Goal: Task Accomplishment & Management: Complete application form

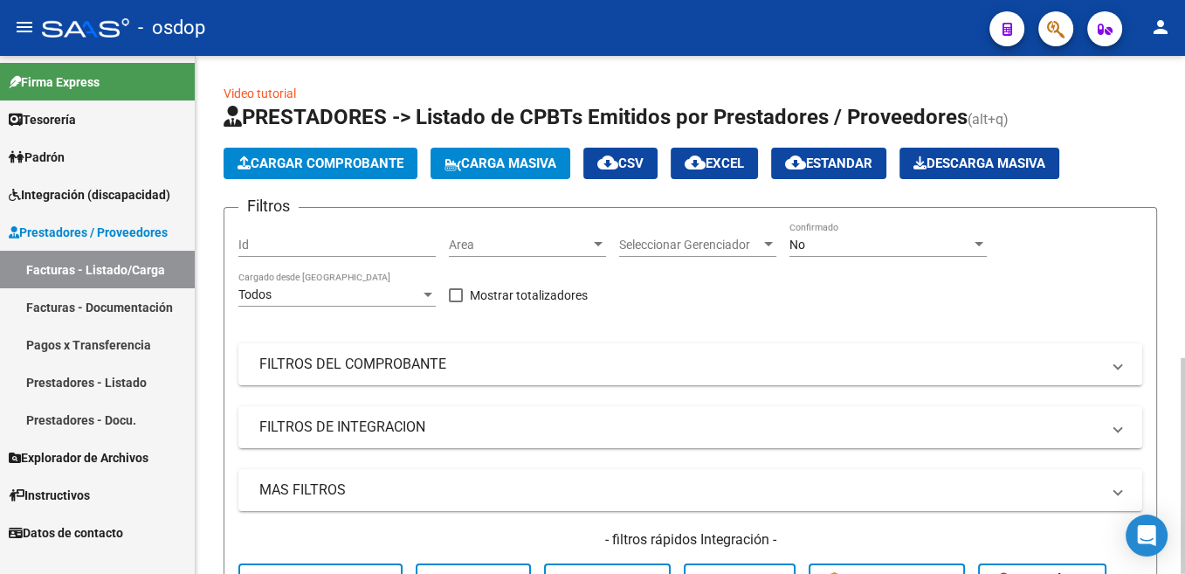
click at [299, 166] on span "Cargar Comprobante" at bounding box center [321, 163] width 166 height 16
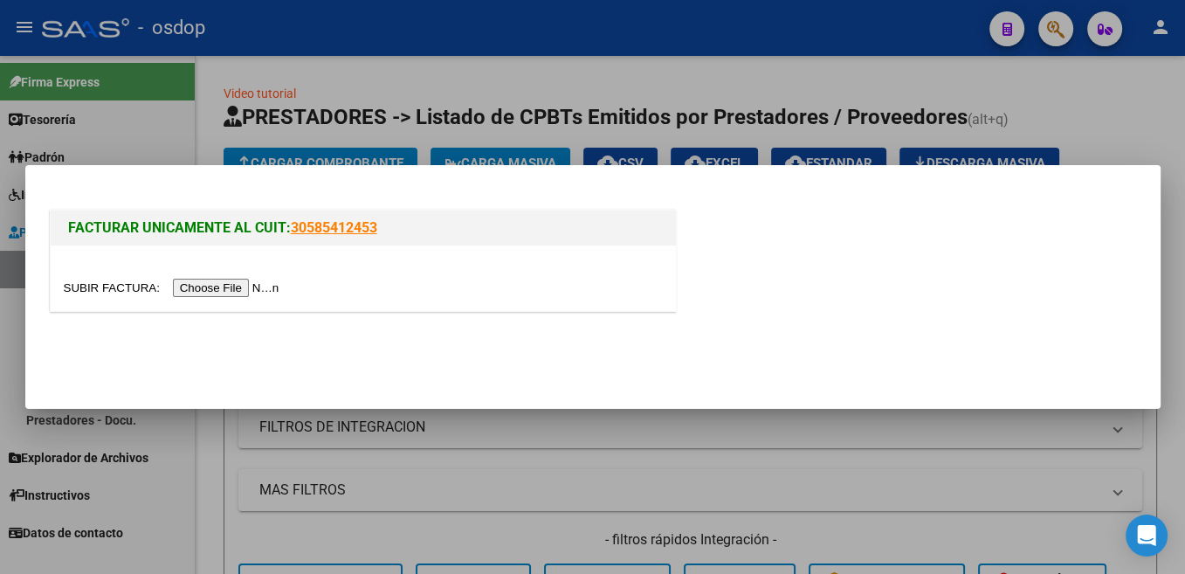
click at [100, 296] on input "file" at bounding box center [174, 288] width 221 height 18
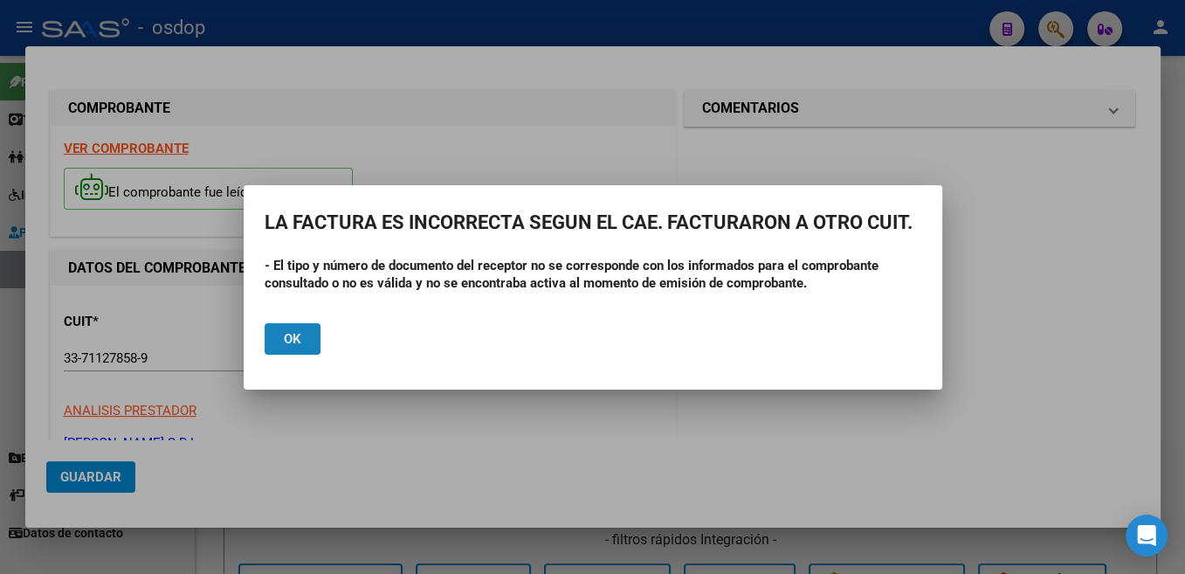
click at [300, 336] on span "Ok" at bounding box center [292, 339] width 17 height 16
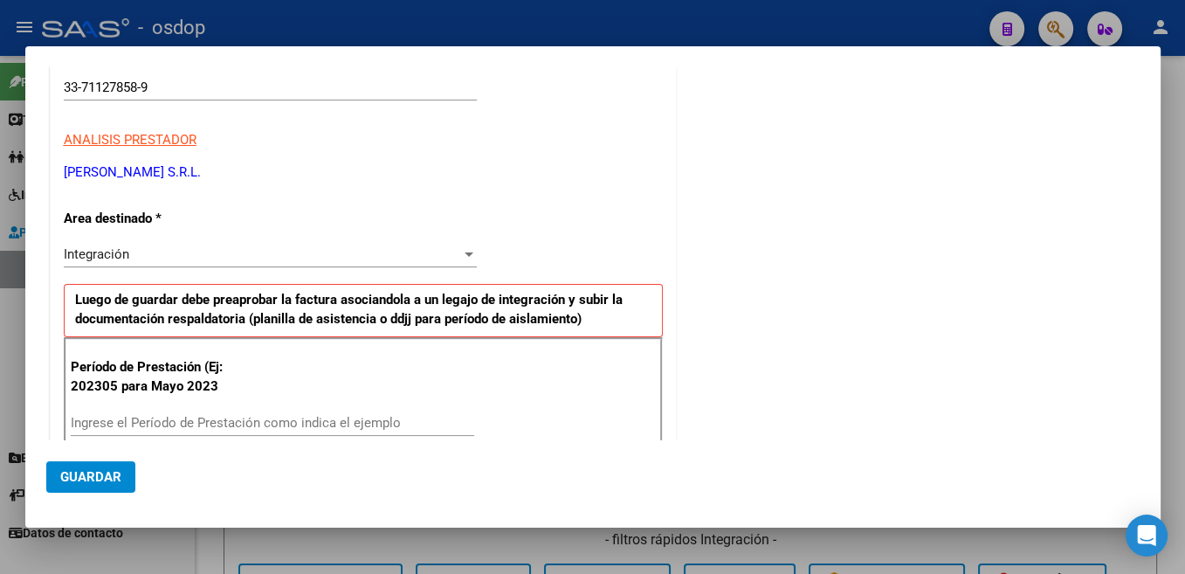
scroll to position [370, 0]
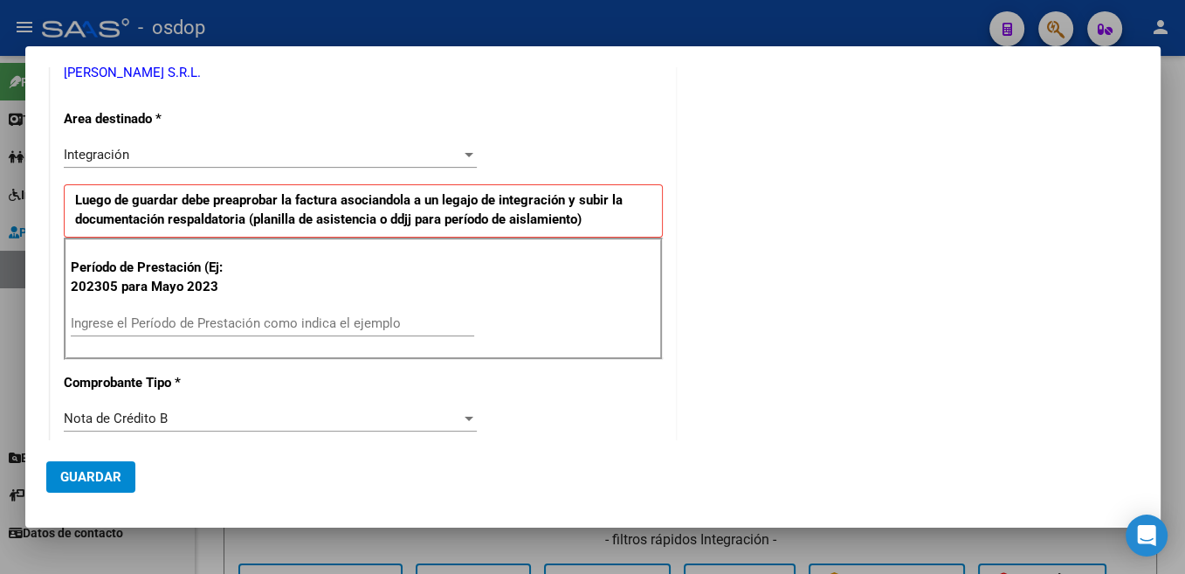
click at [242, 322] on input "Ingrese el Período de Prestación como indica el ejemplo" at bounding box center [272, 323] width 403 height 16
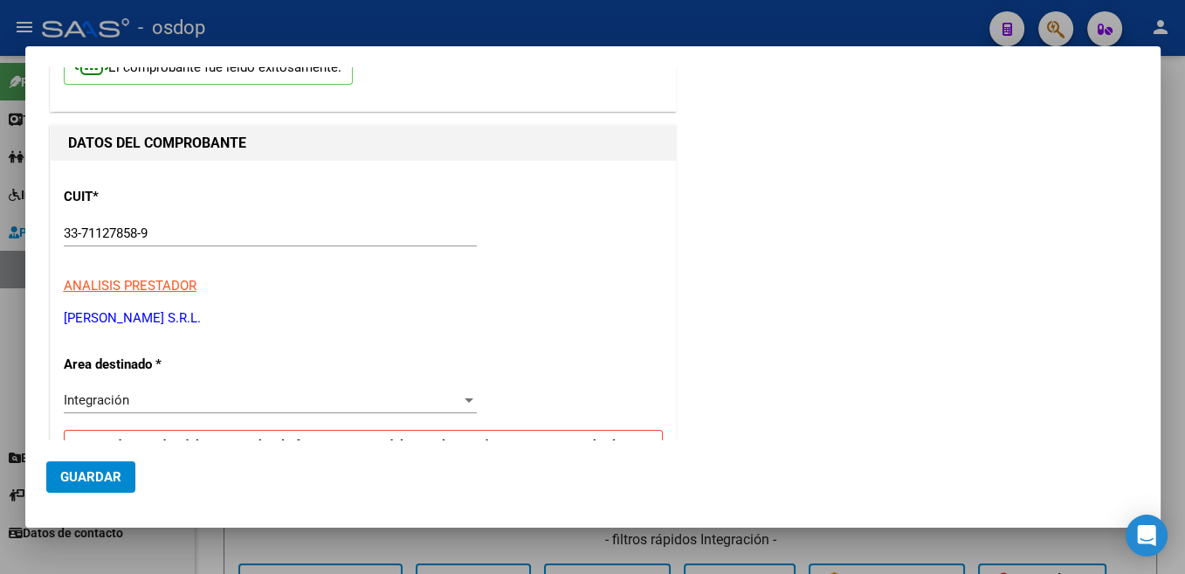
scroll to position [0, 0]
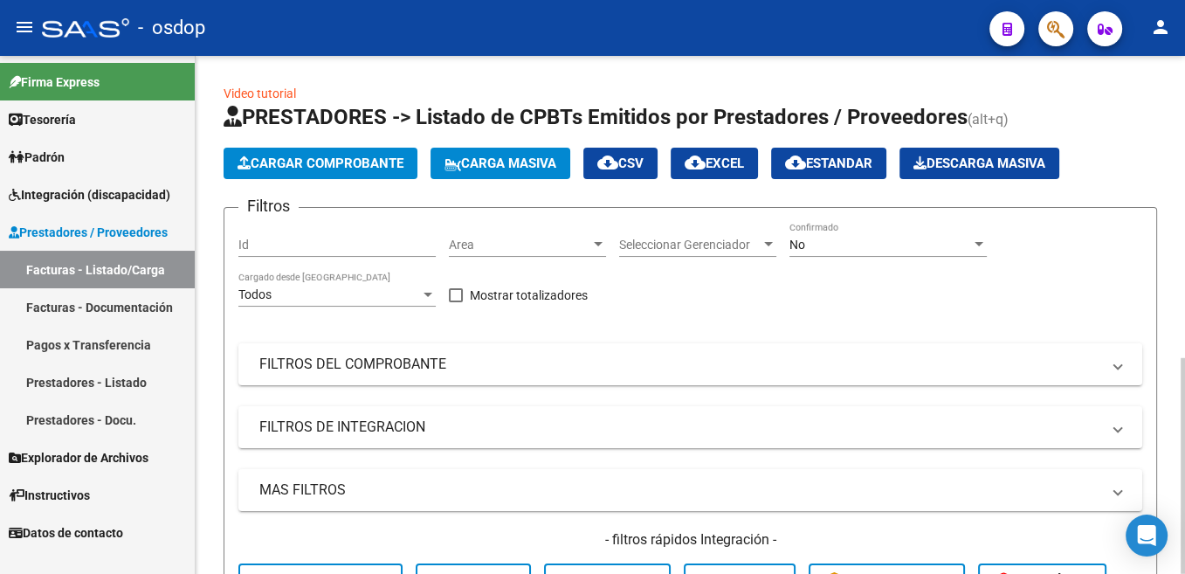
click at [322, 162] on span "Cargar Comprobante" at bounding box center [321, 163] width 166 height 16
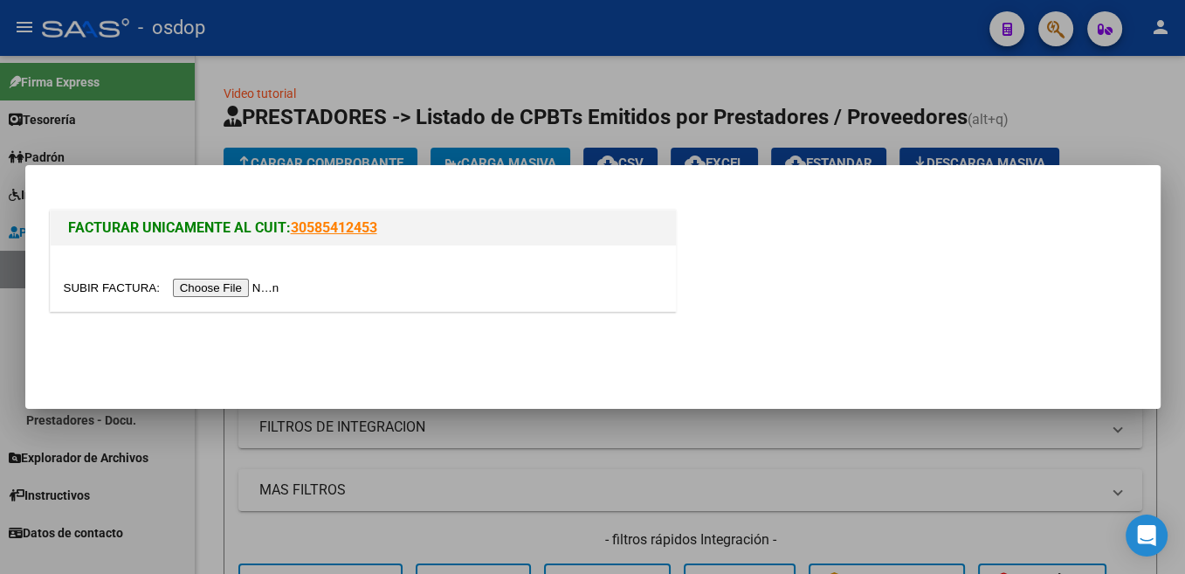
click at [120, 283] on input "file" at bounding box center [174, 288] width 221 height 18
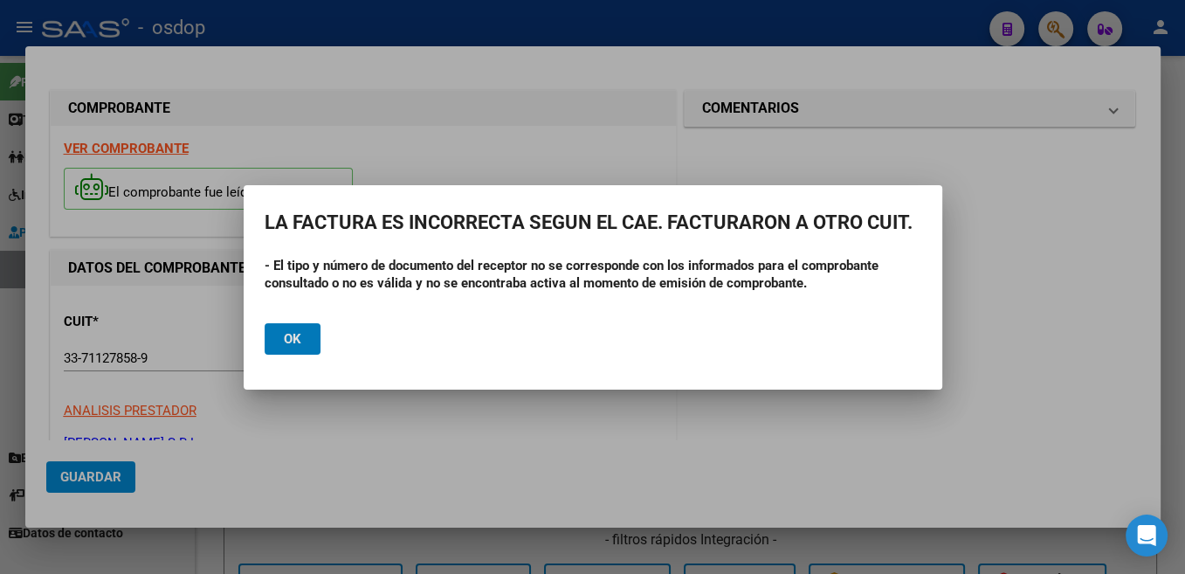
click at [265, 339] on button "Ok" at bounding box center [293, 338] width 56 height 31
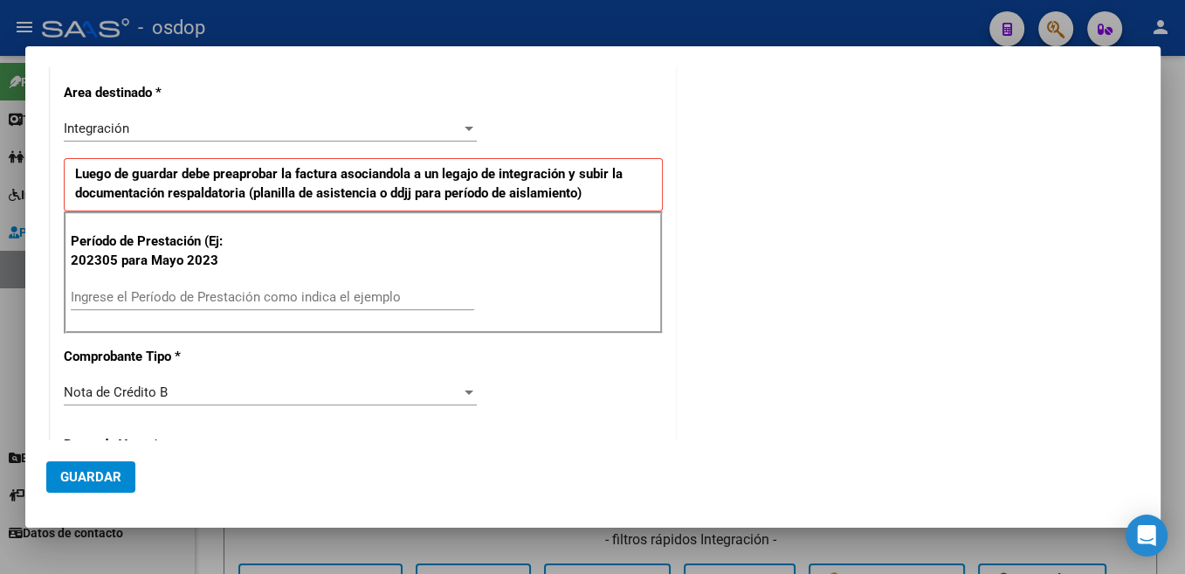
scroll to position [489, 0]
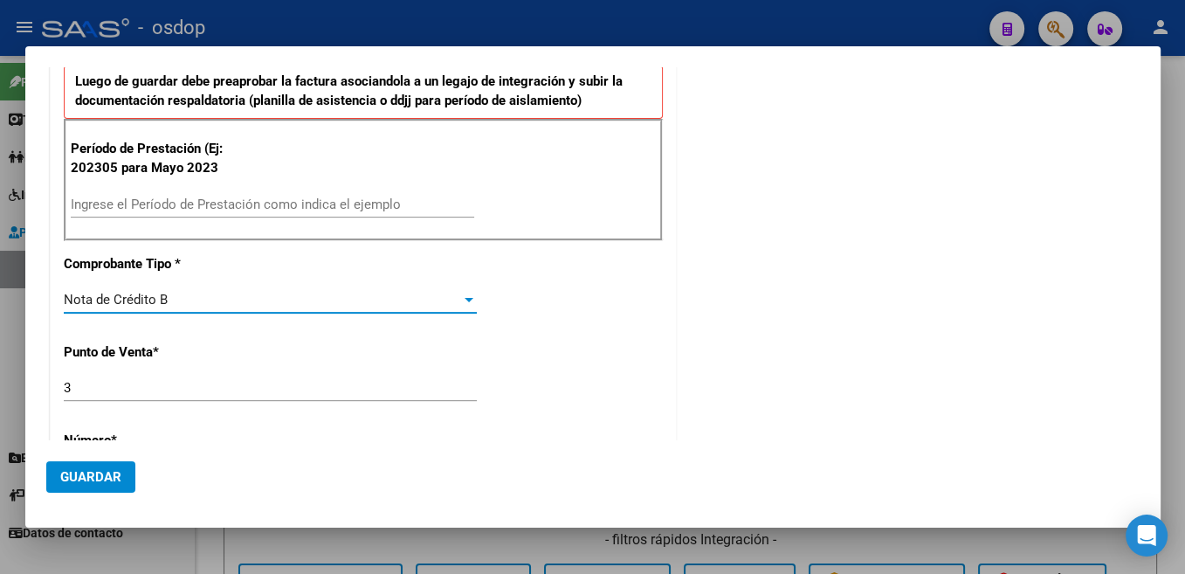
click at [461, 303] on div at bounding box center [469, 300] width 16 height 14
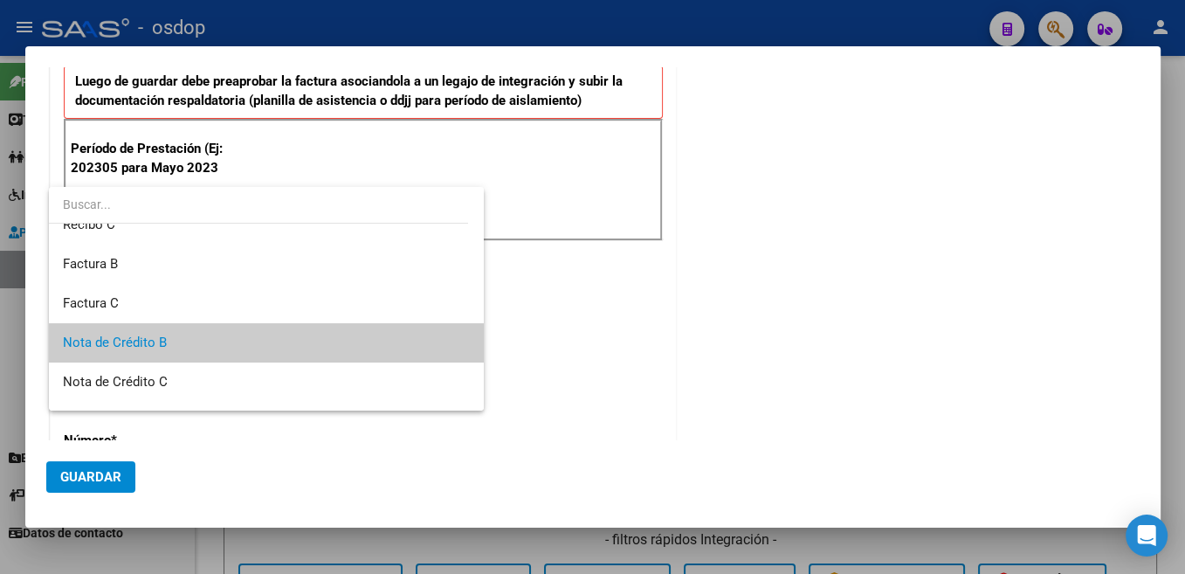
scroll to position [0, 0]
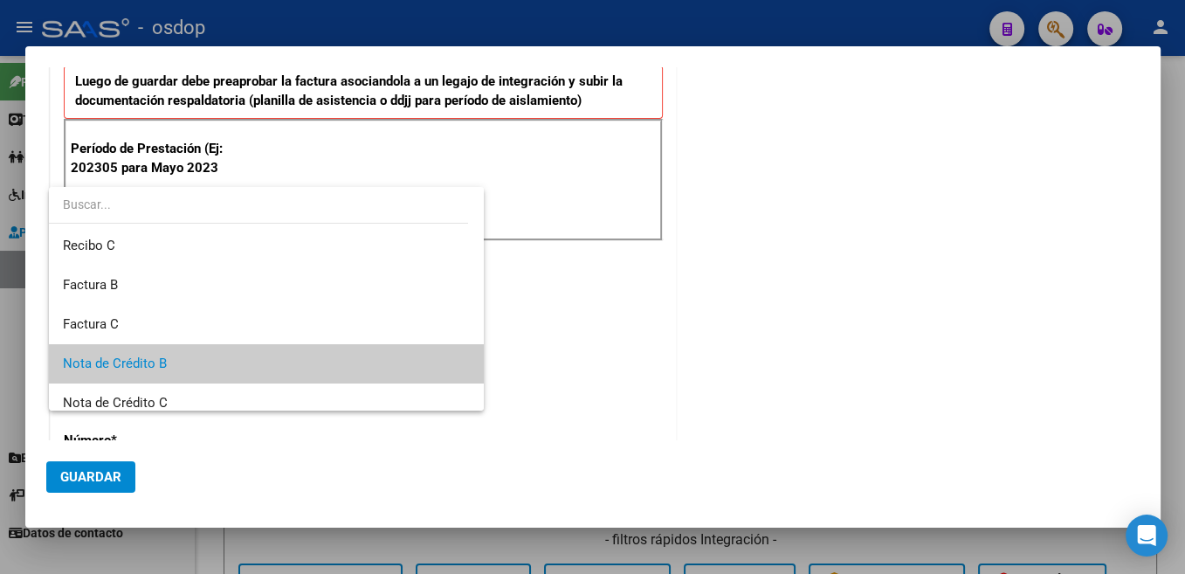
click at [936, 427] on div at bounding box center [592, 287] width 1185 height 574
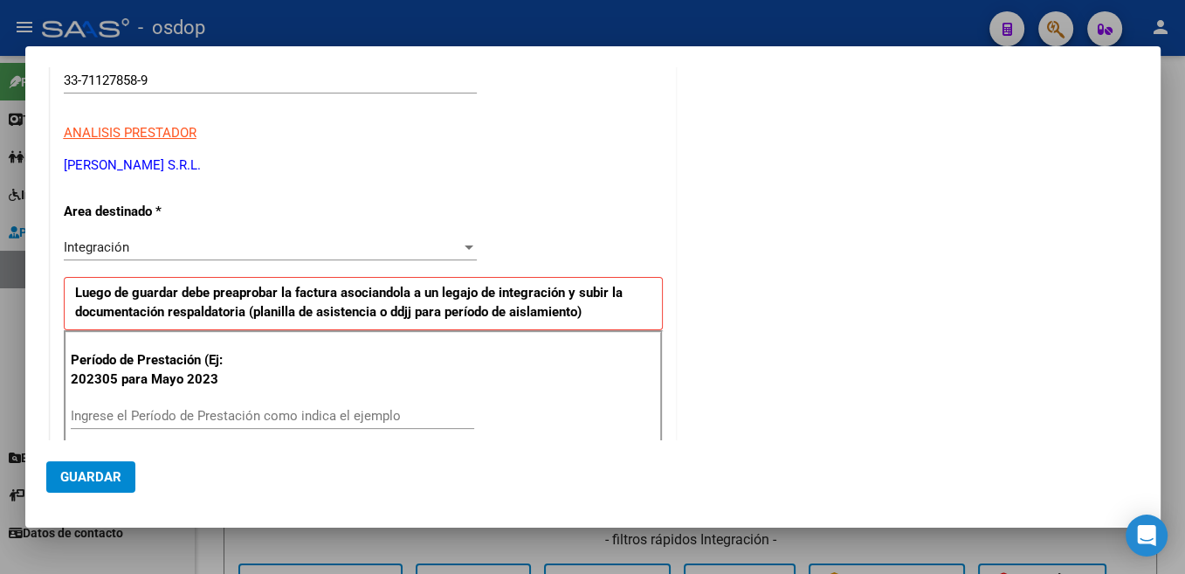
scroll to position [370, 0]
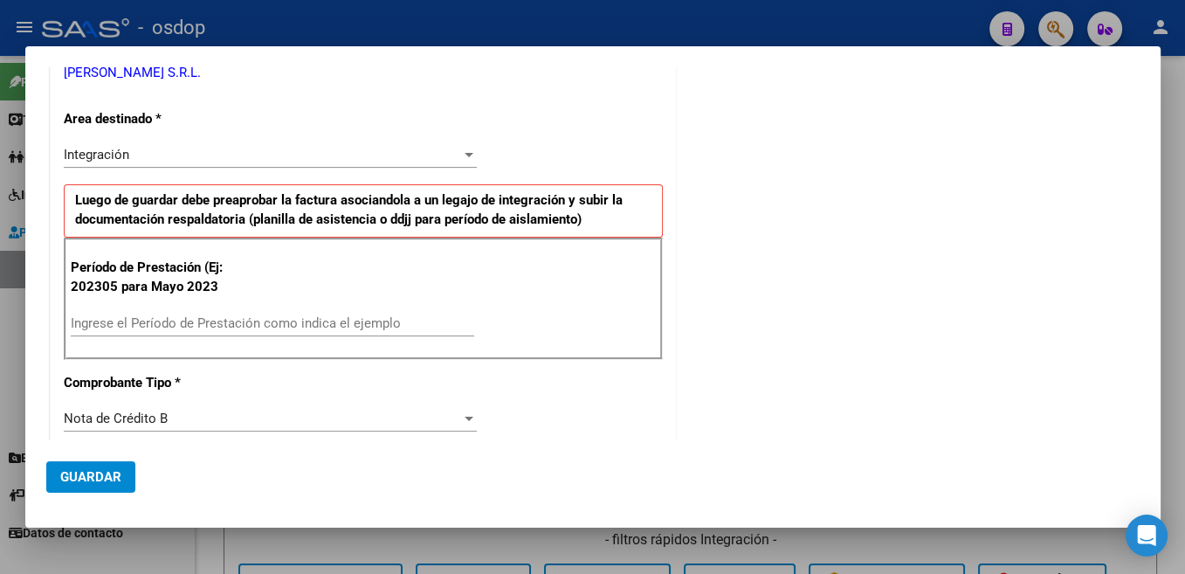
click at [192, 321] on input "Ingrese el Período de Prestación como indica el ejemplo" at bounding box center [272, 323] width 403 height 16
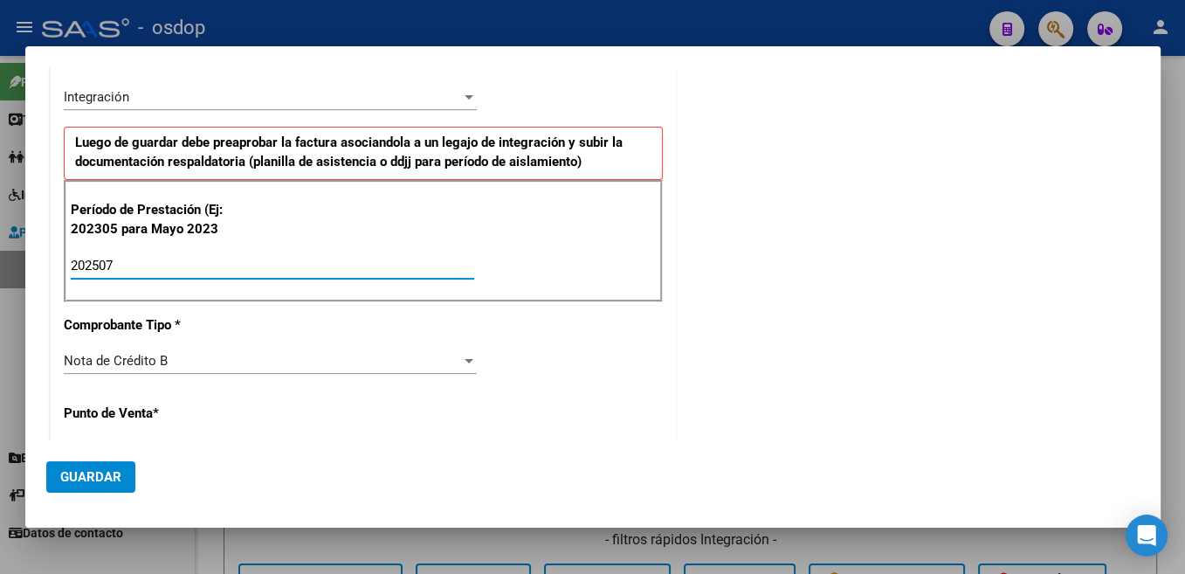
scroll to position [463, 0]
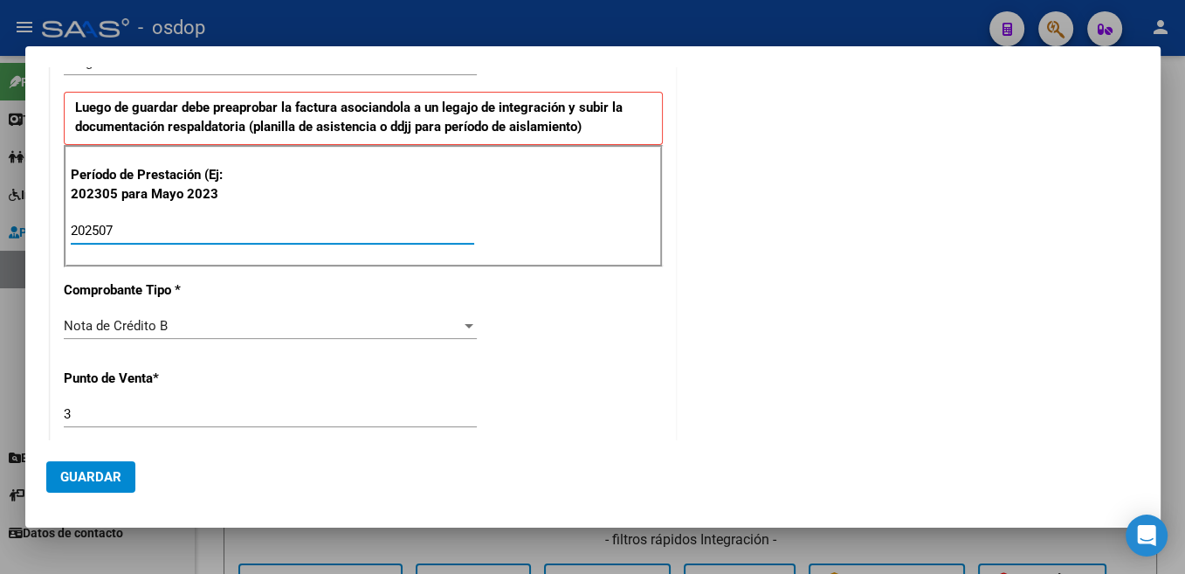
type input "202507"
click at [440, 338] on div "Nota de Crédito B Seleccionar Tipo" at bounding box center [270, 326] width 413 height 26
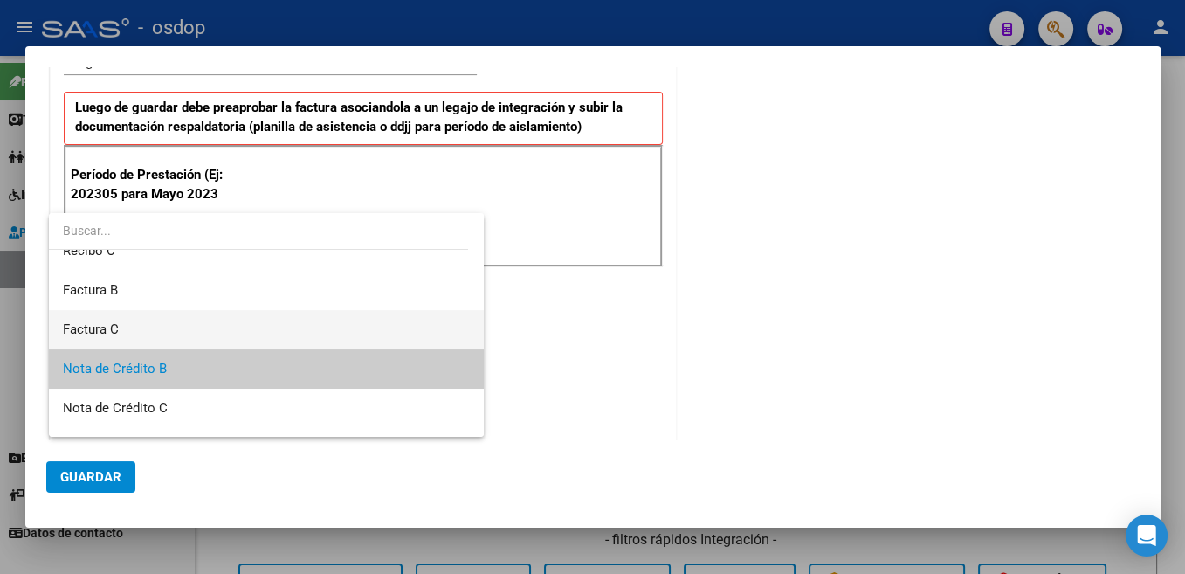
scroll to position [0, 0]
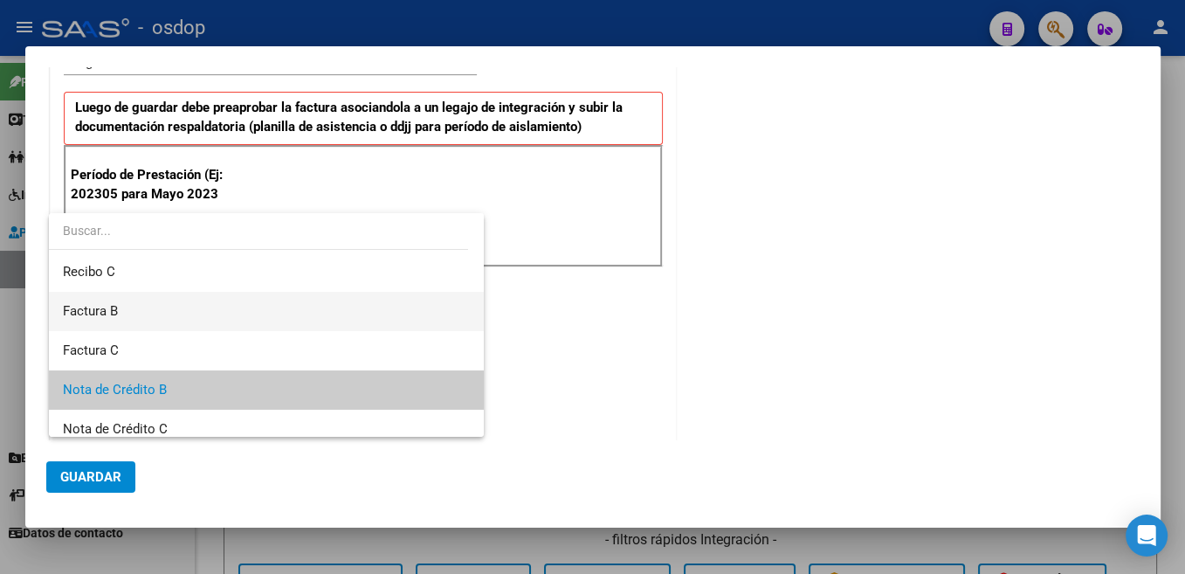
click at [404, 322] on span "Factura B" at bounding box center [266, 311] width 407 height 39
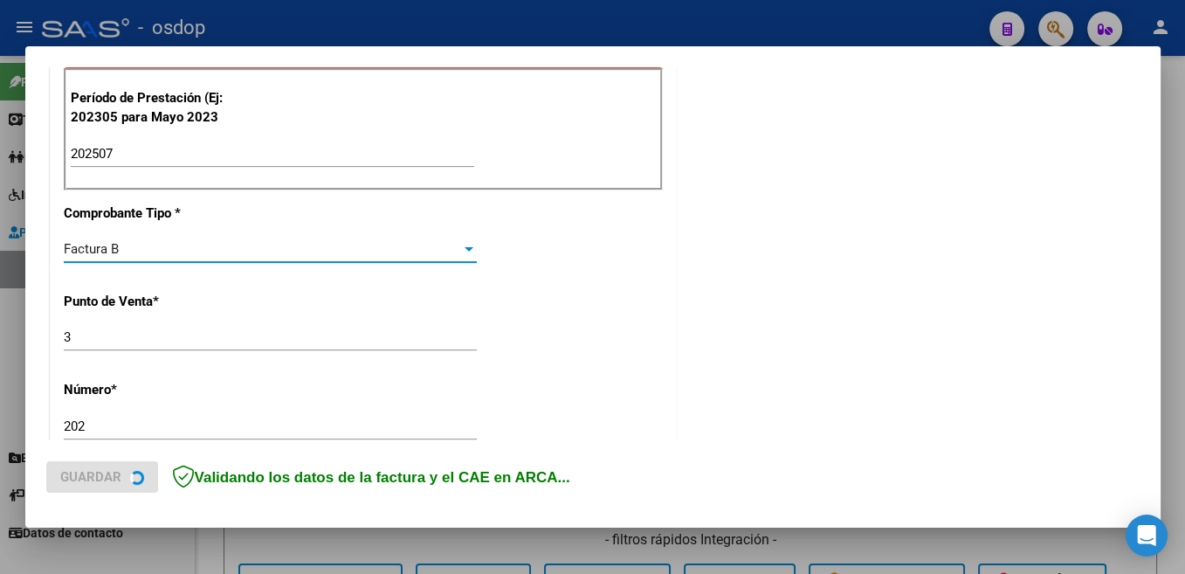
scroll to position [555, 0]
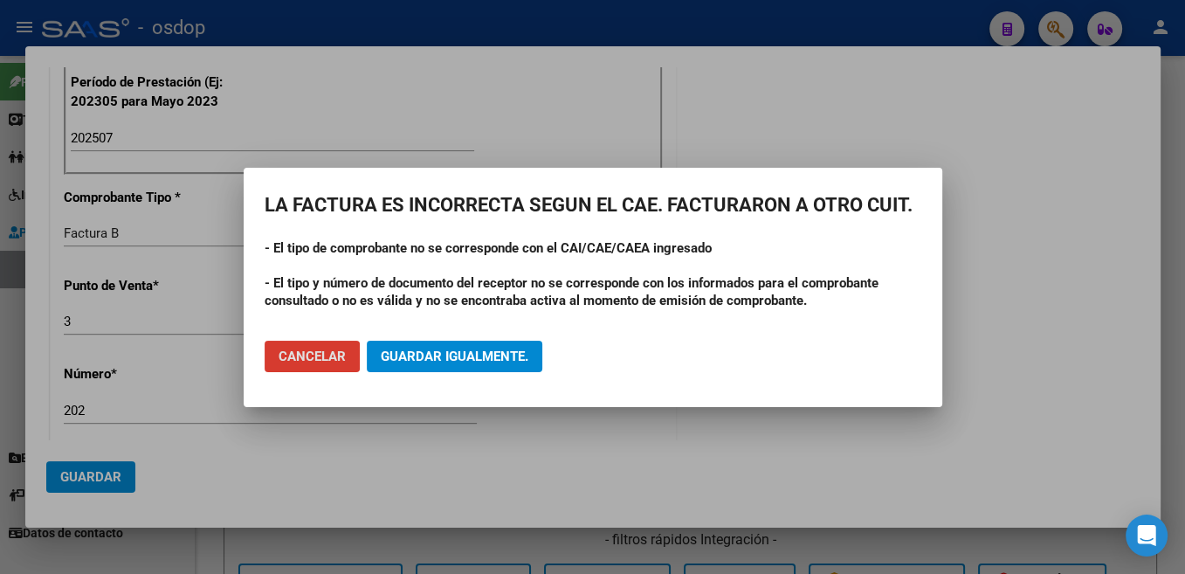
click at [344, 353] on span "Cancelar" at bounding box center [312, 356] width 67 height 16
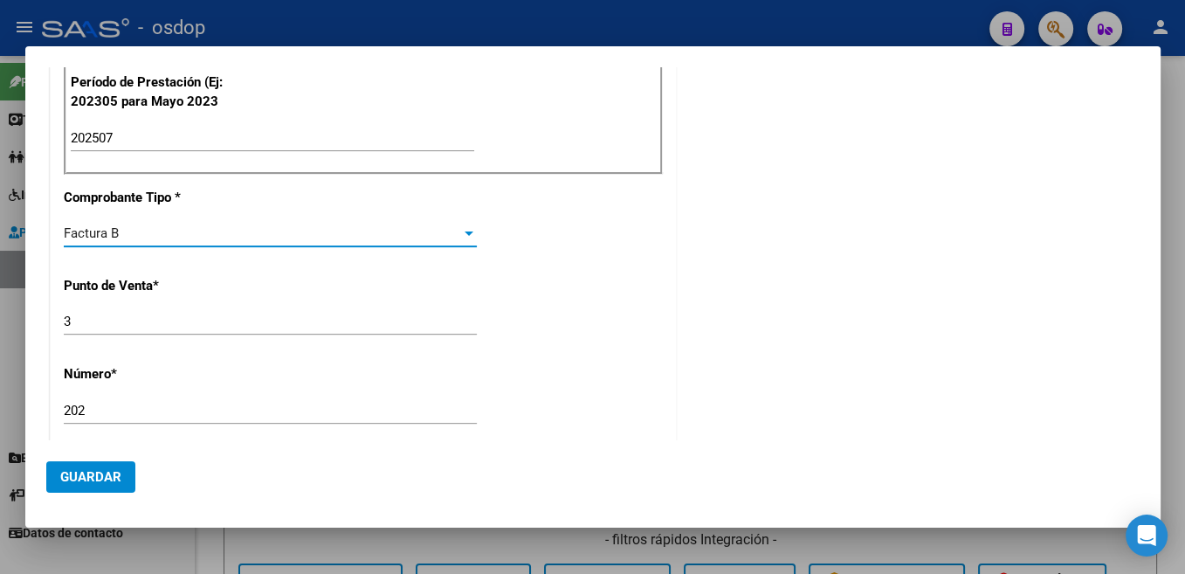
click at [74, 407] on input "202" at bounding box center [270, 411] width 413 height 16
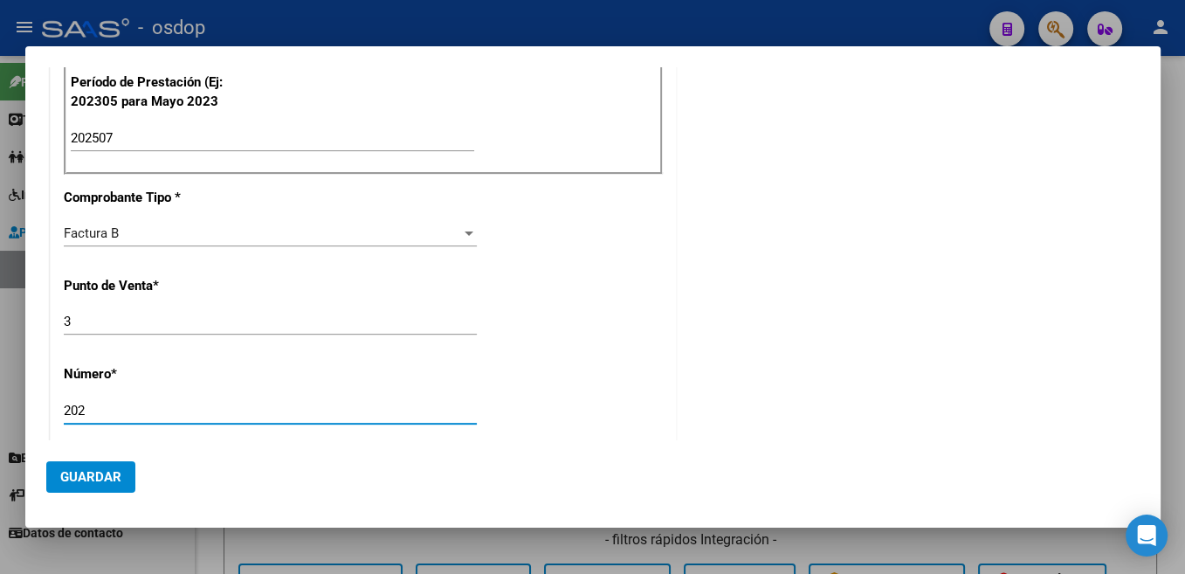
click at [74, 407] on input "202" at bounding box center [270, 411] width 413 height 16
type input "4215"
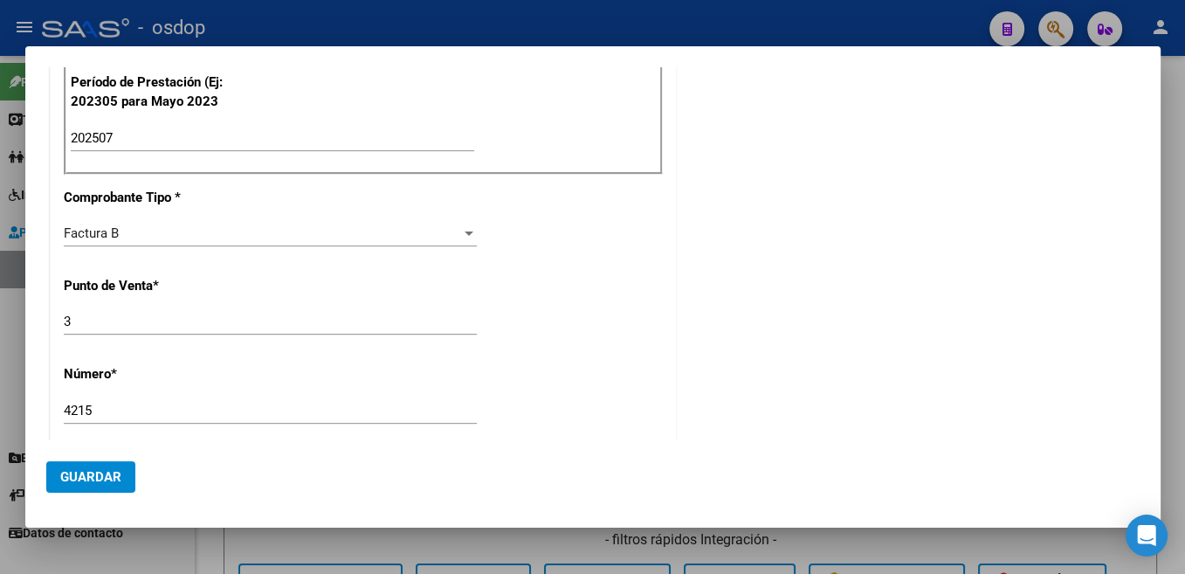
scroll to position [799, 0]
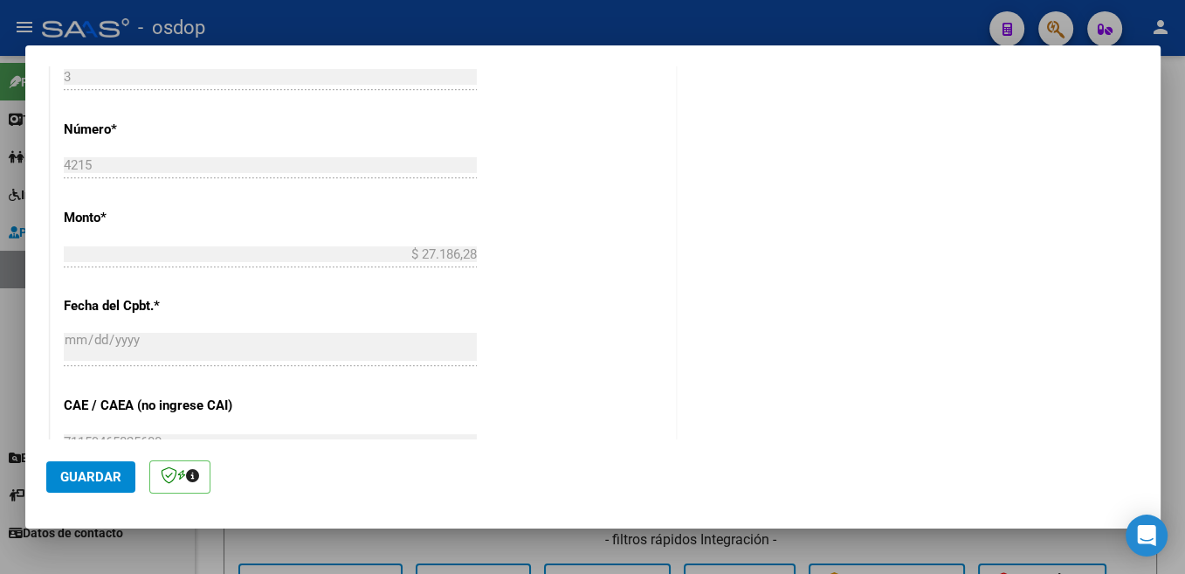
type input "$ 435.376,56"
type input "[DATE]"
type input "75319634967099"
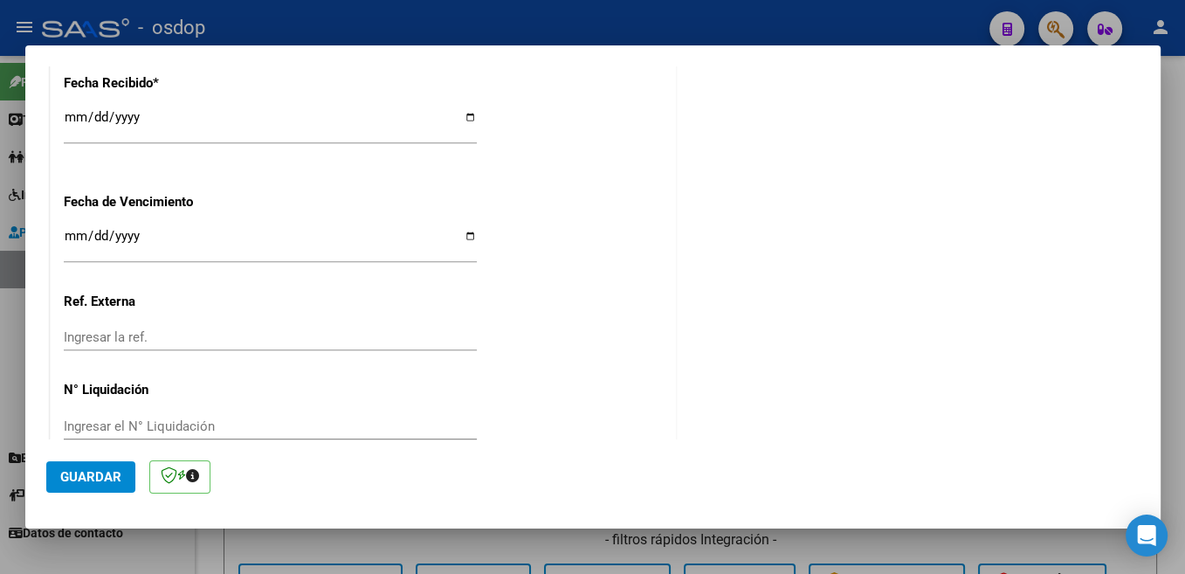
scroll to position [767, 0]
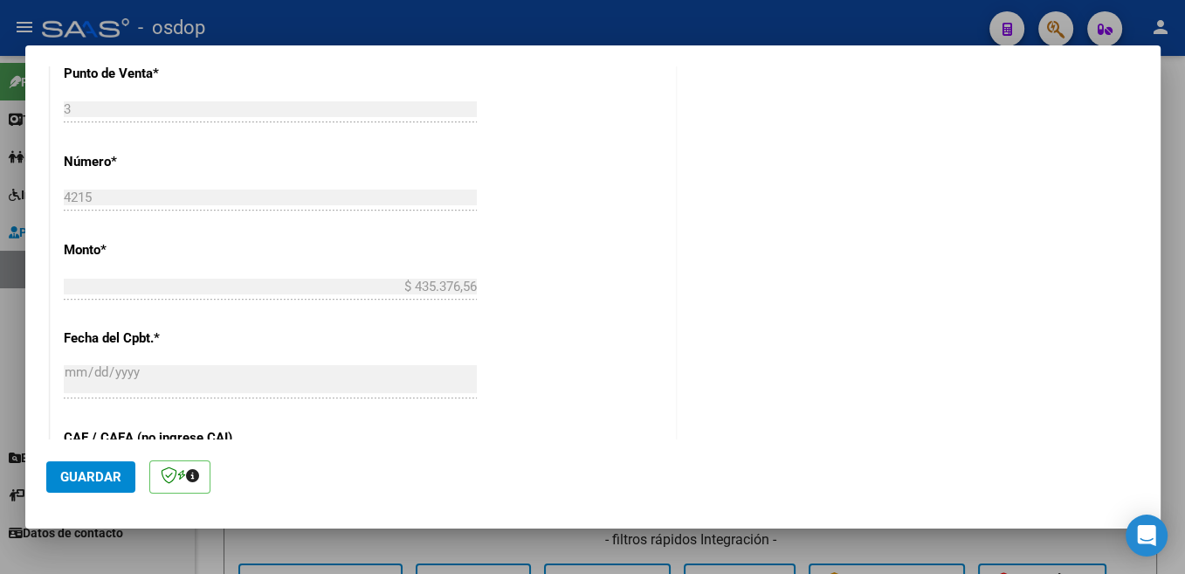
click at [109, 459] on mat-dialog-actions "Guardar" at bounding box center [592, 473] width 1093 height 69
click at [108, 470] on span "Guardar" at bounding box center [90, 477] width 61 height 16
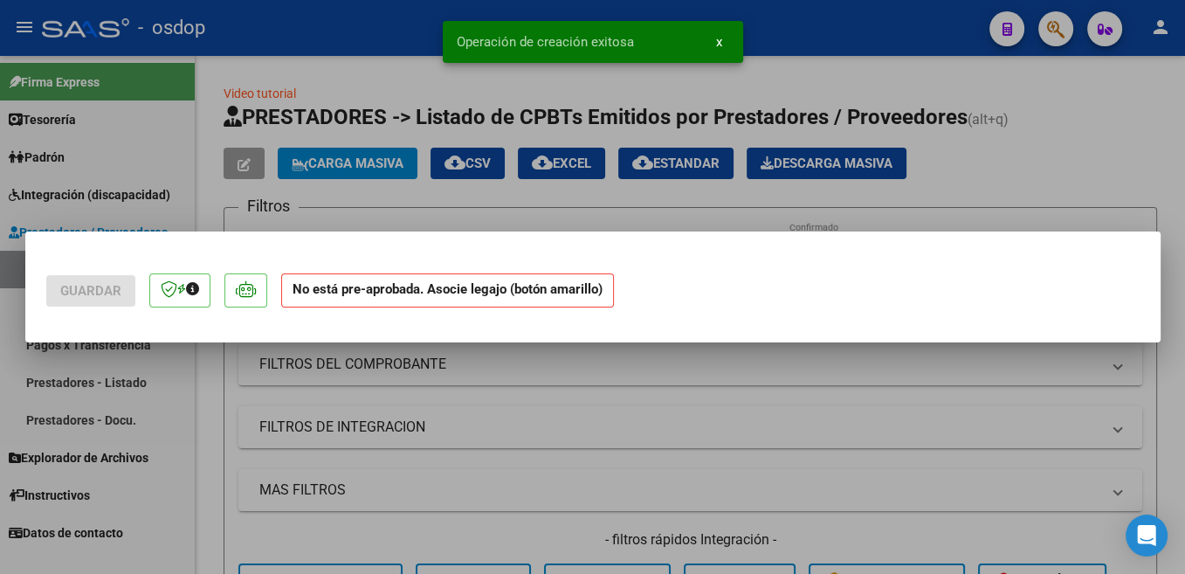
scroll to position [0, 0]
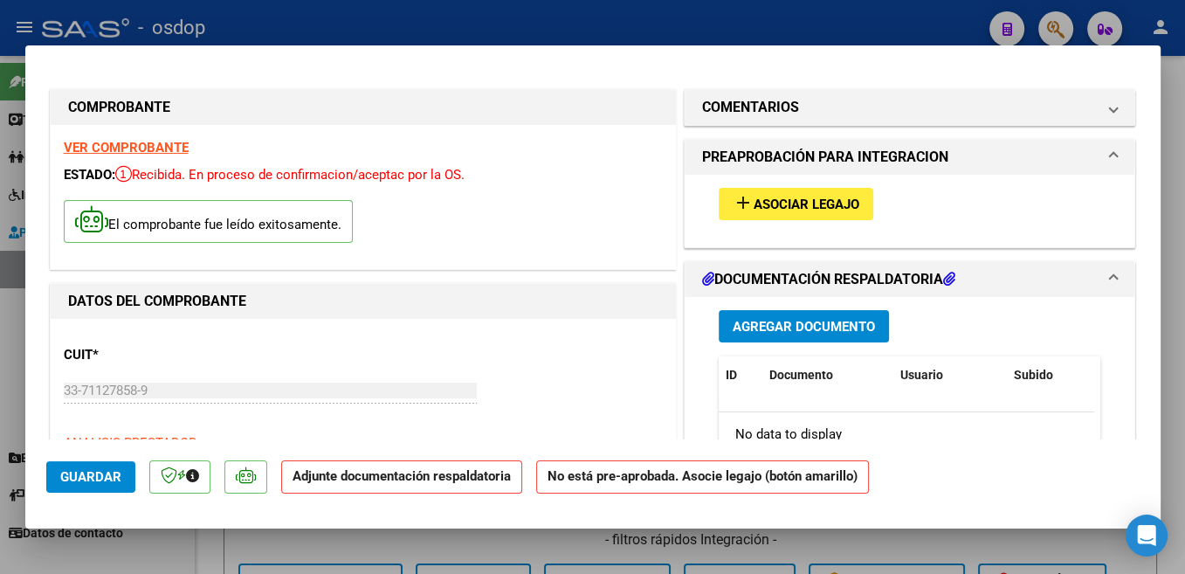
click at [834, 208] on span "Asociar Legajo" at bounding box center [807, 204] width 106 height 16
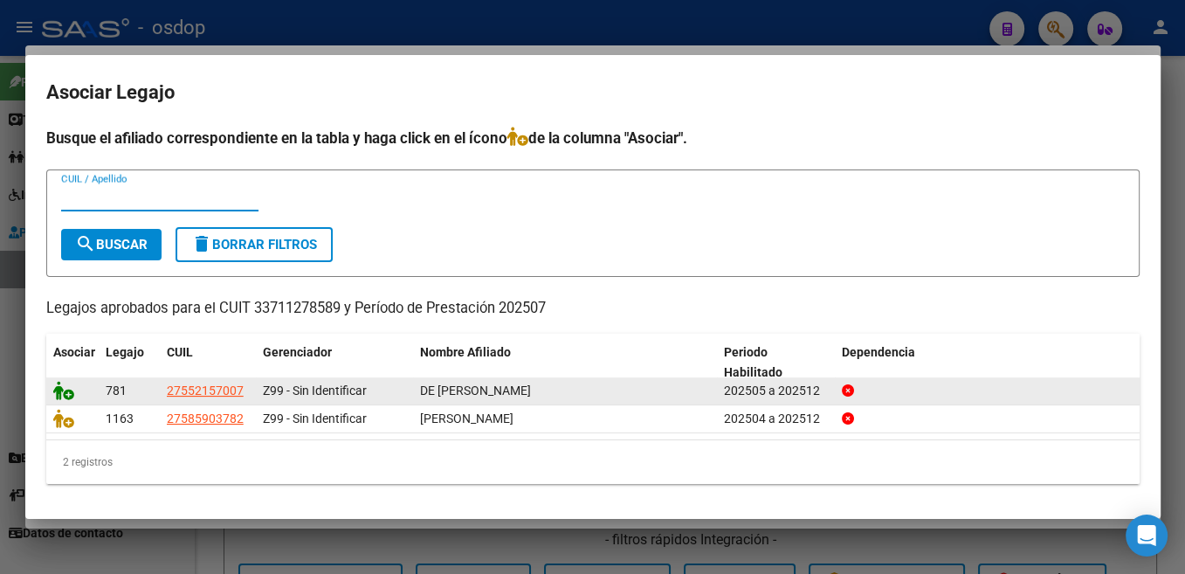
click at [68, 390] on icon at bounding box center [63, 390] width 21 height 19
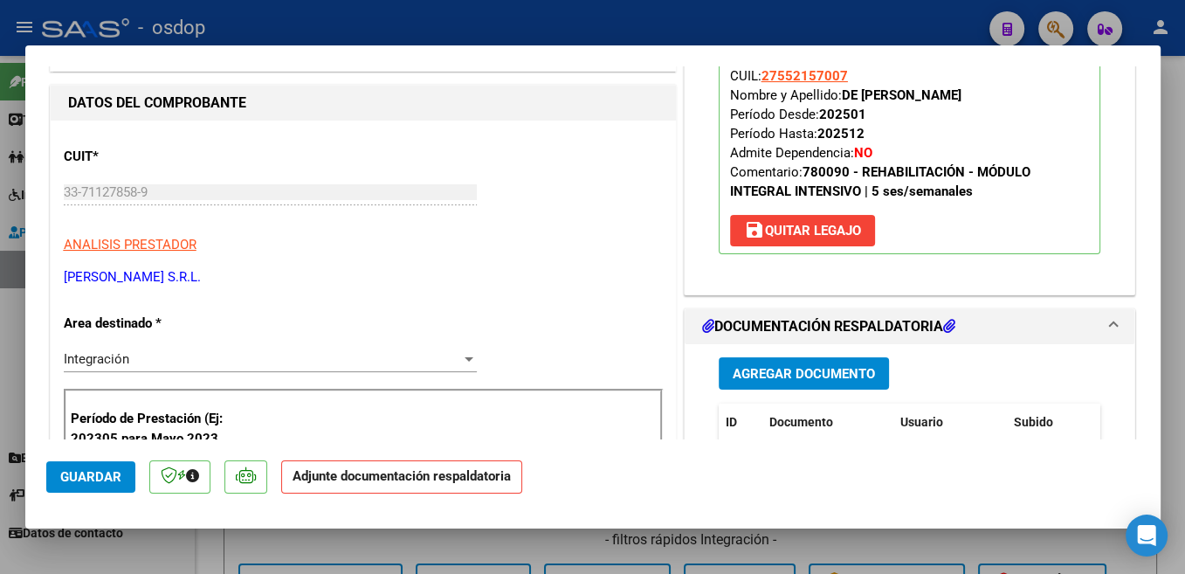
scroll to position [278, 0]
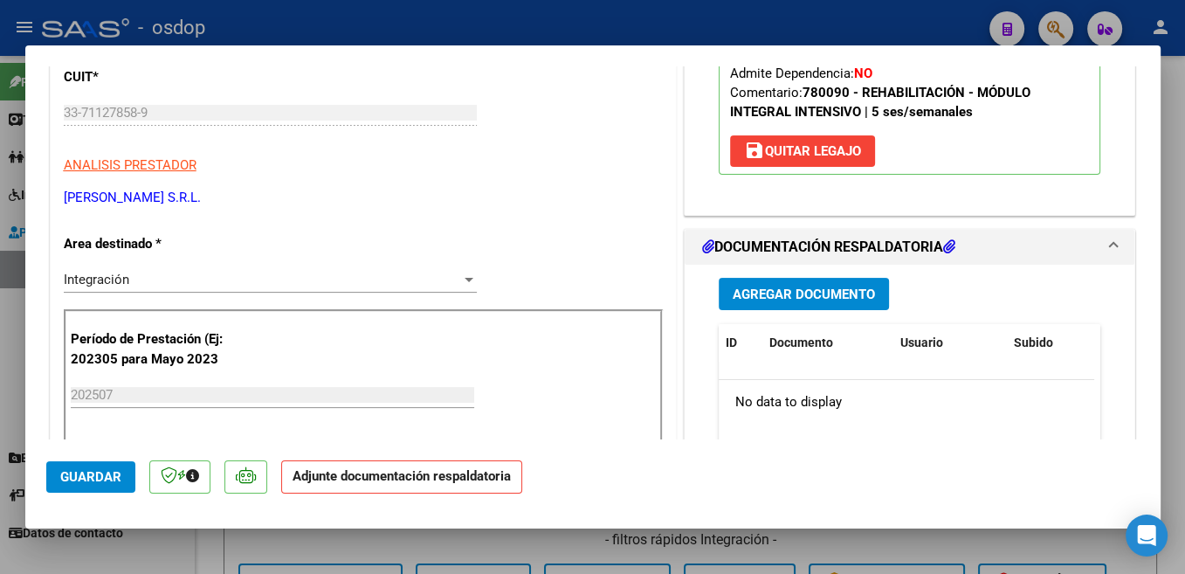
click at [830, 303] on button "Agregar Documento" at bounding box center [804, 294] width 170 height 32
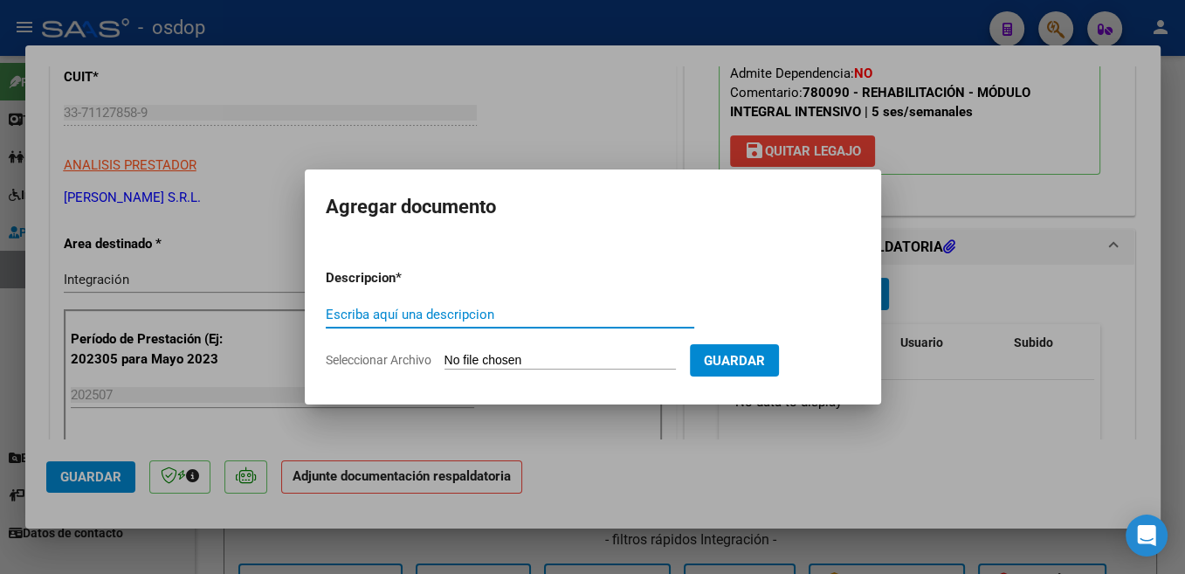
click at [483, 311] on input "Escriba aquí una descripcion" at bounding box center [510, 315] width 369 height 16
type input "Planilla"
click at [505, 358] on input "Seleccionar Archivo" at bounding box center [560, 361] width 231 height 17
type input "C:\fakepath\osdop de [PERSON_NAME] asistencia [DATE] [PERSON_NAME].pdf"
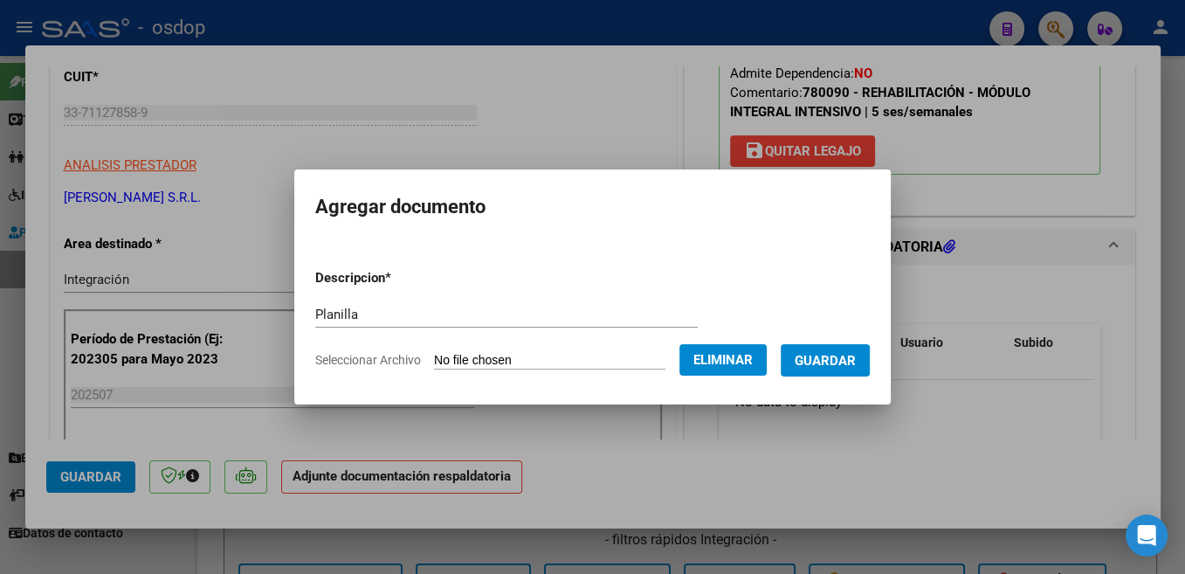
click at [795, 369] on span "Guardar" at bounding box center [825, 361] width 61 height 16
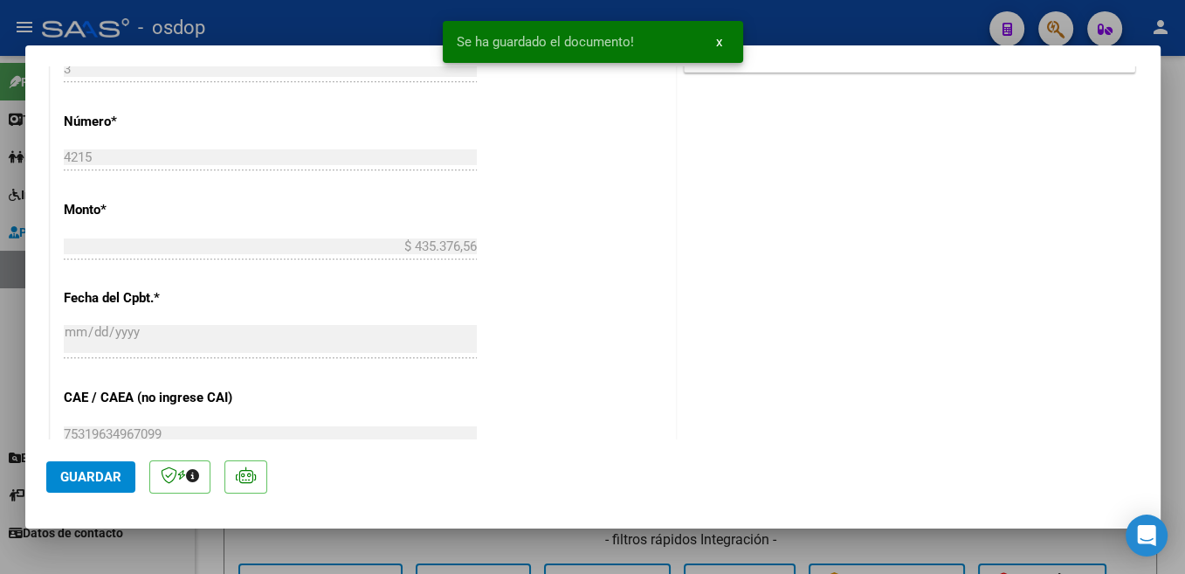
scroll to position [1203, 0]
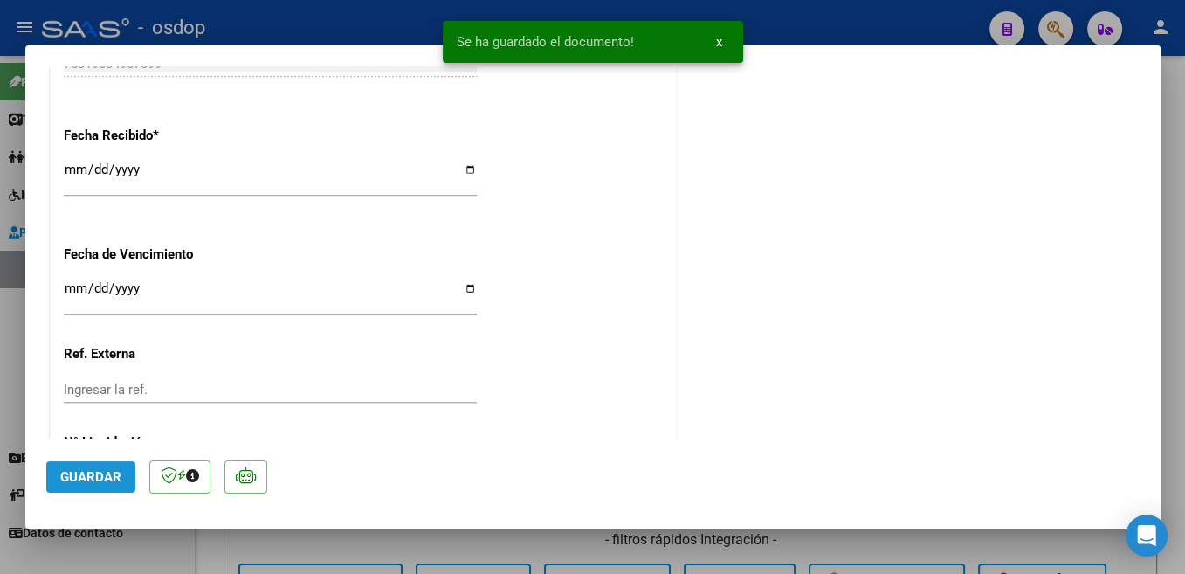
click at [100, 474] on span "Guardar" at bounding box center [90, 477] width 61 height 16
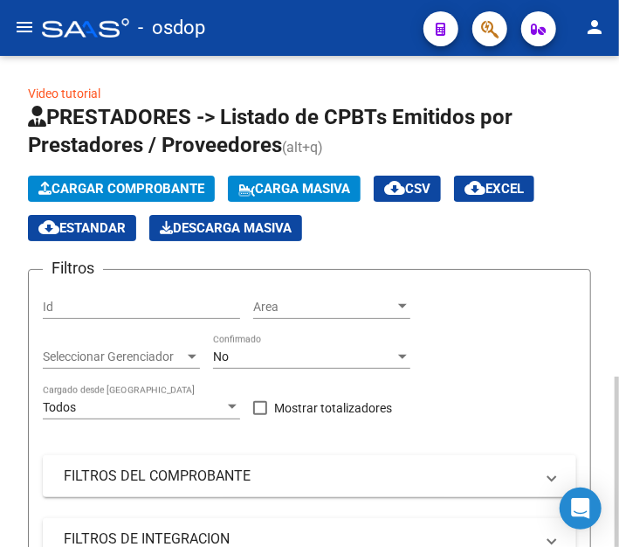
scroll to position [176, 0]
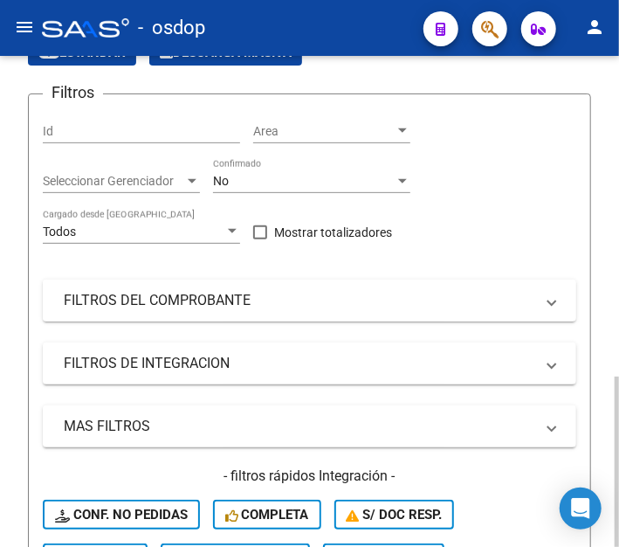
click at [121, 300] on mat-panel-title "FILTROS DEL COMPROBANTE" at bounding box center [299, 300] width 471 height 19
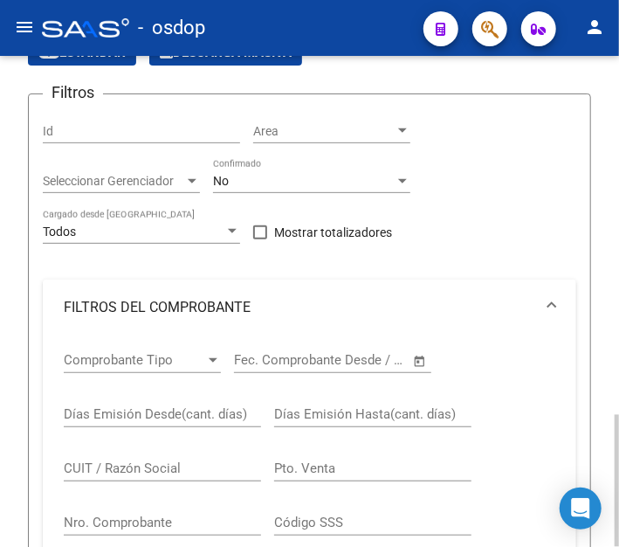
click at [117, 466] on input "CUIT / Razón Social" at bounding box center [162, 468] width 197 height 16
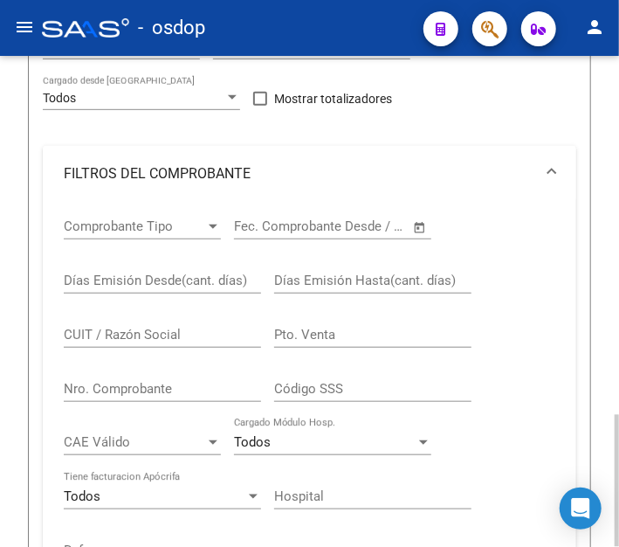
scroll to position [351, 0]
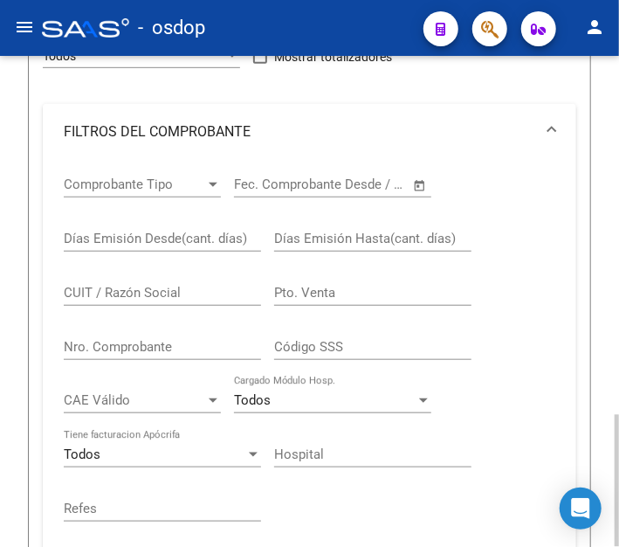
click at [112, 293] on input "CUIT / Razón Social" at bounding box center [162, 293] width 197 height 16
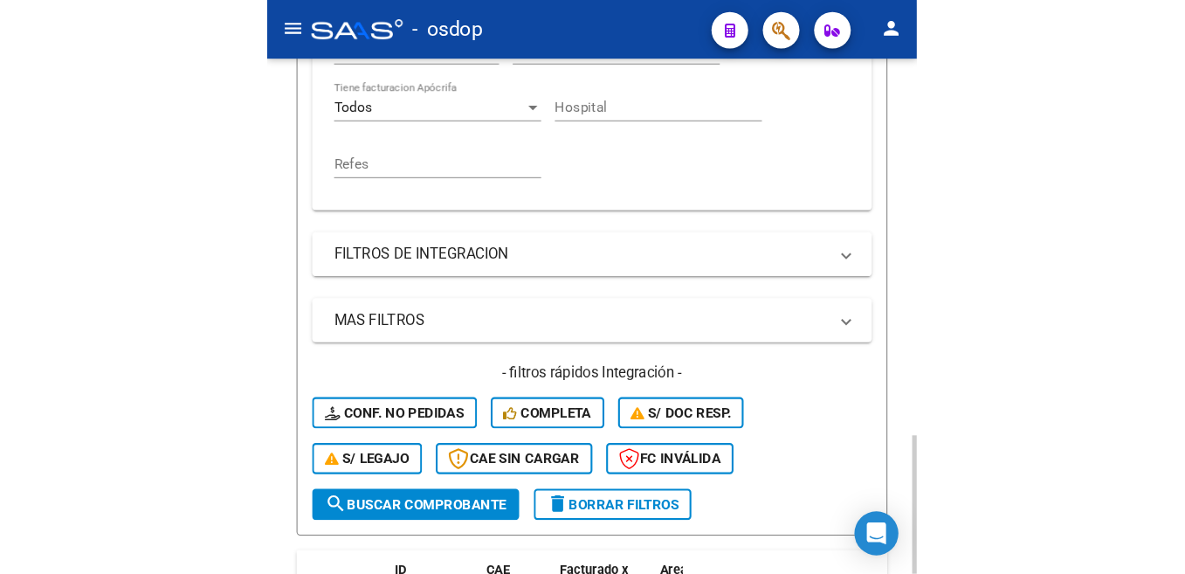
scroll to position [879, 0]
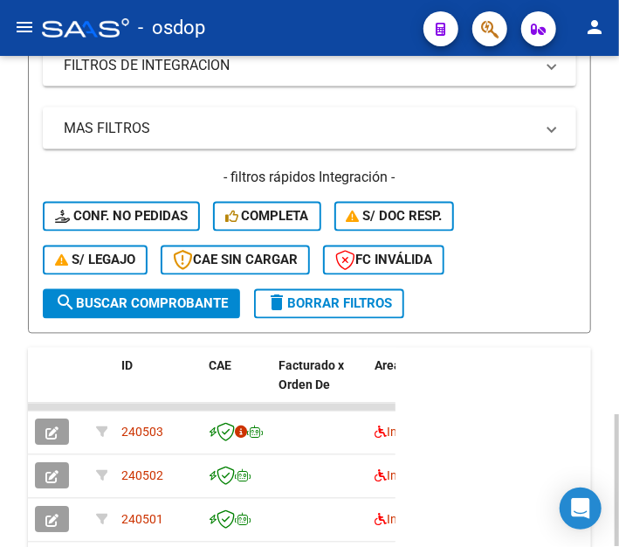
type input "27436584593"
click at [203, 300] on span "search Buscar Comprobante" at bounding box center [141, 304] width 173 height 16
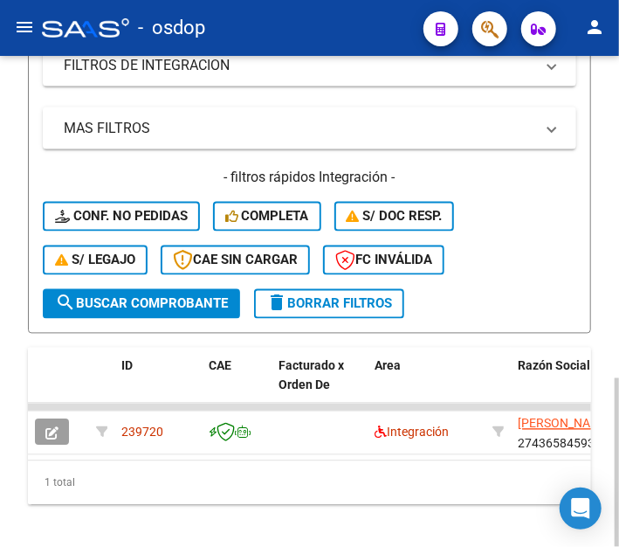
drag, startPoint x: 86, startPoint y: 479, endPoint x: 116, endPoint y: 474, distance: 30.0
click at [116, 474] on div "ID CAE Facturado x Orden De Area Razón Social CPBT Monto Fecha Cpbt Días desde …" at bounding box center [309, 426] width 563 height 157
click at [113, 490] on div "1 total" at bounding box center [309, 483] width 563 height 44
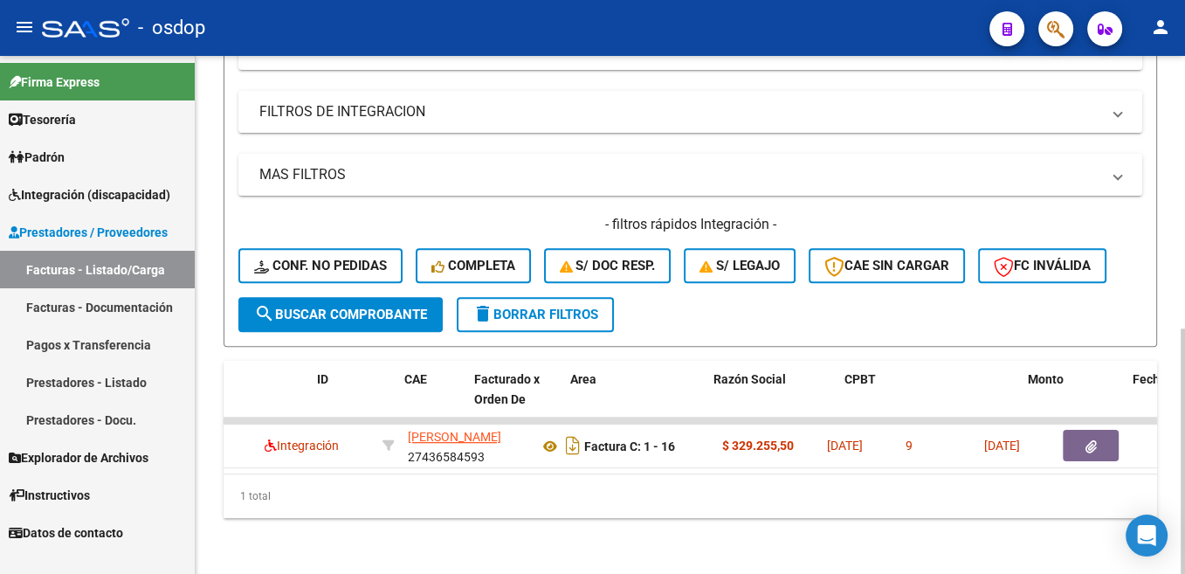
scroll to position [0, 0]
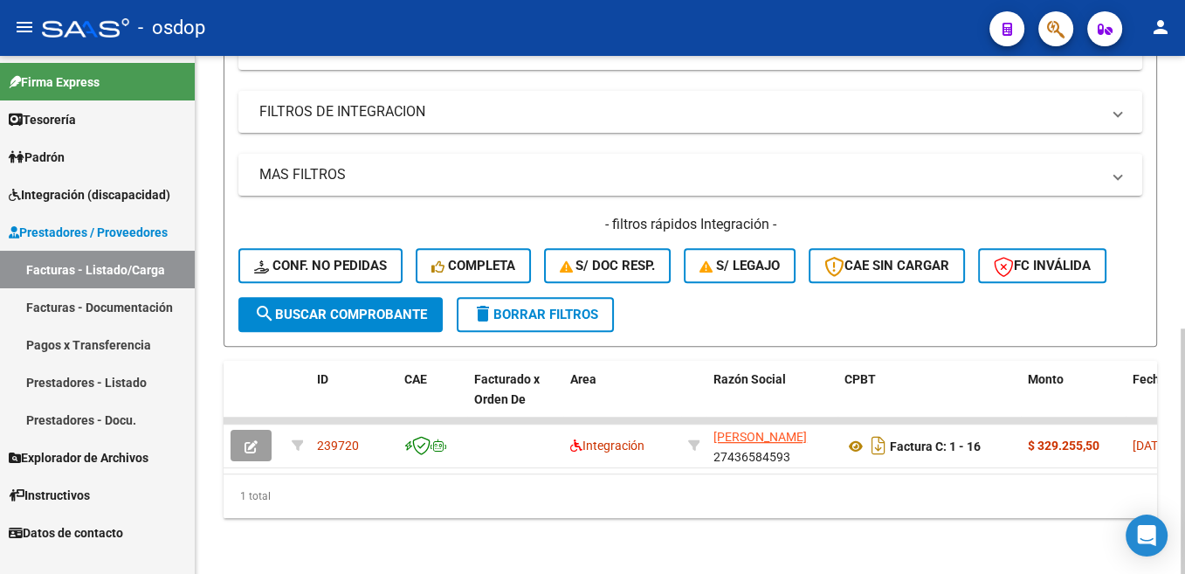
click at [474, 215] on h4 "- filtros rápidos Integración -" at bounding box center [690, 224] width 904 height 19
click at [126, 267] on link "Facturas - Listado/Carga" at bounding box center [97, 270] width 195 height 38
click at [527, 307] on span "delete Borrar Filtros" at bounding box center [535, 315] width 126 height 16
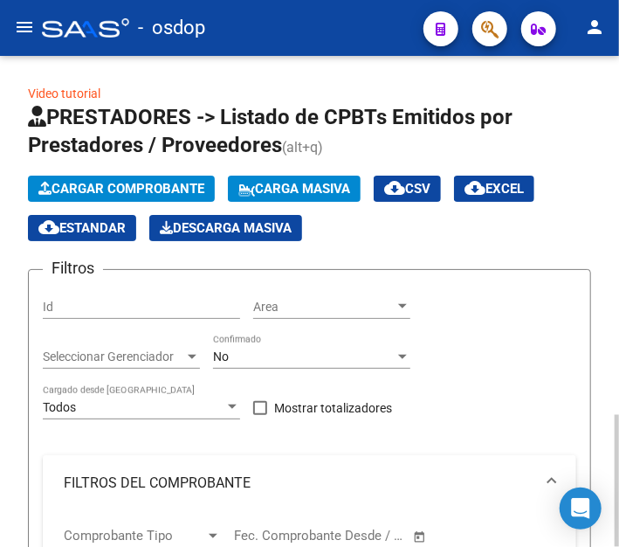
click at [140, 186] on span "Cargar Comprobante" at bounding box center [121, 189] width 166 height 16
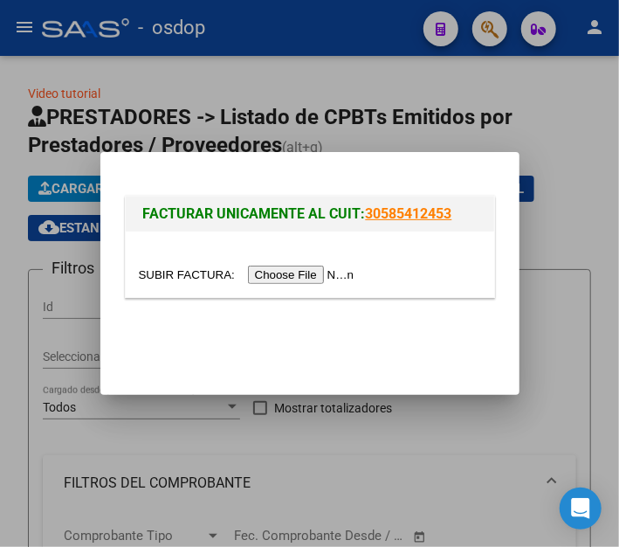
click at [185, 270] on input "file" at bounding box center [249, 274] width 221 height 18
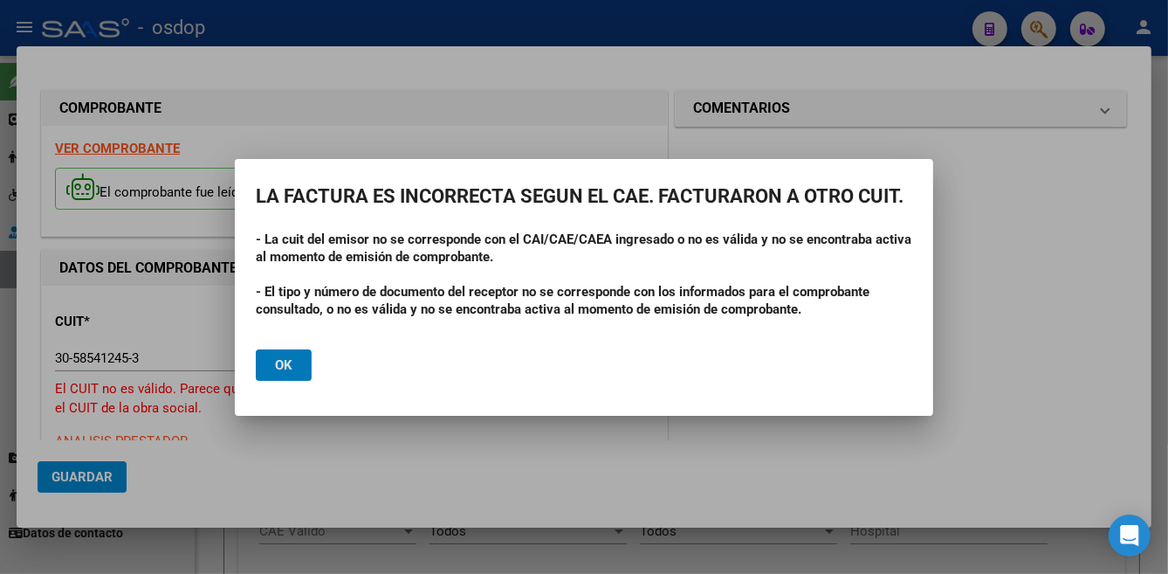
click at [300, 369] on button "Ok" at bounding box center [284, 364] width 56 height 31
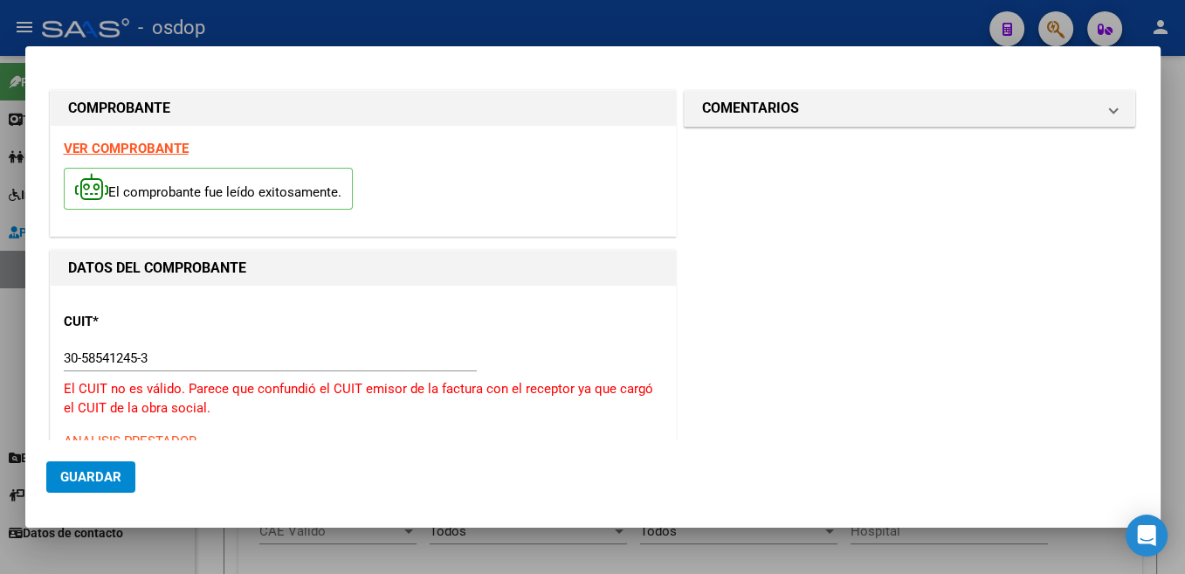
click at [97, 360] on input "30-58541245-3" at bounding box center [270, 358] width 413 height 16
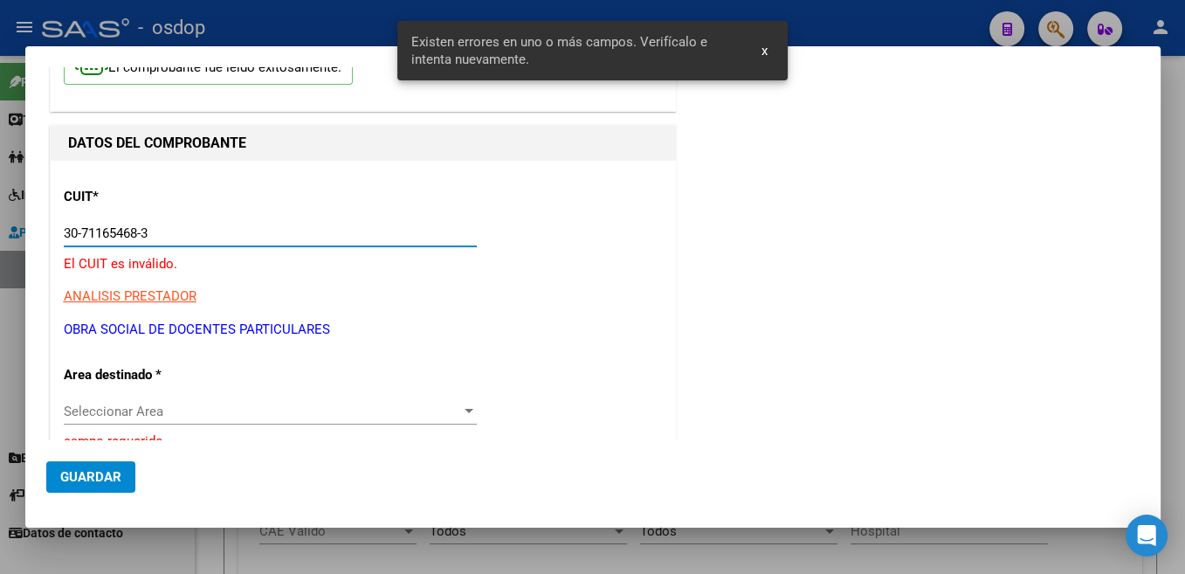
scroll to position [127, 0]
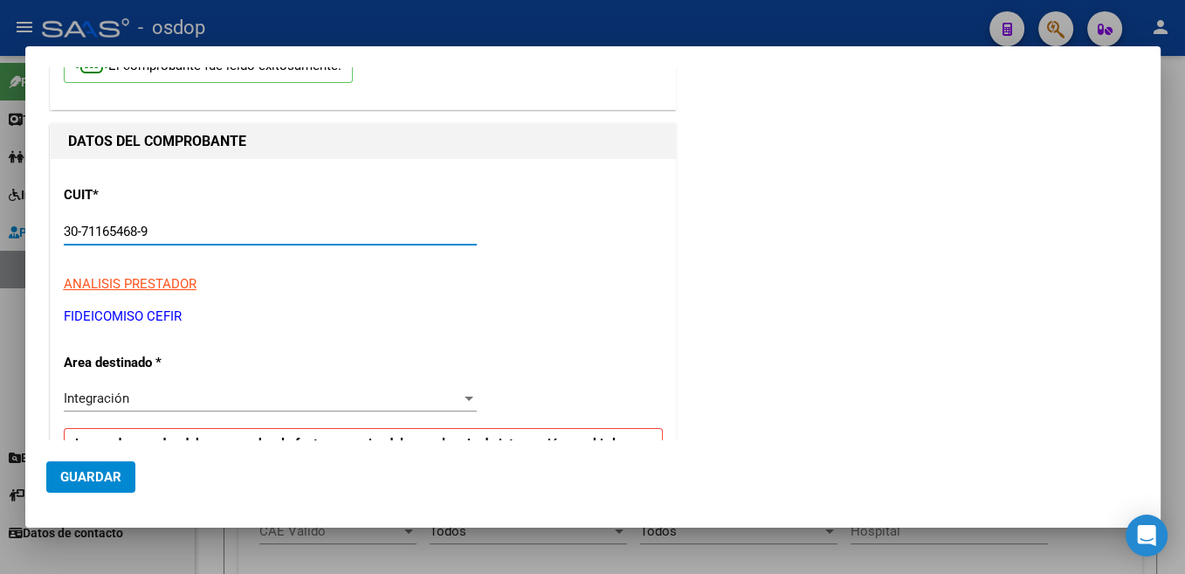
type input "30-71165468-9"
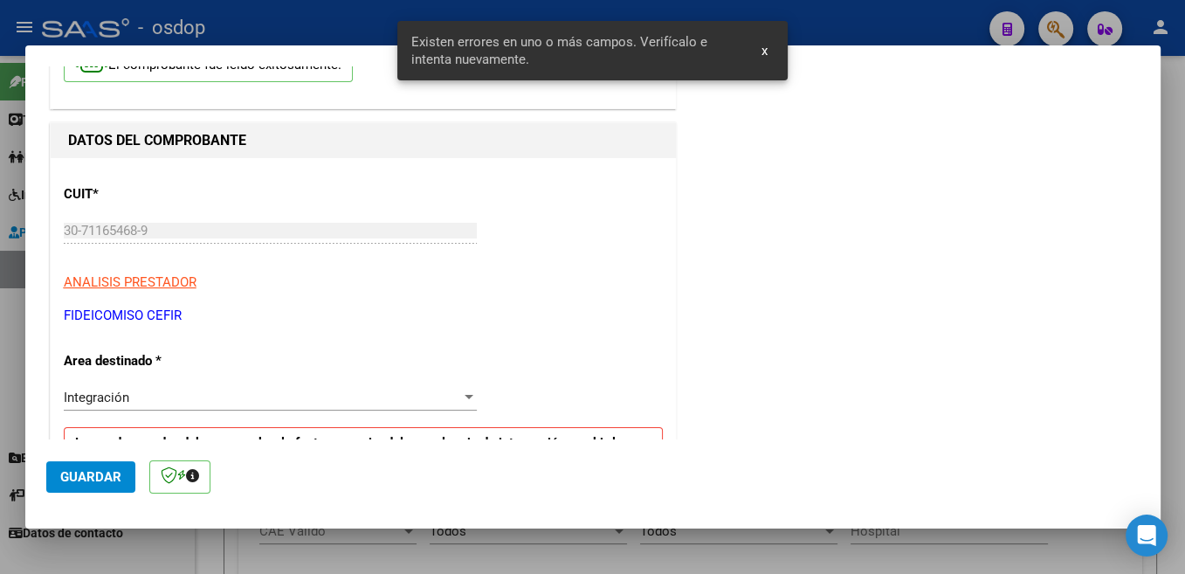
scroll to position [403, 0]
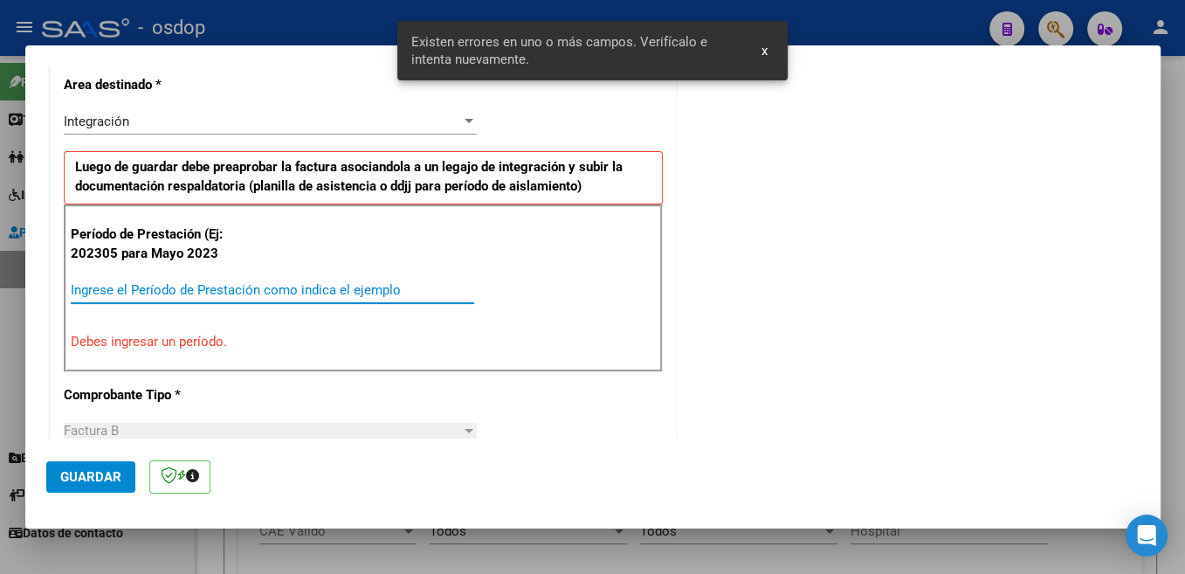
click at [226, 288] on input "Ingrese el Período de Prestación como indica el ejemplo" at bounding box center [272, 290] width 403 height 16
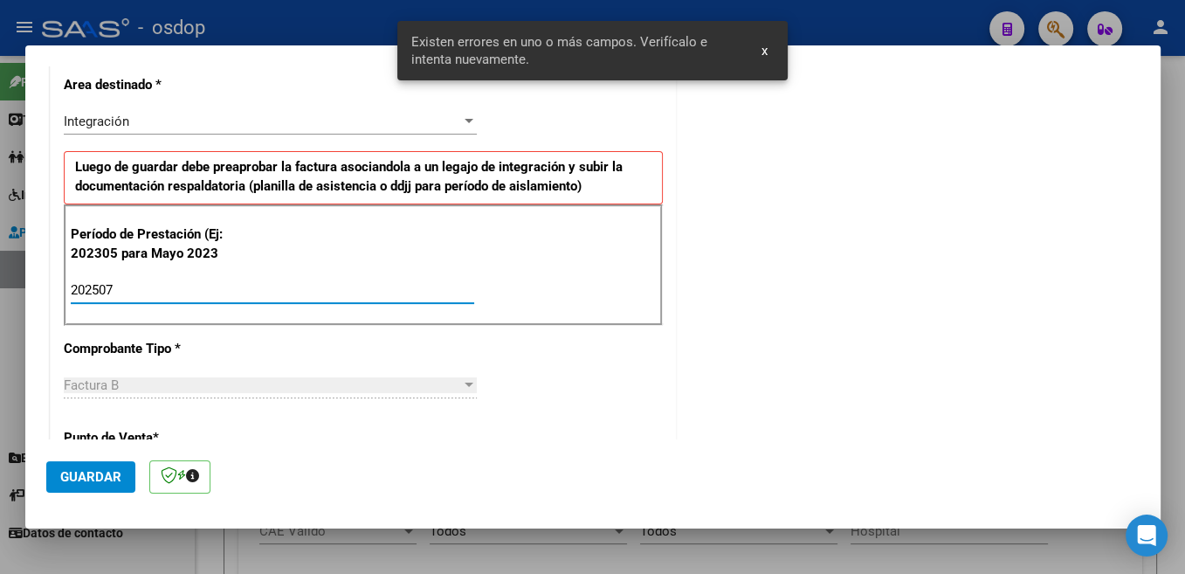
type input "202507"
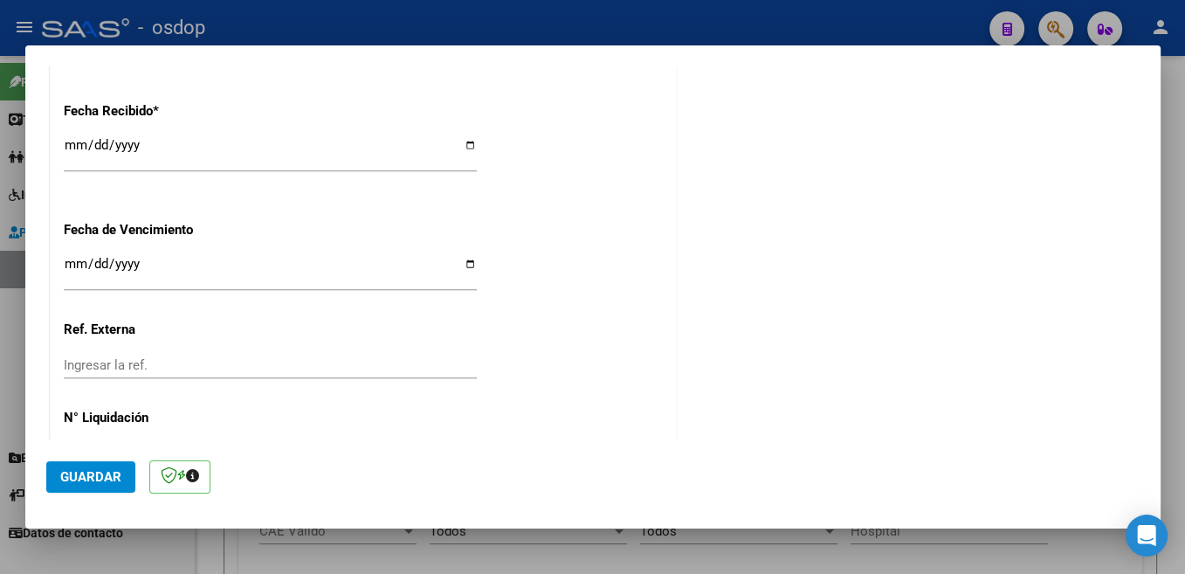
scroll to position [1230, 0]
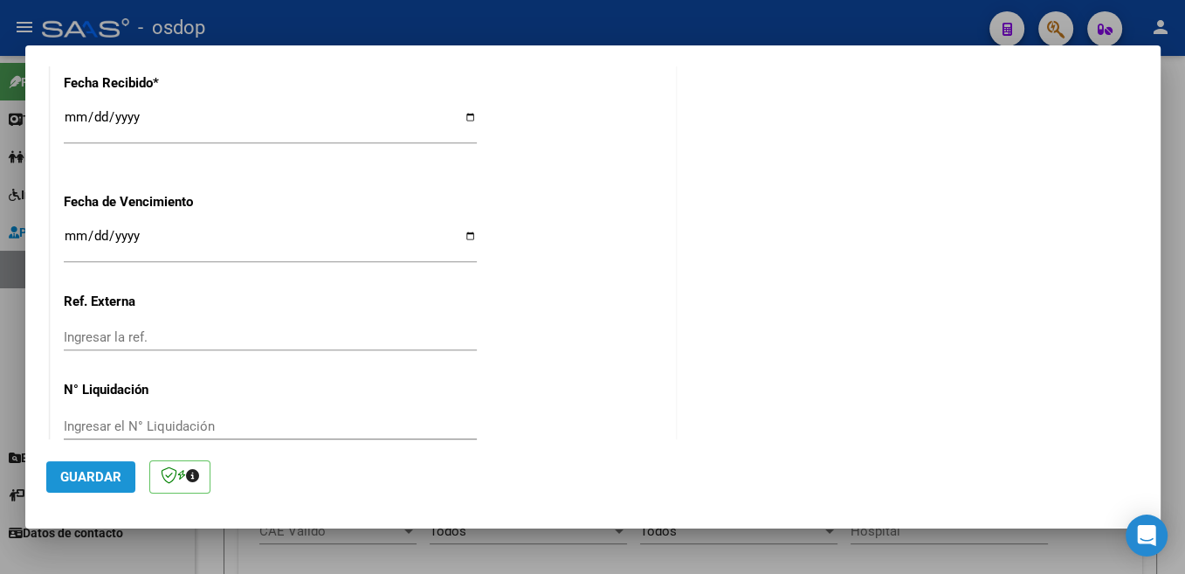
click at [99, 479] on span "Guardar" at bounding box center [90, 477] width 61 height 16
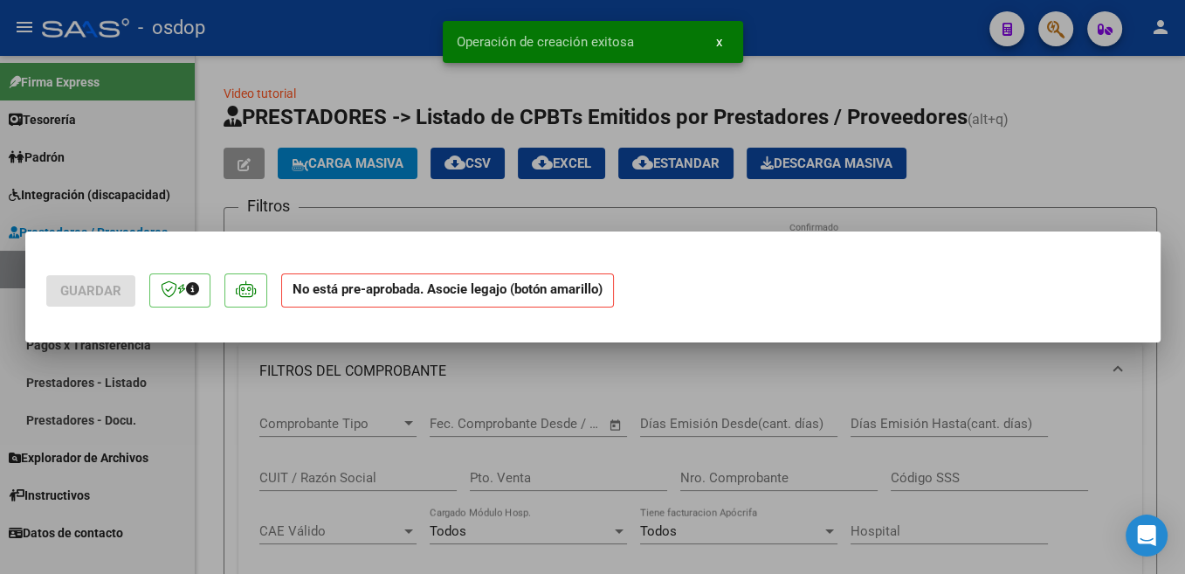
scroll to position [0, 0]
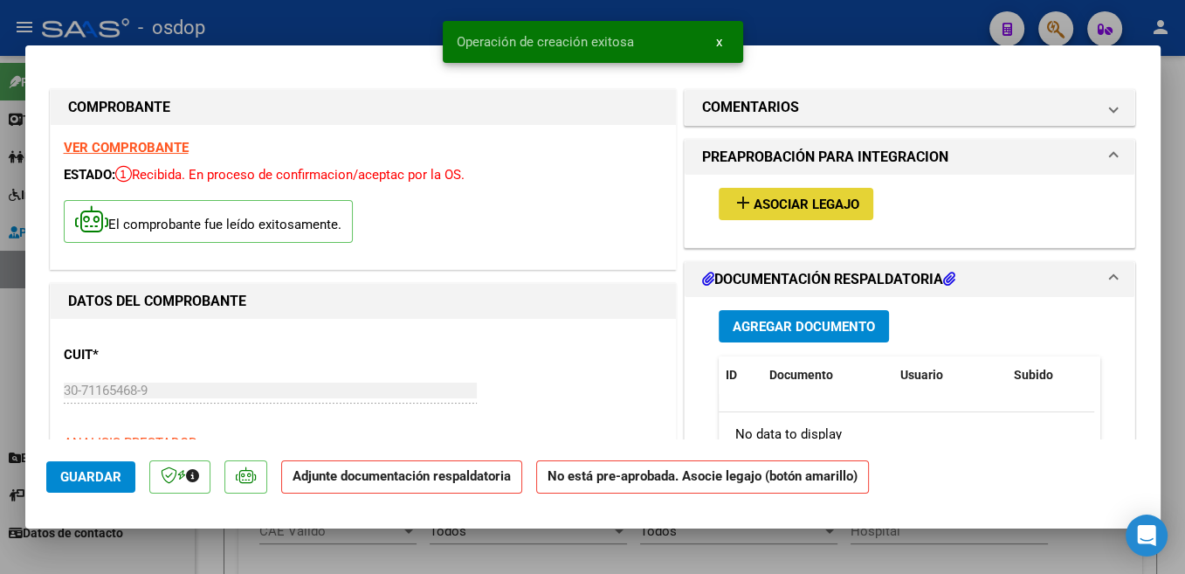
click at [843, 202] on span "Asociar Legajo" at bounding box center [807, 204] width 106 height 16
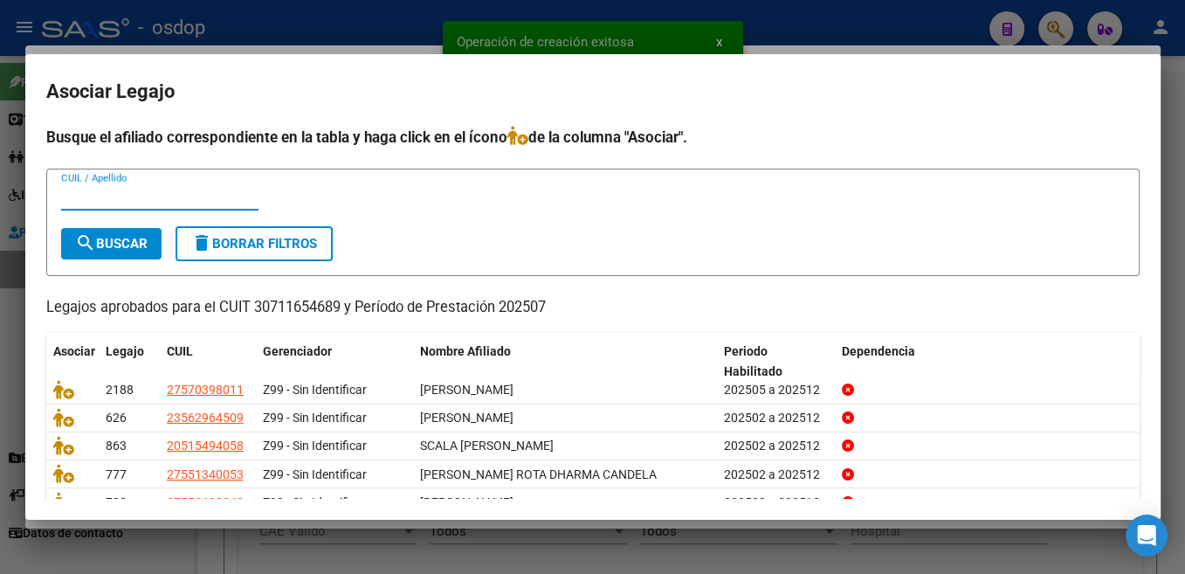
scroll to position [79, 0]
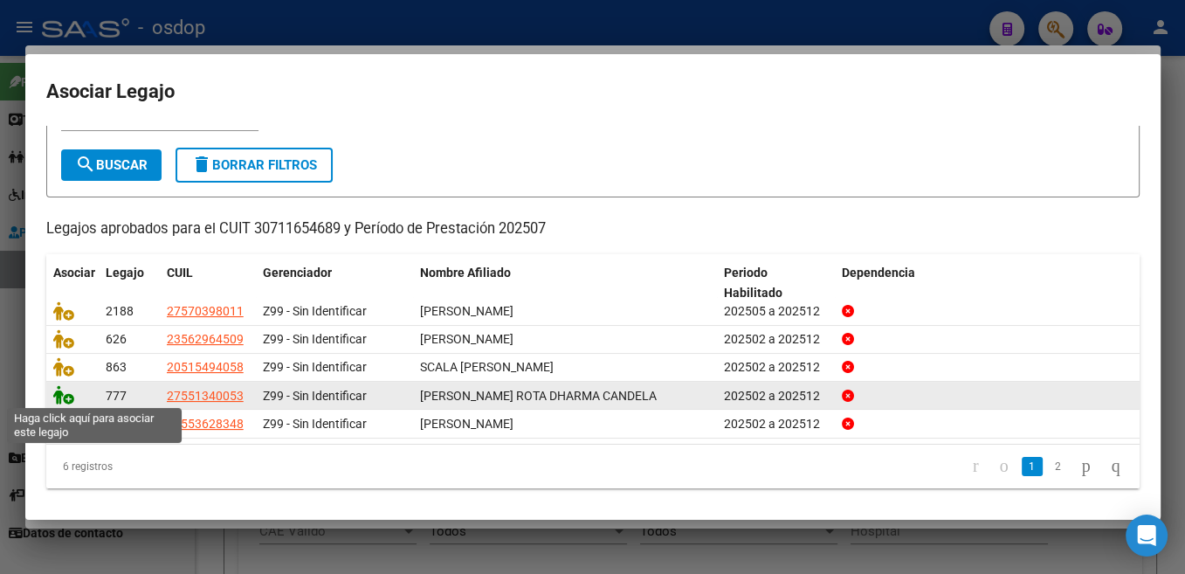
click at [63, 393] on icon at bounding box center [63, 394] width 21 height 19
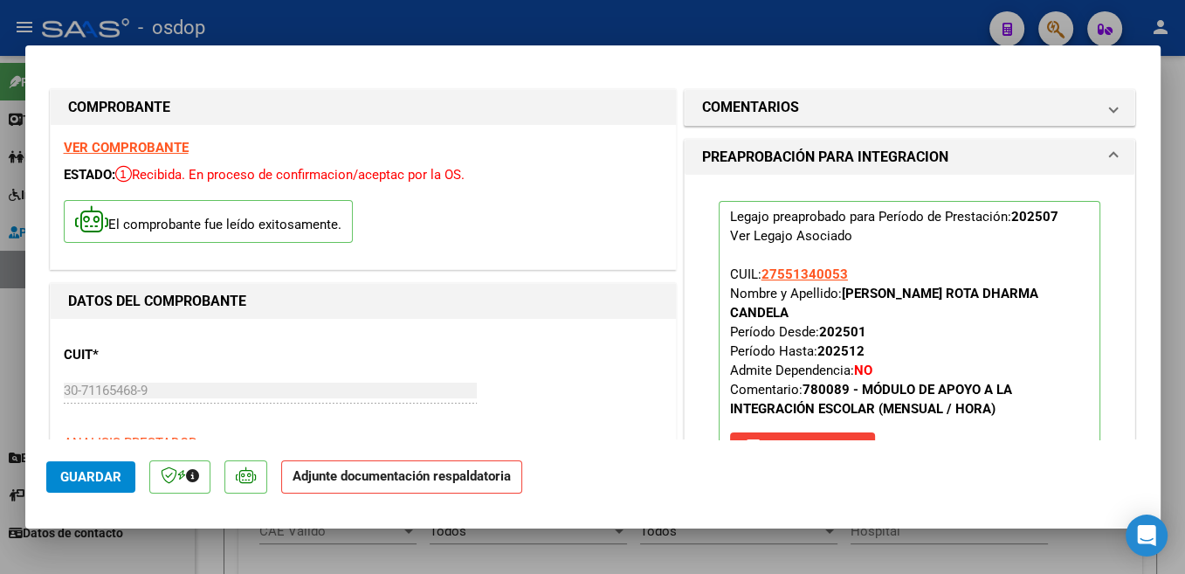
scroll to position [463, 0]
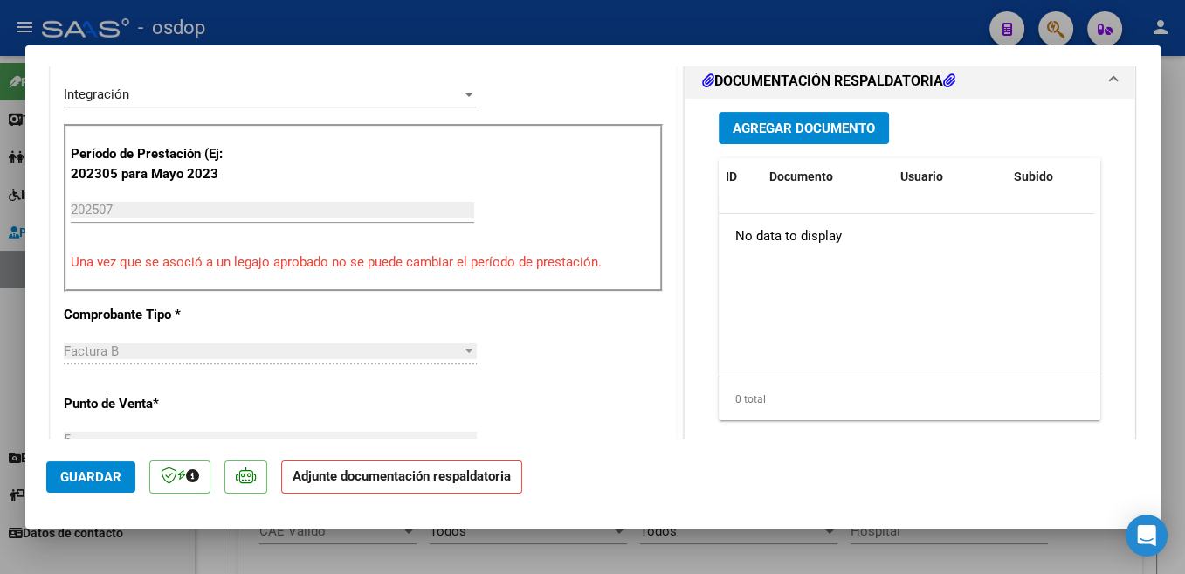
click at [822, 121] on span "Agregar Documento" at bounding box center [804, 129] width 142 height 16
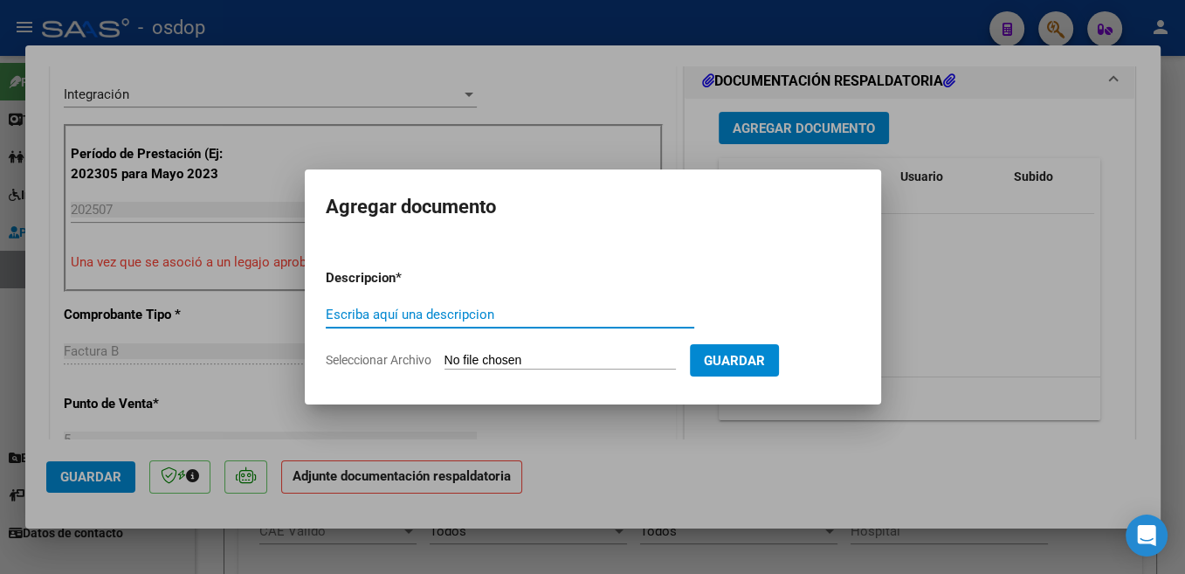
click at [407, 309] on input "Escriba aquí una descripcion" at bounding box center [510, 315] width 369 height 16
type input "Planilla"
click at [486, 358] on input "Seleccionar Archivo" at bounding box center [560, 361] width 231 height 17
type input "C:\fakepath\SAIE ASISTENCIA.pdf"
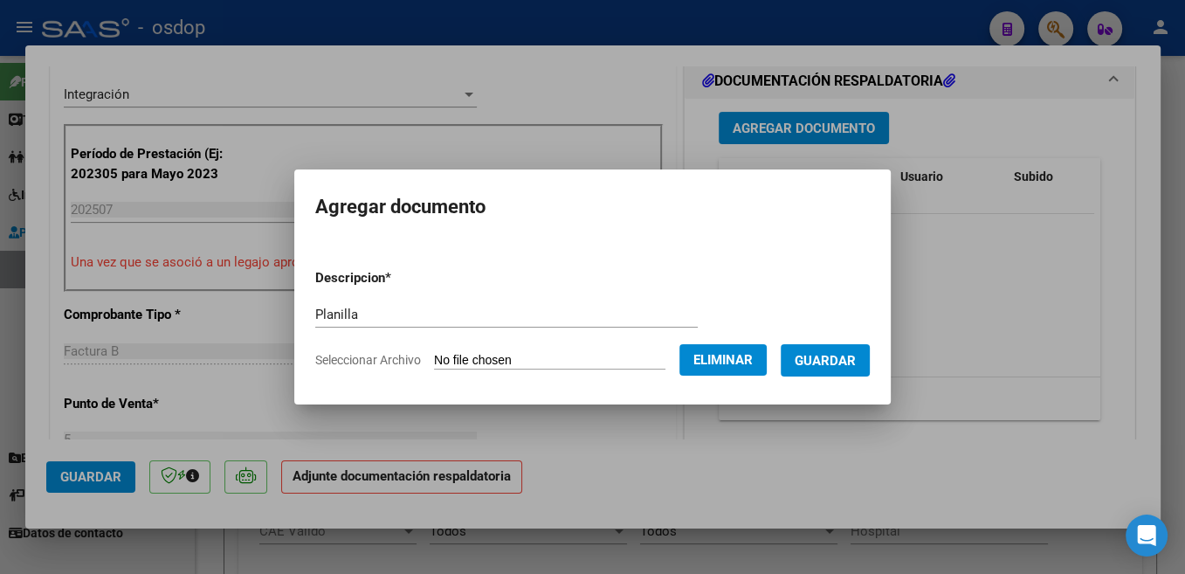
click at [817, 360] on span "Guardar" at bounding box center [825, 361] width 61 height 16
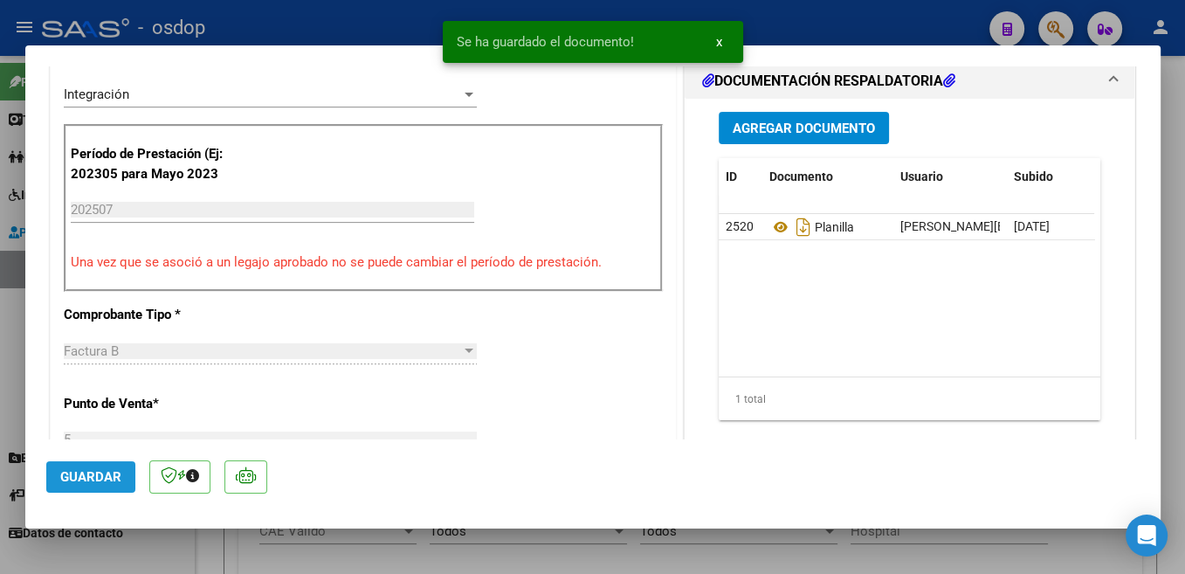
click at [104, 478] on span "Guardar" at bounding box center [90, 477] width 61 height 16
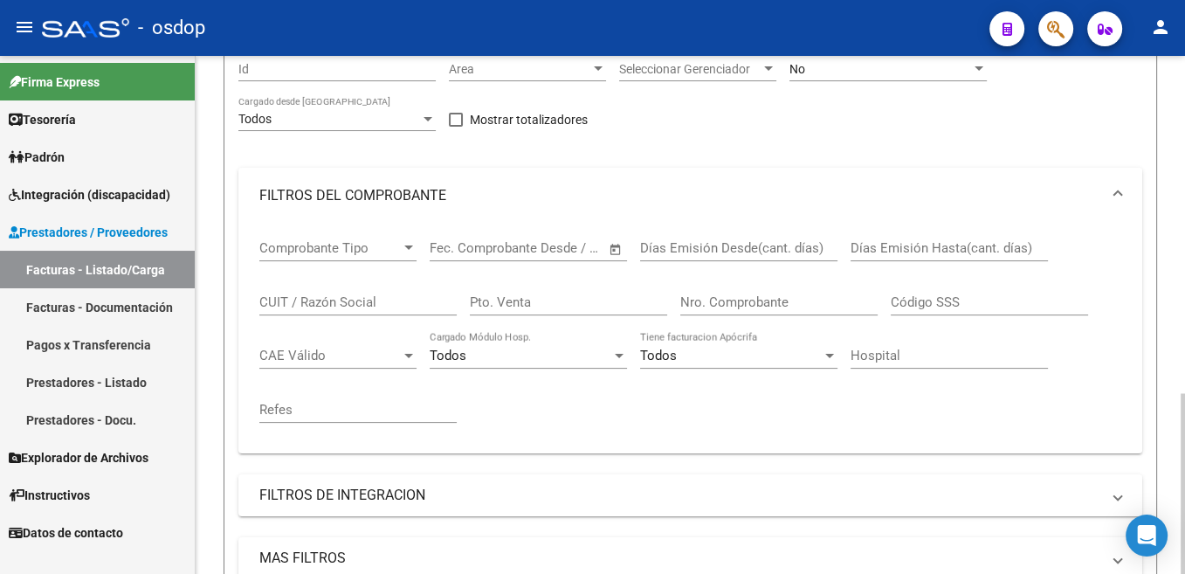
scroll to position [0, 0]
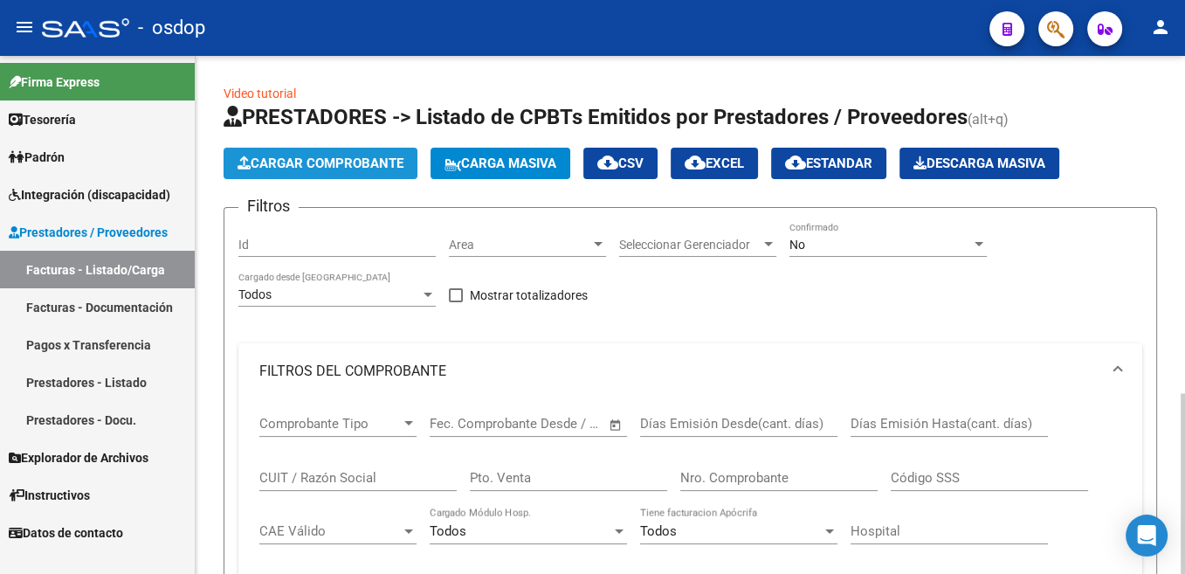
click at [342, 158] on span "Cargar Comprobante" at bounding box center [321, 163] width 166 height 16
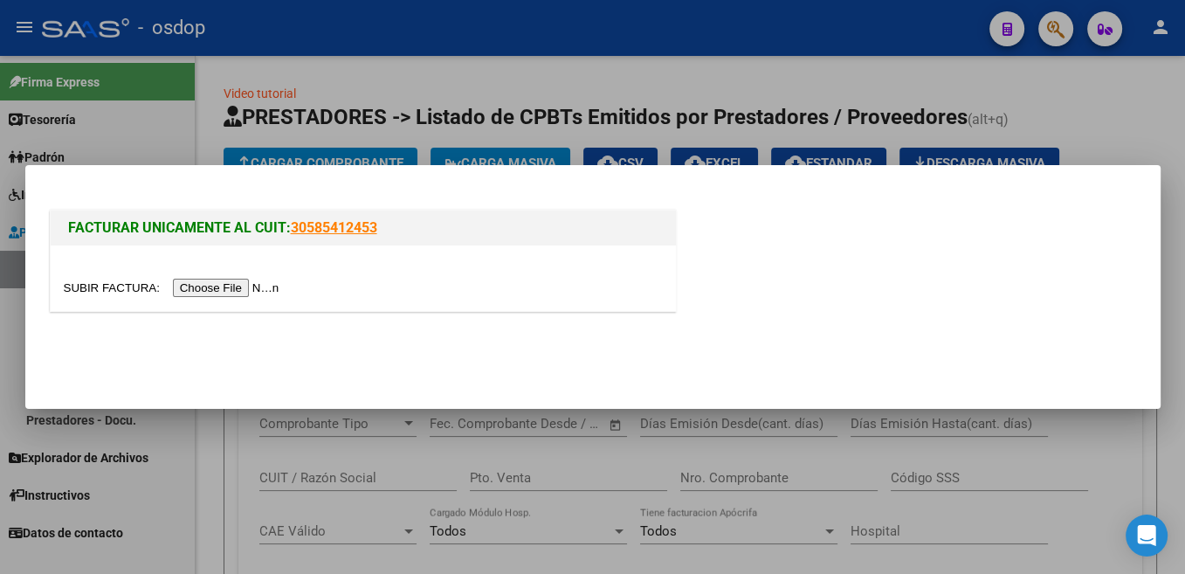
click at [100, 289] on input "file" at bounding box center [174, 288] width 221 height 18
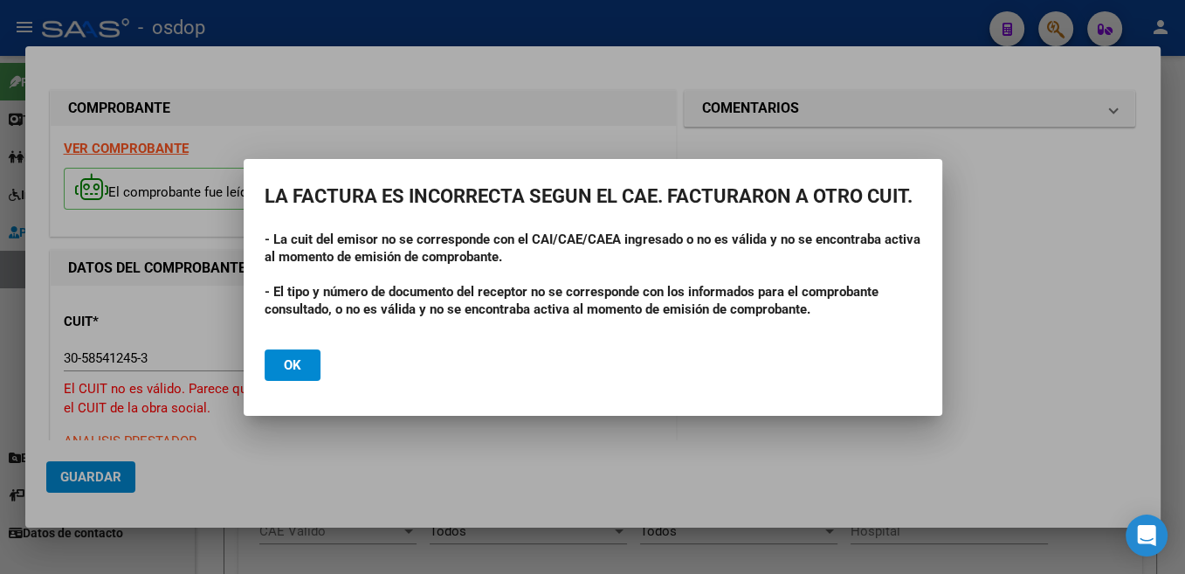
click at [309, 368] on button "Ok" at bounding box center [293, 364] width 56 height 31
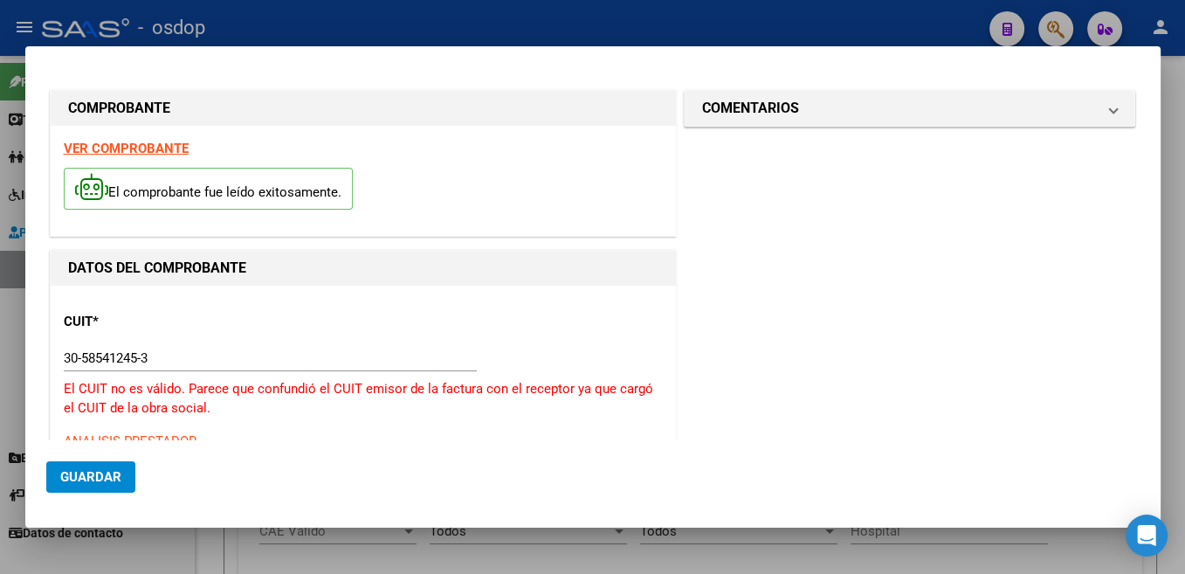
click at [97, 361] on input "30-58541245-3" at bounding box center [270, 358] width 413 height 16
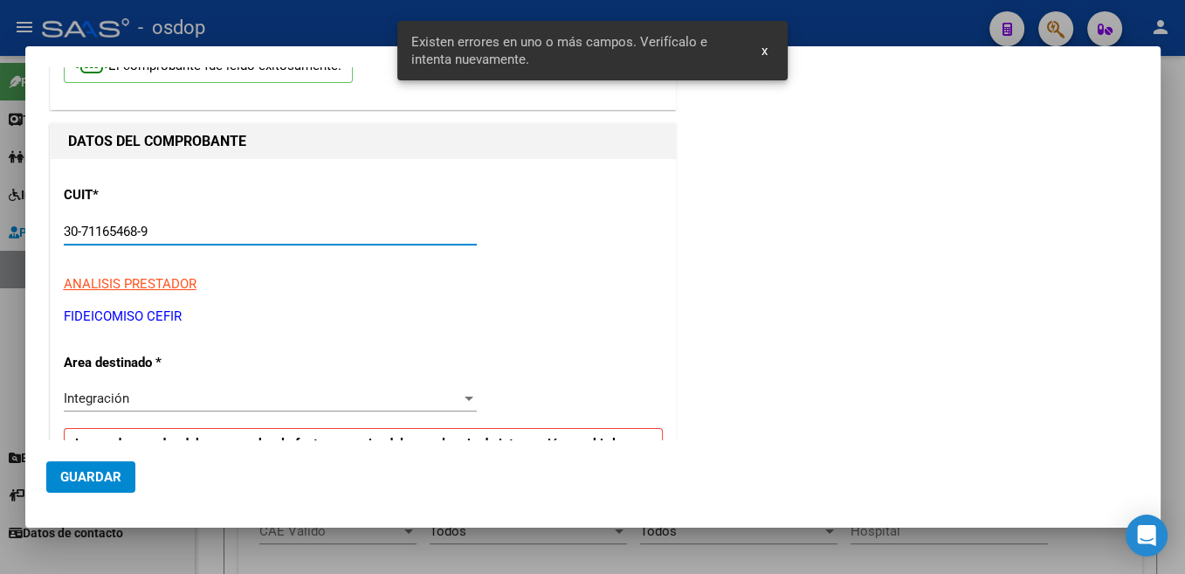
scroll to position [312, 0]
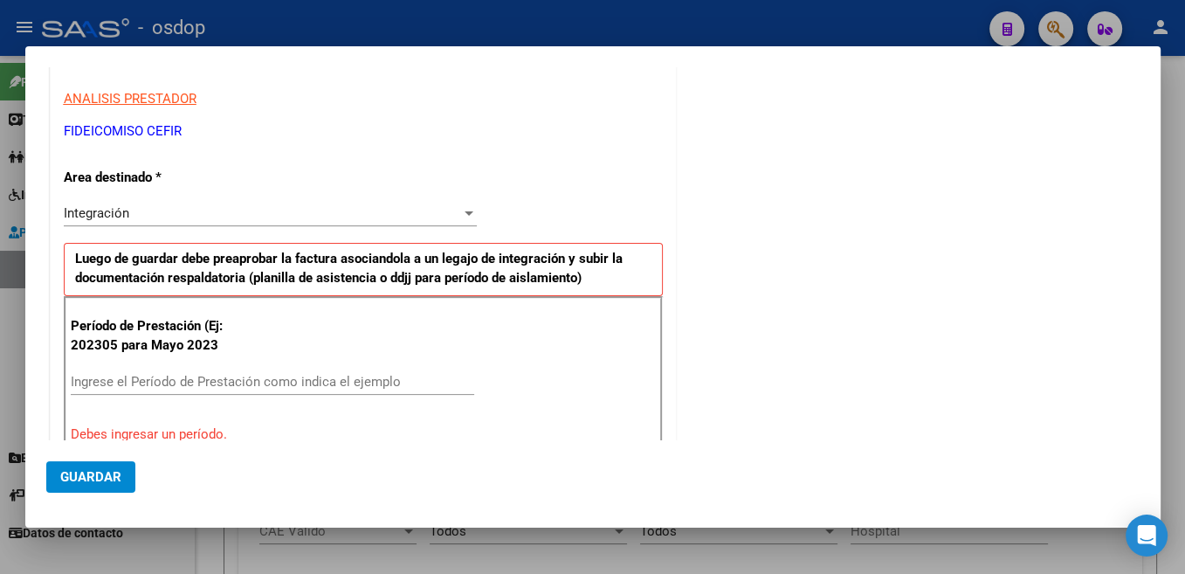
type input "30-71165468-9"
click at [141, 388] on input "Ingrese el Período de Prestación como indica el ejemplo" at bounding box center [272, 382] width 403 height 16
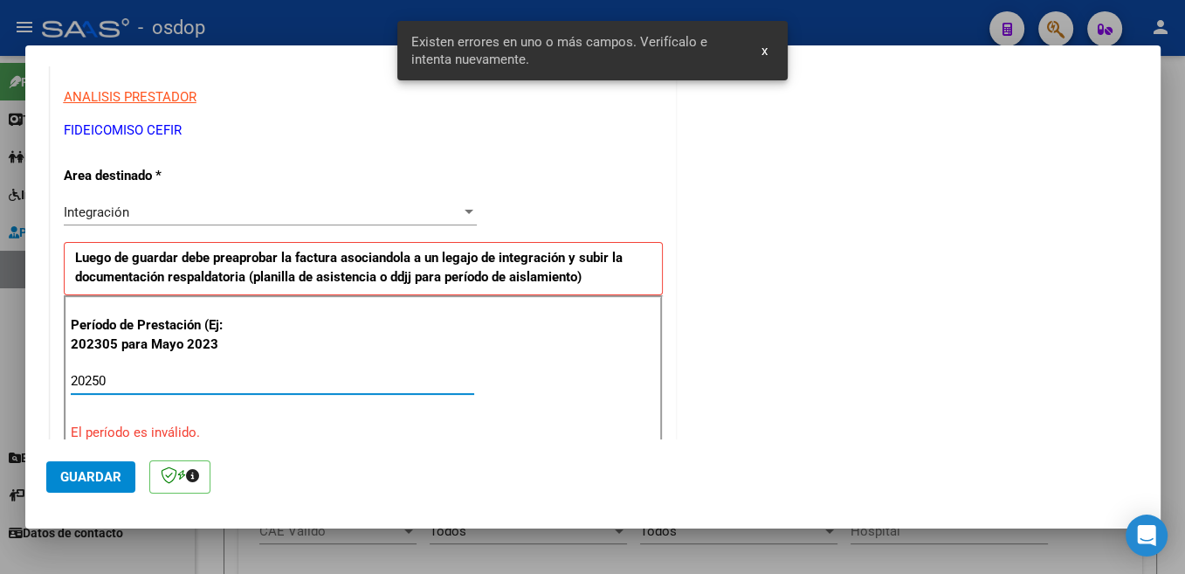
scroll to position [403, 0]
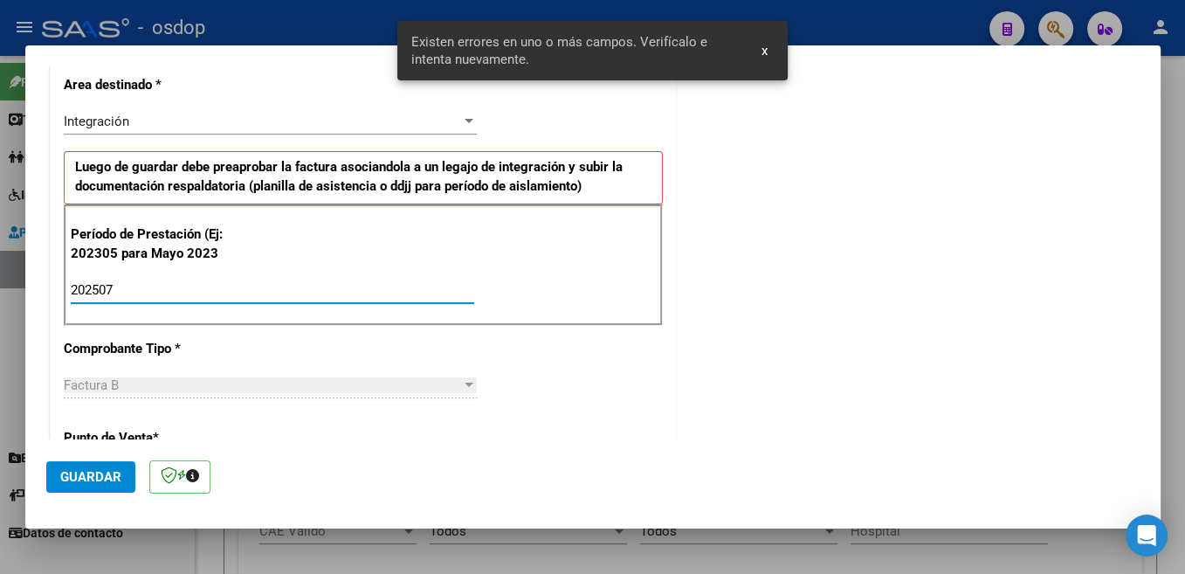
type input "202507"
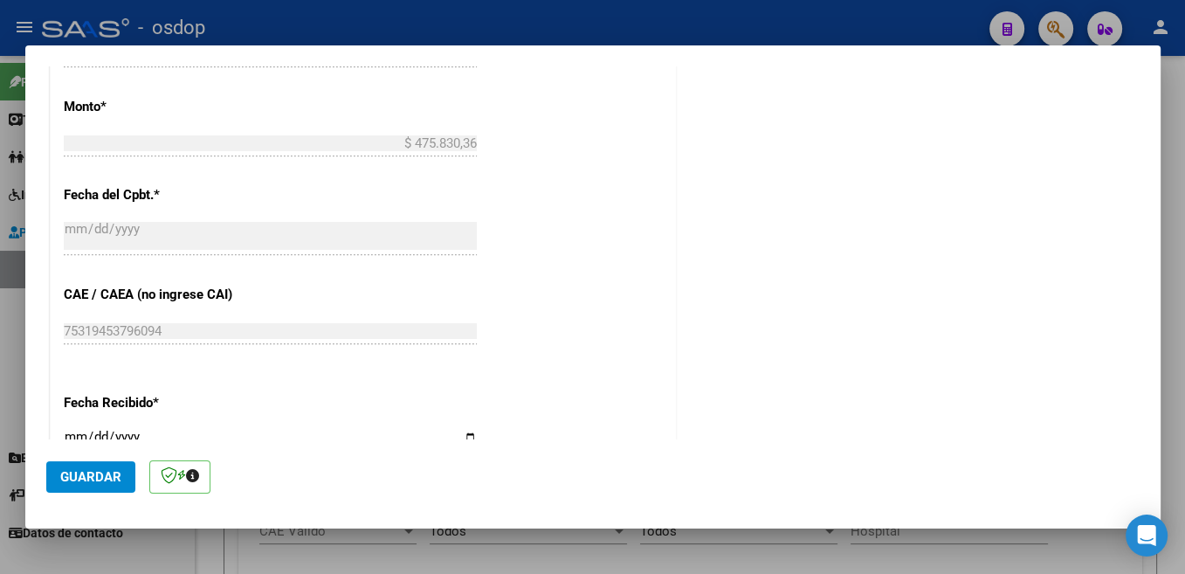
scroll to position [713, 0]
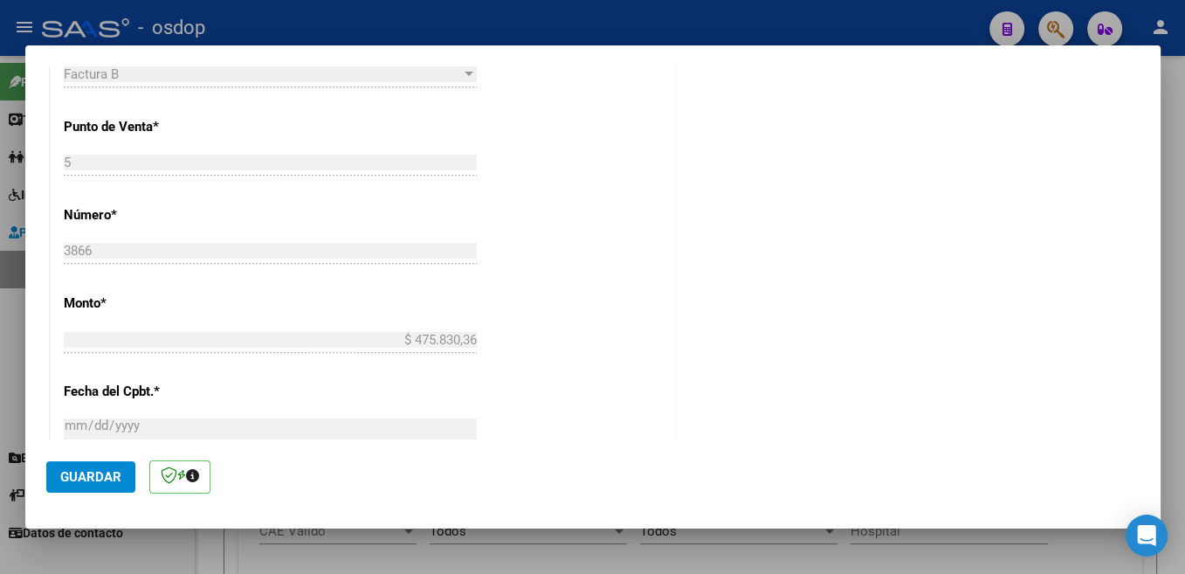
click at [115, 481] on span "Guardar" at bounding box center [90, 477] width 61 height 16
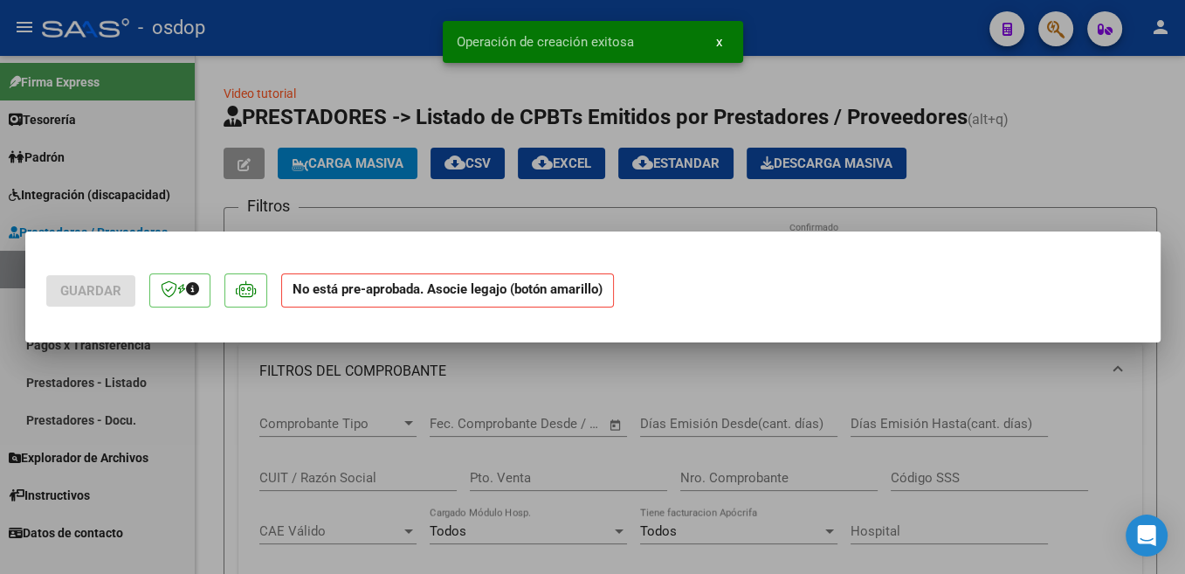
scroll to position [0, 0]
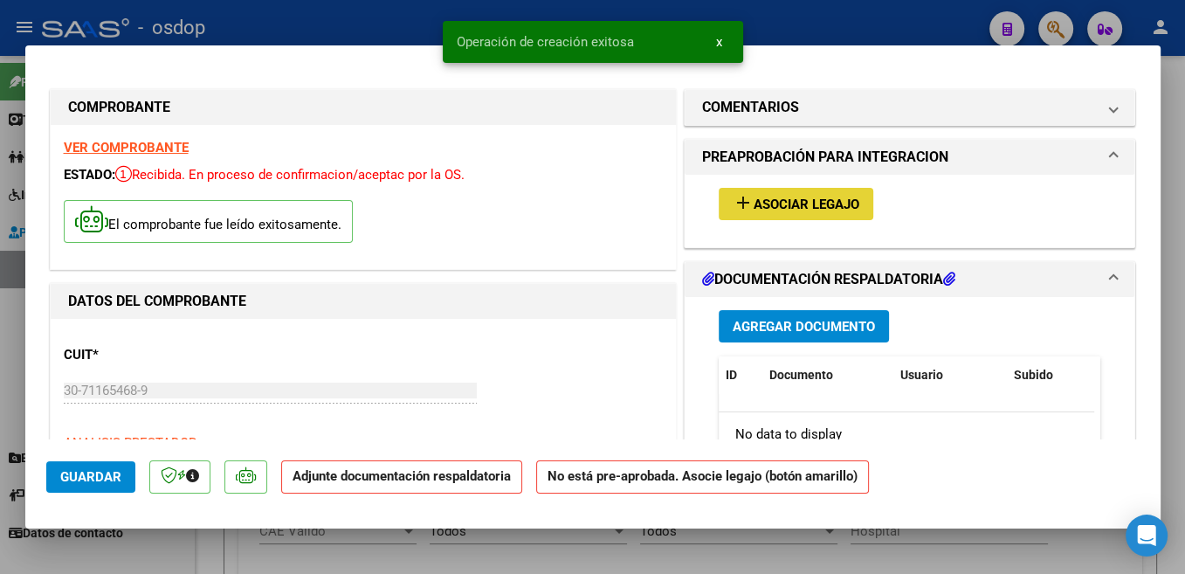
click at [810, 204] on span "Asociar Legajo" at bounding box center [807, 204] width 106 height 16
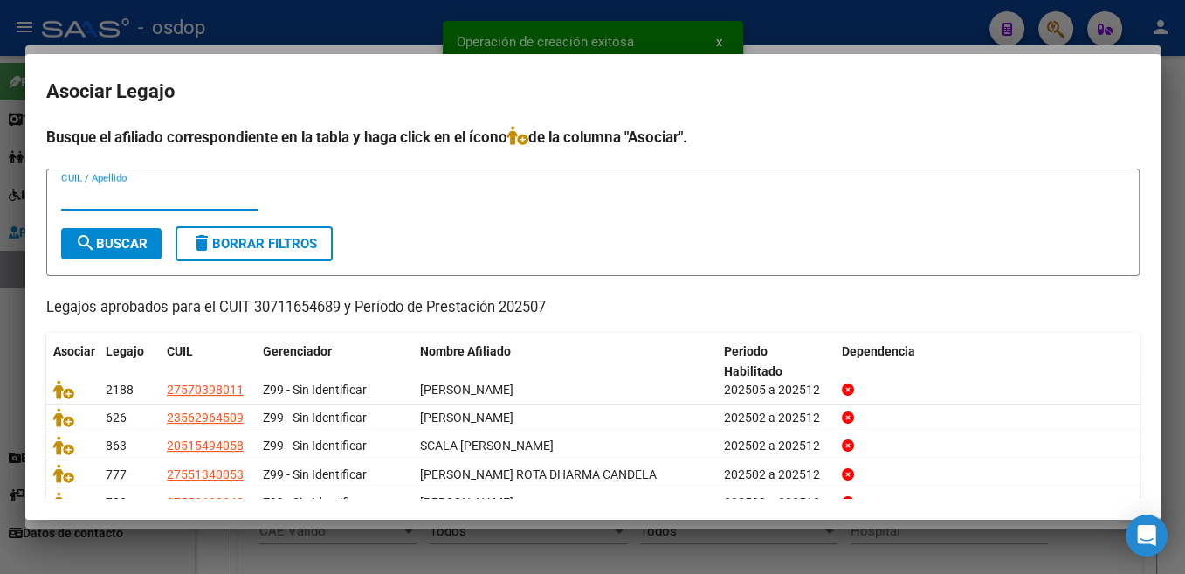
scroll to position [79, 0]
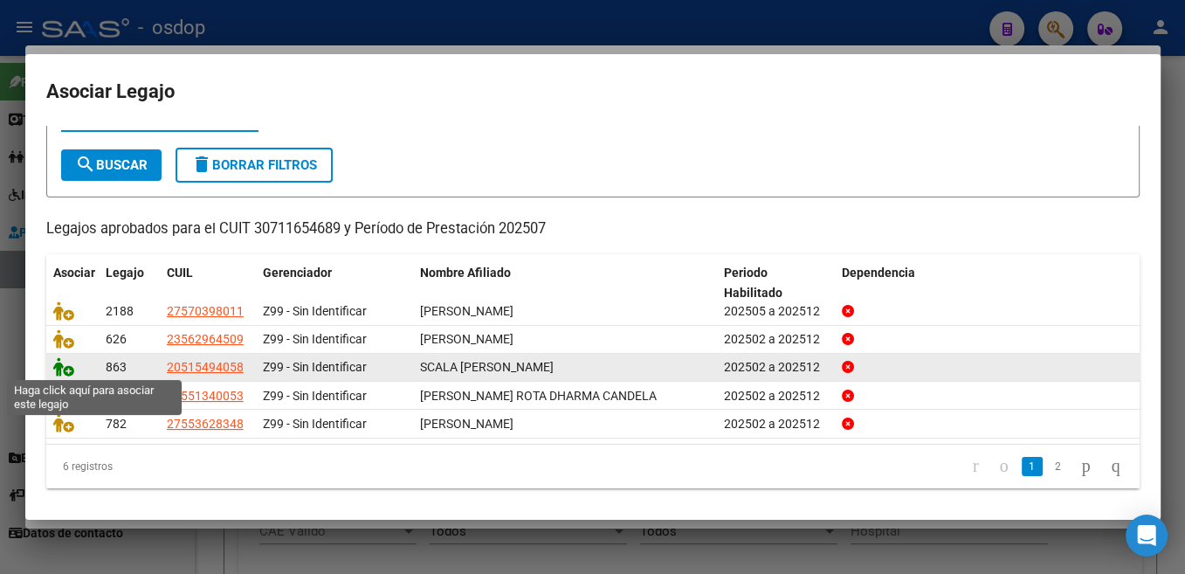
click at [57, 374] on icon at bounding box center [63, 366] width 21 height 19
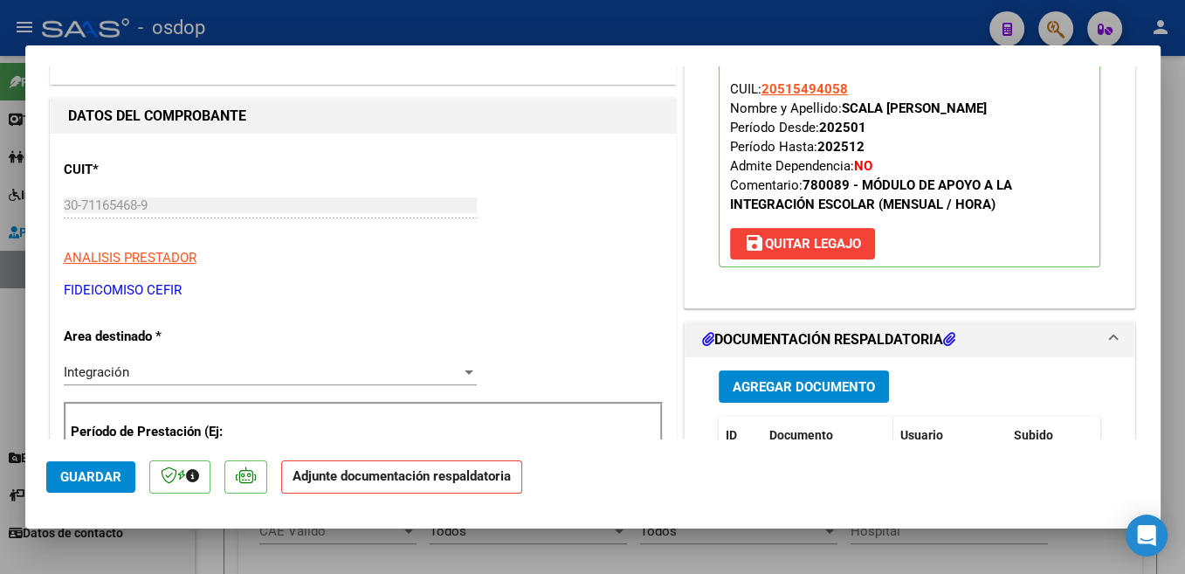
scroll to position [278, 0]
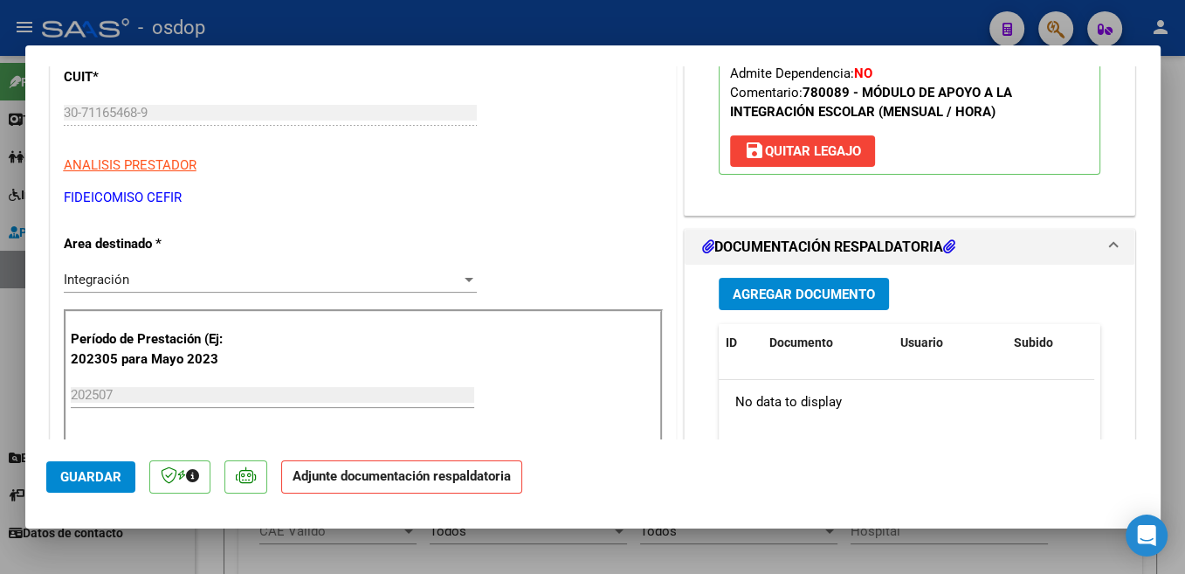
click at [855, 301] on span "Agregar Documento" at bounding box center [804, 294] width 142 height 16
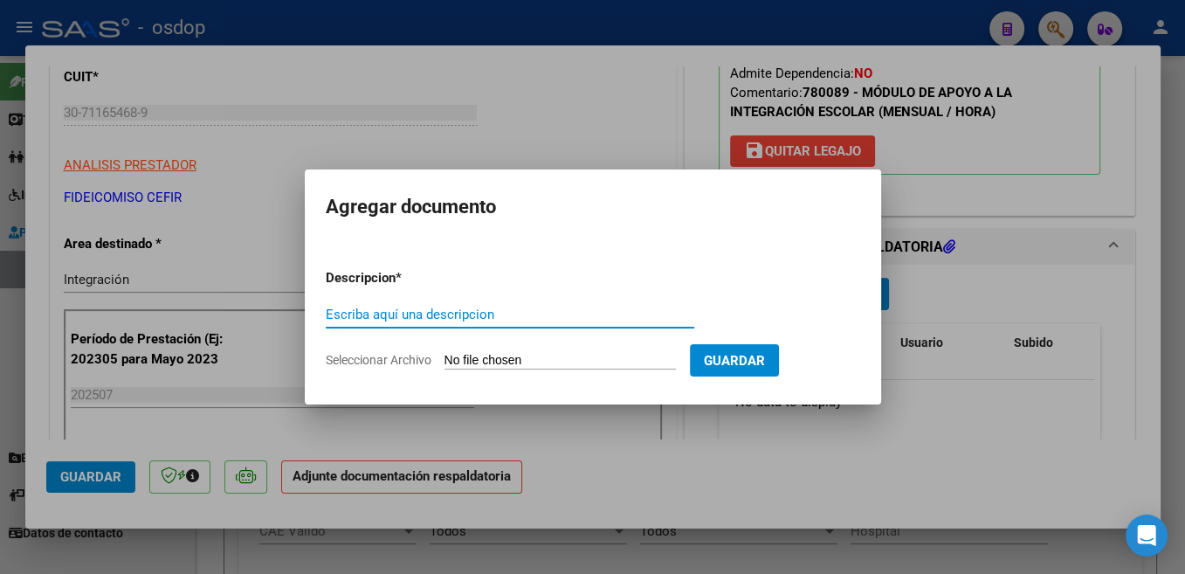
drag, startPoint x: 381, startPoint y: 307, endPoint x: 429, endPoint y: 279, distance: 55.6
click at [385, 307] on input "Escriba aquí una descripcion" at bounding box center [510, 315] width 369 height 16
type input "Planilla"
click at [500, 343] on form "Descripcion * Planilla Escriba aquí una descripcion Seleccionar Archivo Guardar" at bounding box center [593, 319] width 534 height 128
click at [486, 363] on input "Seleccionar Archivo" at bounding box center [560, 361] width 231 height 17
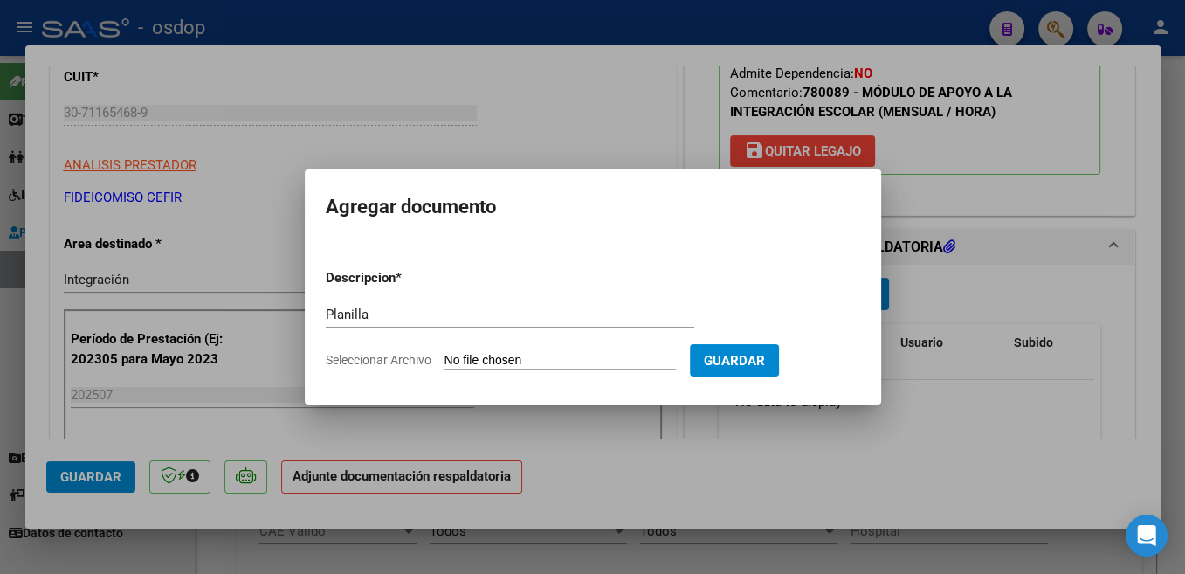
type input "C:\fakepath\SAIE ASISTENCIA.pdf"
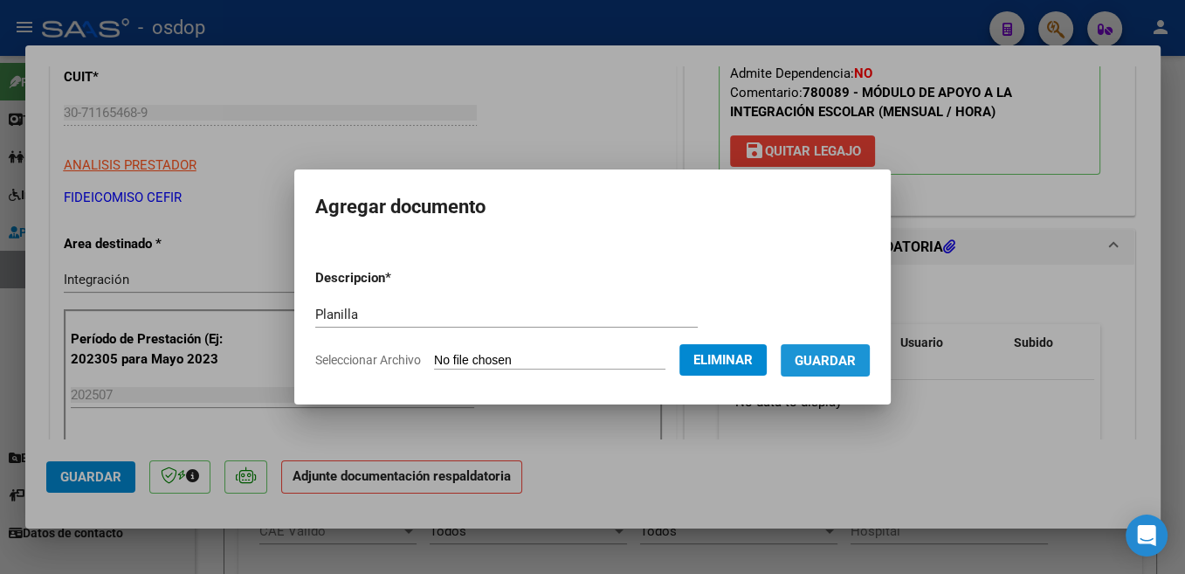
click at [814, 365] on span "Guardar" at bounding box center [825, 361] width 61 height 16
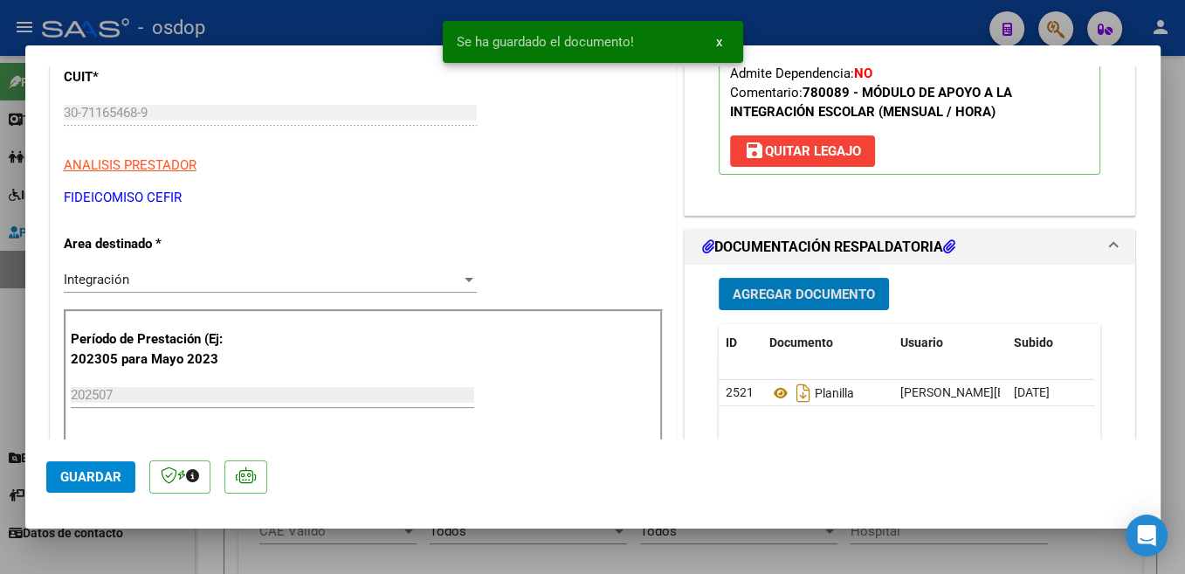
click at [96, 481] on span "Guardar" at bounding box center [90, 477] width 61 height 16
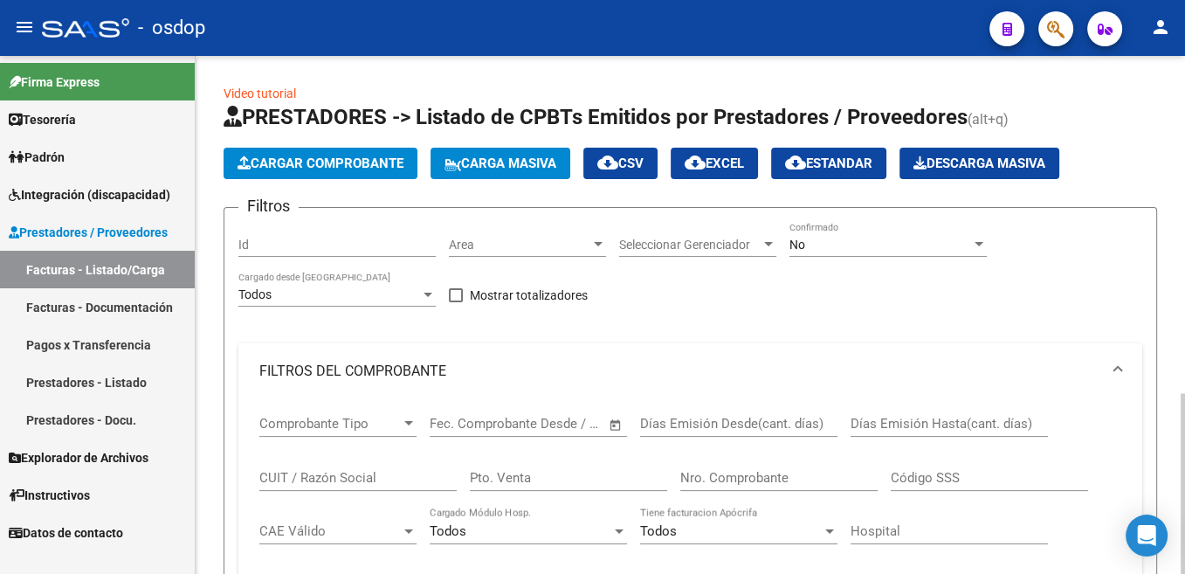
click at [348, 166] on span "Cargar Comprobante" at bounding box center [321, 163] width 166 height 16
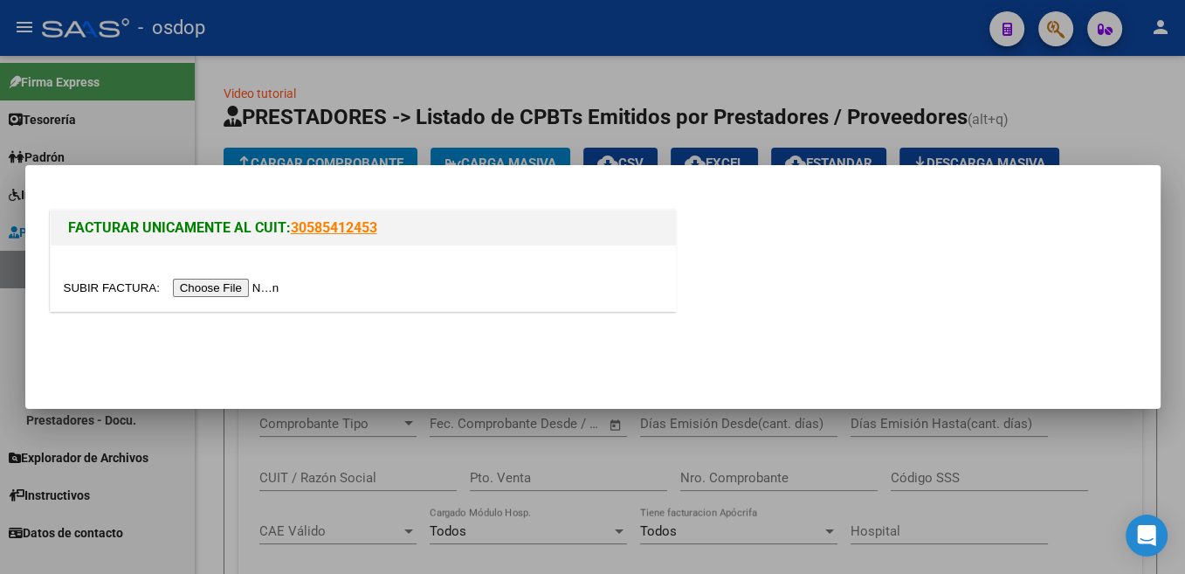
click at [93, 293] on input "file" at bounding box center [174, 288] width 221 height 18
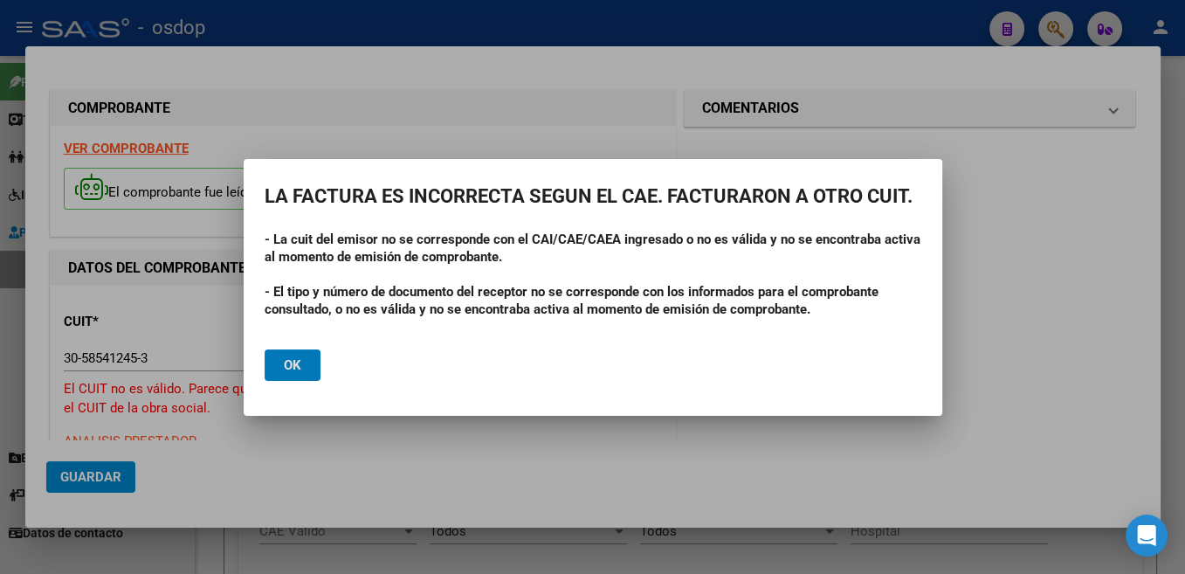
click at [307, 363] on button "Ok" at bounding box center [293, 364] width 56 height 31
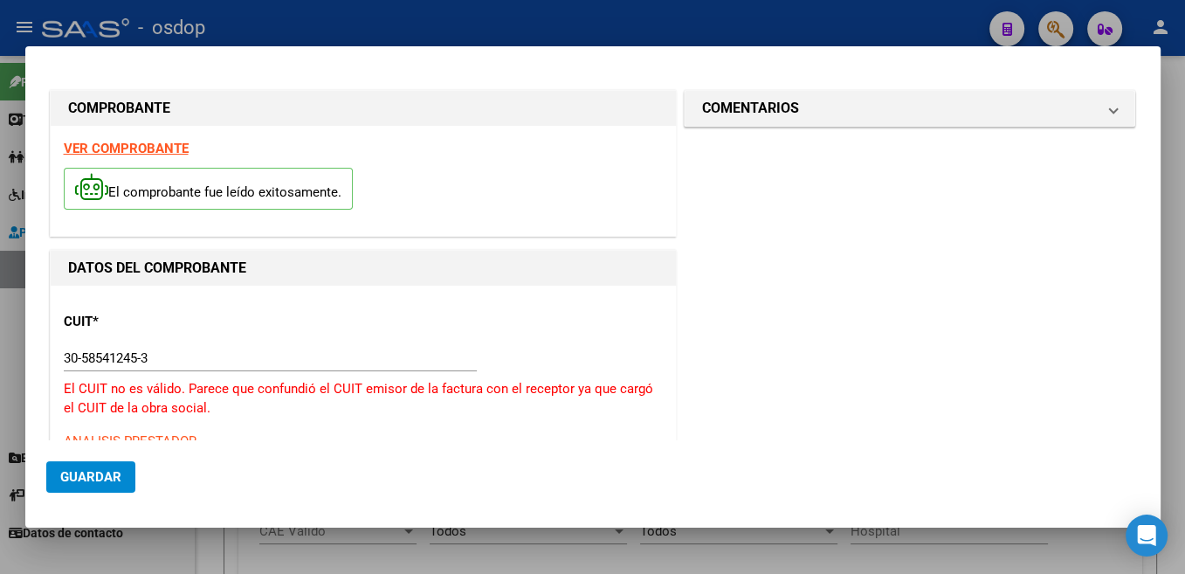
click at [118, 353] on input "30-58541245-3" at bounding box center [270, 358] width 413 height 16
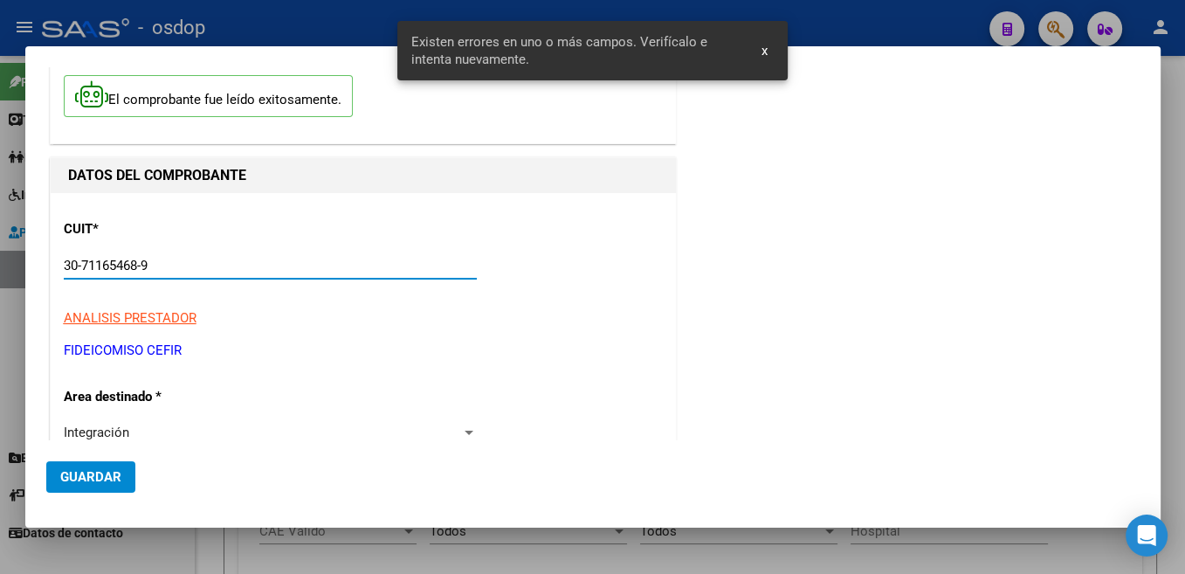
scroll to position [370, 0]
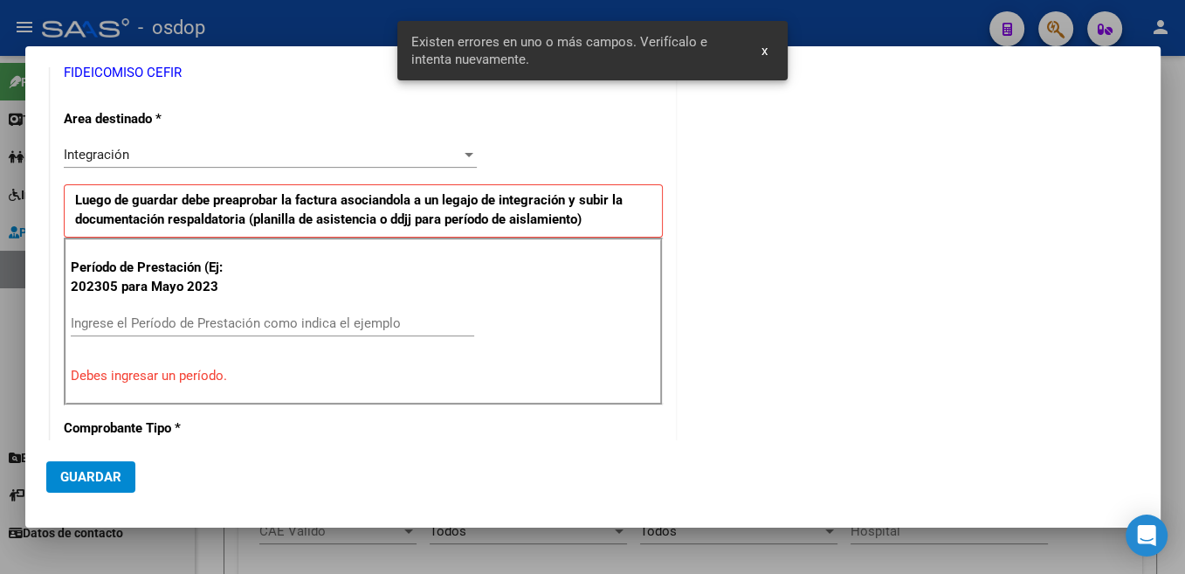
type input "30-71165468-9"
click at [243, 314] on div "Ingrese el Período de Prestación como indica el ejemplo" at bounding box center [272, 323] width 403 height 26
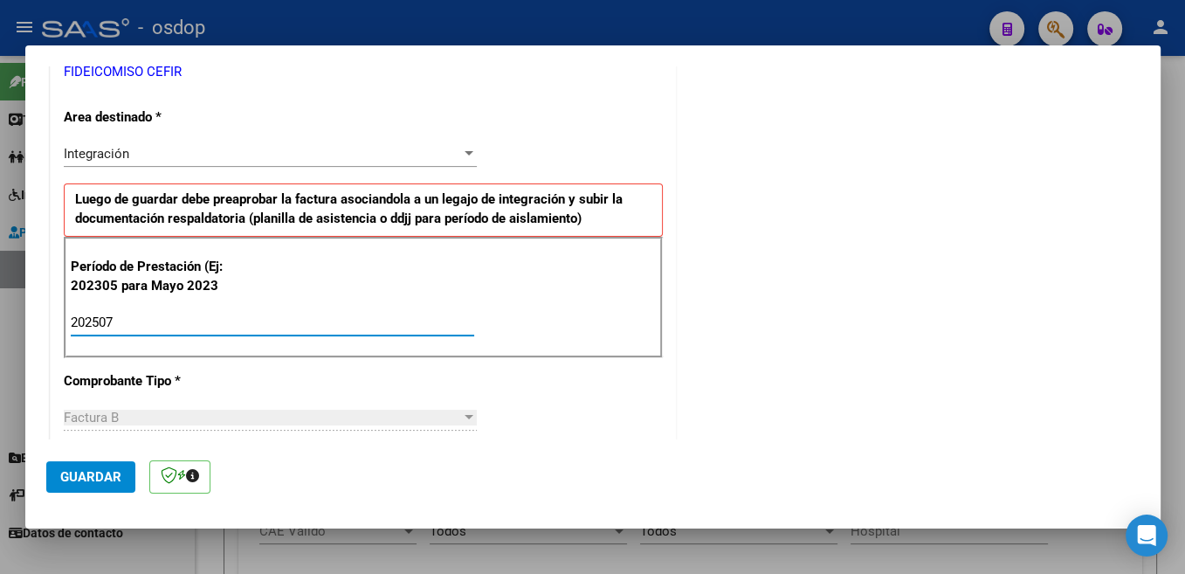
type input "202507"
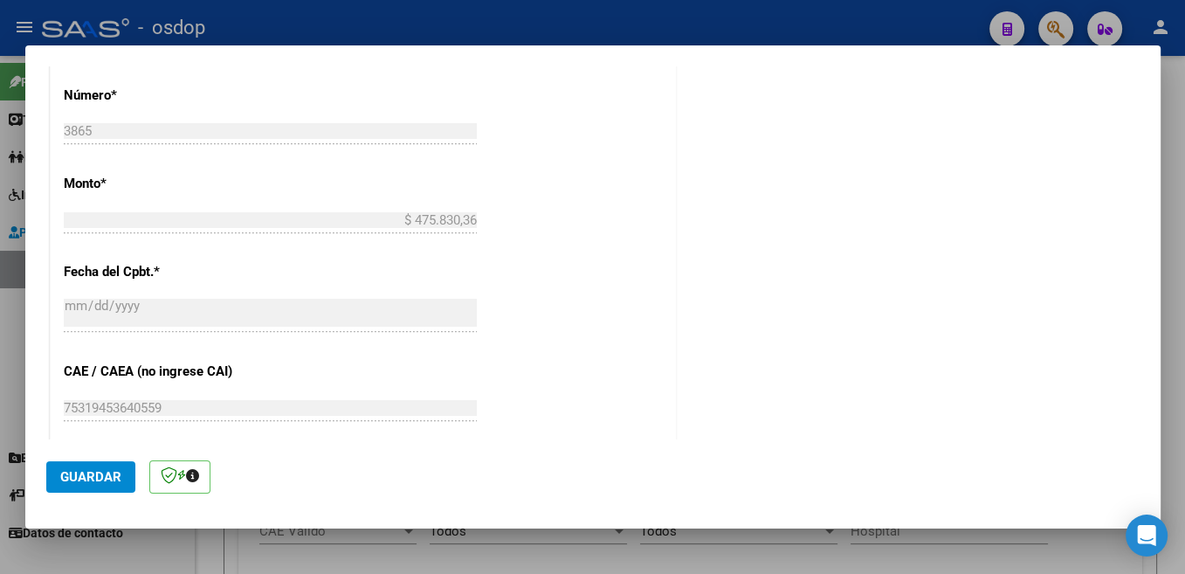
scroll to position [1203, 0]
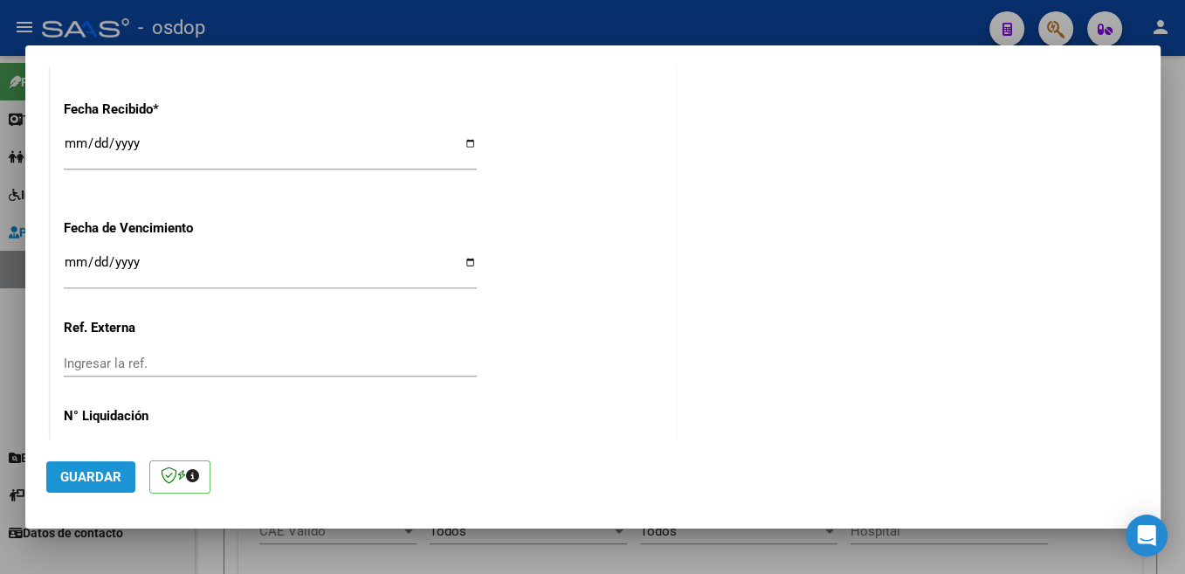
click at [90, 480] on span "Guardar" at bounding box center [90, 477] width 61 height 16
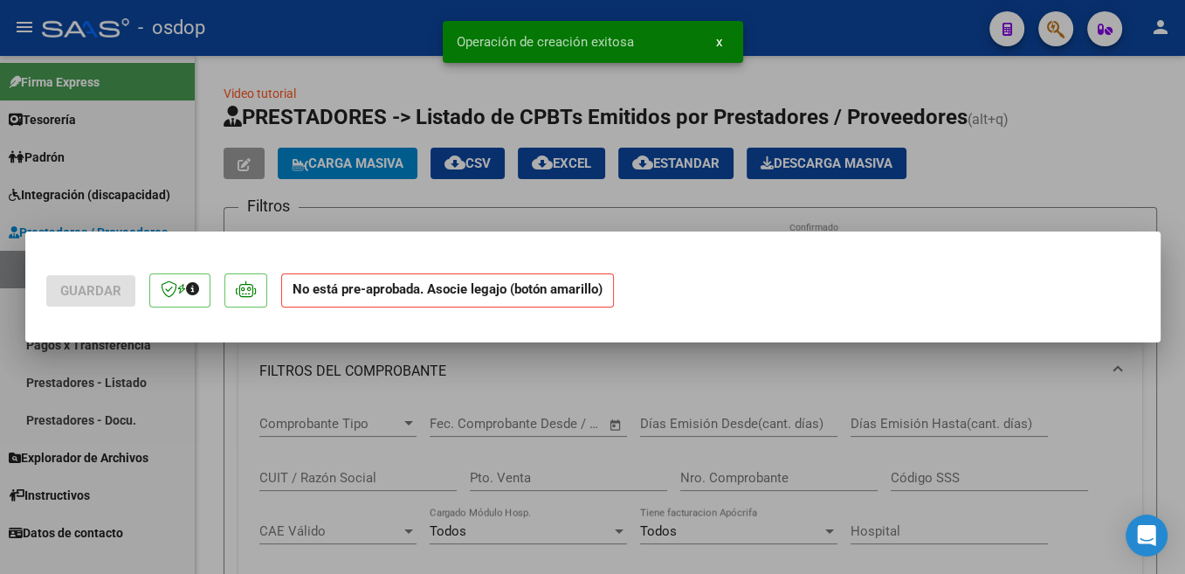
scroll to position [0, 0]
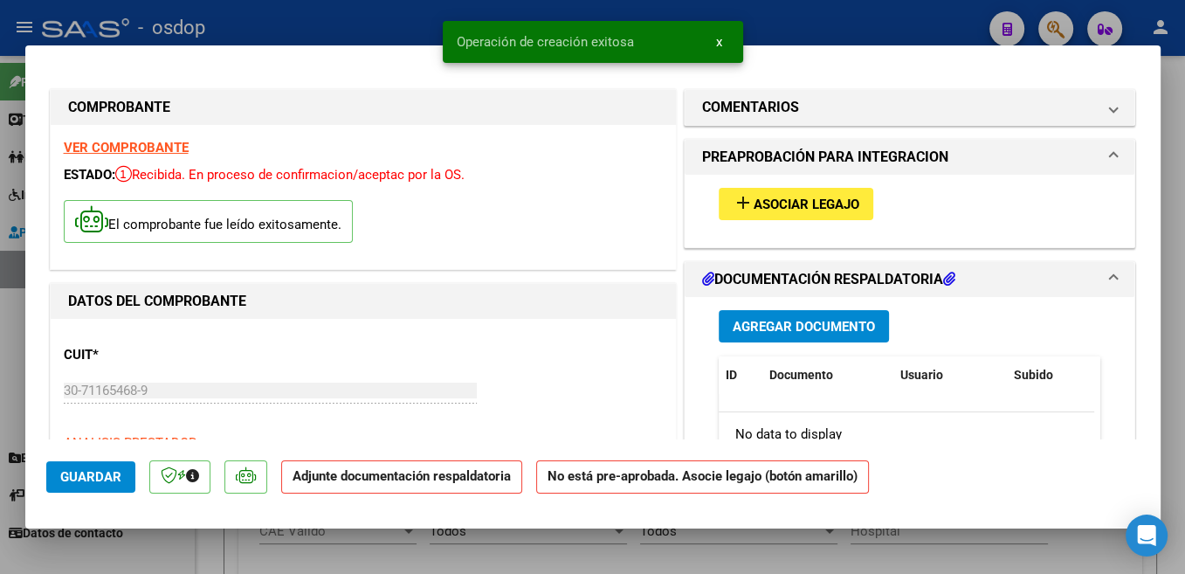
click at [829, 209] on span "Asociar Legajo" at bounding box center [807, 204] width 106 height 16
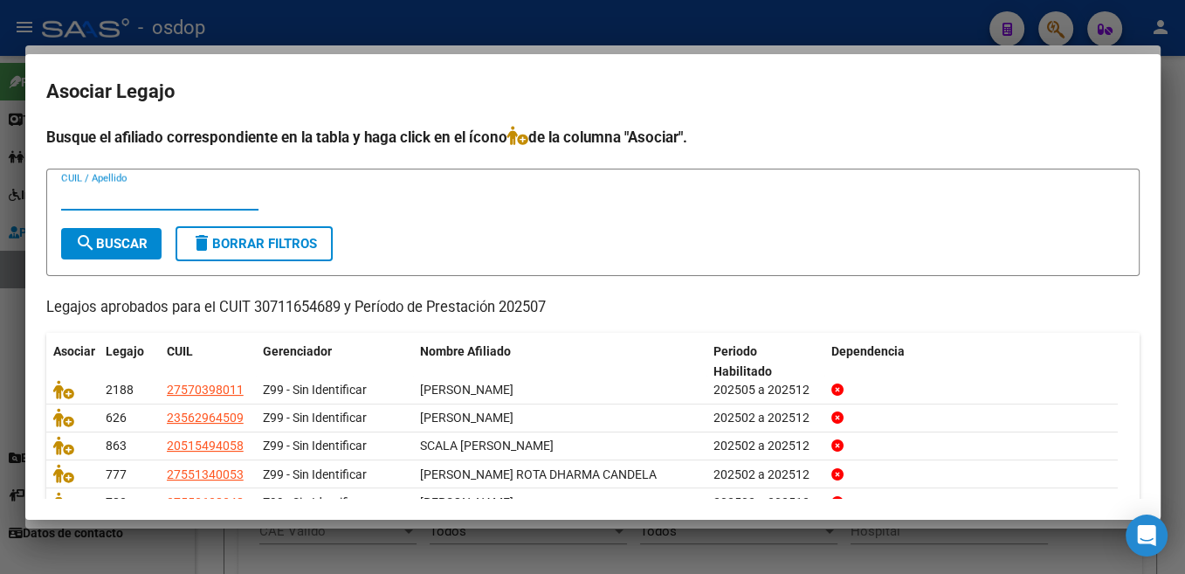
scroll to position [79, 0]
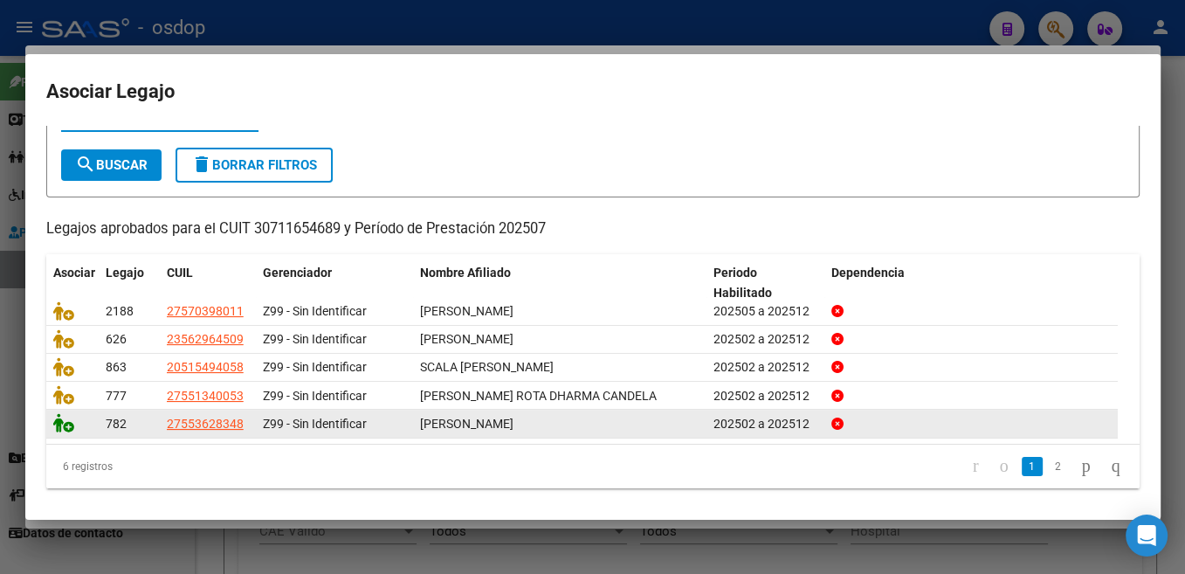
click at [63, 423] on icon at bounding box center [63, 422] width 21 height 19
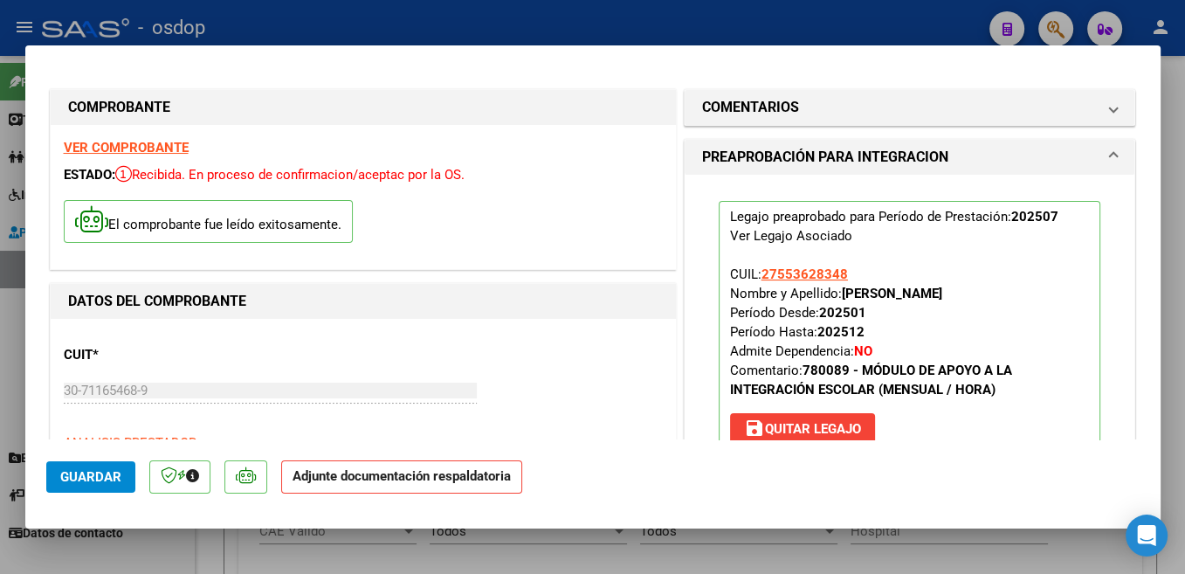
scroll to position [370, 0]
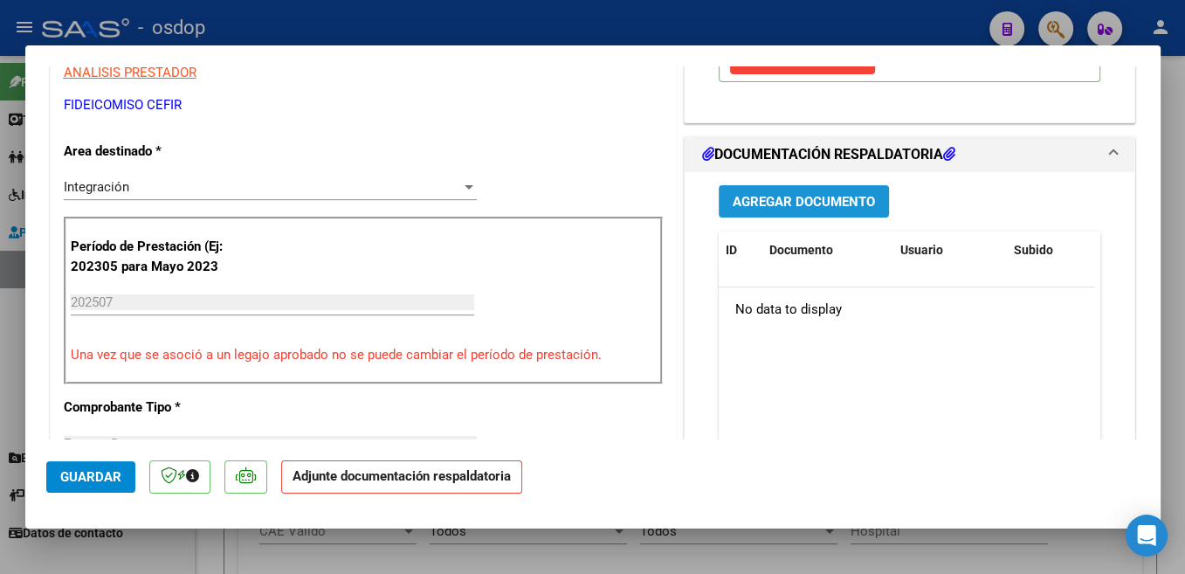
click at [824, 202] on span "Agregar Documento" at bounding box center [804, 202] width 142 height 16
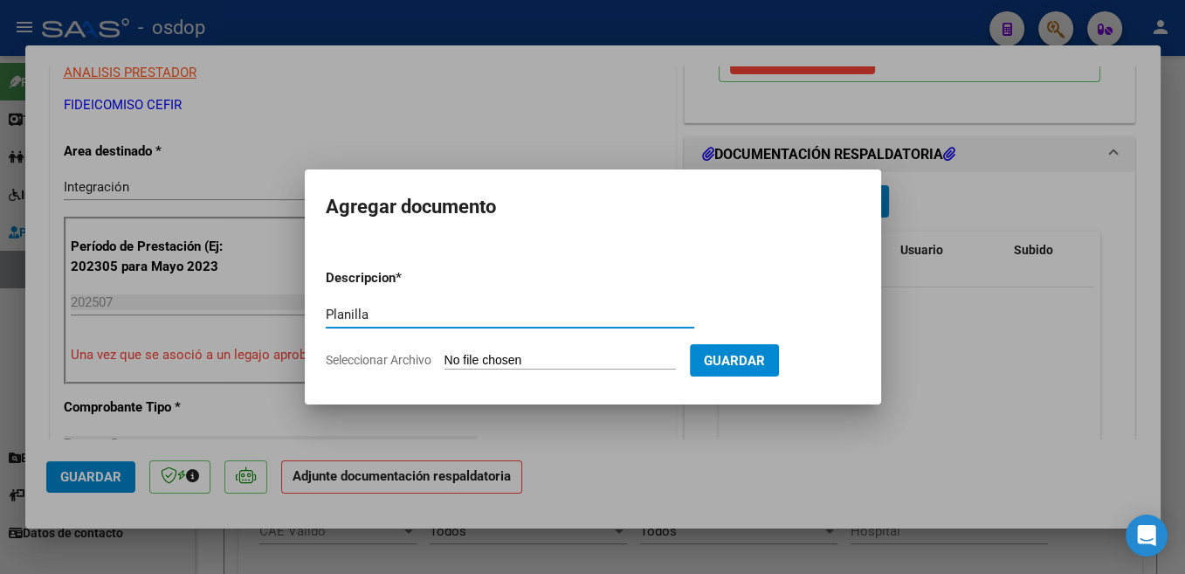
type input "Planilla"
click at [497, 347] on form "Descripcion * Planilla Escriba aquí una descripcion Seleccionar Archivo Guardar" at bounding box center [593, 319] width 534 height 128
click at [494, 360] on input "Seleccionar Archivo" at bounding box center [560, 361] width 231 height 17
type input "C:\fakepath\SAIE ASISTENCIA.pdf"
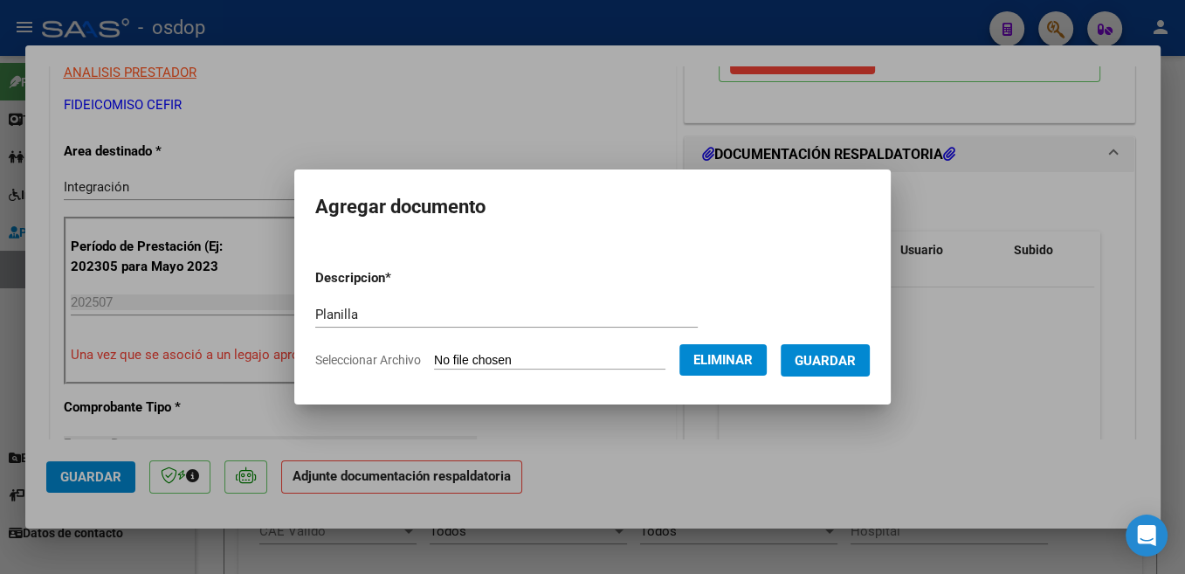
click at [810, 366] on span "Guardar" at bounding box center [825, 361] width 61 height 16
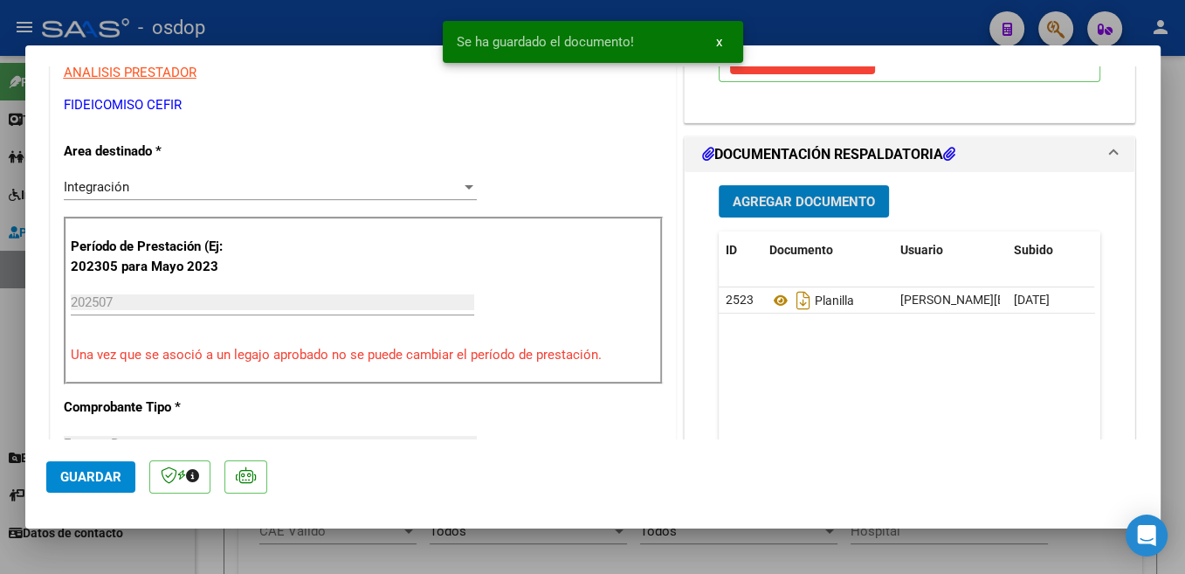
click at [90, 484] on span "Guardar" at bounding box center [90, 477] width 61 height 16
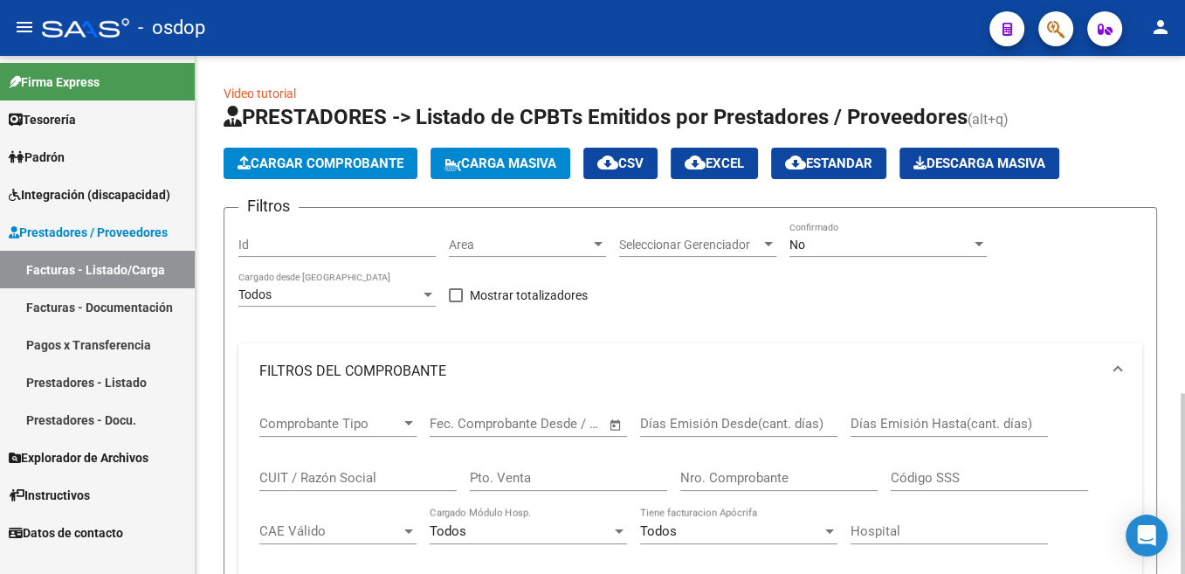
click at [370, 165] on span "Cargar Comprobante" at bounding box center [321, 163] width 166 height 16
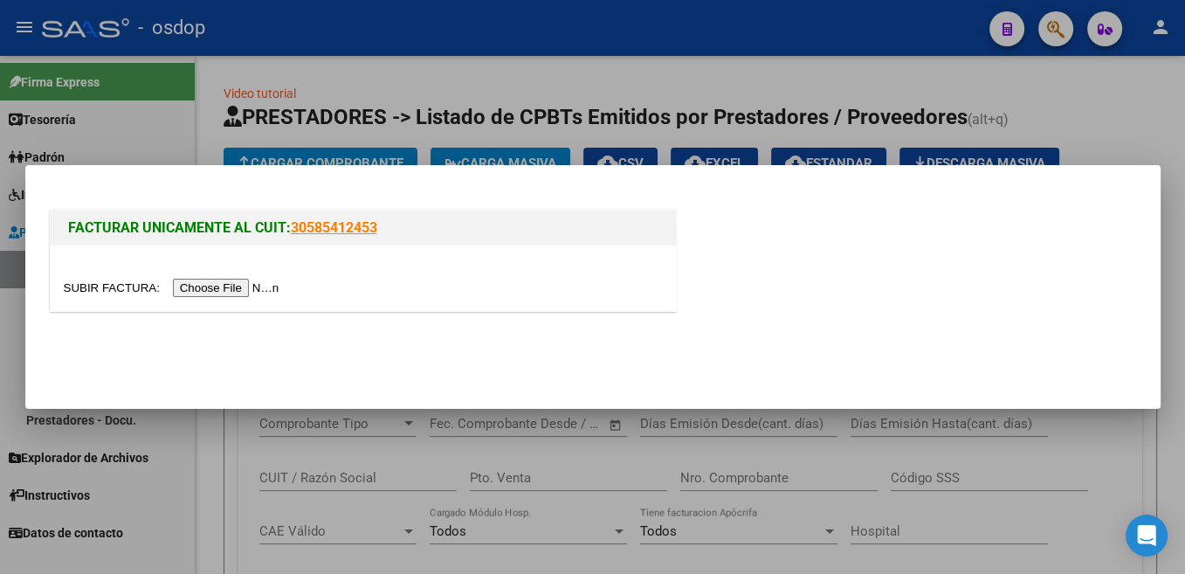
click at [631, 348] on mat-dialog-actions at bounding box center [592, 354] width 1093 height 66
click at [115, 294] on input "file" at bounding box center [174, 288] width 221 height 18
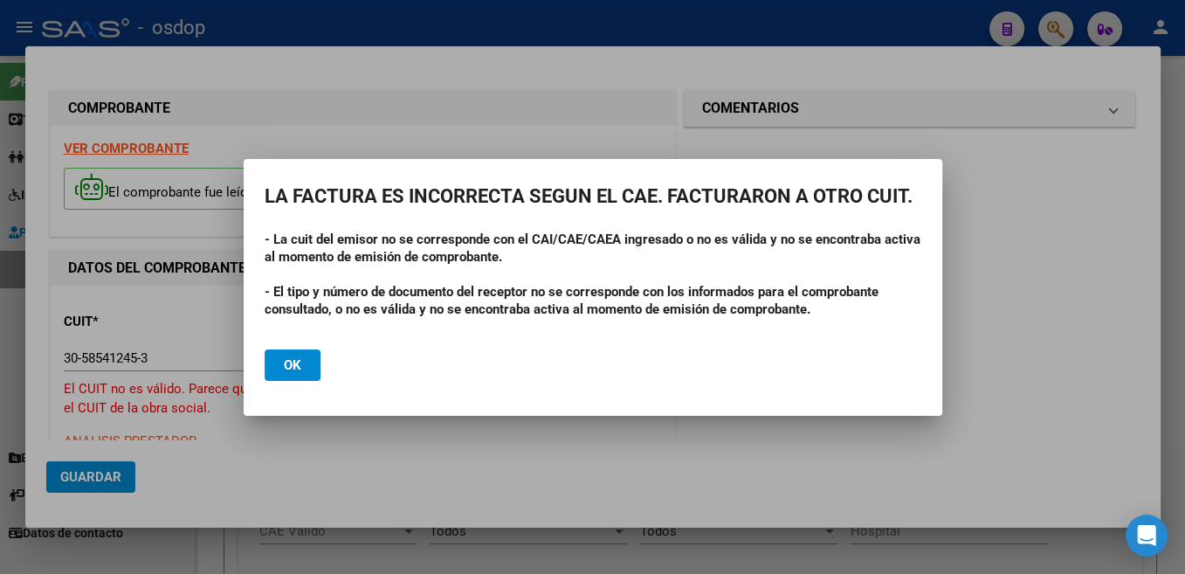
click at [125, 360] on div at bounding box center [592, 287] width 1185 height 574
click at [125, 360] on input "30-58541245-3" at bounding box center [270, 358] width 413 height 16
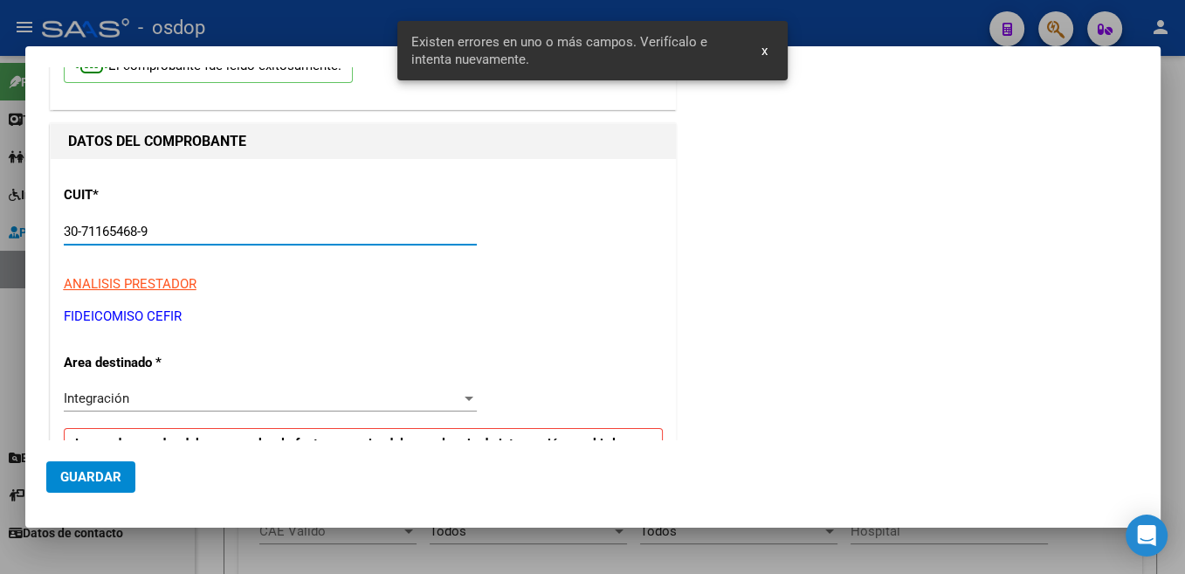
scroll to position [312, 0]
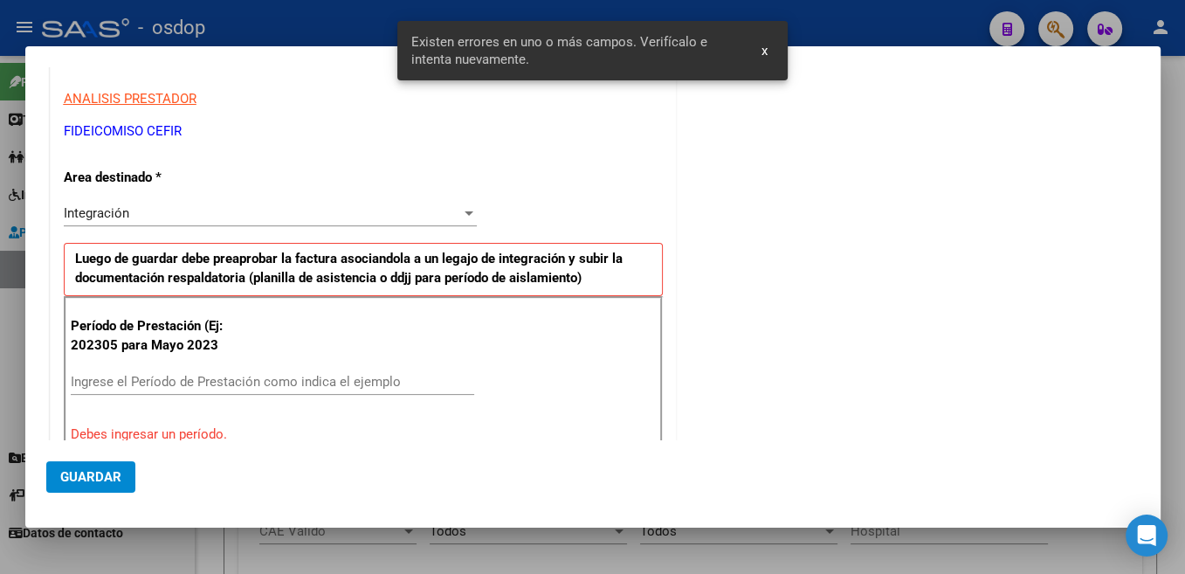
type input "30-71165468-9"
click at [285, 378] on input "Ingrese el Período de Prestación como indica el ejemplo" at bounding box center [272, 382] width 403 height 16
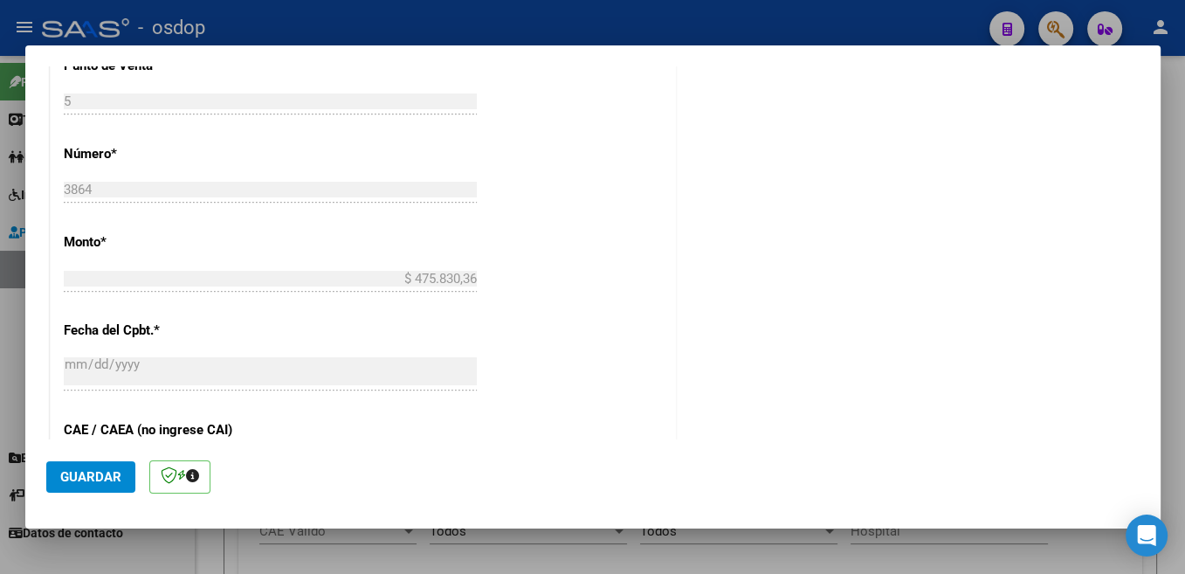
scroll to position [867, 0]
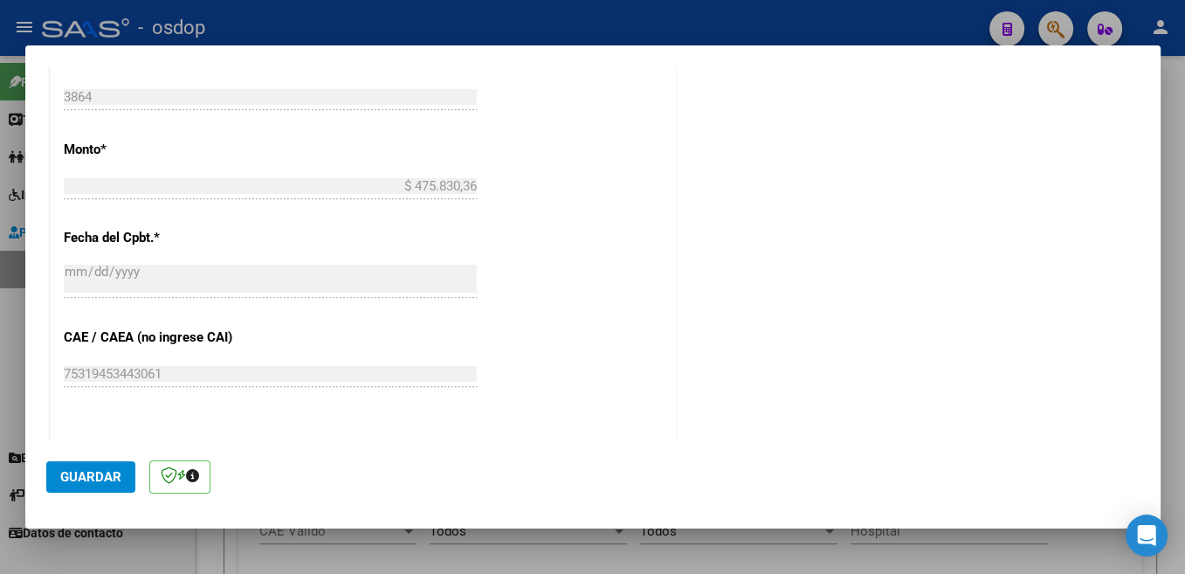
type input "202507"
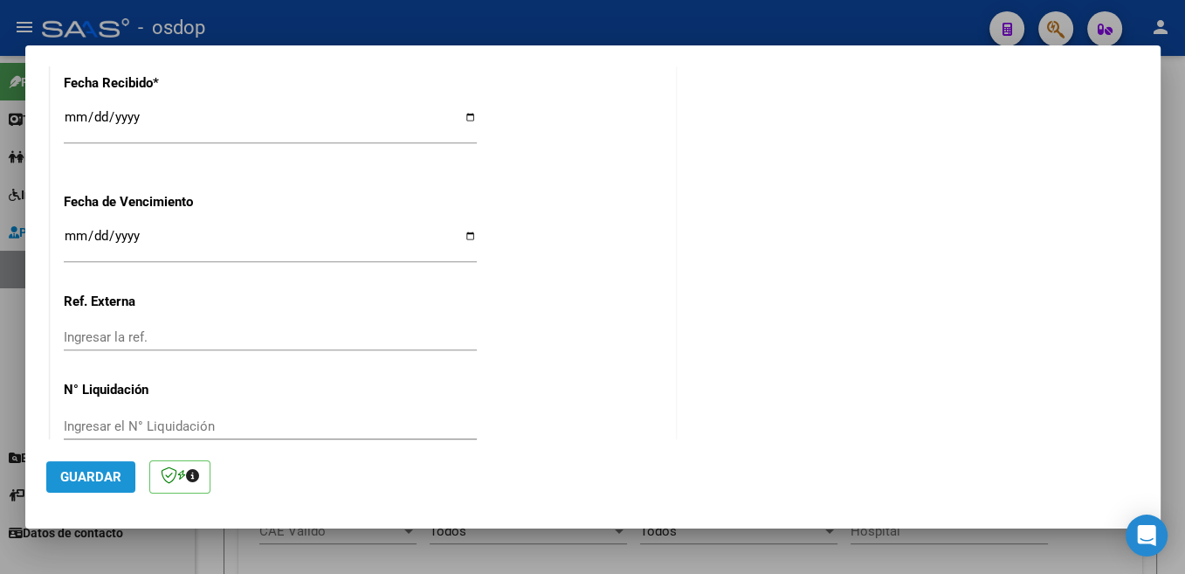
click at [112, 484] on span "Guardar" at bounding box center [90, 477] width 61 height 16
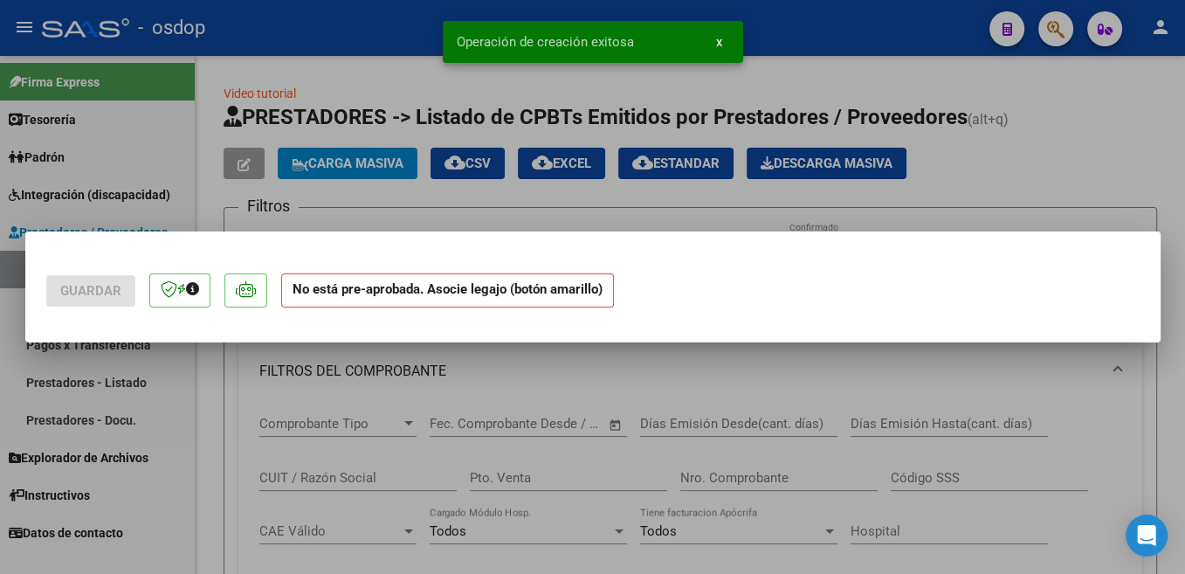
scroll to position [0, 0]
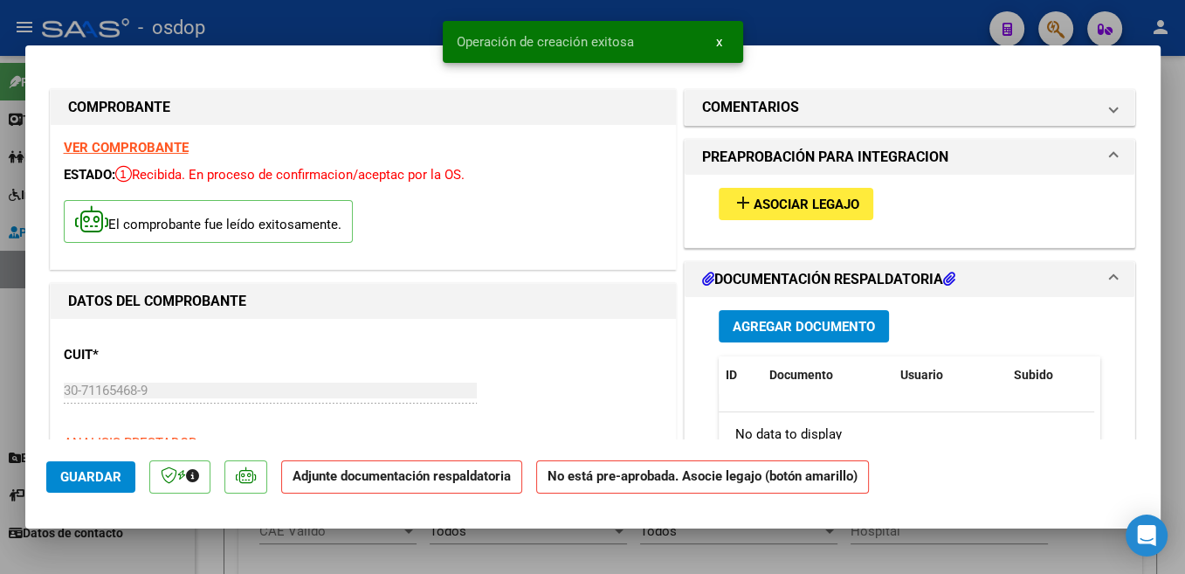
click at [812, 205] on span "Asociar Legajo" at bounding box center [807, 204] width 106 height 16
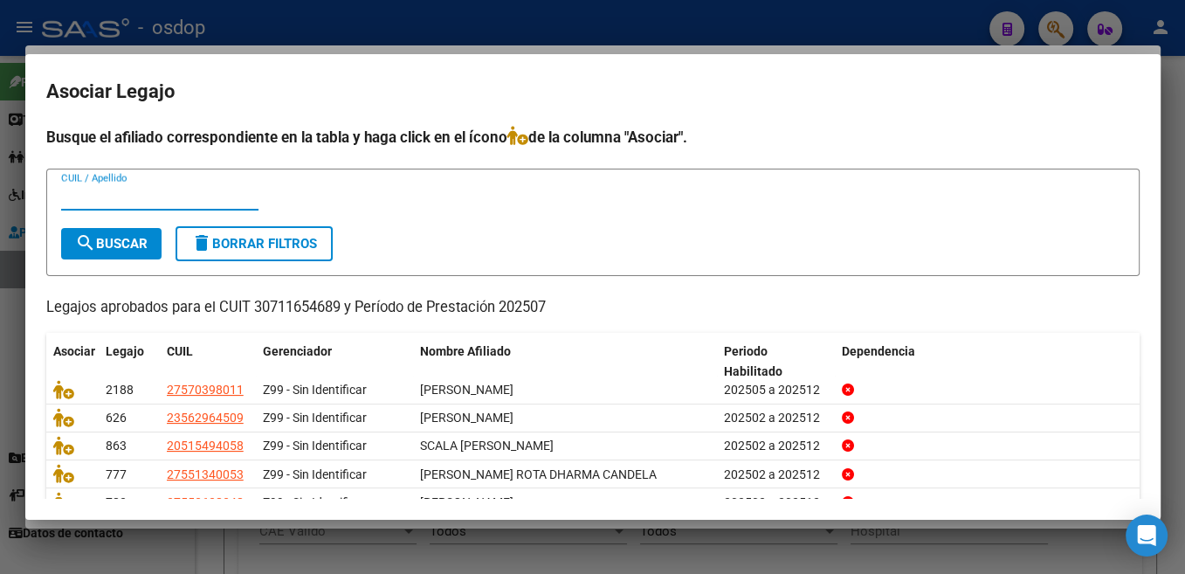
scroll to position [79, 0]
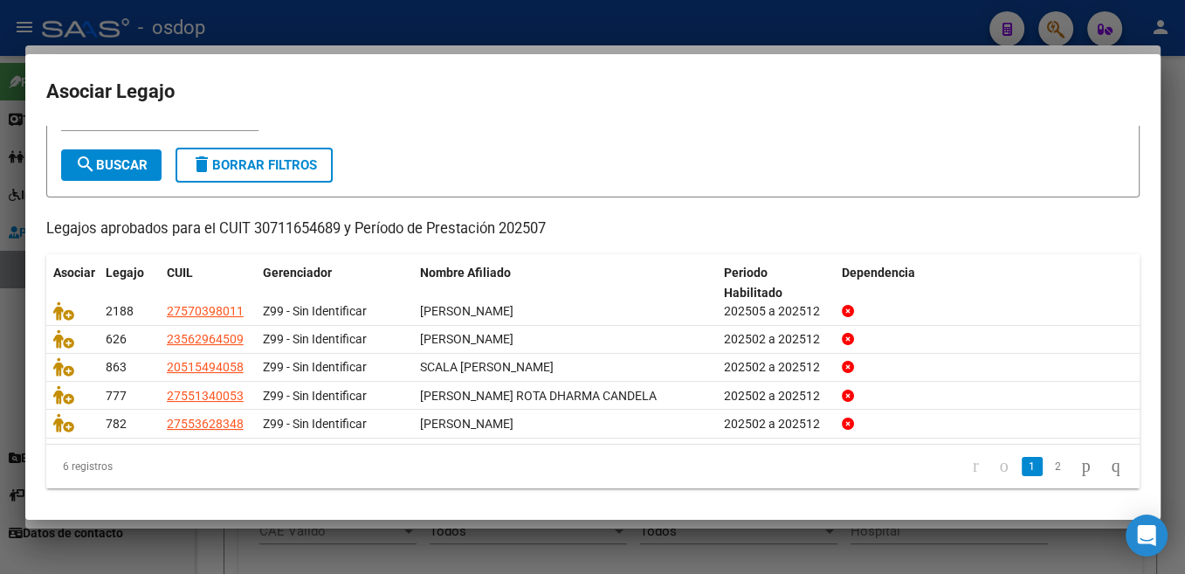
click at [949, 201] on div "Busque el afiliado correspondiente en la tabla y haga click en el ícono de la c…" at bounding box center [592, 267] width 1093 height 441
click at [1079, 464] on icon "go to next page" at bounding box center [1086, 465] width 14 height 21
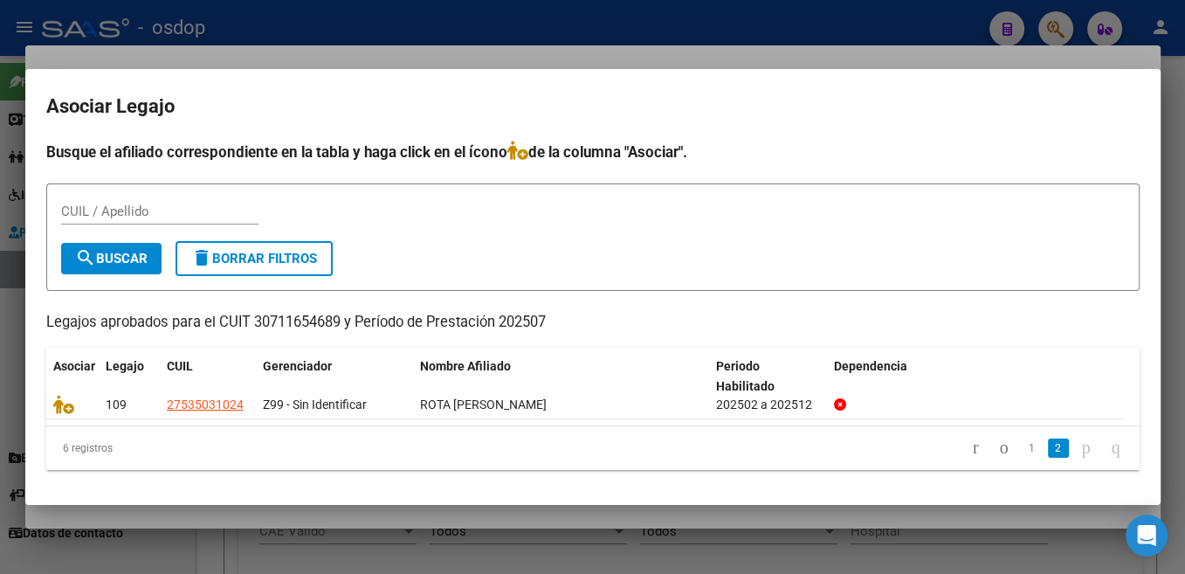
scroll to position [0, 0]
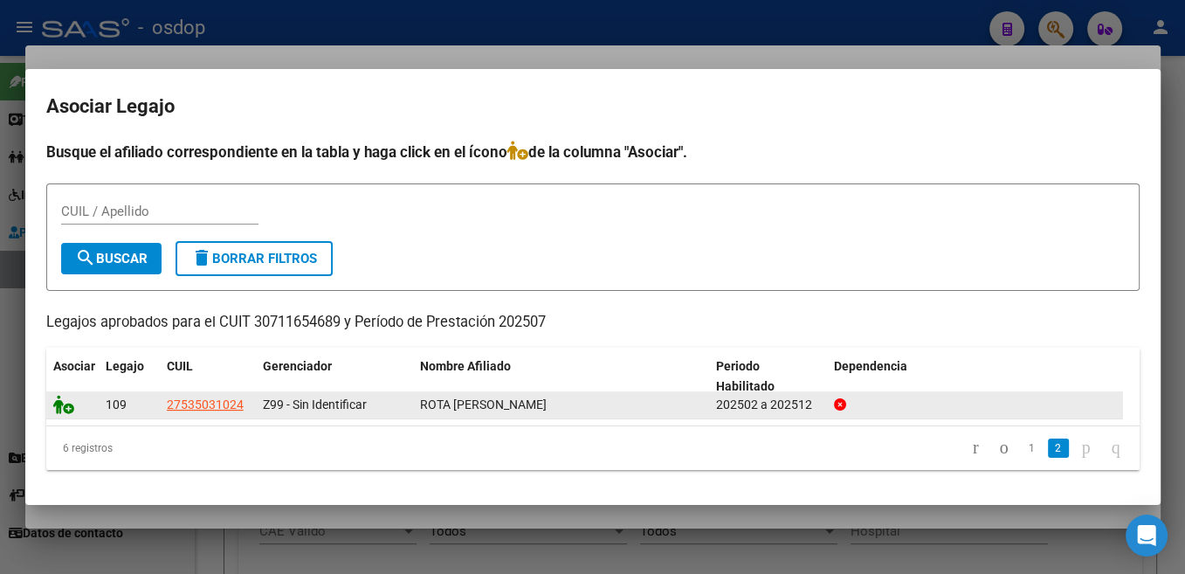
click at [56, 407] on icon at bounding box center [63, 404] width 21 height 19
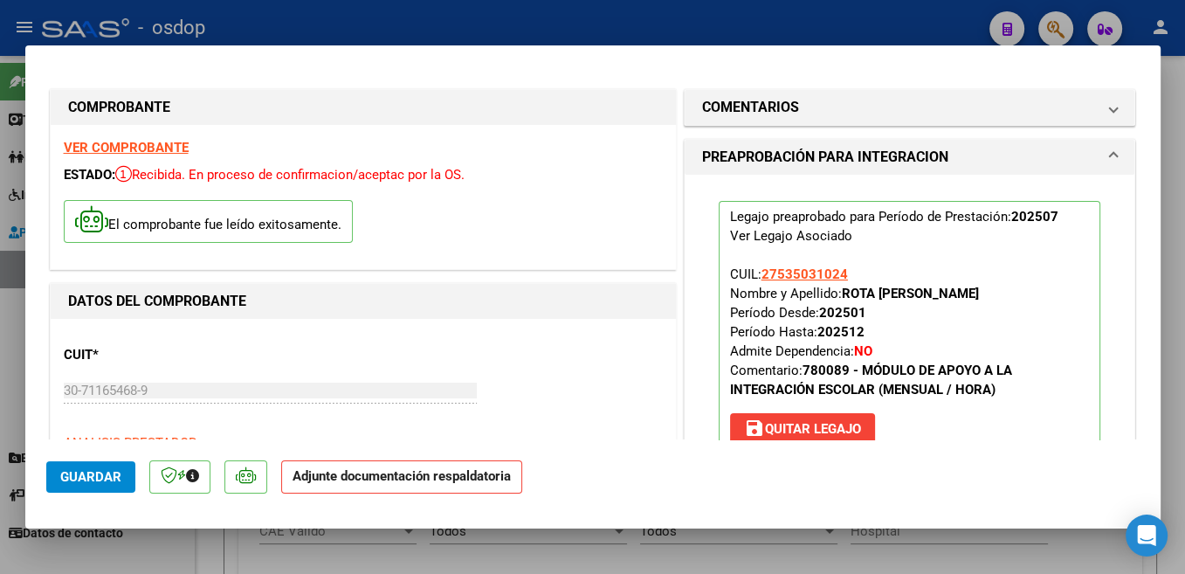
scroll to position [370, 0]
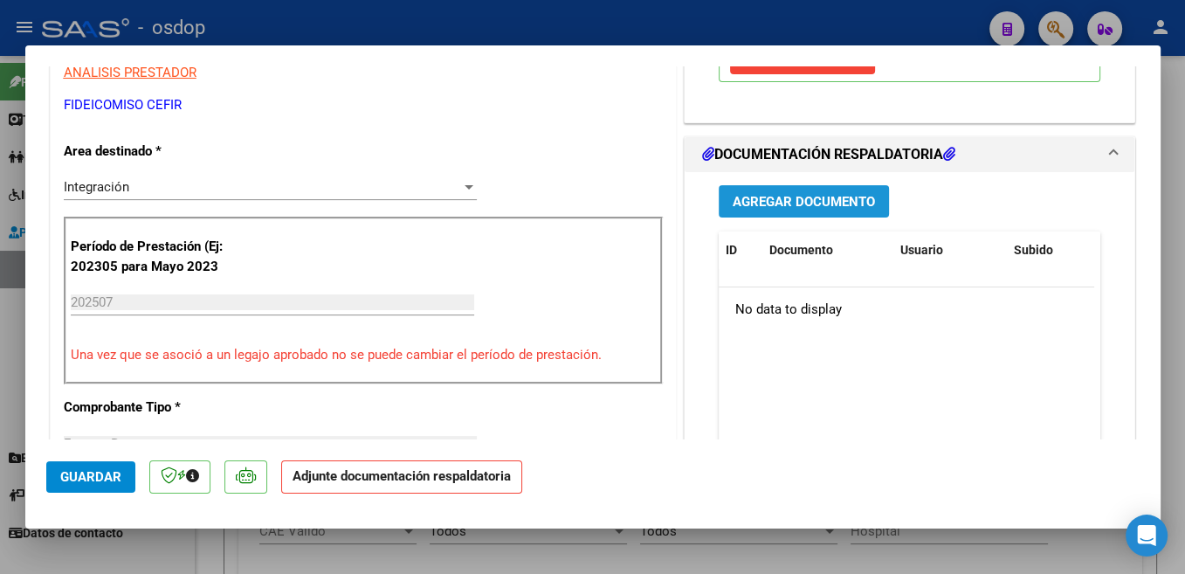
click at [861, 215] on button "Agregar Documento" at bounding box center [804, 201] width 170 height 32
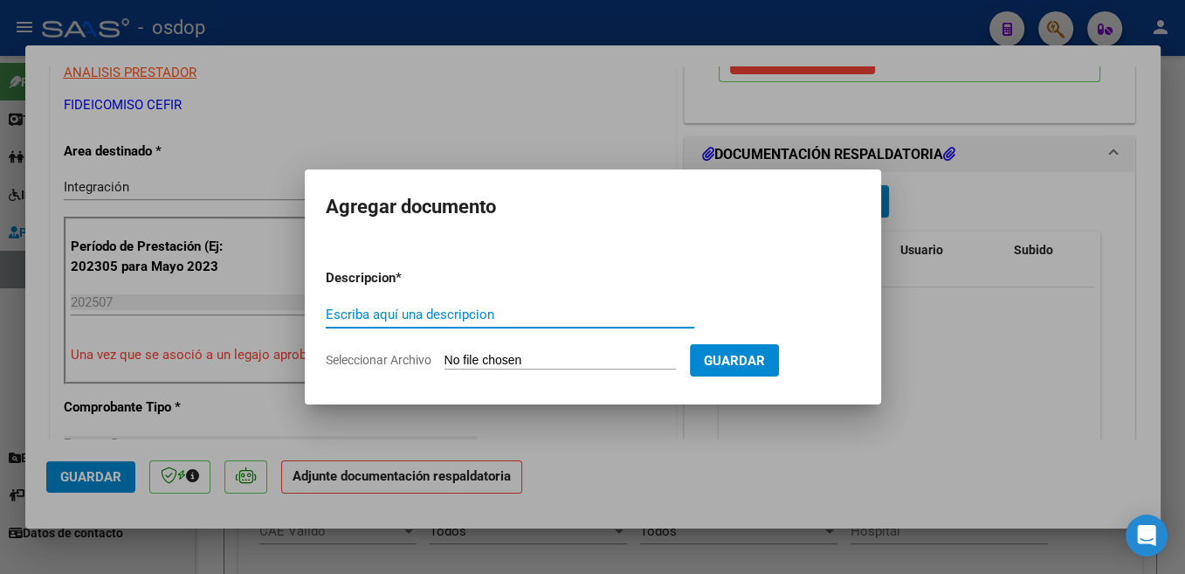
click at [479, 314] on input "Escriba aquí una descripcion" at bounding box center [510, 315] width 369 height 16
type input "Planilla"
click at [499, 353] on input "Seleccionar Archivo" at bounding box center [560, 361] width 231 height 17
type input "C:\fakepath\SAIE ASISTENCIA.pdf"
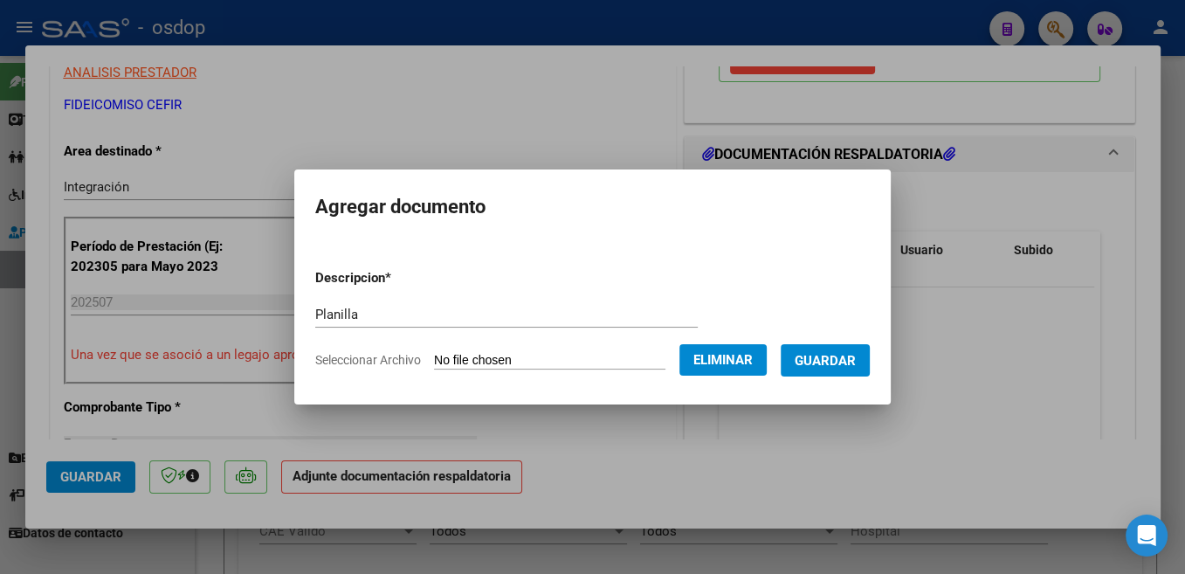
click at [823, 363] on span "Guardar" at bounding box center [825, 361] width 61 height 16
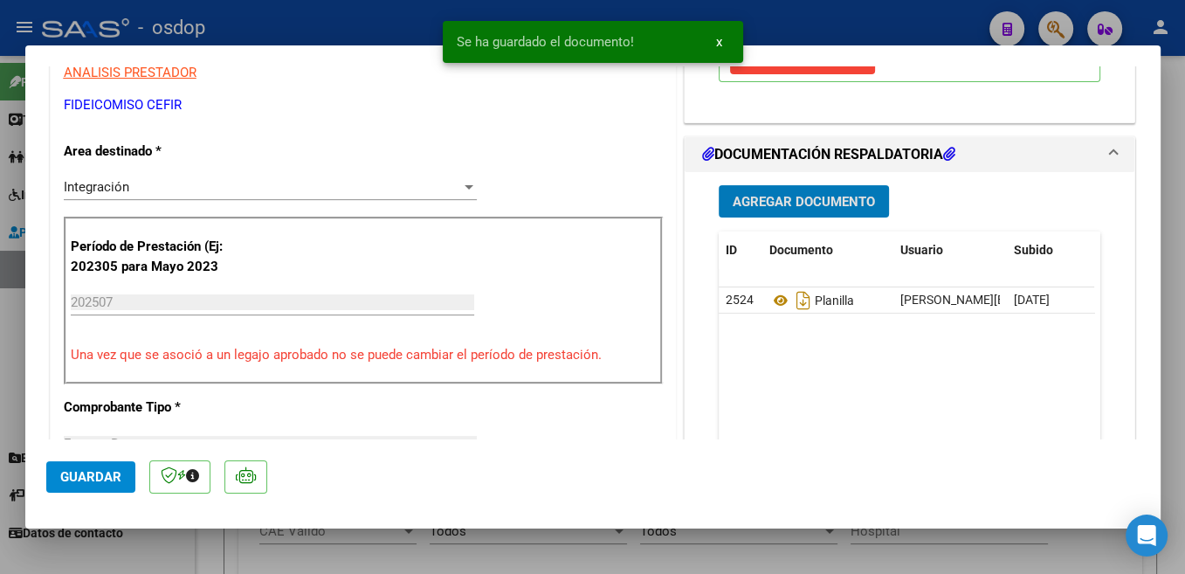
click at [104, 479] on span "Guardar" at bounding box center [90, 477] width 61 height 16
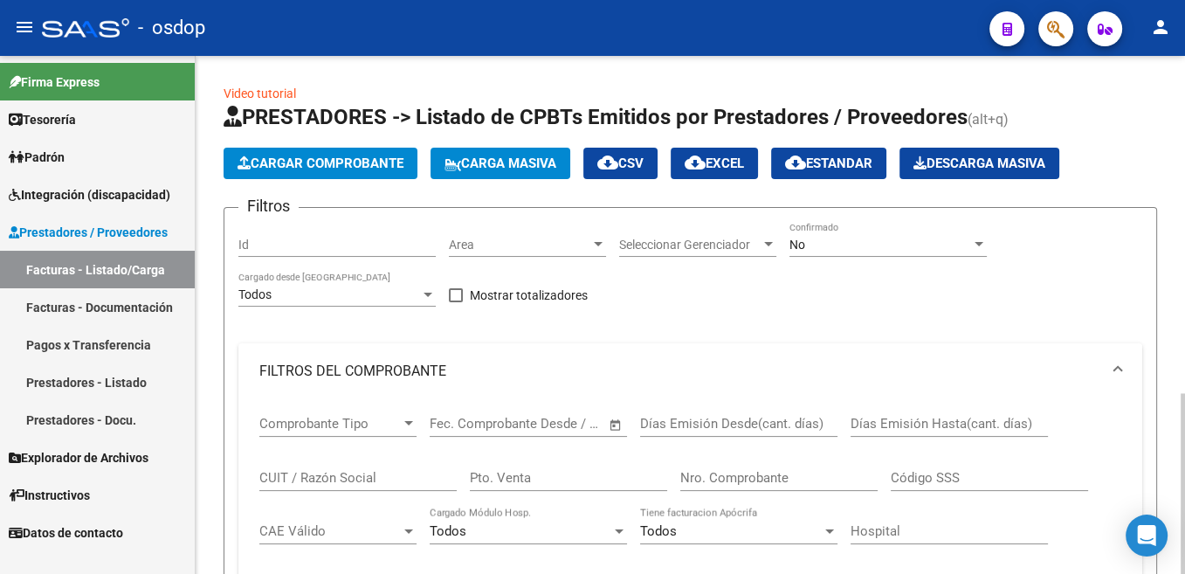
click at [331, 149] on button "Cargar Comprobante" at bounding box center [321, 163] width 194 height 31
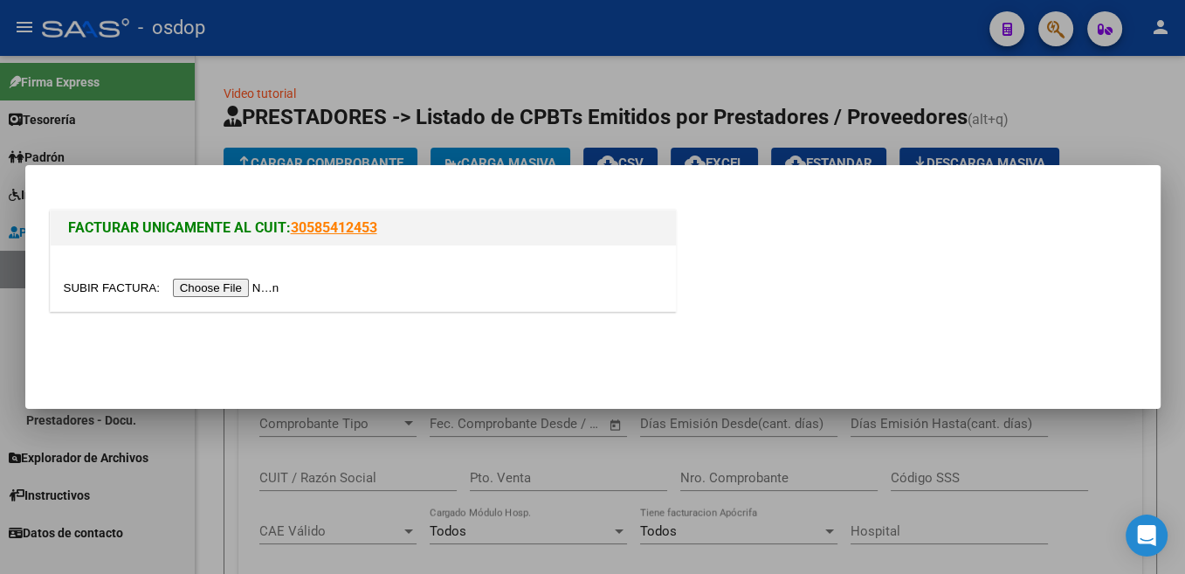
click at [109, 284] on input "file" at bounding box center [174, 288] width 221 height 18
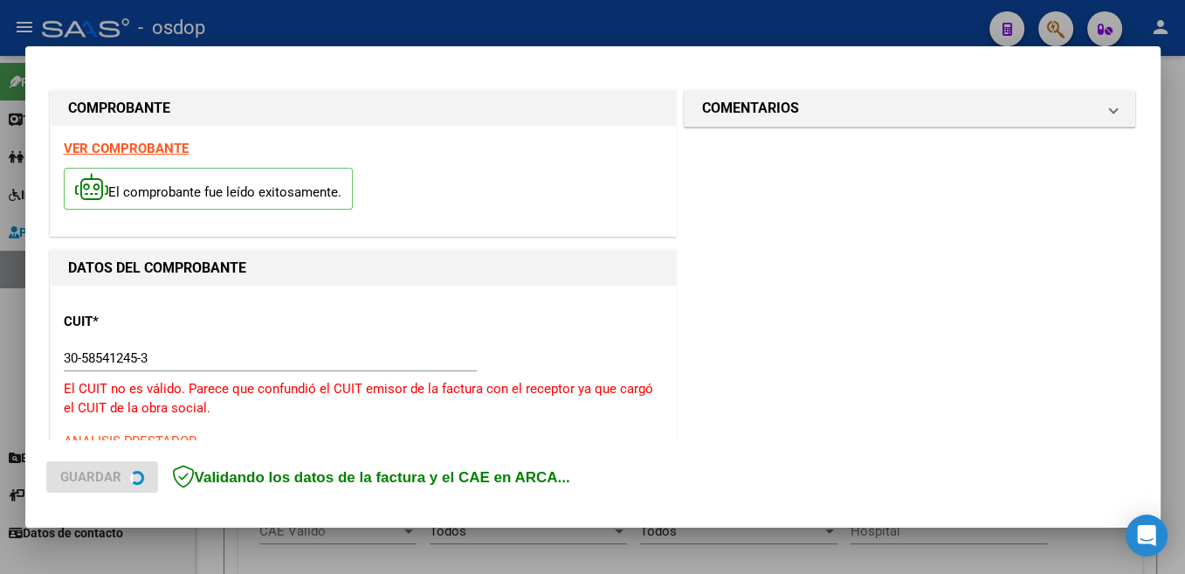
click at [124, 350] on input "30-58541245-3" at bounding box center [270, 358] width 413 height 16
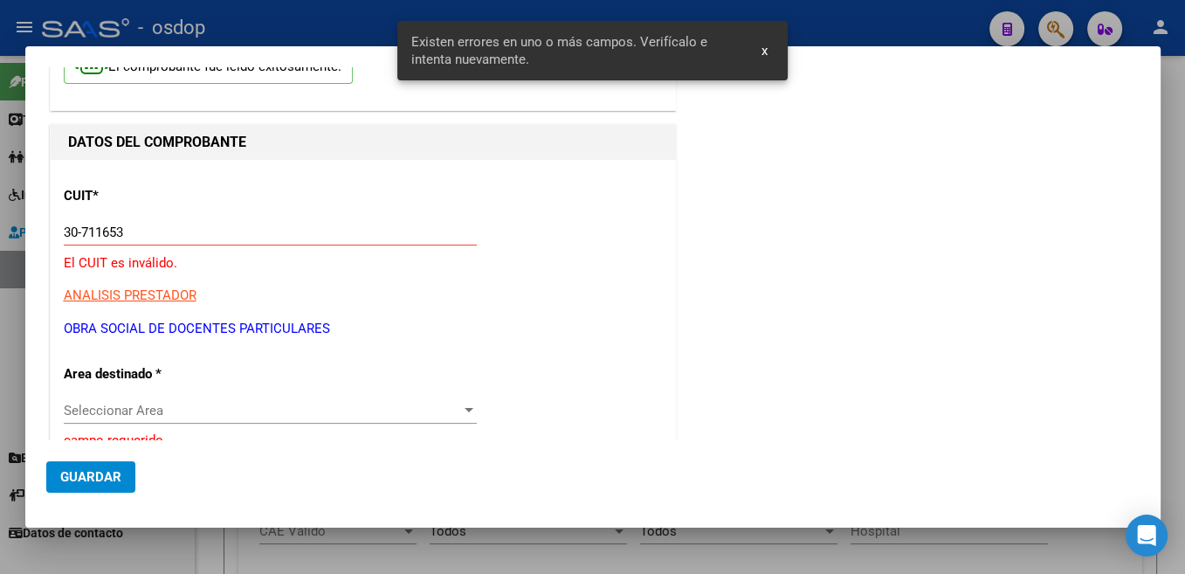
scroll to position [127, 0]
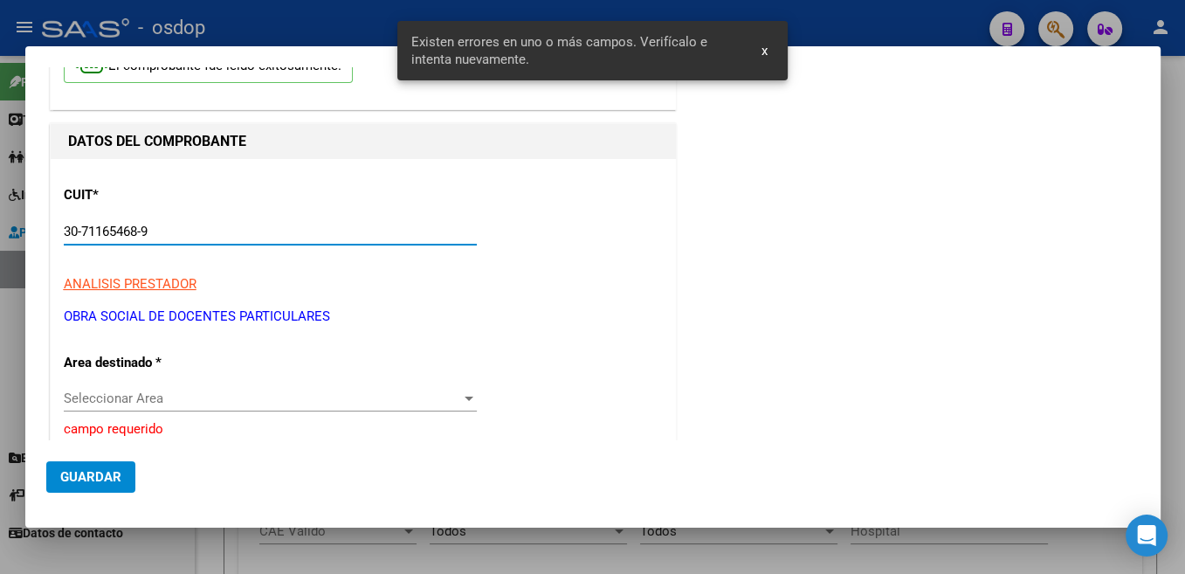
type input "30-71165468-9"
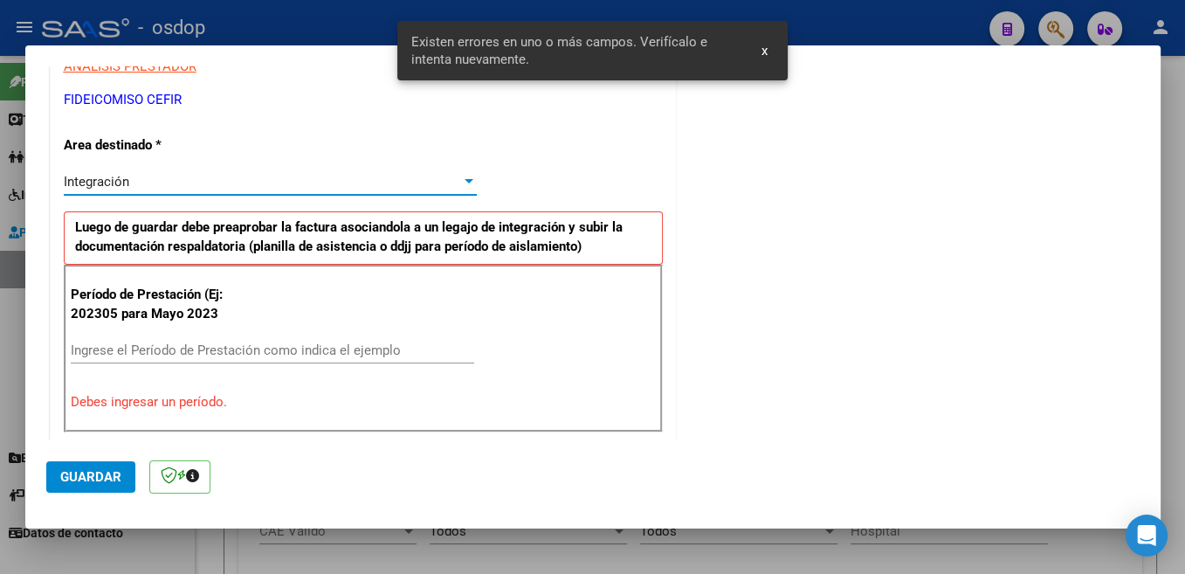
scroll to position [403, 0]
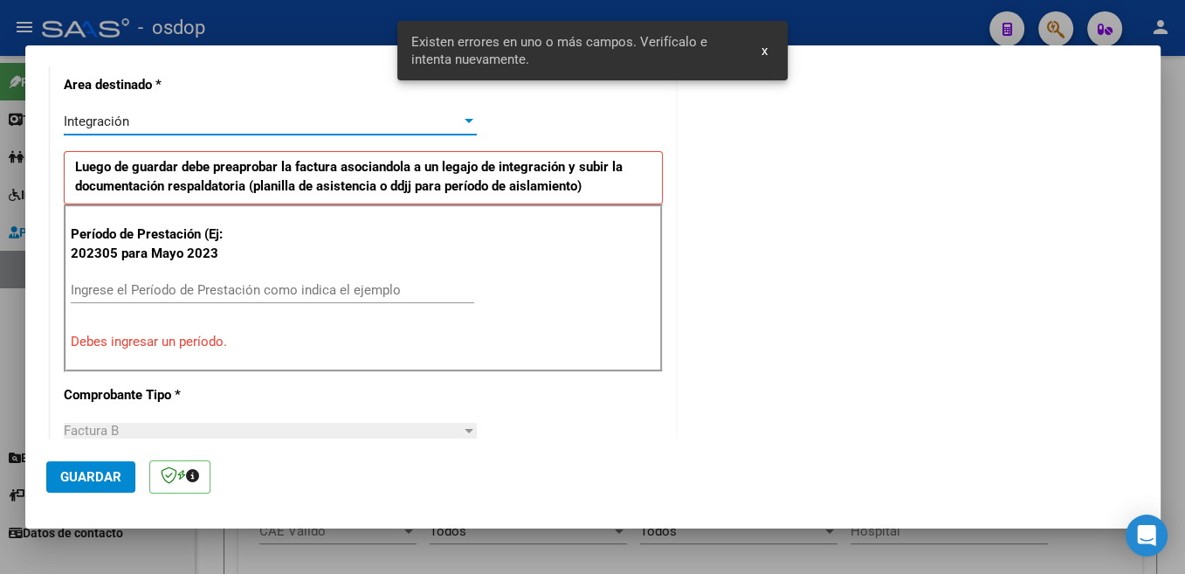
click at [240, 294] on input "Ingrese el Período de Prestación como indica el ejemplo" at bounding box center [272, 290] width 403 height 16
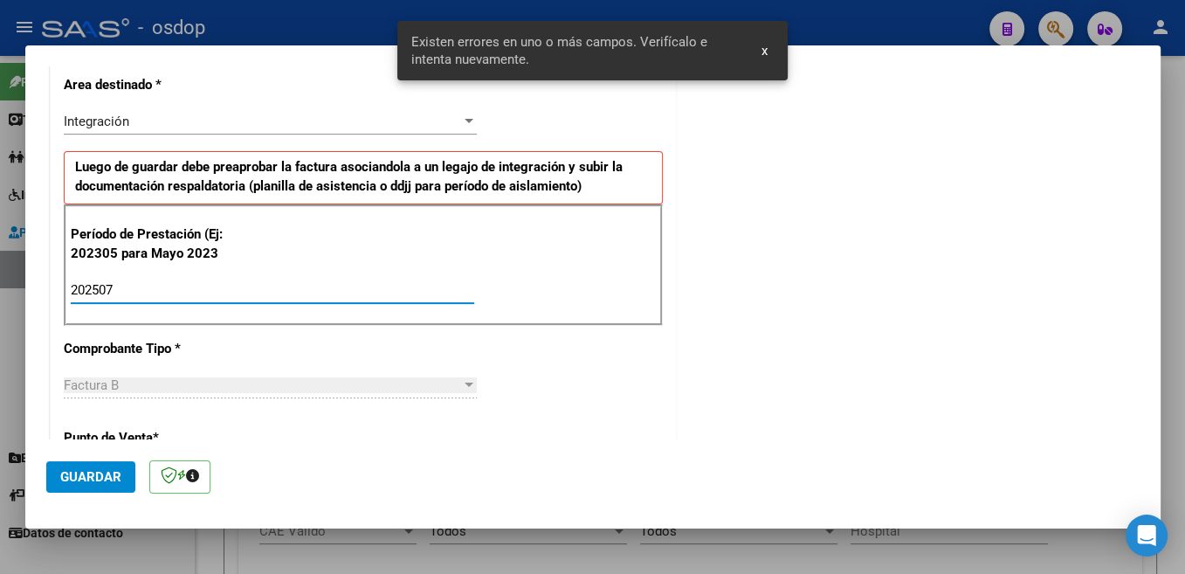
type input "202507"
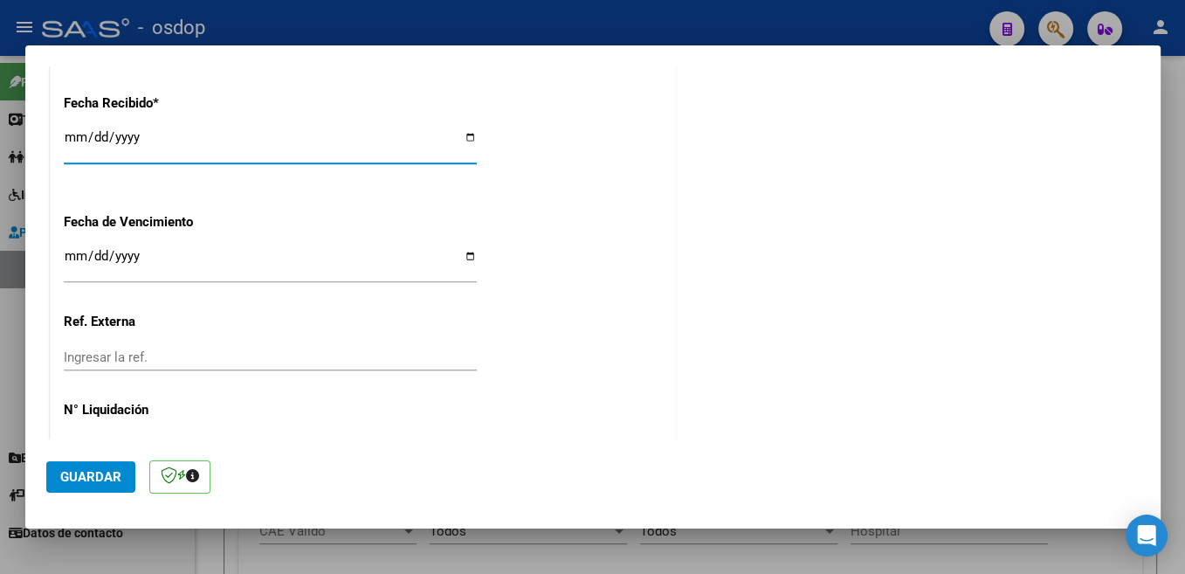
scroll to position [1230, 0]
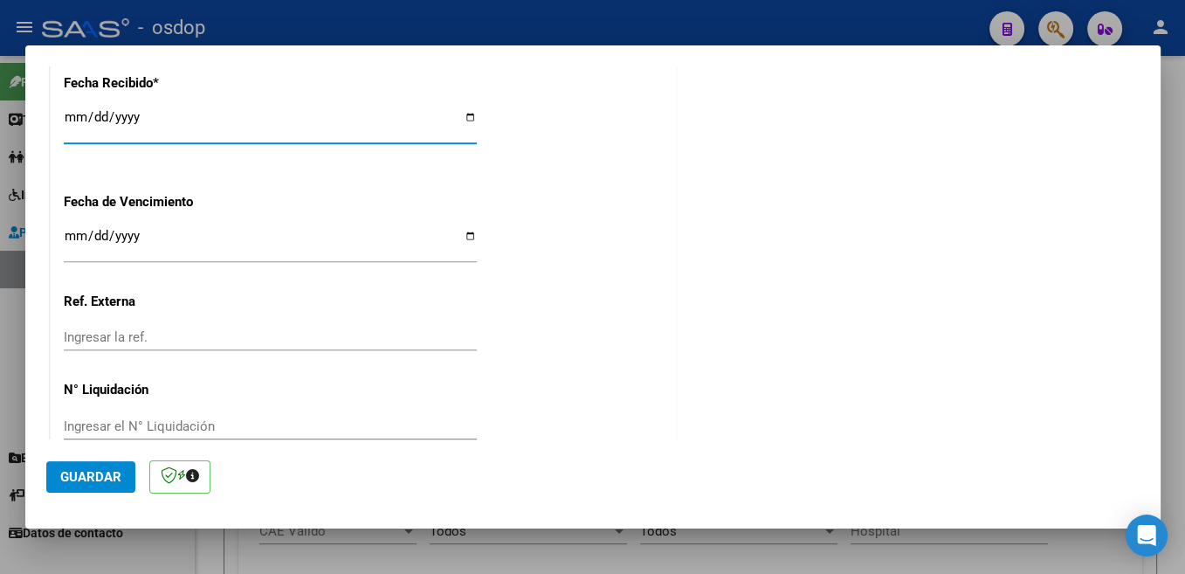
click at [111, 479] on span "Guardar" at bounding box center [90, 477] width 61 height 16
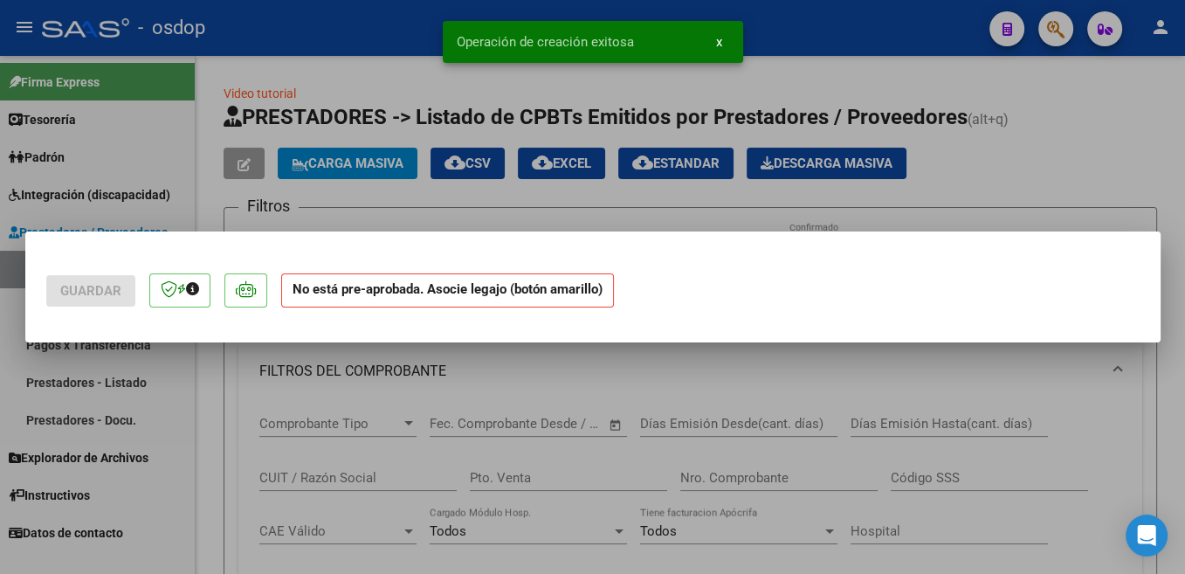
scroll to position [0, 0]
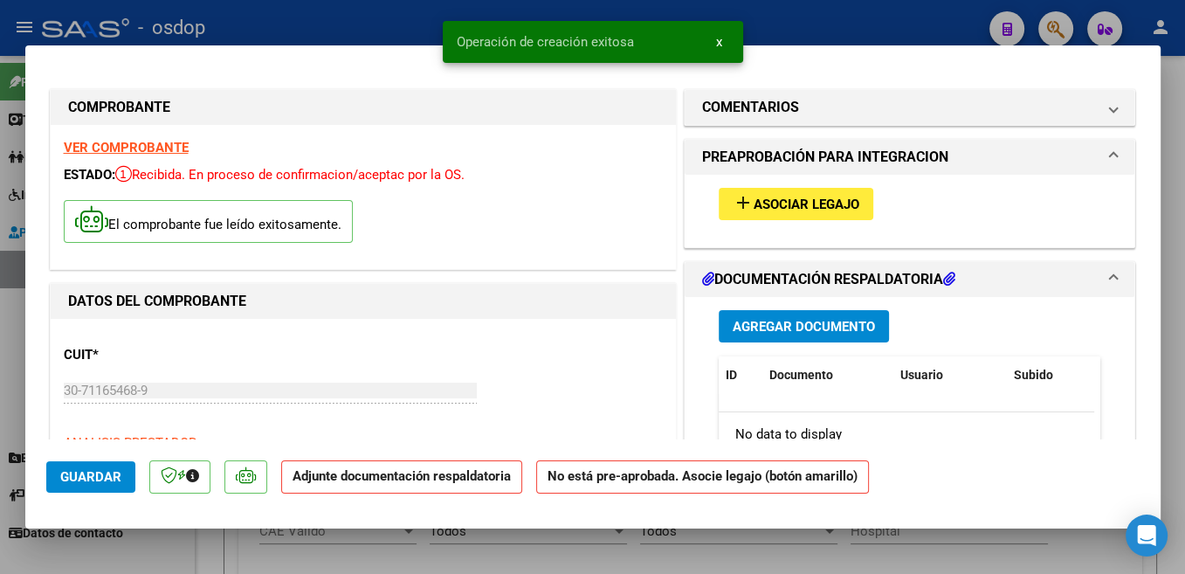
click at [841, 196] on span "add Asociar Legajo" at bounding box center [796, 204] width 127 height 16
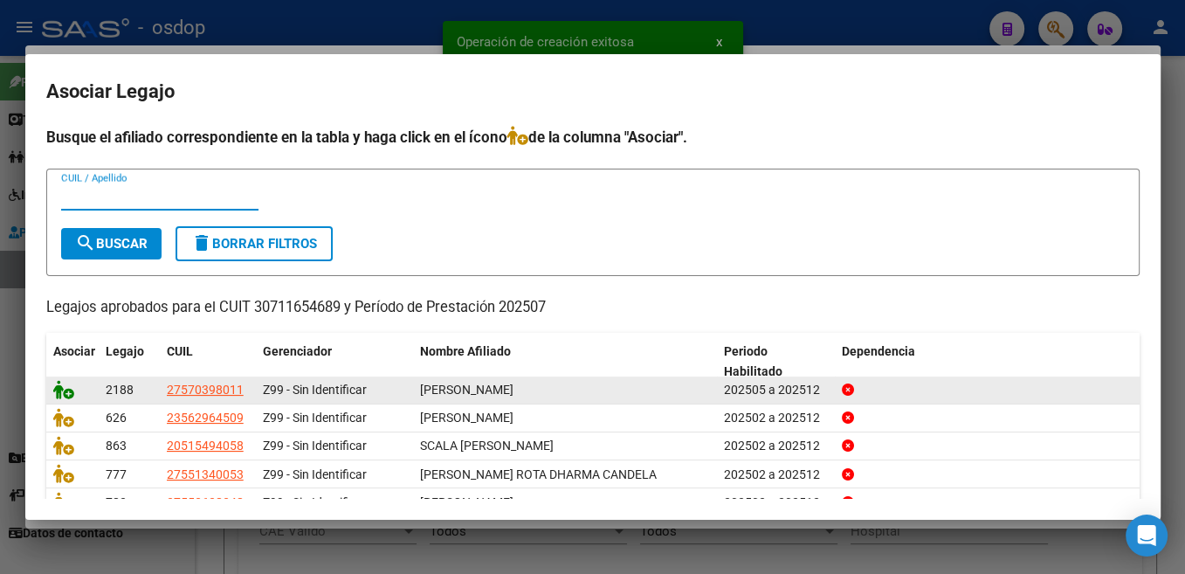
click at [56, 384] on icon at bounding box center [63, 389] width 21 height 19
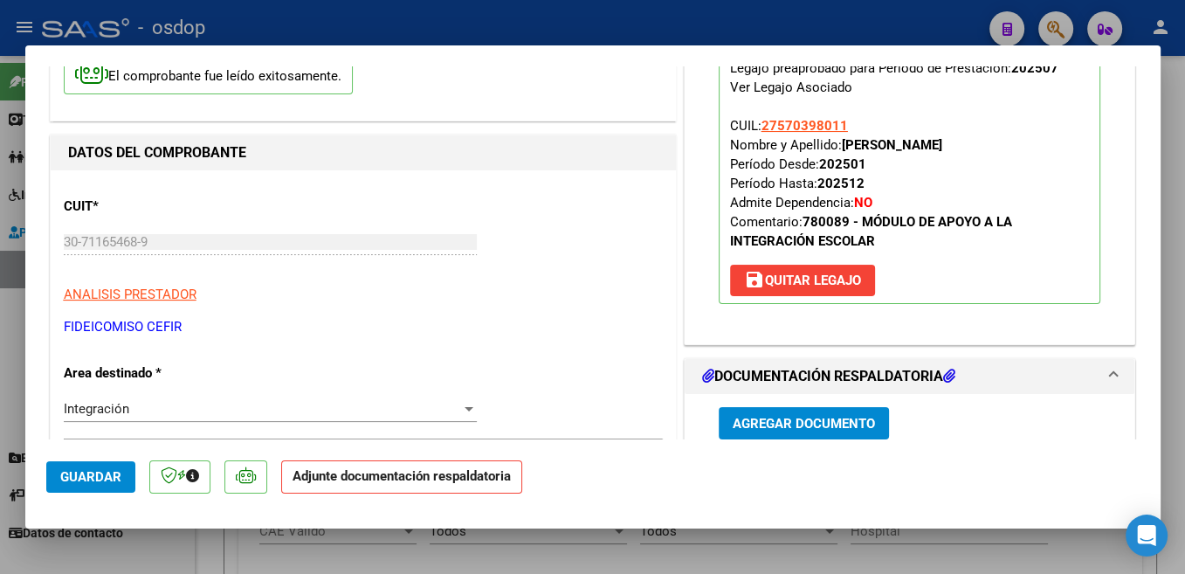
scroll to position [185, 0]
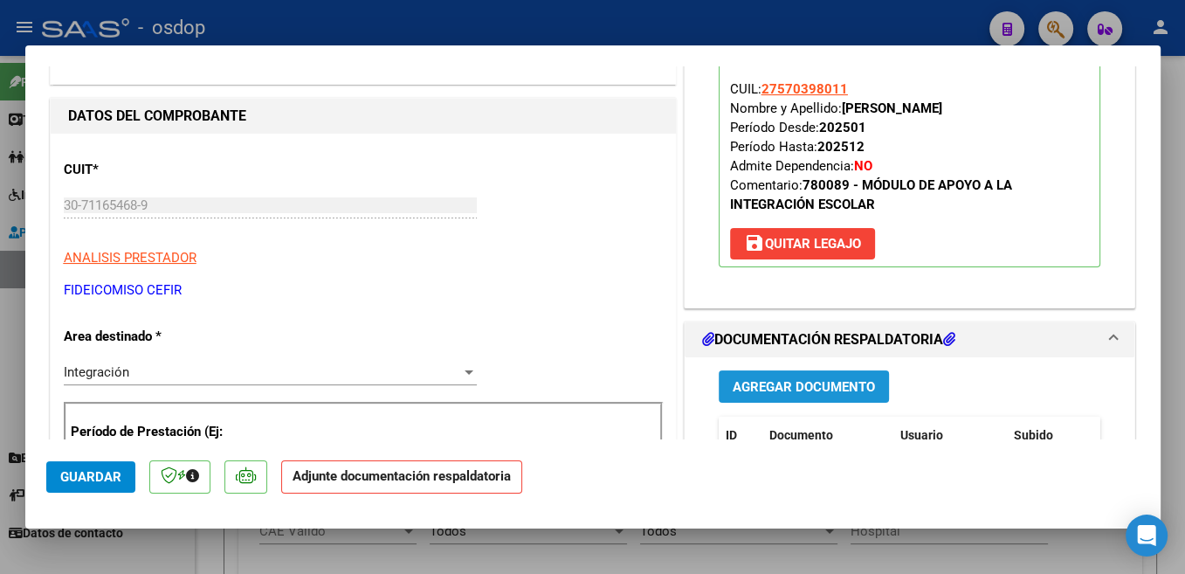
click at [845, 389] on span "Agregar Documento" at bounding box center [804, 387] width 142 height 16
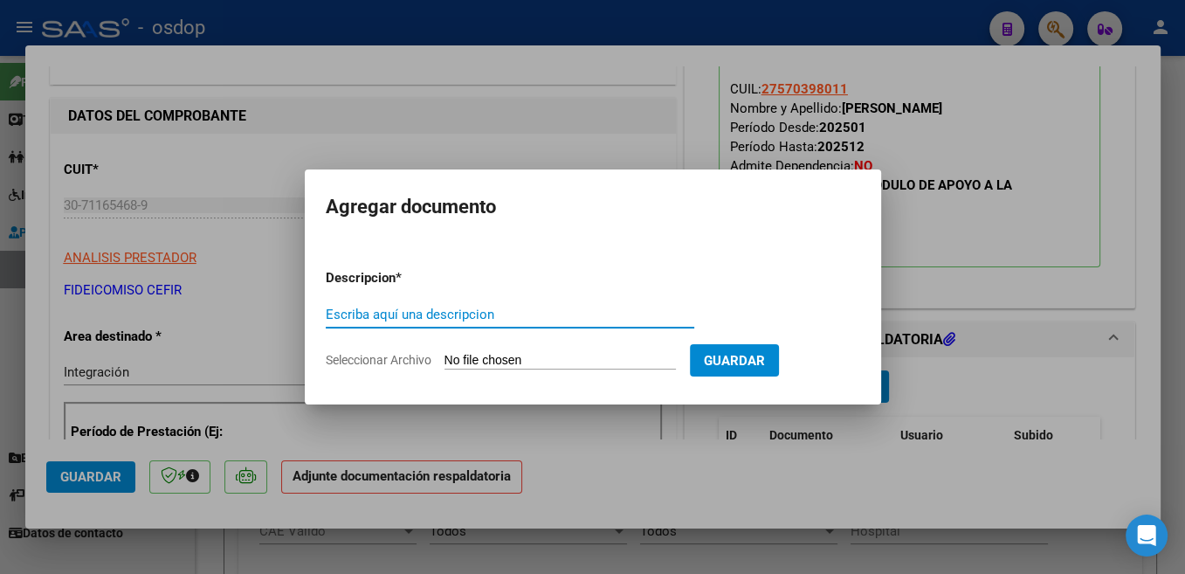
click at [472, 310] on input "Escriba aquí una descripcion" at bounding box center [510, 315] width 369 height 16
type input "Planilla"
click at [500, 362] on input "Seleccionar Archivo" at bounding box center [560, 361] width 231 height 17
type input "C:\fakepath\30711654689_001_00005_00003867.pdf"
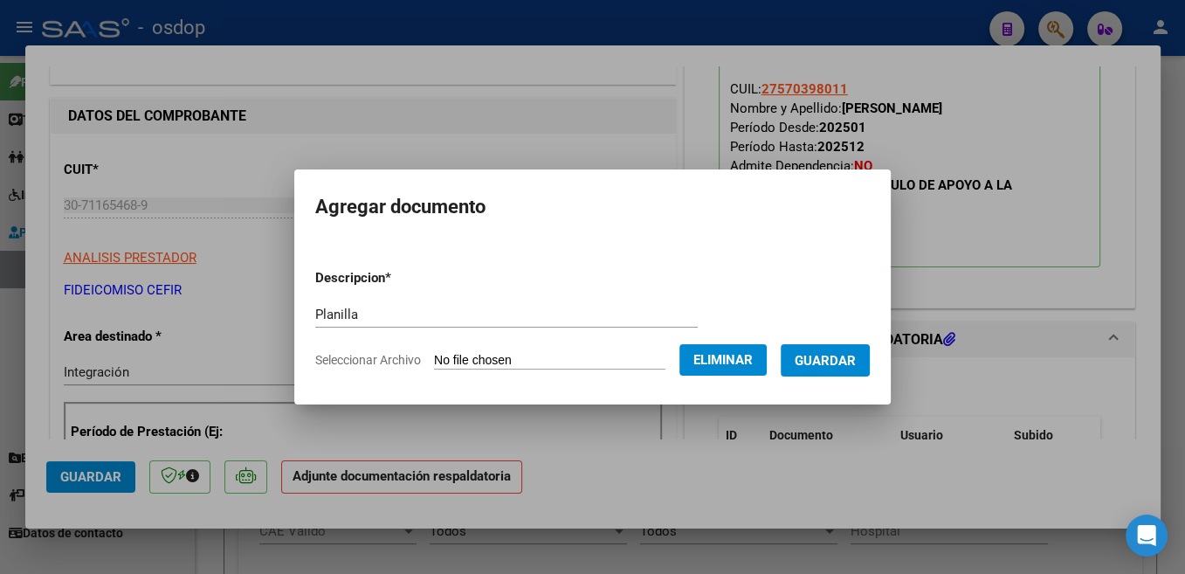
click at [848, 362] on span "Guardar" at bounding box center [825, 361] width 61 height 16
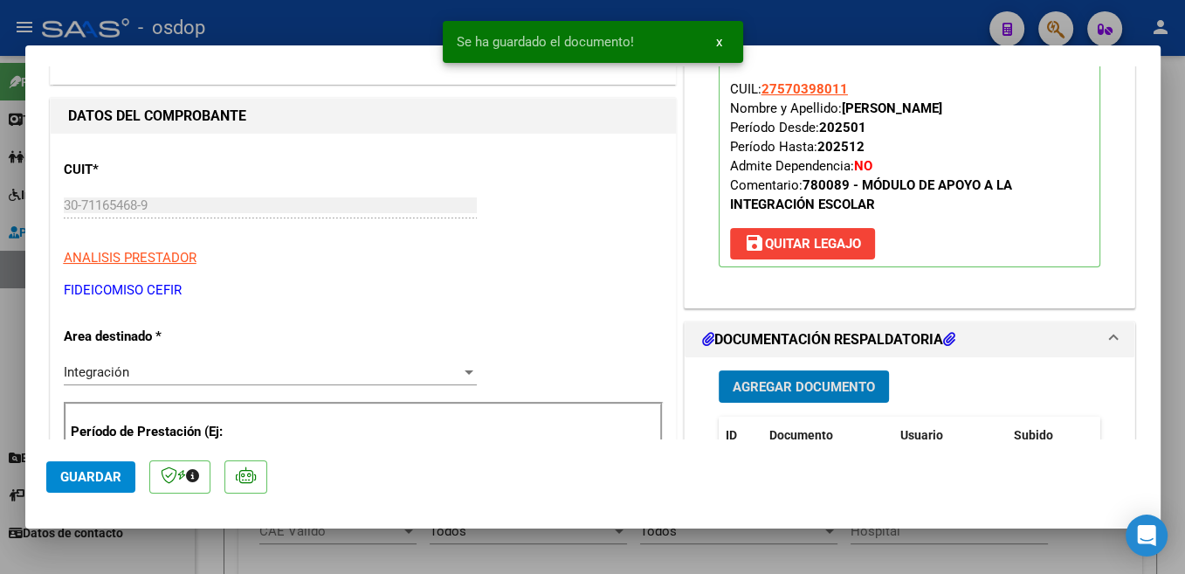
click at [78, 478] on span "Guardar" at bounding box center [90, 477] width 61 height 16
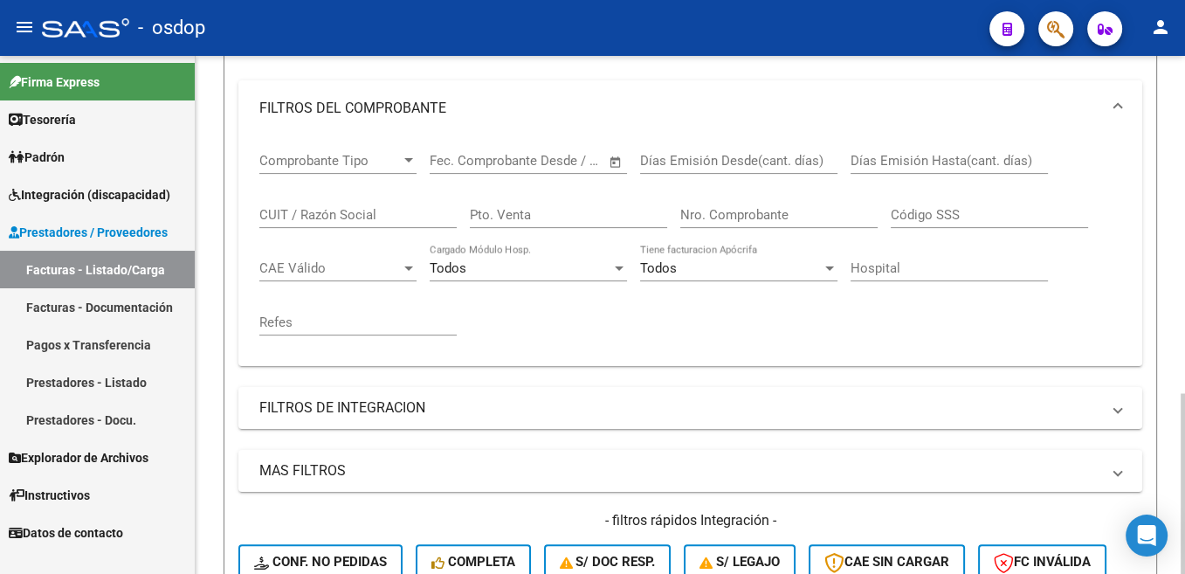
scroll to position [439, 0]
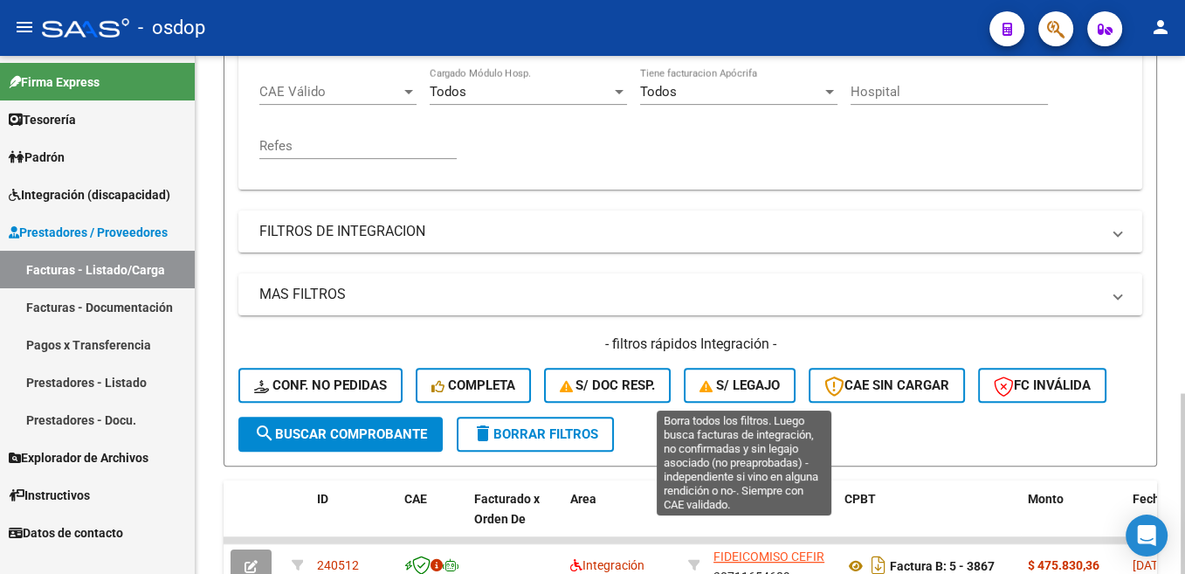
click at [713, 383] on icon "button" at bounding box center [708, 386] width 17 height 13
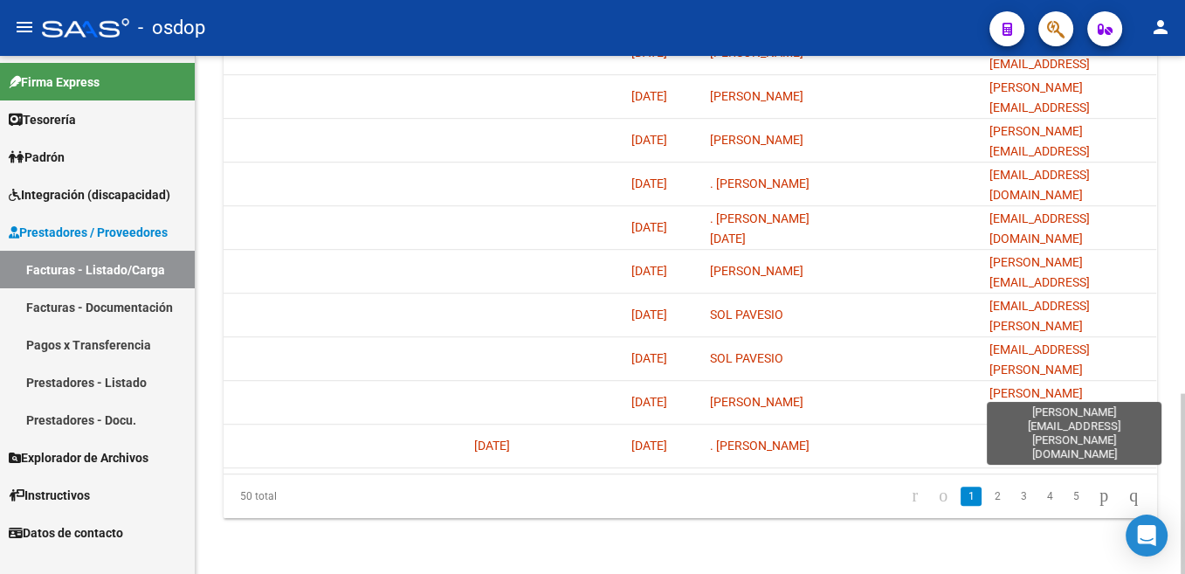
scroll to position [968, 0]
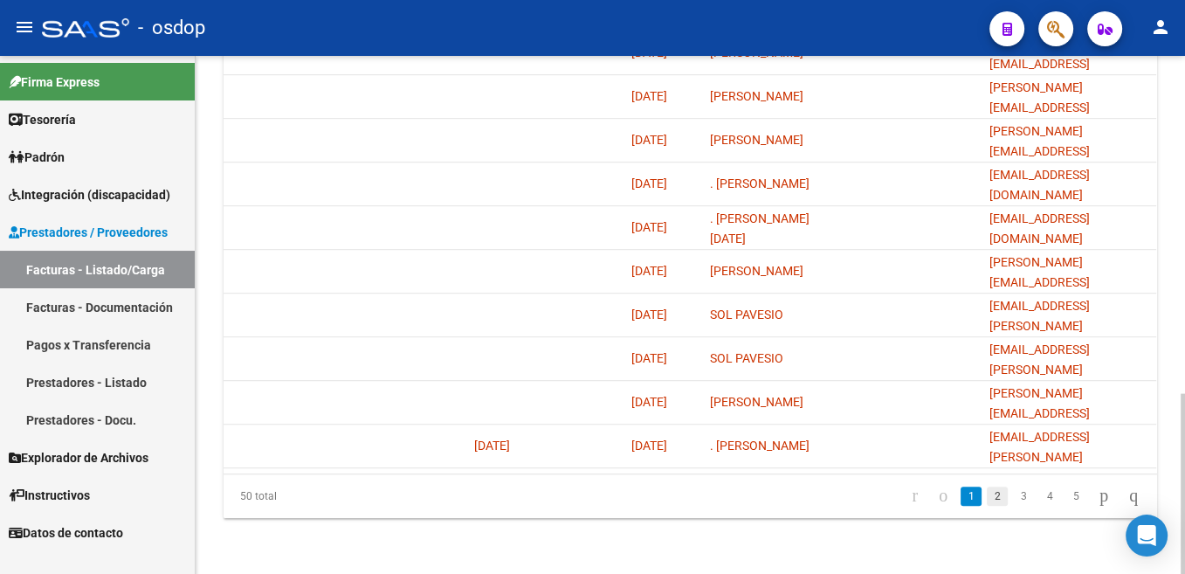
click at [987, 496] on link "2" at bounding box center [997, 495] width 21 height 19
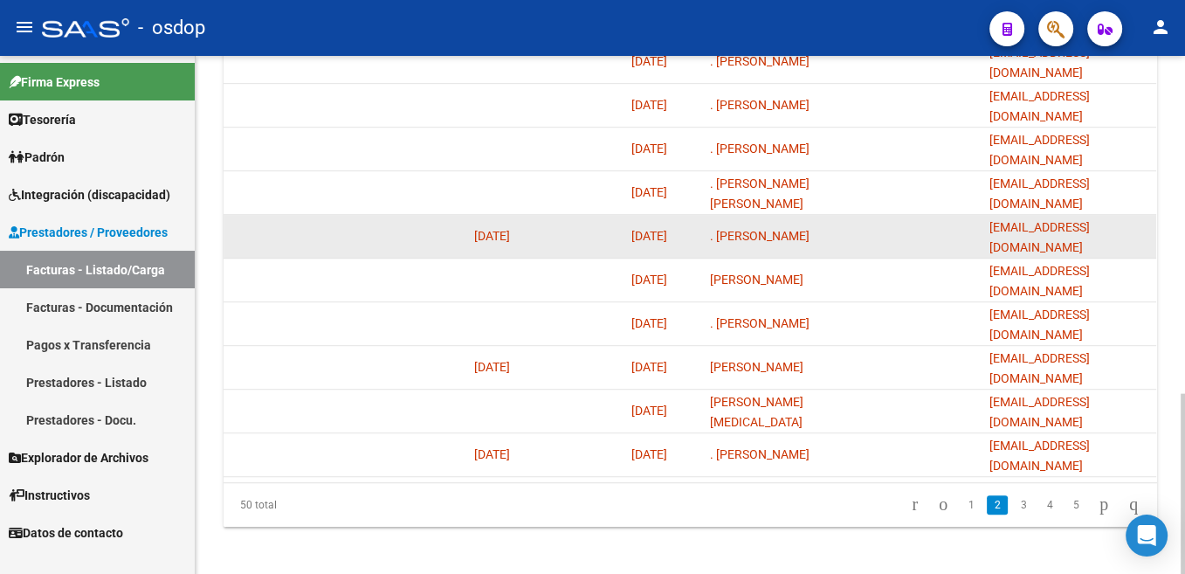
scroll to position [963, 0]
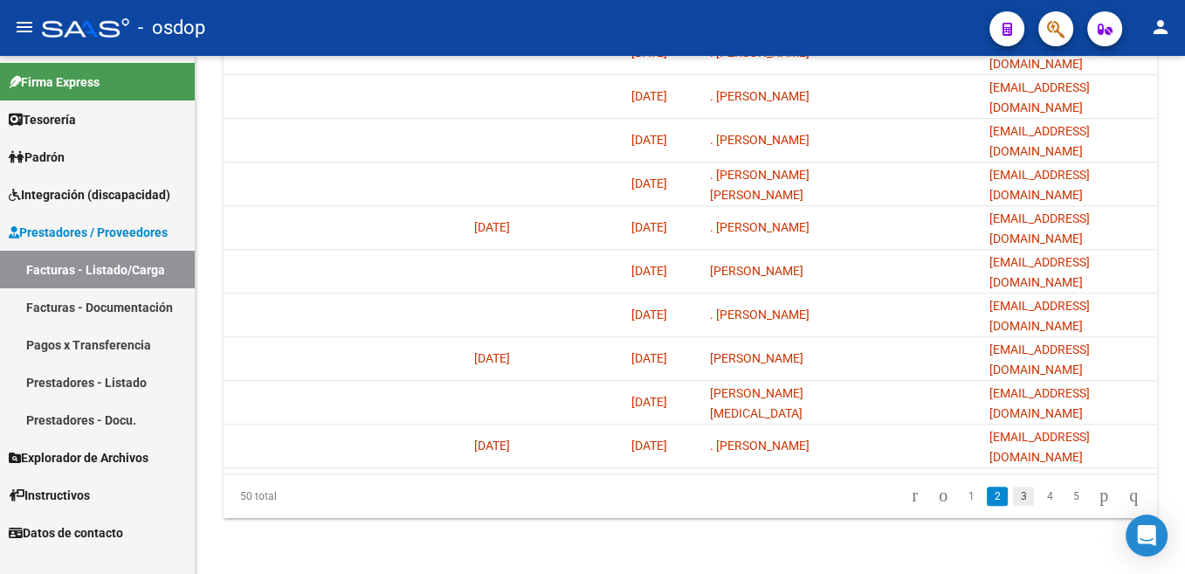
click at [1013, 500] on link "3" at bounding box center [1023, 495] width 21 height 19
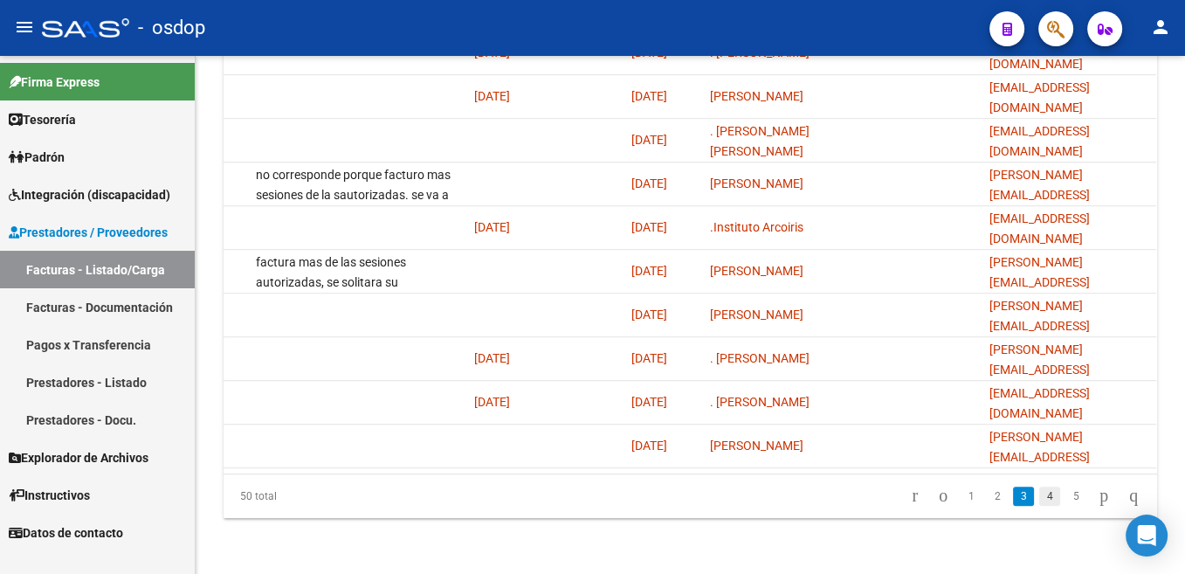
click at [1039, 495] on link "4" at bounding box center [1049, 495] width 21 height 19
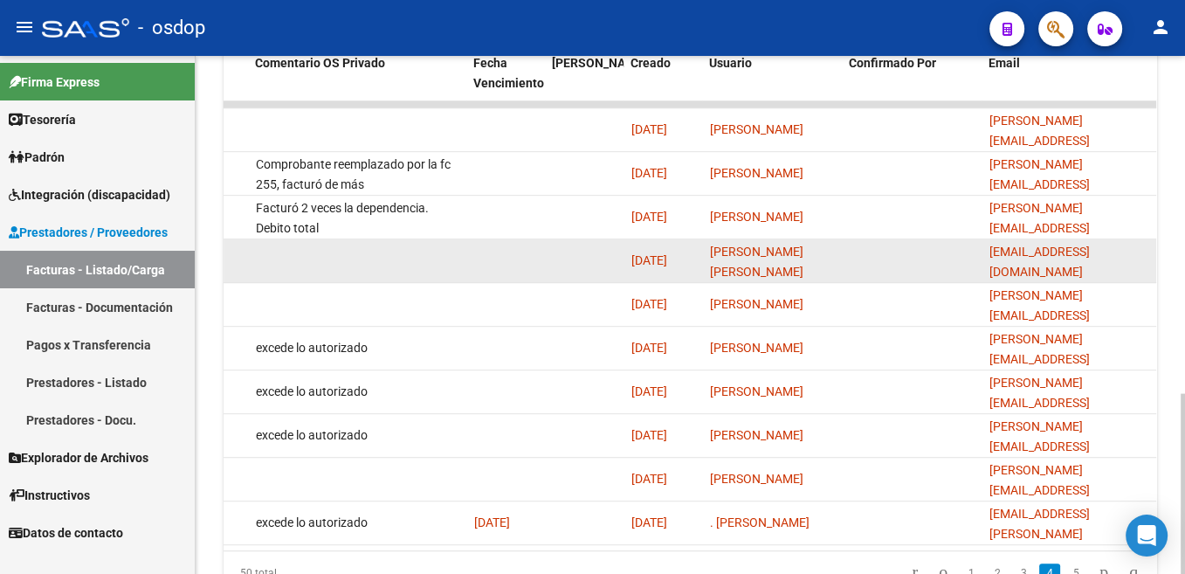
scroll to position [968, 0]
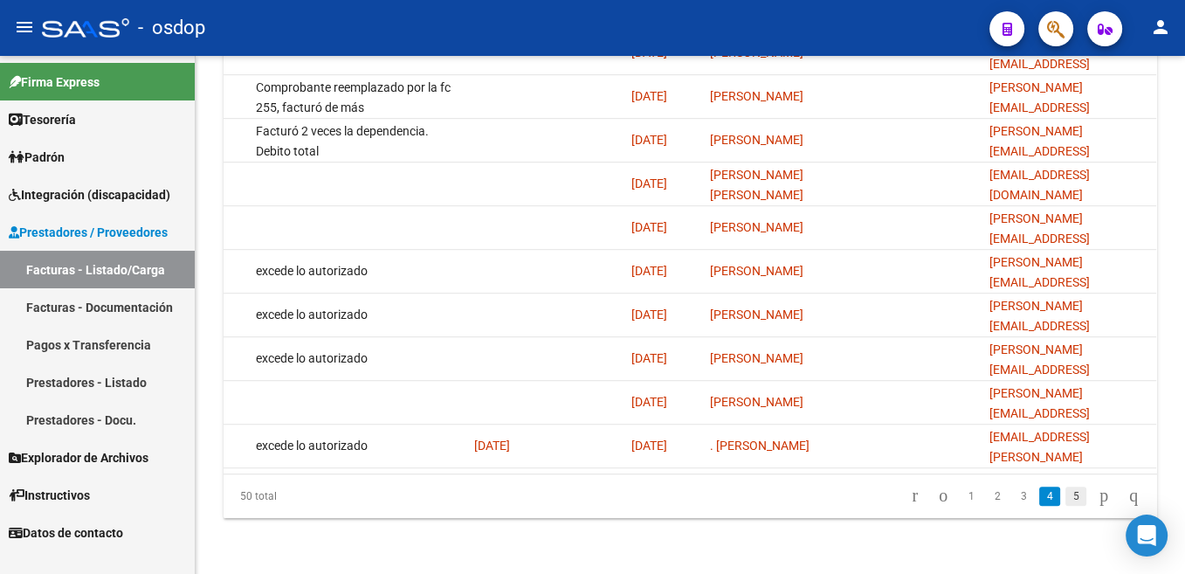
click at [1065, 500] on link "5" at bounding box center [1075, 495] width 21 height 19
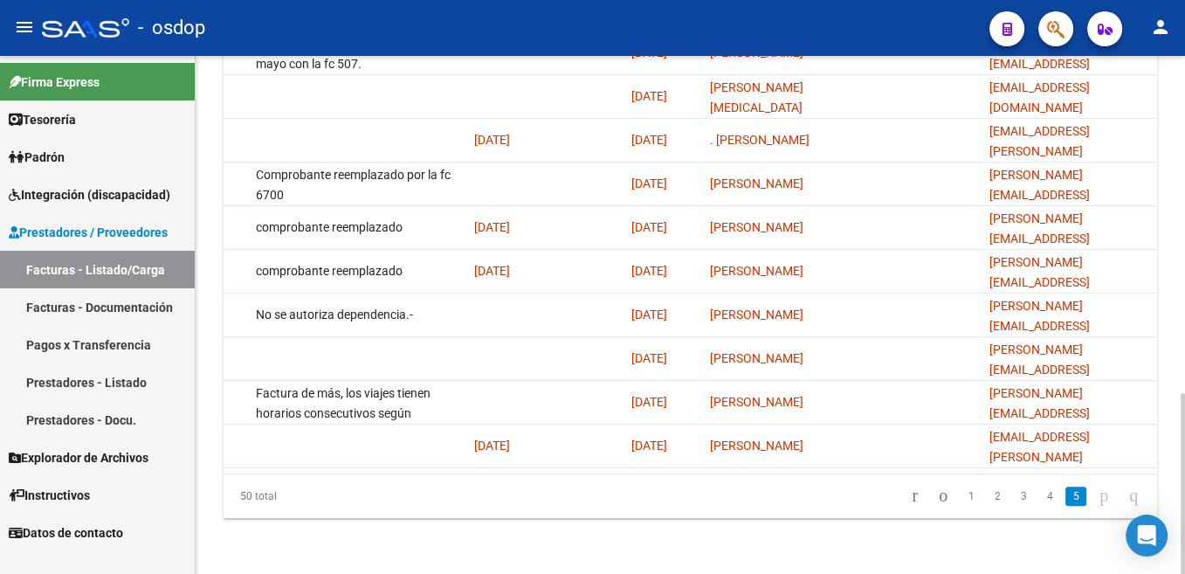
scroll to position [352, 0]
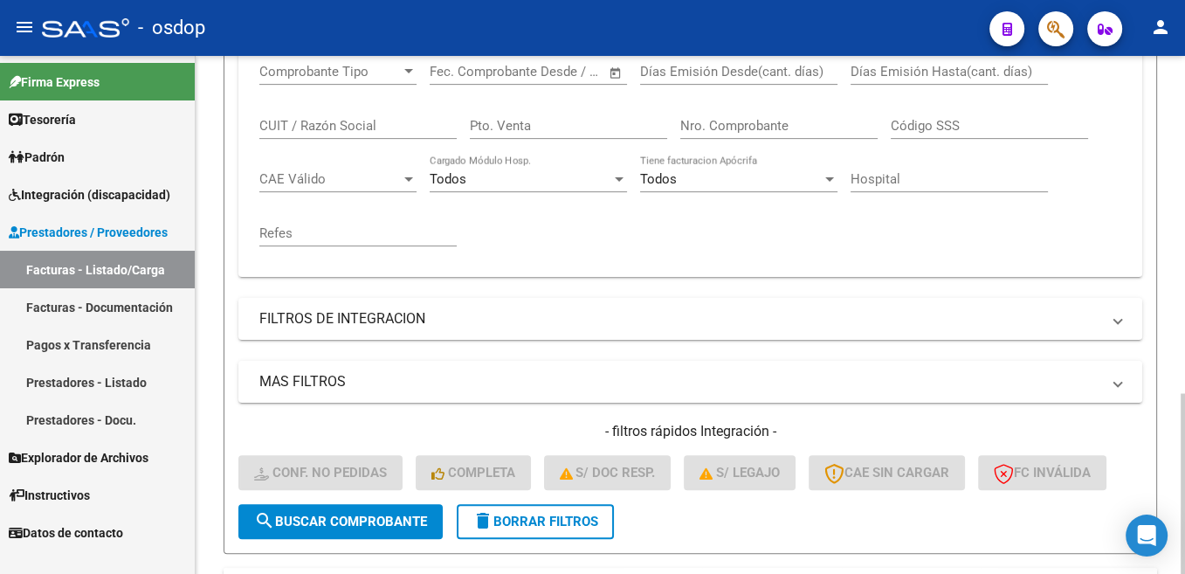
click at [534, 526] on form "Filtros Id Integración Area Seleccionar Gerenciador Seleccionar Gerenciador No …" at bounding box center [691, 204] width 934 height 699
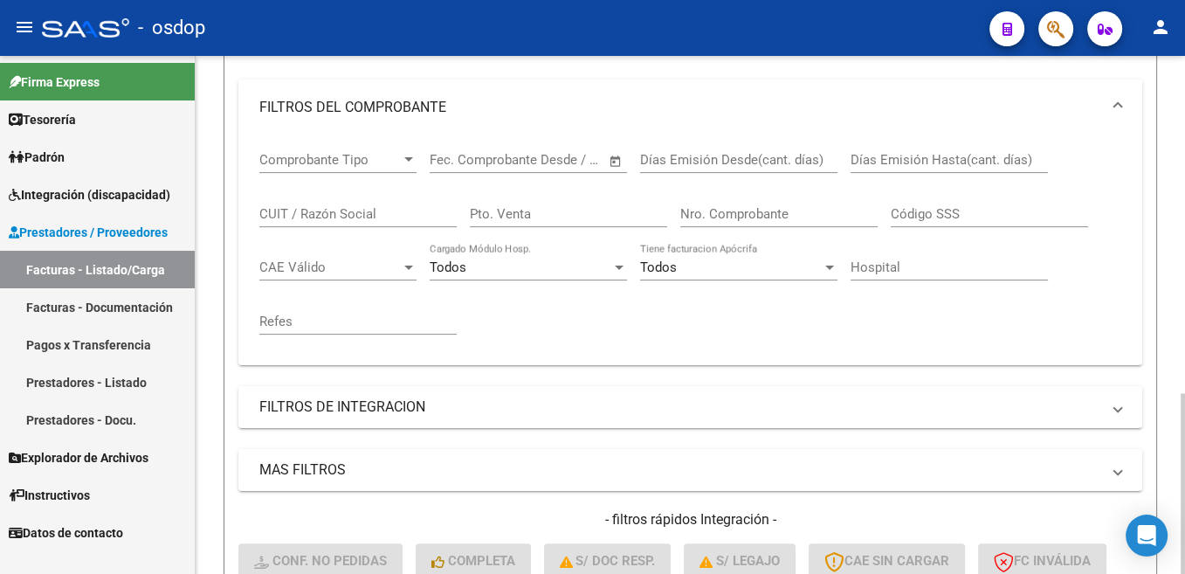
scroll to position [616, 0]
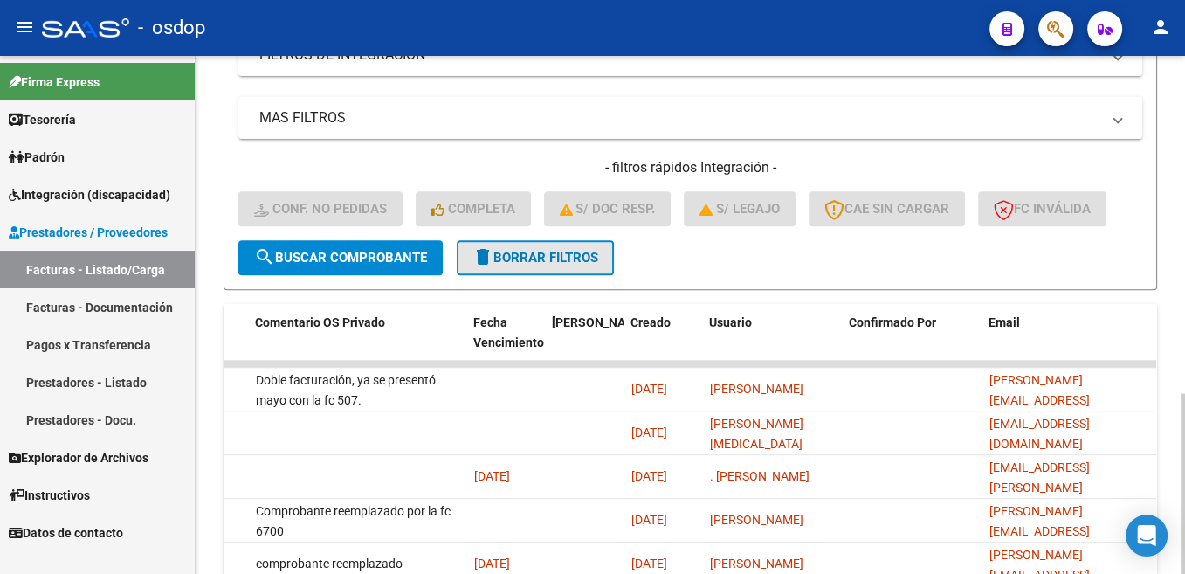
click at [577, 262] on span "delete Borrar Filtros" at bounding box center [535, 258] width 126 height 16
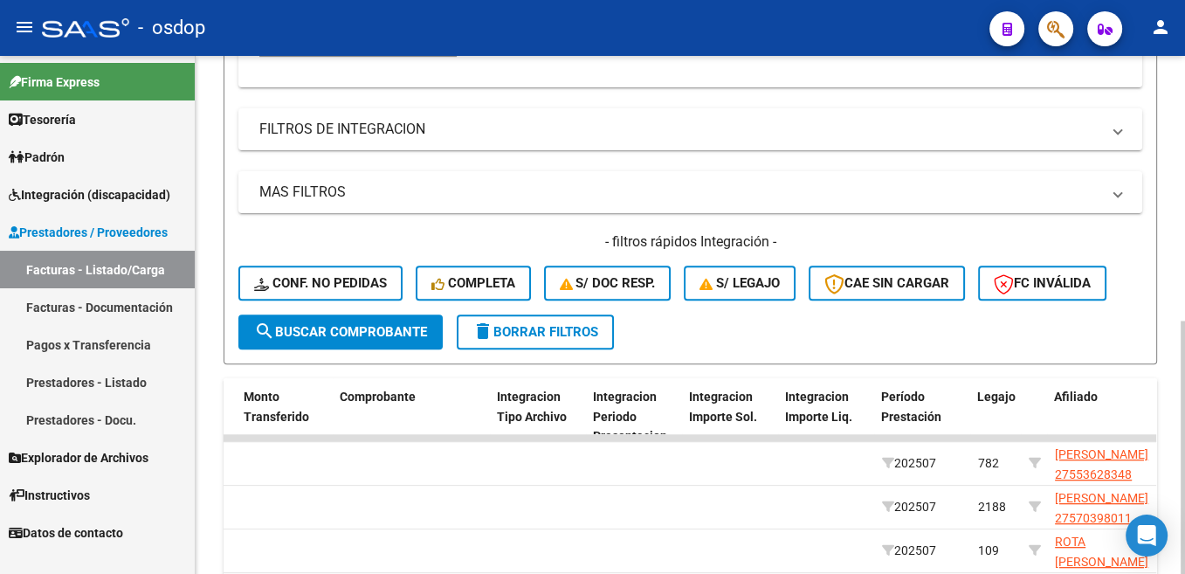
scroll to position [0, 1818]
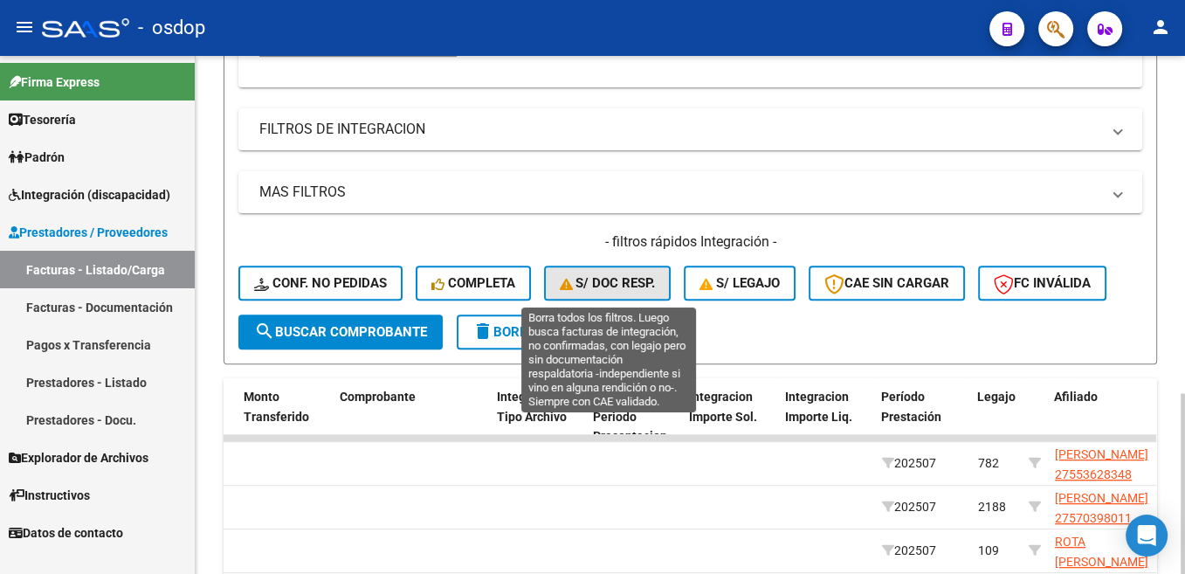
click at [621, 278] on span "S/ Doc Resp." at bounding box center [608, 283] width 96 height 16
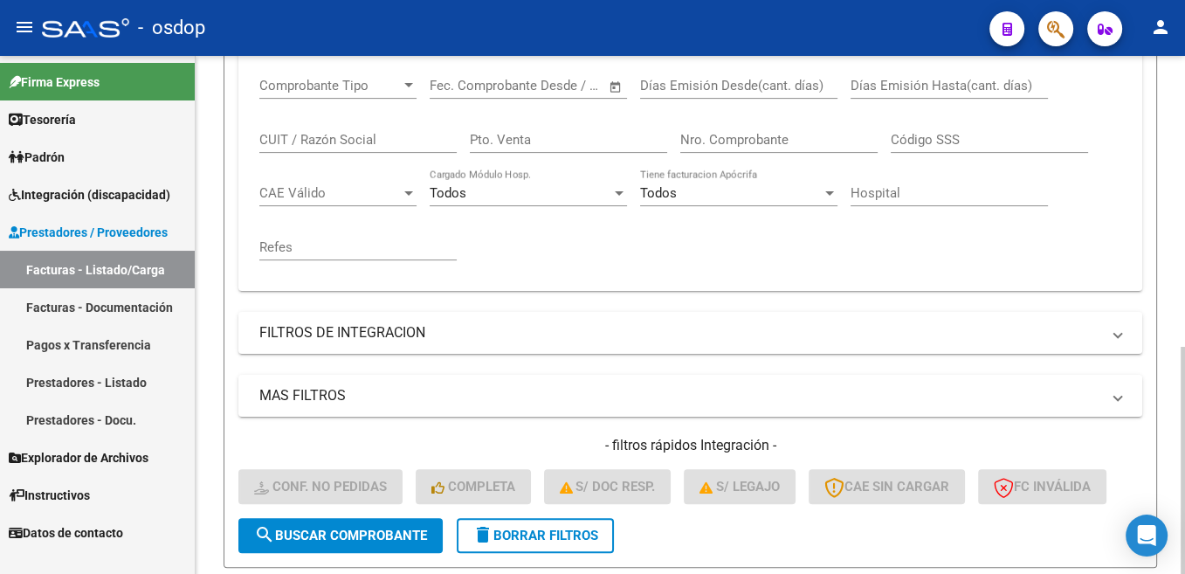
scroll to position [0, 0]
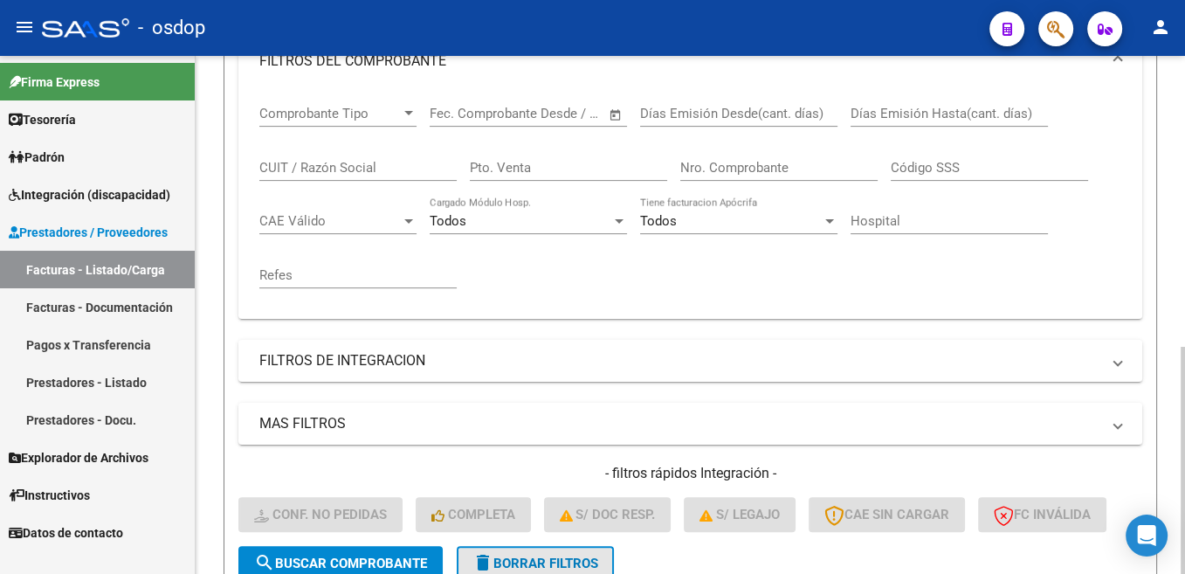
click at [569, 570] on span "delete Borrar Filtros" at bounding box center [535, 563] width 126 height 16
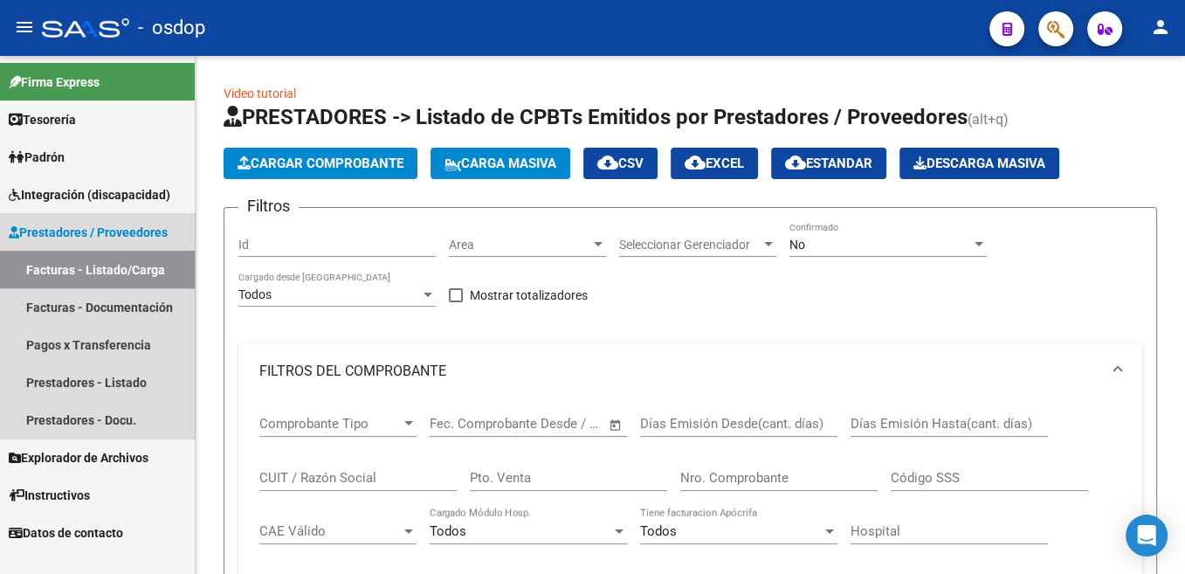
click at [160, 265] on link "Facturas - Listado/Carga" at bounding box center [97, 270] width 195 height 38
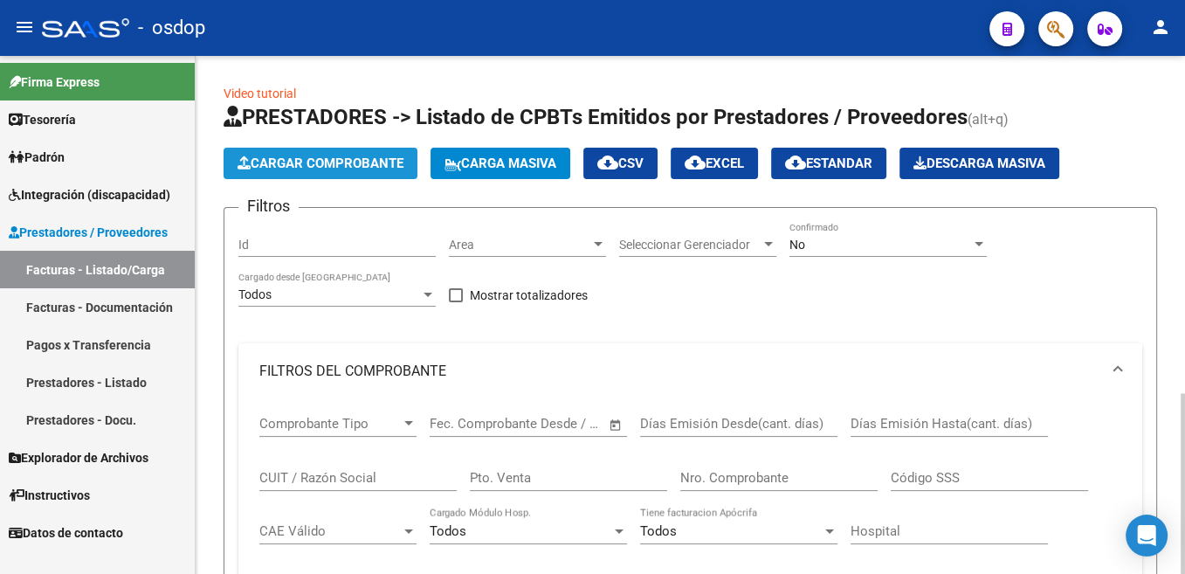
click at [361, 175] on button "Cargar Comprobante" at bounding box center [321, 163] width 194 height 31
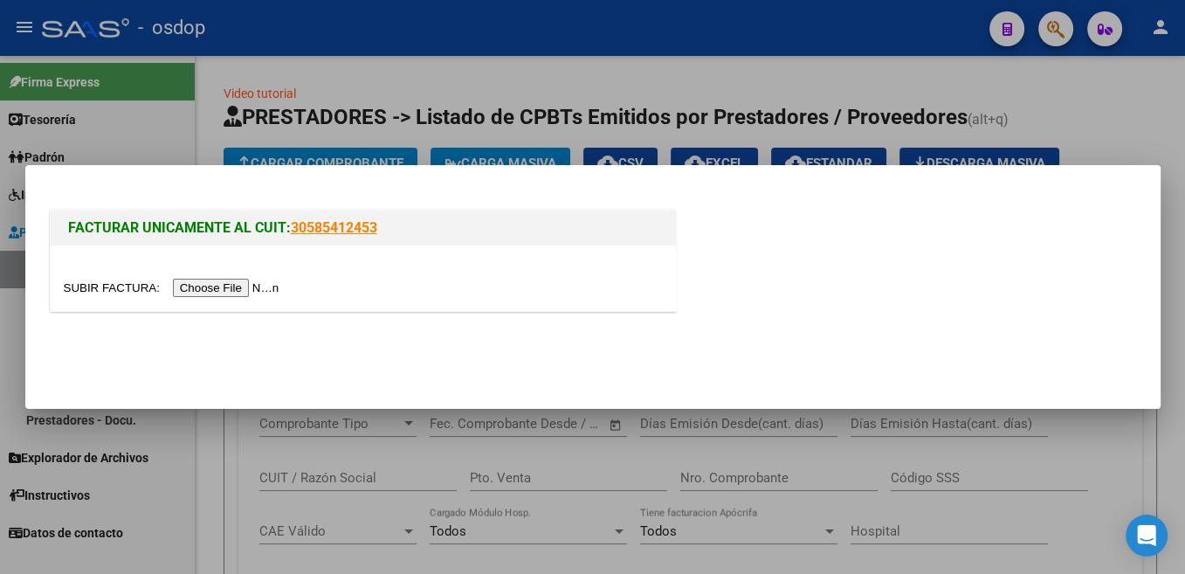
click at [107, 287] on input "file" at bounding box center [174, 288] width 221 height 18
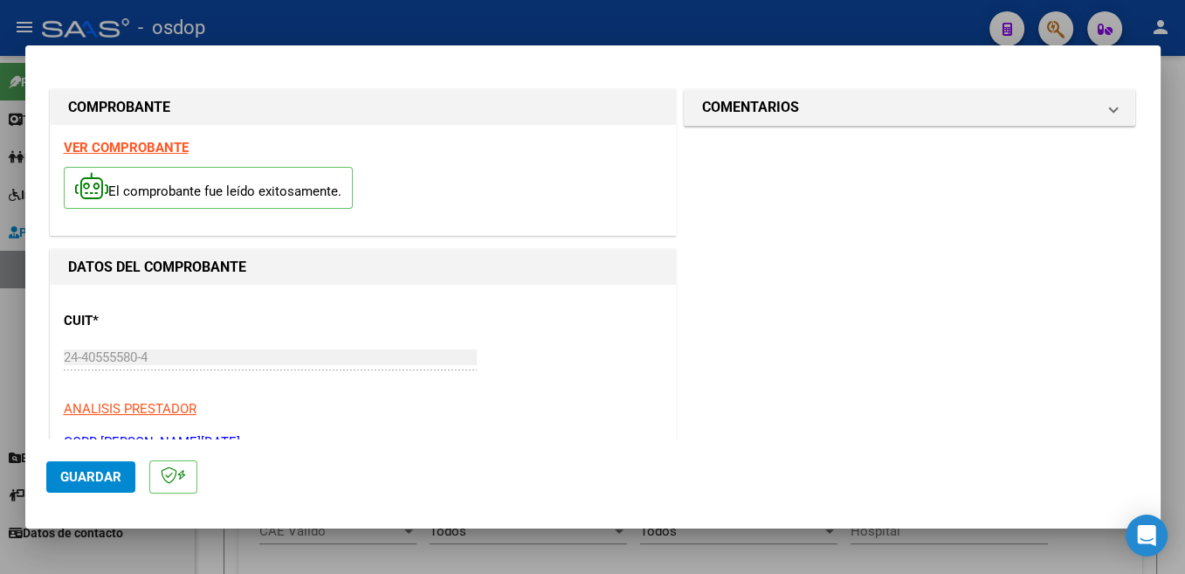
scroll to position [185, 0]
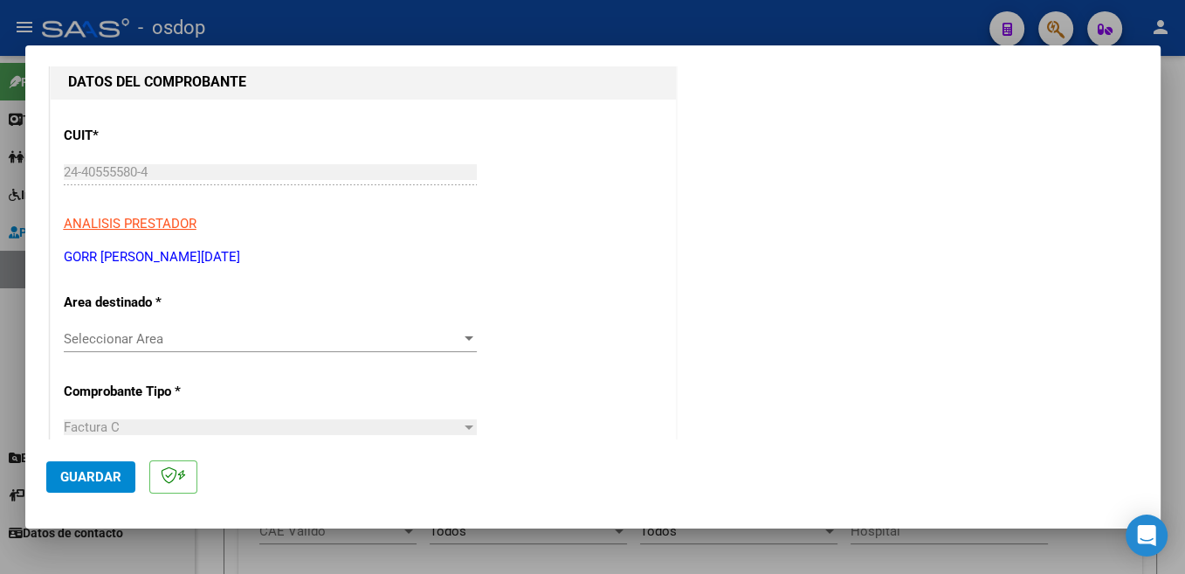
click at [196, 339] on span "Seleccionar Area" at bounding box center [262, 339] width 397 height 16
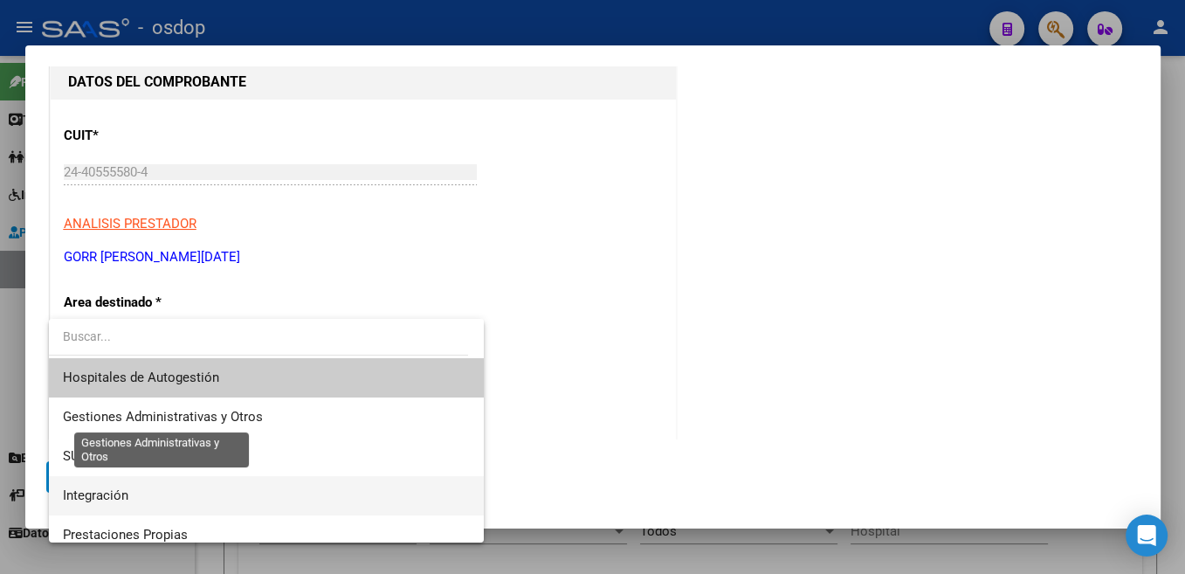
click at [153, 497] on span "Integración" at bounding box center [266, 495] width 407 height 39
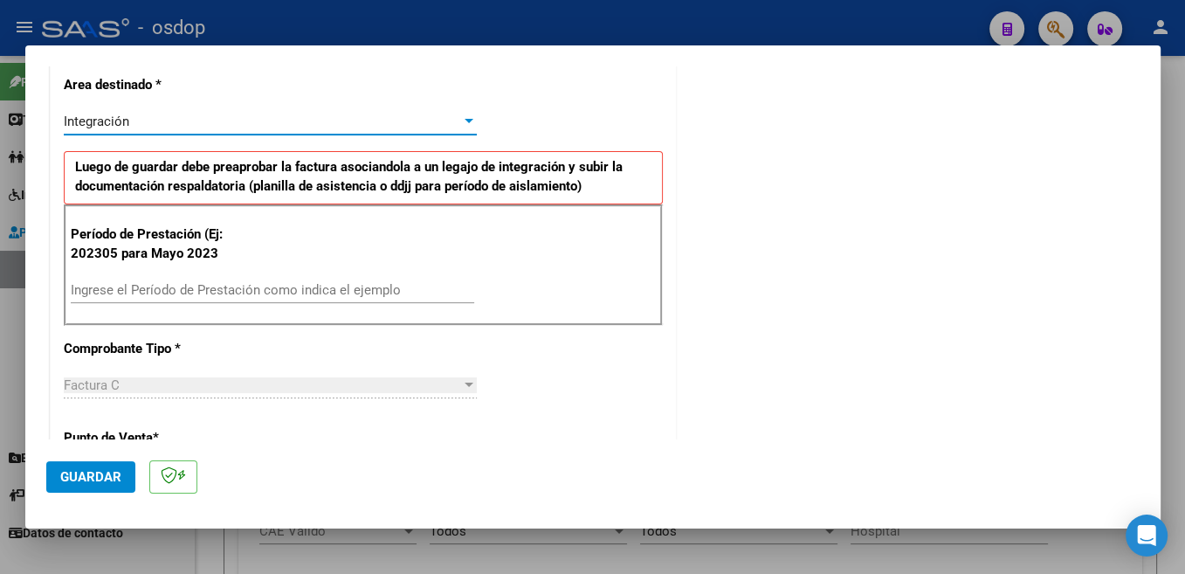
scroll to position [370, 0]
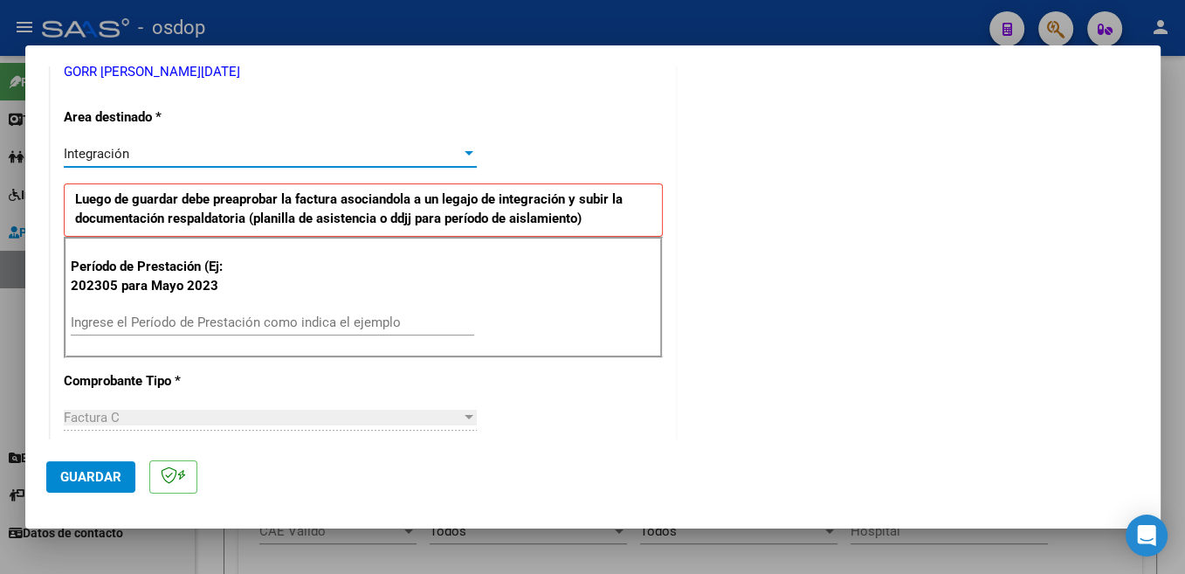
click at [212, 324] on input "Ingrese el Período de Prestación como indica el ejemplo" at bounding box center [272, 322] width 403 height 16
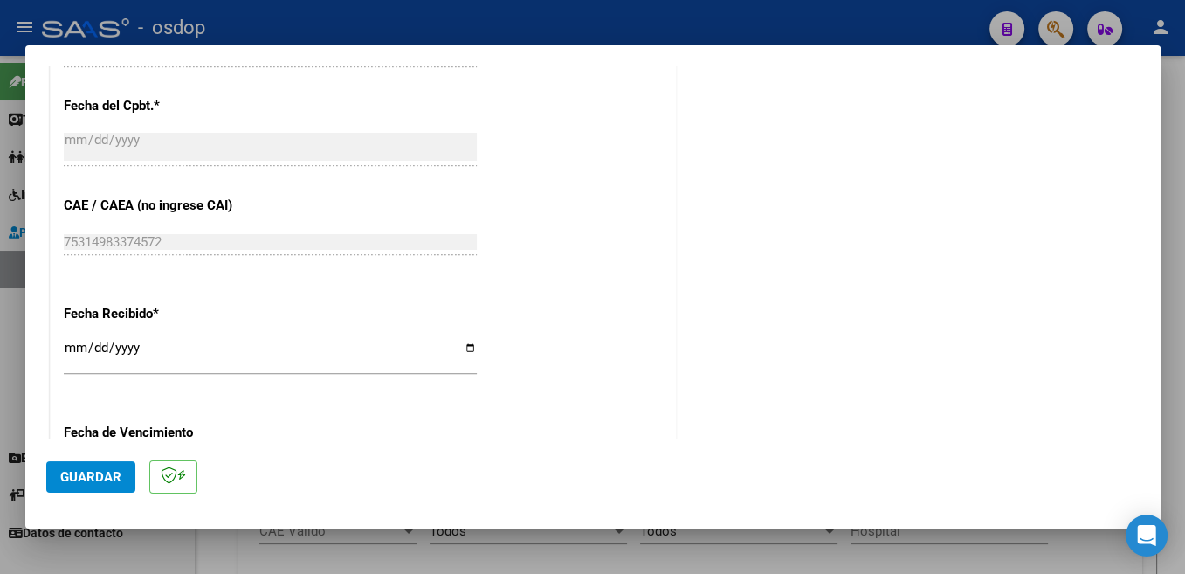
scroll to position [1018, 0]
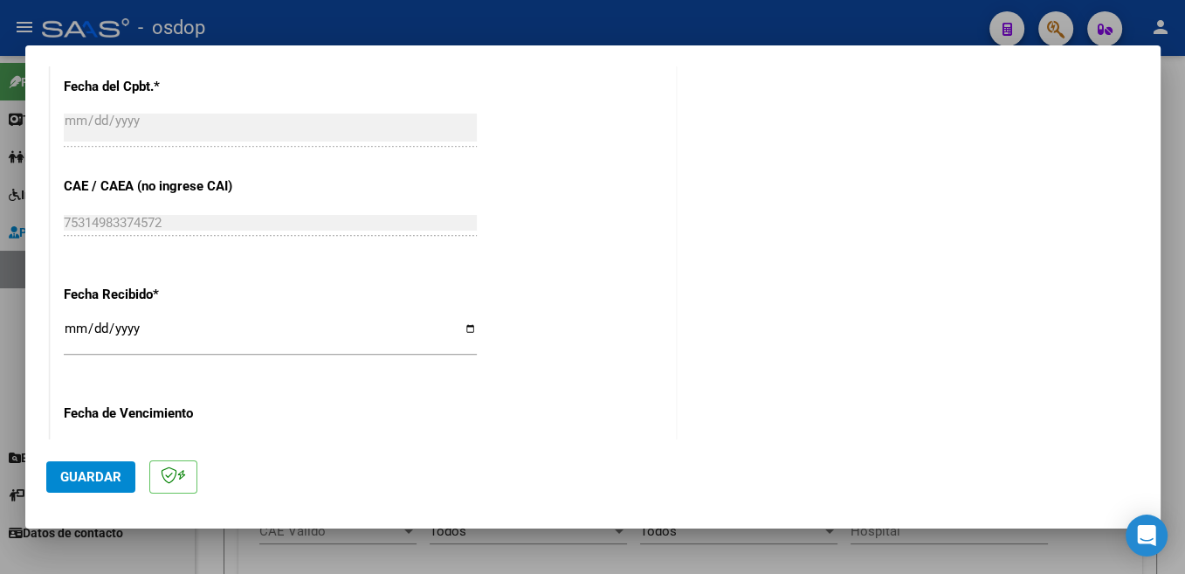
type input "202507"
click at [94, 485] on span "Guardar" at bounding box center [90, 477] width 61 height 16
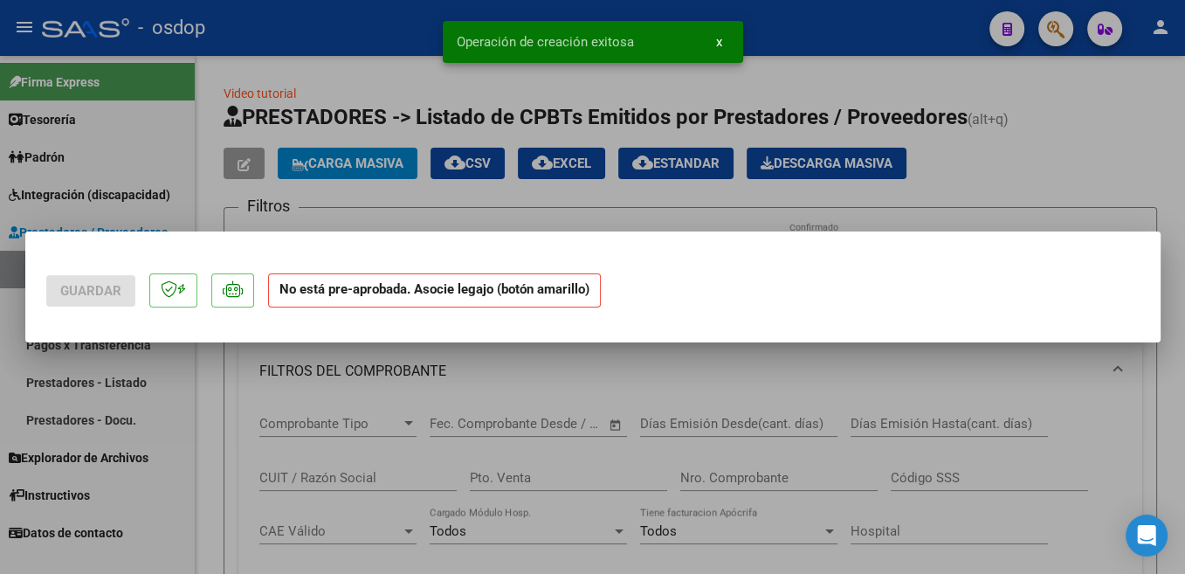
scroll to position [0, 0]
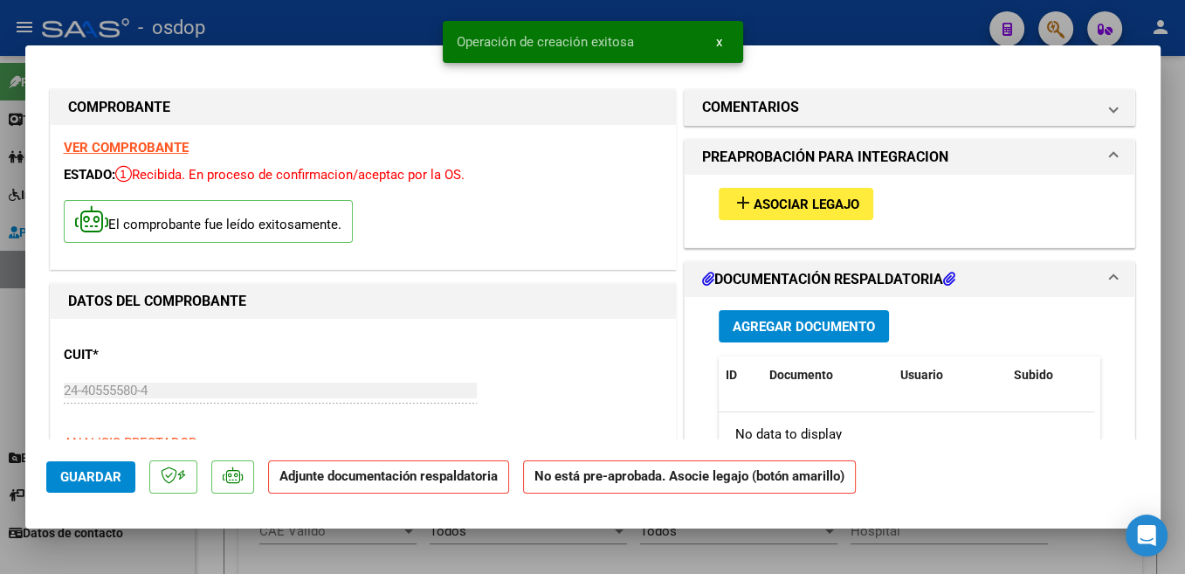
click at [828, 195] on button "add Asociar Legajo" at bounding box center [796, 204] width 155 height 32
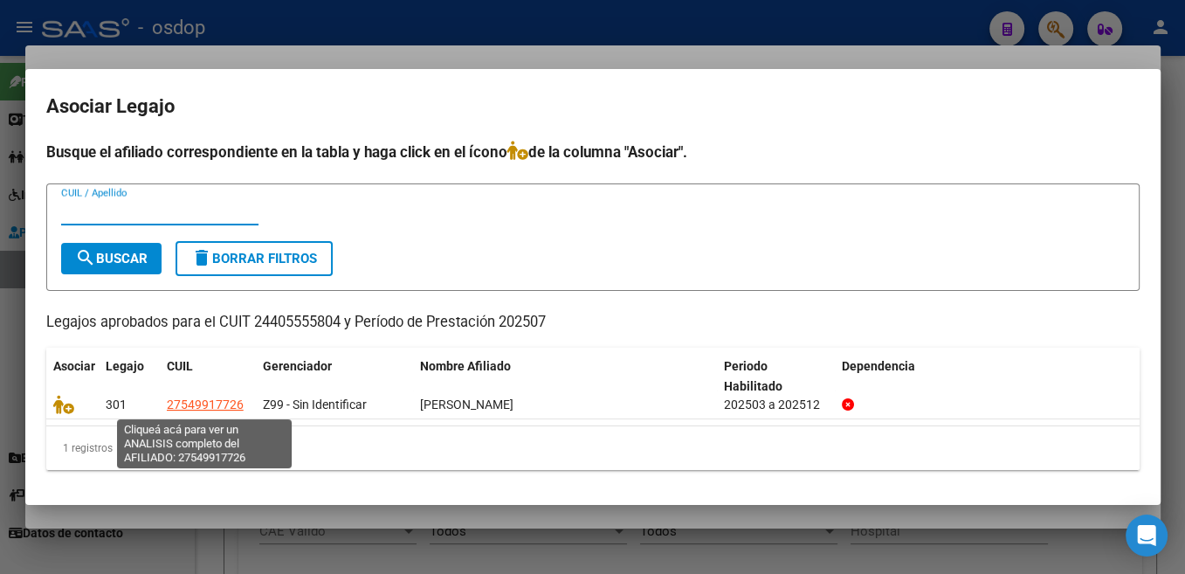
click at [43, 407] on mat-dialog-content "Busque el afiliado correspondiente en la tabla y haga click en el ícono de la c…" at bounding box center [592, 312] width 1135 height 343
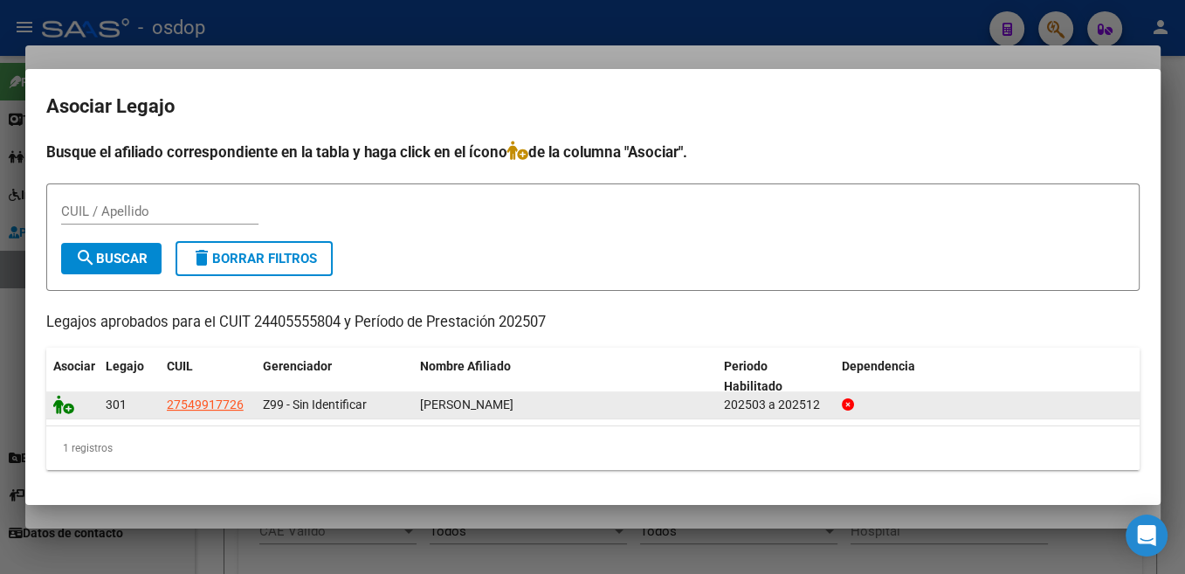
click at [65, 404] on icon at bounding box center [63, 404] width 21 height 19
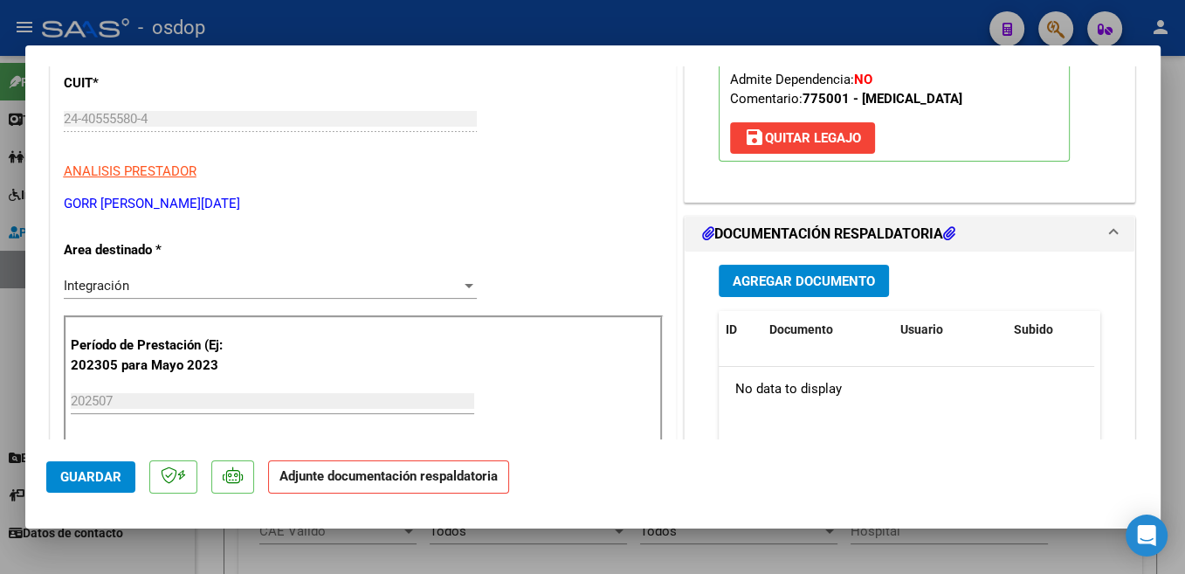
scroll to position [370, 0]
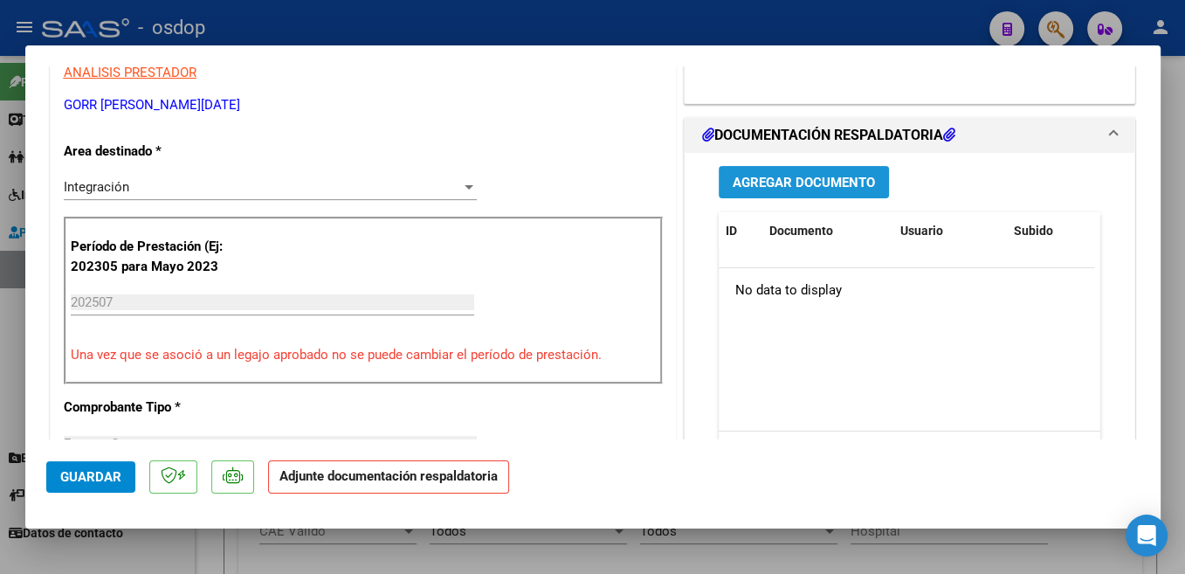
click at [869, 178] on button "Agregar Documento" at bounding box center [804, 182] width 170 height 32
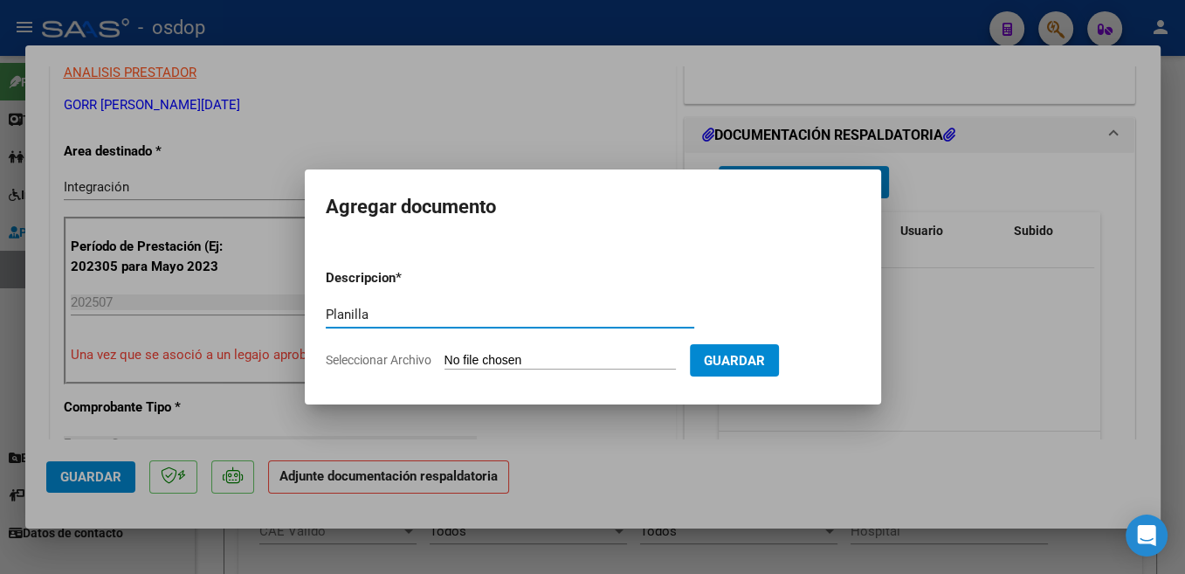
click at [369, 314] on input "Planilla" at bounding box center [510, 315] width 369 height 16
type input "Planilla"
click at [489, 356] on input "Seleccionar Archivo" at bounding box center [560, 361] width 231 height 17
type input "C:\fakepath\TapScanner 08-08-2025-07꞉42 (p1)(1).pdf"
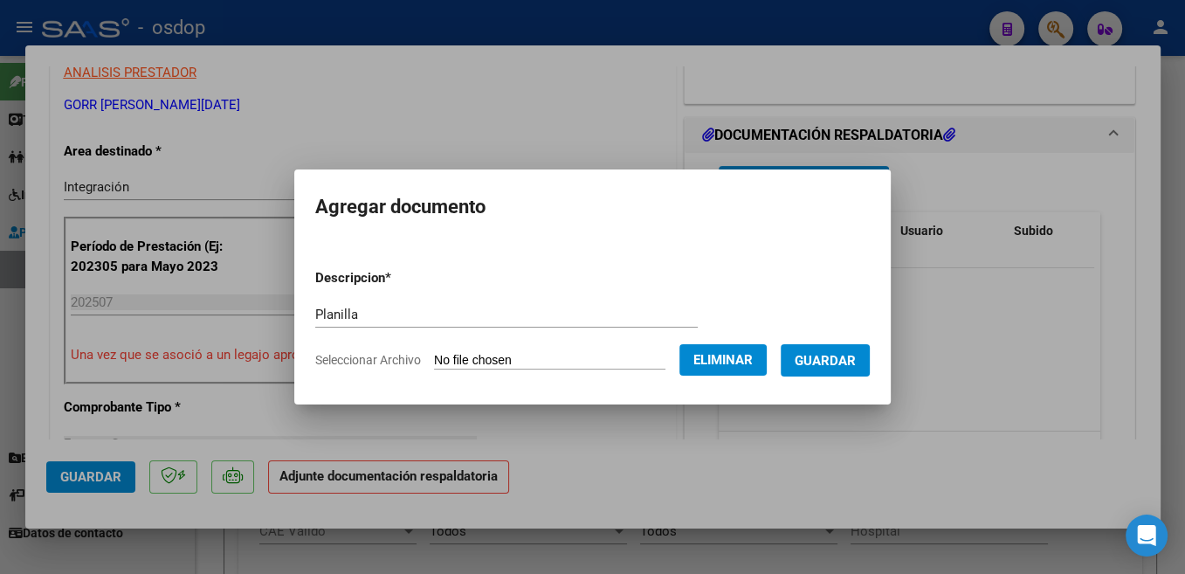
click at [856, 359] on span "Guardar" at bounding box center [825, 361] width 61 height 16
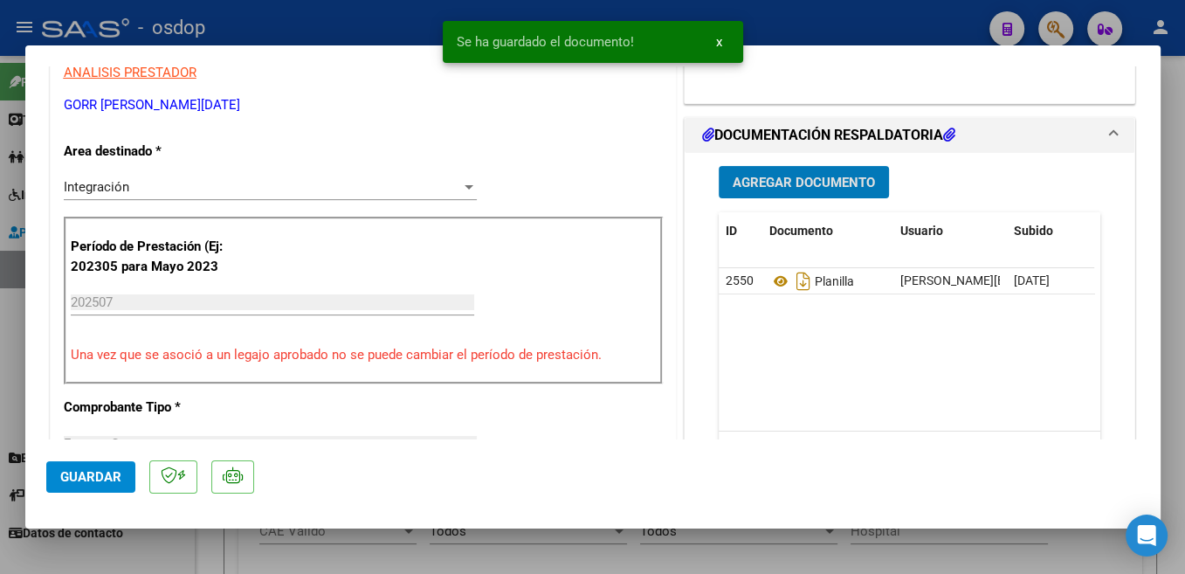
click at [122, 483] on button "Guardar" at bounding box center [90, 476] width 89 height 31
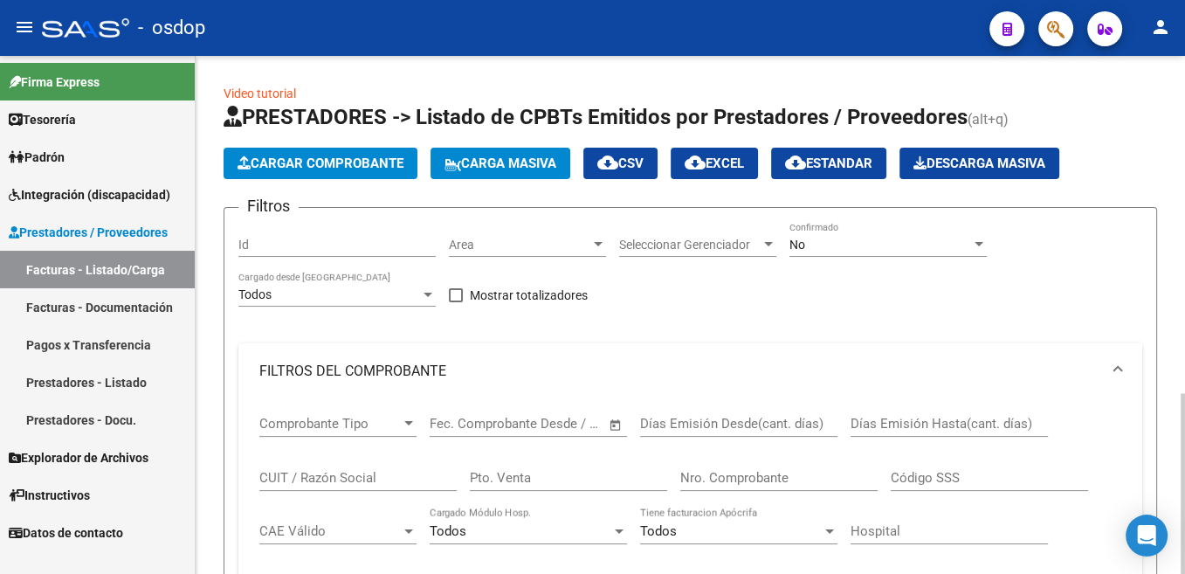
click at [361, 165] on span "Cargar Comprobante" at bounding box center [321, 163] width 166 height 16
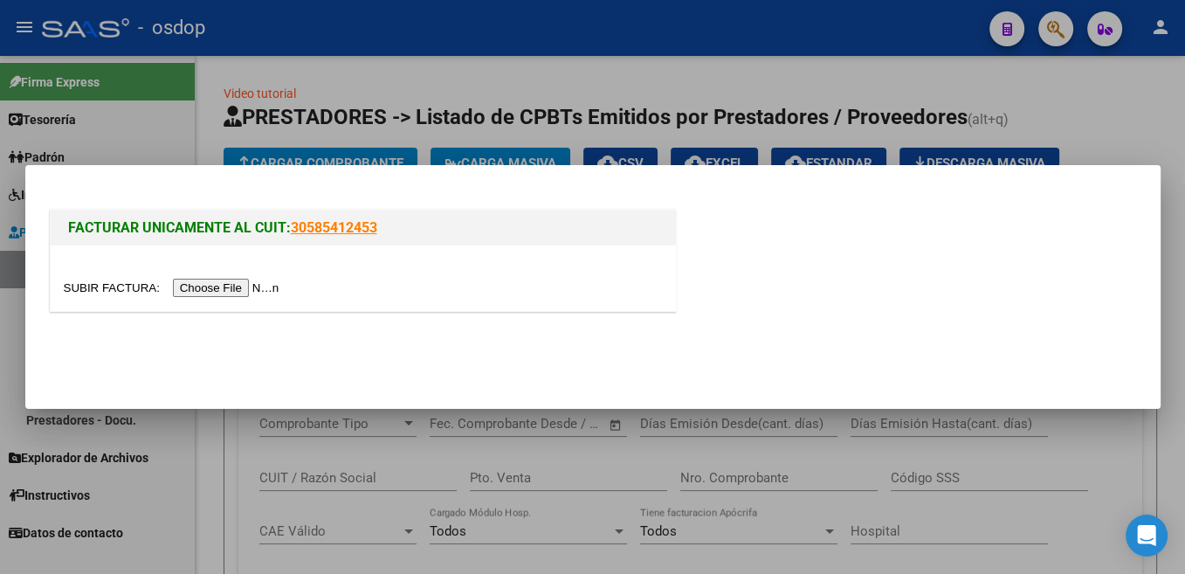
click at [105, 287] on input "file" at bounding box center [174, 288] width 221 height 18
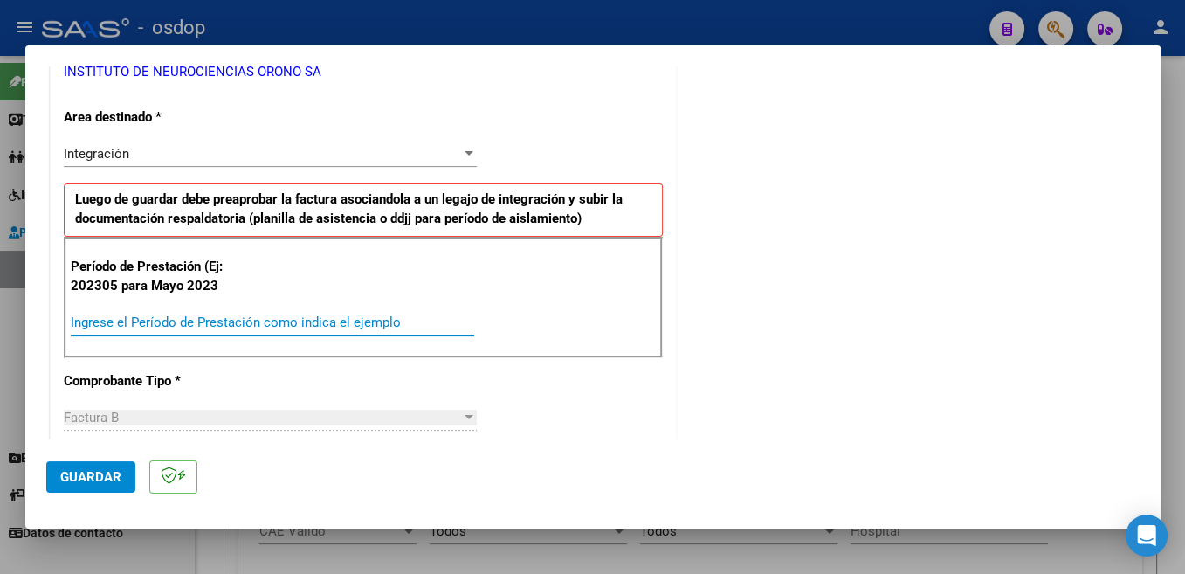
click at [245, 322] on input "Ingrese el Período de Prestación como indica el ejemplo" at bounding box center [272, 322] width 403 height 16
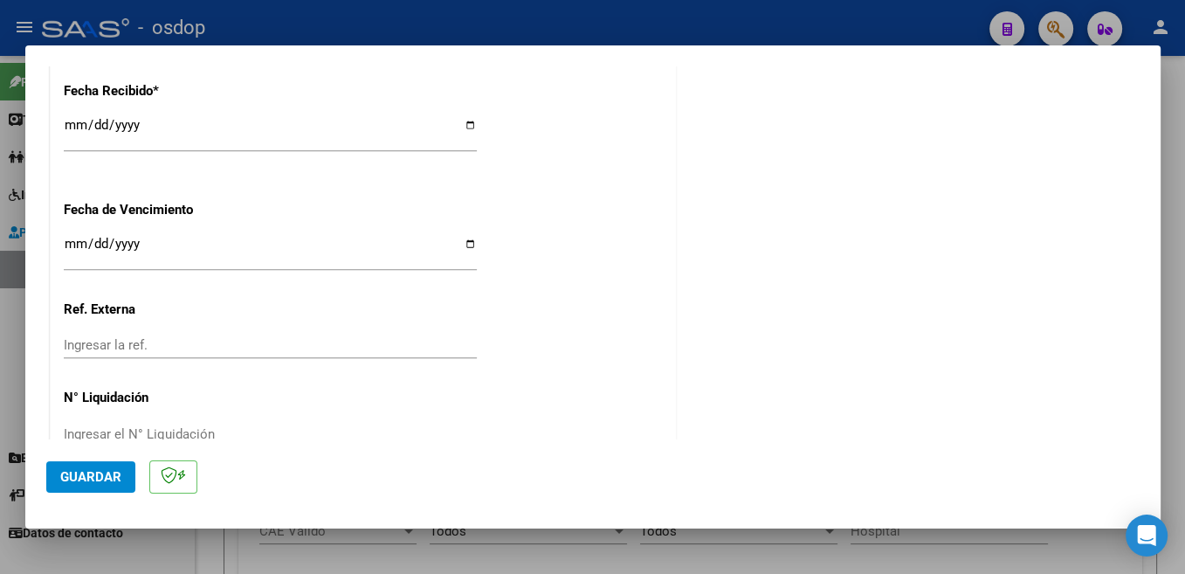
scroll to position [1230, 0]
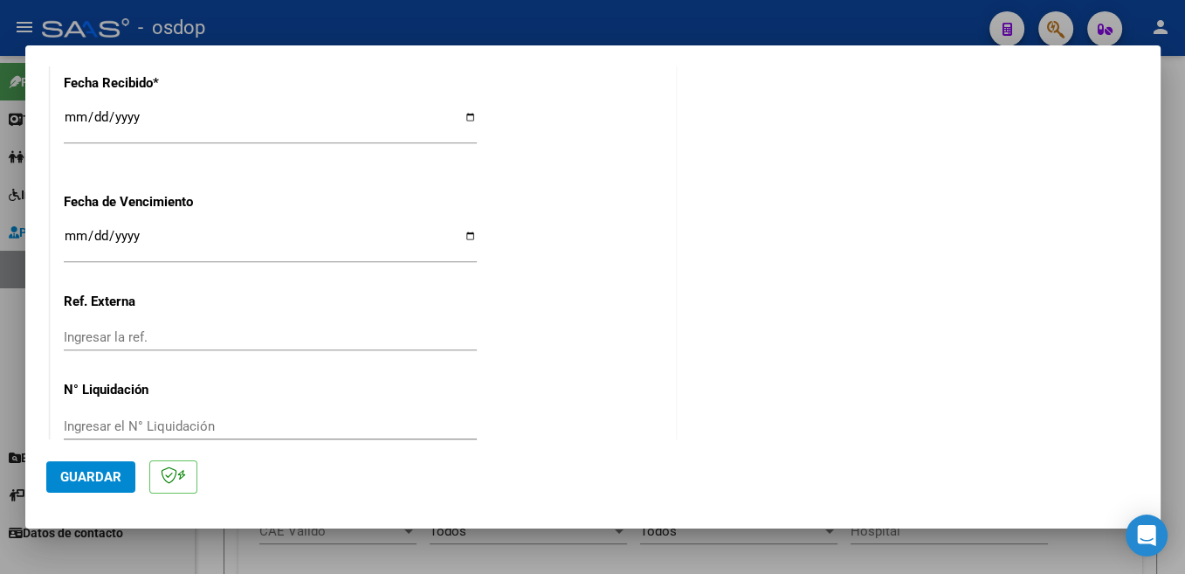
type input "202507"
click at [100, 477] on span "Guardar" at bounding box center [90, 477] width 61 height 16
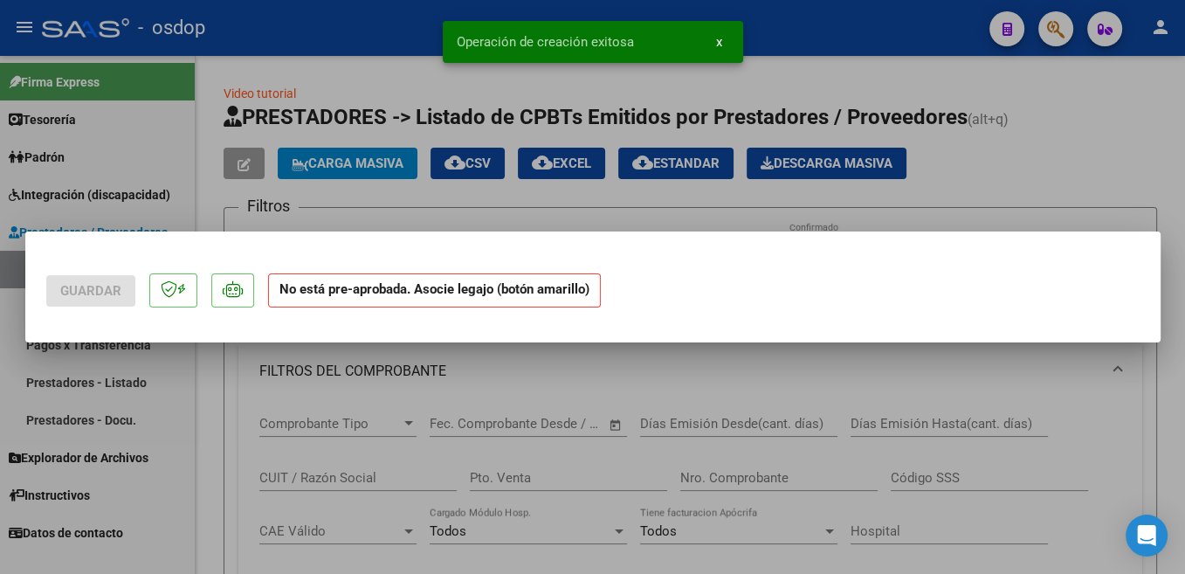
scroll to position [0, 0]
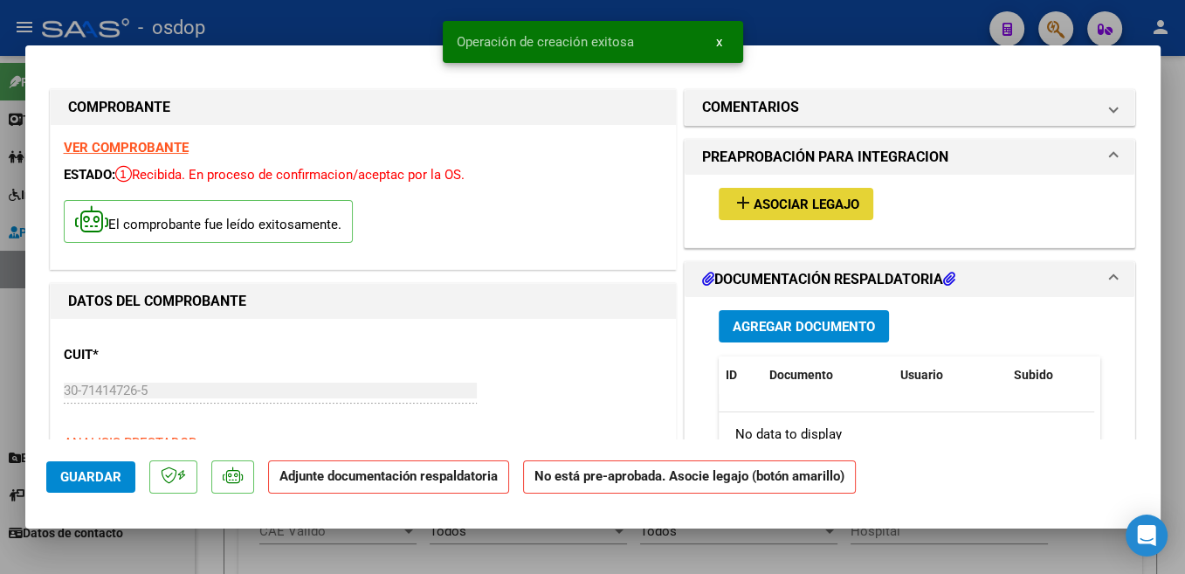
click at [837, 202] on span "Asociar Legajo" at bounding box center [807, 204] width 106 height 16
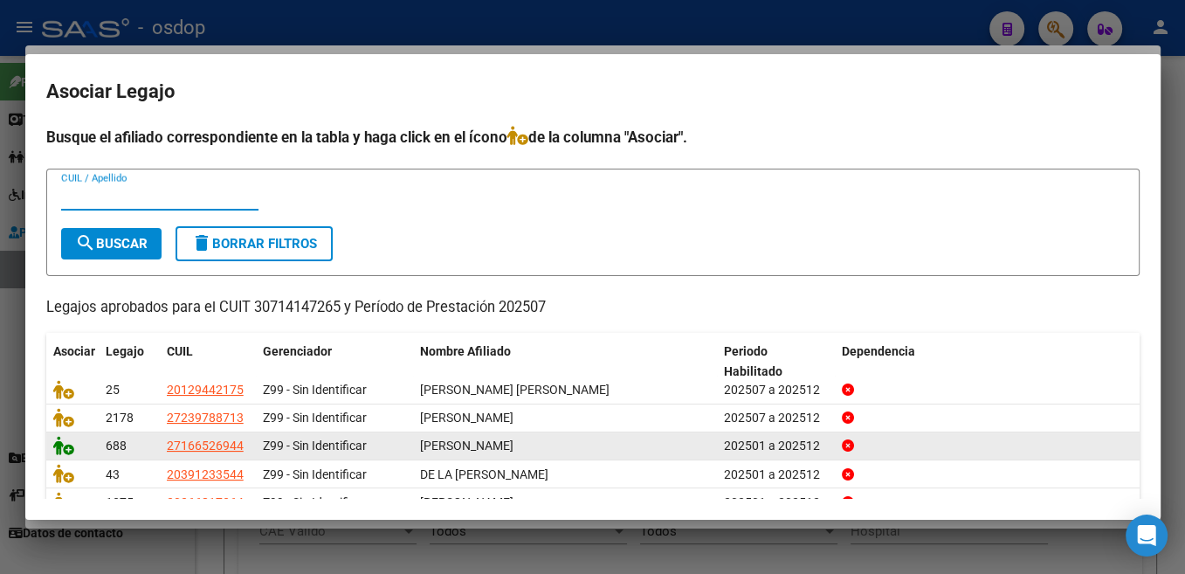
click at [63, 448] on icon at bounding box center [63, 445] width 21 height 19
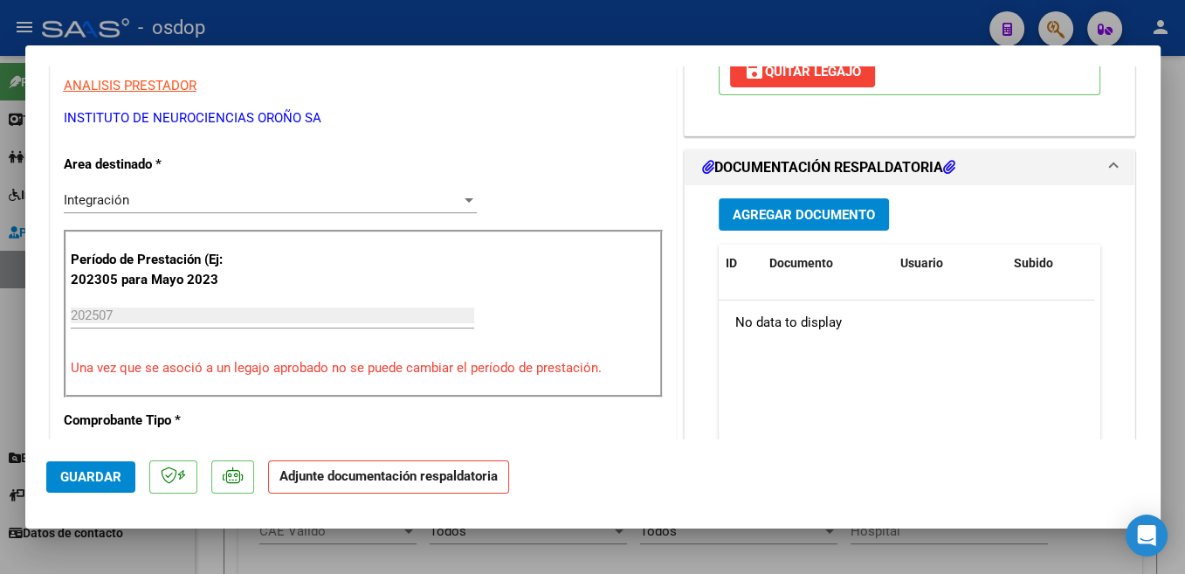
scroll to position [370, 0]
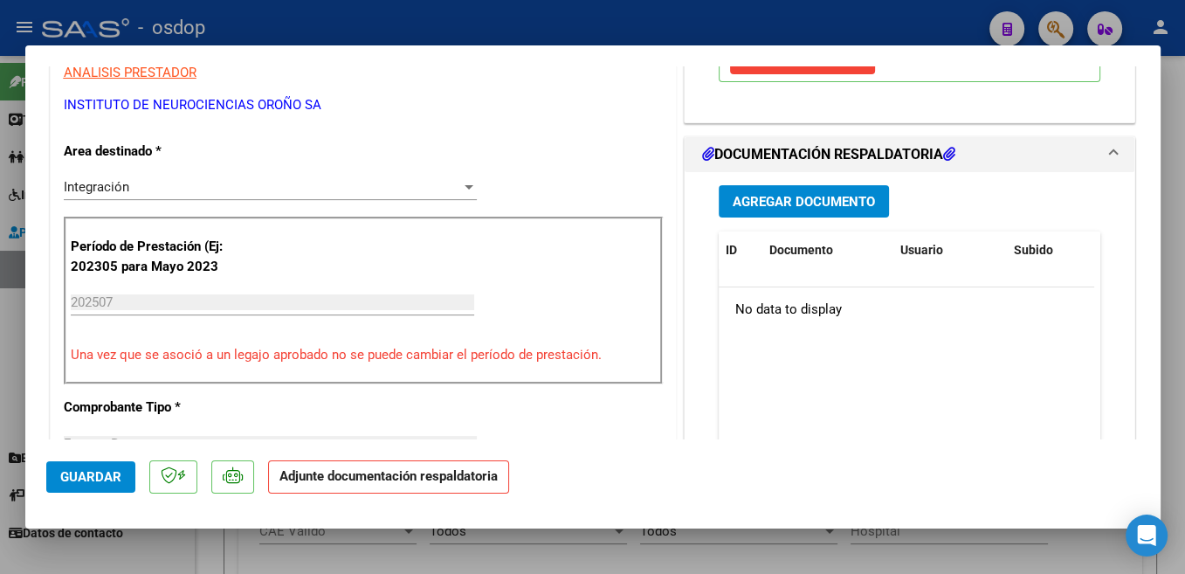
click at [830, 204] on span "Agregar Documento" at bounding box center [804, 202] width 142 height 16
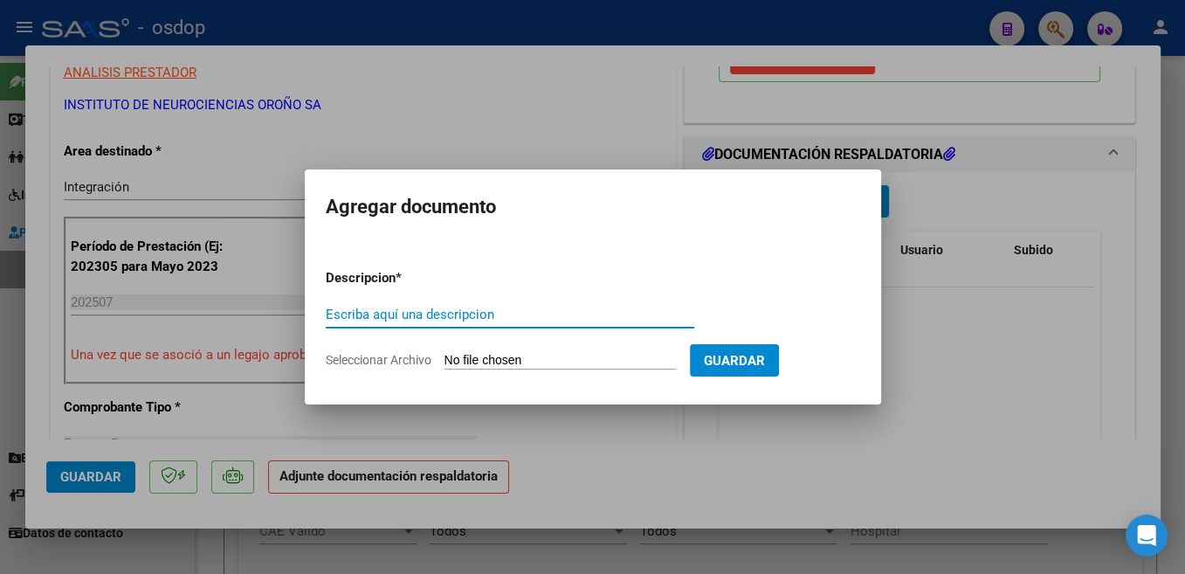
click at [486, 314] on input "Escriba aquí una descripcion" at bounding box center [510, 315] width 369 height 16
paste input "Planilla"
type input "Planilla"
click at [504, 355] on input "Seleccionar Archivo" at bounding box center [560, 361] width 231 height 17
type input "C:\fakepath\ASIST [PERSON_NAME].pdf"
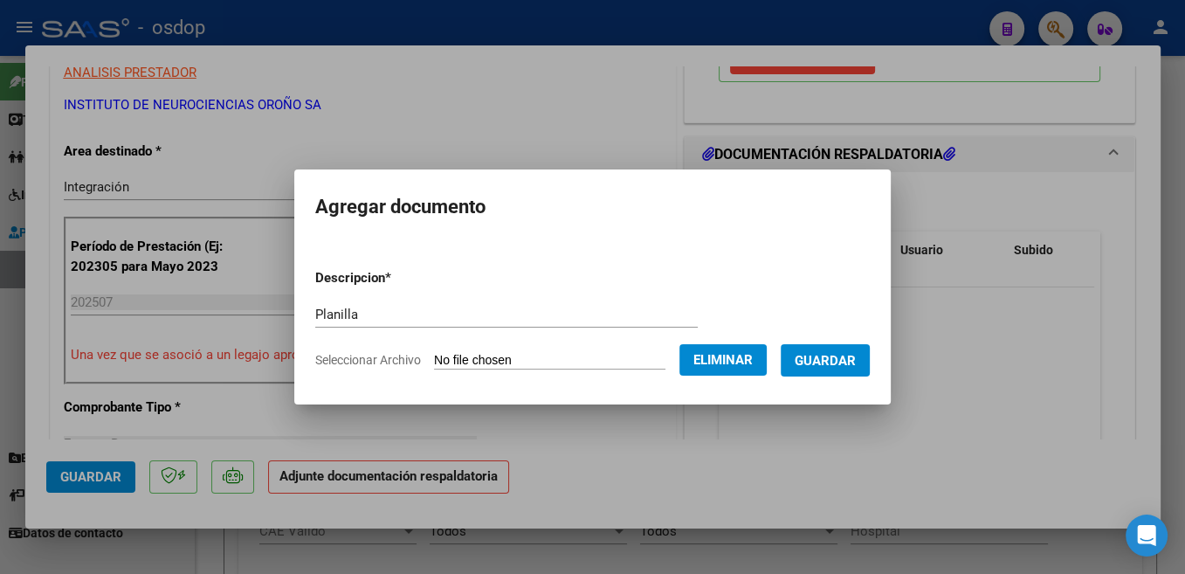
click at [809, 356] on span "Guardar" at bounding box center [825, 361] width 61 height 16
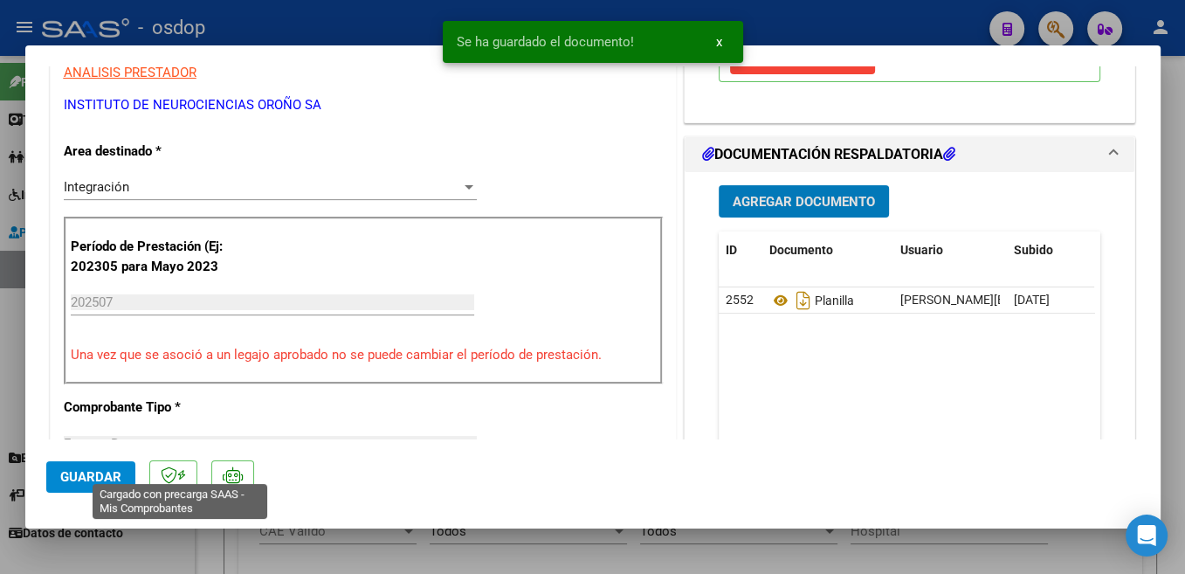
click at [78, 490] on button "Guardar" at bounding box center [90, 476] width 89 height 31
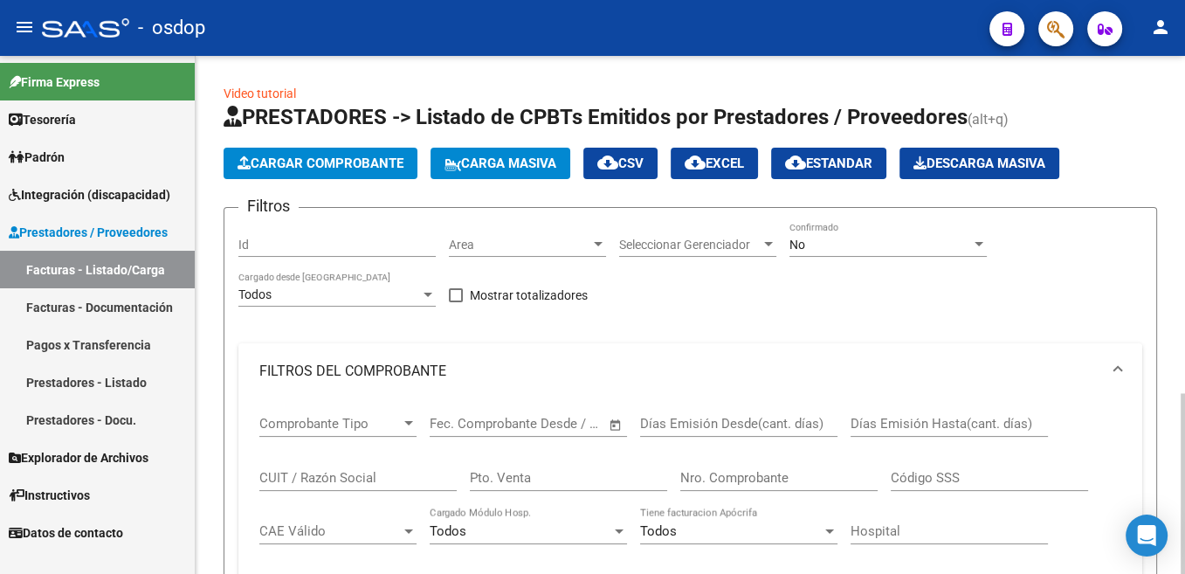
click at [354, 161] on span "Cargar Comprobante" at bounding box center [321, 163] width 166 height 16
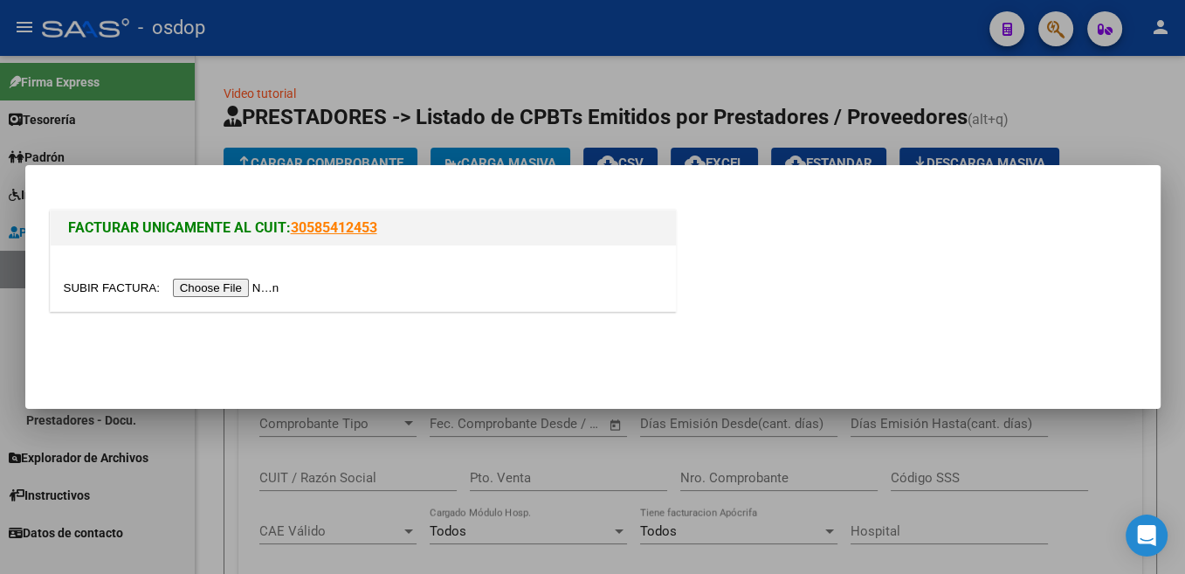
click at [104, 287] on input "file" at bounding box center [174, 288] width 221 height 18
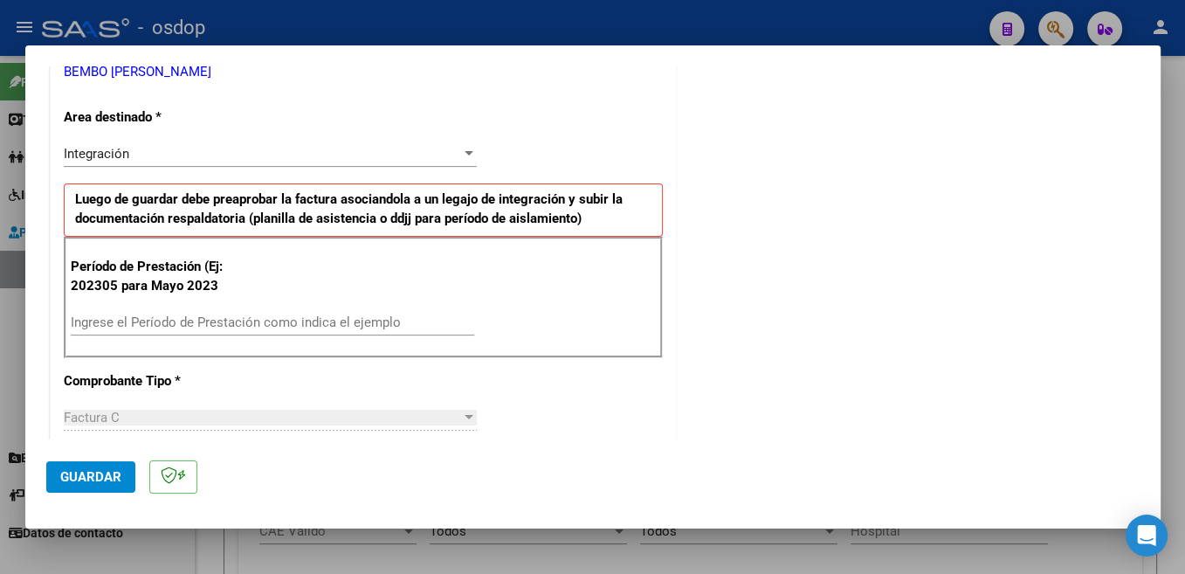
click at [234, 307] on div "Período de Prestación (Ej: 202305 para Mayo 2023 Ingrese el Período de Prestaci…" at bounding box center [363, 298] width 599 height 122
click at [235, 314] on input "Ingrese el Período de Prestación como indica el ejemplo" at bounding box center [272, 322] width 403 height 16
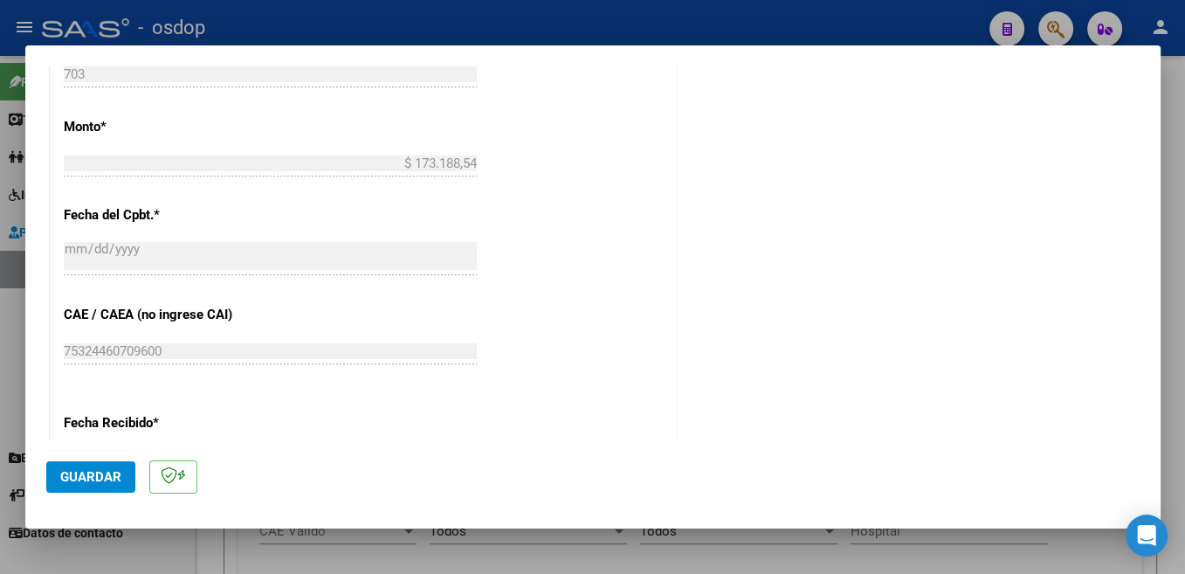
scroll to position [1018, 0]
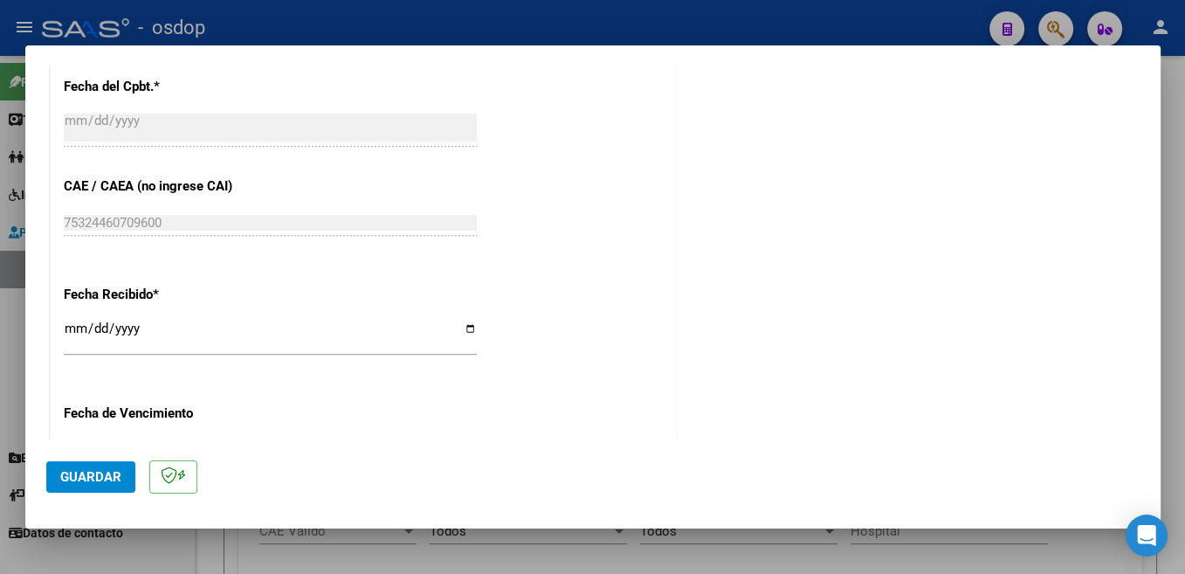
type input "202507"
click at [89, 483] on span "Guardar" at bounding box center [90, 477] width 61 height 16
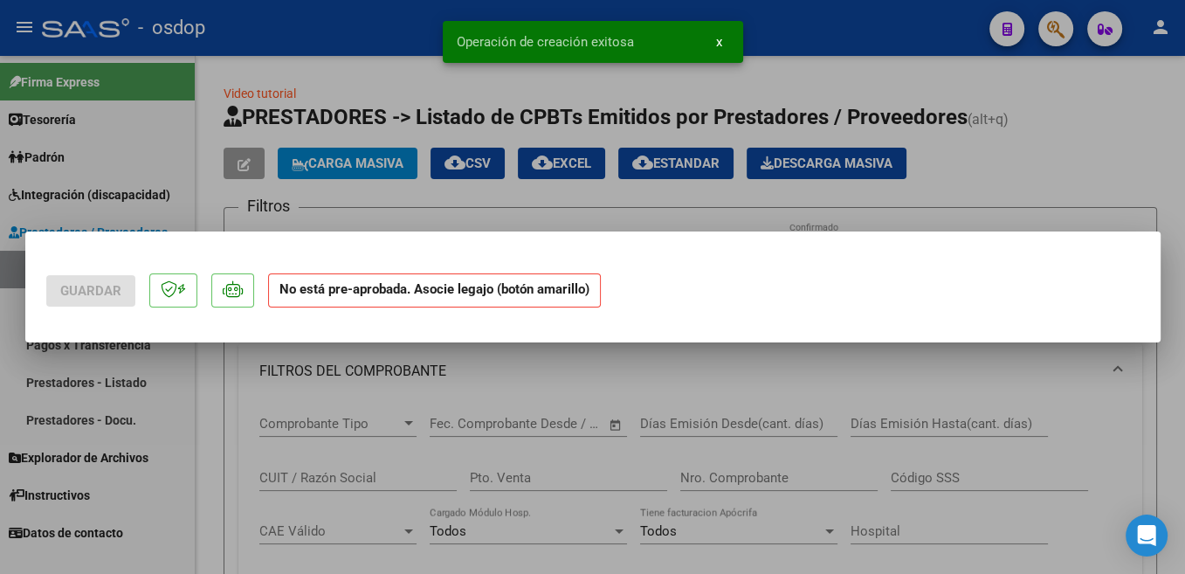
scroll to position [0, 0]
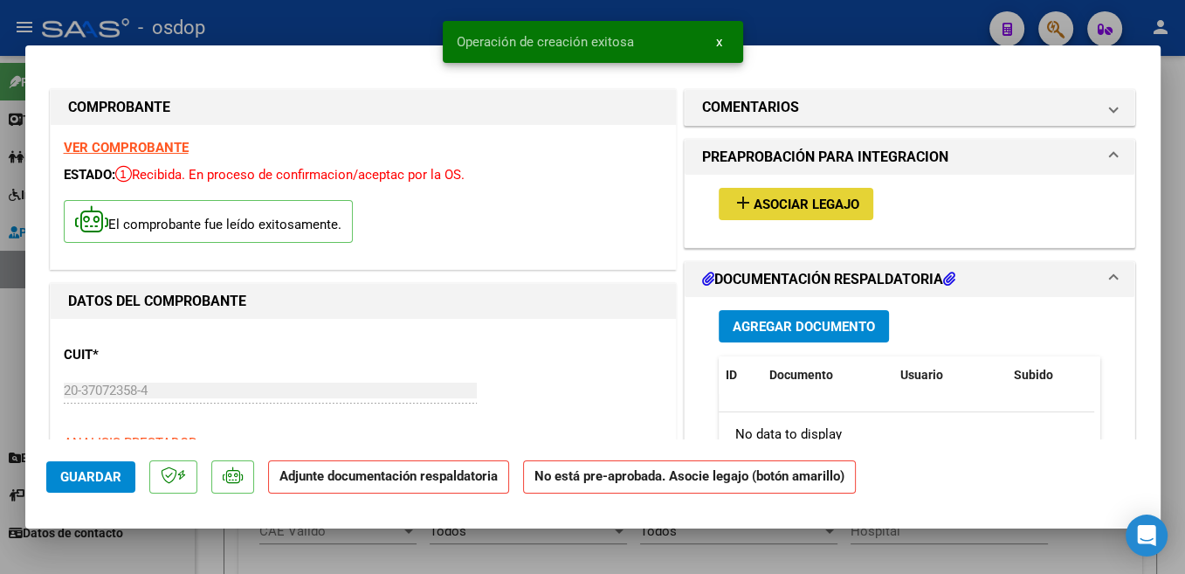
click at [857, 203] on button "add Asociar Legajo" at bounding box center [796, 204] width 155 height 32
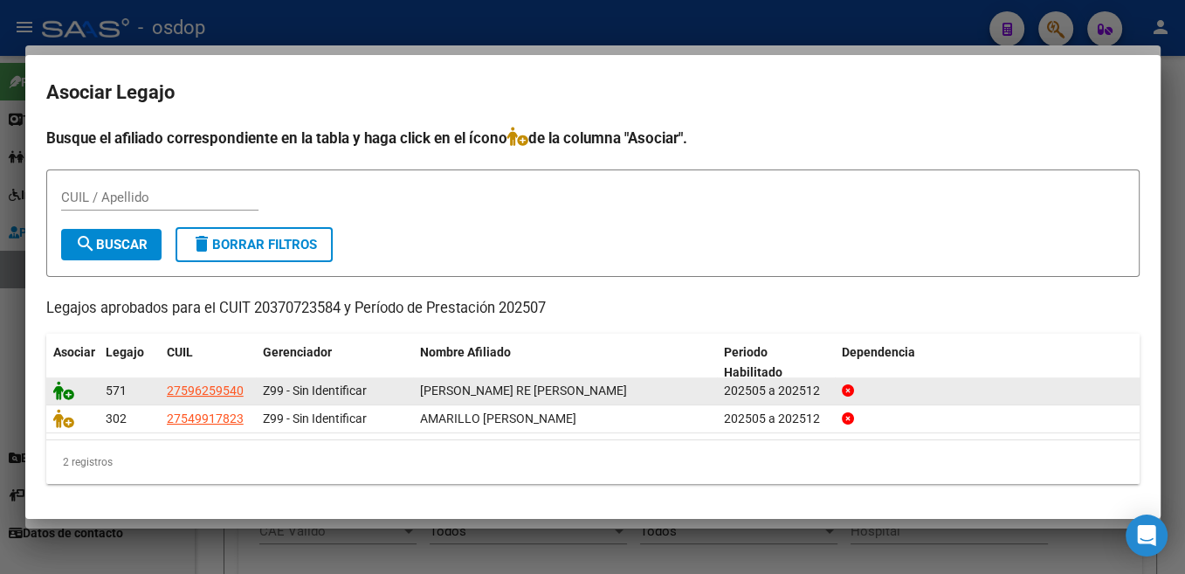
click at [56, 397] on icon at bounding box center [63, 390] width 21 height 19
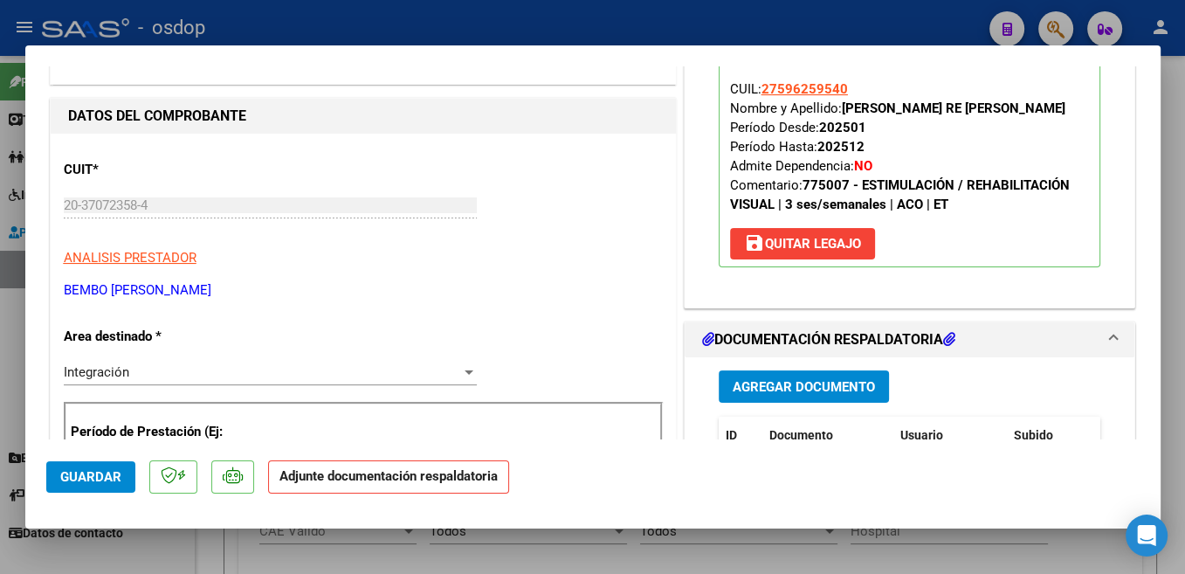
scroll to position [278, 0]
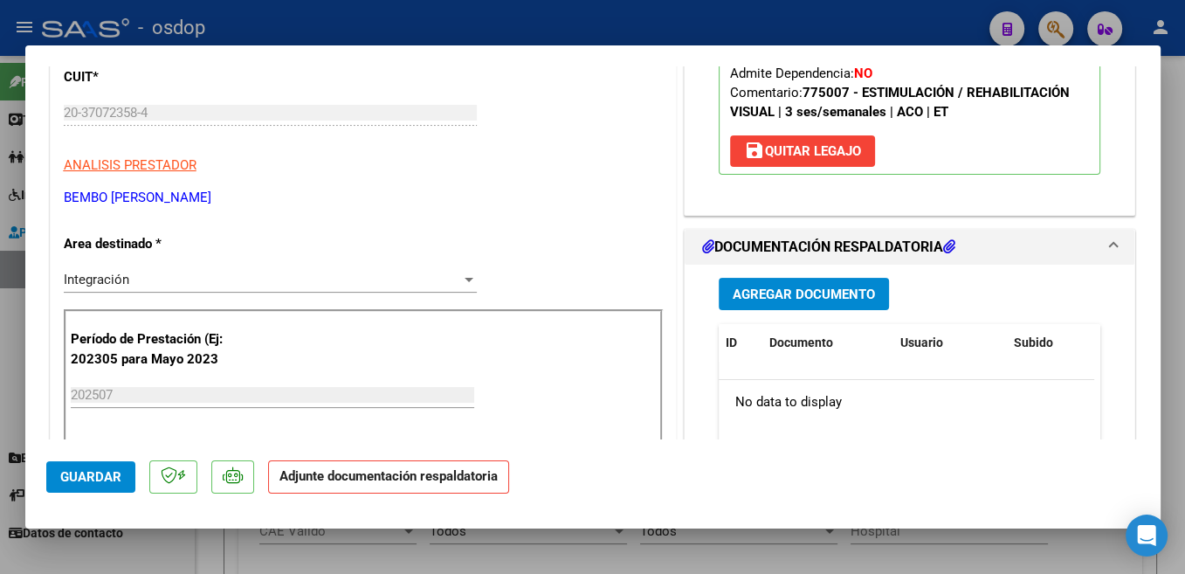
click at [858, 292] on span "Agregar Documento" at bounding box center [804, 294] width 142 height 16
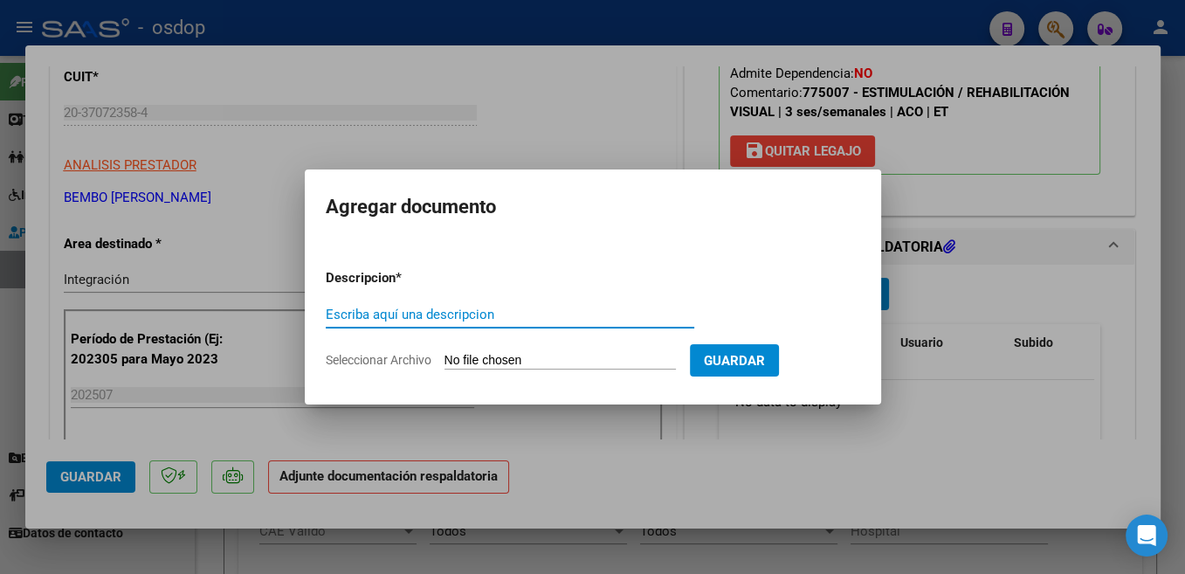
paste input "Planilla"
type input "Planilla"
click at [497, 359] on input "Seleccionar Archivo" at bounding box center [560, 361] width 231 height 17
type input "C:\fakepath\IMG-20250807-WA0078.jpg"
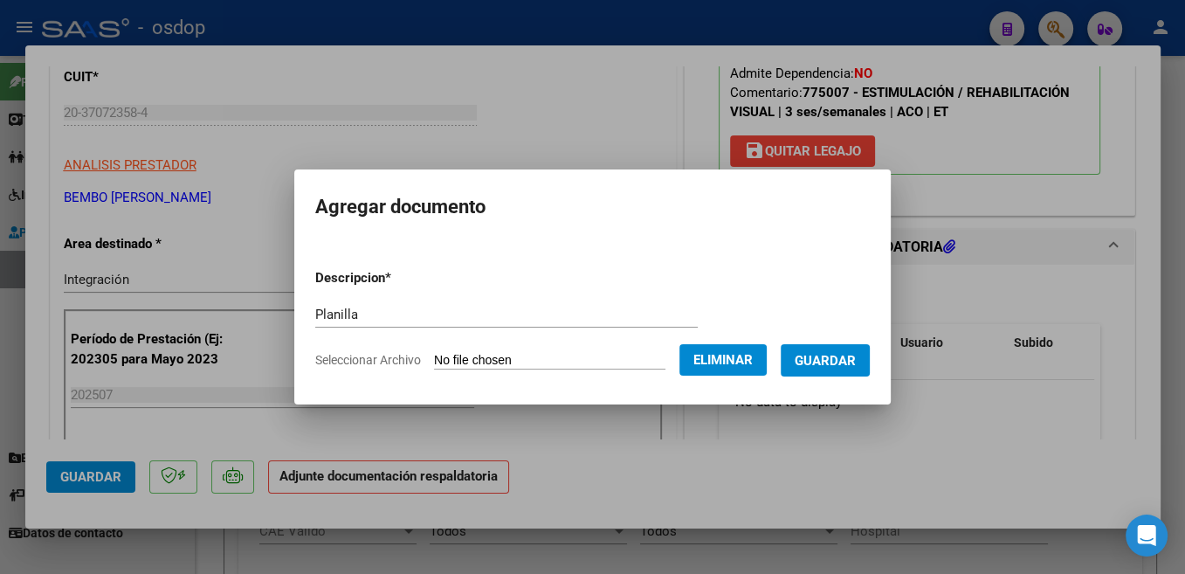
click at [812, 356] on span "Guardar" at bounding box center [825, 361] width 61 height 16
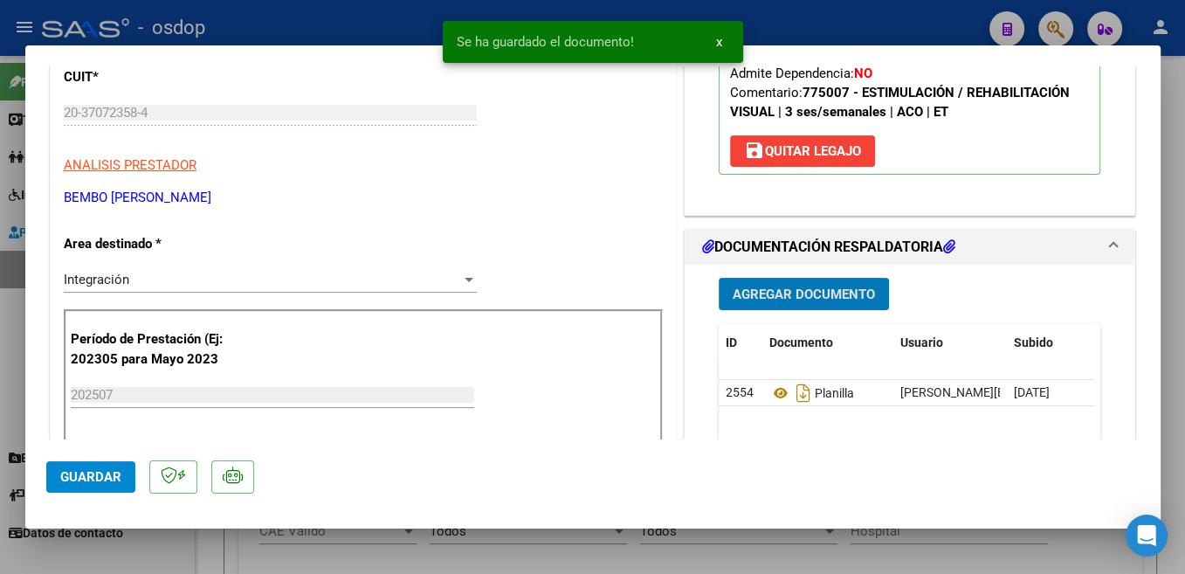
click at [111, 472] on span "Guardar" at bounding box center [90, 477] width 61 height 16
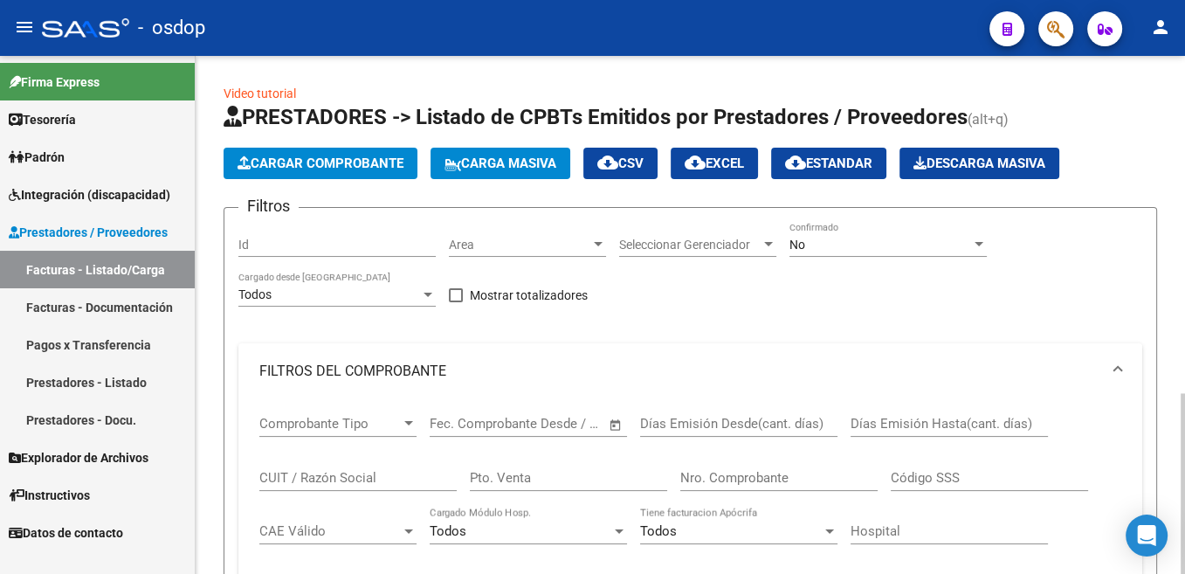
click at [327, 169] on span "Cargar Comprobante" at bounding box center [321, 163] width 166 height 16
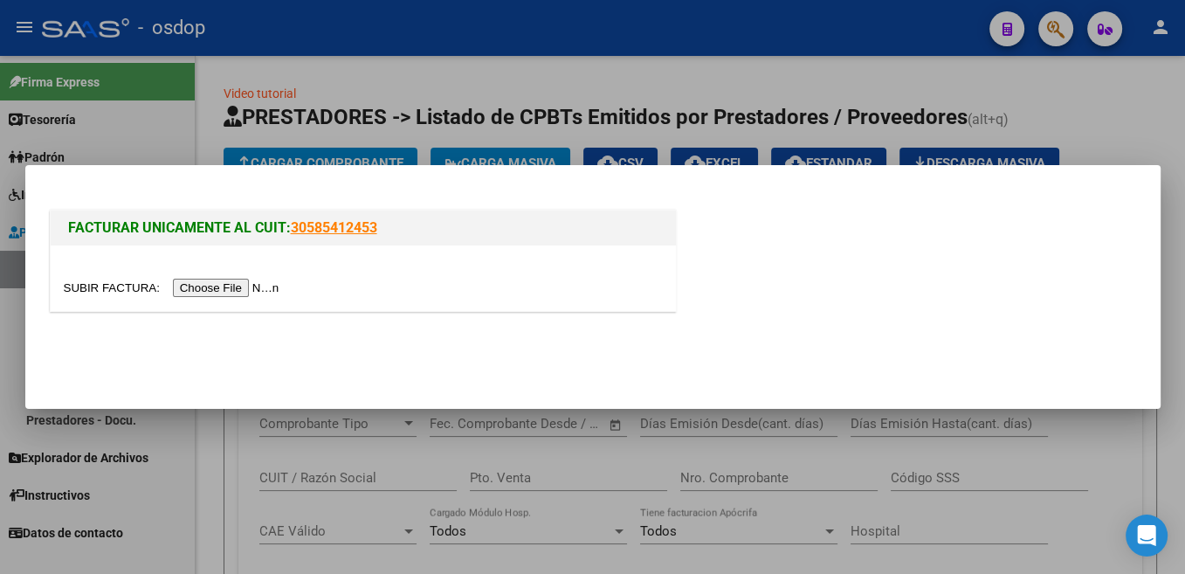
click at [108, 288] on input "file" at bounding box center [174, 288] width 221 height 18
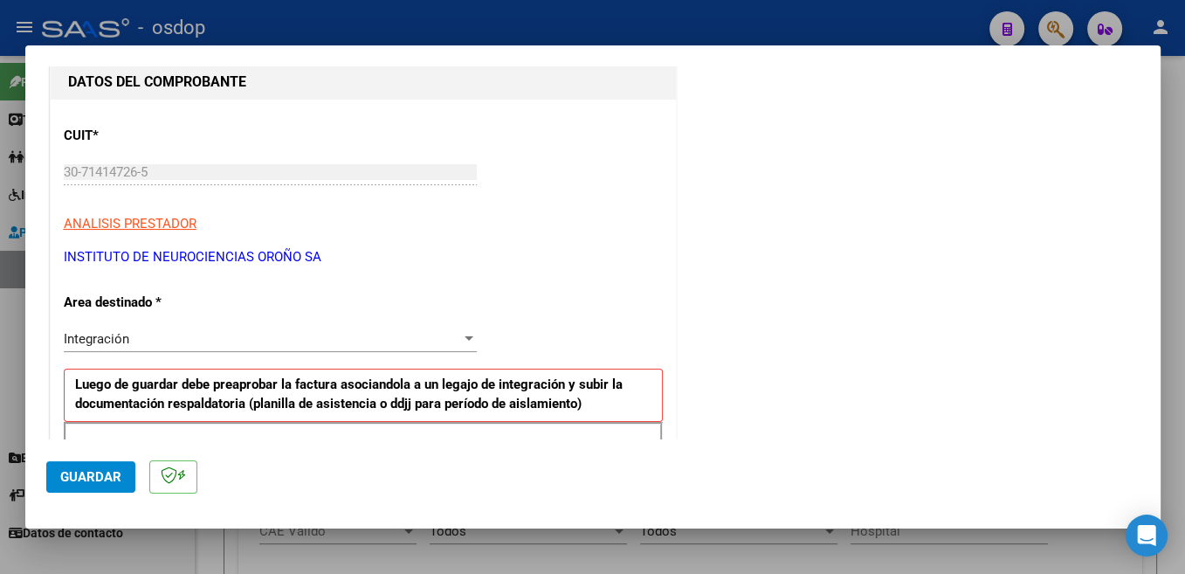
scroll to position [370, 0]
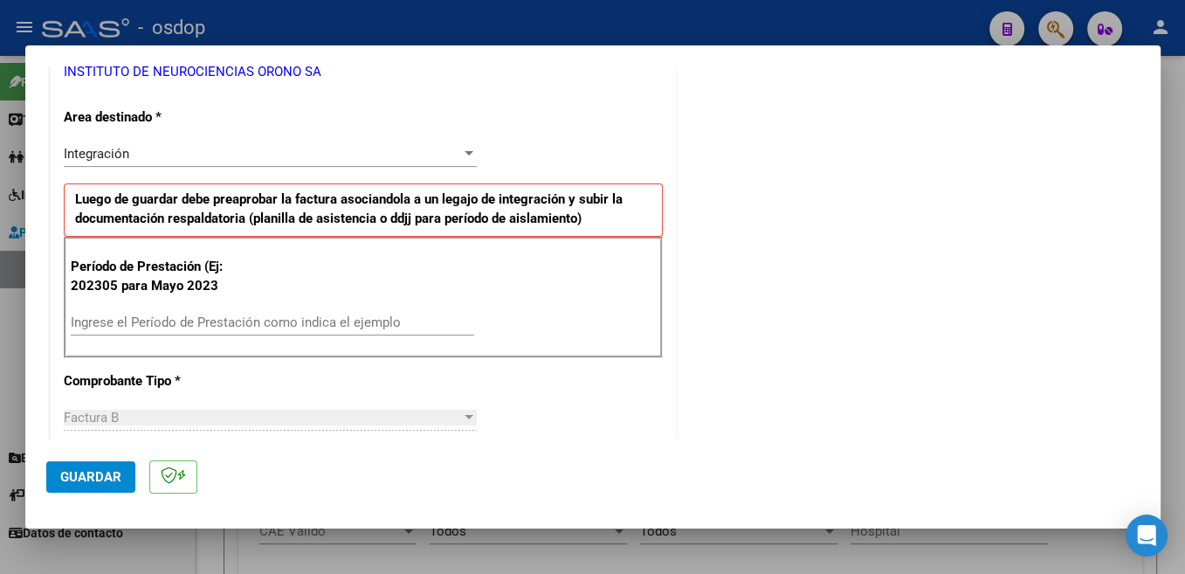
click at [230, 313] on div "Ingrese el Período de Prestación como indica el ejemplo" at bounding box center [272, 322] width 403 height 26
type input "202507"
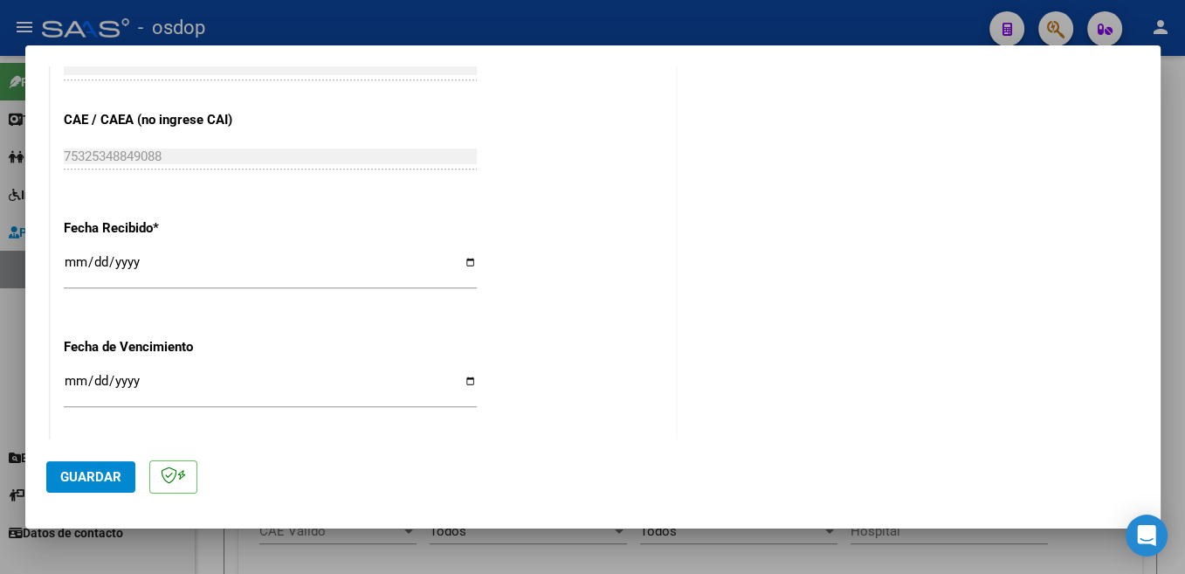
scroll to position [1111, 0]
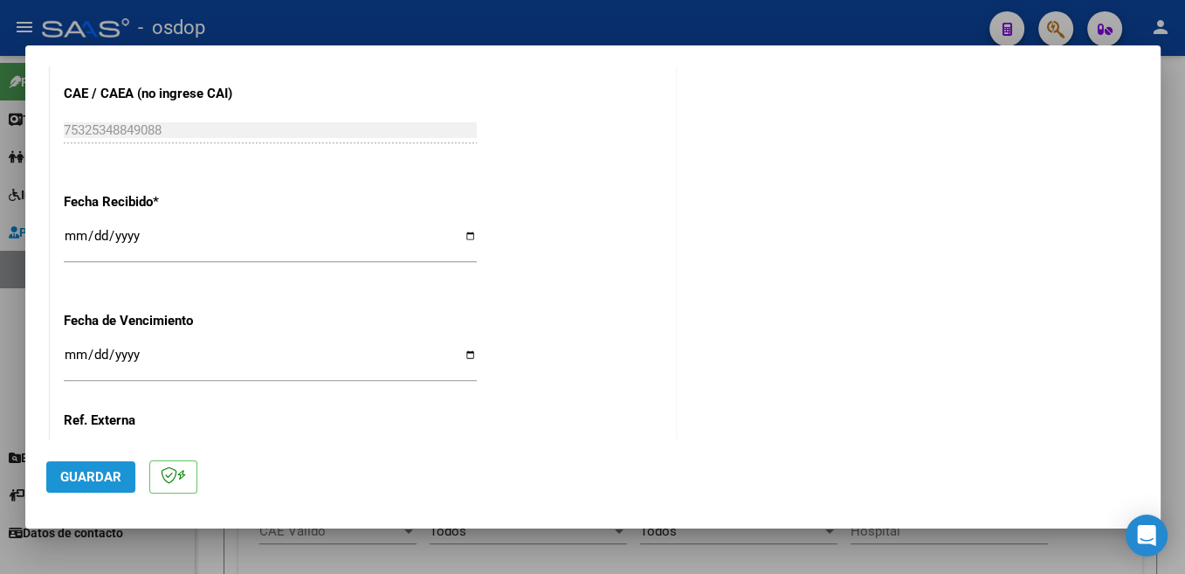
click at [93, 482] on span "Guardar" at bounding box center [90, 477] width 61 height 16
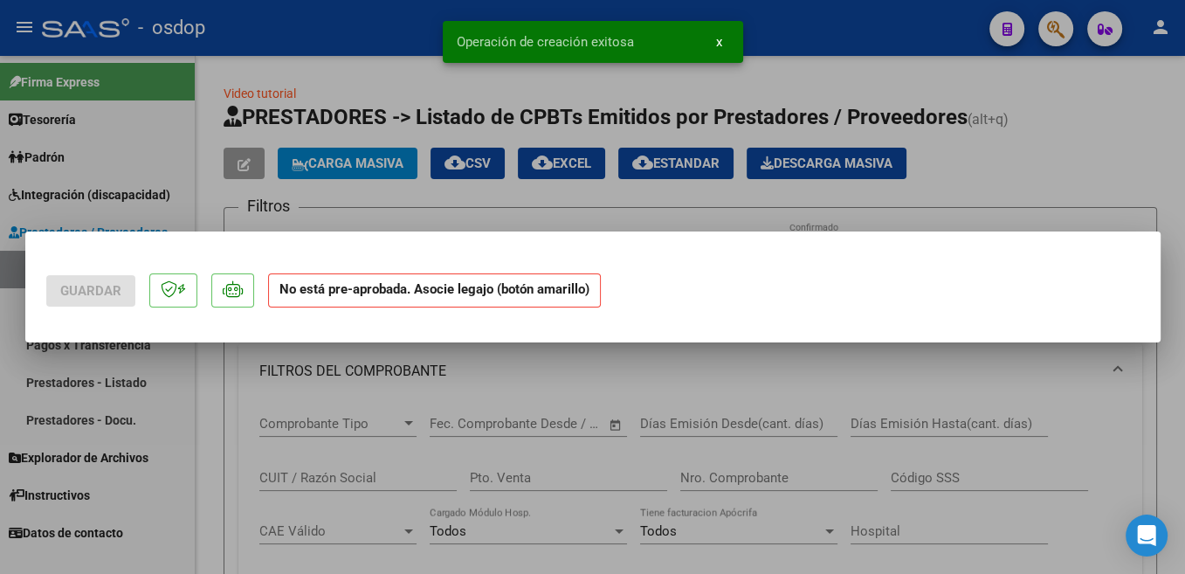
scroll to position [0, 0]
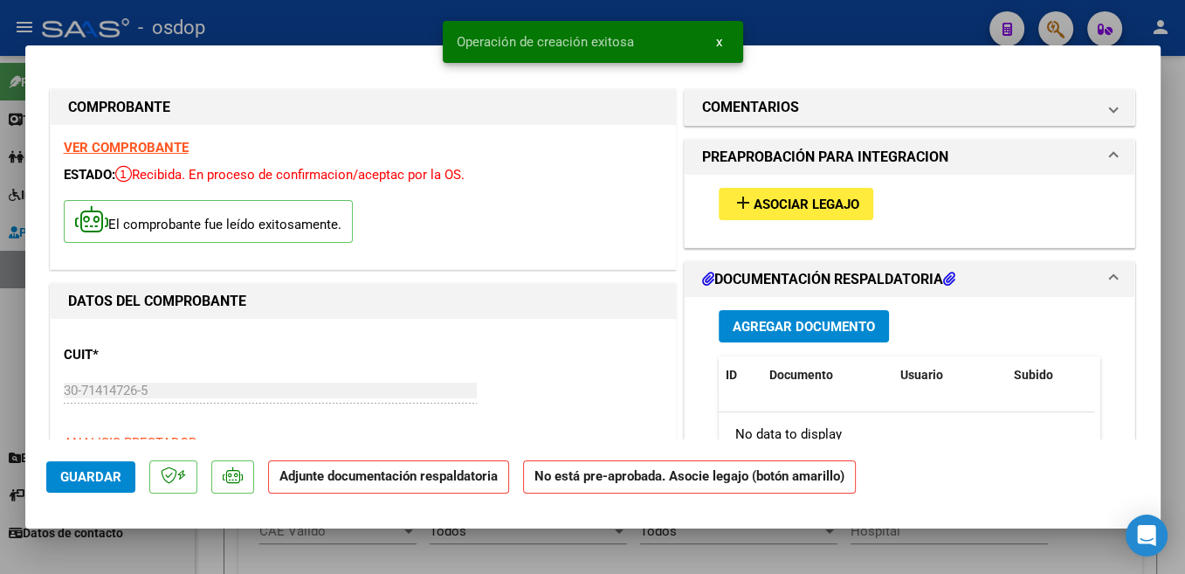
click at [831, 208] on span "Asociar Legajo" at bounding box center [807, 204] width 106 height 16
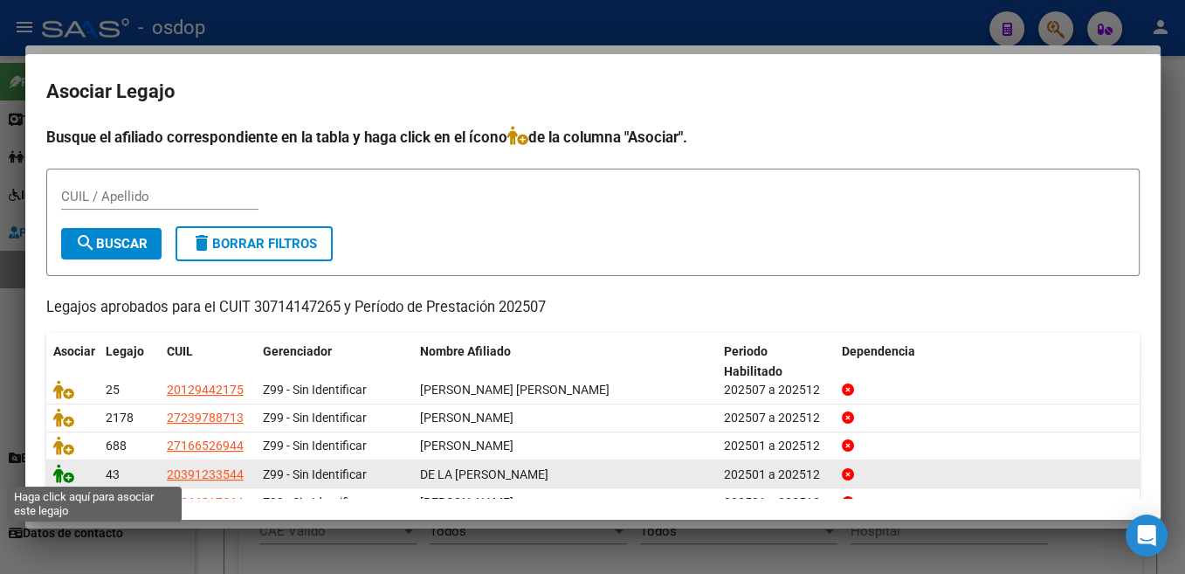
click at [63, 474] on icon at bounding box center [63, 473] width 21 height 19
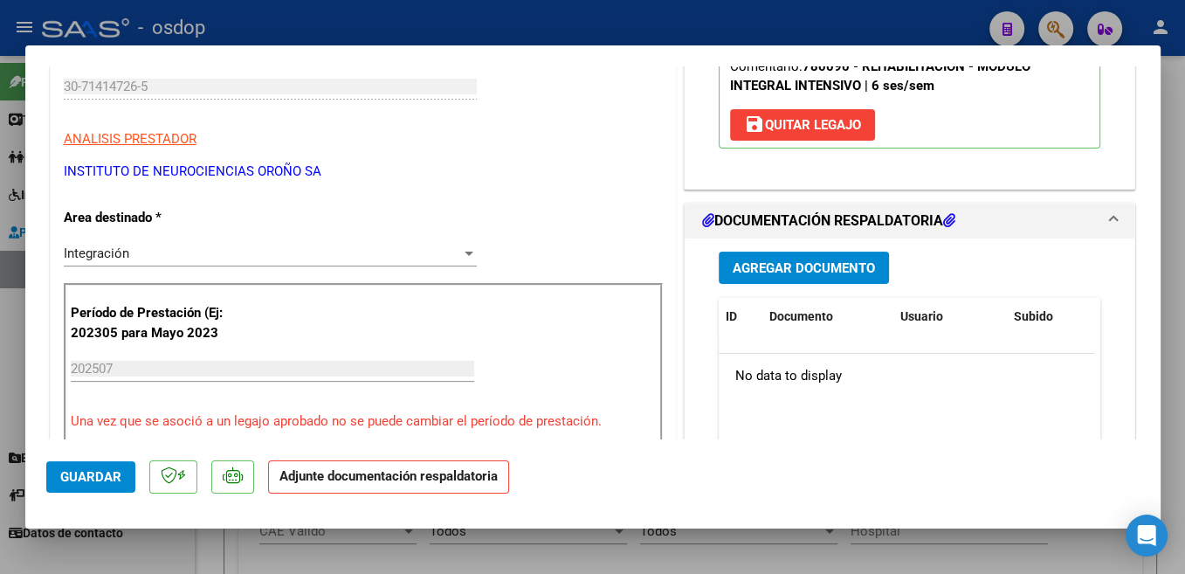
scroll to position [370, 0]
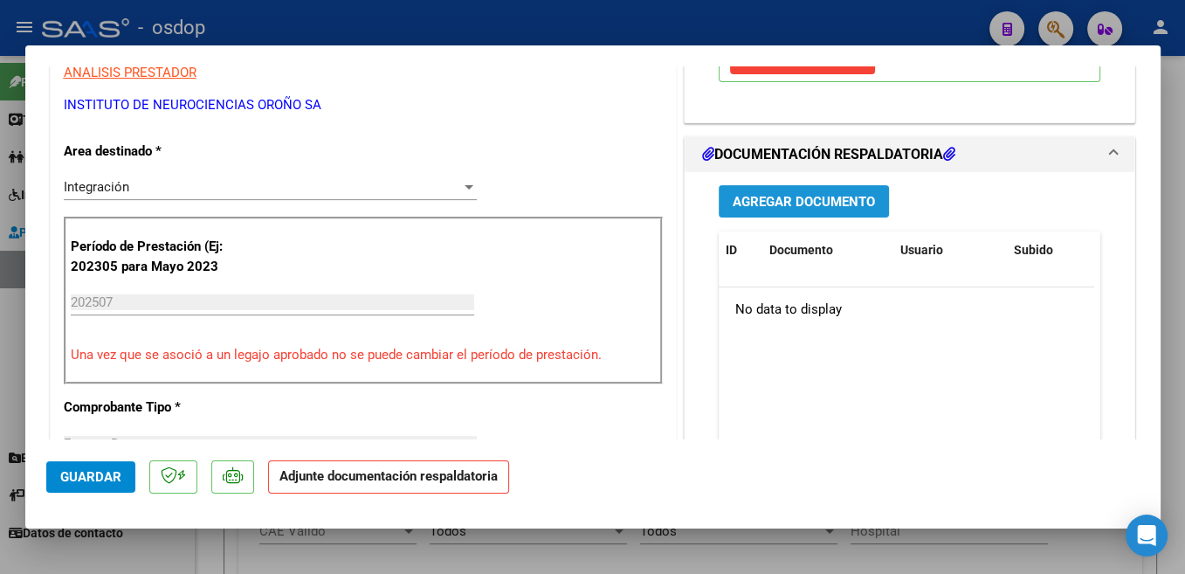
click at [836, 197] on span "Agregar Documento" at bounding box center [804, 202] width 142 height 16
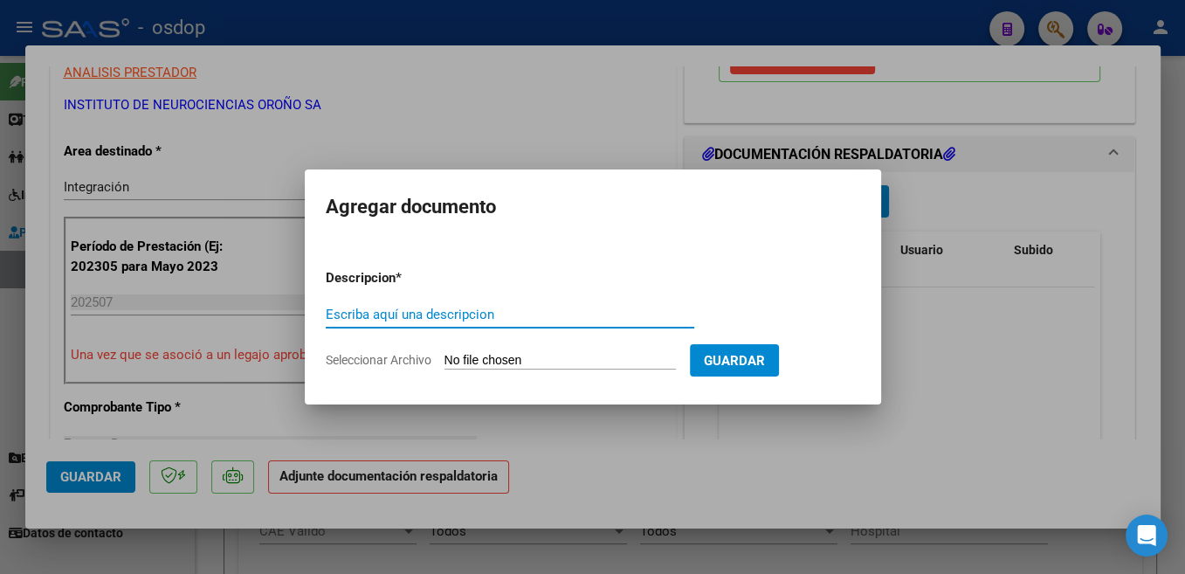
paste input "Planilla"
type input "Planilla"
click at [492, 355] on input "Seleccionar Archivo" at bounding box center [560, 361] width 231 height 17
type input "C:\fakepath\ASIST DE LA [PERSON_NAME].pdf"
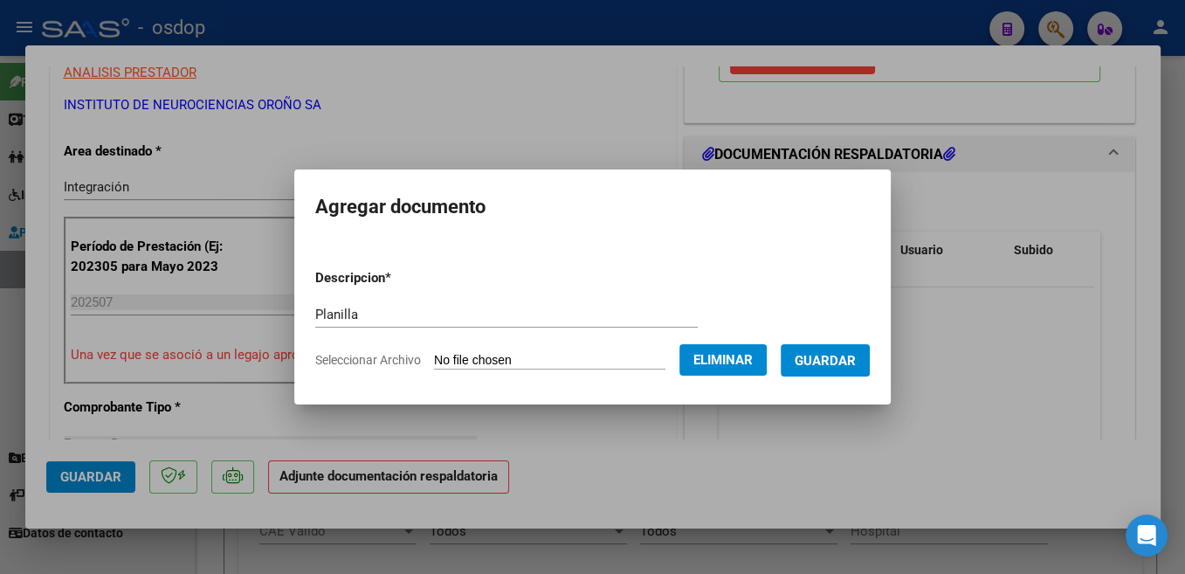
click at [820, 366] on span "Guardar" at bounding box center [825, 361] width 61 height 16
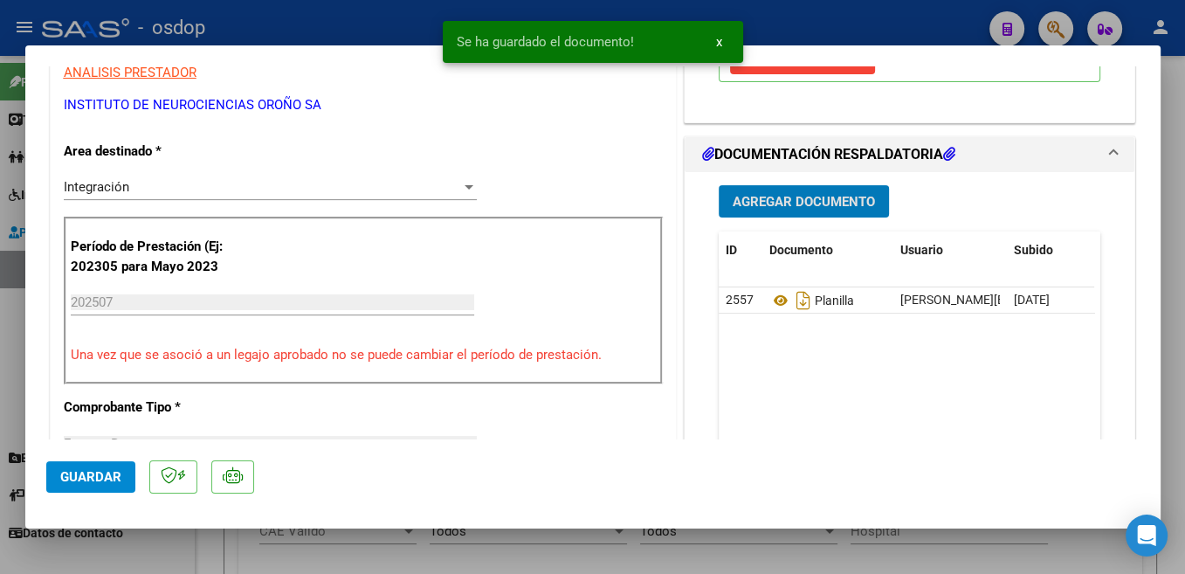
click at [112, 469] on button "Guardar" at bounding box center [90, 476] width 89 height 31
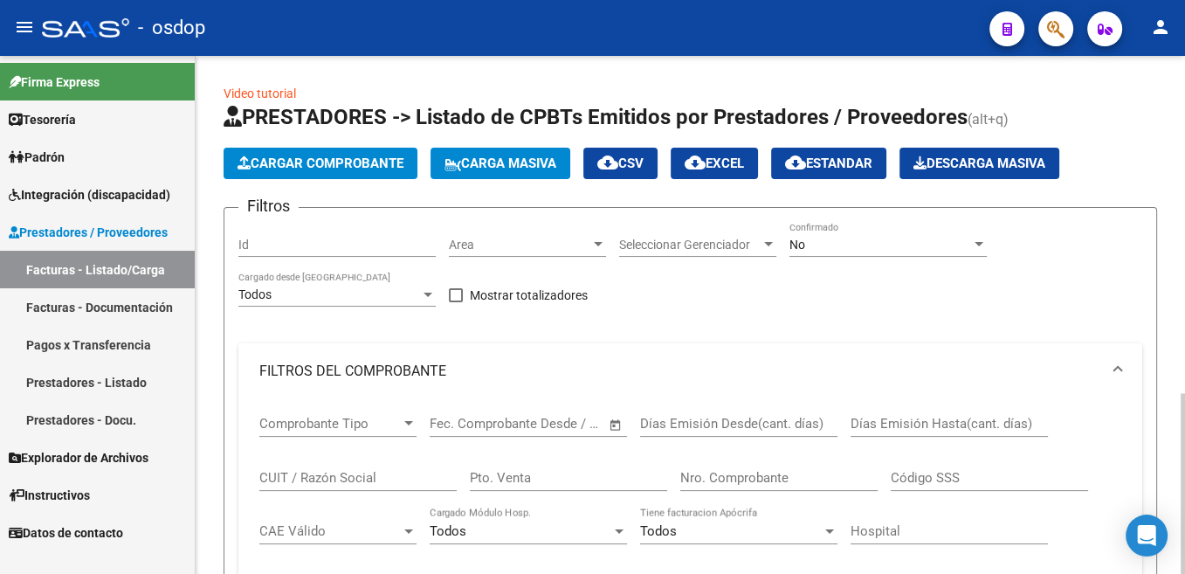
click at [372, 162] on span "Cargar Comprobante" at bounding box center [321, 163] width 166 height 16
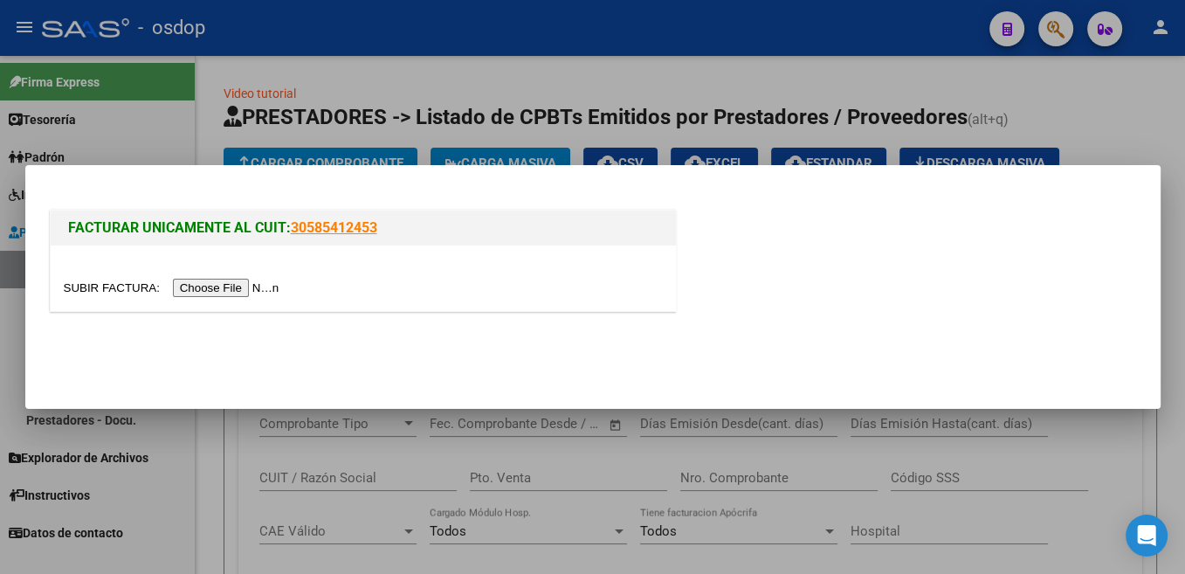
click at [117, 287] on input "file" at bounding box center [174, 288] width 221 height 18
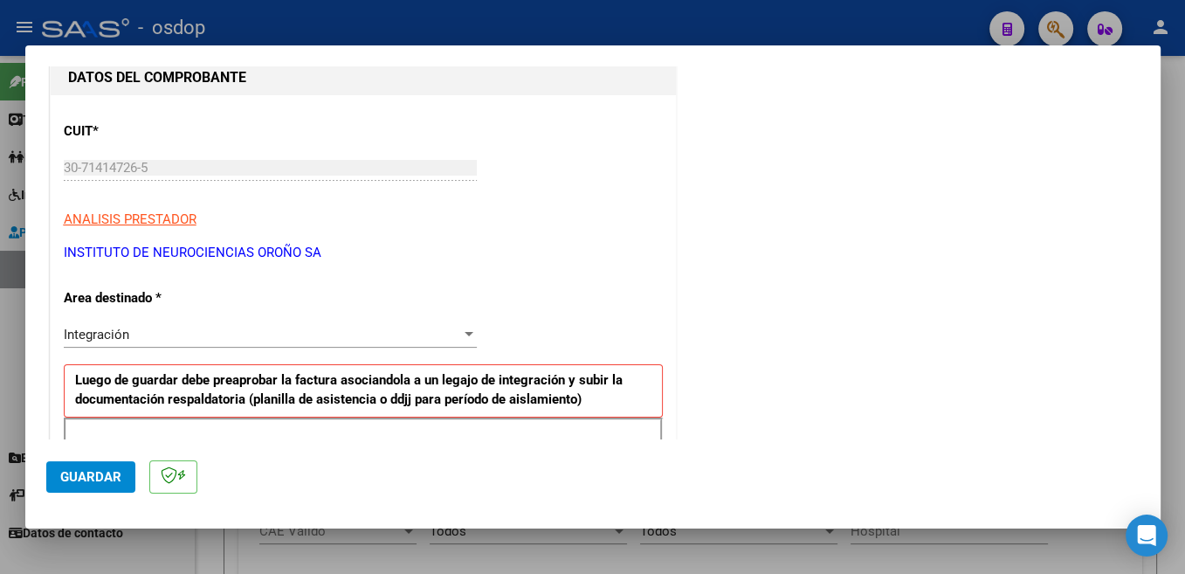
scroll to position [278, 0]
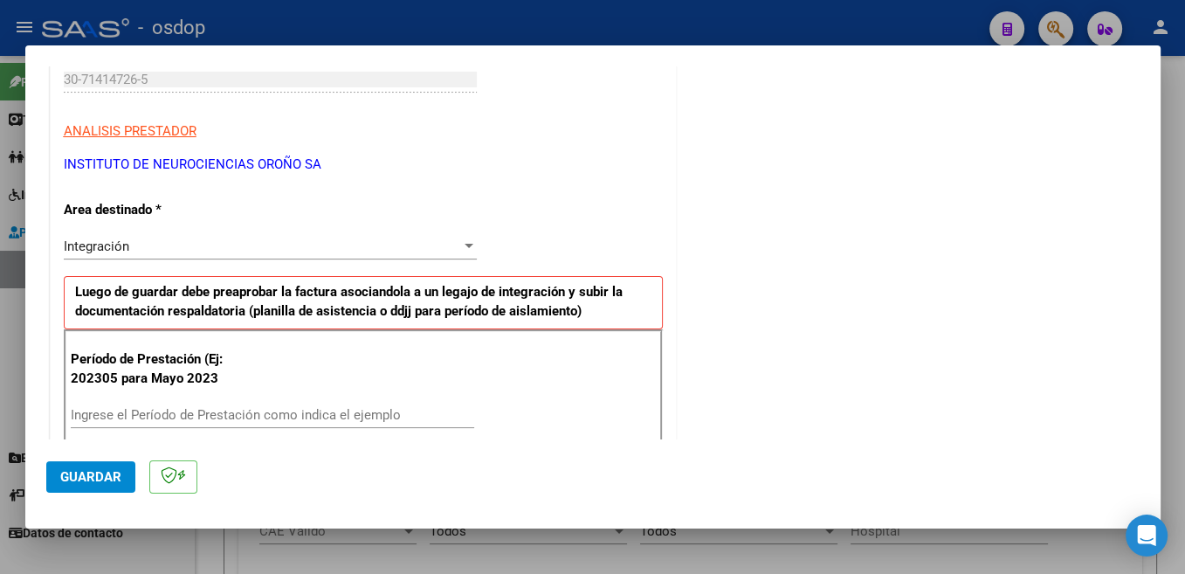
click at [272, 407] on div "Ingrese el Período de Prestación como indica el ejemplo" at bounding box center [272, 415] width 403 height 26
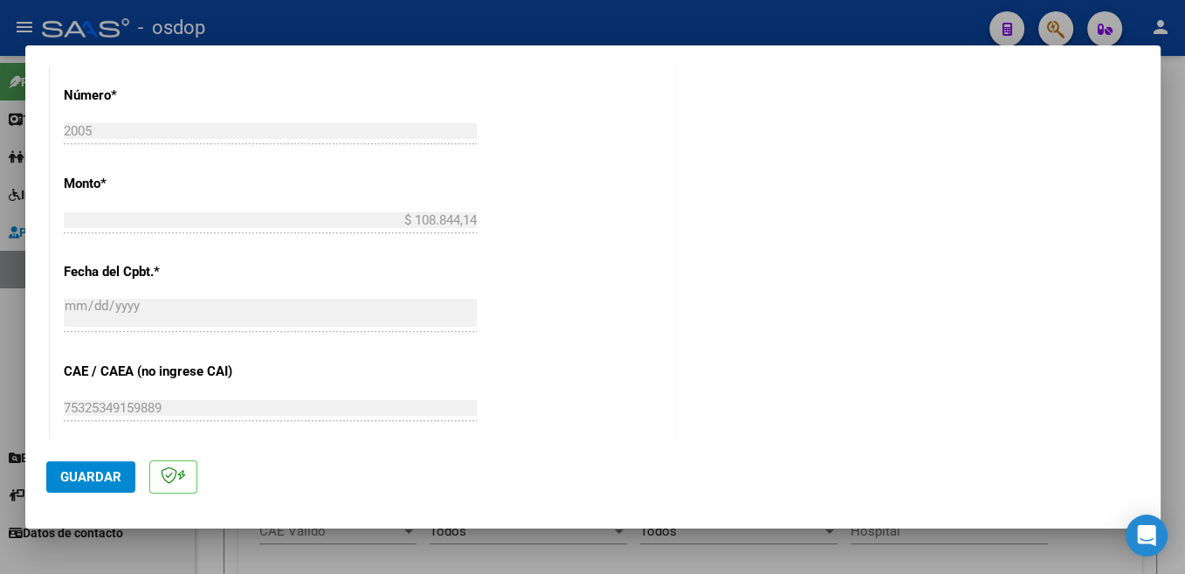
scroll to position [1230, 0]
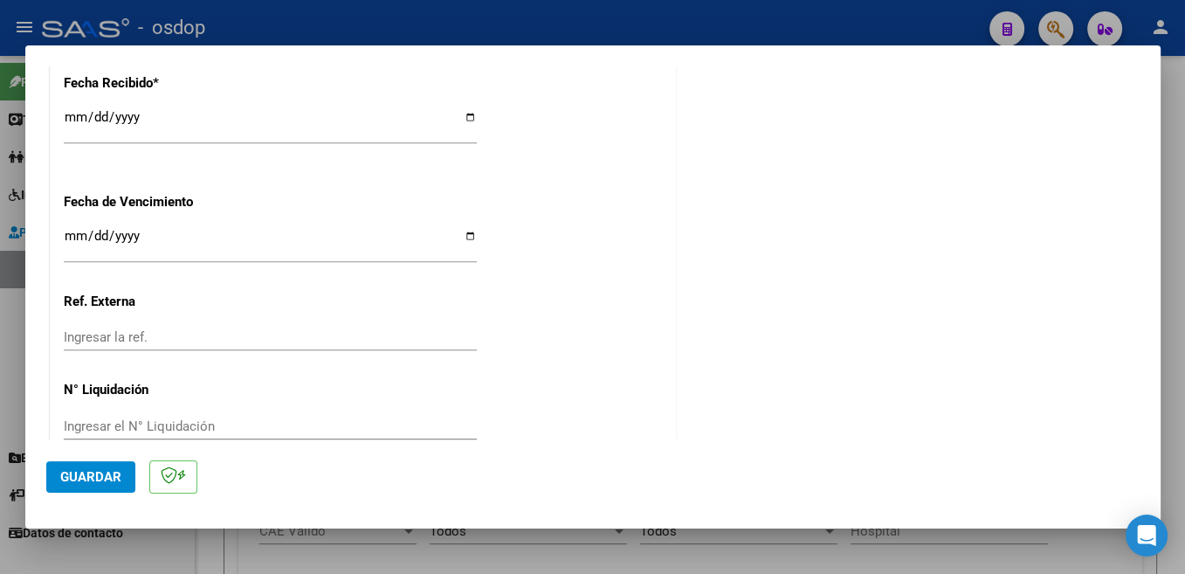
type input "202507"
click at [108, 479] on span "Guardar" at bounding box center [90, 477] width 61 height 16
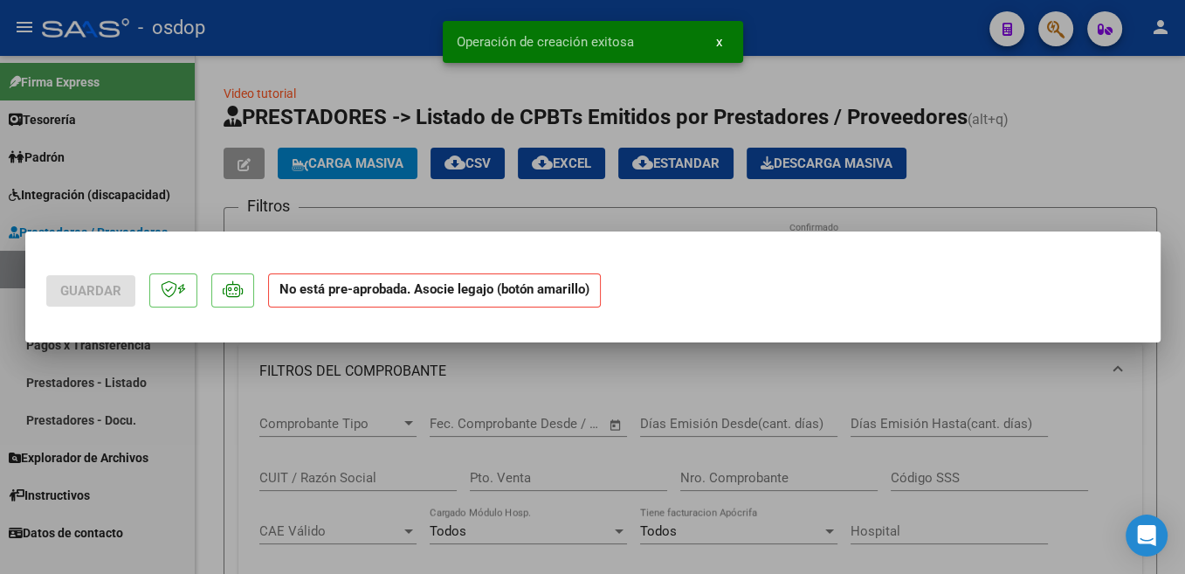
scroll to position [0, 0]
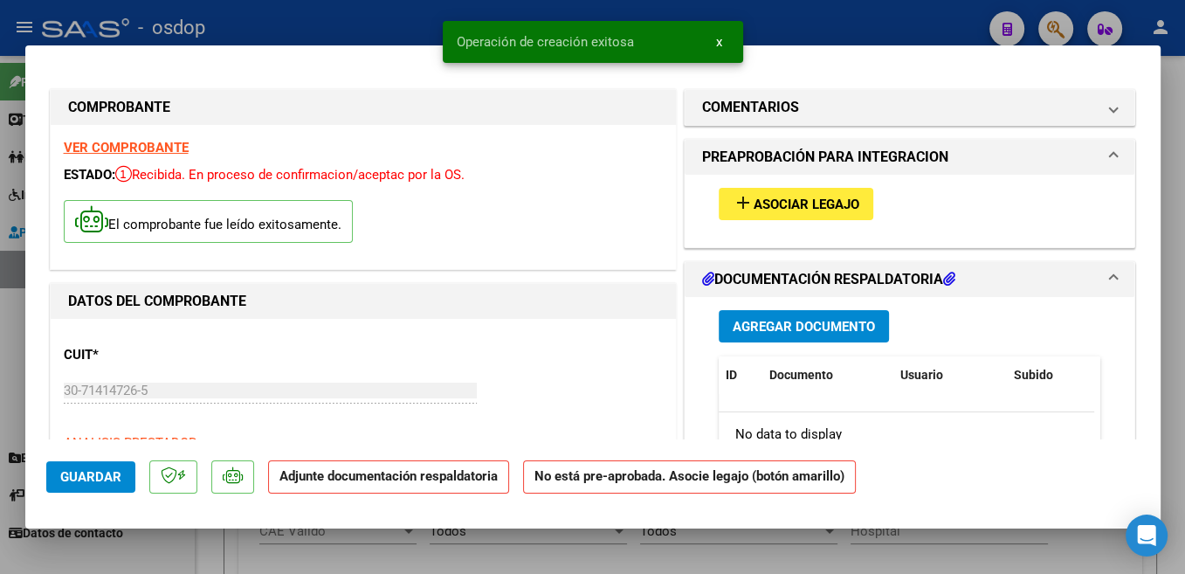
click at [813, 202] on span "Asociar Legajo" at bounding box center [807, 204] width 106 height 16
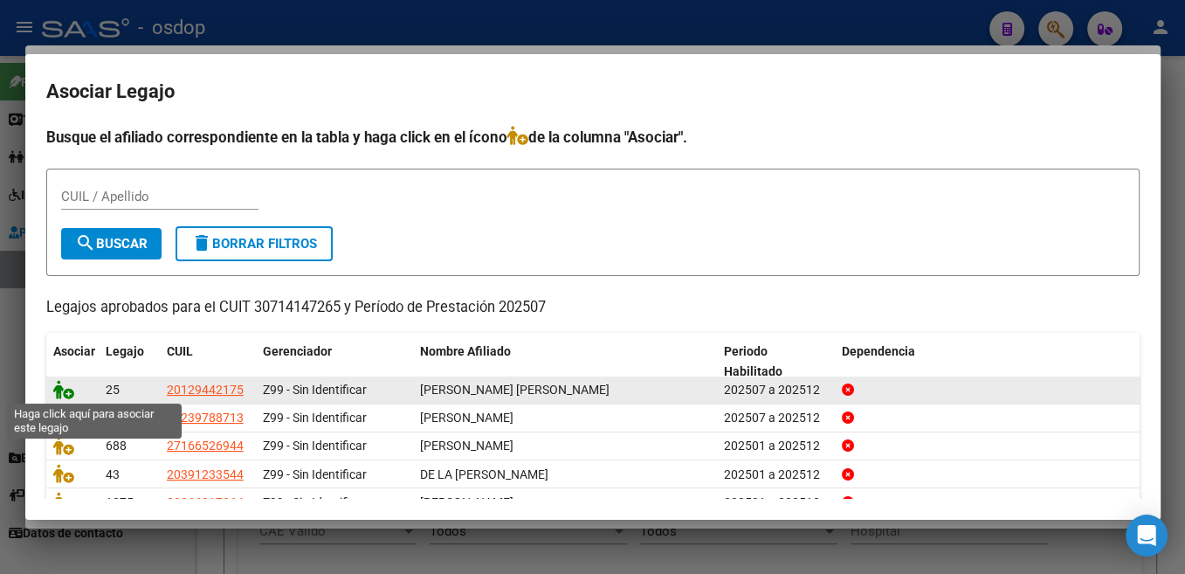
click at [65, 394] on icon at bounding box center [63, 389] width 21 height 19
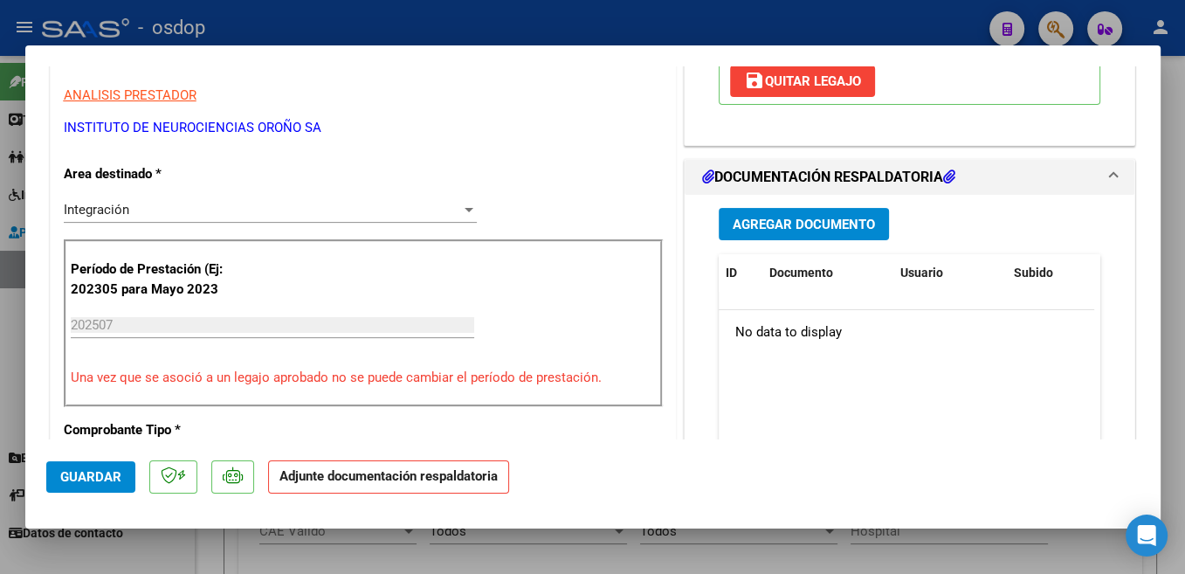
scroll to position [370, 0]
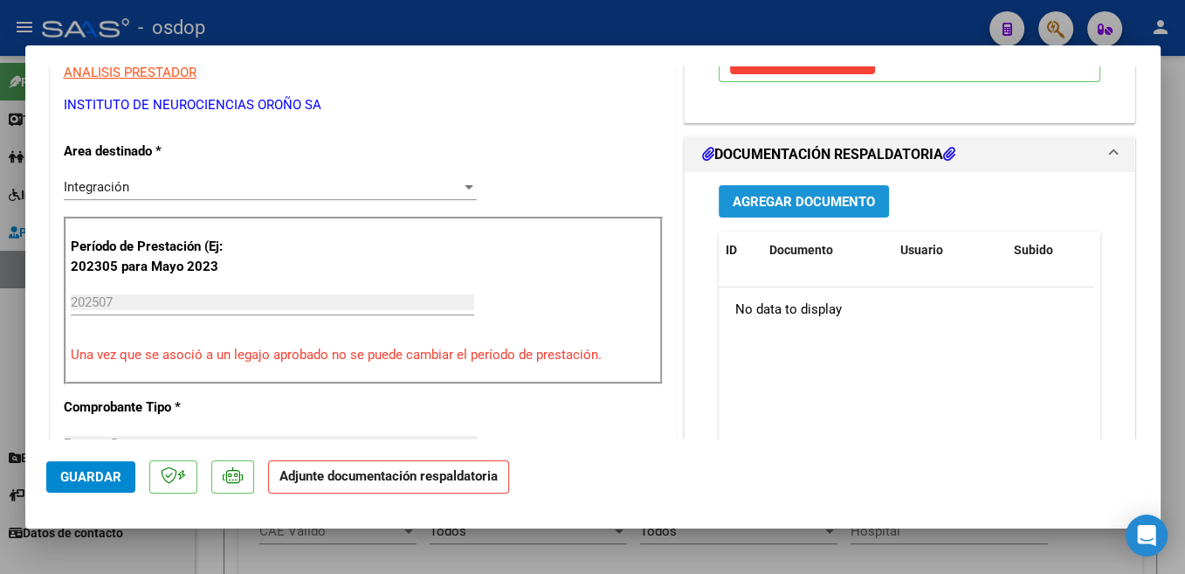
click at [850, 203] on span "Agregar Documento" at bounding box center [804, 202] width 142 height 16
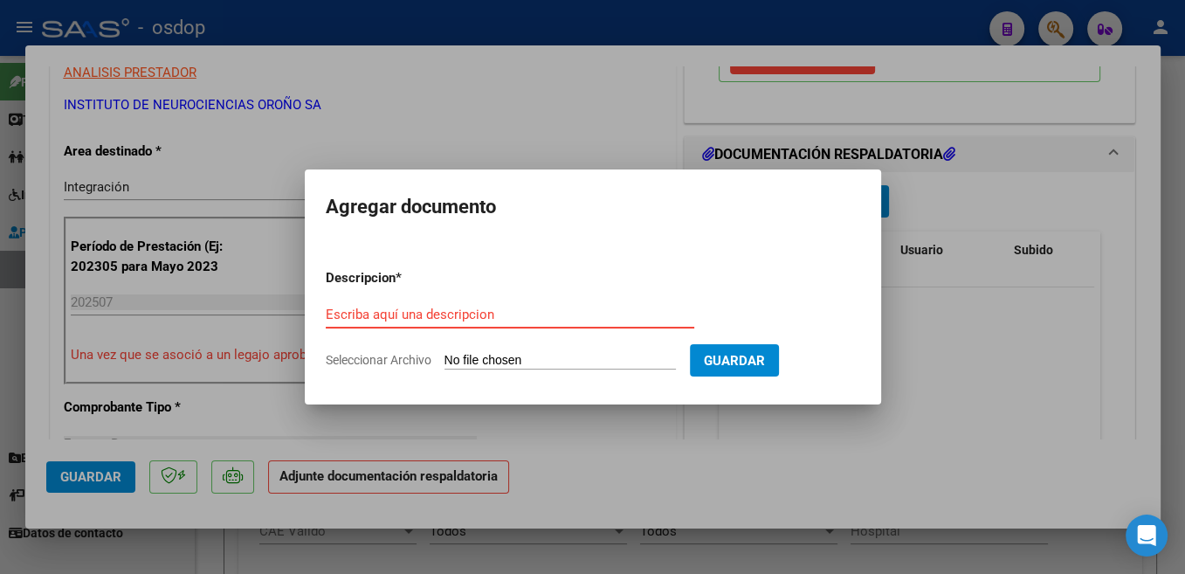
paste input "Planilla"
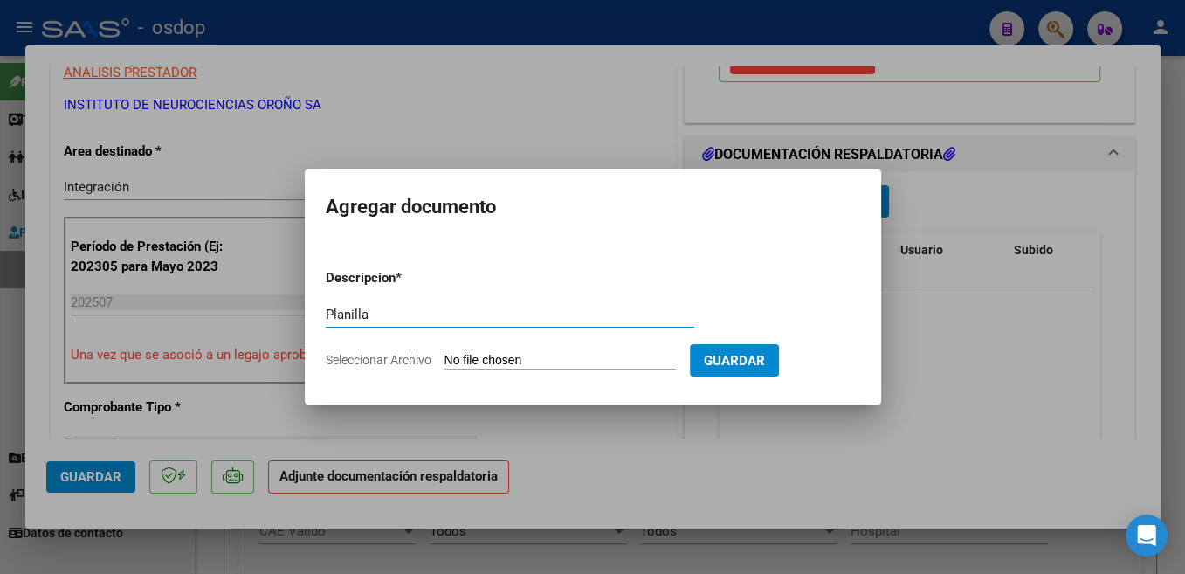
type input "Planilla"
click at [500, 361] on input "Seleccionar Archivo" at bounding box center [560, 361] width 231 height 17
type input "C:\fakepath\ASIST [PERSON_NAME].pdf"
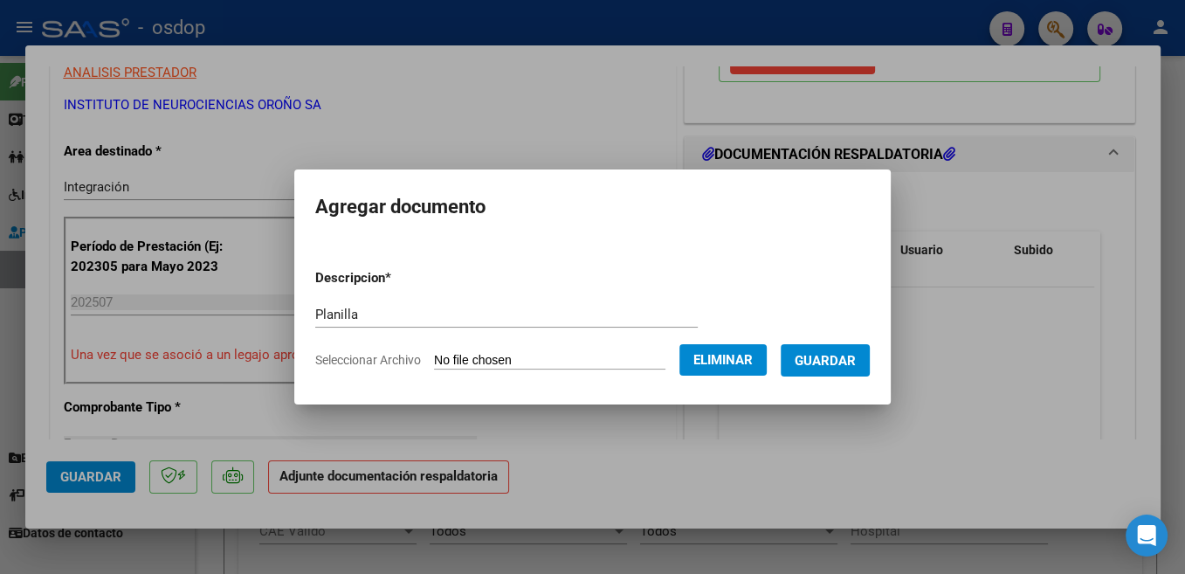
click at [811, 367] on button "Guardar" at bounding box center [825, 360] width 89 height 32
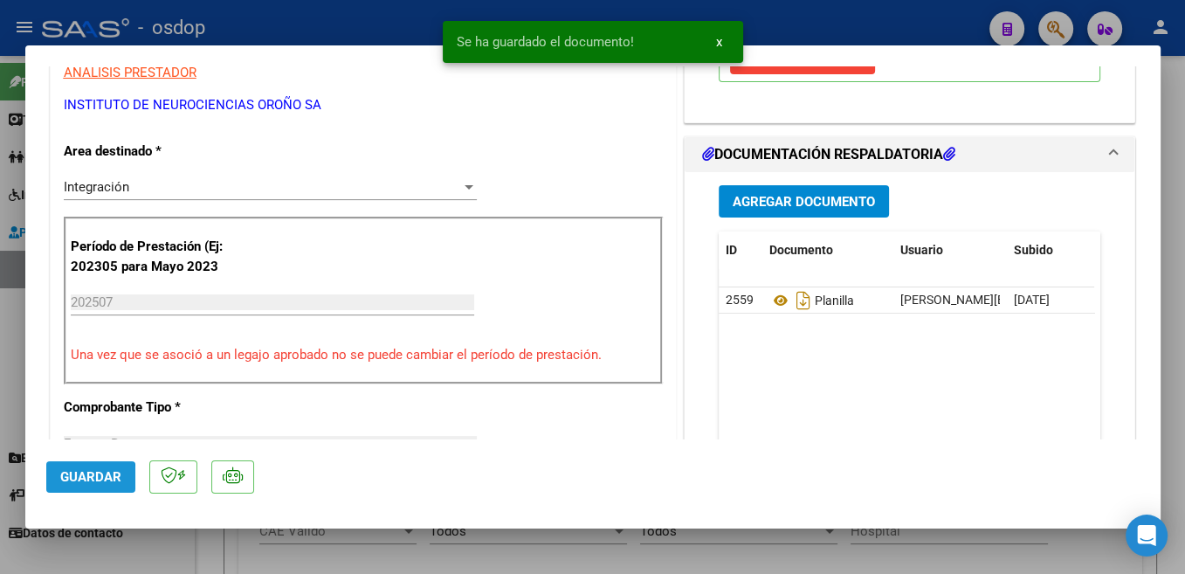
click at [88, 479] on span "Guardar" at bounding box center [90, 477] width 61 height 16
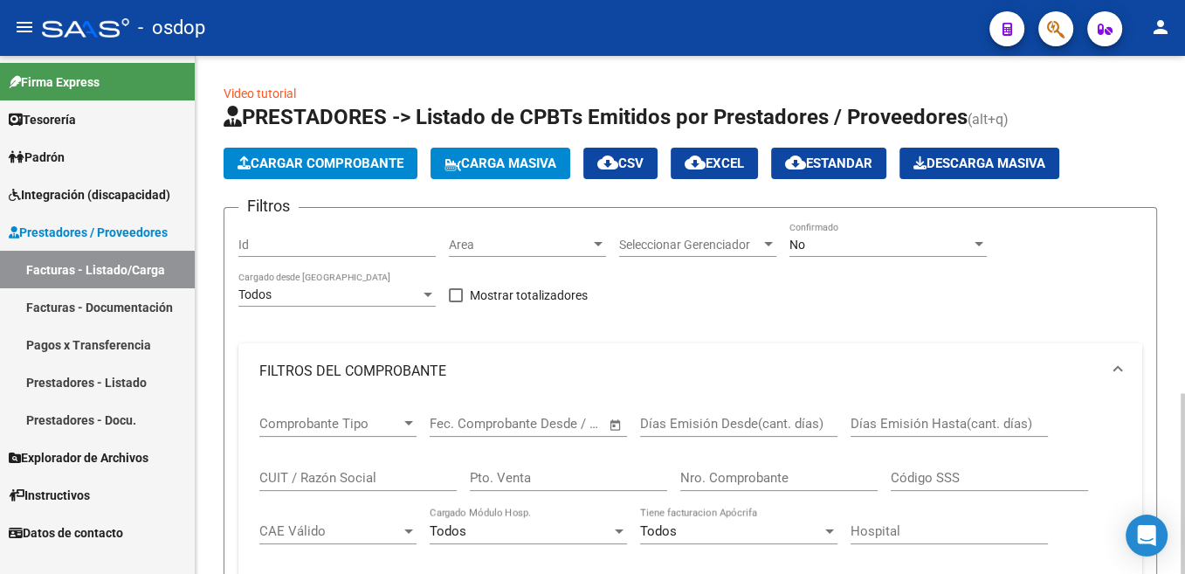
click at [276, 163] on span "Cargar Comprobante" at bounding box center [321, 163] width 166 height 16
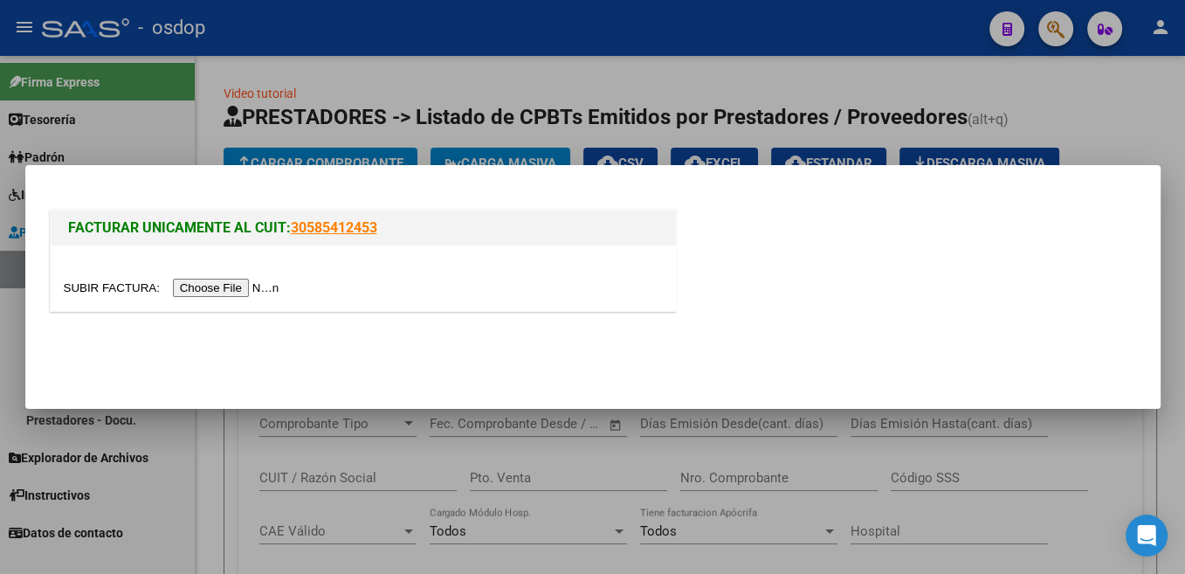
click at [109, 290] on input "file" at bounding box center [174, 288] width 221 height 18
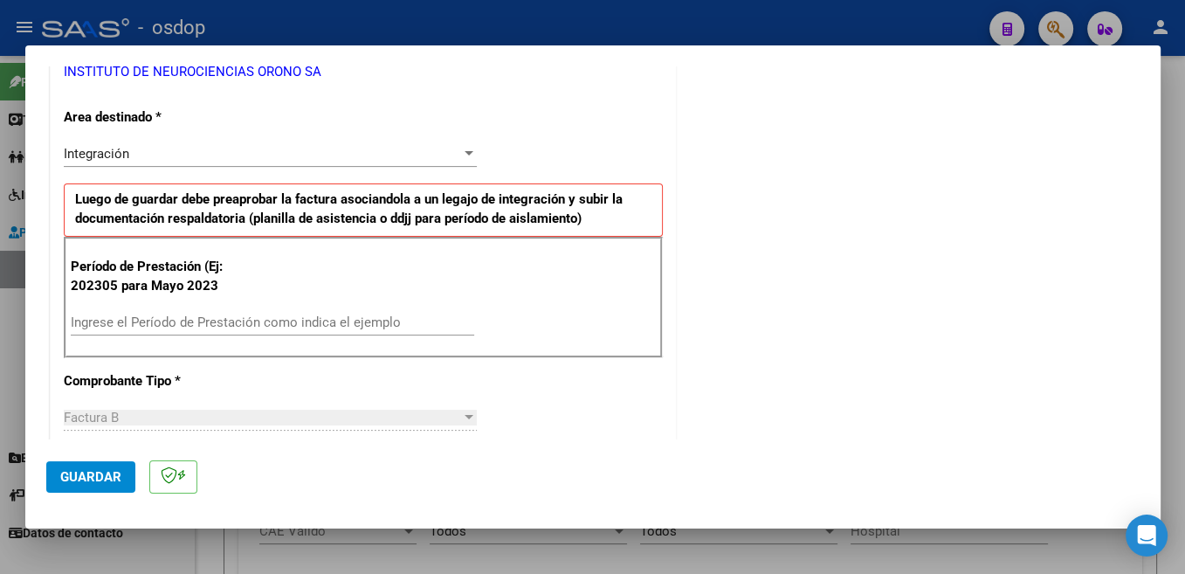
click at [277, 325] on input "Ingrese el Período de Prestación como indica el ejemplo" at bounding box center [272, 322] width 403 height 16
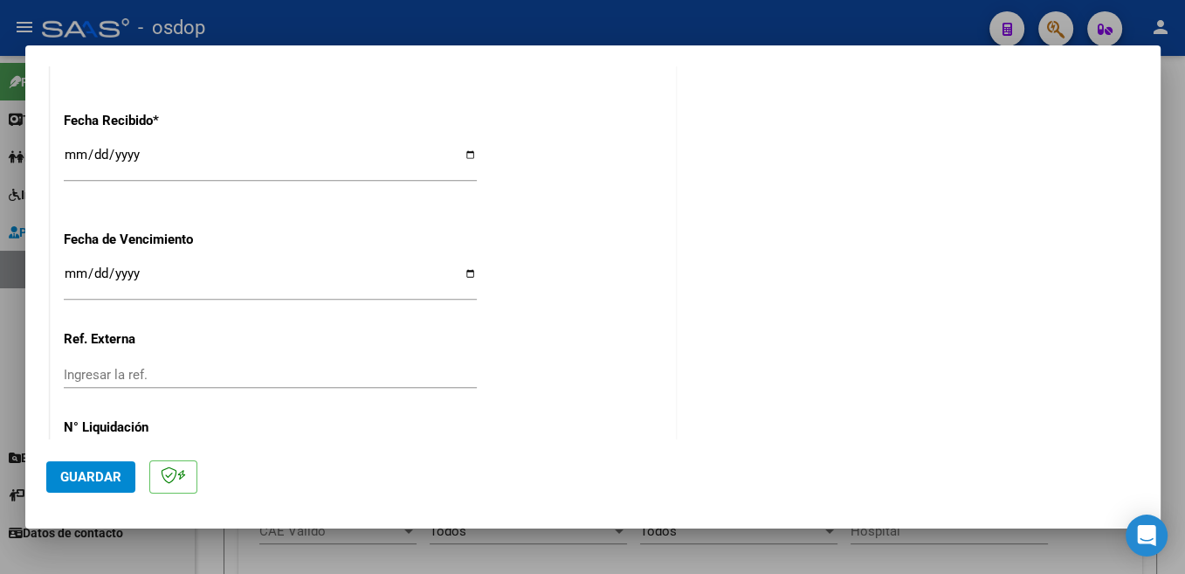
scroll to position [1230, 0]
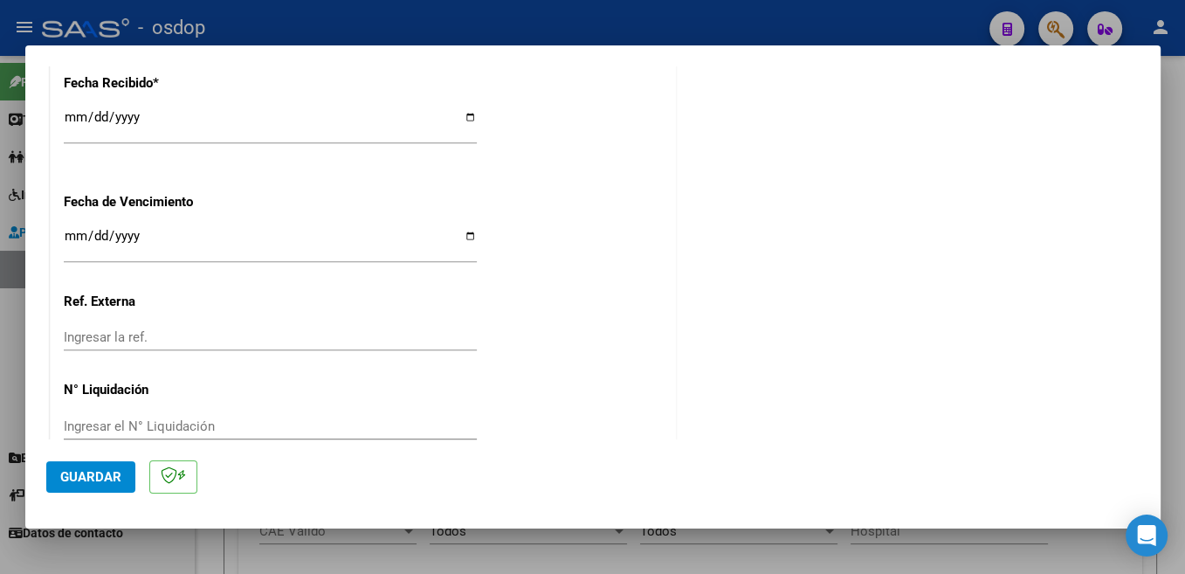
type input "202507"
click at [105, 468] on button "Guardar" at bounding box center [90, 476] width 89 height 31
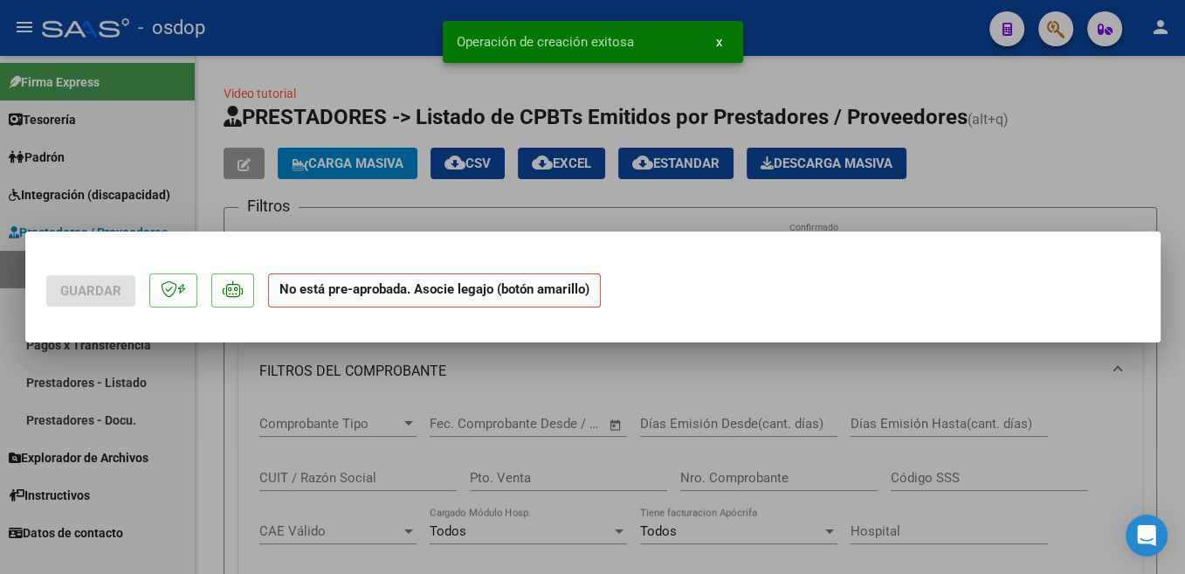
scroll to position [0, 0]
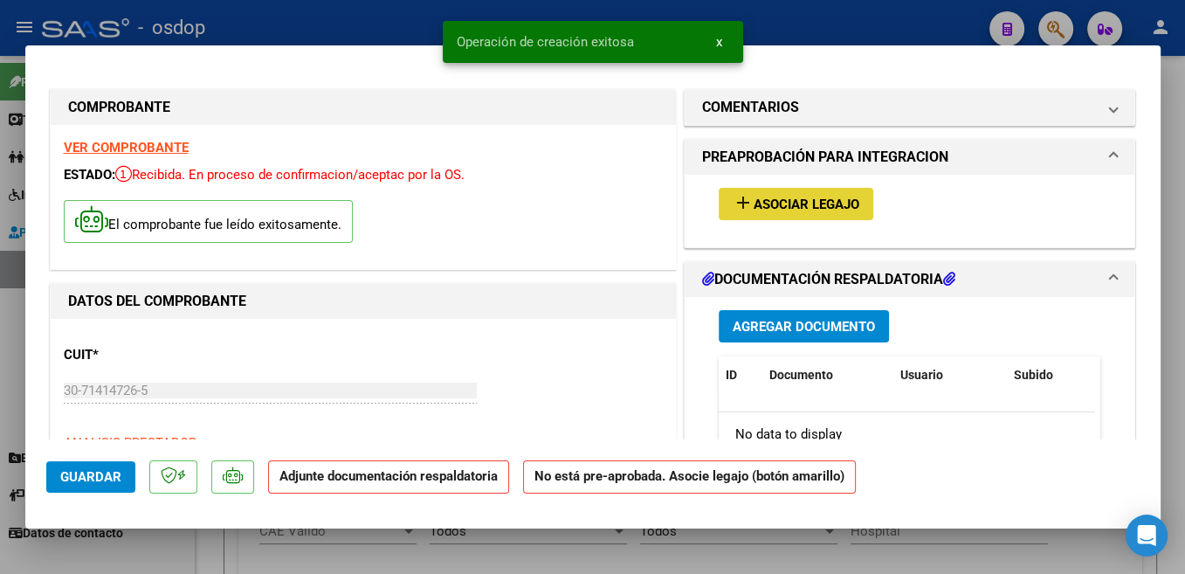
click at [801, 199] on span "Asociar Legajo" at bounding box center [807, 204] width 106 height 16
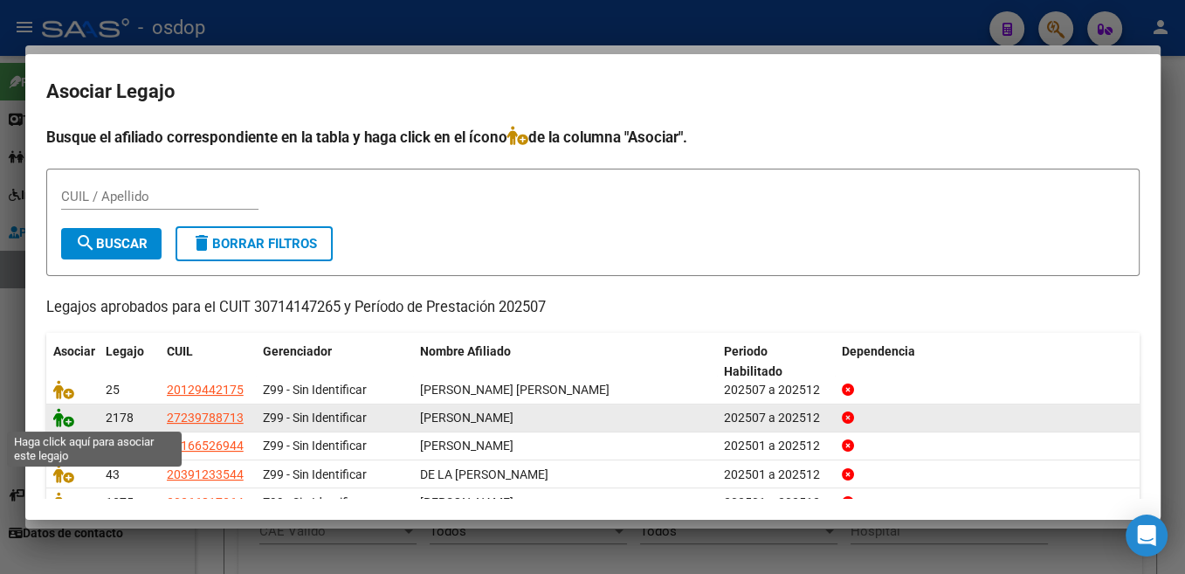
click at [61, 418] on icon at bounding box center [63, 417] width 21 height 19
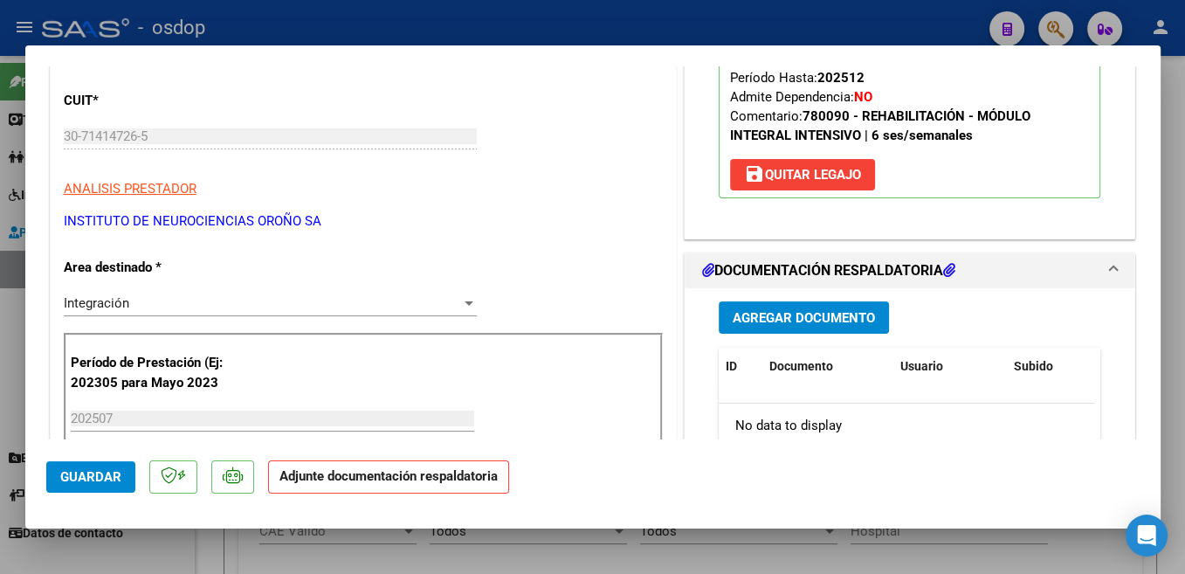
scroll to position [278, 0]
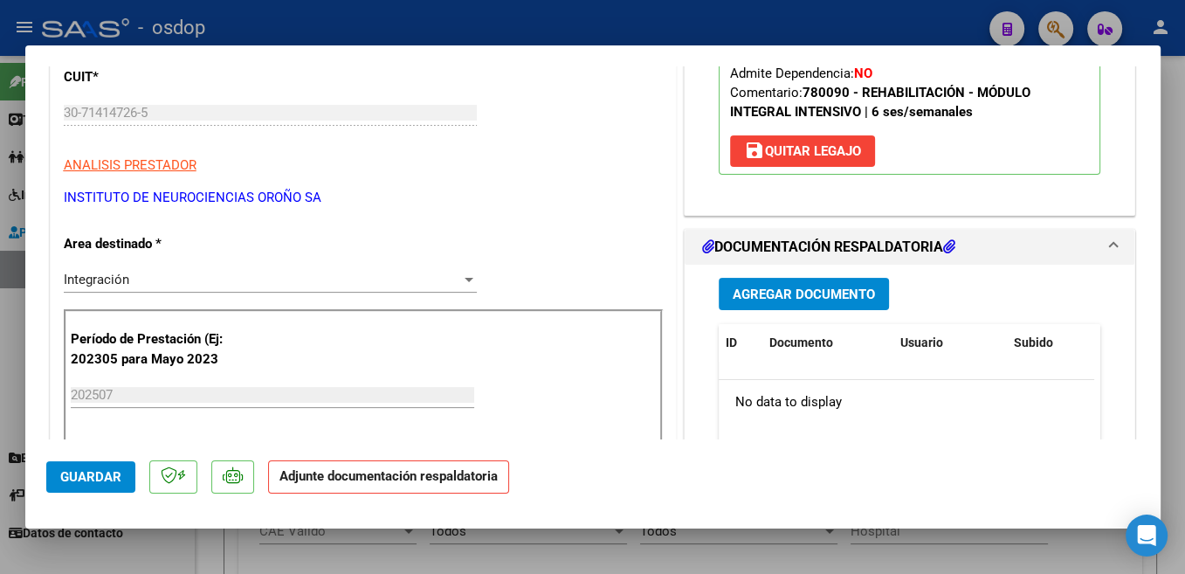
click at [821, 301] on span "Agregar Documento" at bounding box center [804, 294] width 142 height 16
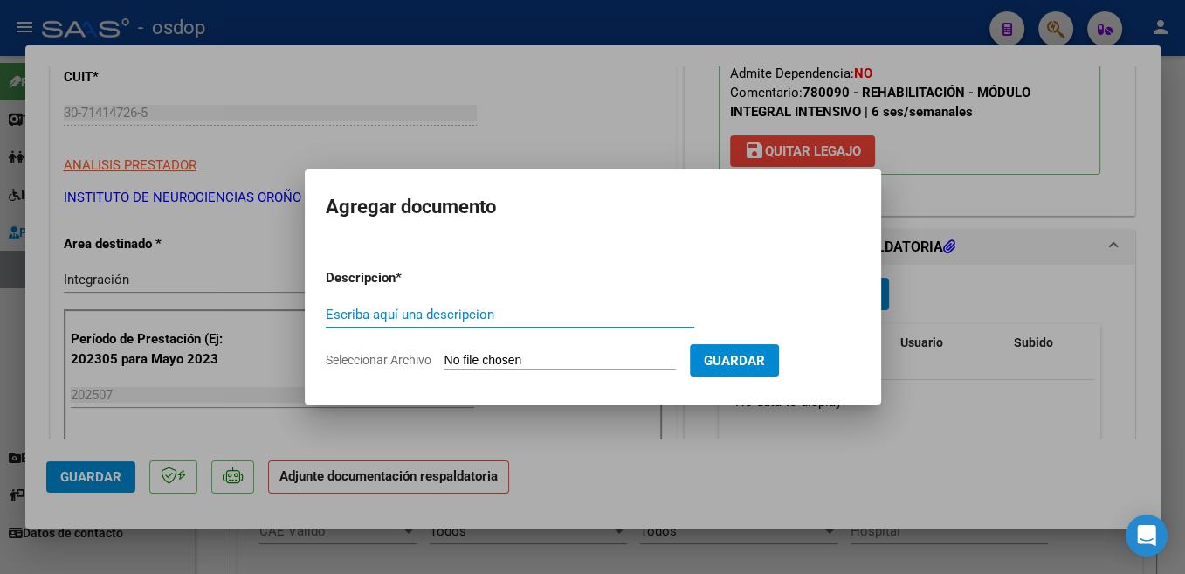
click at [411, 314] on input "Escriba aquí una descripcion" at bounding box center [510, 315] width 369 height 16
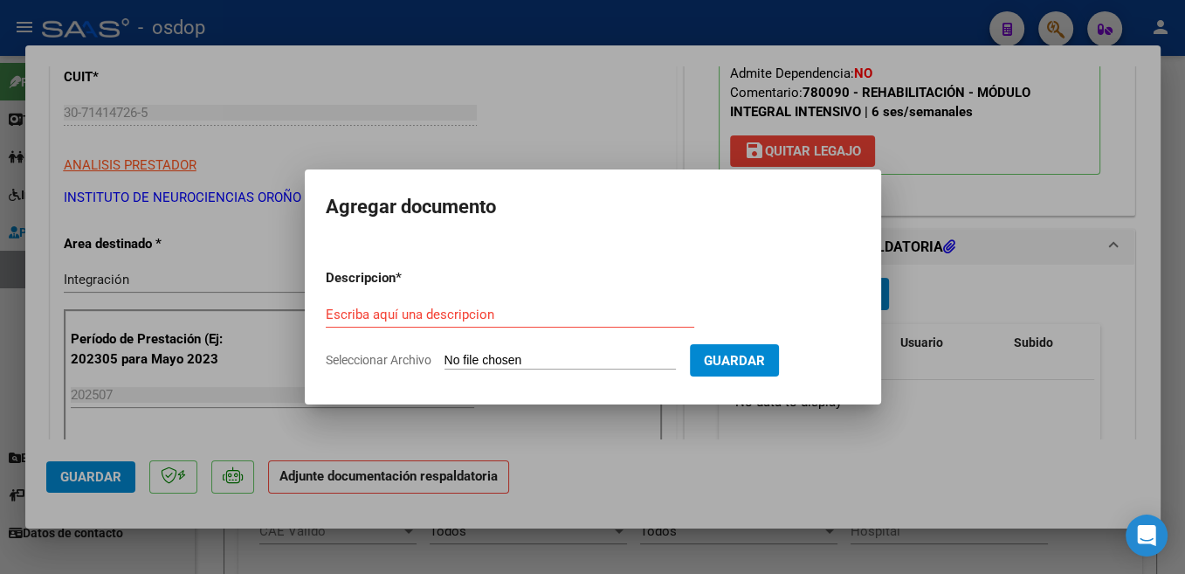
click at [394, 305] on div "Escriba aquí una descripcion" at bounding box center [510, 314] width 369 height 26
click at [403, 308] on input "Escriba aquí una descripcion" at bounding box center [510, 315] width 369 height 16
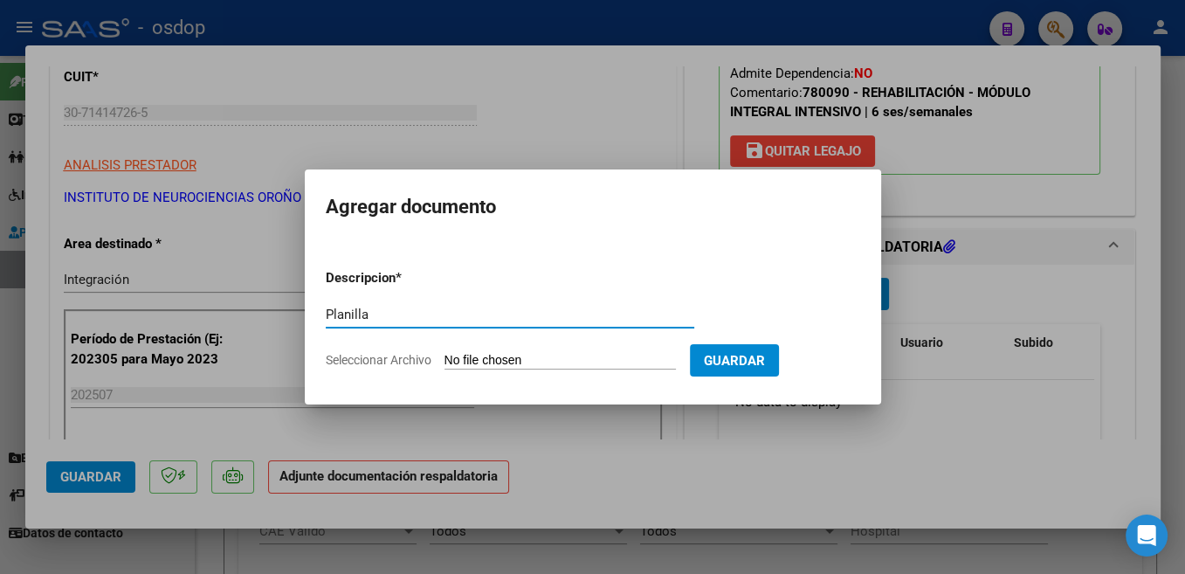
type input "Planilla"
click at [477, 353] on input "Seleccionar Archivo" at bounding box center [560, 361] width 231 height 17
type input "C:\fakepath\ASIST [PERSON_NAME].pdf"
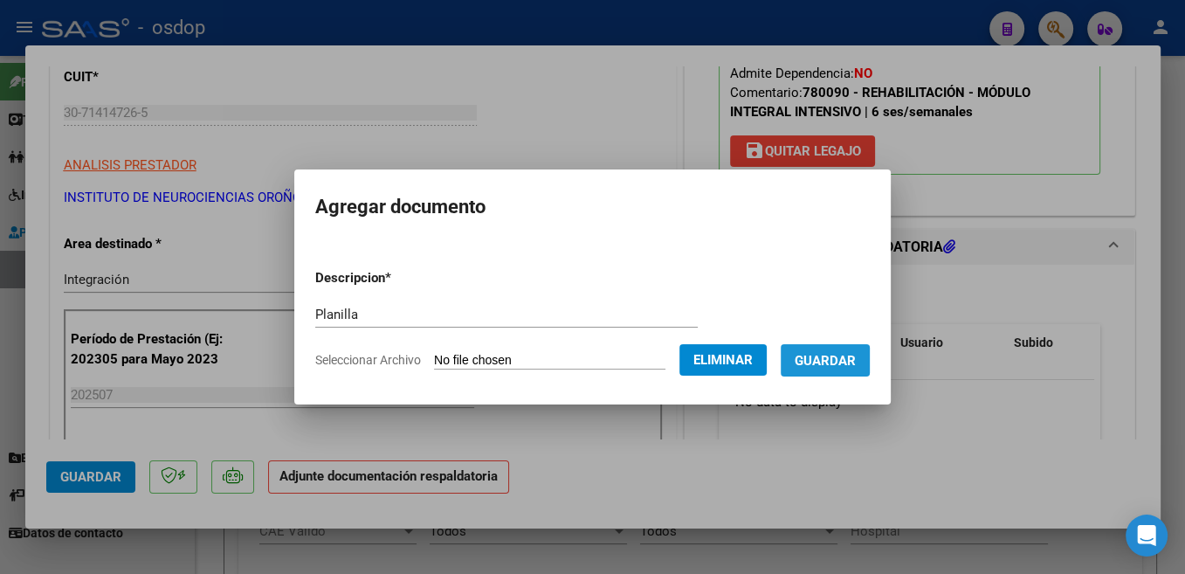
click at [839, 362] on span "Guardar" at bounding box center [825, 361] width 61 height 16
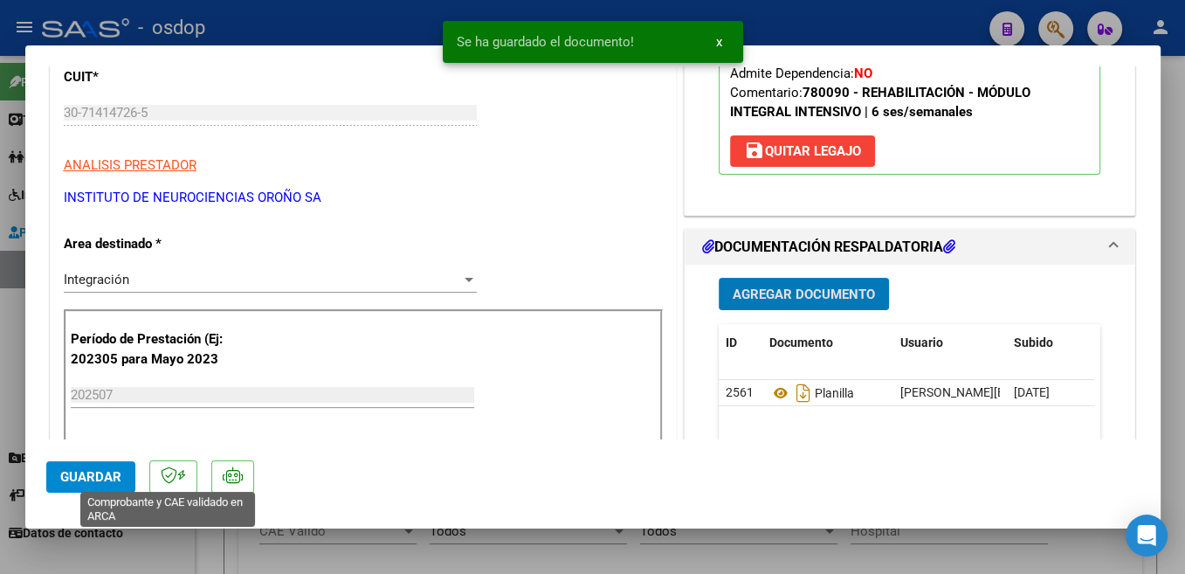
click at [108, 492] on button "Guardar" at bounding box center [90, 476] width 89 height 31
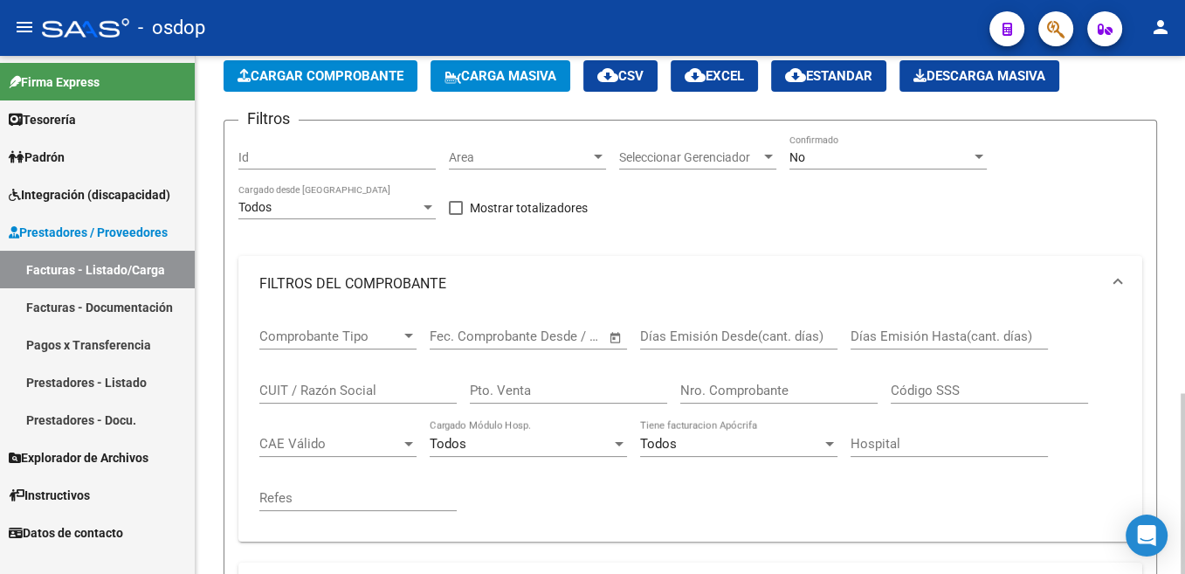
scroll to position [0, 0]
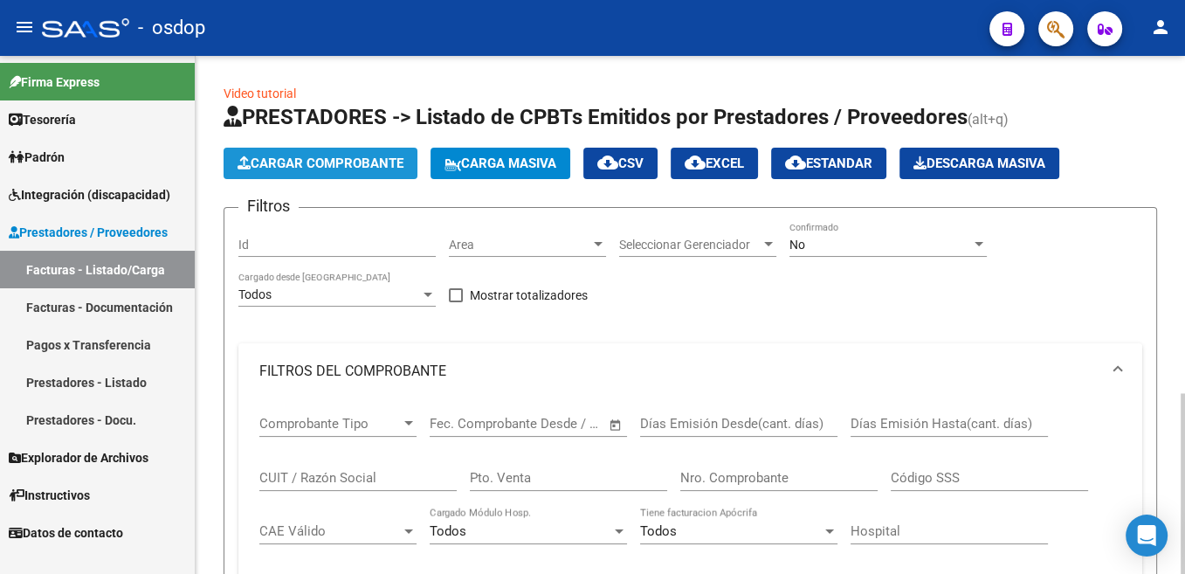
click at [327, 170] on span "Cargar Comprobante" at bounding box center [321, 163] width 166 height 16
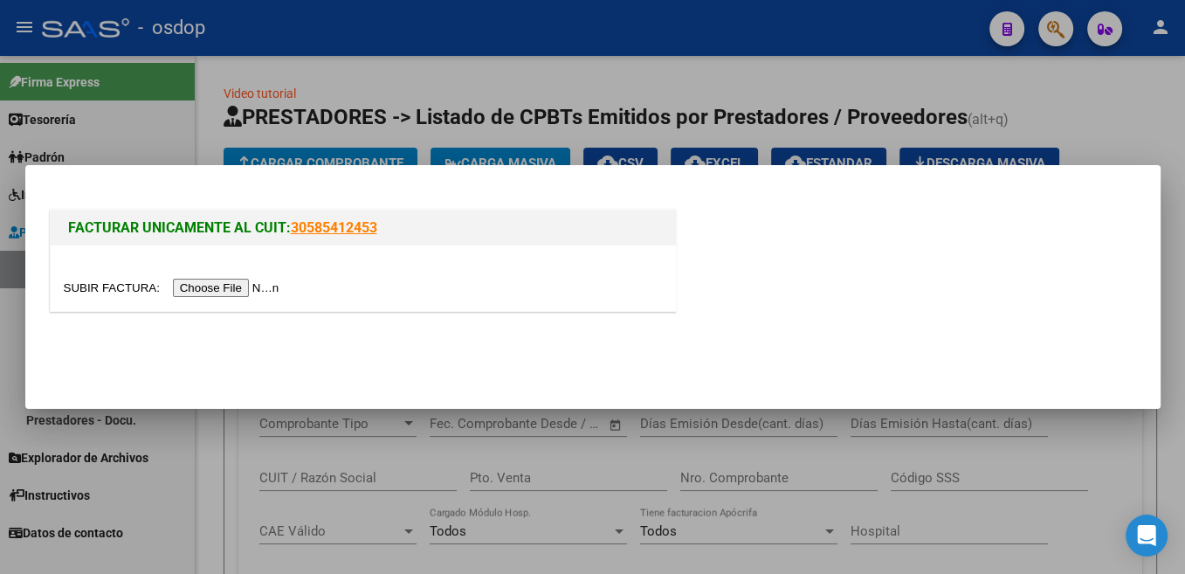
click at [116, 280] on input "file" at bounding box center [174, 288] width 221 height 18
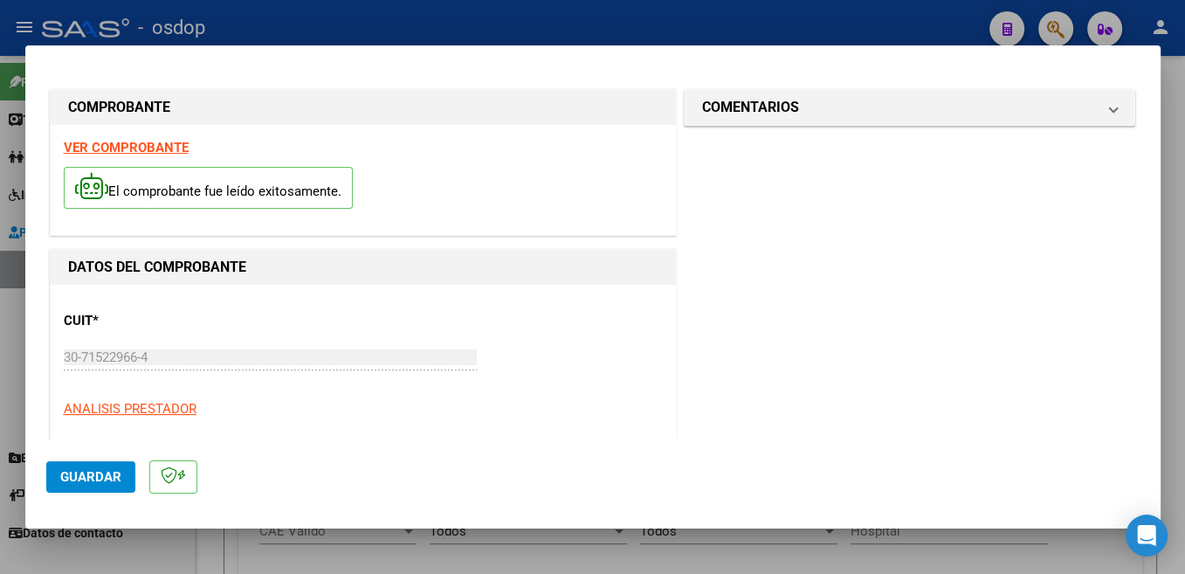
scroll to position [278, 0]
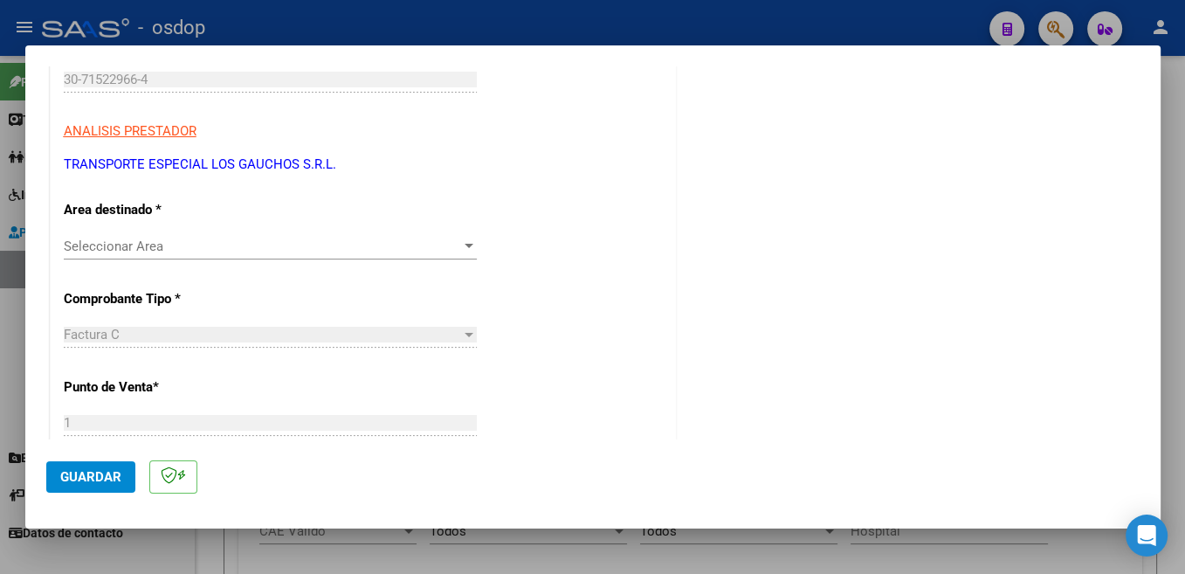
click at [169, 238] on div "Seleccionar Area Seleccionar Area" at bounding box center [270, 246] width 413 height 26
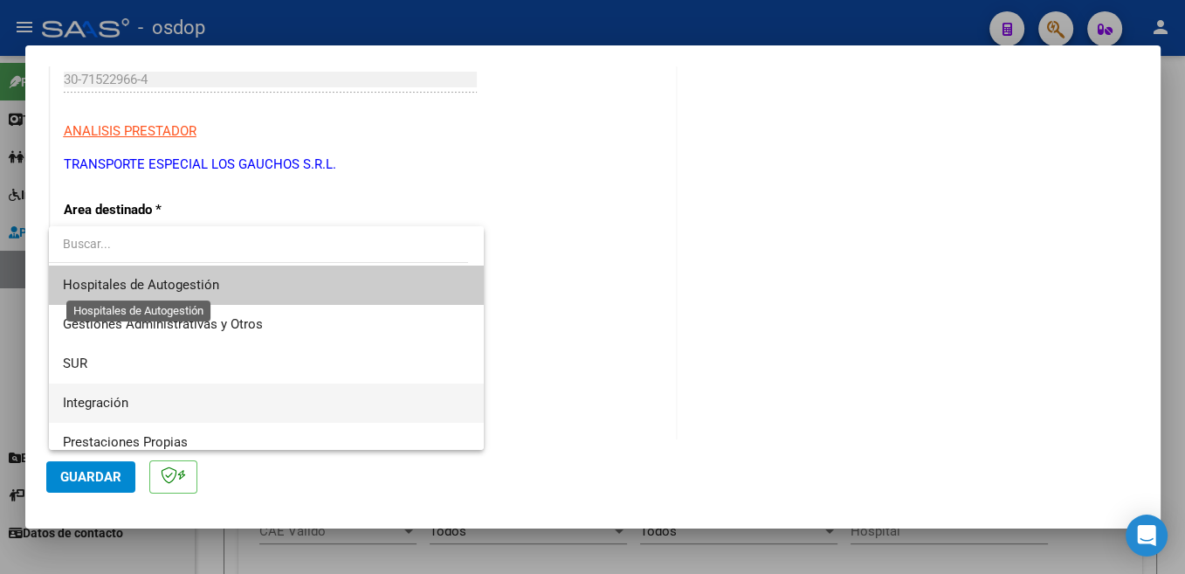
click at [177, 401] on span "Integración" at bounding box center [266, 402] width 407 height 39
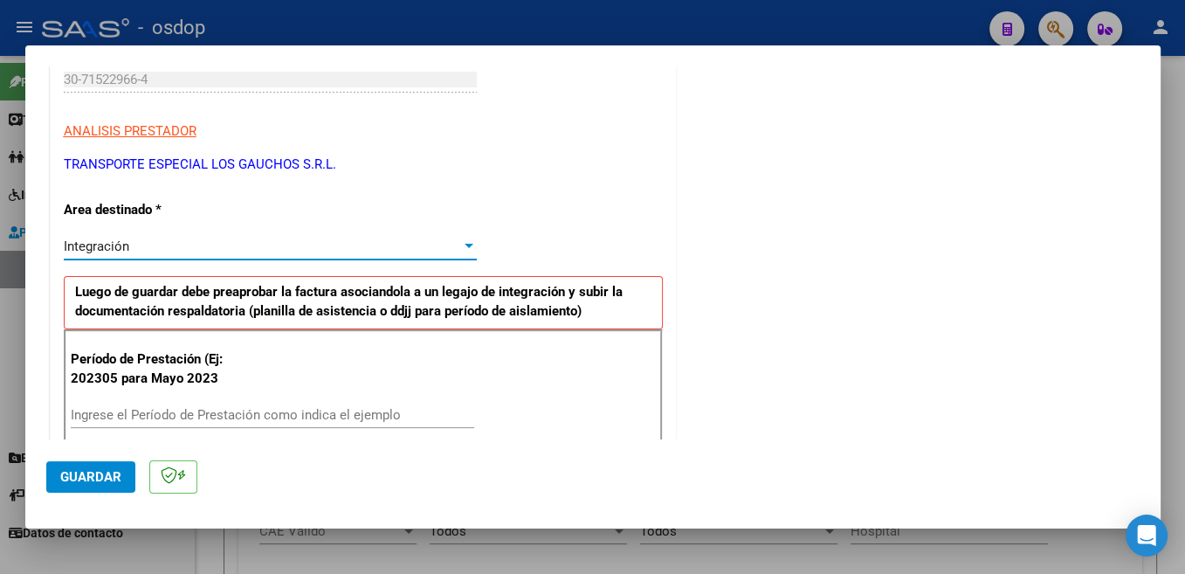
scroll to position [370, 0]
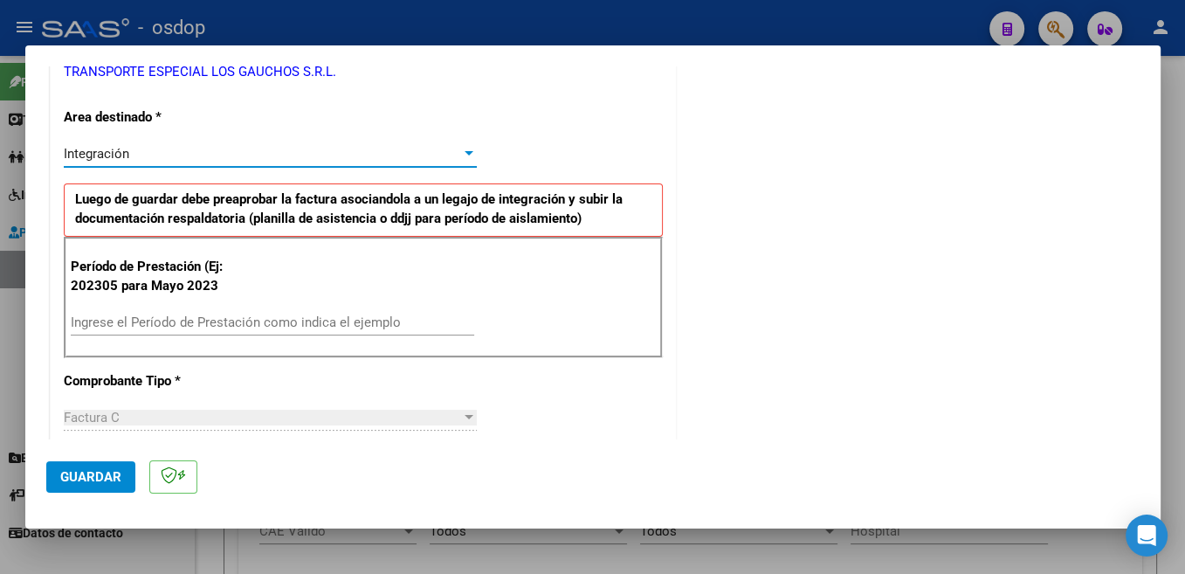
click at [196, 322] on input "Ingrese el Período de Prestación como indica el ejemplo" at bounding box center [272, 322] width 403 height 16
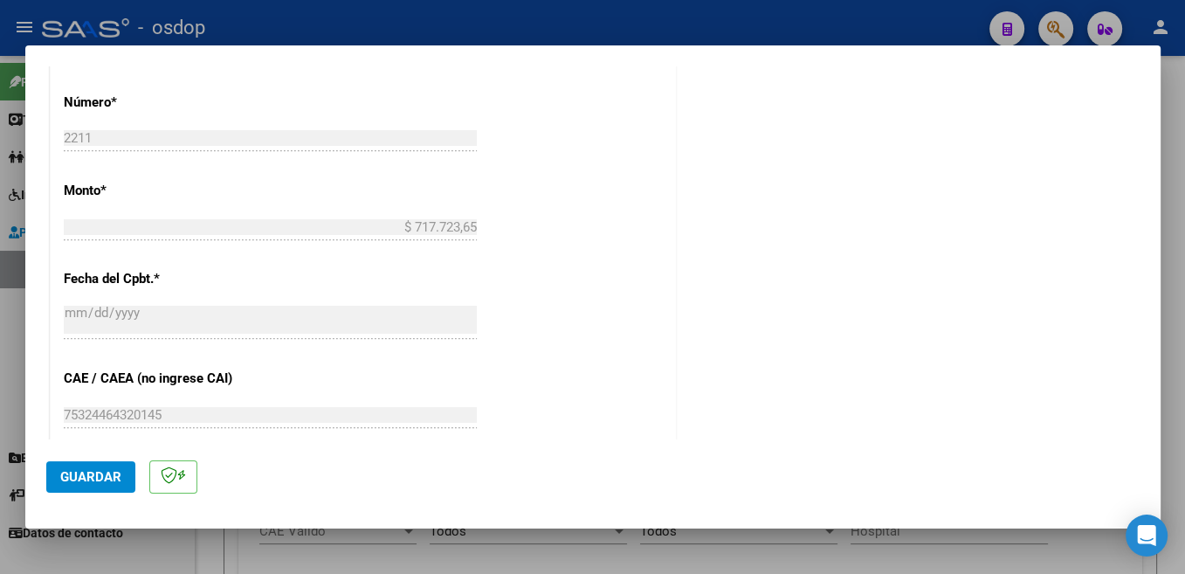
scroll to position [833, 0]
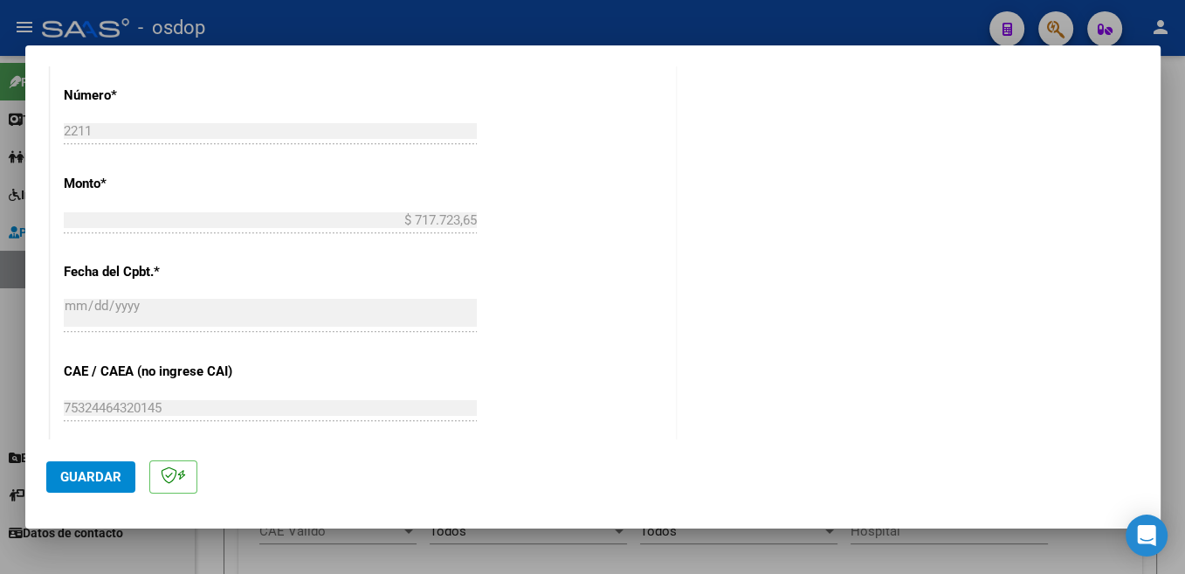
type input "202507"
click at [108, 485] on span "Guardar" at bounding box center [90, 477] width 61 height 16
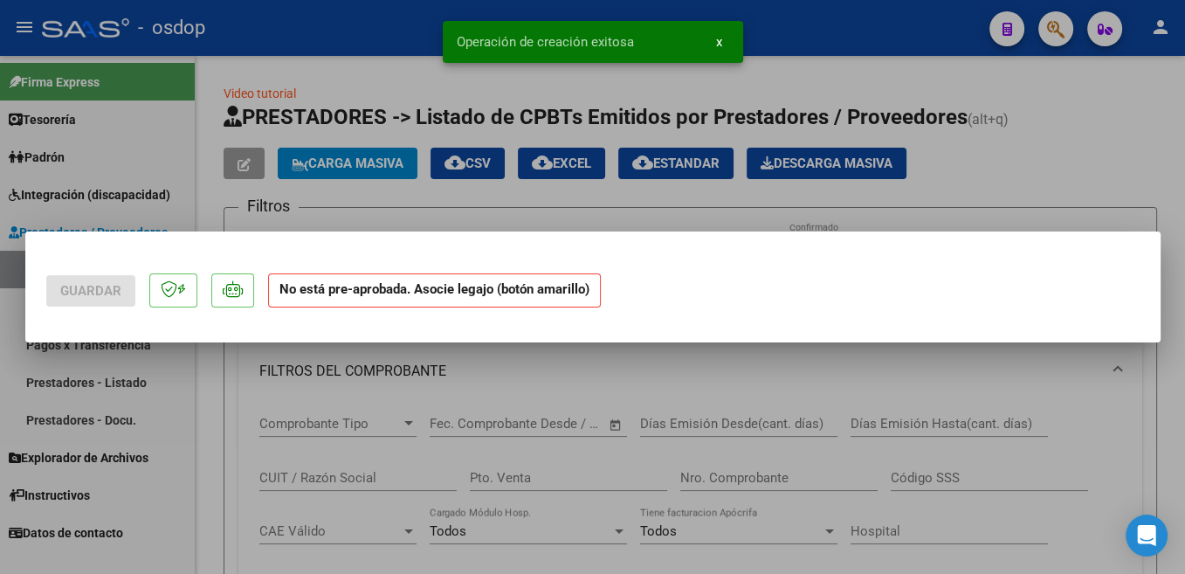
scroll to position [0, 0]
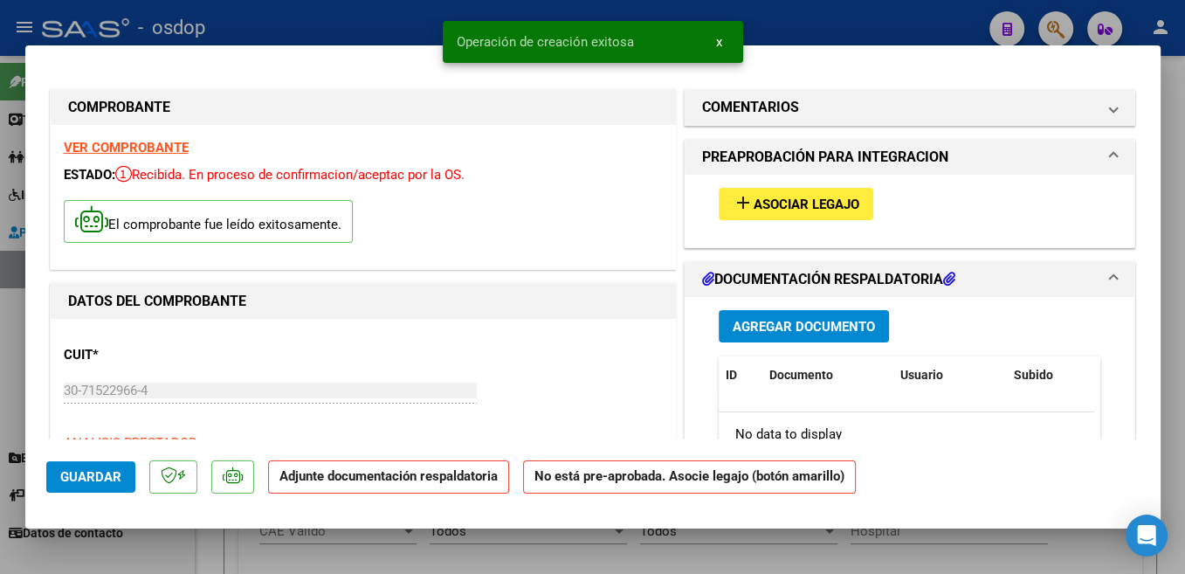
click at [801, 188] on div "add Asociar Legajo" at bounding box center [910, 204] width 409 height 59
click at [803, 209] on span "Asociar Legajo" at bounding box center [807, 204] width 106 height 16
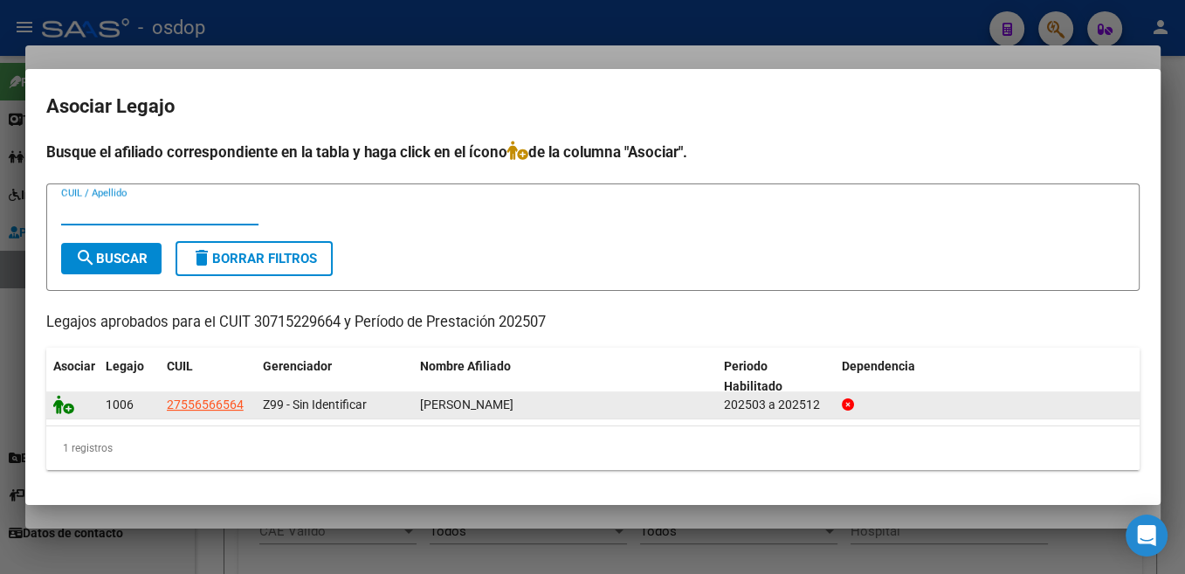
click at [54, 408] on icon at bounding box center [63, 404] width 21 height 19
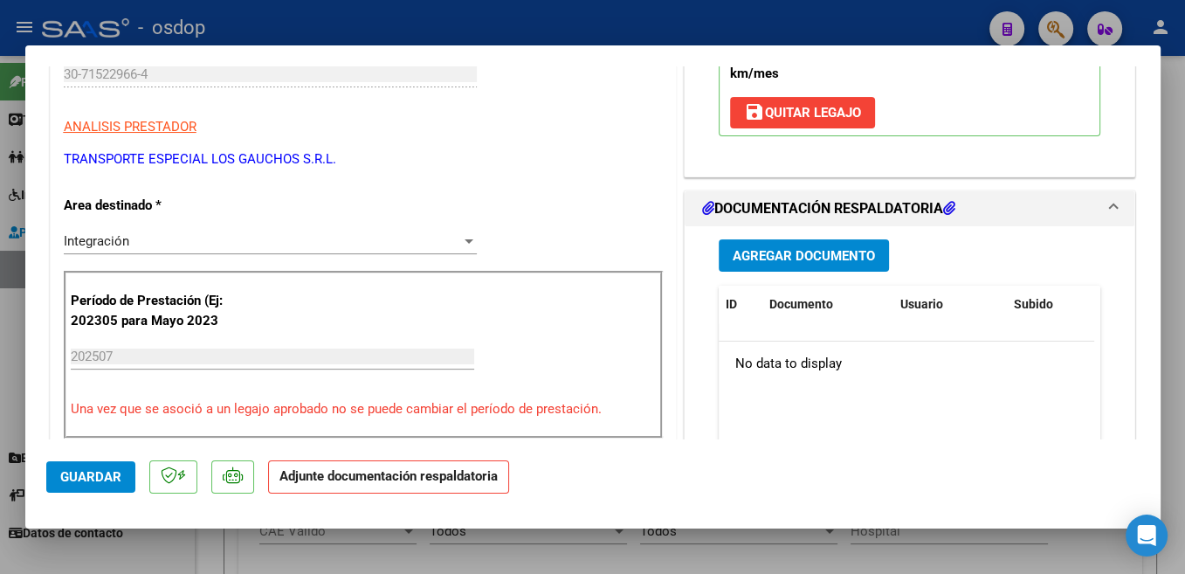
scroll to position [278, 0]
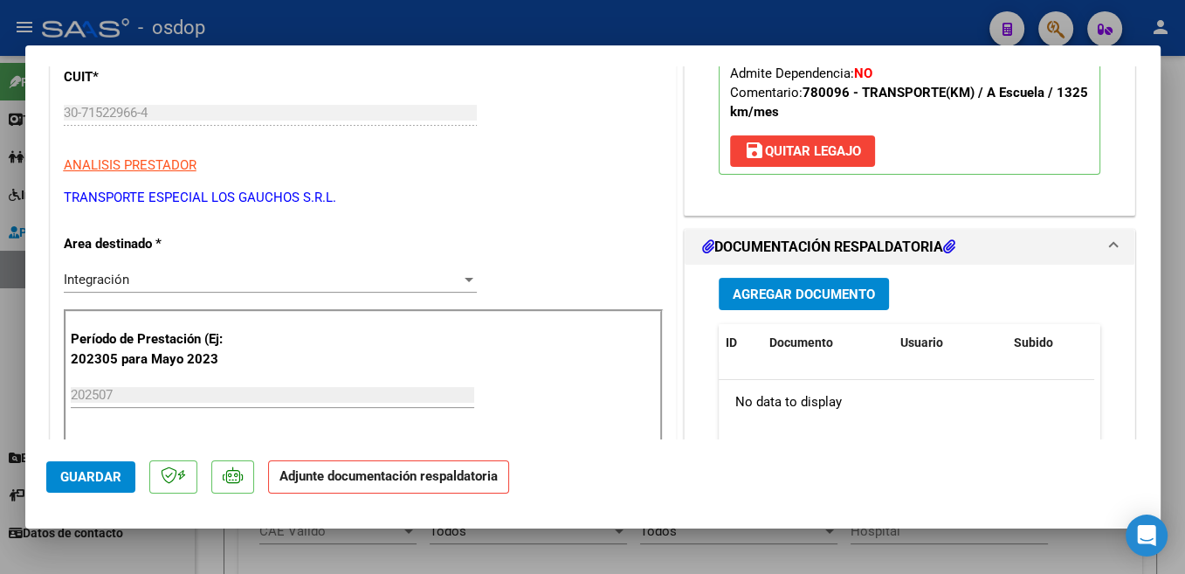
click at [859, 298] on span "Agregar Documento" at bounding box center [804, 294] width 142 height 16
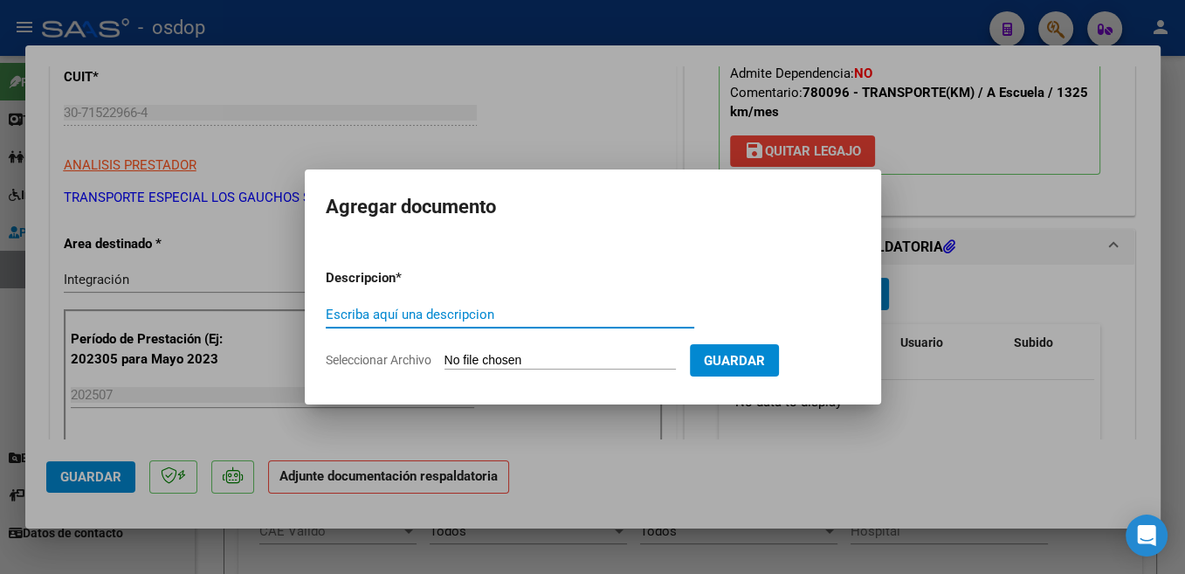
click at [572, 320] on input "Escriba aquí una descripcion" at bounding box center [510, 315] width 369 height 16
type input "P"
type input "Planilla"
click at [491, 368] on input "Seleccionar Archivo" at bounding box center [560, 361] width 231 height 17
type input "C:\fakepath\osdop [DATE] .pdf"
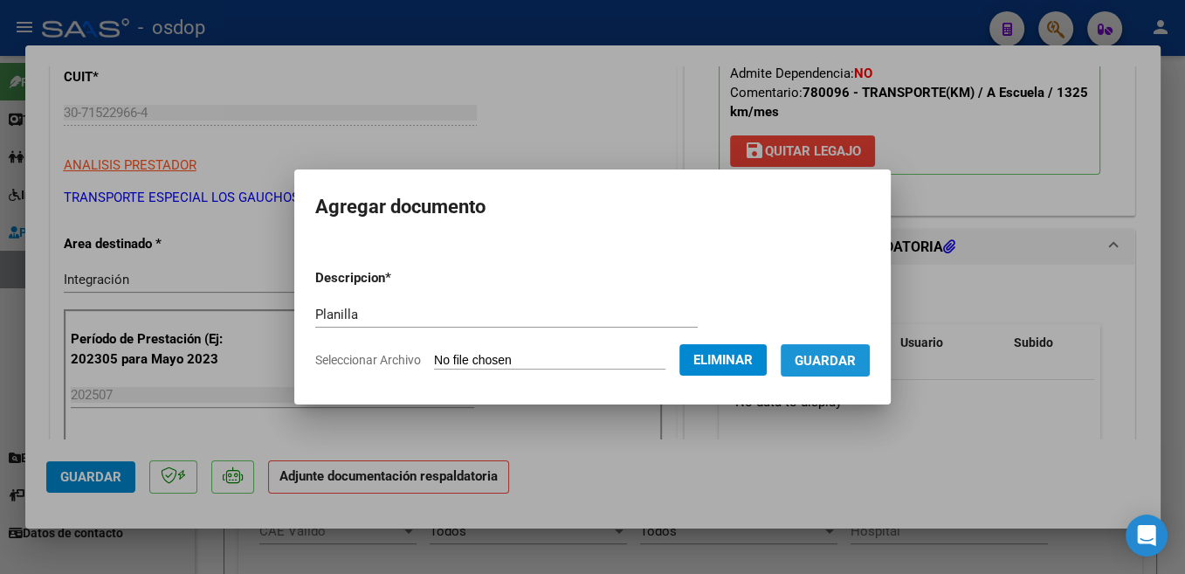
click at [824, 357] on span "Guardar" at bounding box center [825, 361] width 61 height 16
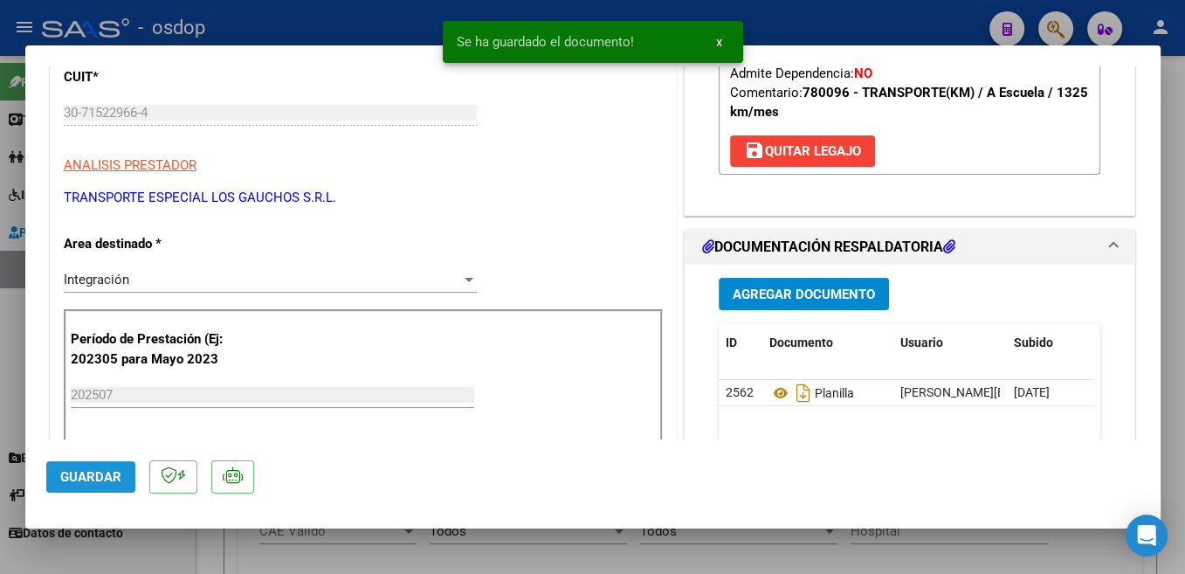
click at [104, 479] on span "Guardar" at bounding box center [90, 477] width 61 height 16
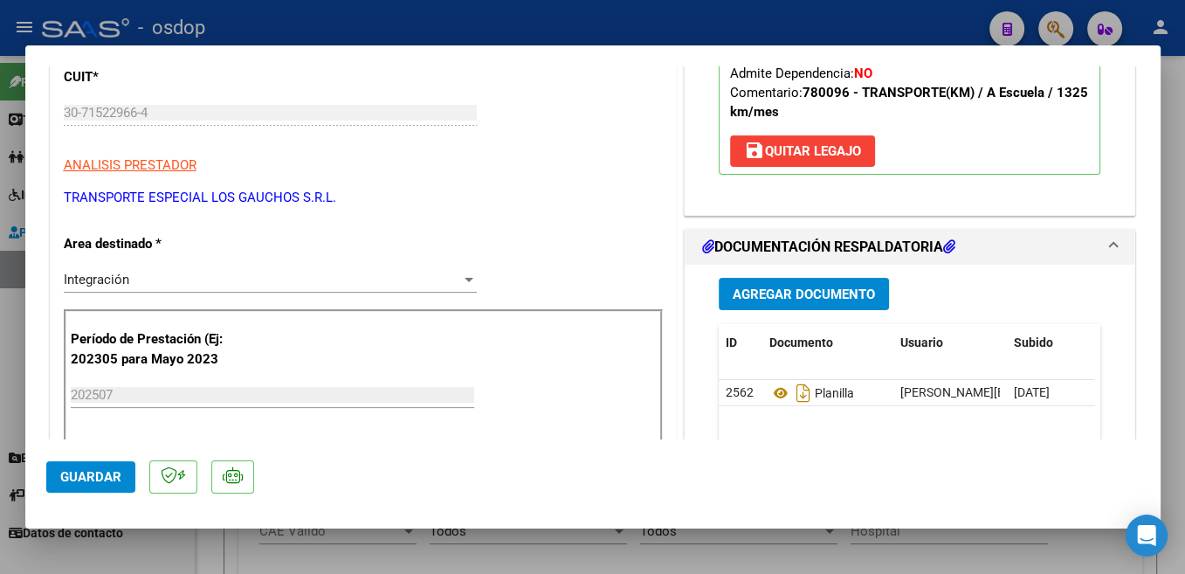
click at [94, 479] on span "Guardar" at bounding box center [90, 477] width 61 height 16
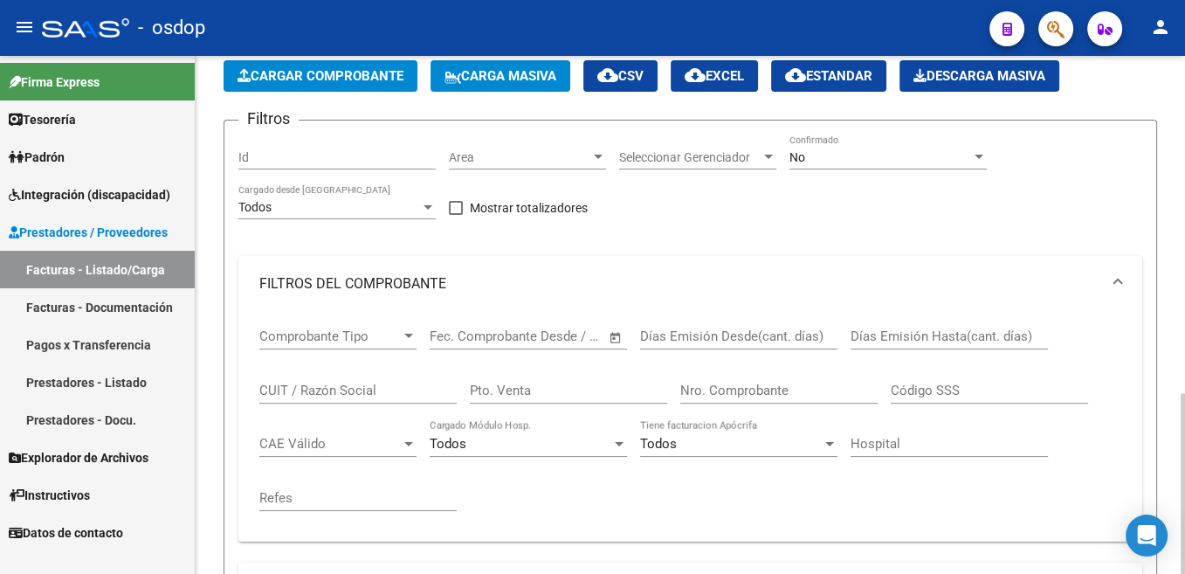
scroll to position [0, 0]
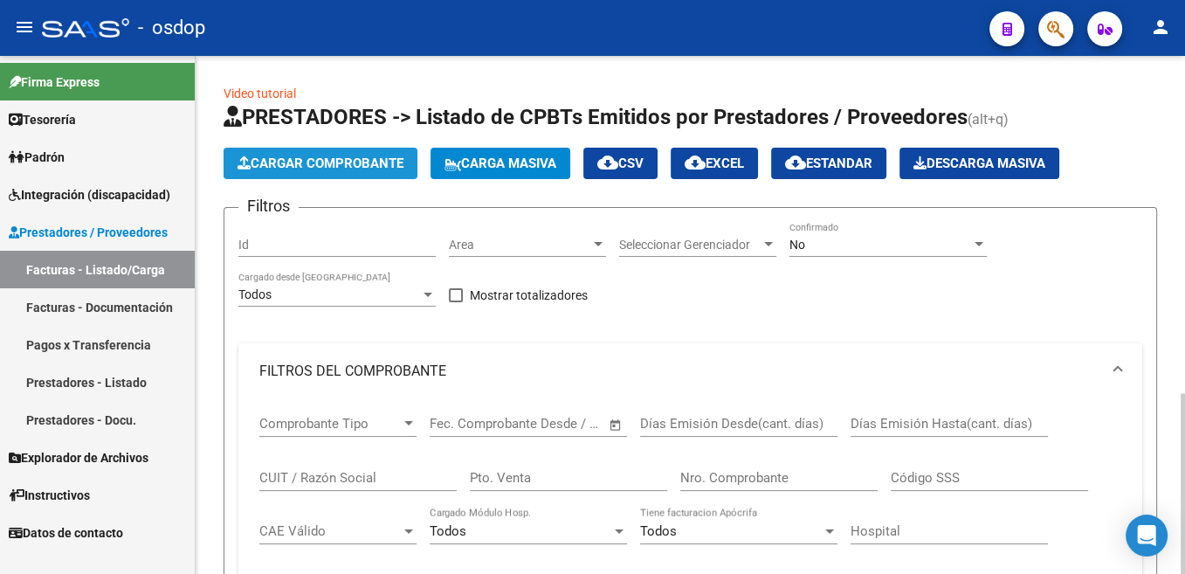
click at [367, 163] on span "Cargar Comprobante" at bounding box center [321, 163] width 166 height 16
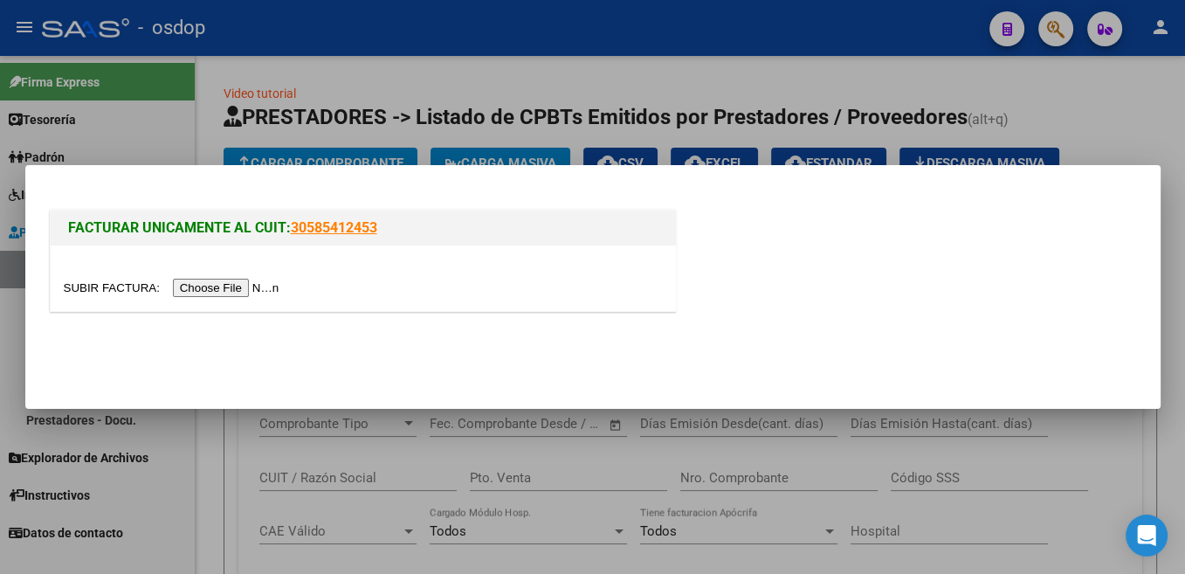
click at [118, 288] on input "file" at bounding box center [174, 288] width 221 height 18
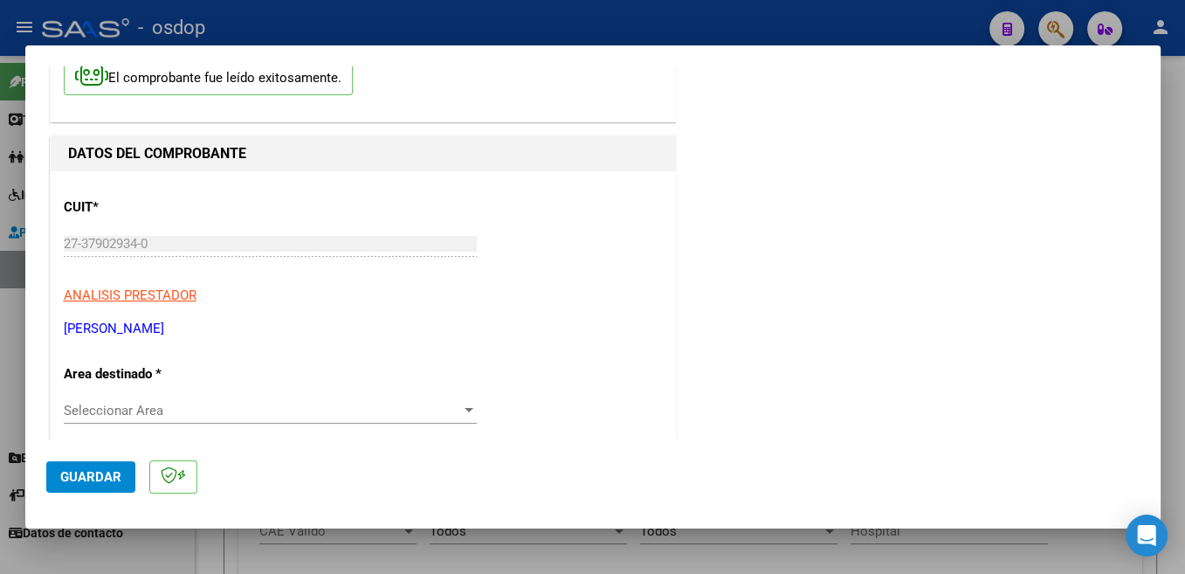
scroll to position [185, 0]
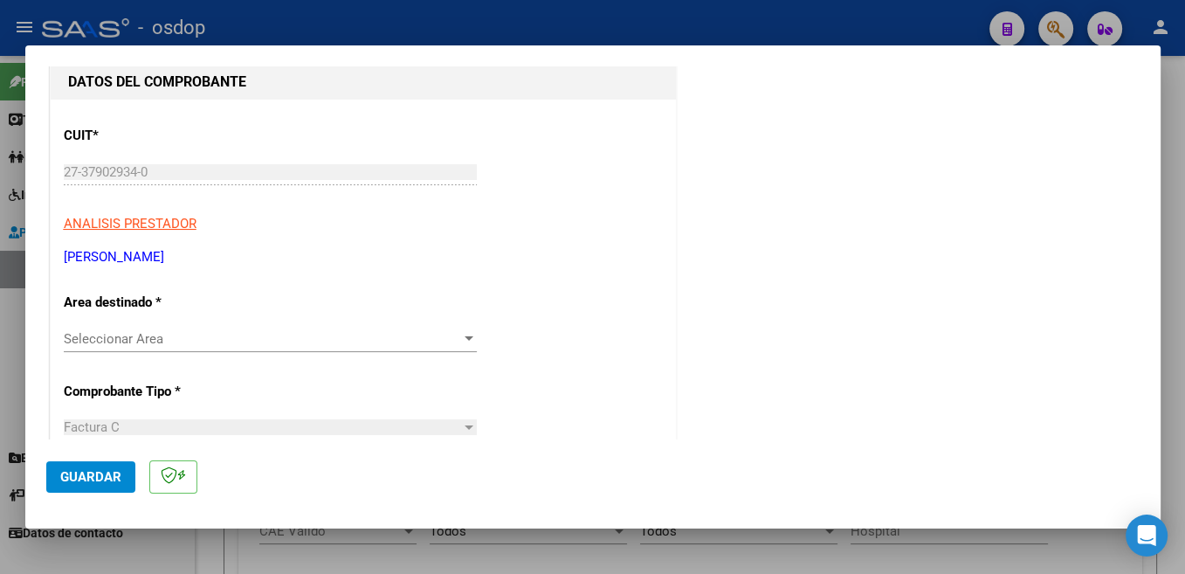
click at [160, 337] on span "Seleccionar Area" at bounding box center [262, 339] width 397 height 16
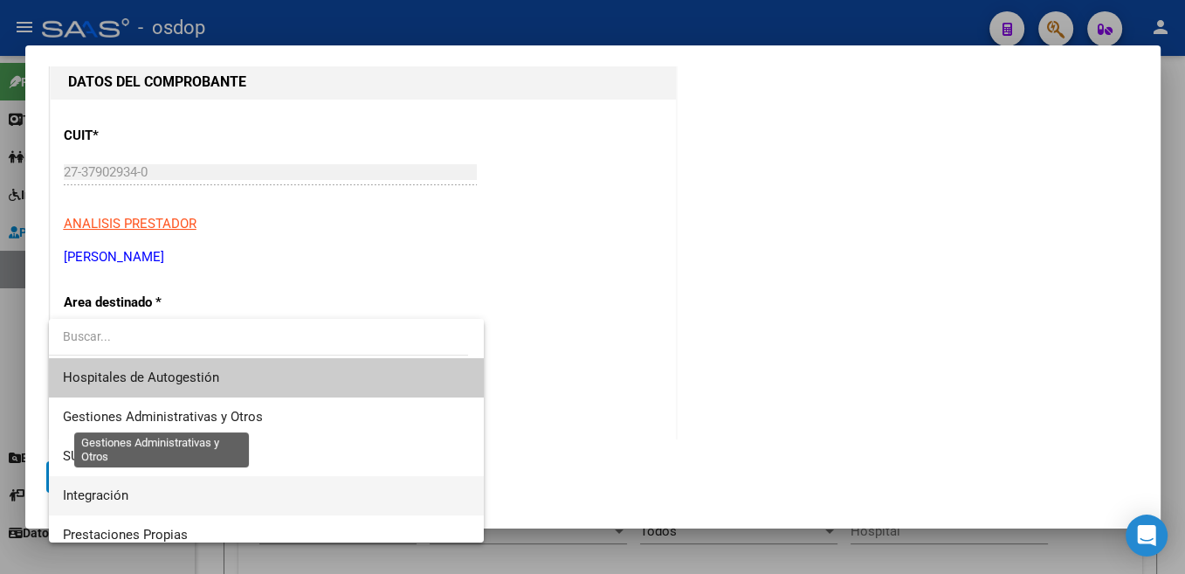
click at [148, 495] on span "Integración" at bounding box center [266, 495] width 407 height 39
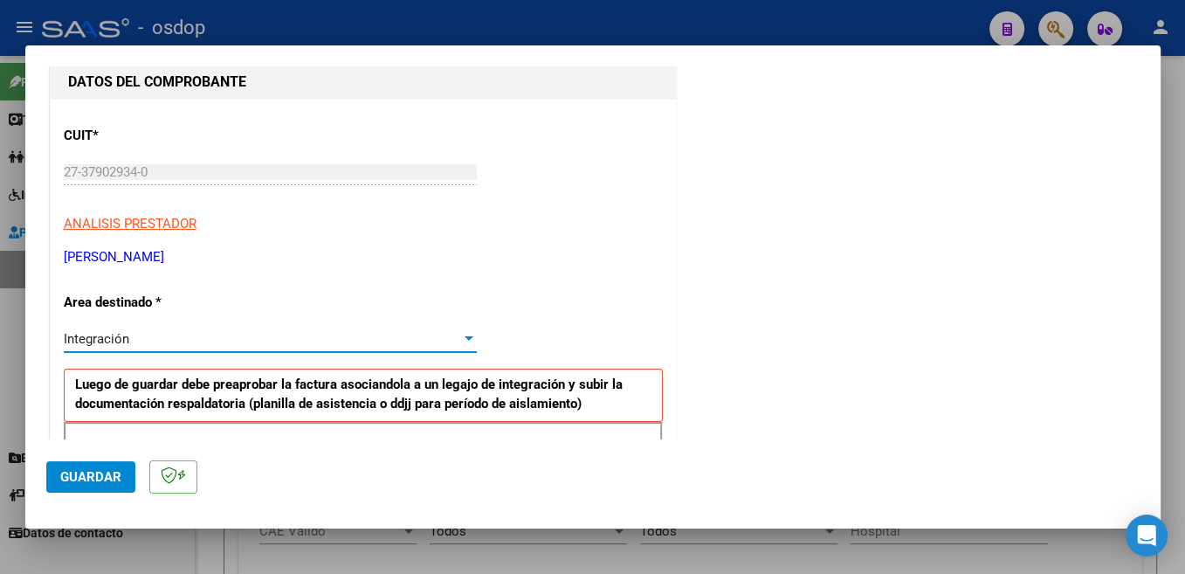
scroll to position [278, 0]
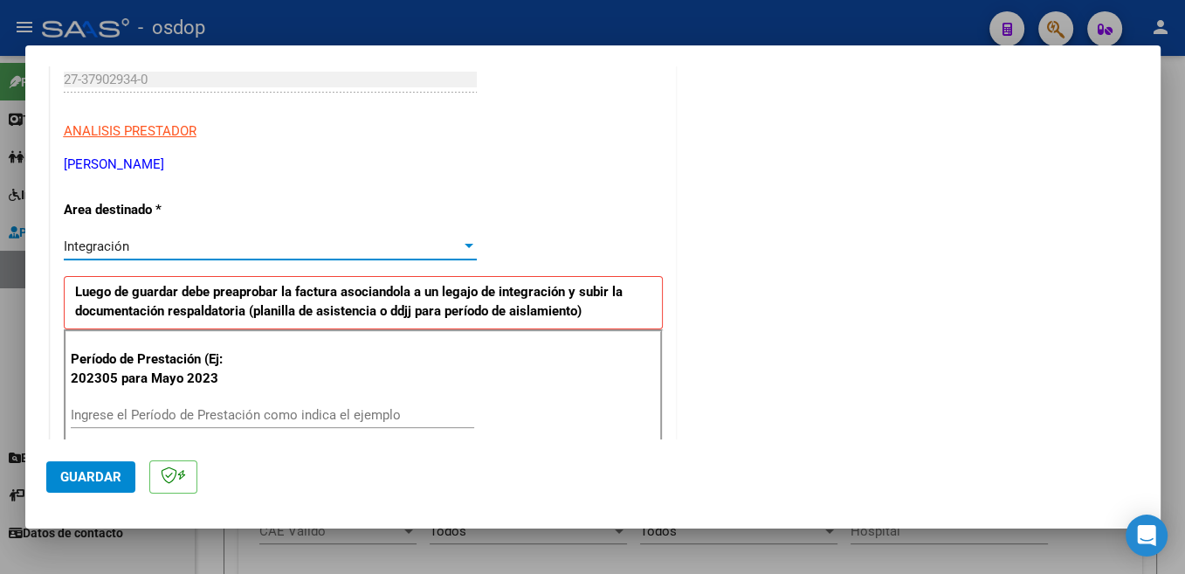
click at [233, 417] on input "Ingrese el Período de Prestación como indica el ejemplo" at bounding box center [272, 415] width 403 height 16
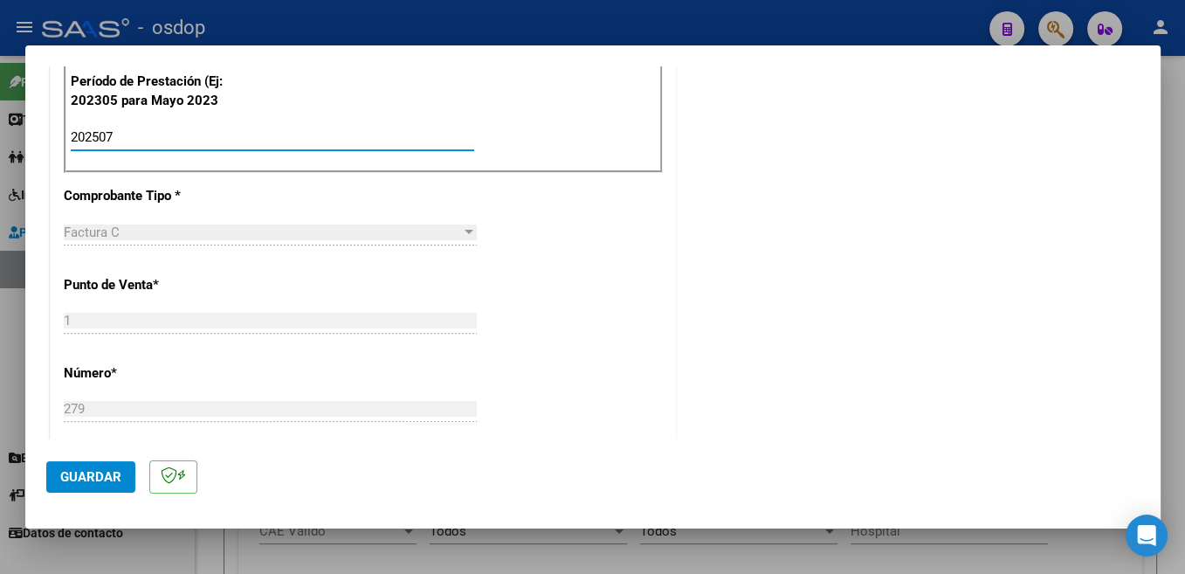
scroll to position [741, 0]
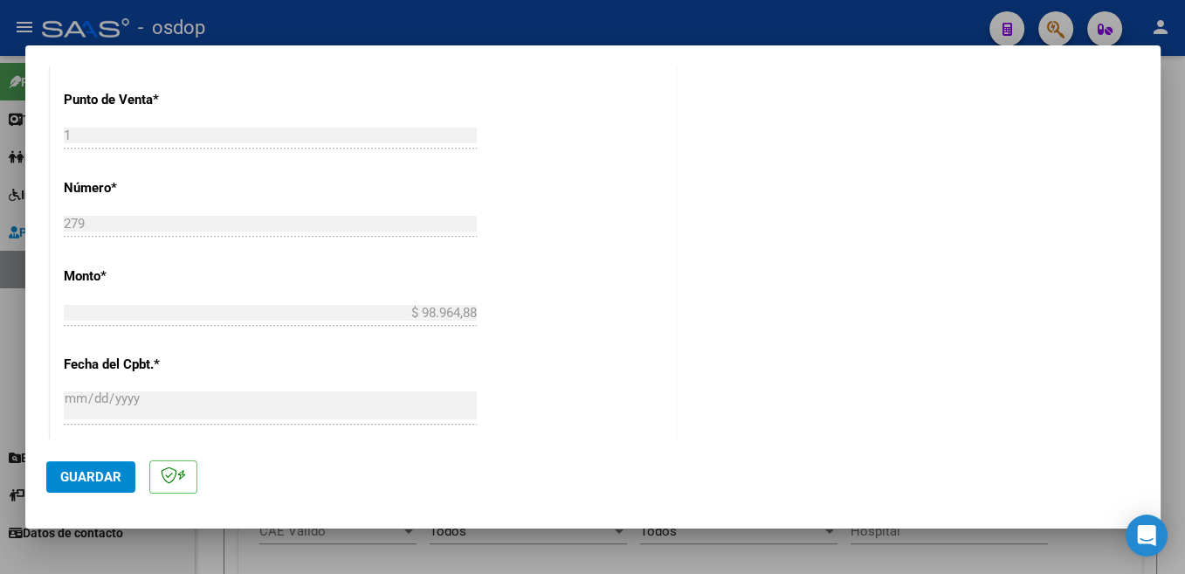
type input "202507"
click at [103, 479] on span "Guardar" at bounding box center [90, 477] width 61 height 16
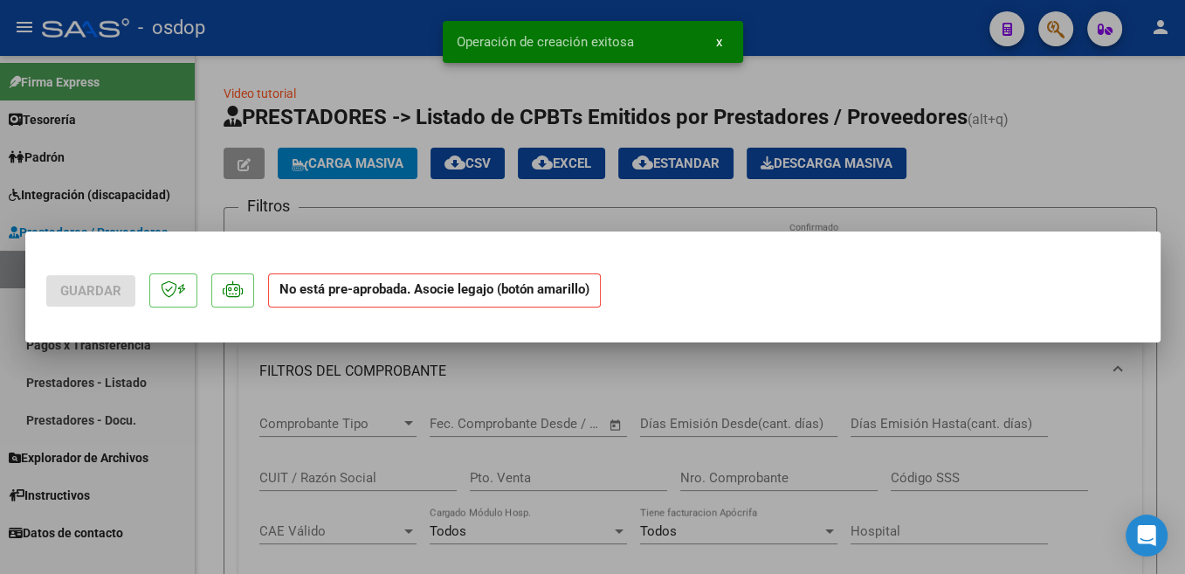
scroll to position [0, 0]
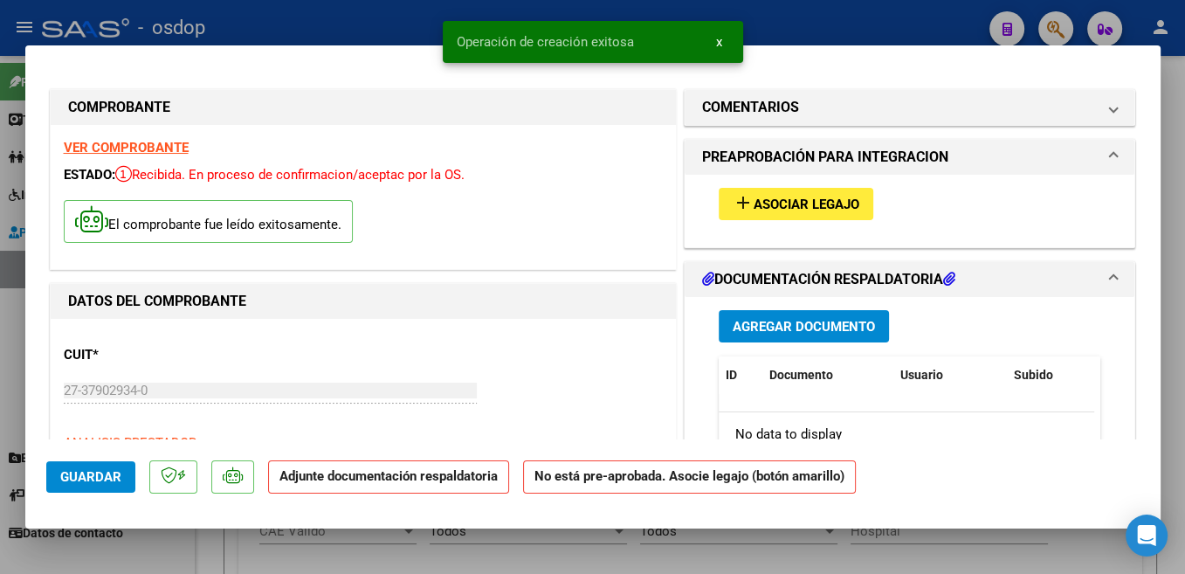
click at [843, 200] on span "Asociar Legajo" at bounding box center [807, 204] width 106 height 16
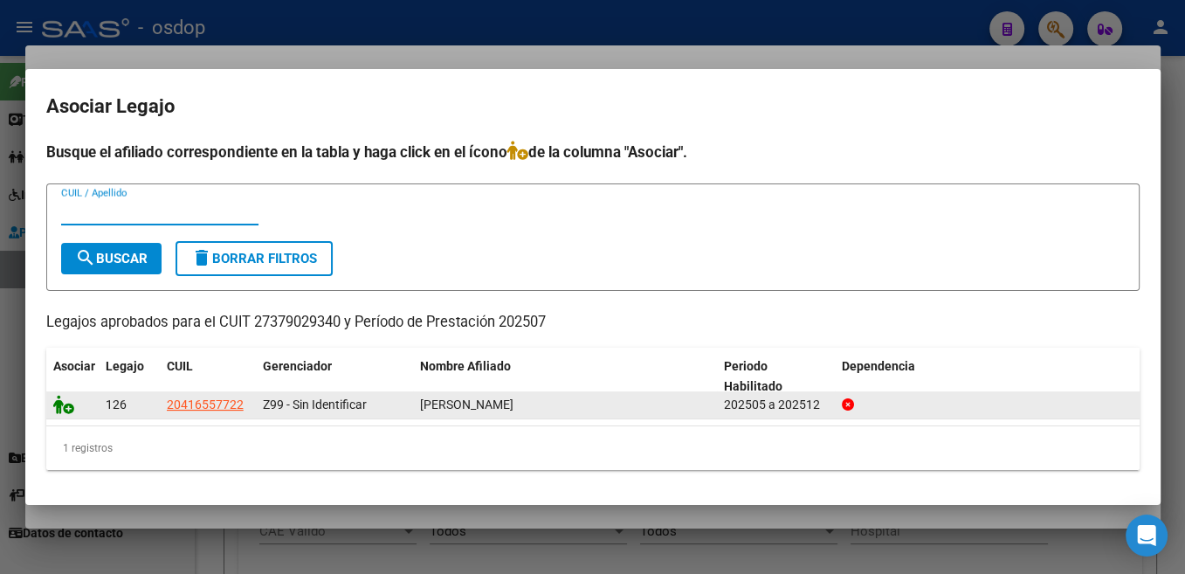
click at [63, 409] on icon at bounding box center [63, 404] width 21 height 19
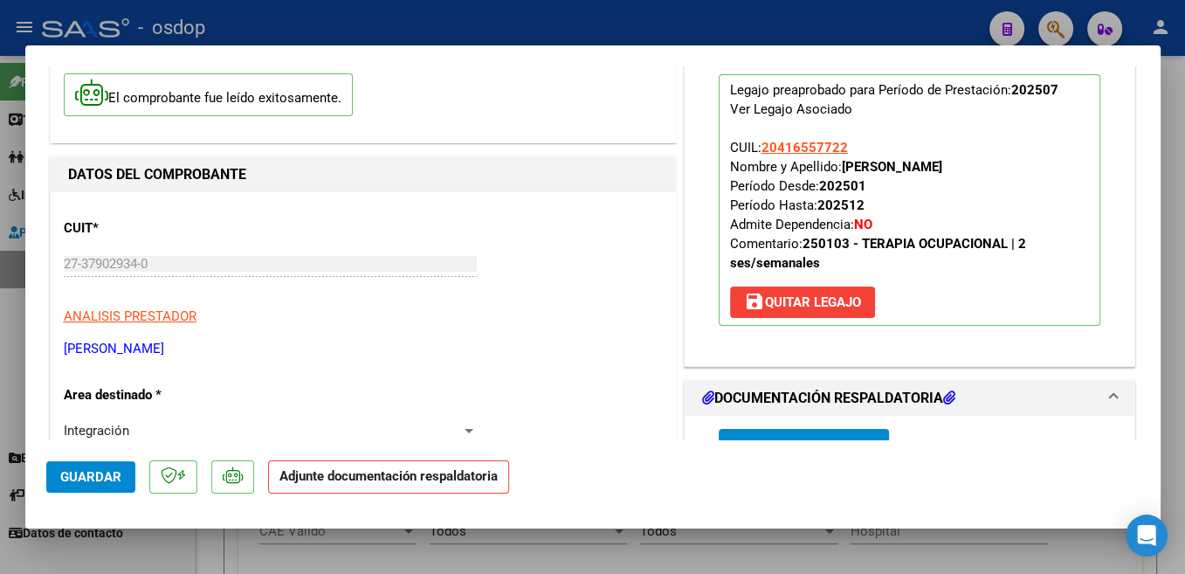
scroll to position [278, 0]
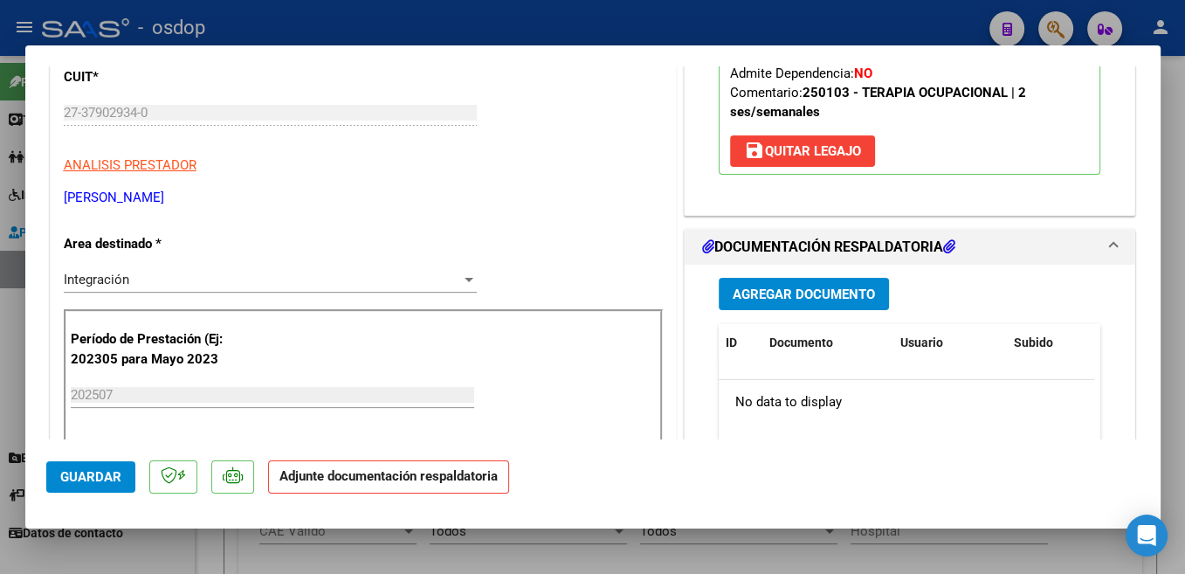
click at [854, 303] on button "Agregar Documento" at bounding box center [804, 294] width 170 height 32
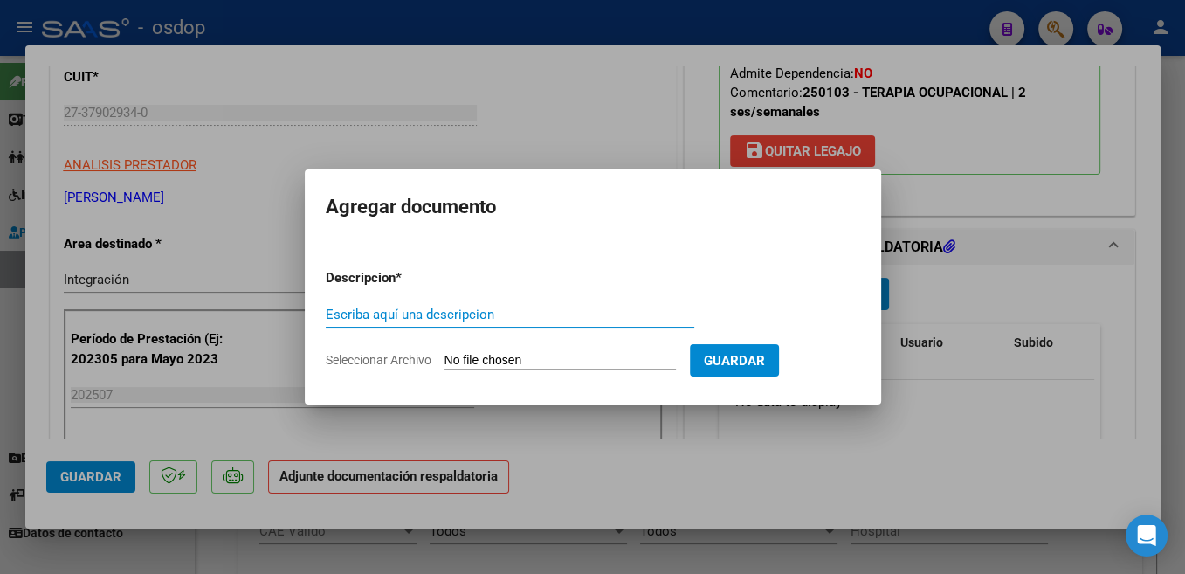
click at [589, 314] on input "Escriba aquí una descripcion" at bounding box center [510, 315] width 369 height 16
type input "Planilla"
click at [485, 358] on input "Seleccionar Archivo" at bounding box center [560, 361] width 231 height 17
type input "C:\fakepath\[PERSON_NAME].pdf"
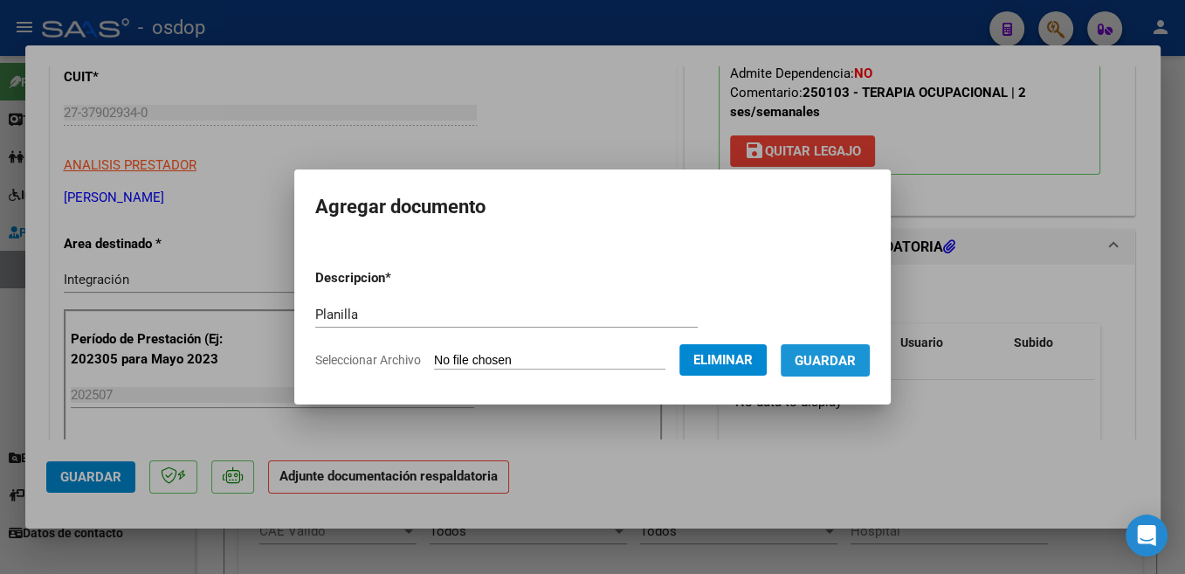
click at [824, 369] on button "Guardar" at bounding box center [825, 360] width 89 height 32
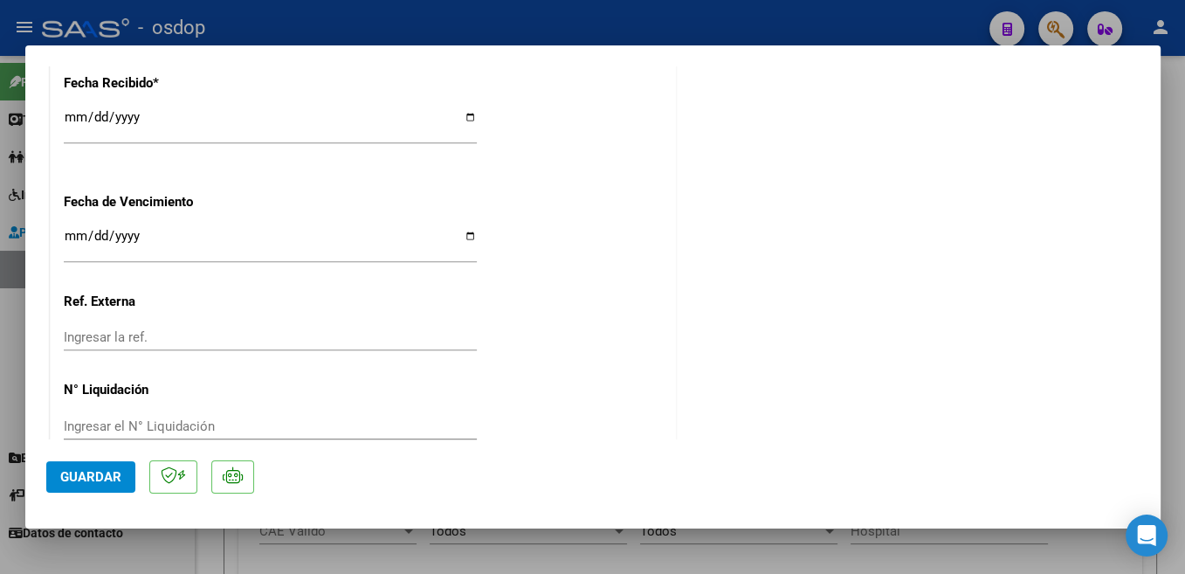
scroll to position [1071, 0]
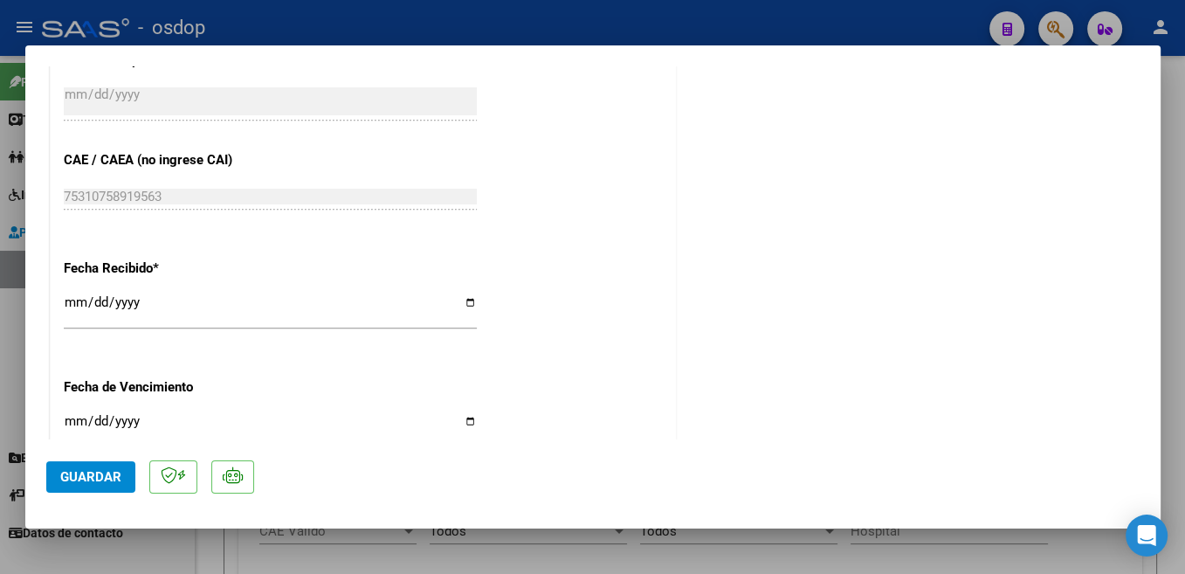
click at [101, 479] on span "Guardar" at bounding box center [90, 477] width 61 height 16
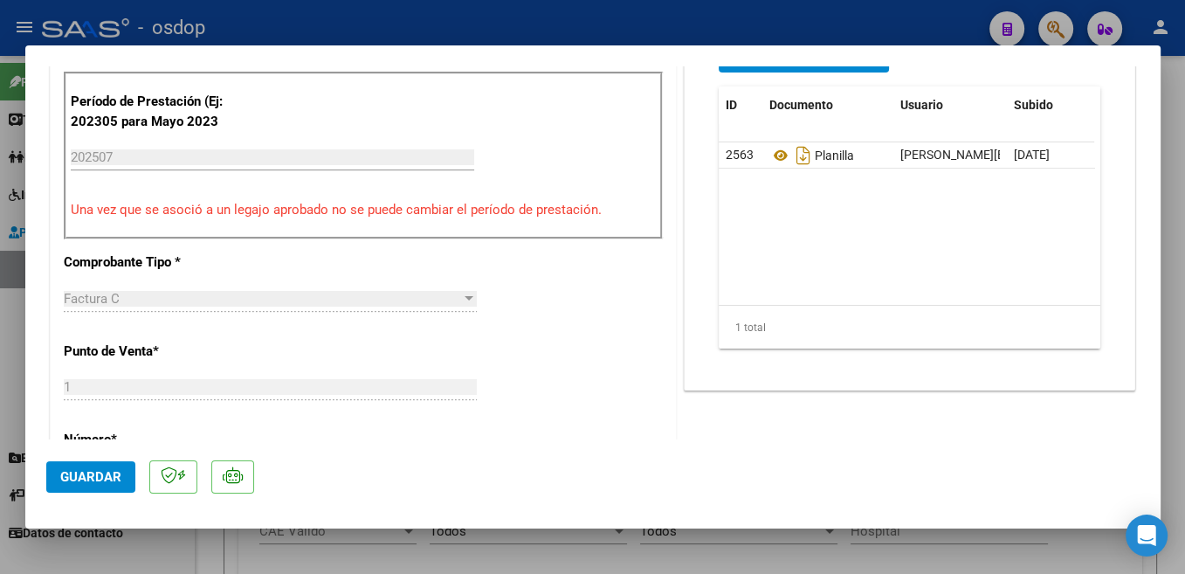
scroll to position [0, 0]
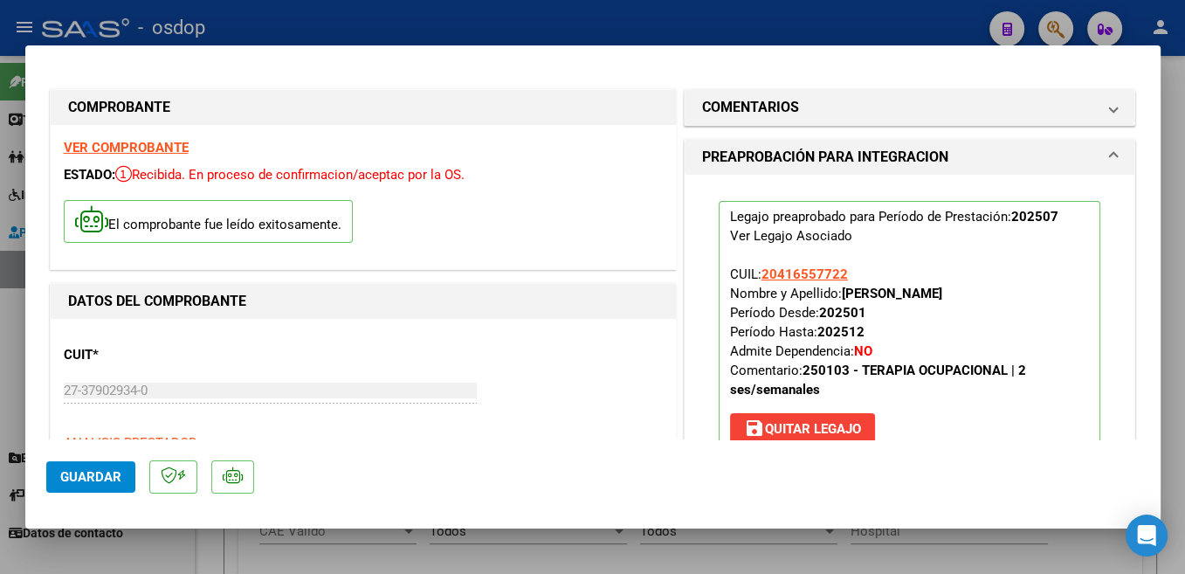
click at [737, 527] on mat-dialog-container "COMPROBANTE VER COMPROBANTE ESTADO: Recibida. En proceso de confirmacion/acepta…" at bounding box center [592, 287] width 1135 height 484
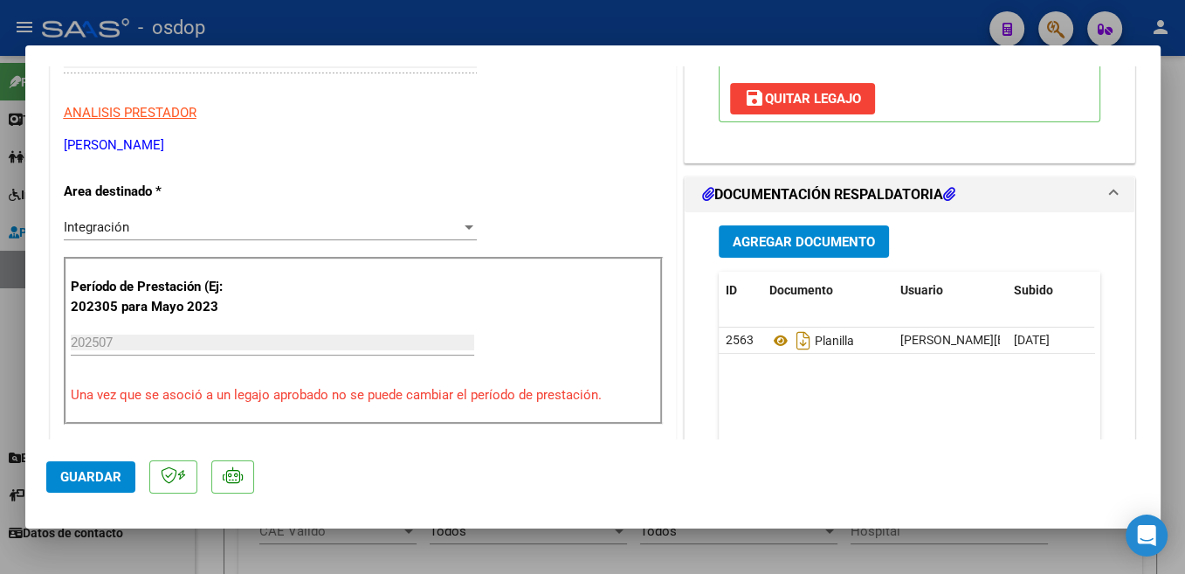
scroll to position [978, 0]
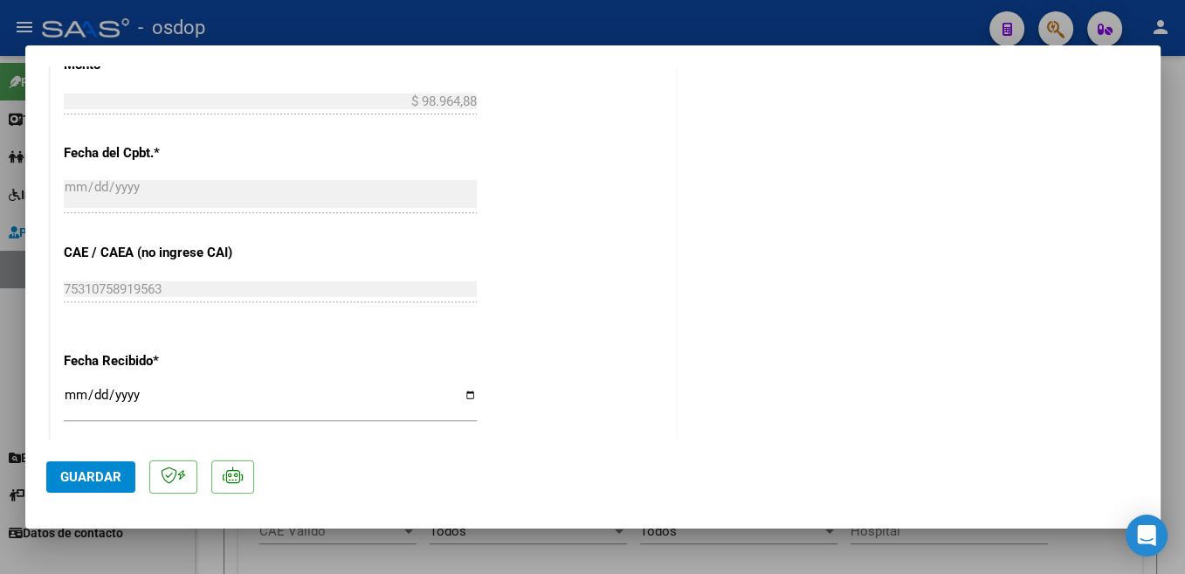
click at [106, 479] on span "Guardar" at bounding box center [90, 477] width 61 height 16
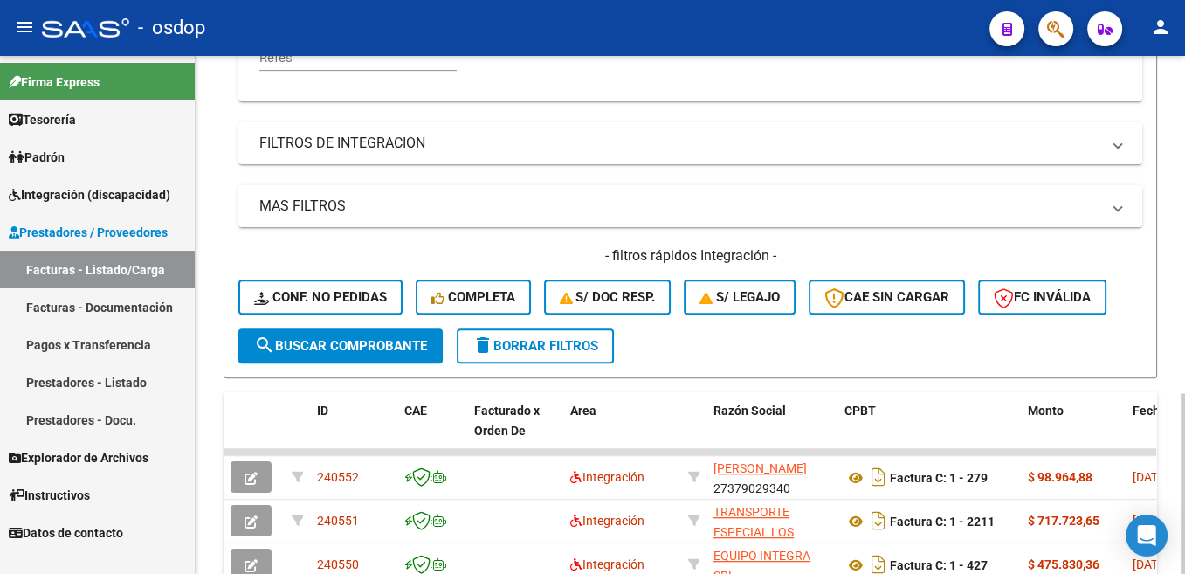
scroll to position [0, 0]
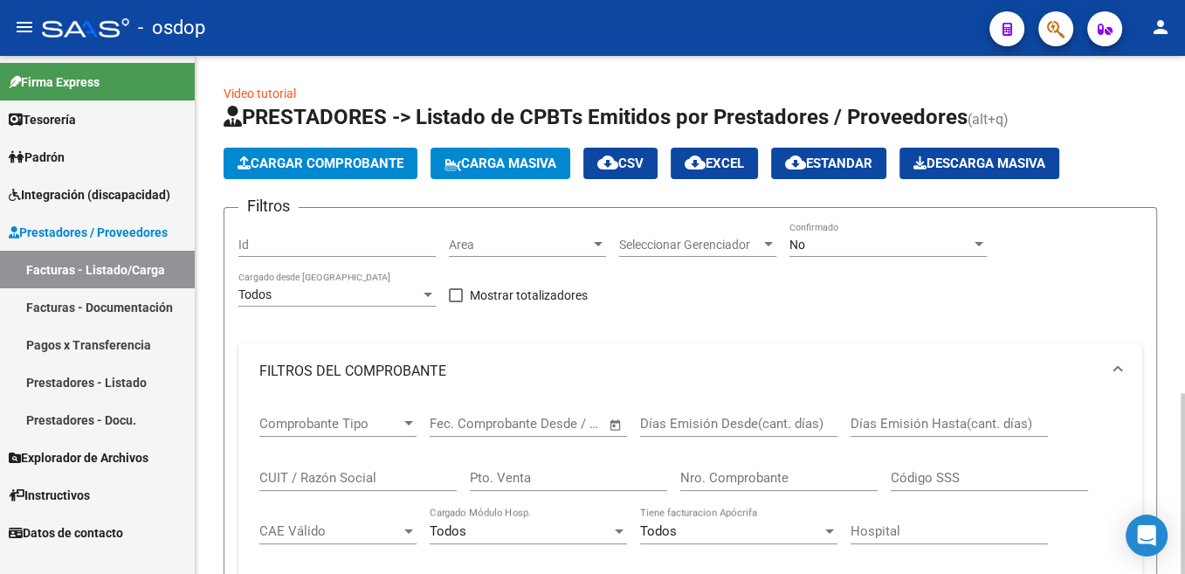
click at [378, 153] on button "Cargar Comprobante" at bounding box center [321, 163] width 194 height 31
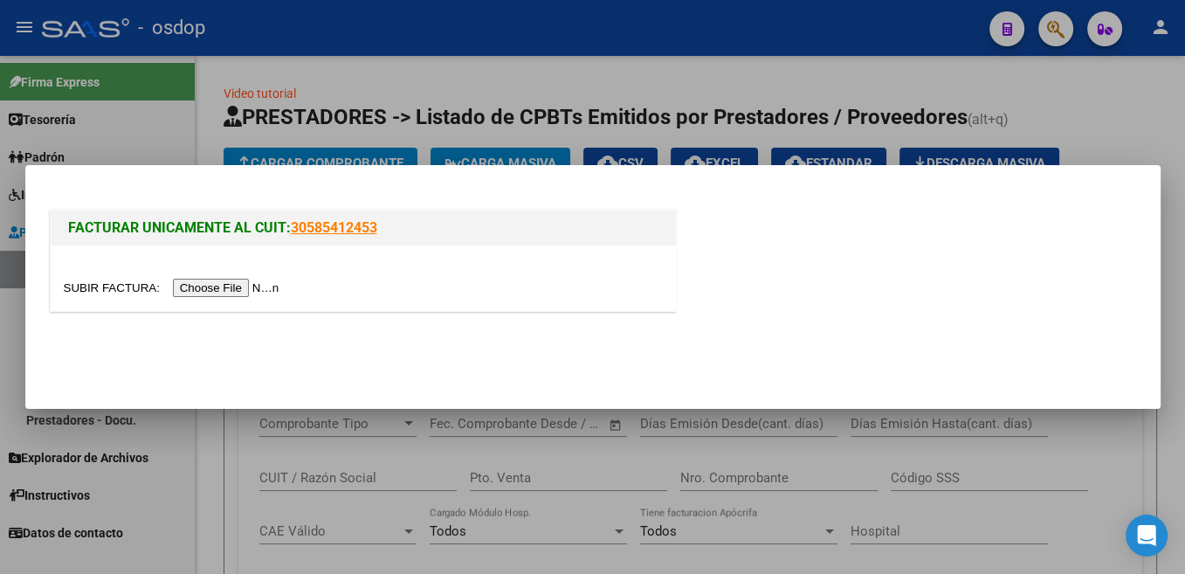
click at [103, 291] on input "file" at bounding box center [174, 288] width 221 height 18
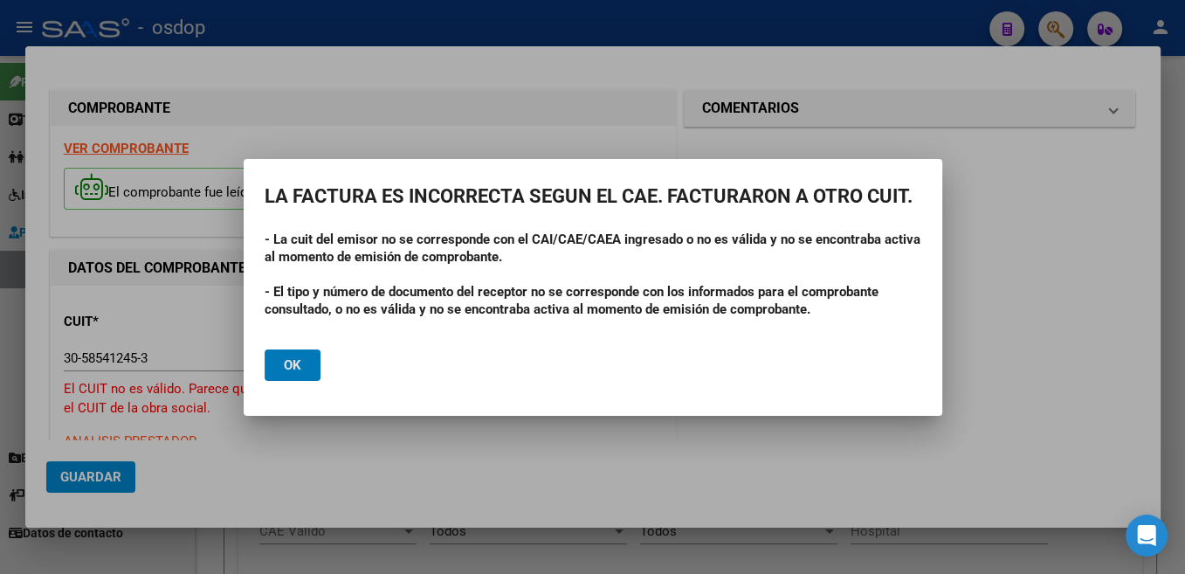
click at [294, 376] on button "Ok" at bounding box center [293, 364] width 56 height 31
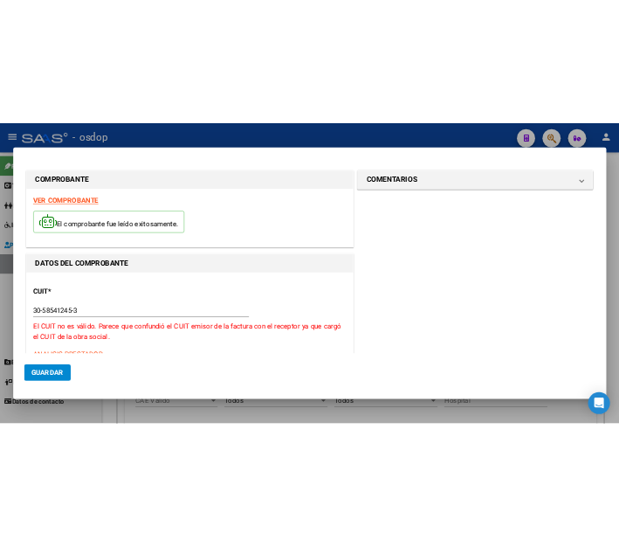
scroll to position [185, 0]
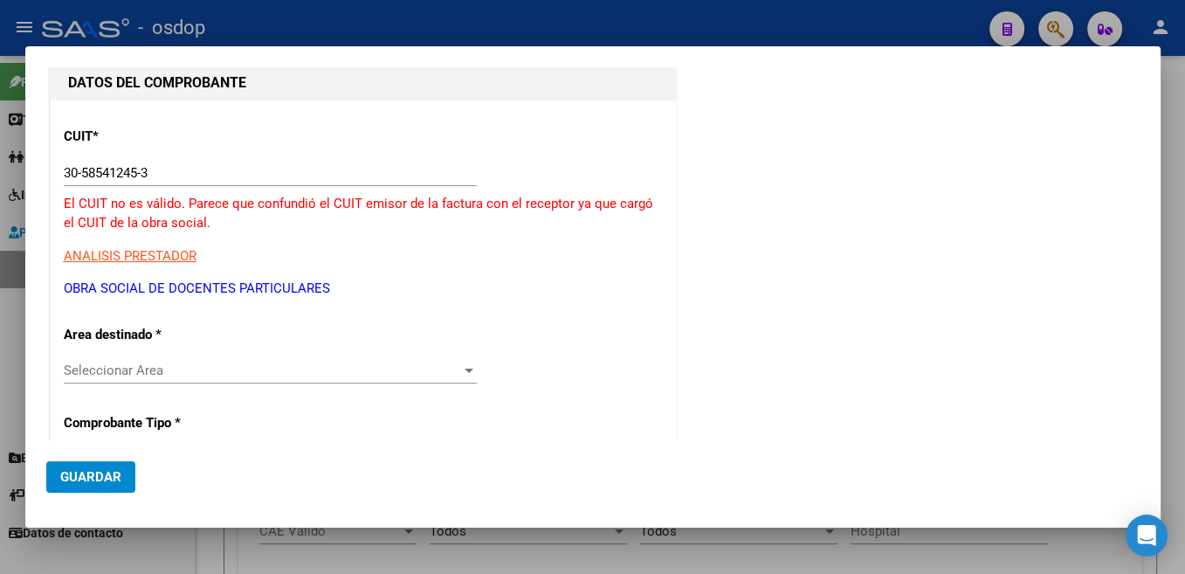
click at [117, 169] on input "30-58541245-3" at bounding box center [270, 173] width 413 height 16
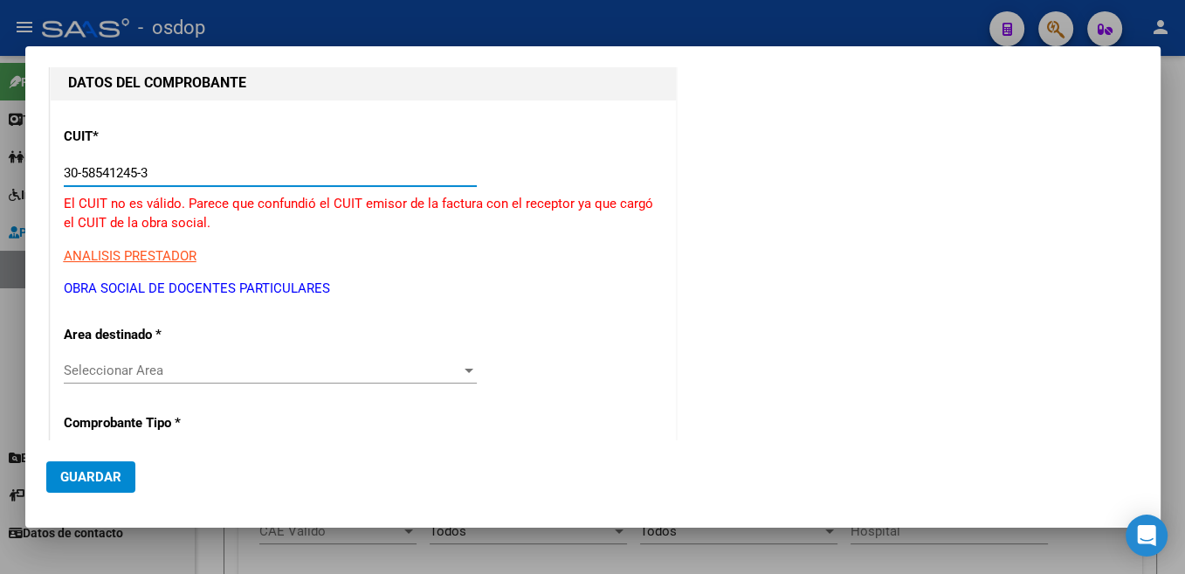
click at [117, 169] on input "30-58541245-3" at bounding box center [270, 173] width 413 height 16
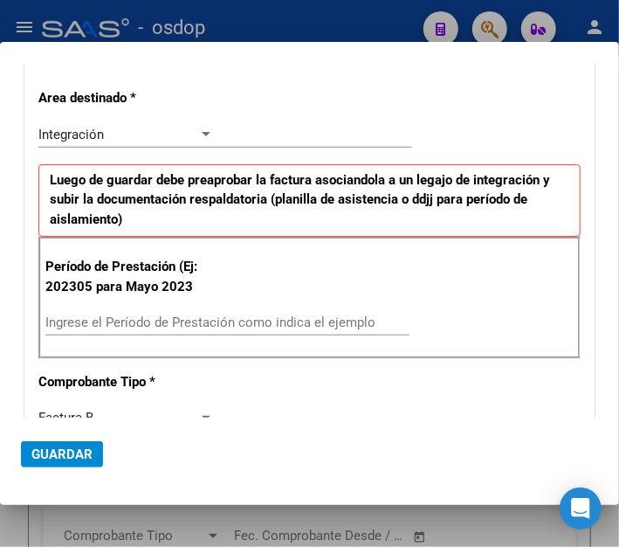
scroll to position [389, 0]
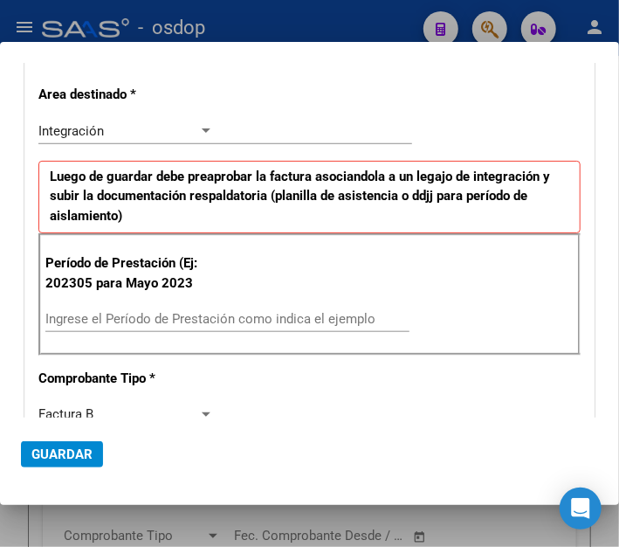
type input "30-71413436-8"
click at [163, 307] on div "Ingrese el Período de Prestación como indica el ejemplo" at bounding box center [227, 319] width 364 height 26
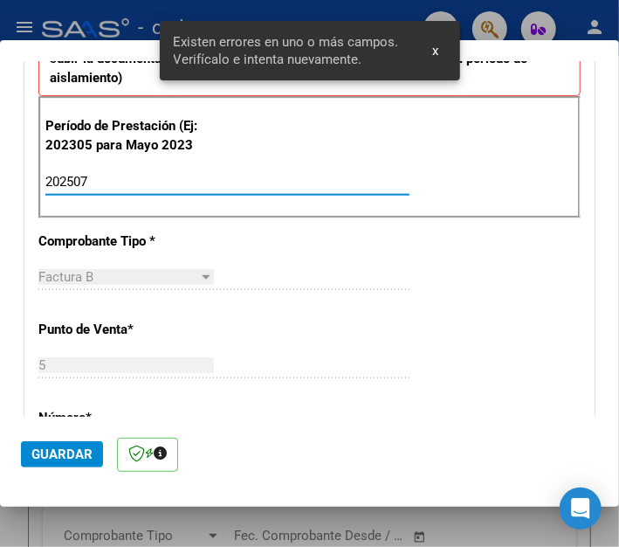
scroll to position [617, 0]
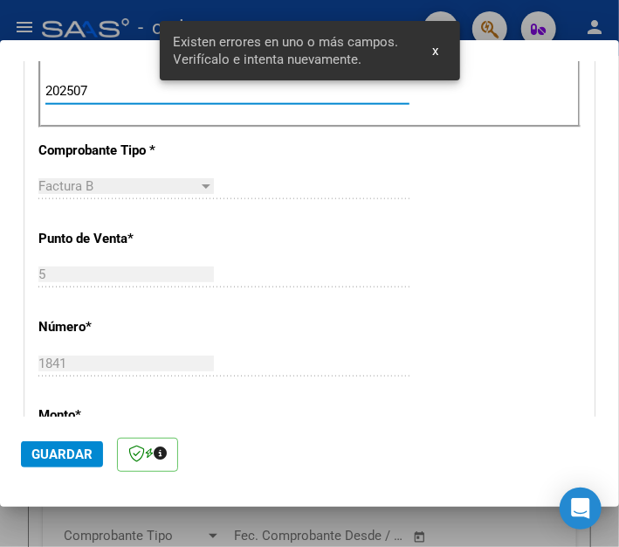
type input "202507"
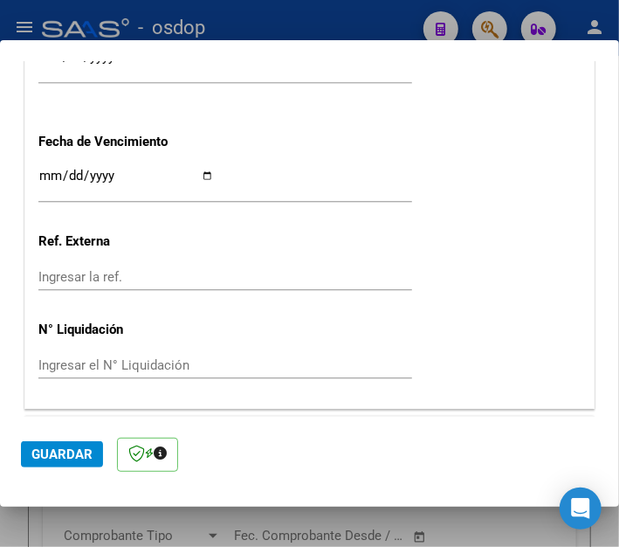
scroll to position [1339, 0]
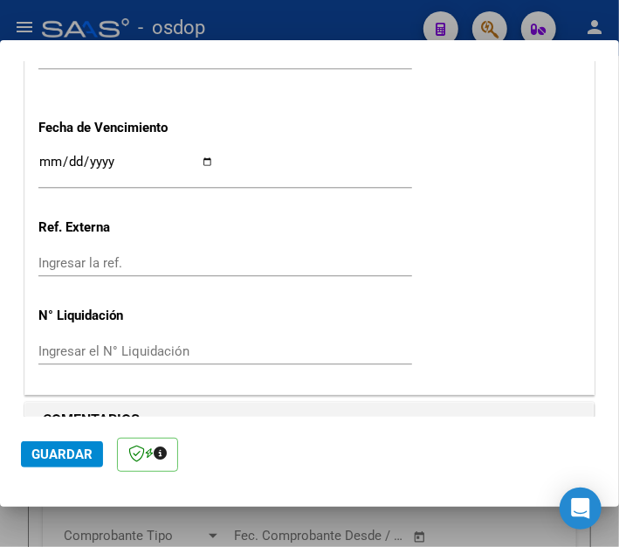
click at [85, 456] on span "Guardar" at bounding box center [61, 454] width 61 height 16
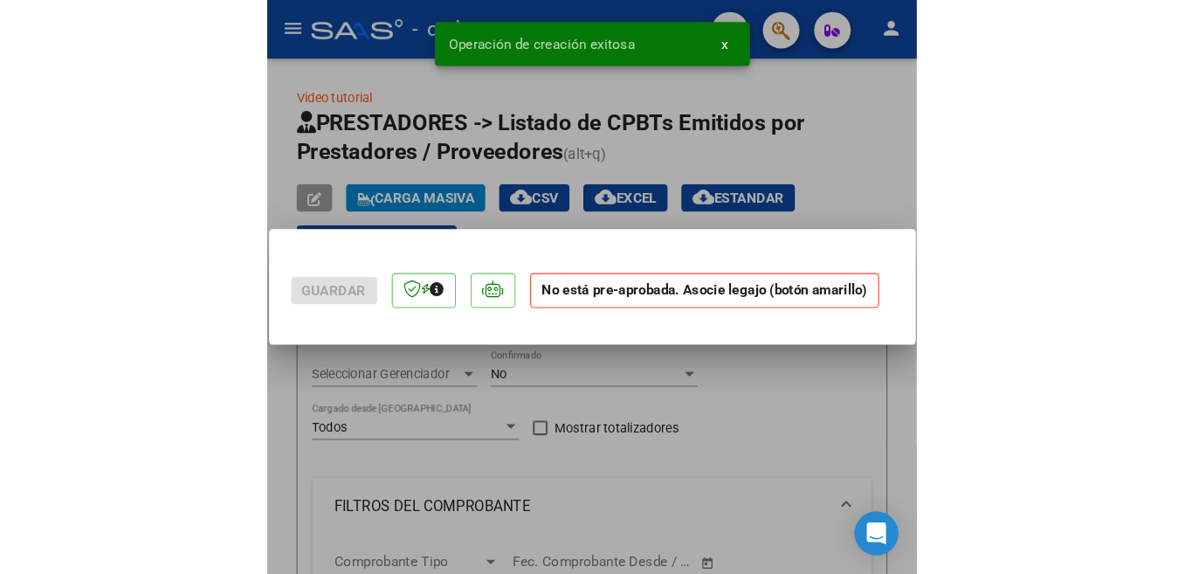
scroll to position [0, 0]
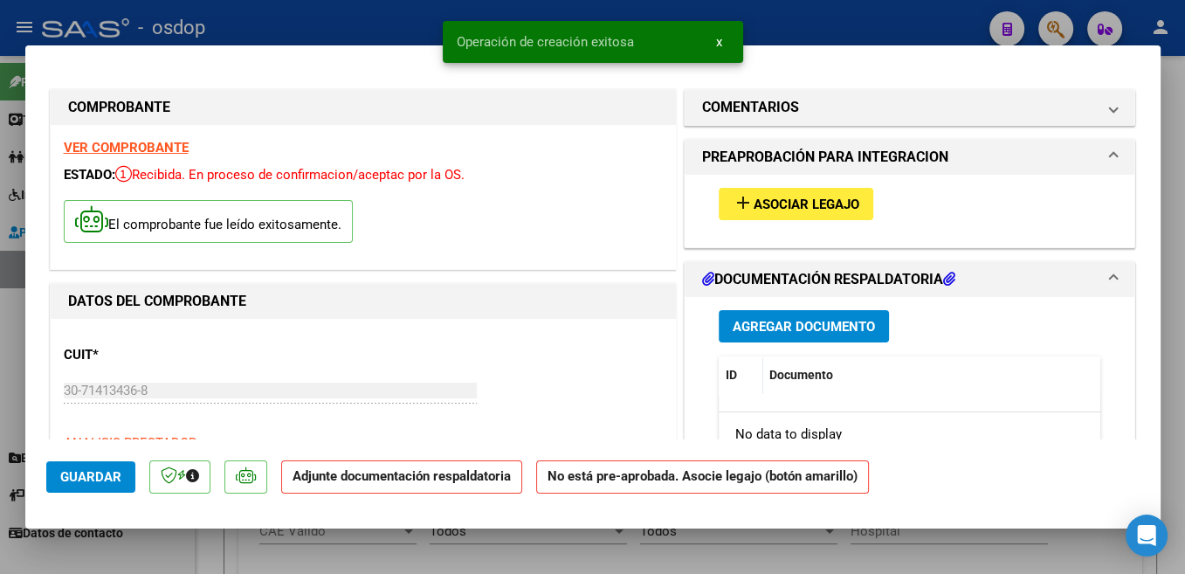
click at [850, 207] on span "Asociar Legajo" at bounding box center [807, 204] width 106 height 16
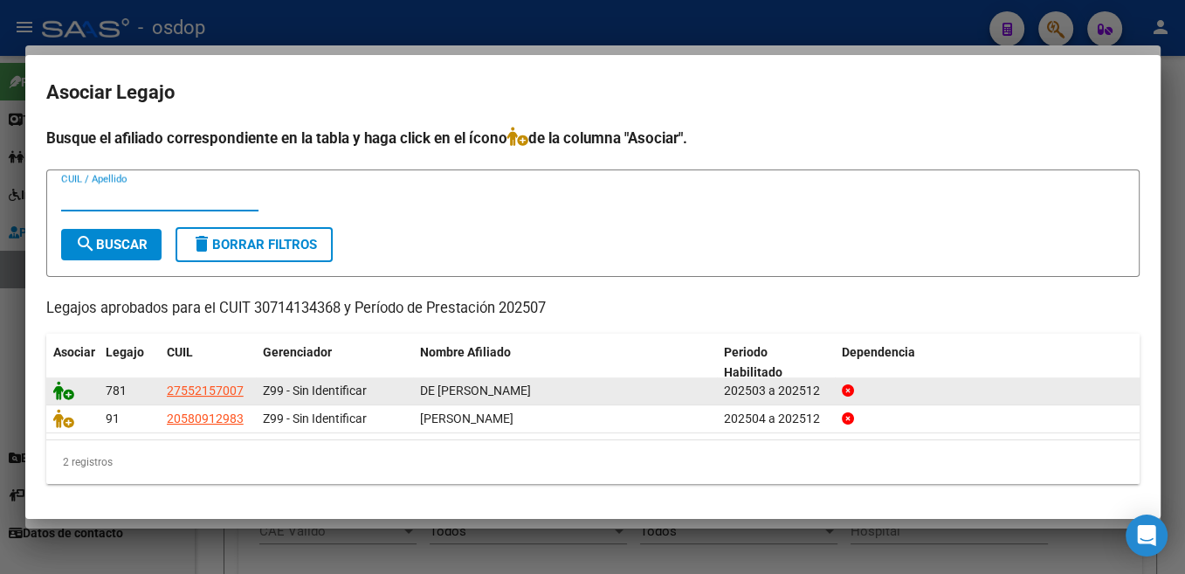
click at [67, 390] on icon at bounding box center [63, 390] width 21 height 19
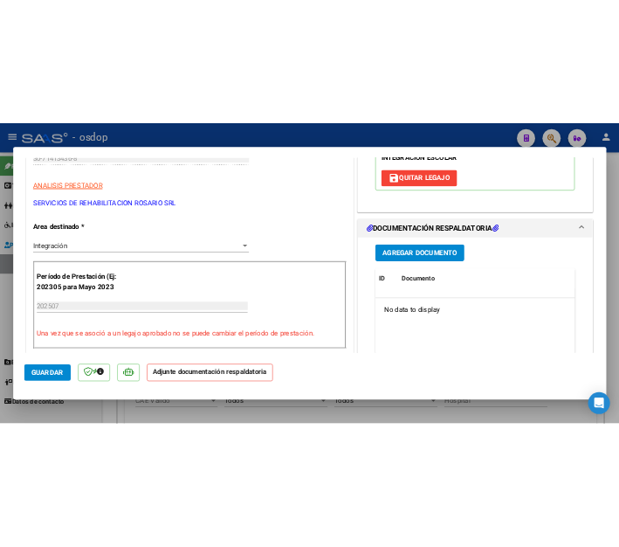
scroll to position [370, 0]
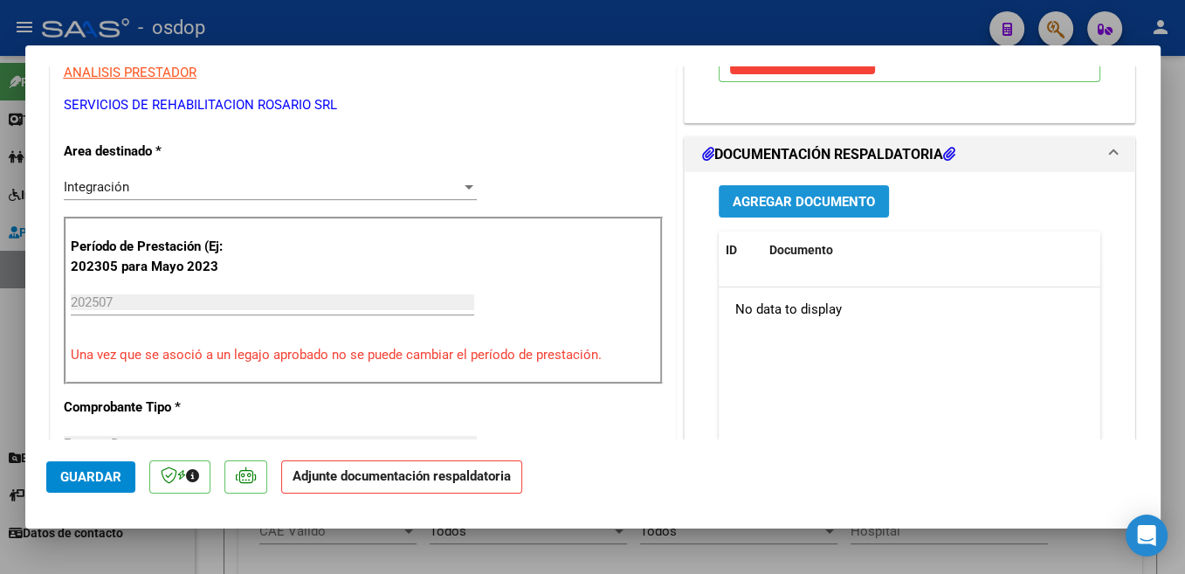
click at [867, 202] on button "Agregar Documento" at bounding box center [804, 201] width 170 height 32
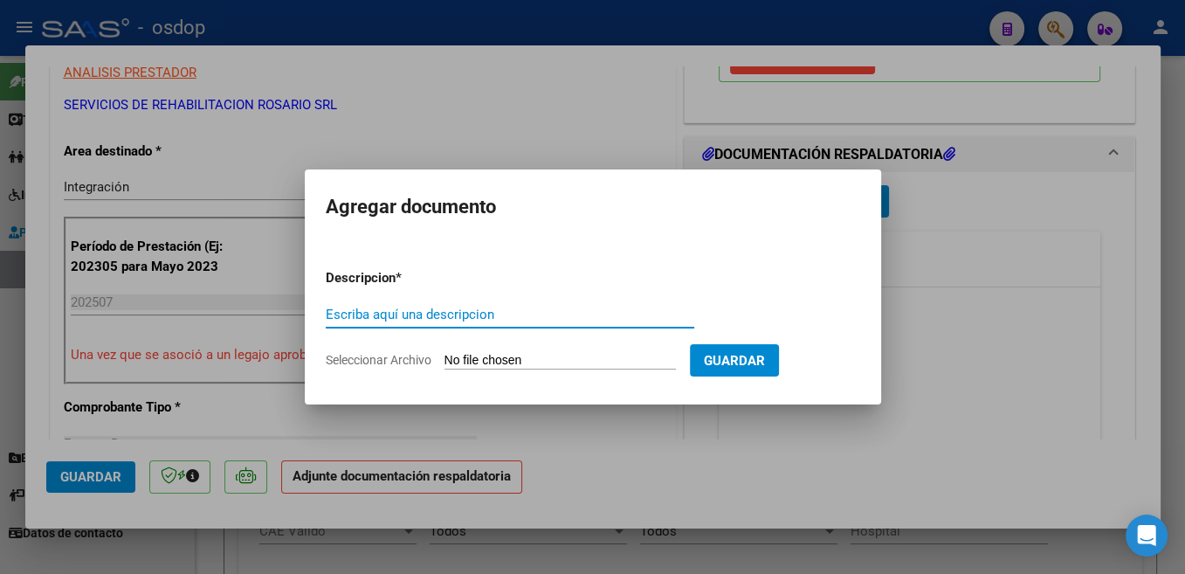
click at [424, 301] on div "Escriba aquí una descripcion" at bounding box center [510, 314] width 369 height 26
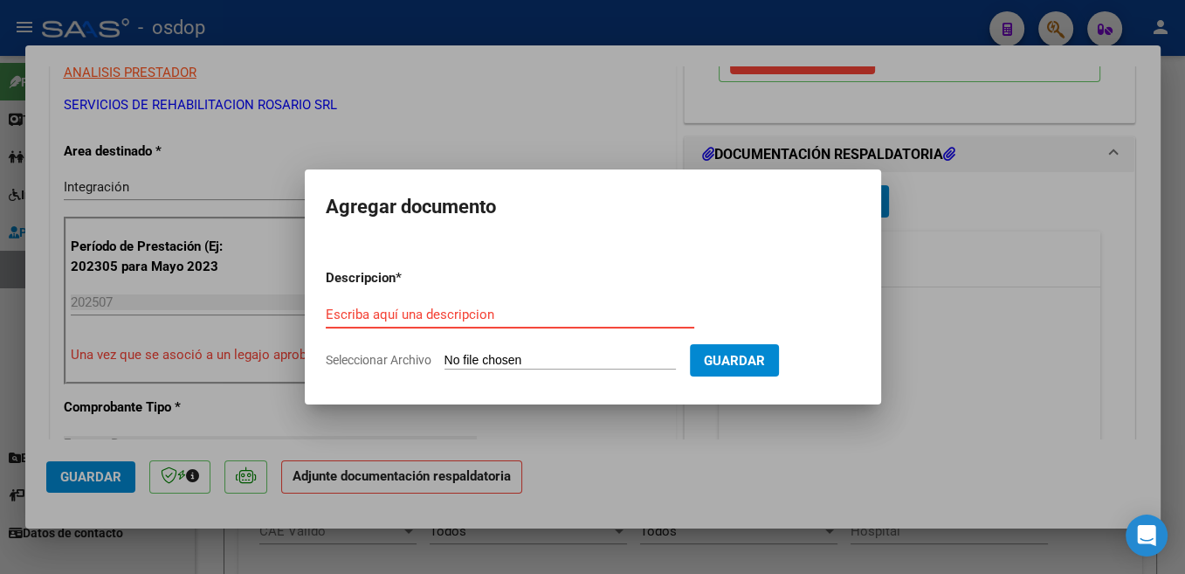
click at [438, 310] on input "Escriba aquí una descripcion" at bounding box center [510, 315] width 369 height 16
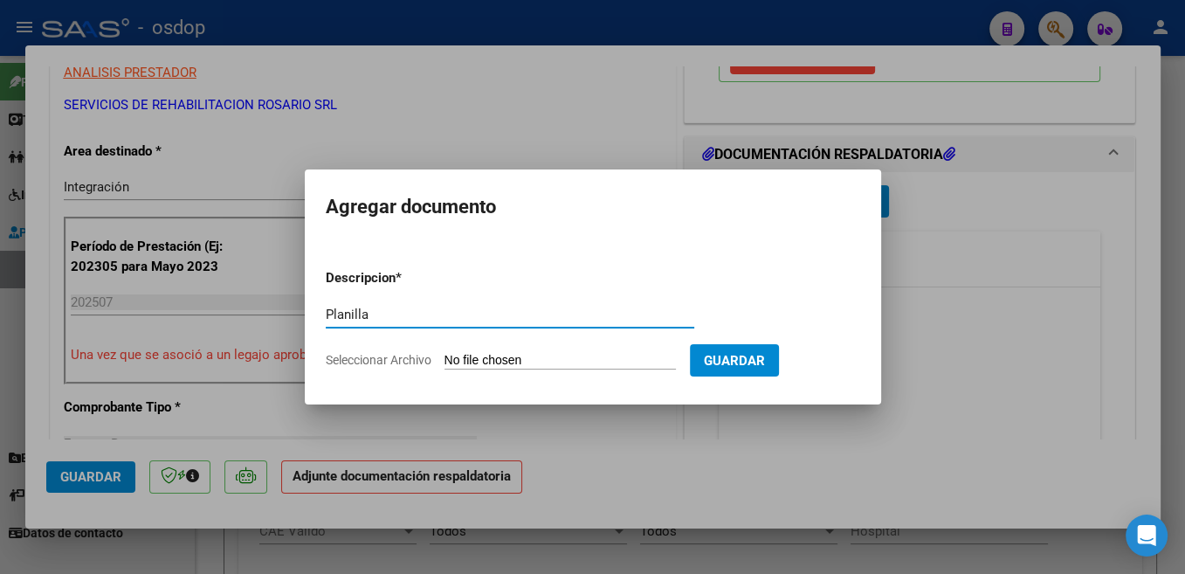
type input "Planilla"
click at [496, 363] on input "Seleccionar Archivo" at bounding box center [560, 361] width 231 height 17
type input "C:\fakepath\DE [PERSON_NAME].pdf"
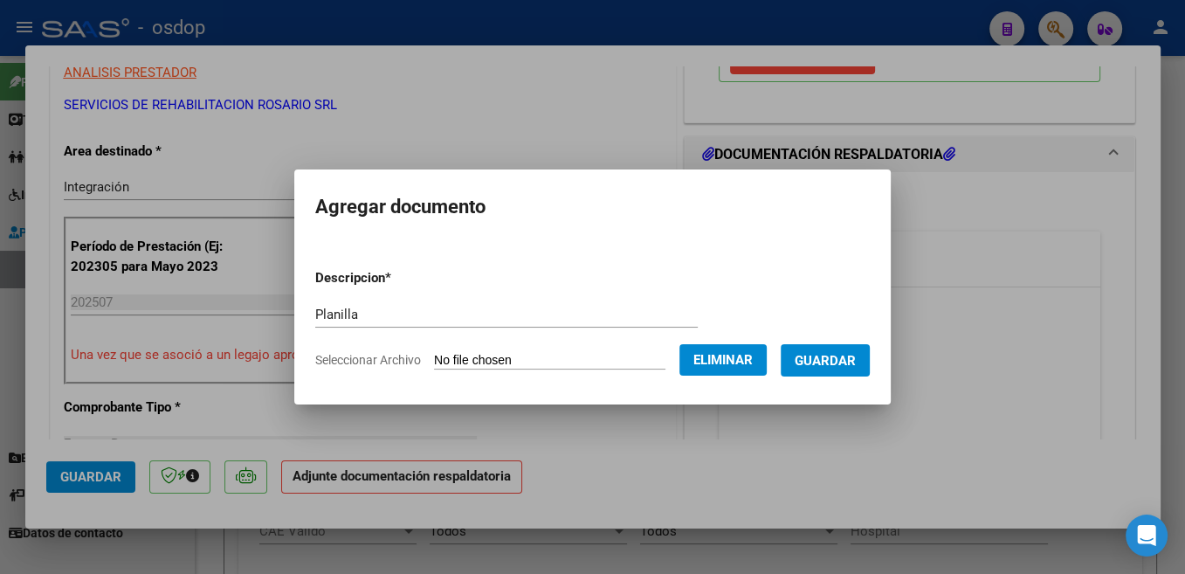
click at [838, 361] on span "Guardar" at bounding box center [825, 361] width 61 height 16
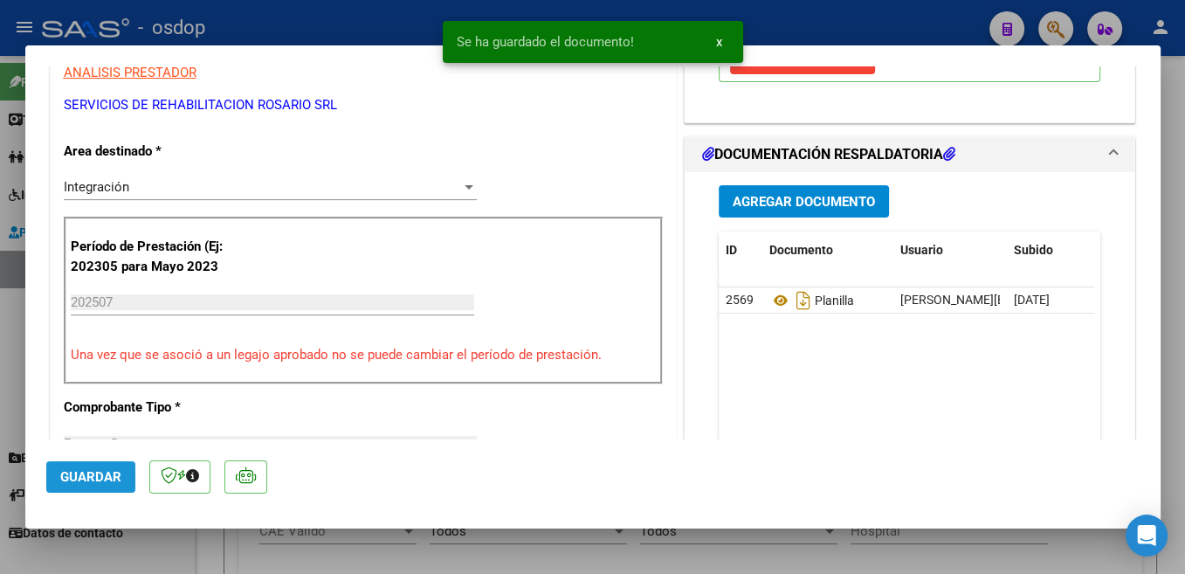
click at [91, 472] on span "Guardar" at bounding box center [90, 477] width 61 height 16
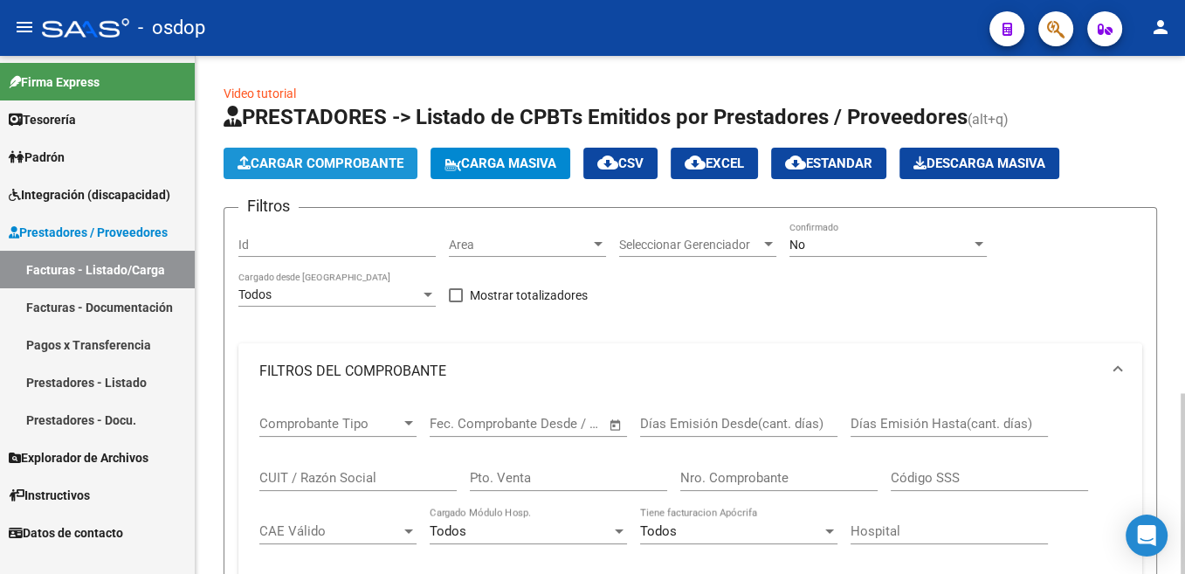
click at [356, 166] on span "Cargar Comprobante" at bounding box center [321, 163] width 166 height 16
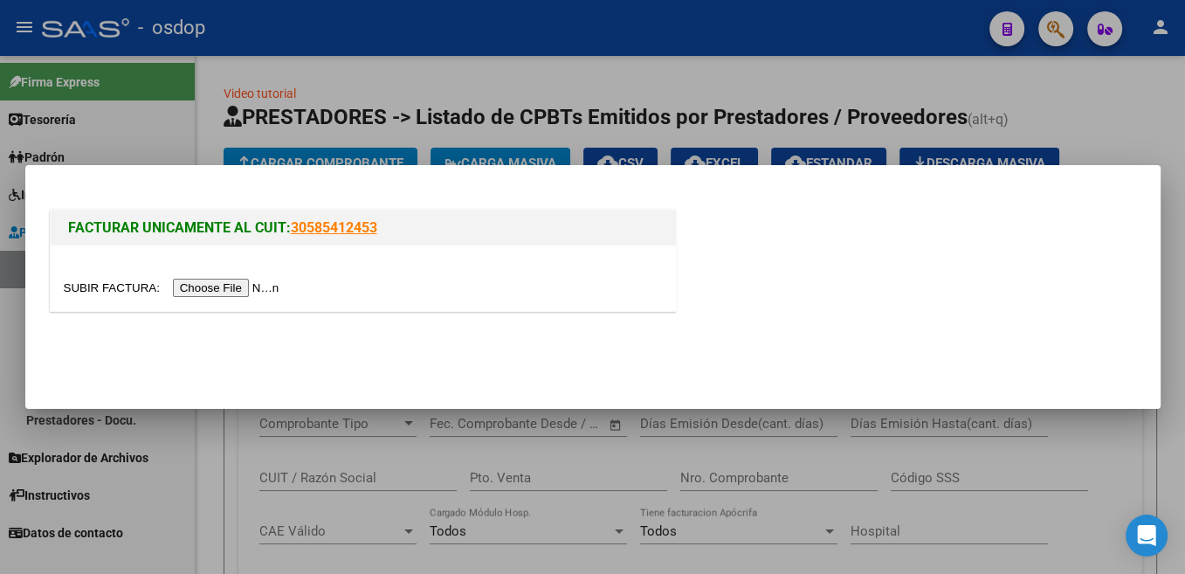
click at [785, 338] on mat-dialog-actions at bounding box center [592, 354] width 1093 height 66
click at [108, 284] on input "file" at bounding box center [174, 288] width 221 height 18
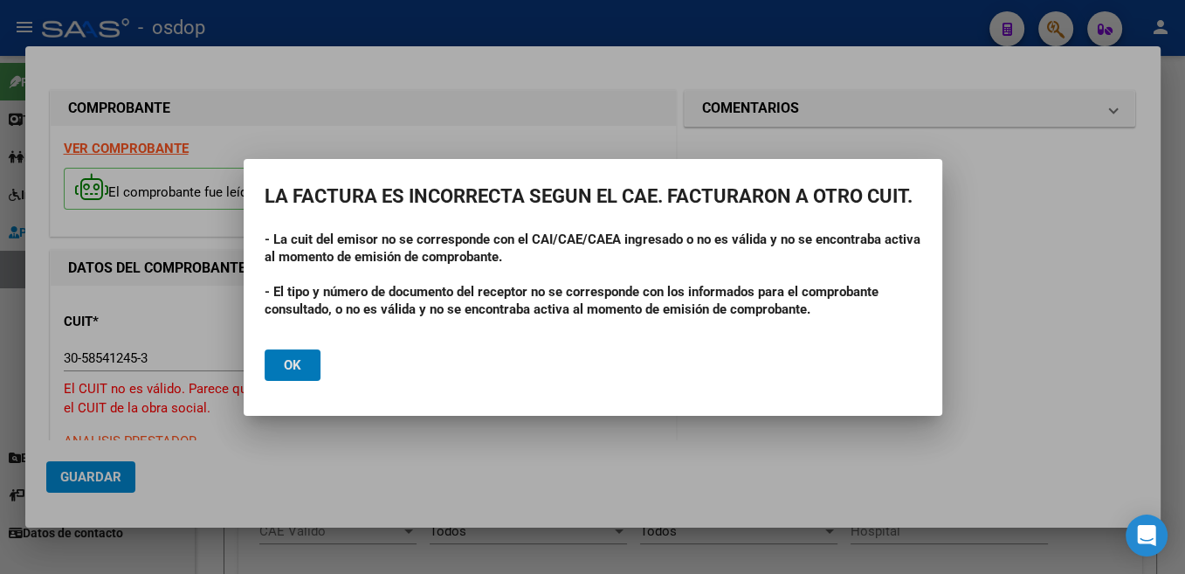
drag, startPoint x: 296, startPoint y: 366, endPoint x: 308, endPoint y: 477, distance: 111.6
click at [308, 477] on div "COMPROBANTE VER COMPROBANTE El comprobante fue leído exitosamente. DATOS DEL CO…" at bounding box center [592, 287] width 1185 height 574
click at [285, 359] on span "Ok" at bounding box center [292, 365] width 17 height 16
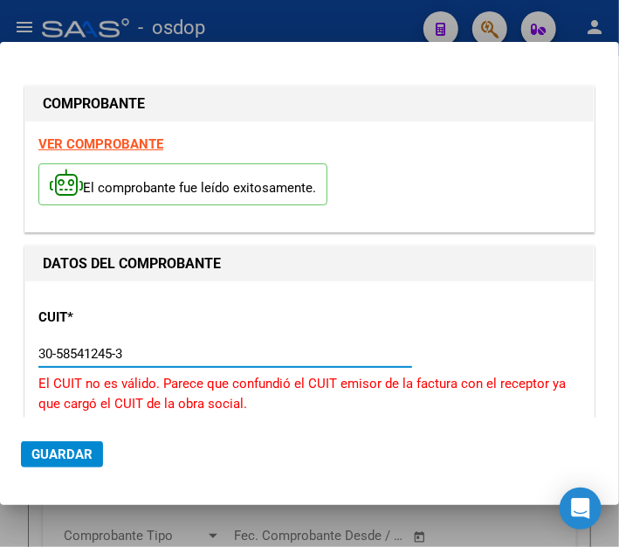
click at [77, 352] on input "30-58541245-3" at bounding box center [126, 354] width 176 height 16
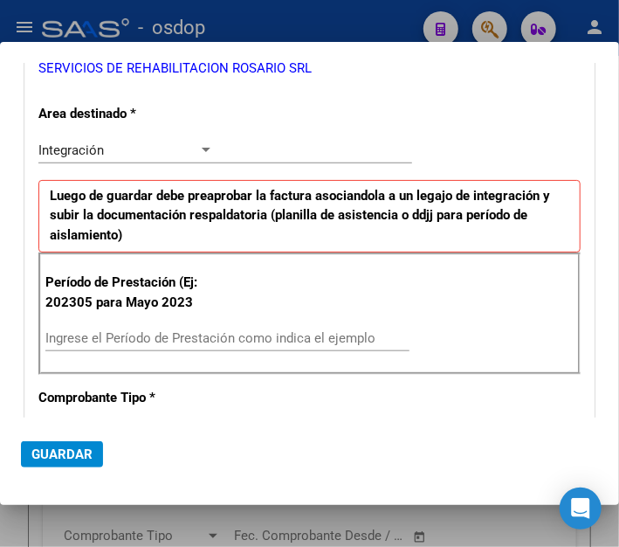
type input "30-71413436-8"
click at [175, 334] on input "Ingrese el Período de Prestación como indica el ejemplo" at bounding box center [130, 338] width 171 height 16
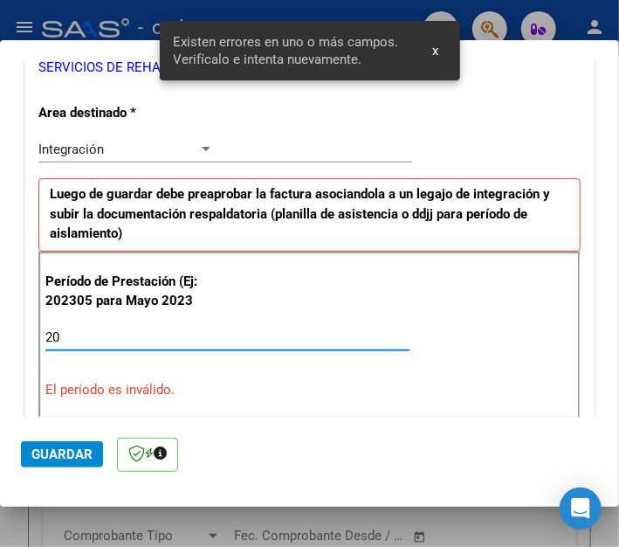
scroll to position [431, 0]
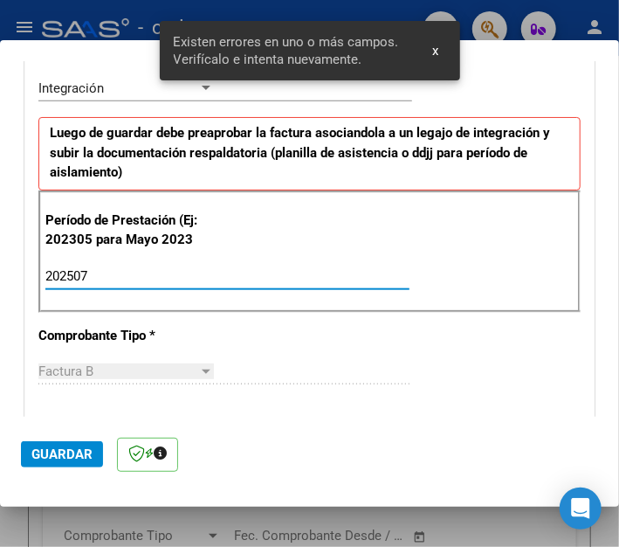
type input "202507"
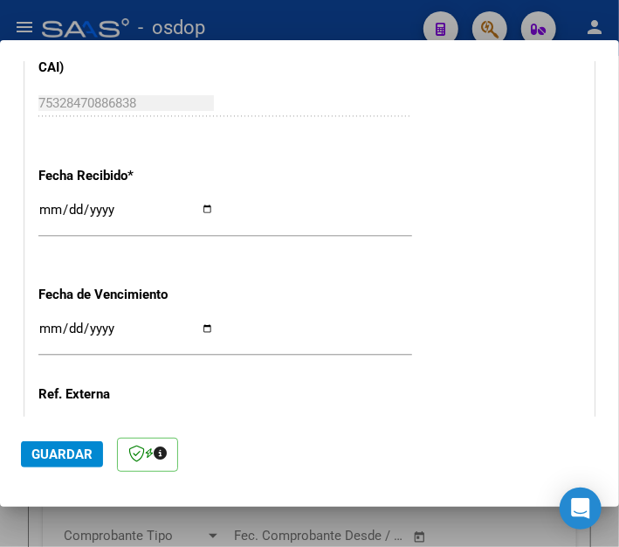
scroll to position [1339, 0]
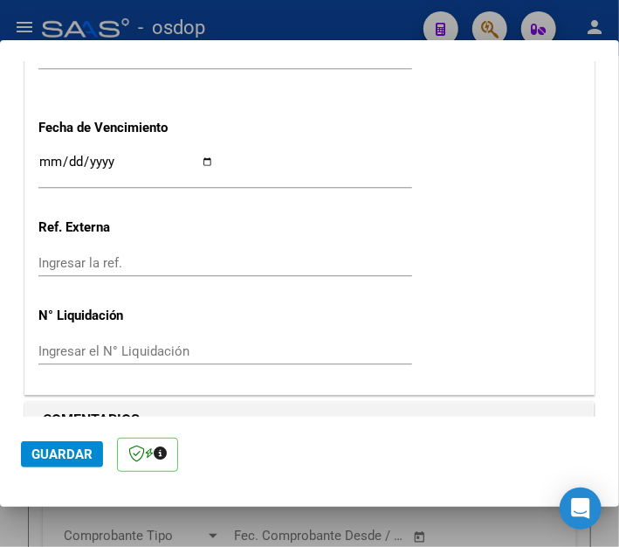
click at [65, 458] on span "Guardar" at bounding box center [61, 454] width 61 height 16
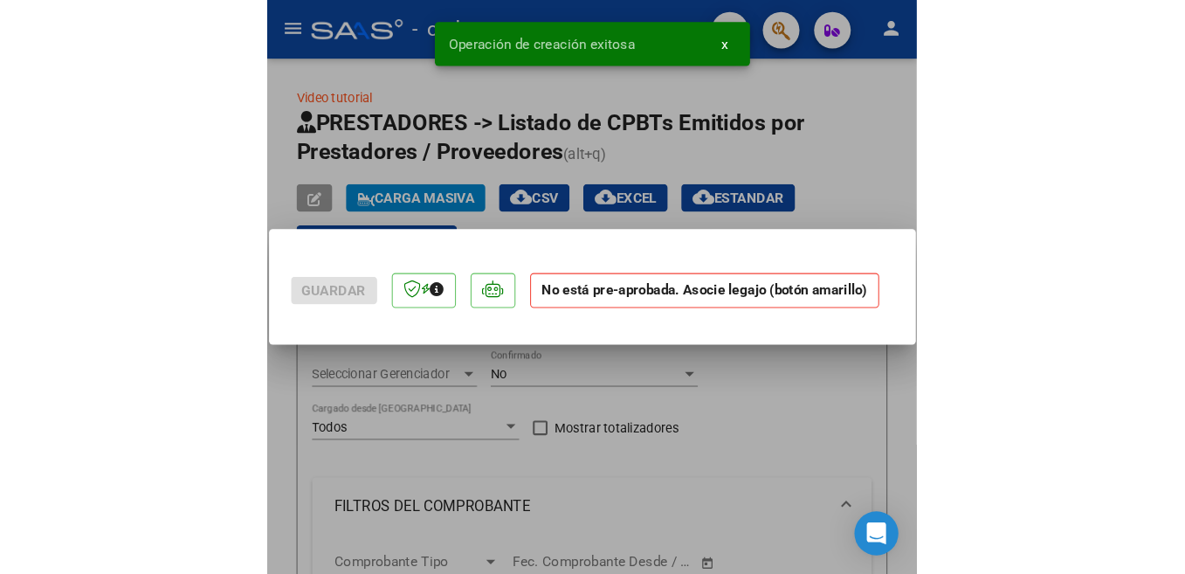
scroll to position [0, 0]
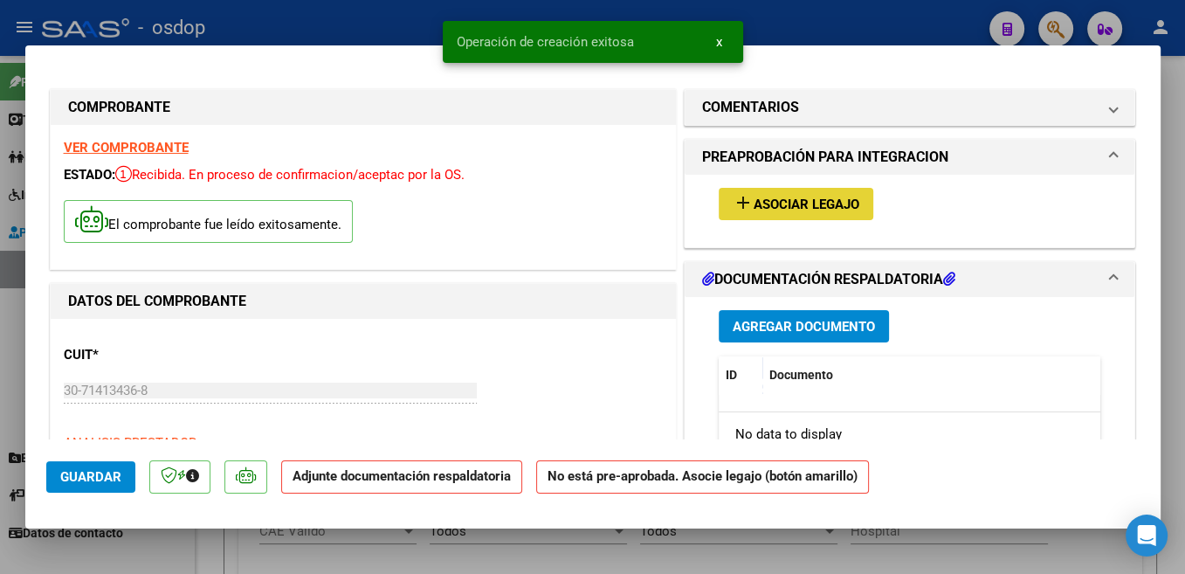
click at [814, 202] on span "Asociar Legajo" at bounding box center [807, 204] width 106 height 16
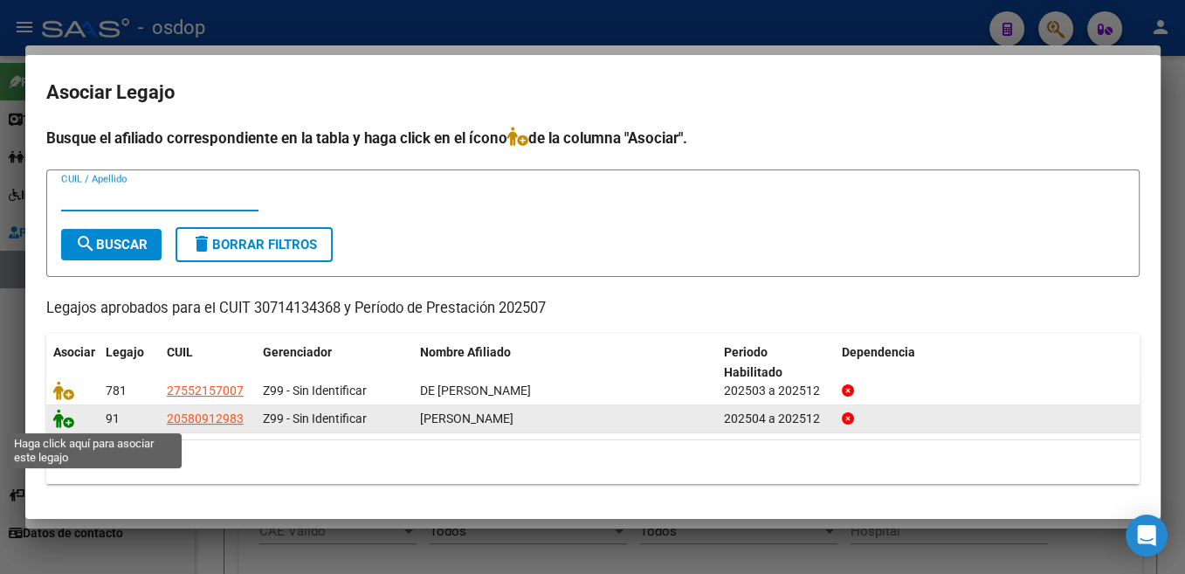
click at [59, 423] on icon at bounding box center [63, 418] width 21 height 19
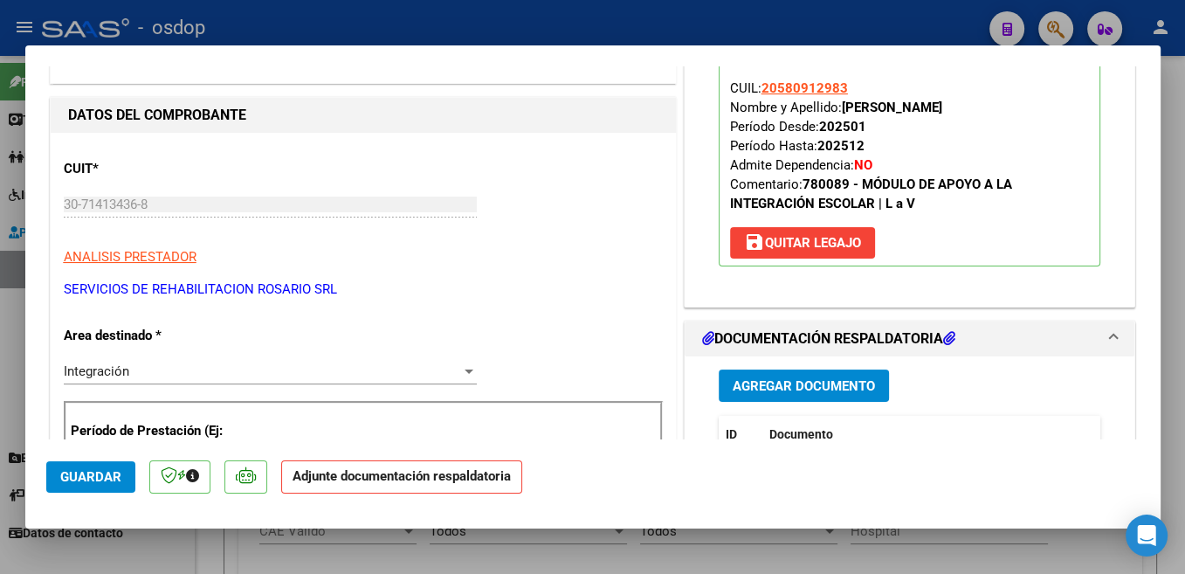
scroll to position [463, 0]
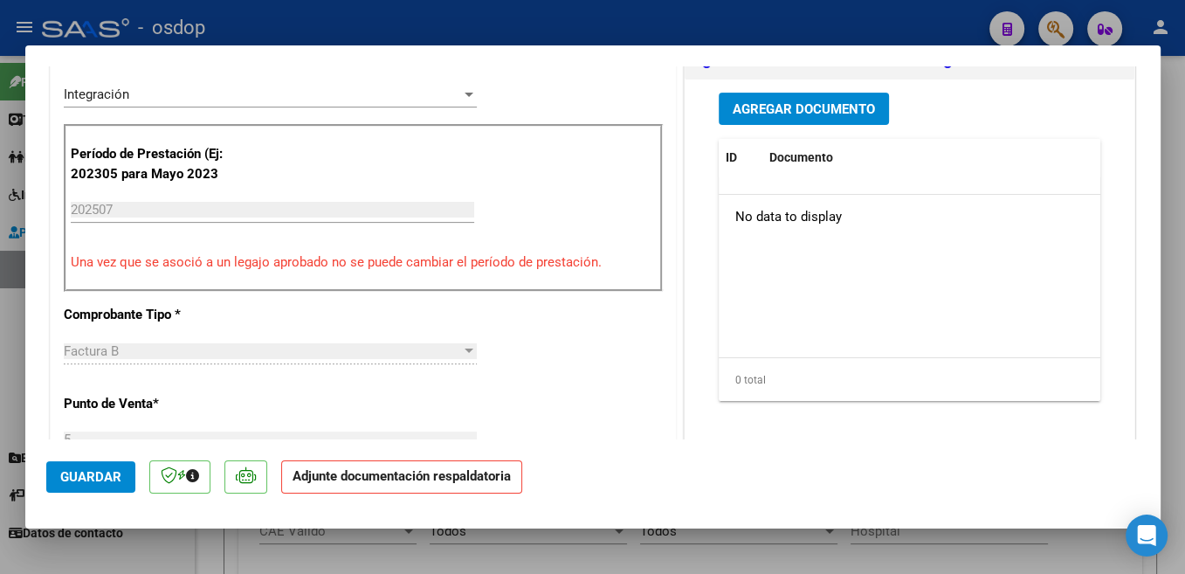
click at [867, 111] on button "Agregar Documento" at bounding box center [804, 109] width 170 height 32
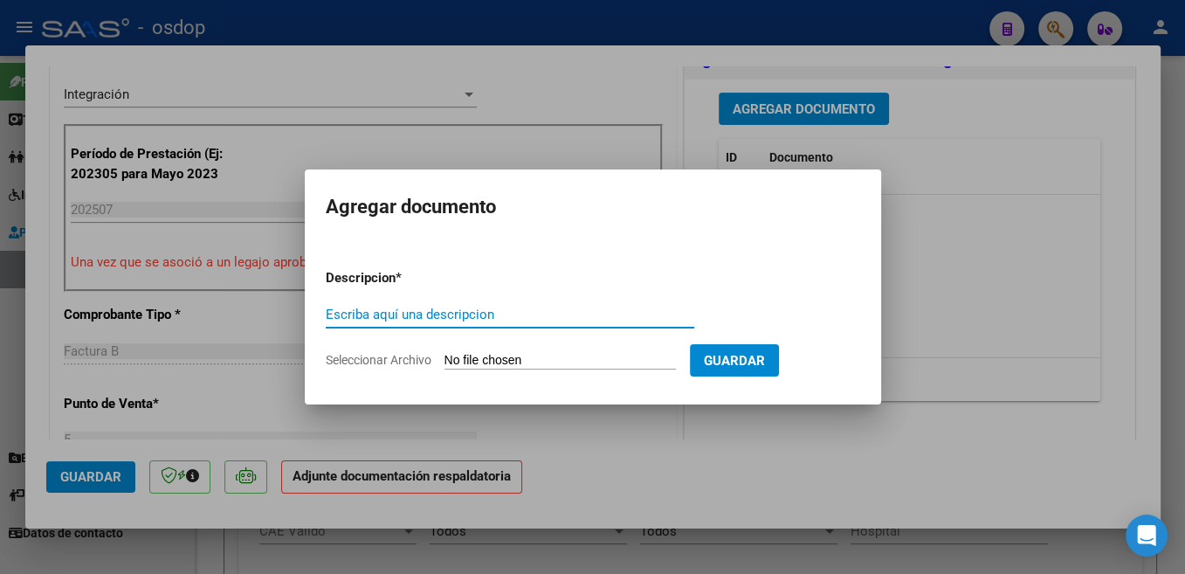
click at [479, 324] on div "Escriba aquí una descripcion" at bounding box center [510, 314] width 369 height 26
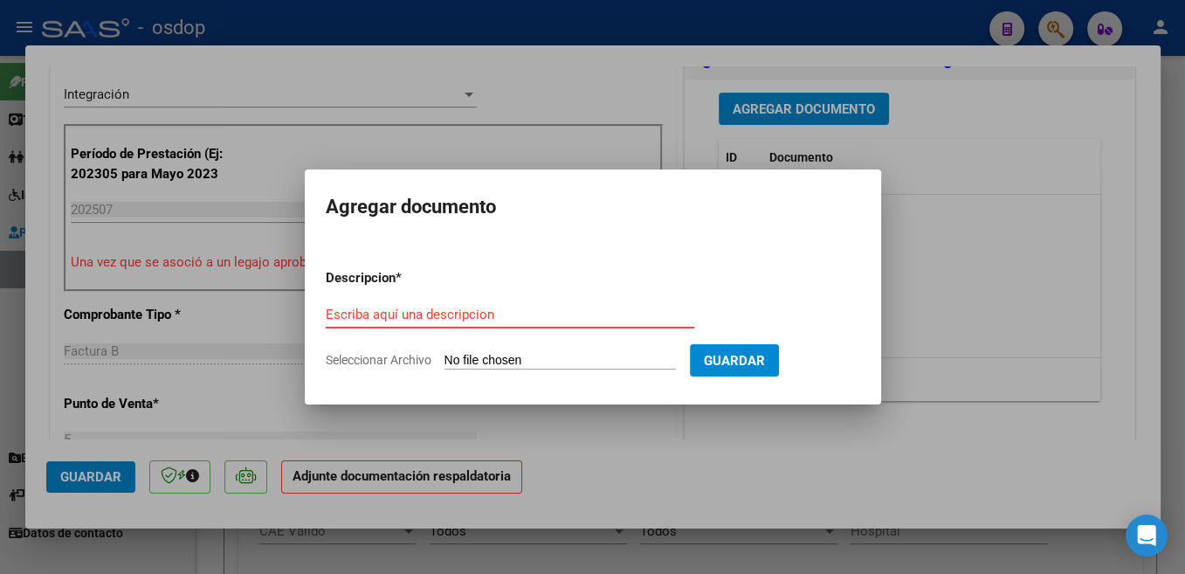
click at [479, 321] on input "Escriba aquí una descripcion" at bounding box center [510, 315] width 369 height 16
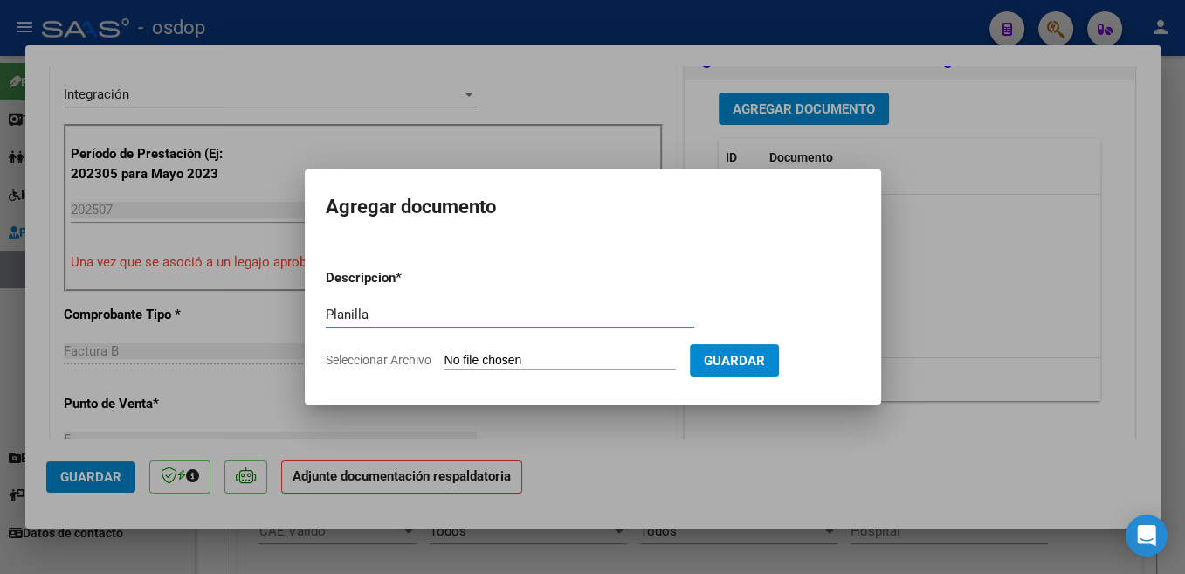
type input "Planilla"
click at [486, 365] on input "Seleccionar Archivo" at bounding box center [560, 361] width 231 height 17
type input "C:\fakepath\[PERSON_NAME].pdf"
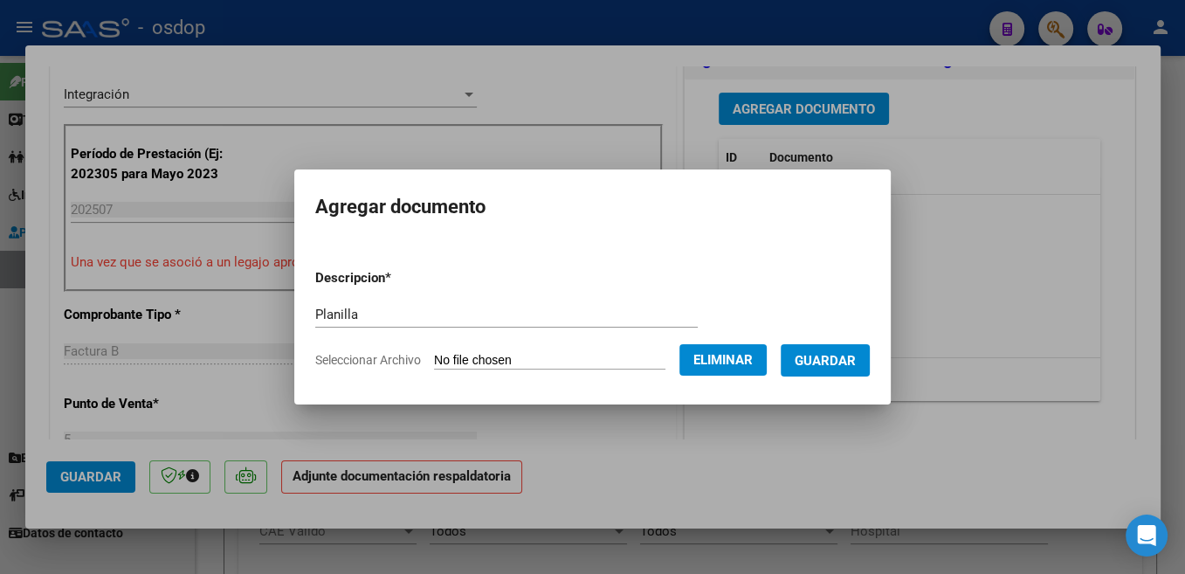
click at [824, 362] on span "Guardar" at bounding box center [825, 361] width 61 height 16
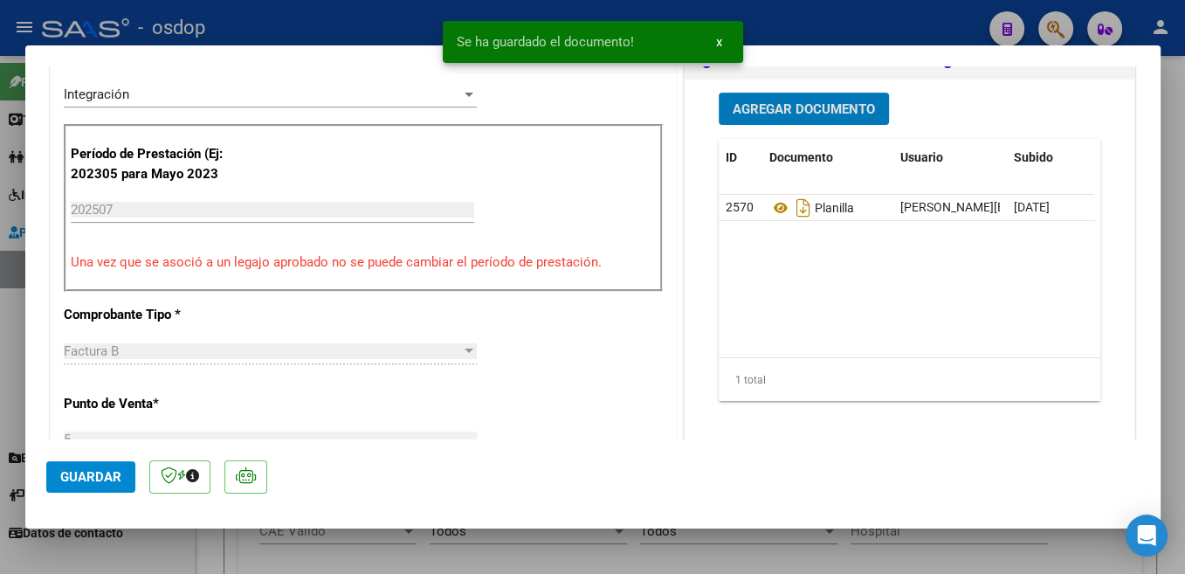
click at [99, 476] on span "Guardar" at bounding box center [90, 477] width 61 height 16
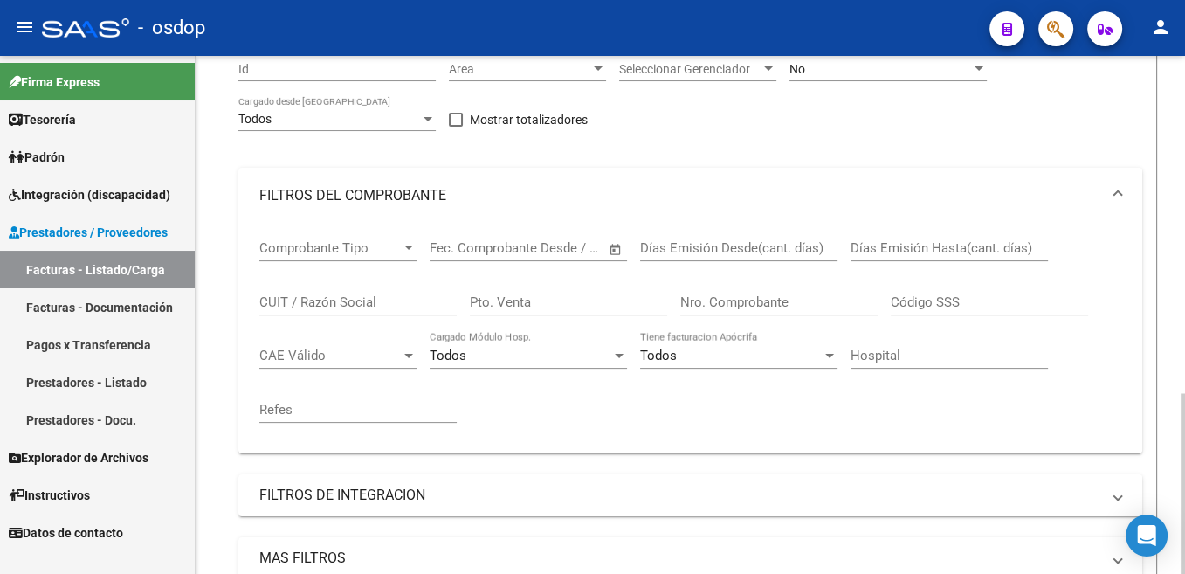
scroll to position [0, 0]
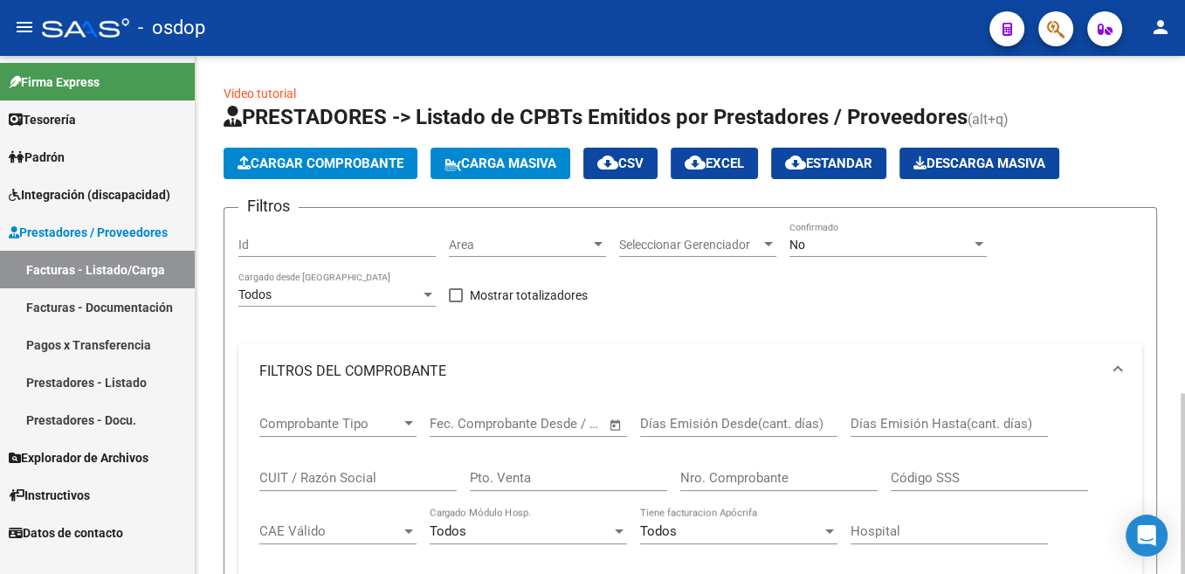
click at [328, 171] on button "Cargar Comprobante" at bounding box center [321, 163] width 194 height 31
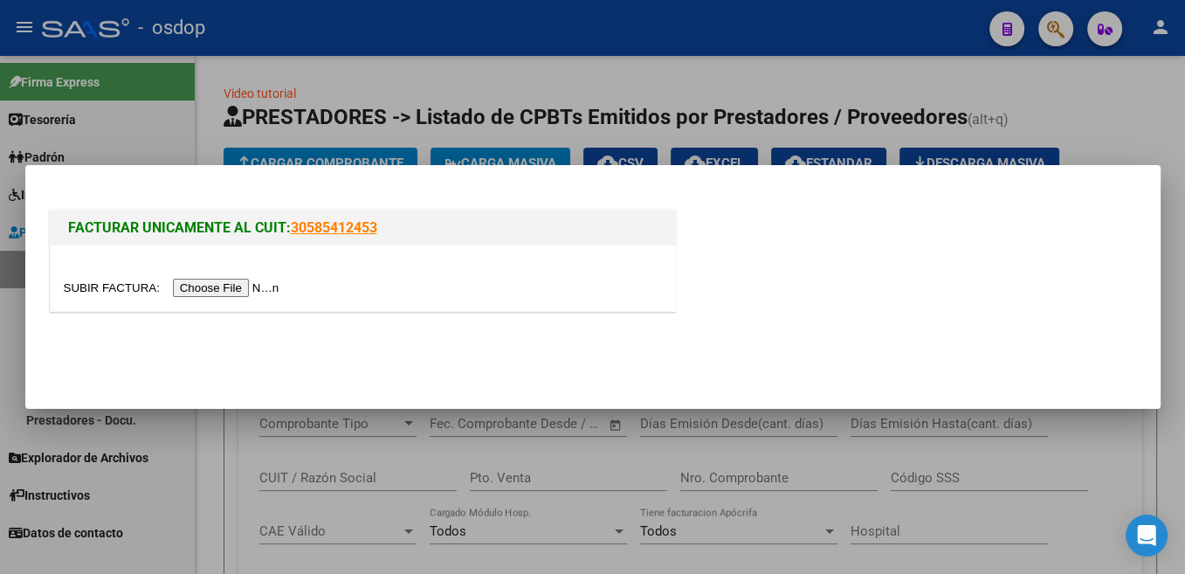
click at [122, 286] on input "file" at bounding box center [174, 288] width 221 height 18
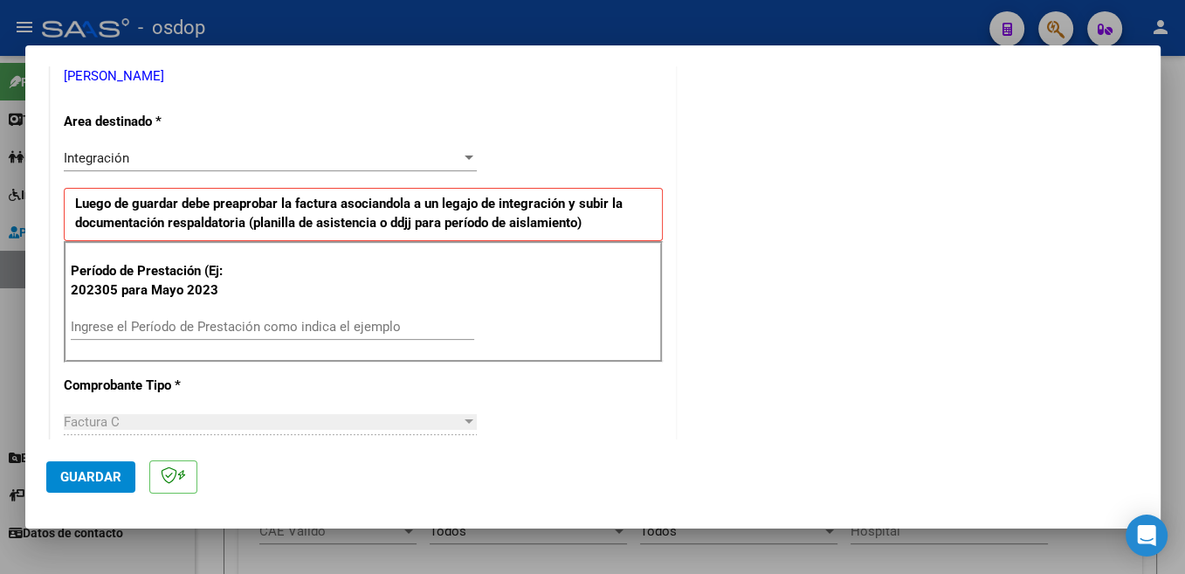
scroll to position [370, 0]
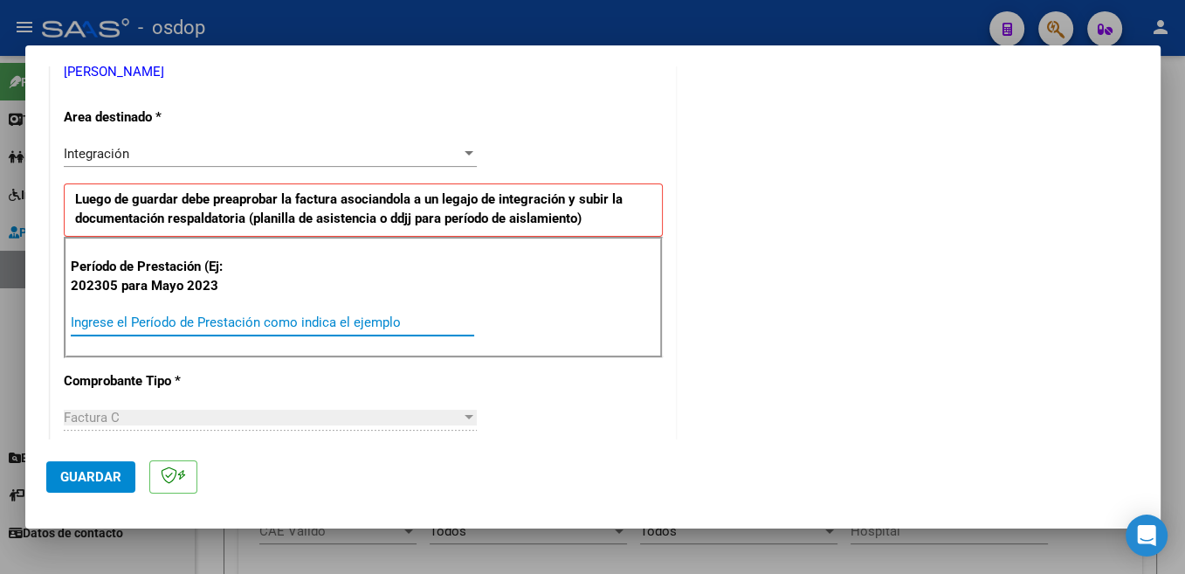
click at [231, 321] on input "Ingrese el Período de Prestación como indica el ejemplo" at bounding box center [272, 322] width 403 height 16
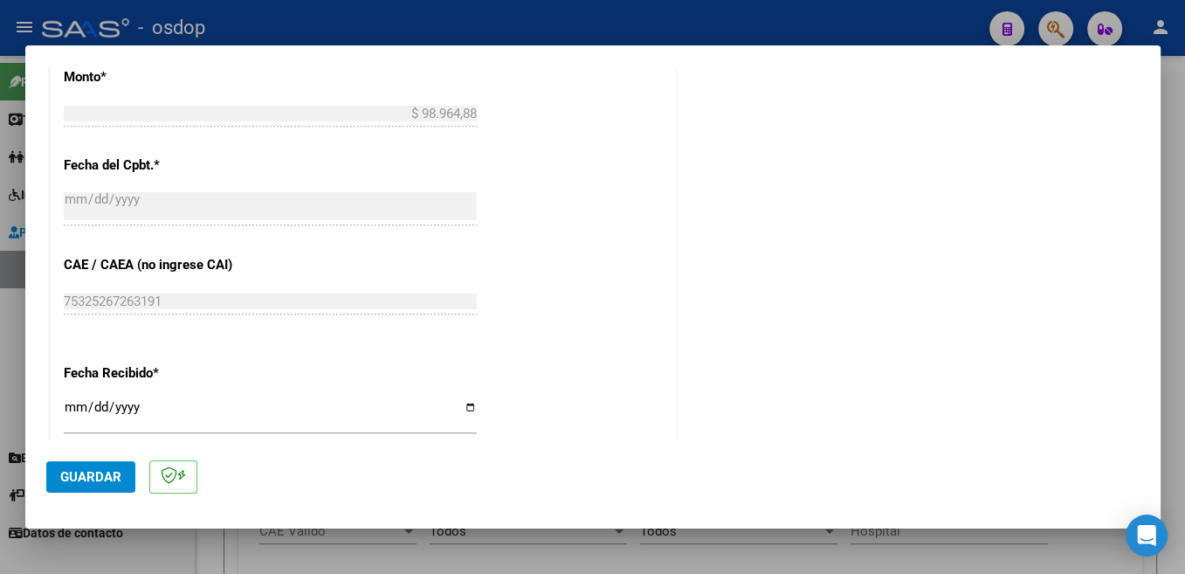
scroll to position [1018, 0]
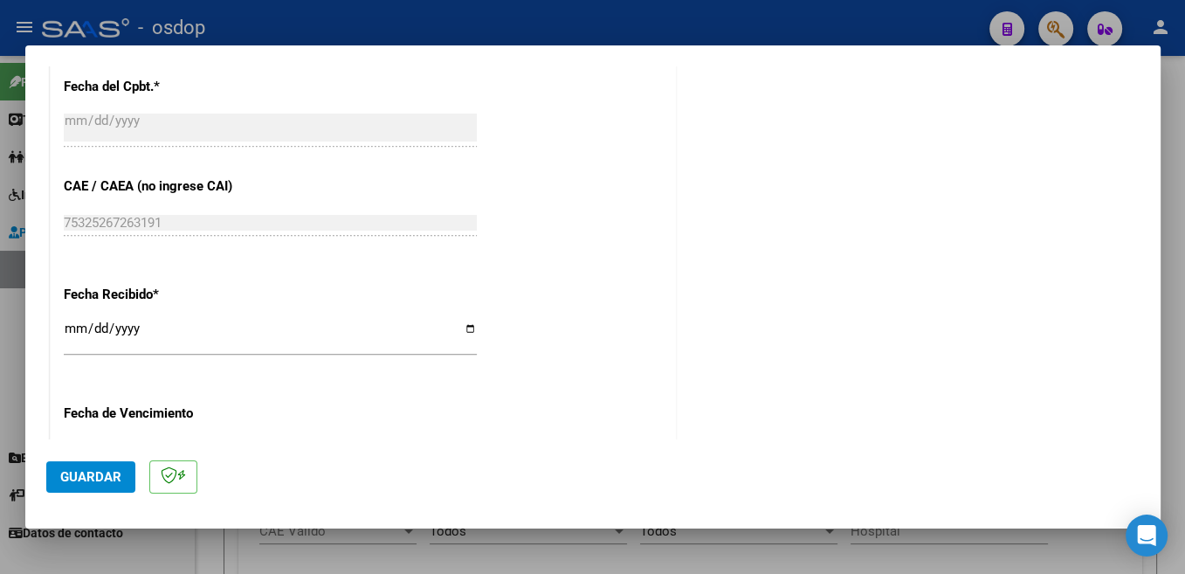
type input "202507"
click at [105, 470] on span "Guardar" at bounding box center [90, 477] width 61 height 16
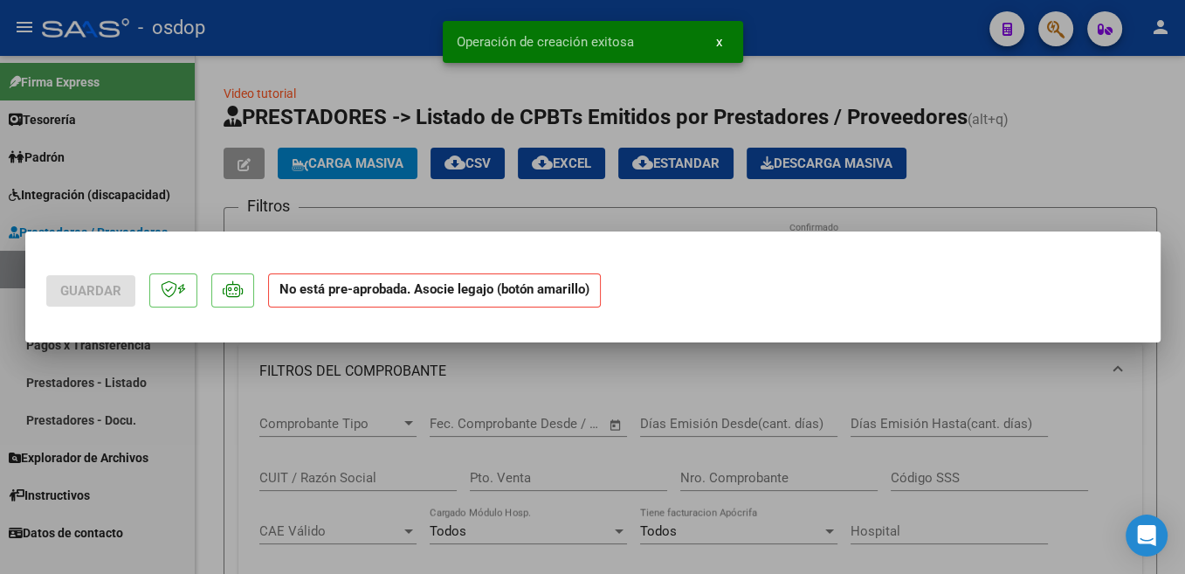
scroll to position [0, 0]
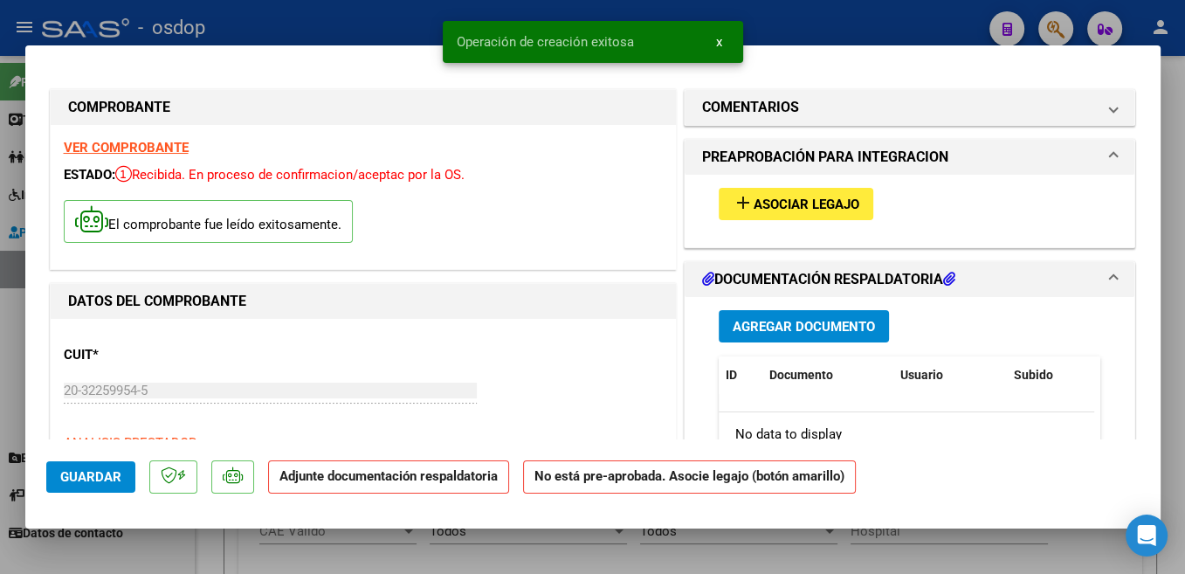
click at [823, 205] on span "Asociar Legajo" at bounding box center [807, 204] width 106 height 16
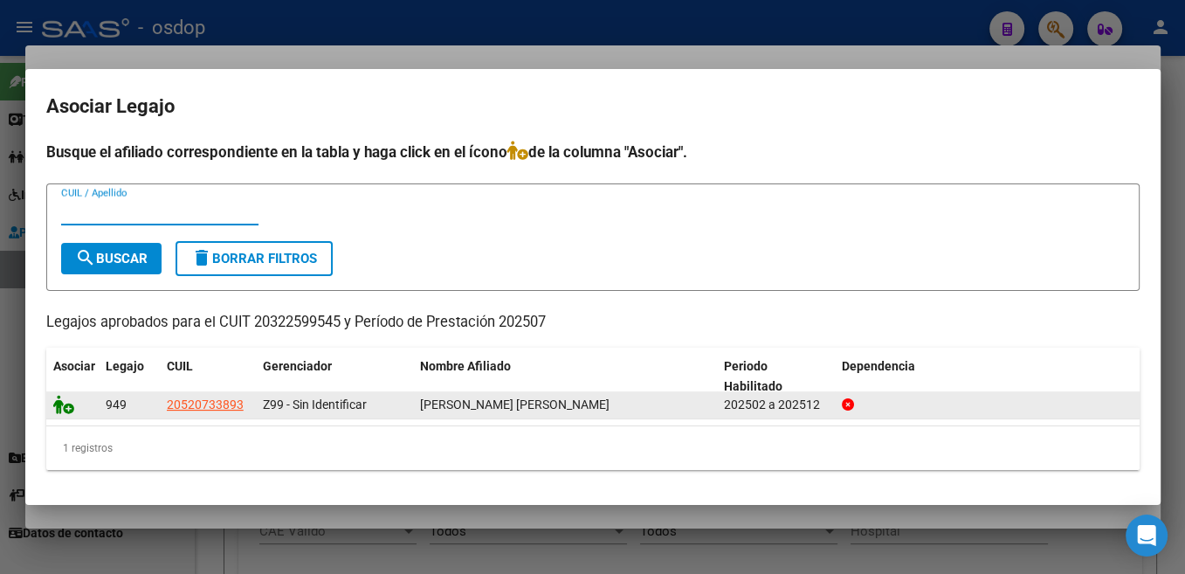
click at [59, 405] on icon at bounding box center [63, 404] width 21 height 19
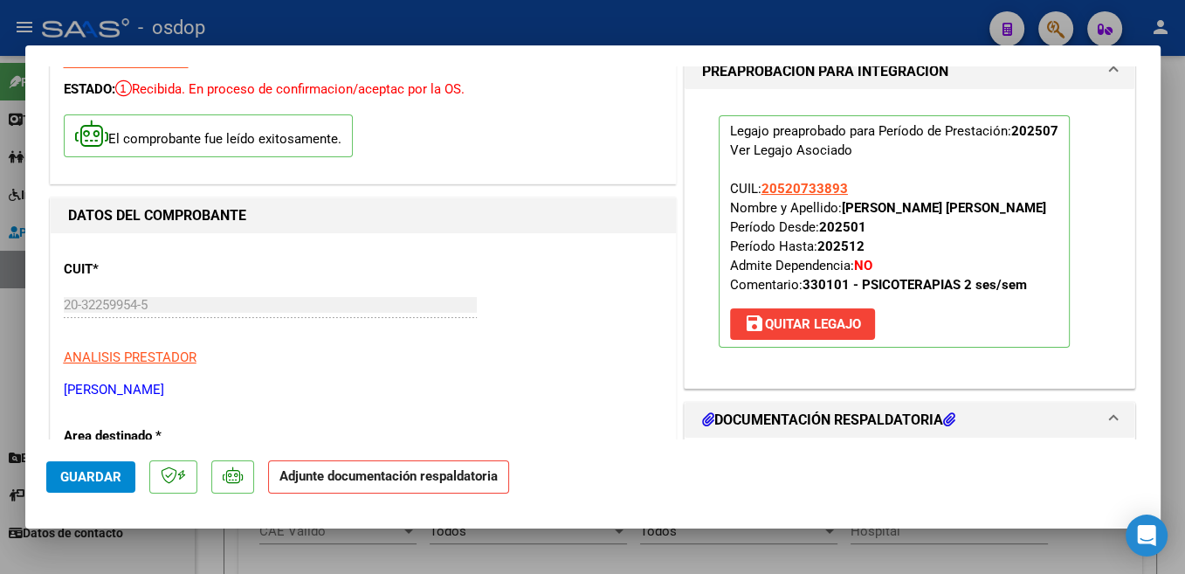
scroll to position [185, 0]
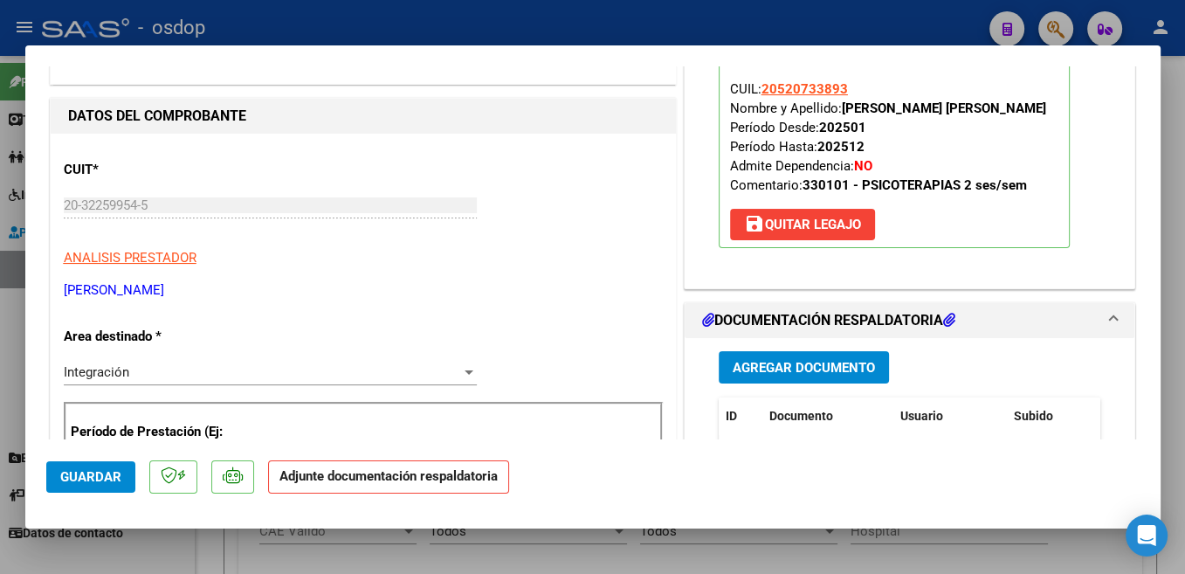
click at [857, 366] on span "Agregar Documento" at bounding box center [804, 368] width 142 height 16
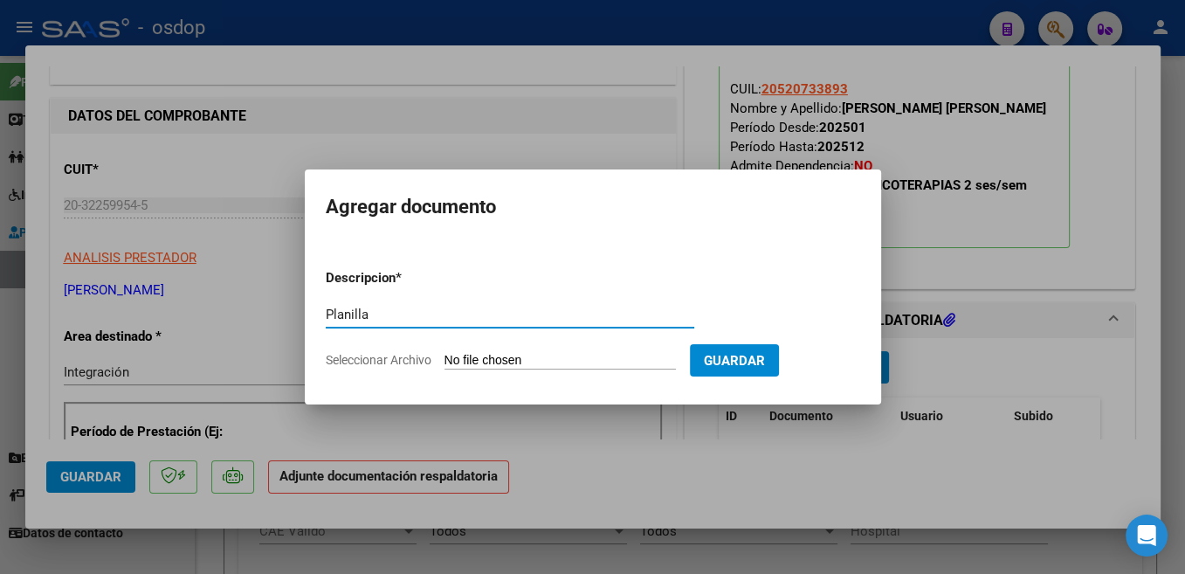
type input "Planilla"
click at [498, 355] on input "Seleccionar Archivo" at bounding box center [560, 361] width 231 height 17
type input "C:\fakepath\[PERSON_NAME].pdf"
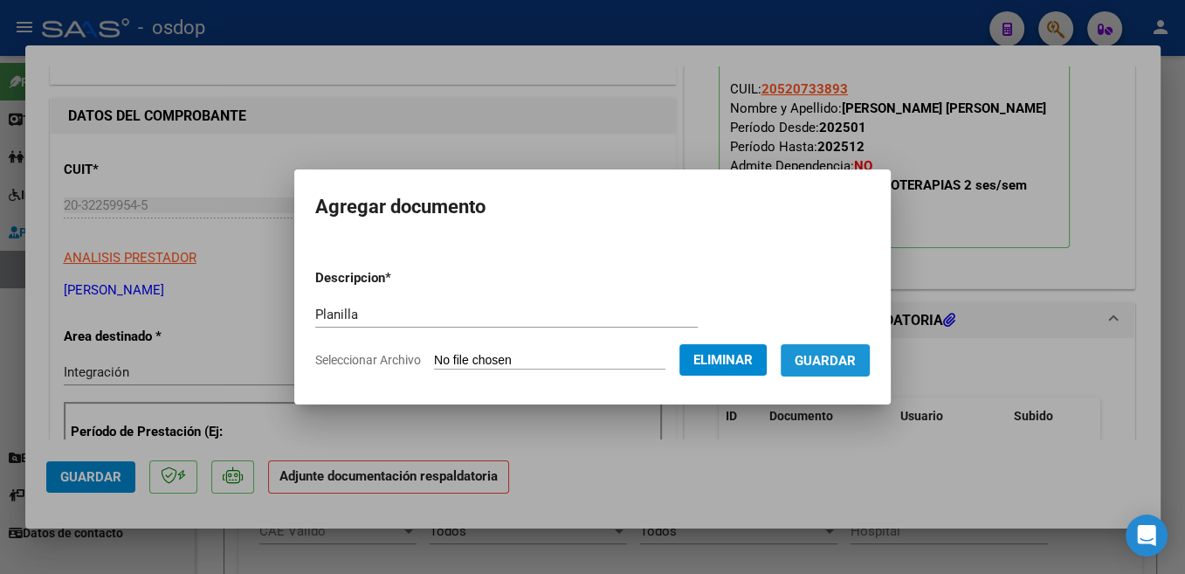
click at [830, 366] on span "Guardar" at bounding box center [825, 361] width 61 height 16
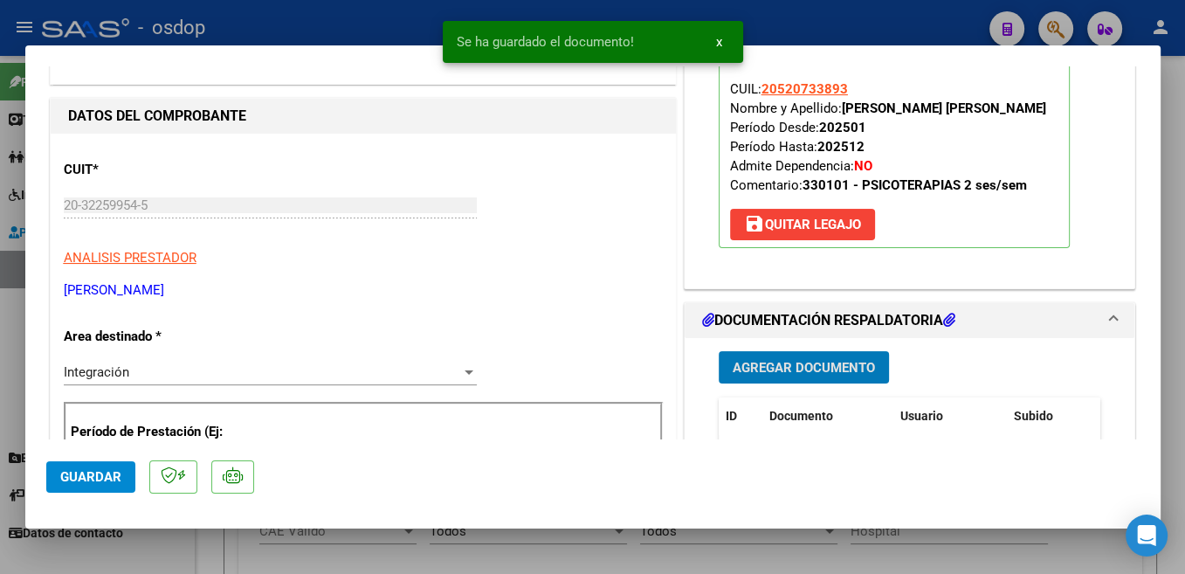
click at [112, 478] on span "Guardar" at bounding box center [90, 477] width 61 height 16
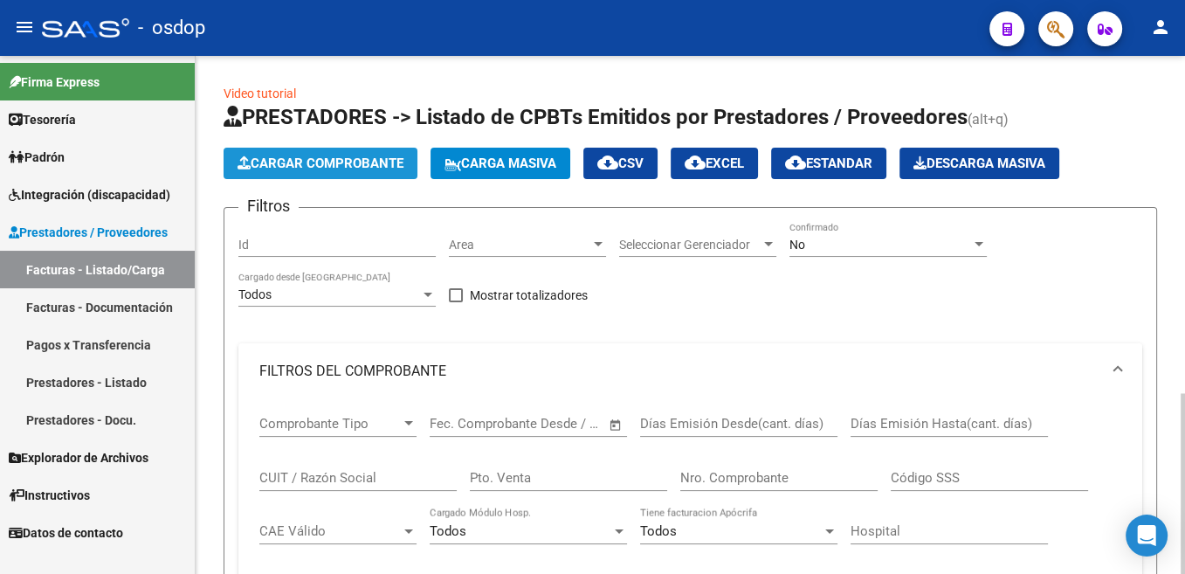
click at [320, 164] on span "Cargar Comprobante" at bounding box center [321, 163] width 166 height 16
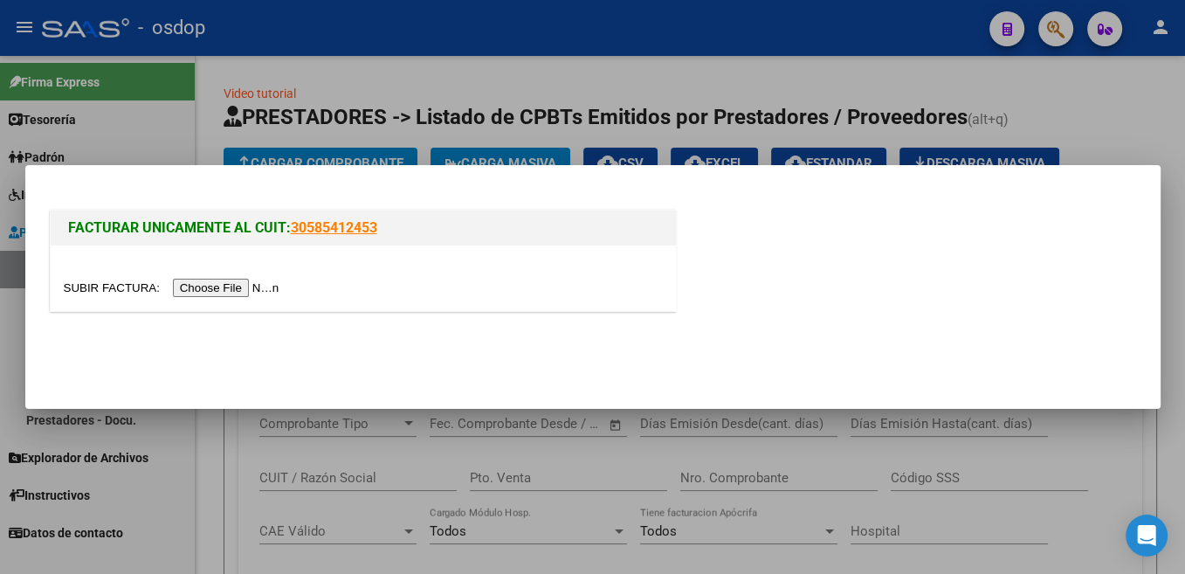
click at [122, 287] on input "file" at bounding box center [174, 288] width 221 height 18
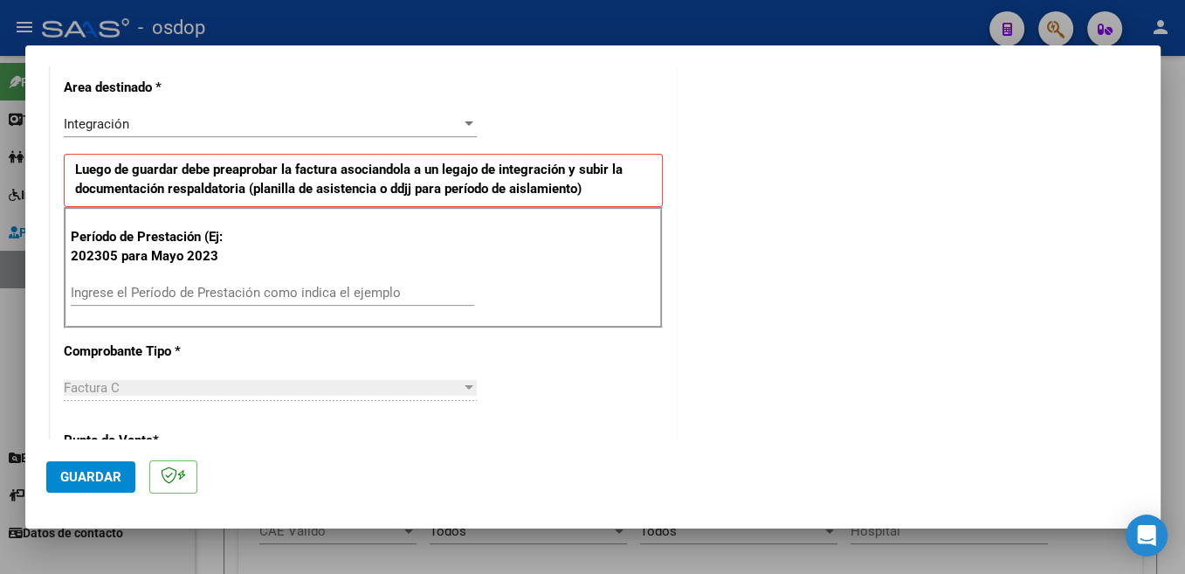
scroll to position [463, 0]
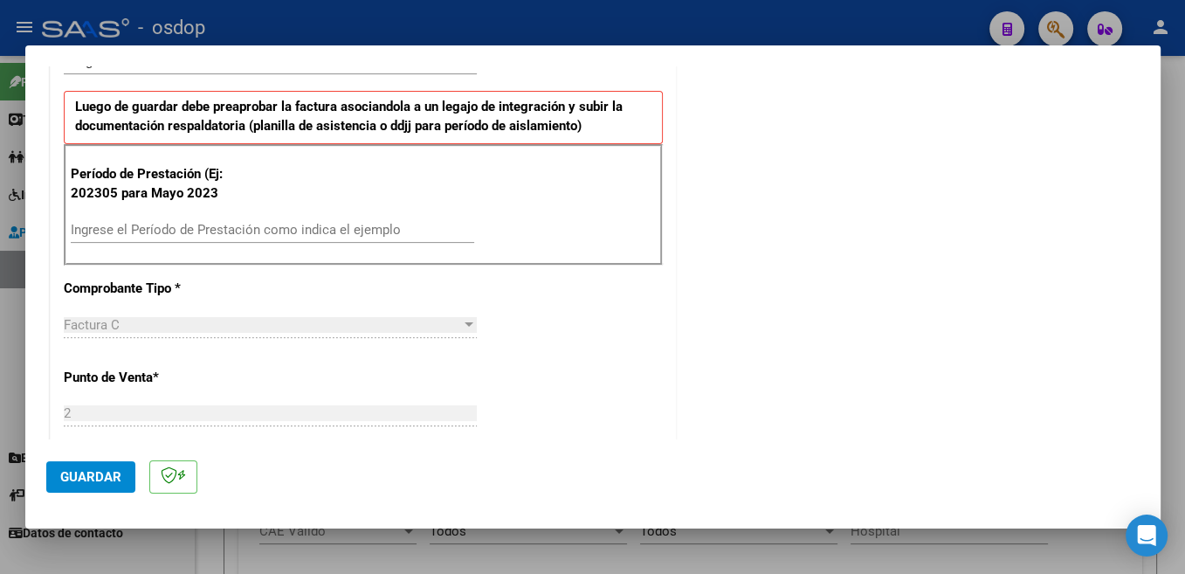
click at [282, 217] on div "Ingrese el Período de Prestación como indica el ejemplo" at bounding box center [272, 230] width 403 height 26
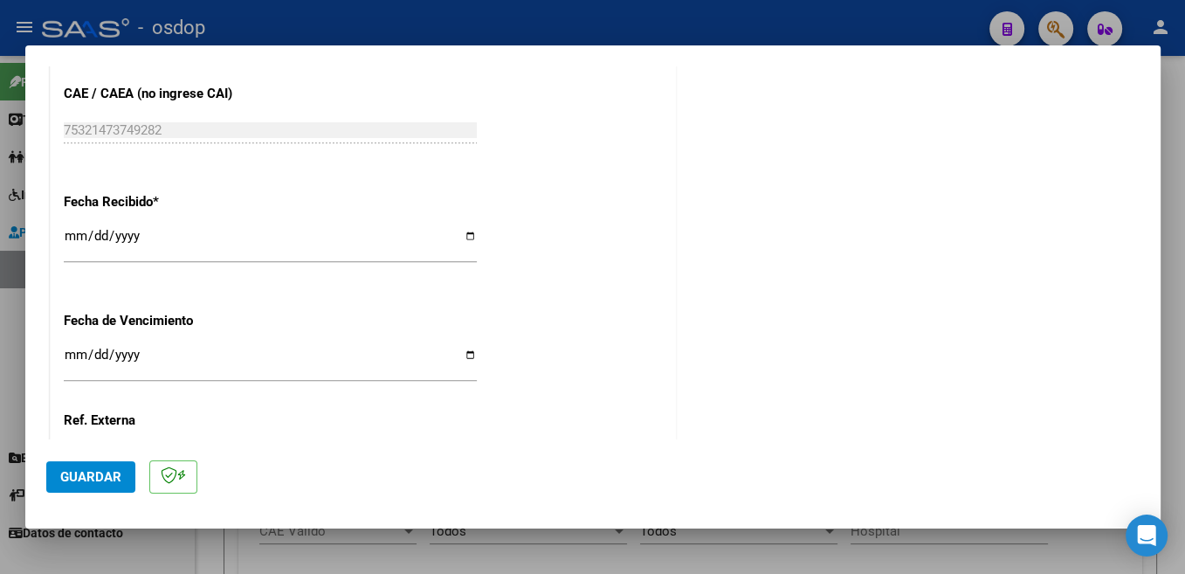
scroll to position [1230, 0]
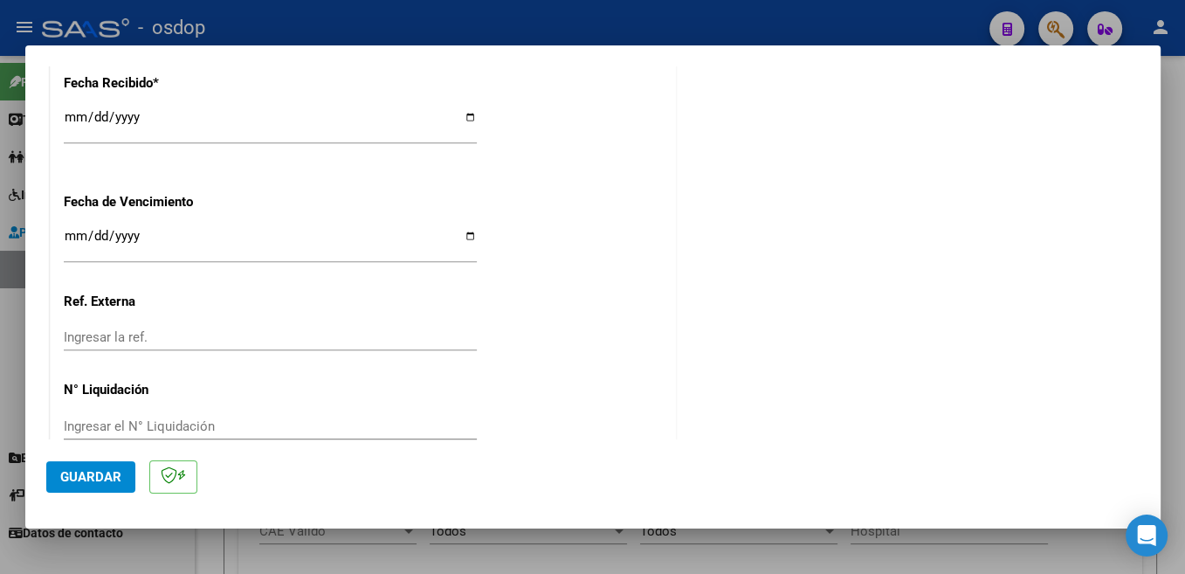
type input "202507"
click at [105, 470] on span "Guardar" at bounding box center [90, 477] width 61 height 16
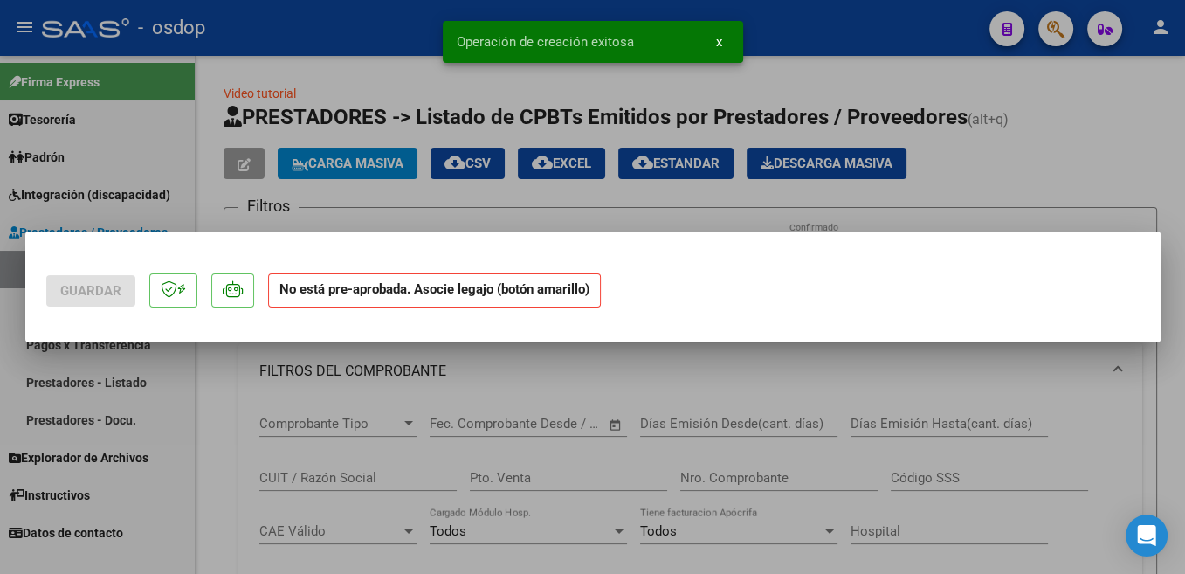
scroll to position [0, 0]
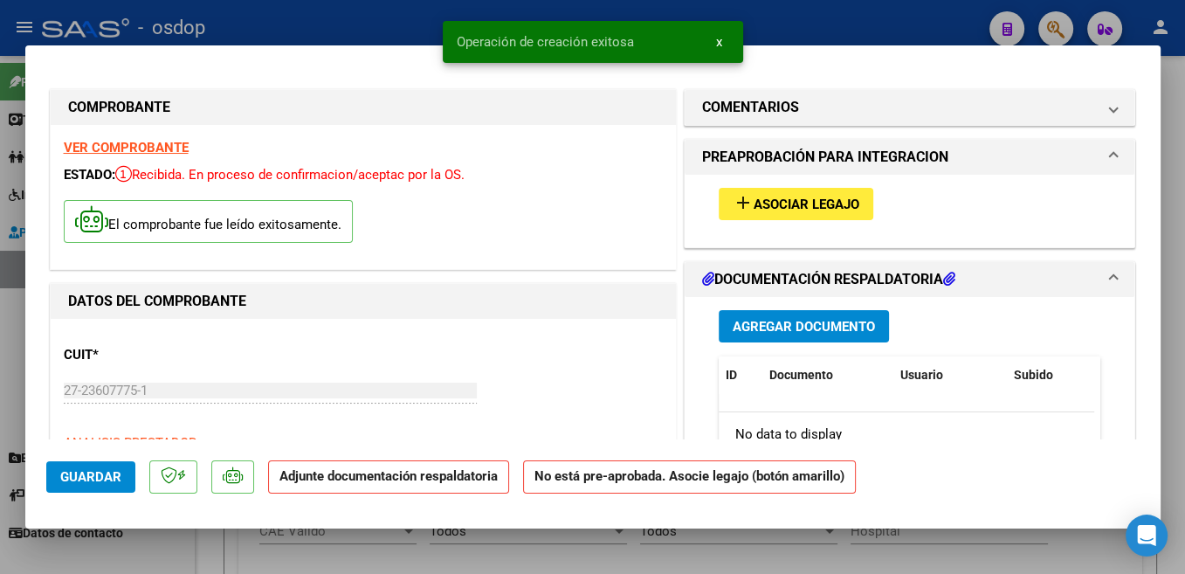
click at [858, 202] on button "add Asociar Legajo" at bounding box center [796, 204] width 155 height 32
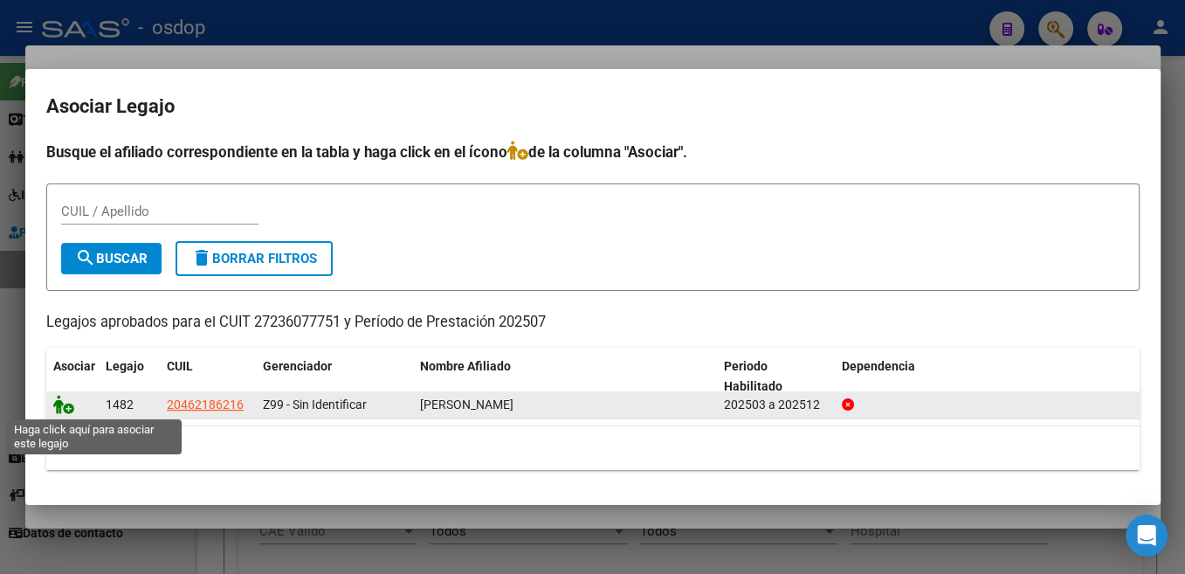
click at [70, 403] on icon at bounding box center [63, 404] width 21 height 19
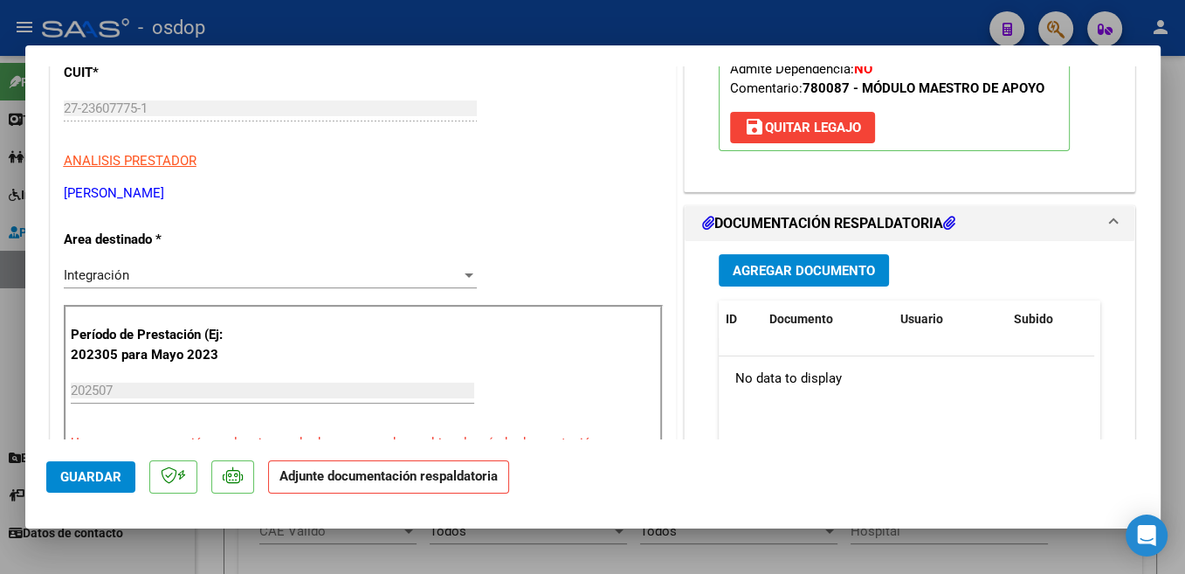
scroll to position [370, 0]
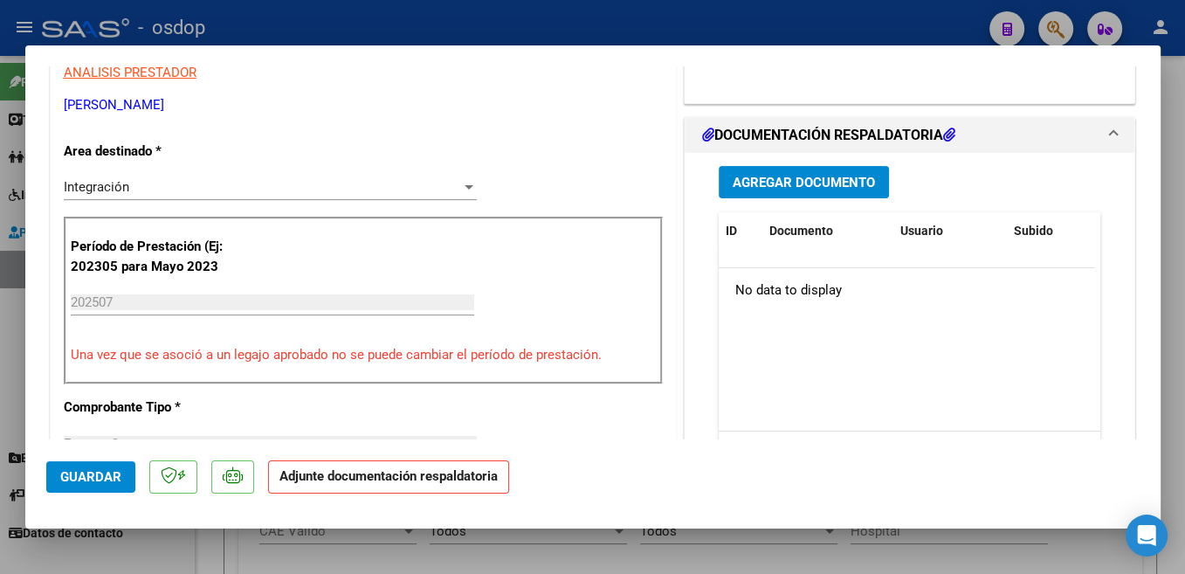
click at [850, 187] on span "Agregar Documento" at bounding box center [804, 183] width 142 height 16
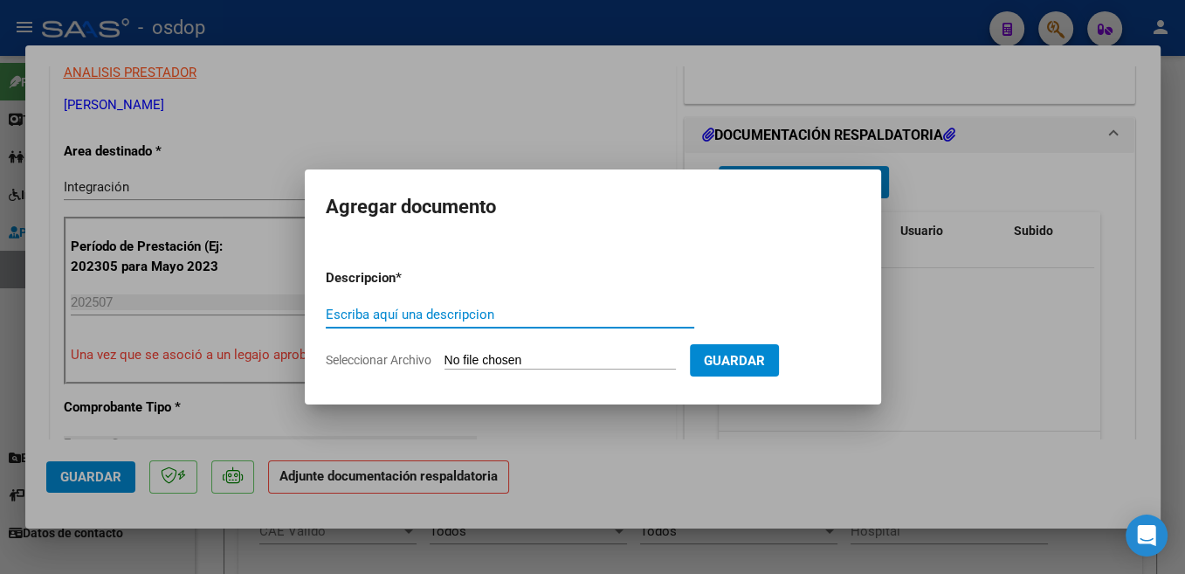
click at [468, 315] on input "Escriba aquí una descripcion" at bounding box center [510, 315] width 369 height 16
type input "Planilla"
click at [493, 353] on input "Seleccionar Archivo" at bounding box center [560, 361] width 231 height 17
type input "C:\fakepath\PLANILLA DE ASISTENCIA JULIO.jpeg"
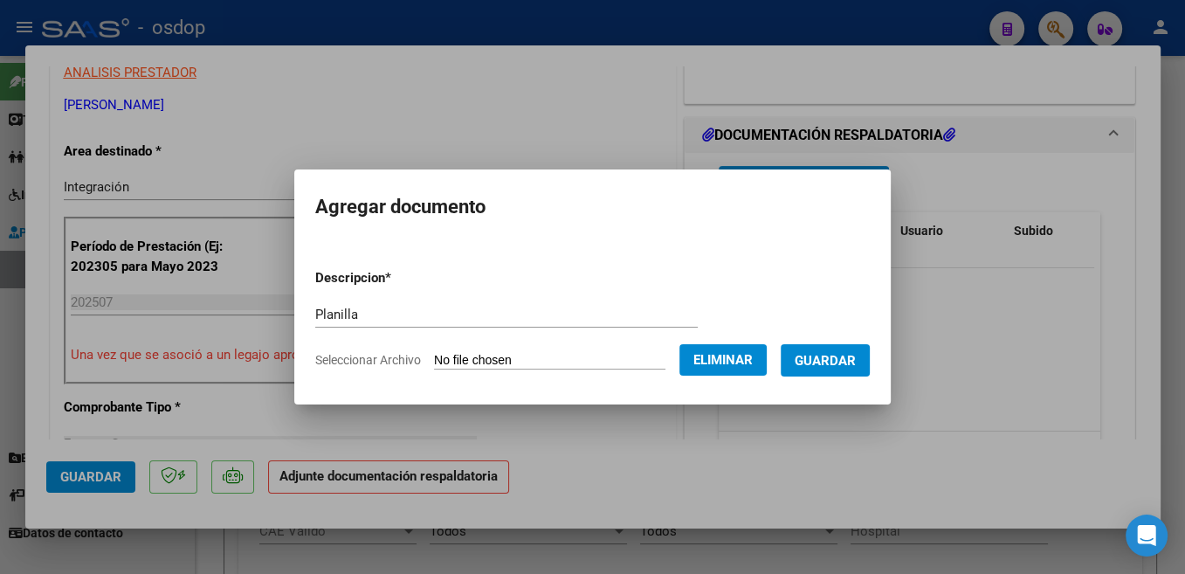
click at [856, 356] on span "Guardar" at bounding box center [825, 361] width 61 height 16
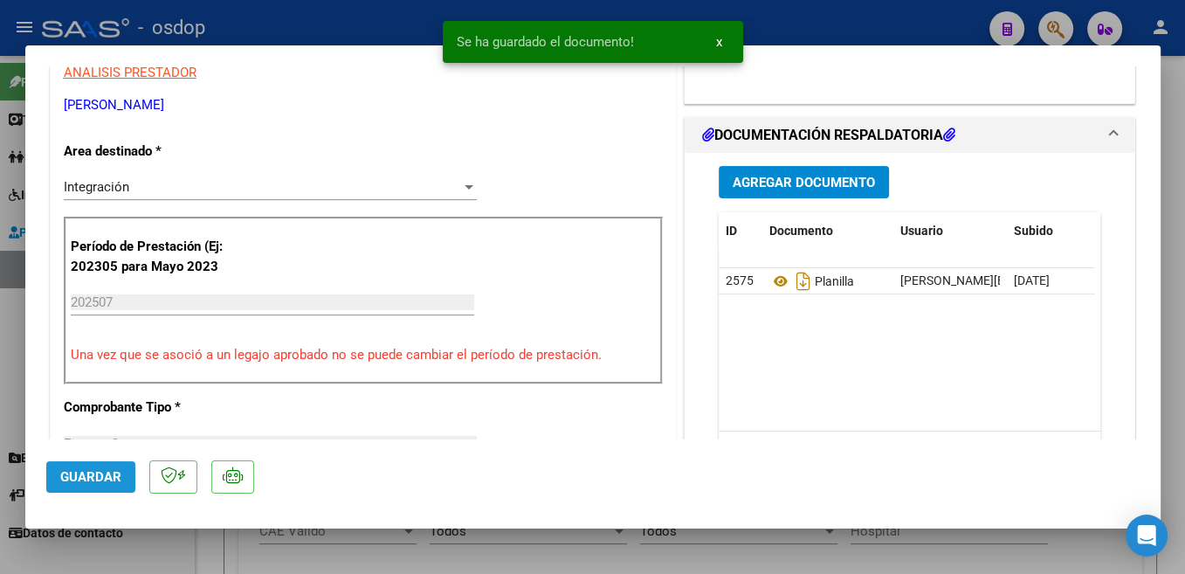
click at [93, 477] on span "Guardar" at bounding box center [90, 477] width 61 height 16
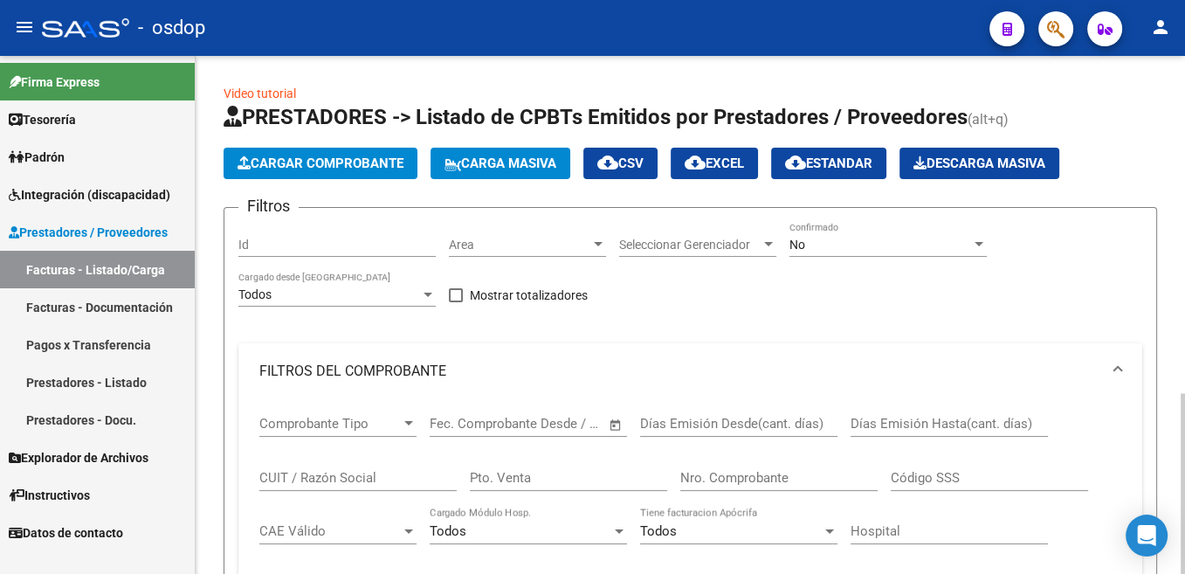
click at [367, 166] on span "Cargar Comprobante" at bounding box center [321, 163] width 166 height 16
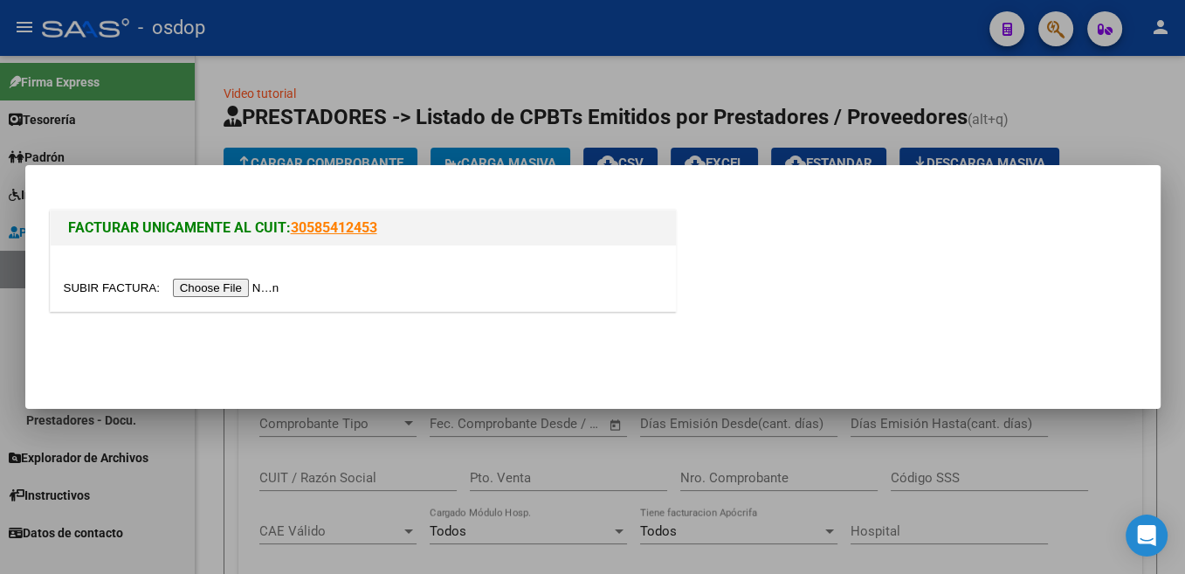
click at [122, 288] on input "file" at bounding box center [174, 288] width 221 height 18
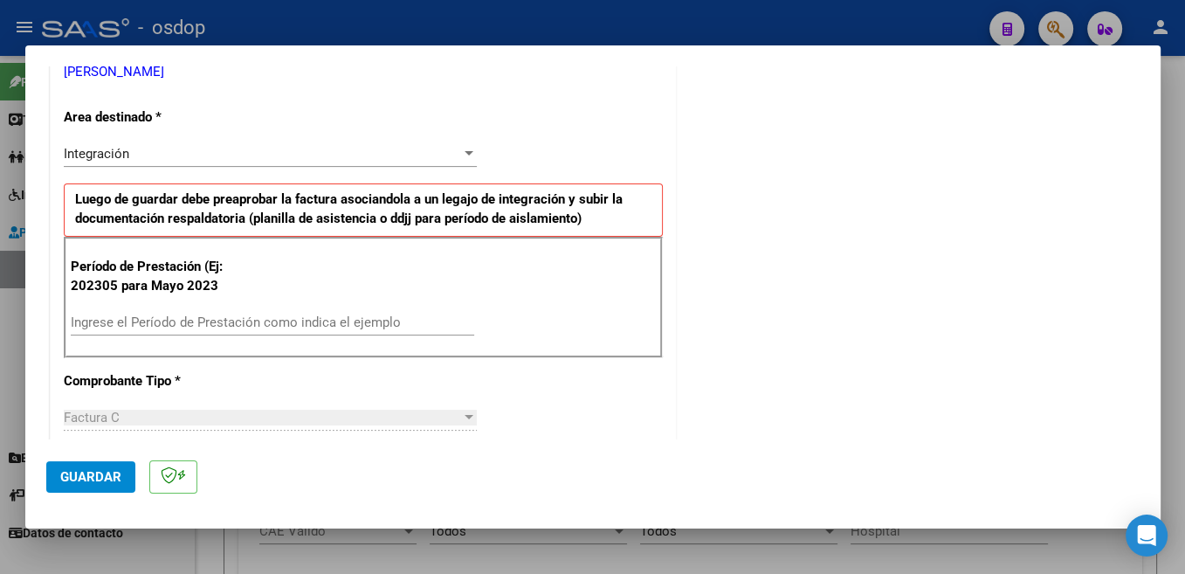
click at [278, 327] on input "Ingrese el Período de Prestación como indica el ejemplo" at bounding box center [272, 322] width 403 height 16
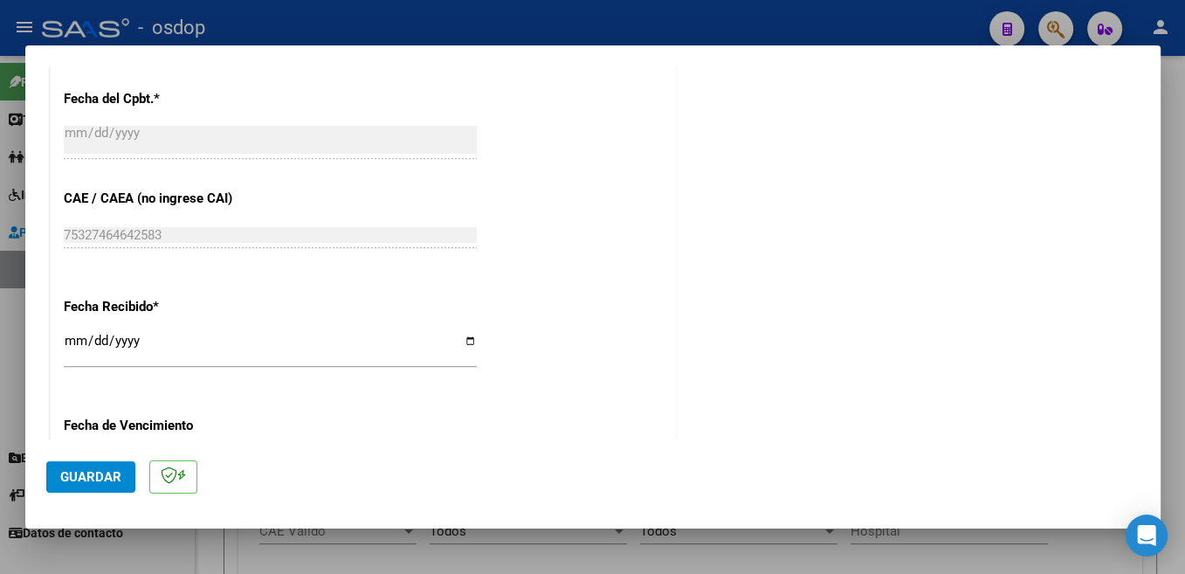
scroll to position [1018, 0]
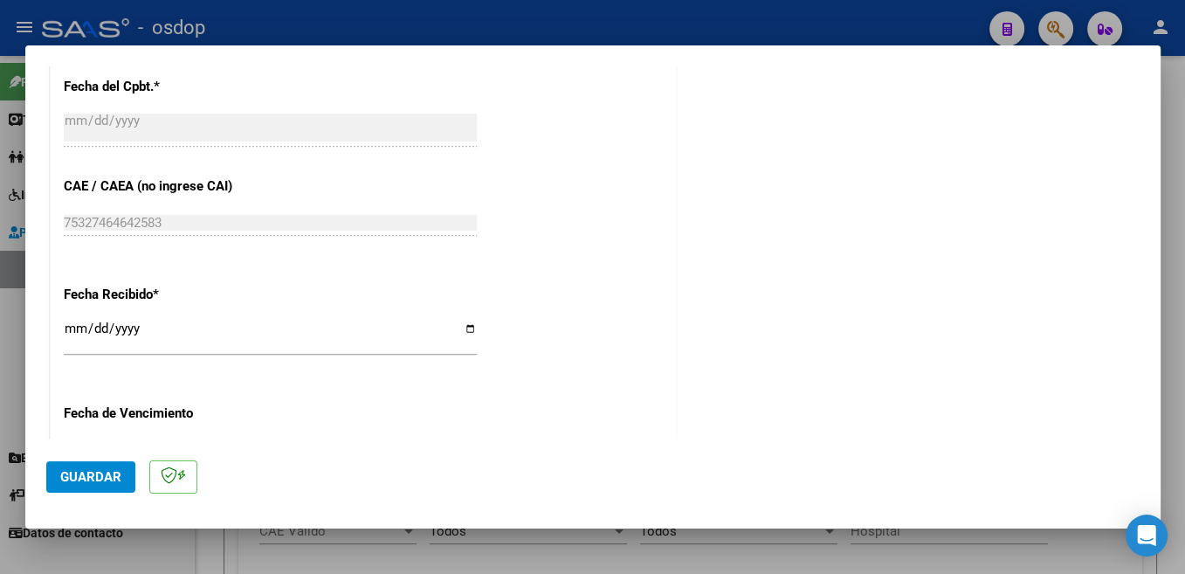
type input "202507"
click at [106, 476] on span "Guardar" at bounding box center [90, 477] width 61 height 16
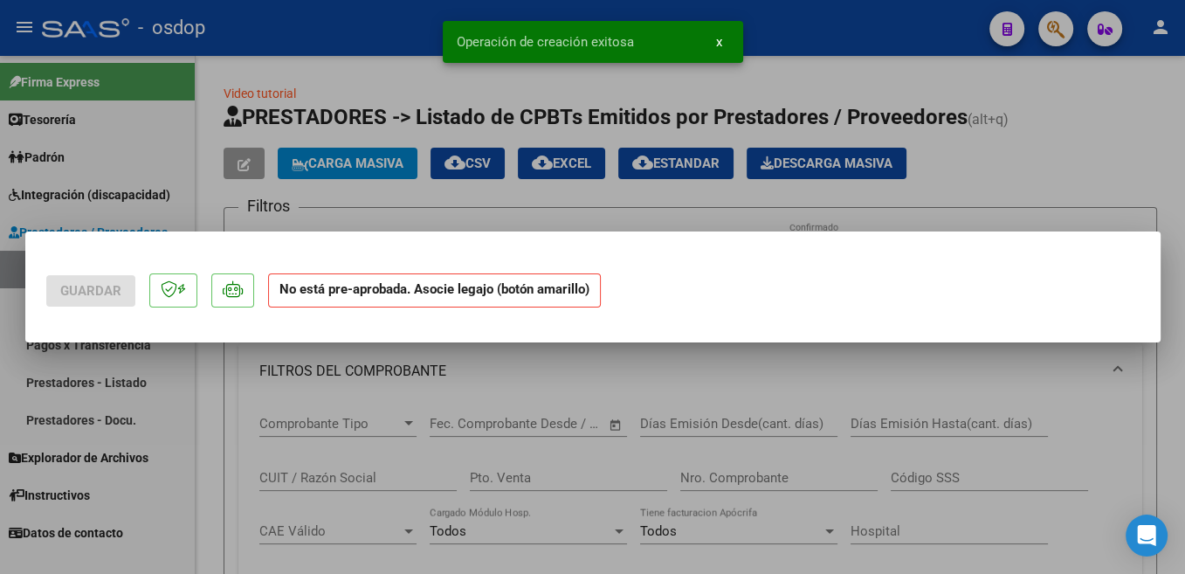
scroll to position [0, 0]
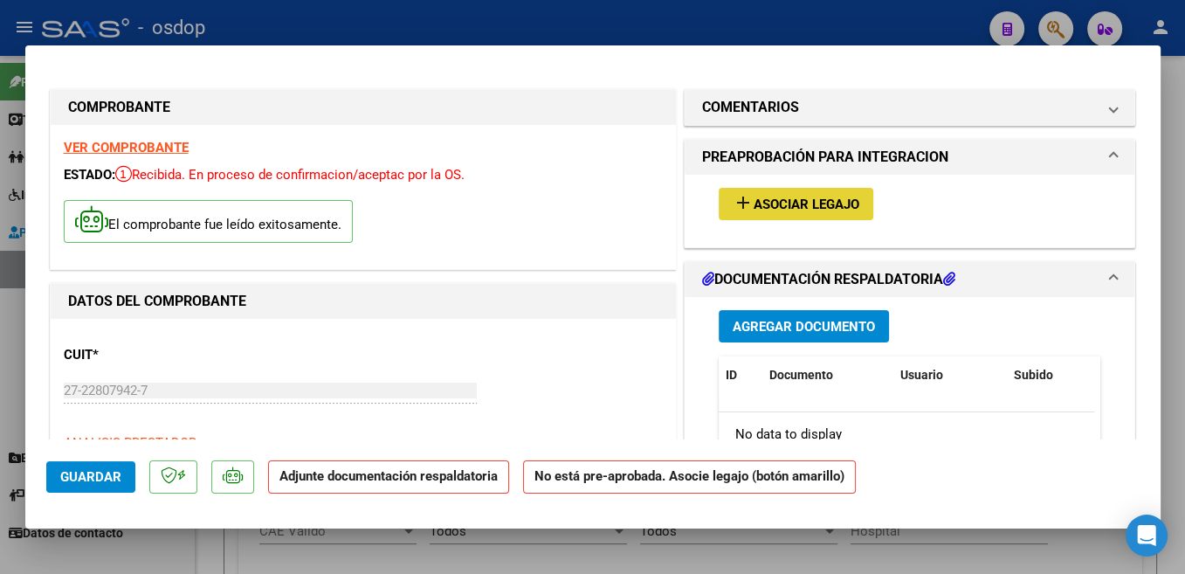
click at [845, 203] on span "Asociar Legajo" at bounding box center [807, 204] width 106 height 16
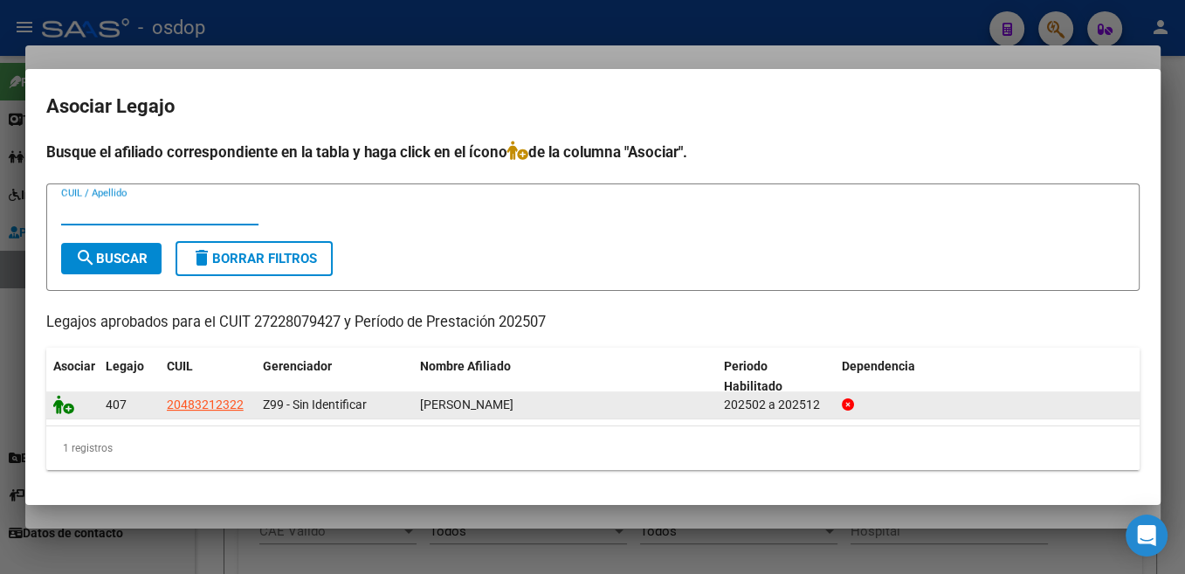
click at [59, 403] on icon at bounding box center [63, 404] width 21 height 19
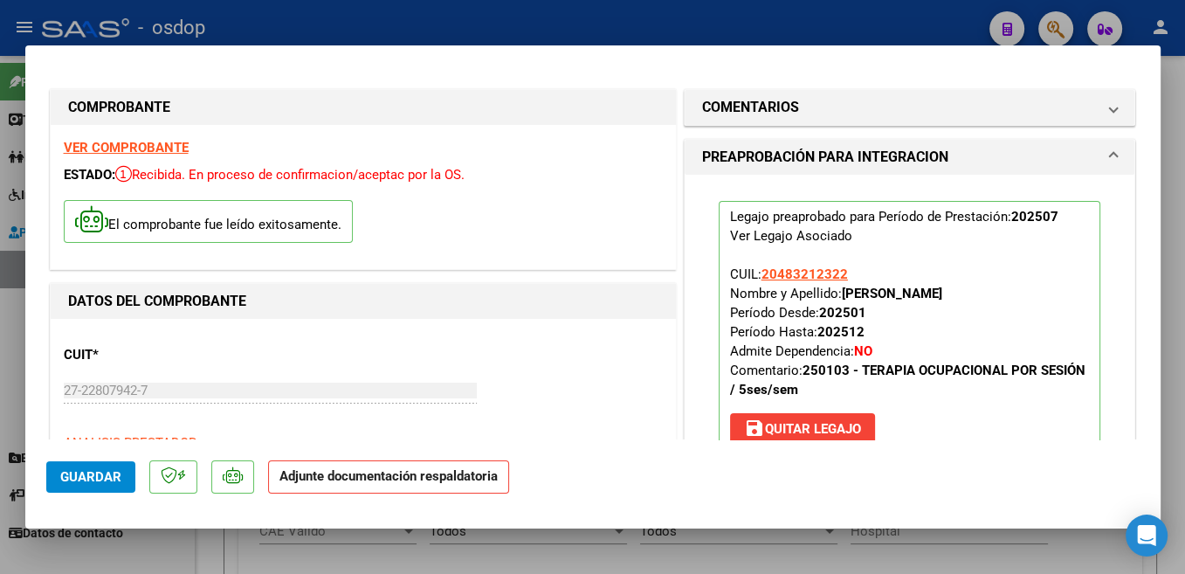
scroll to position [278, 0]
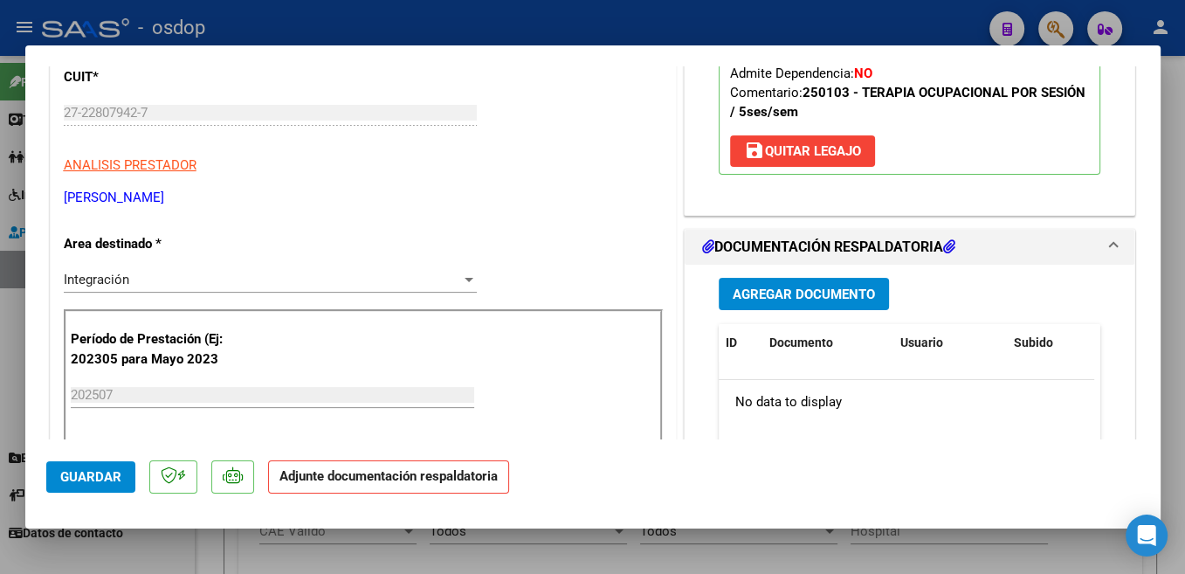
click at [832, 293] on span "Agregar Documento" at bounding box center [804, 294] width 142 height 16
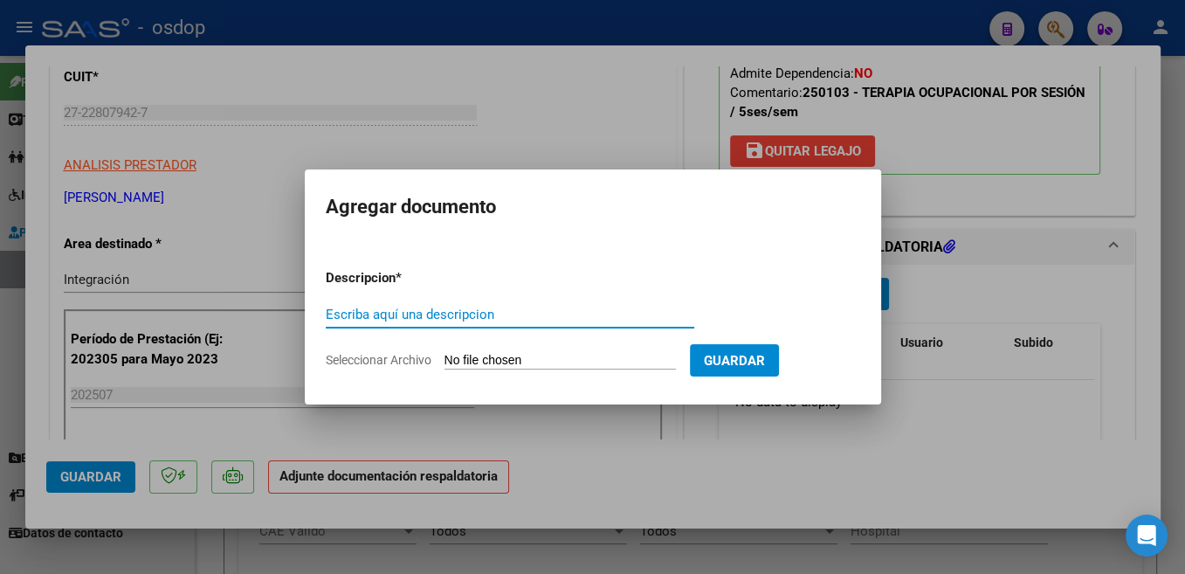
click at [433, 312] on input "Escriba aquí una descripcion" at bounding box center [510, 315] width 369 height 16
type input "Planilla"
click at [498, 361] on input "Seleccionar Archivo" at bounding box center [560, 361] width 231 height 17
type input "C:\fakepath\[DATE] 09-07.pdf"
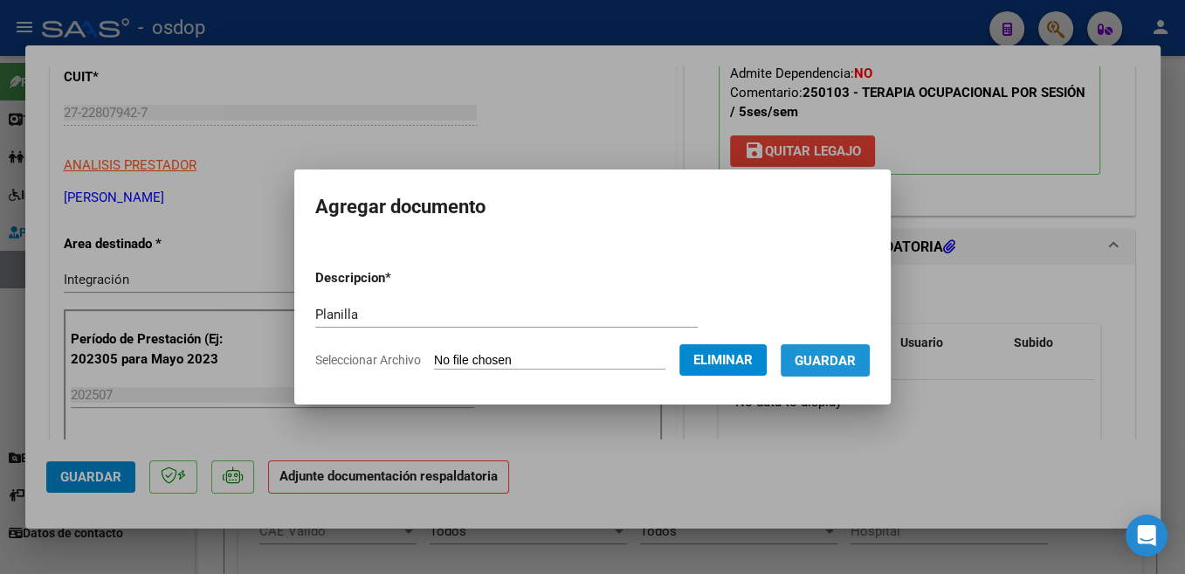
click at [832, 360] on span "Guardar" at bounding box center [825, 361] width 61 height 16
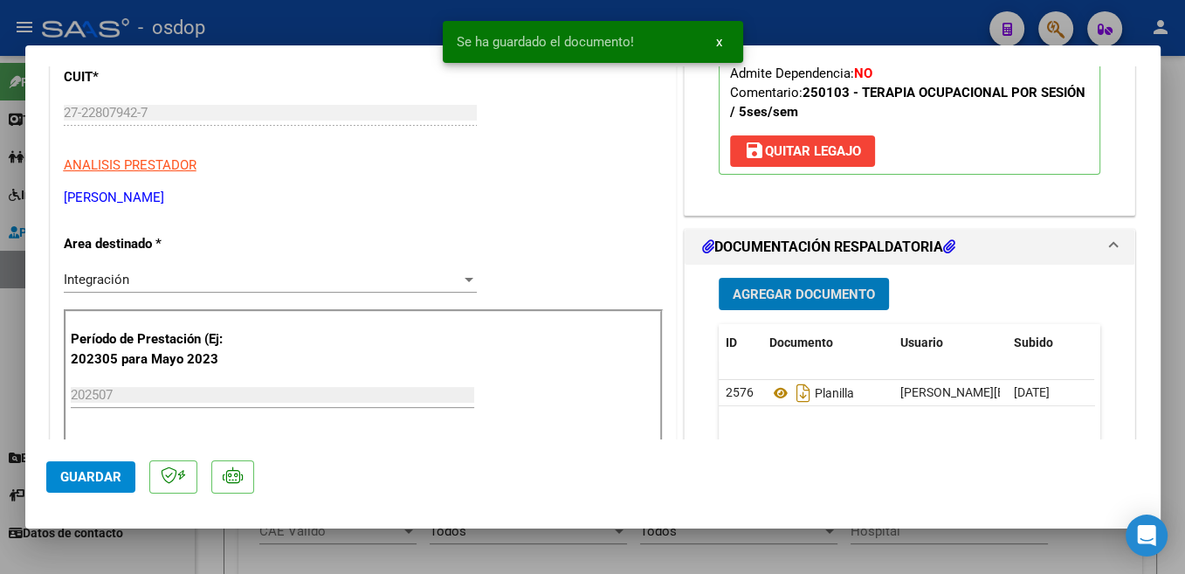
click at [99, 477] on span "Guardar" at bounding box center [90, 477] width 61 height 16
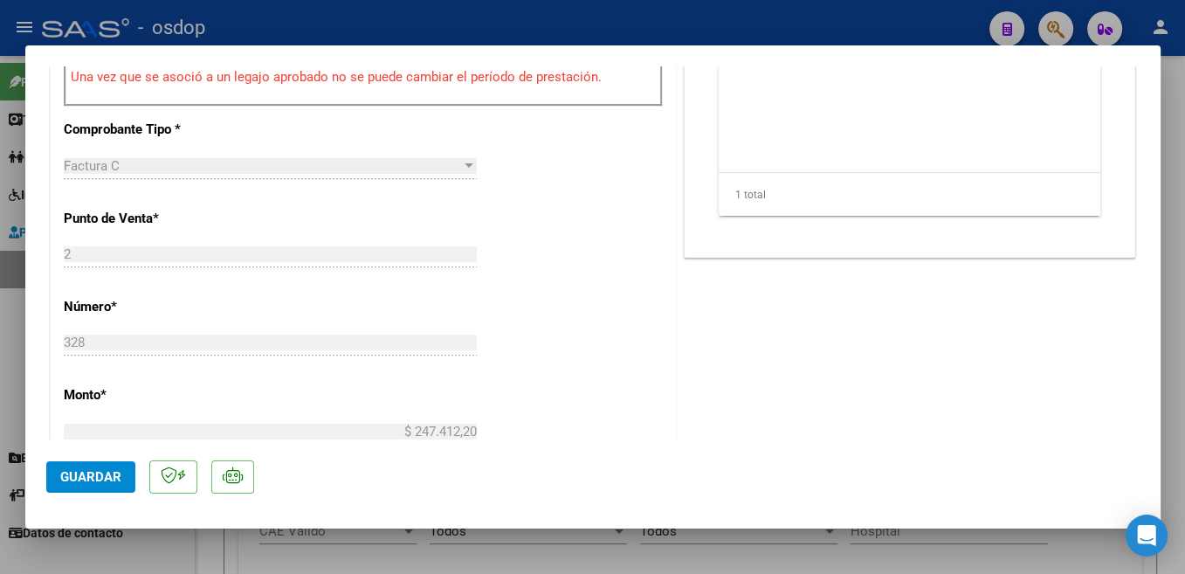
scroll to position [1256, 0]
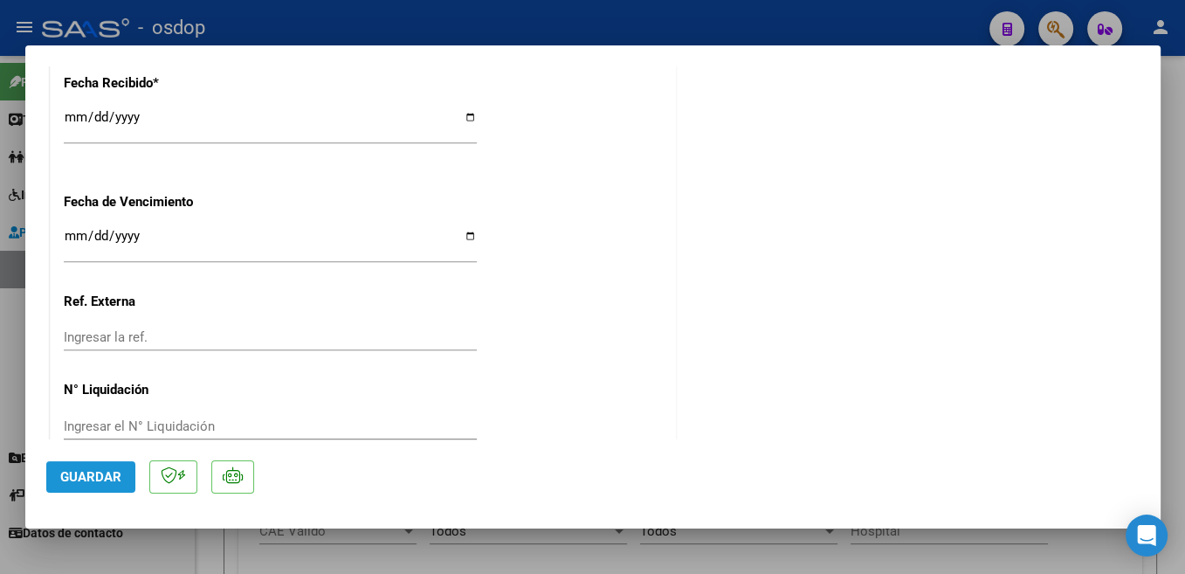
click at [106, 482] on span "Guardar" at bounding box center [90, 477] width 61 height 16
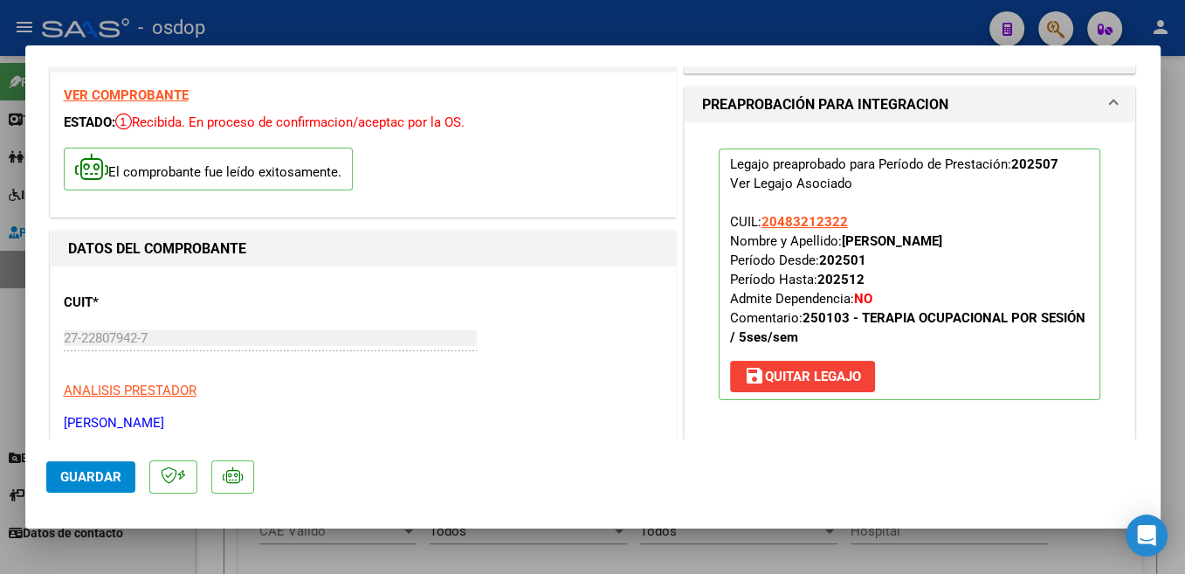
scroll to position [423, 0]
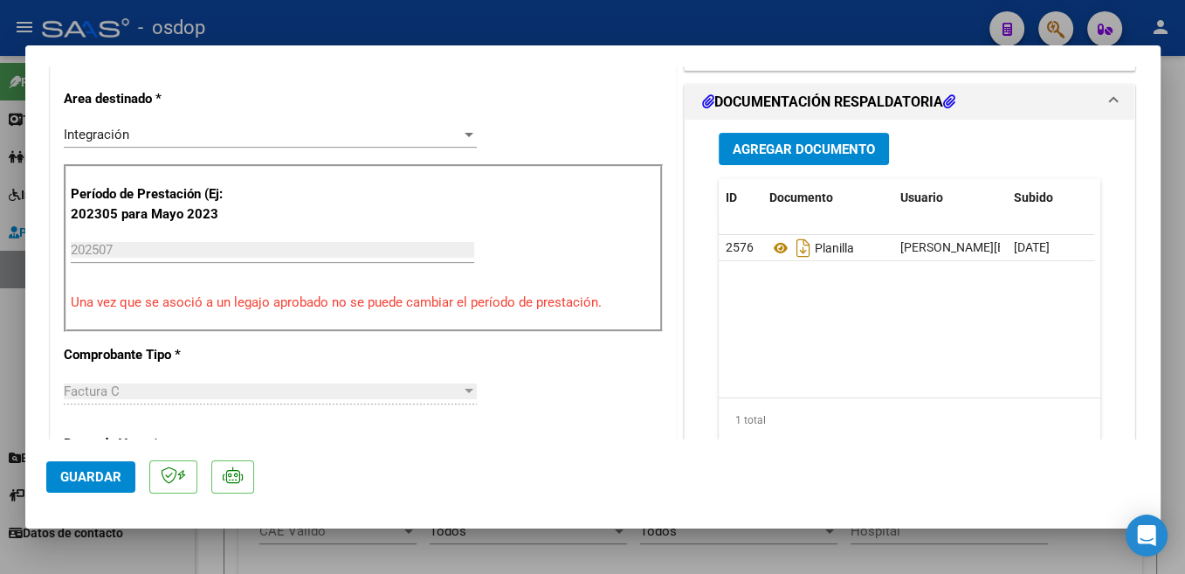
click at [122, 479] on button "Guardar" at bounding box center [90, 476] width 89 height 31
click at [115, 476] on span "Guardar" at bounding box center [90, 477] width 61 height 16
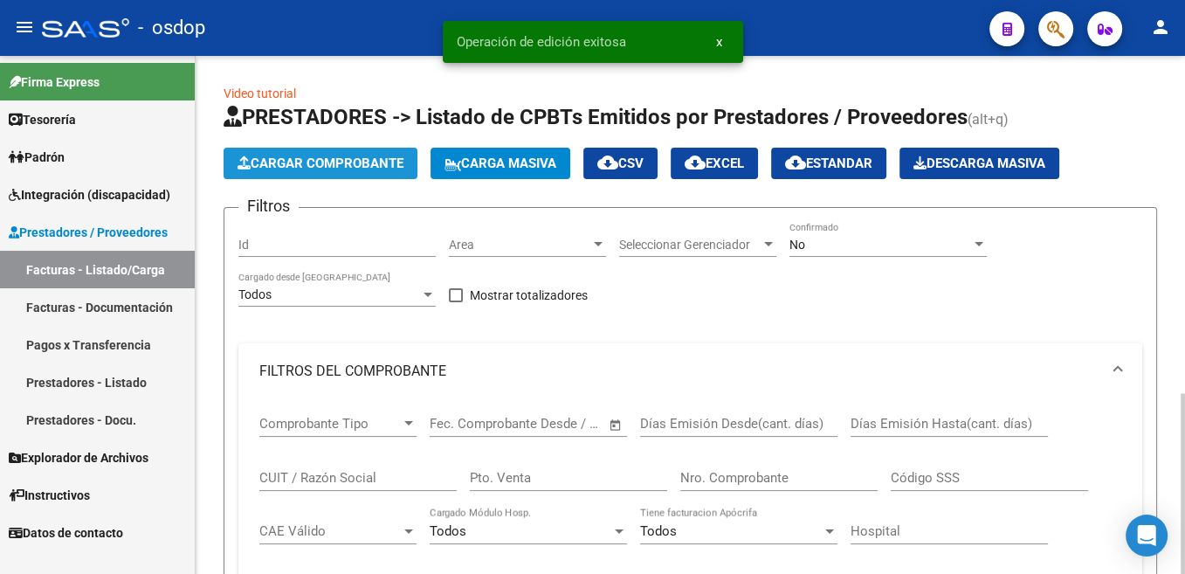
click at [328, 168] on span "Cargar Comprobante" at bounding box center [321, 163] width 166 height 16
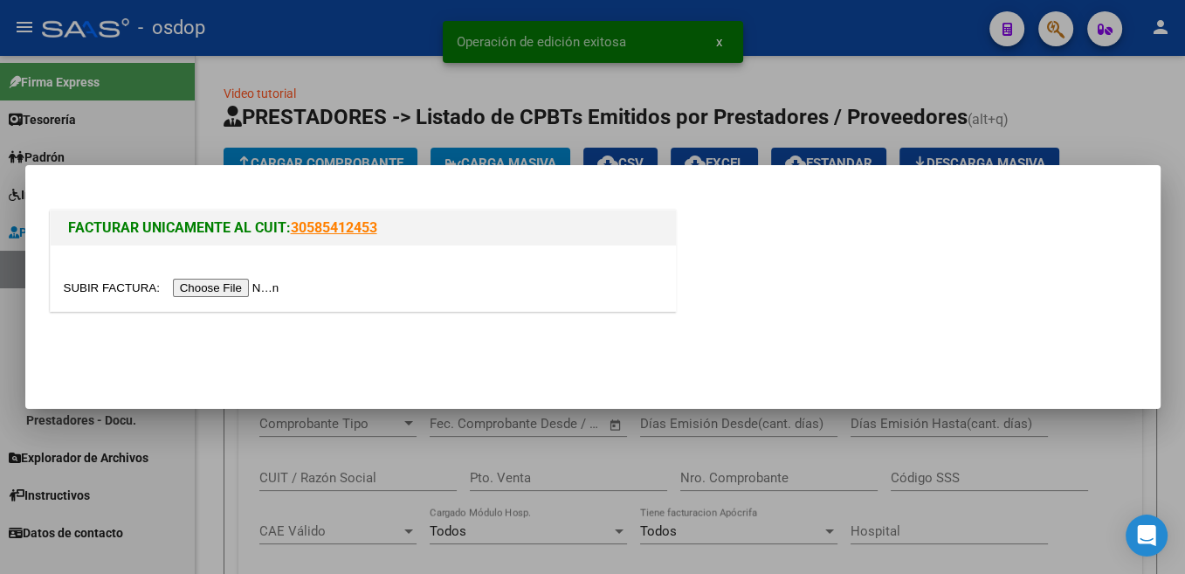
click at [102, 291] on input "file" at bounding box center [174, 288] width 221 height 18
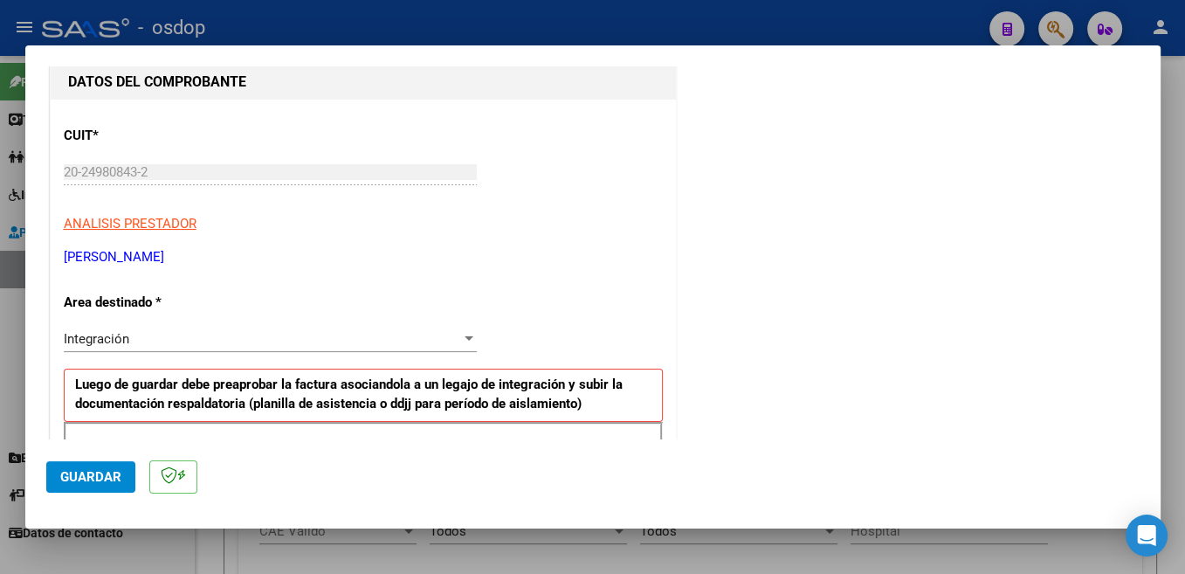
scroll to position [370, 0]
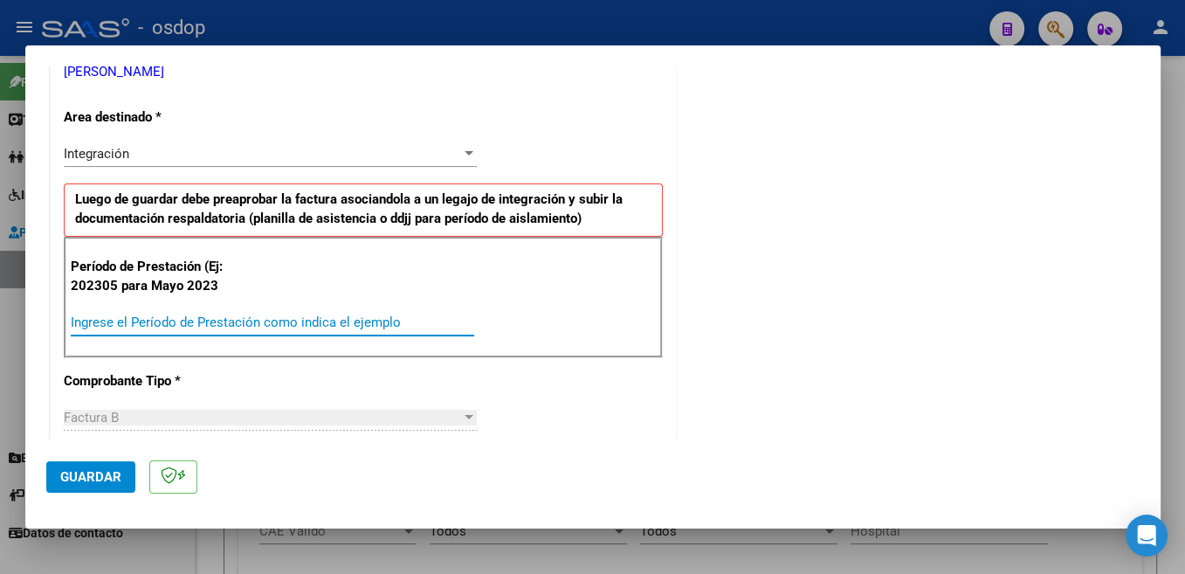
click at [239, 316] on input "Ingrese el Período de Prestación como indica el ejemplo" at bounding box center [272, 322] width 403 height 16
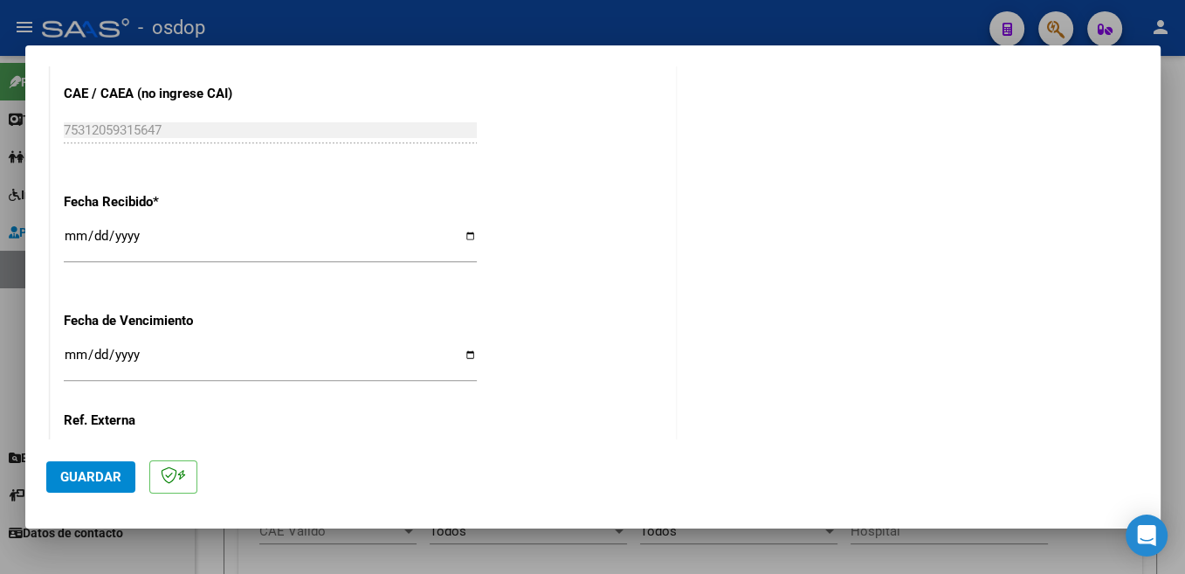
scroll to position [1230, 0]
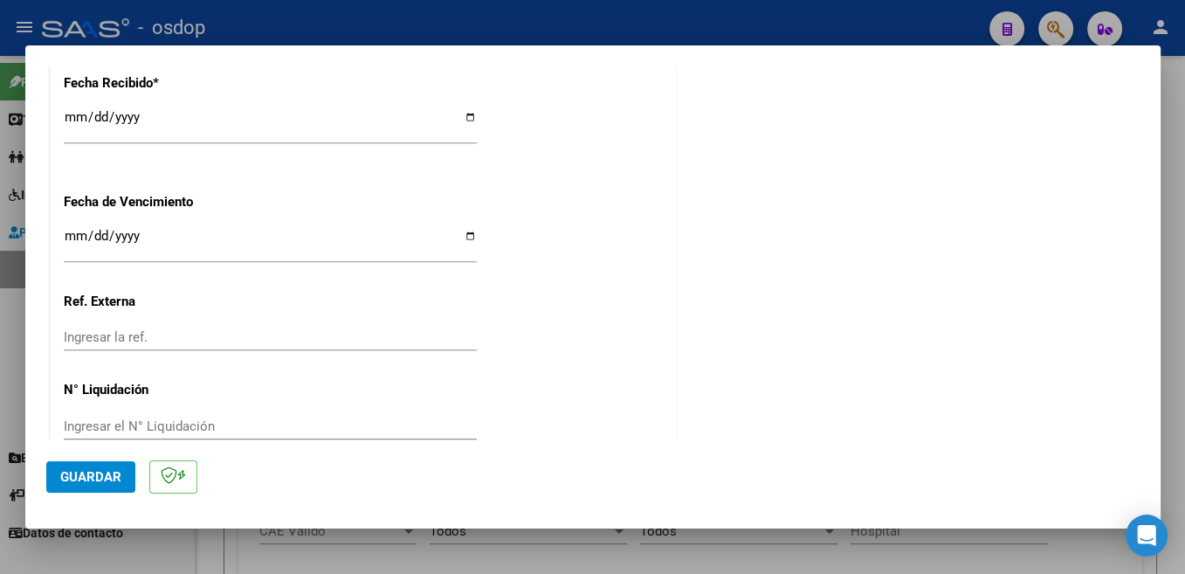
type input "202507"
click at [96, 469] on button "Guardar" at bounding box center [90, 476] width 89 height 31
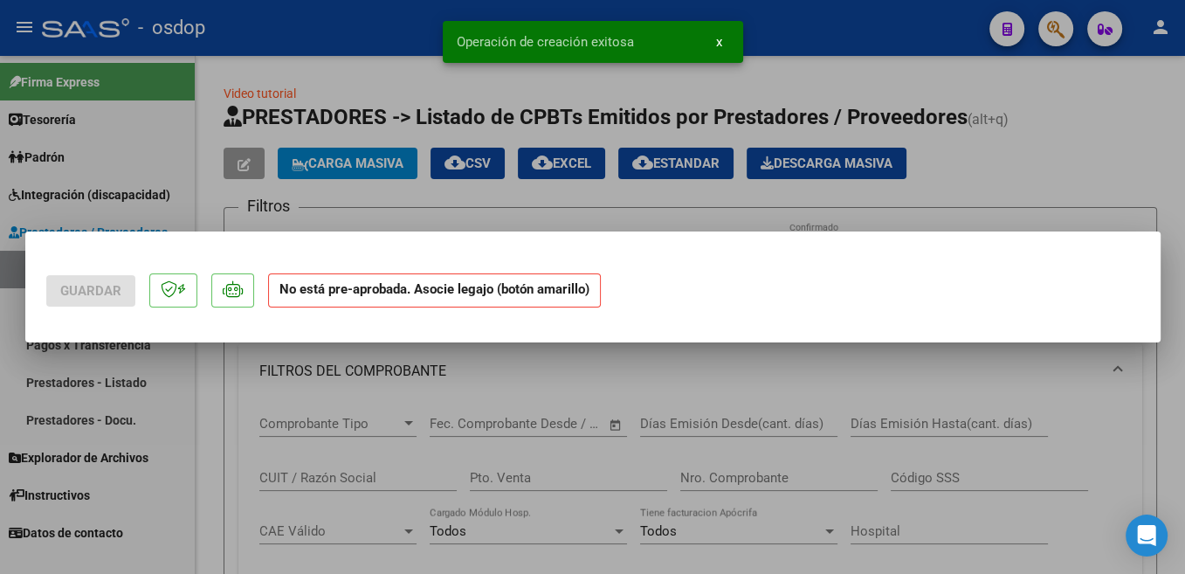
scroll to position [0, 0]
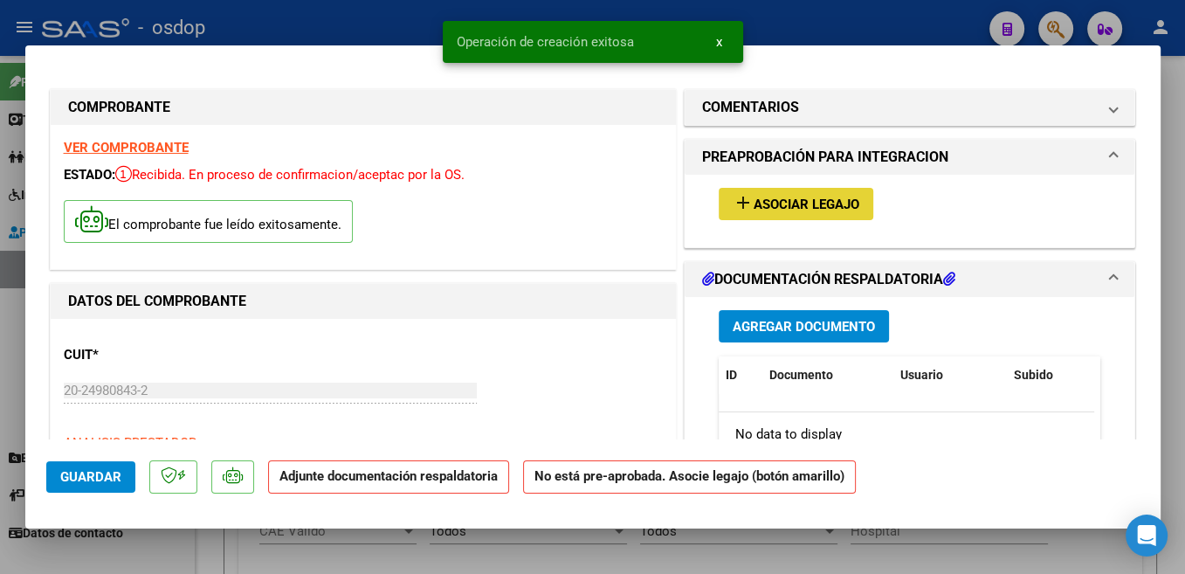
click at [844, 205] on span "Asociar Legajo" at bounding box center [807, 204] width 106 height 16
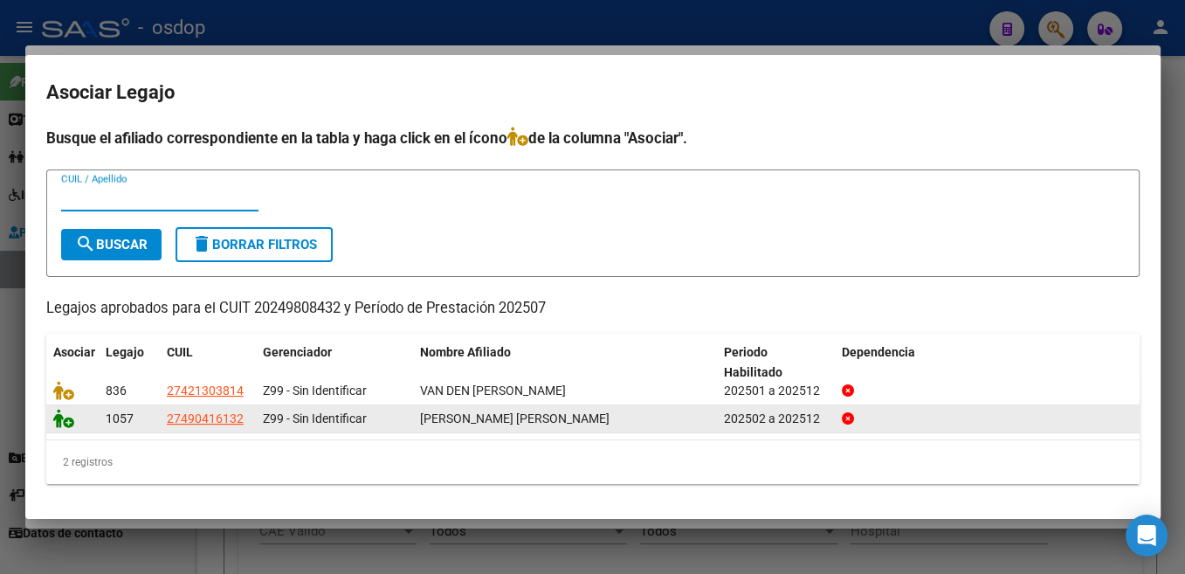
click at [70, 420] on icon at bounding box center [63, 418] width 21 height 19
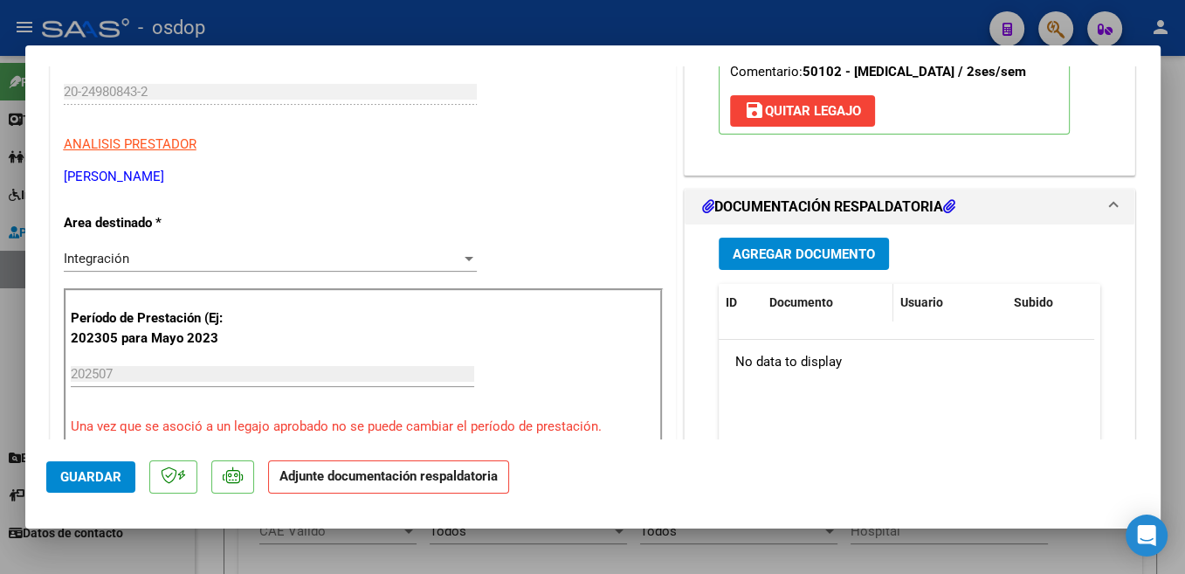
scroll to position [370, 0]
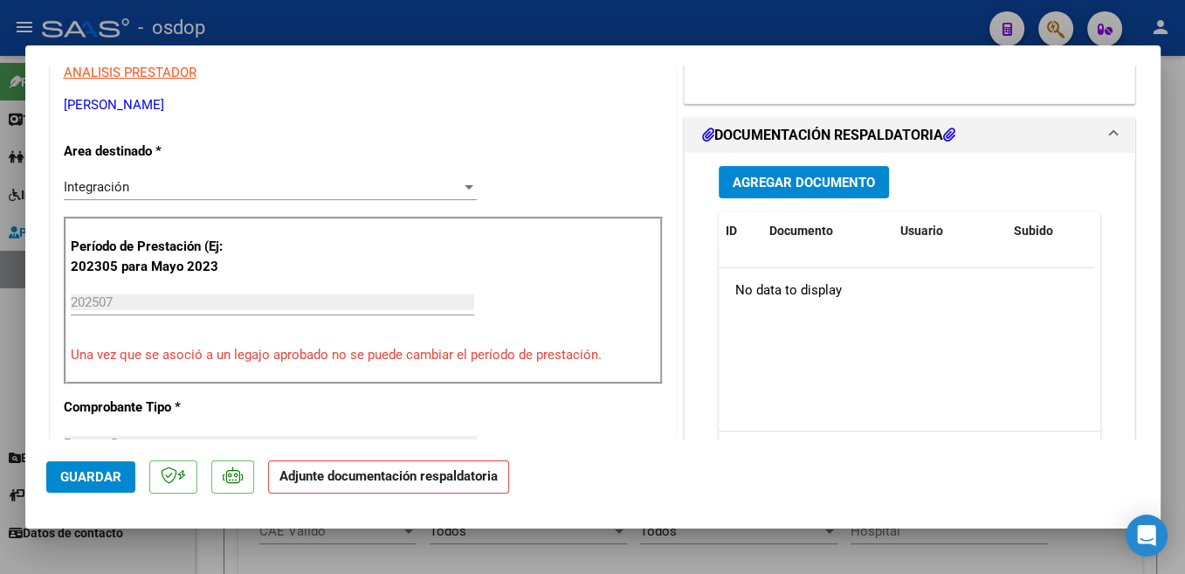
click at [840, 181] on span "Agregar Documento" at bounding box center [804, 183] width 142 height 16
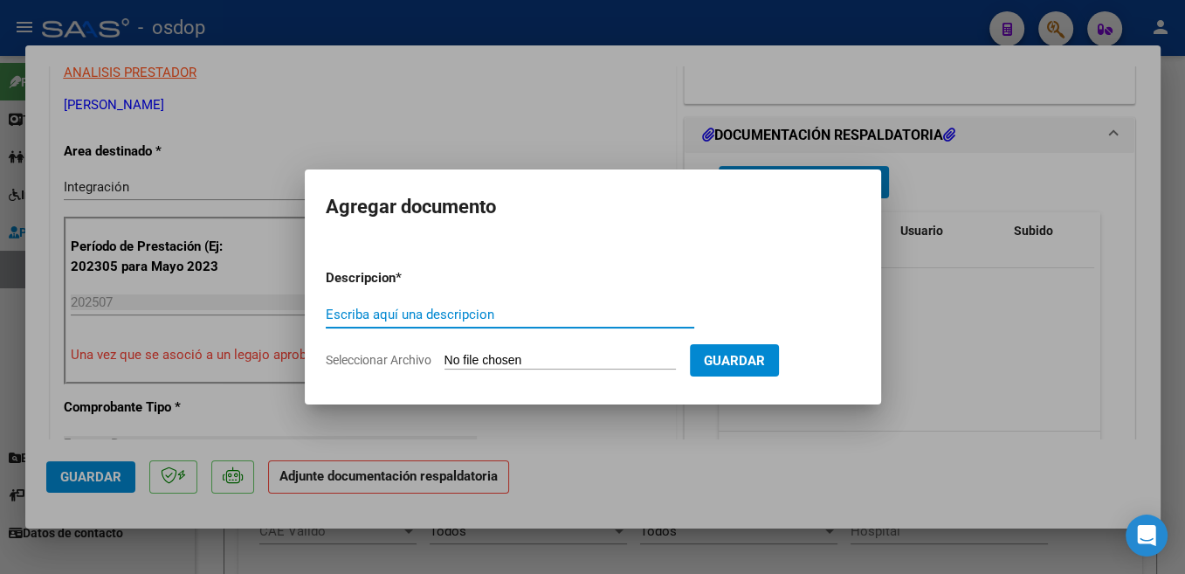
click at [396, 311] on input "Escriba aquí una descripcion" at bounding box center [510, 315] width 369 height 16
type input "Planilla"
click at [500, 357] on input "Seleccionar Archivo" at bounding box center [560, 361] width 231 height 17
type input "C:\fakepath\[PERSON_NAME] asistencia.pdf"
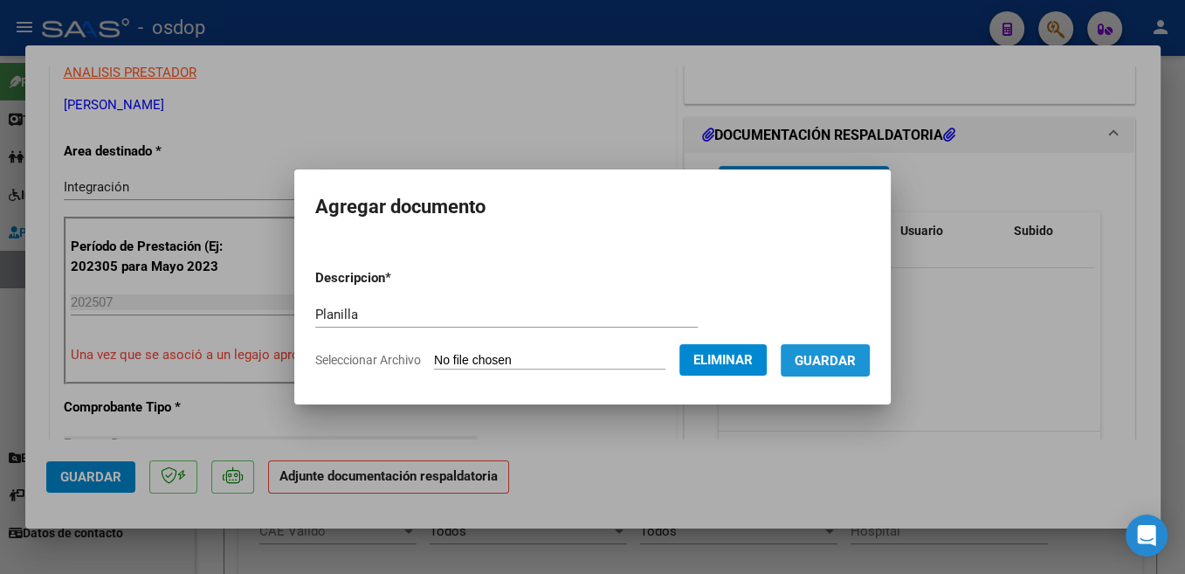
click at [837, 357] on span "Guardar" at bounding box center [825, 361] width 61 height 16
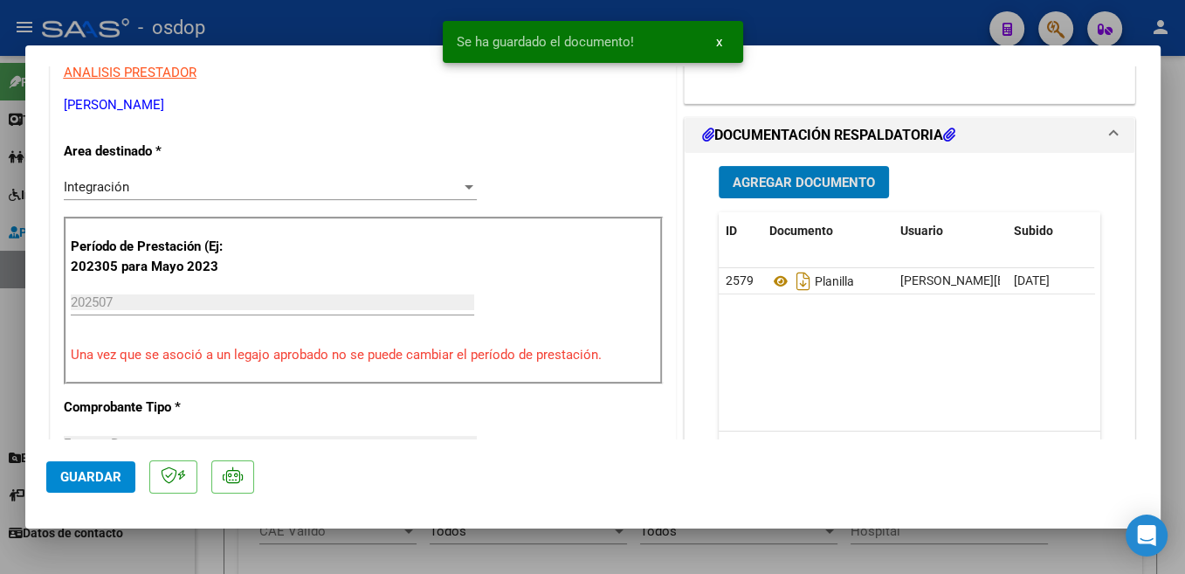
click at [121, 480] on button "Guardar" at bounding box center [90, 476] width 89 height 31
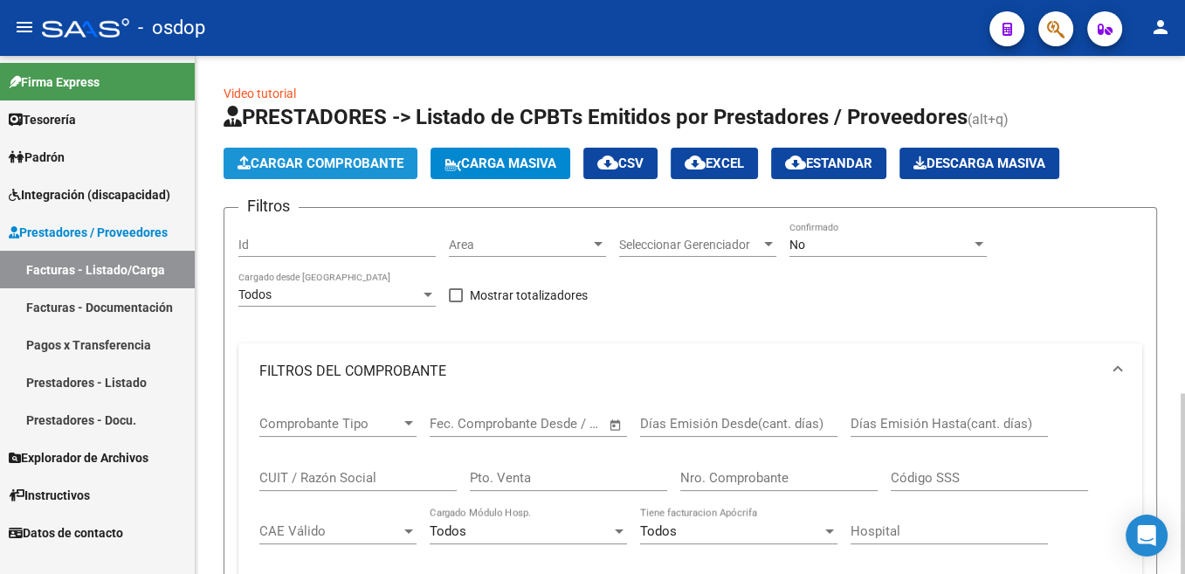
click at [355, 168] on span "Cargar Comprobante" at bounding box center [321, 163] width 166 height 16
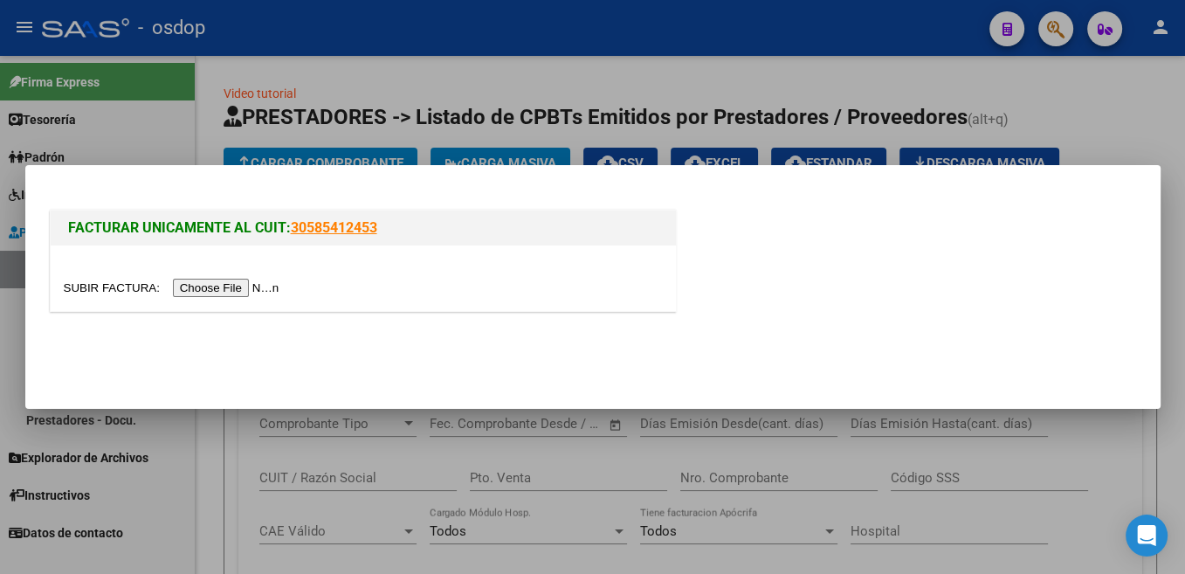
click at [120, 286] on input "file" at bounding box center [174, 288] width 221 height 18
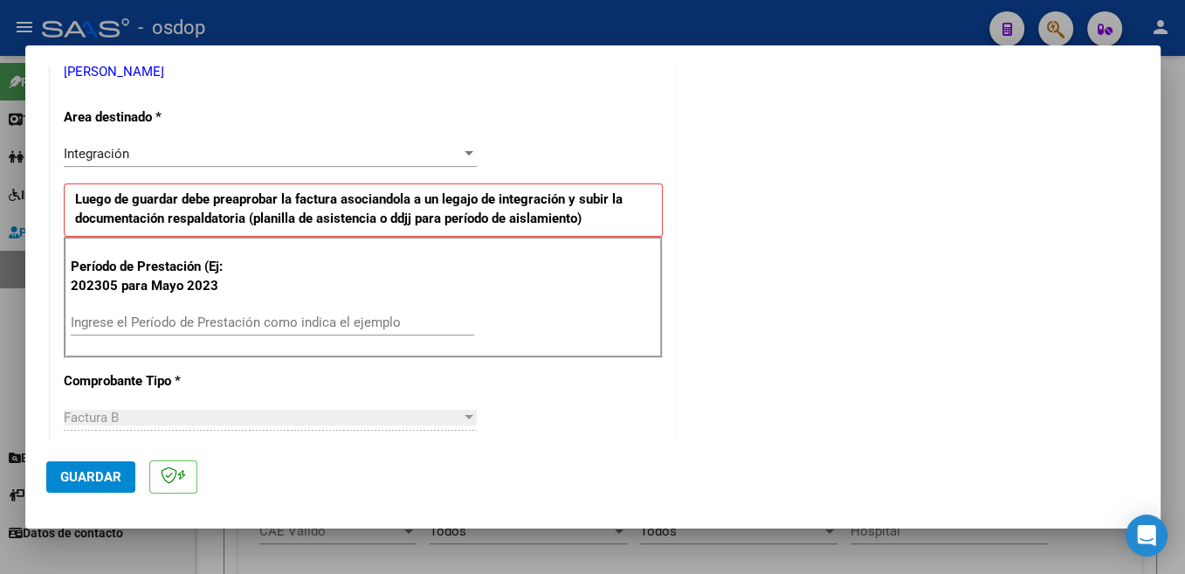
click at [222, 325] on input "Ingrese el Período de Prestación como indica el ejemplo" at bounding box center [272, 322] width 403 height 16
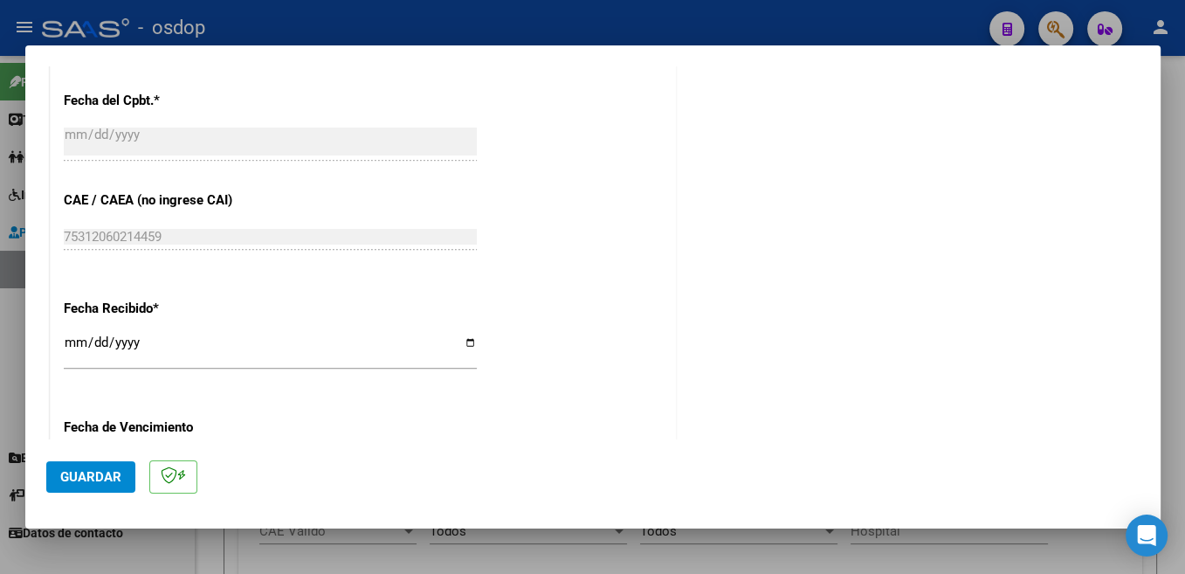
scroll to position [1230, 0]
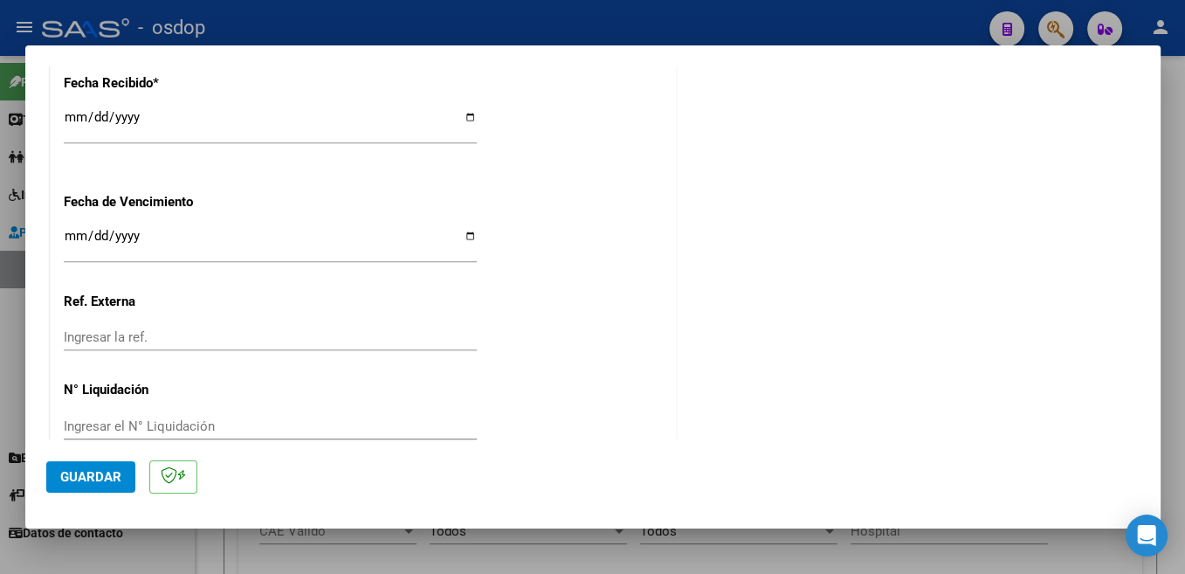
type input "202507"
click at [109, 476] on span "Guardar" at bounding box center [90, 477] width 61 height 16
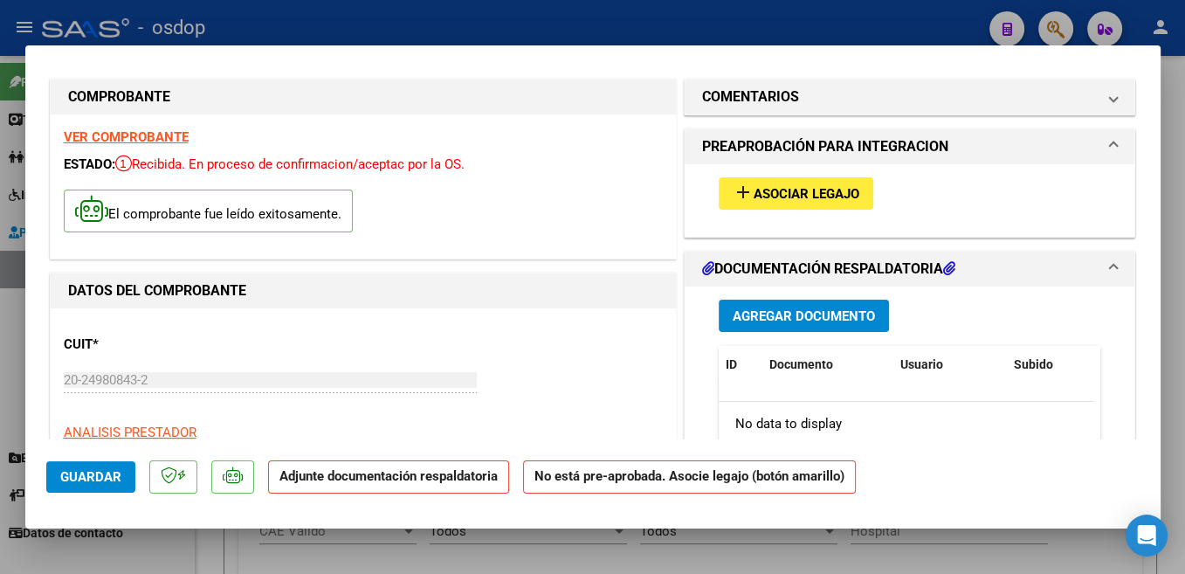
scroll to position [0, 0]
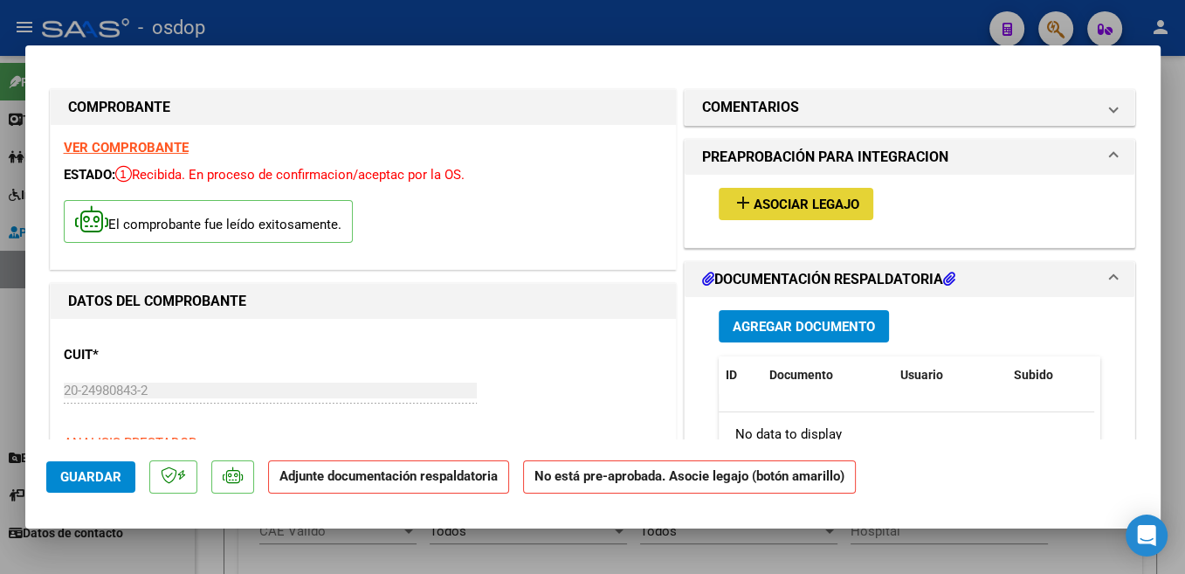
click at [813, 203] on span "Asociar Legajo" at bounding box center [807, 204] width 106 height 16
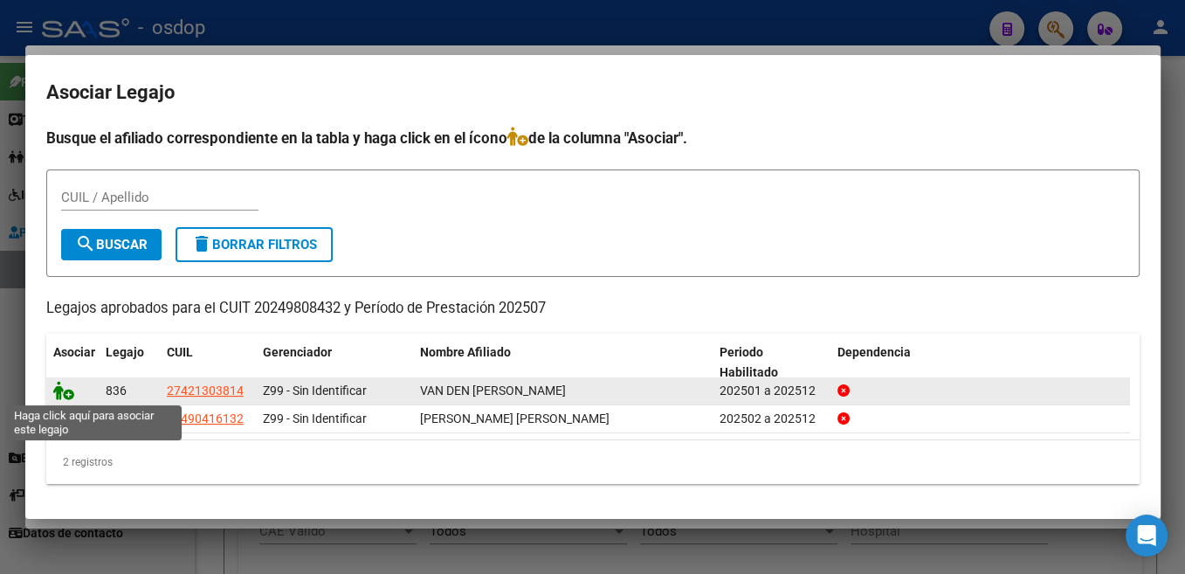
click at [66, 391] on icon at bounding box center [63, 390] width 21 height 19
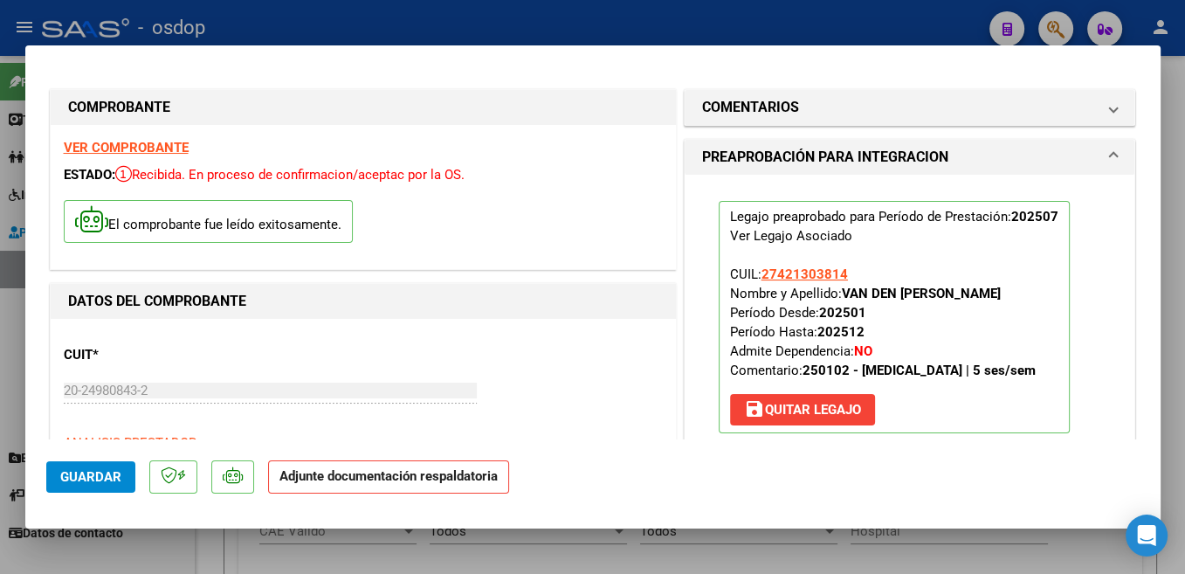
scroll to position [278, 0]
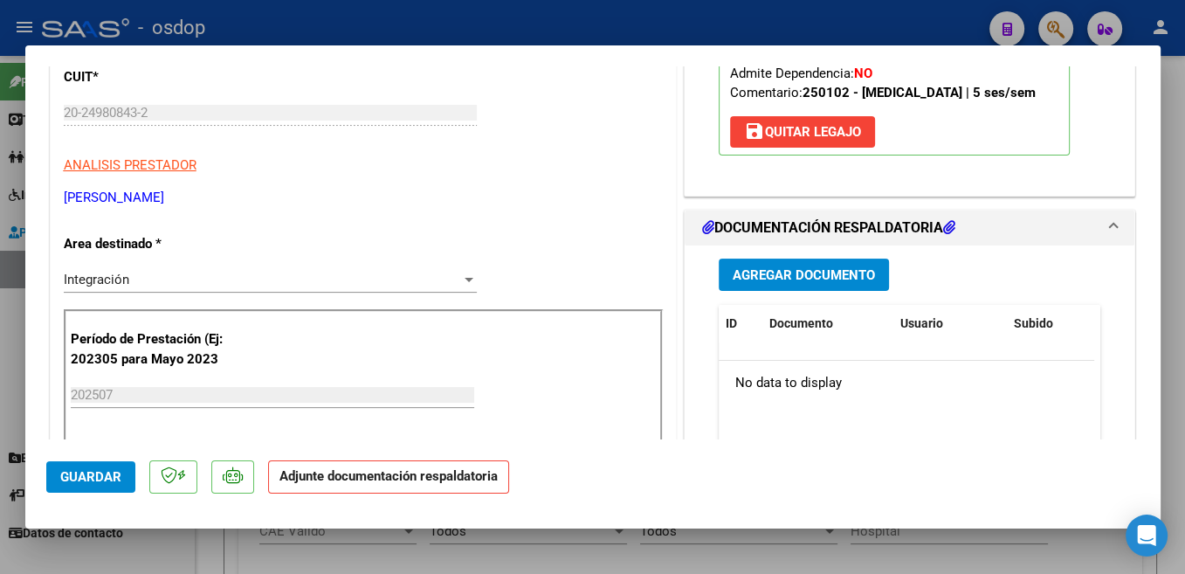
click at [842, 280] on span "Agregar Documento" at bounding box center [804, 275] width 142 height 16
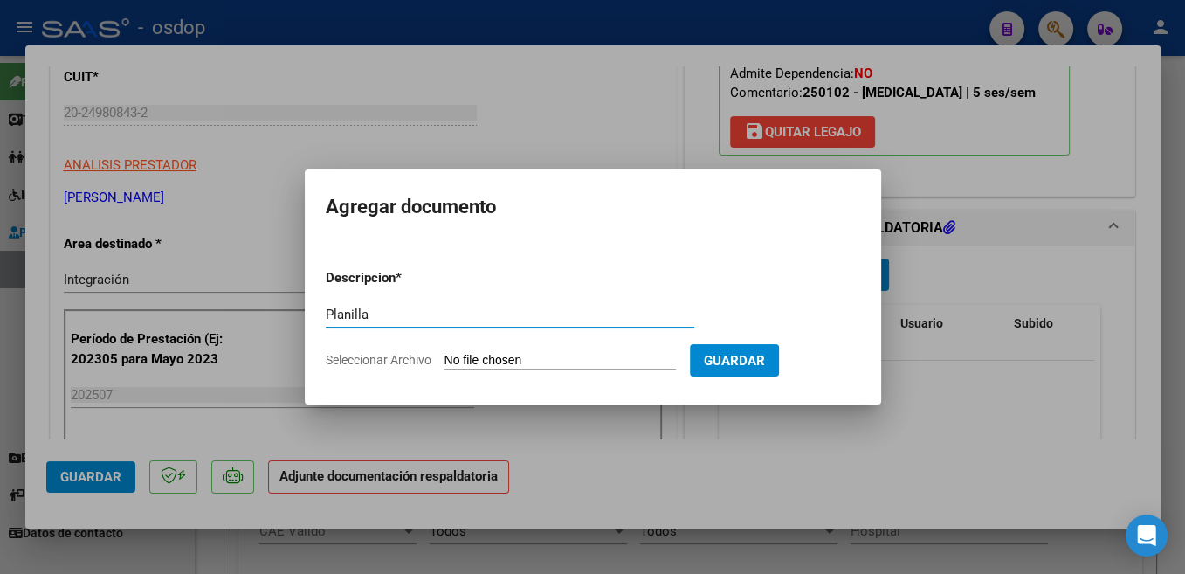
type input "Planilla"
click at [481, 353] on input "Seleccionar Archivo" at bounding box center [560, 361] width 231 height 17
type input "C:\fakepath\VAN DEN [PERSON_NAME] asistencia.pdf"
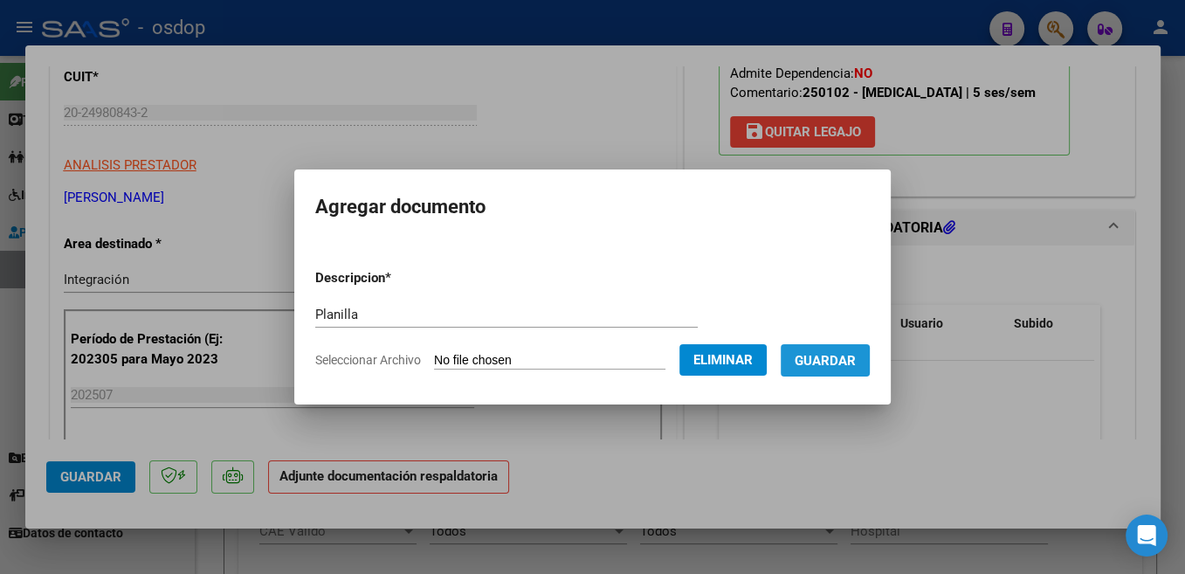
click at [856, 364] on span "Guardar" at bounding box center [825, 361] width 61 height 16
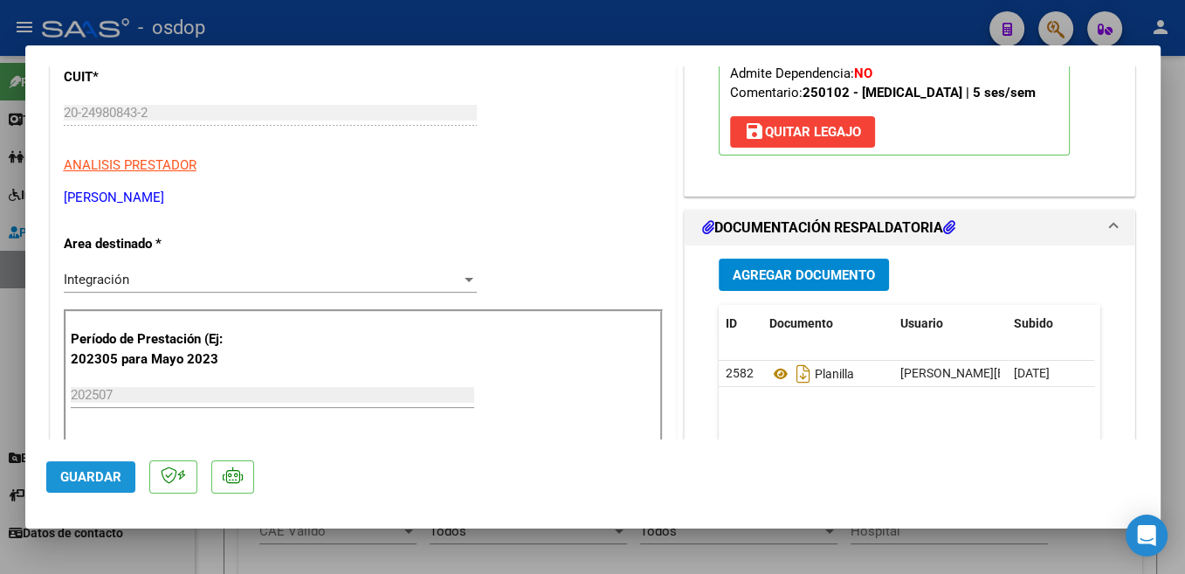
click at [109, 481] on span "Guardar" at bounding box center [90, 477] width 61 height 16
click at [93, 480] on span "Guardar" at bounding box center [90, 477] width 61 height 16
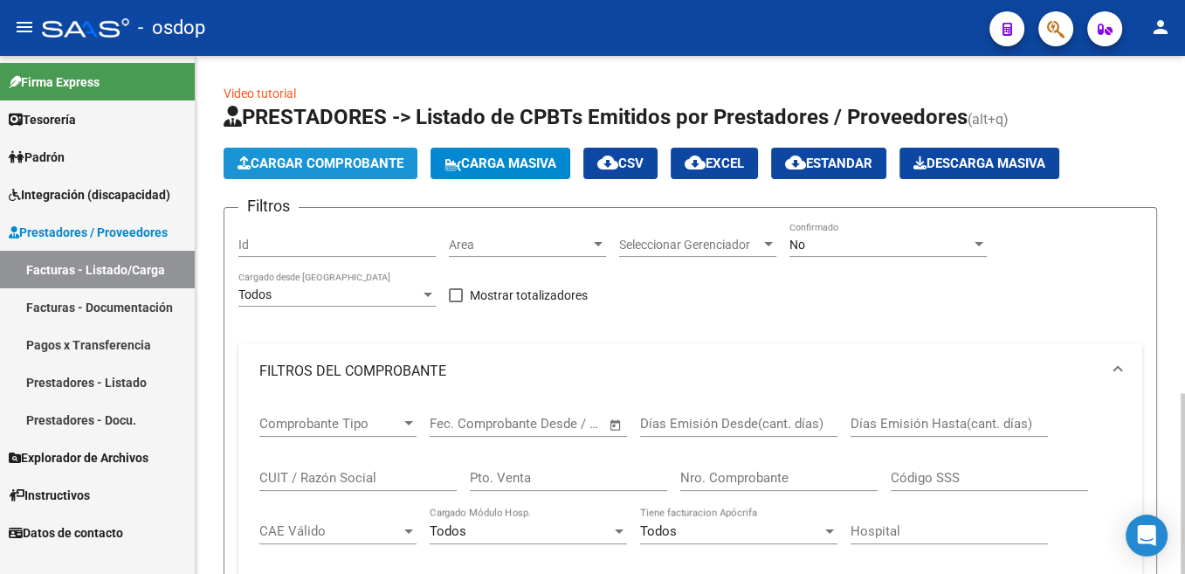
click at [346, 168] on span "Cargar Comprobante" at bounding box center [321, 163] width 166 height 16
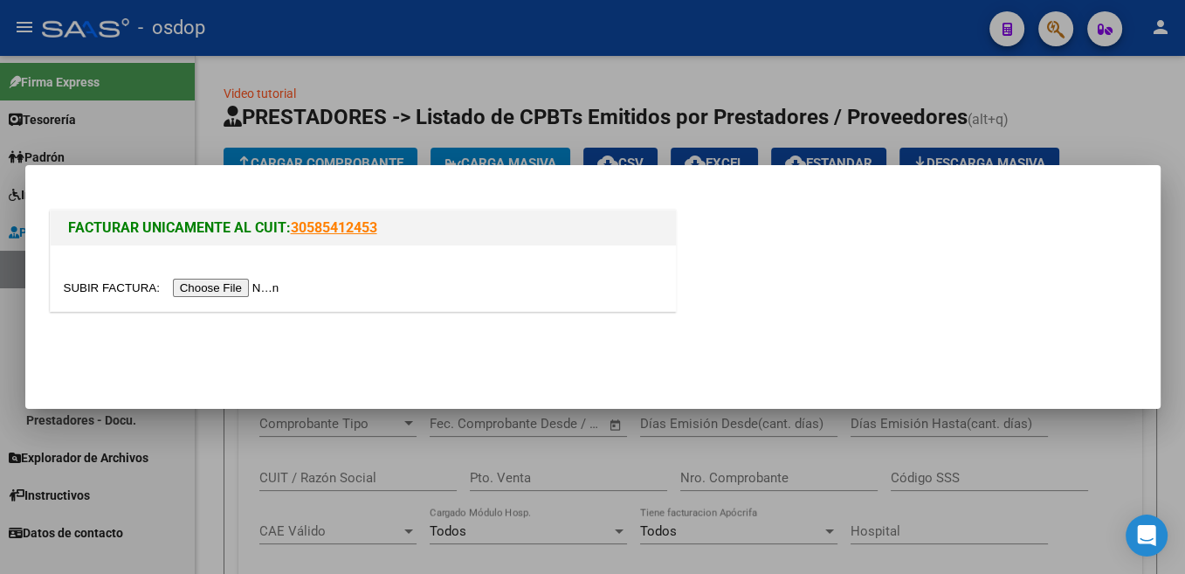
click at [108, 286] on input "file" at bounding box center [174, 288] width 221 height 18
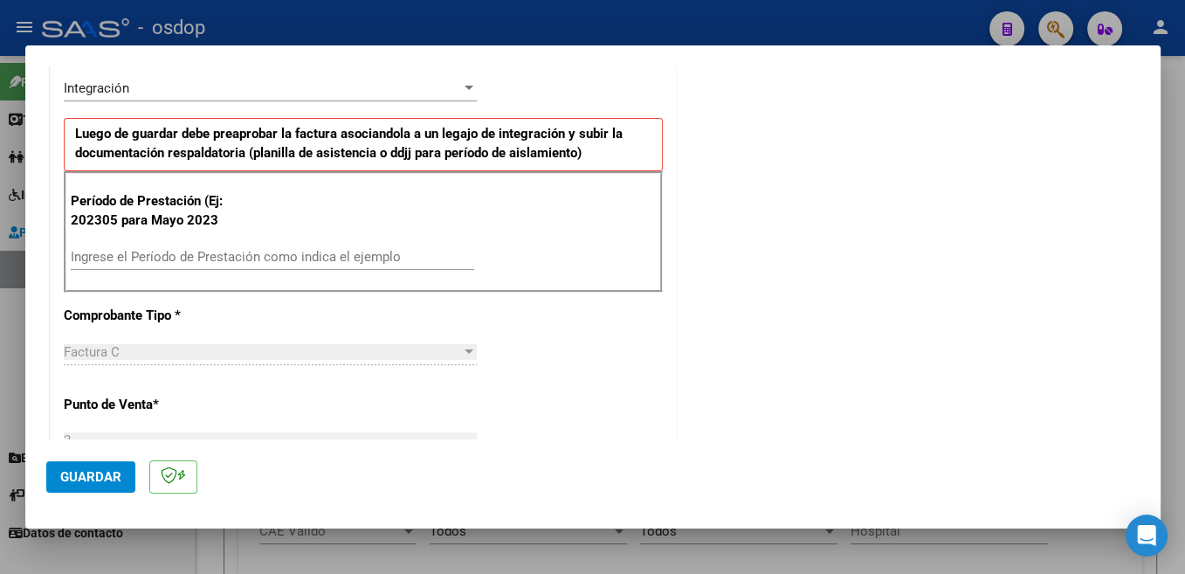
scroll to position [463, 0]
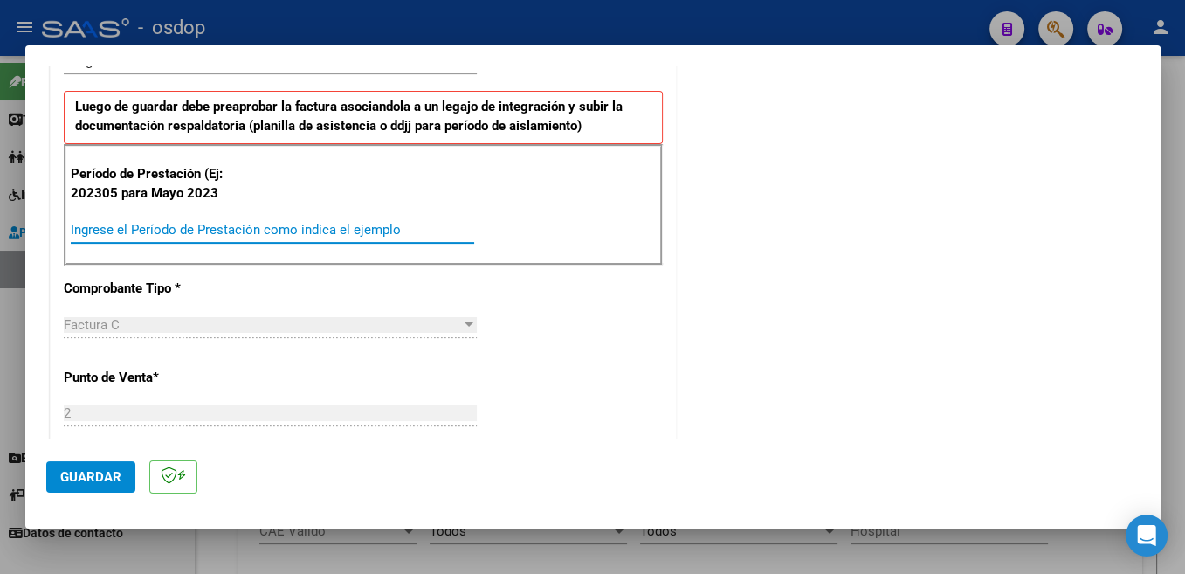
click at [267, 224] on input "Ingrese el Período de Prestación como indica el ejemplo" at bounding box center [272, 230] width 403 height 16
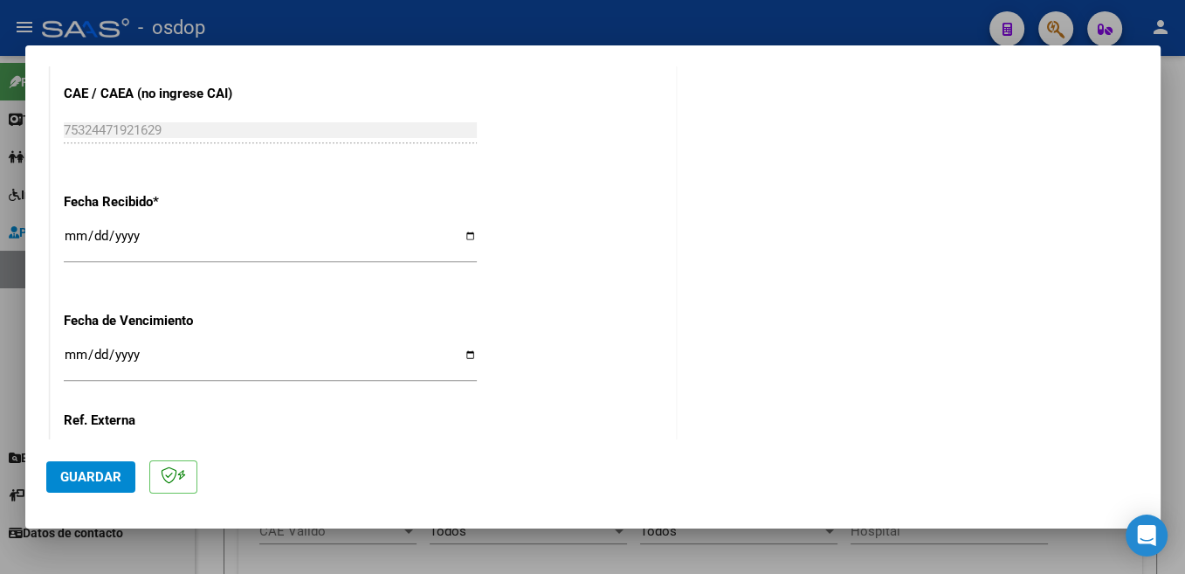
scroll to position [1230, 0]
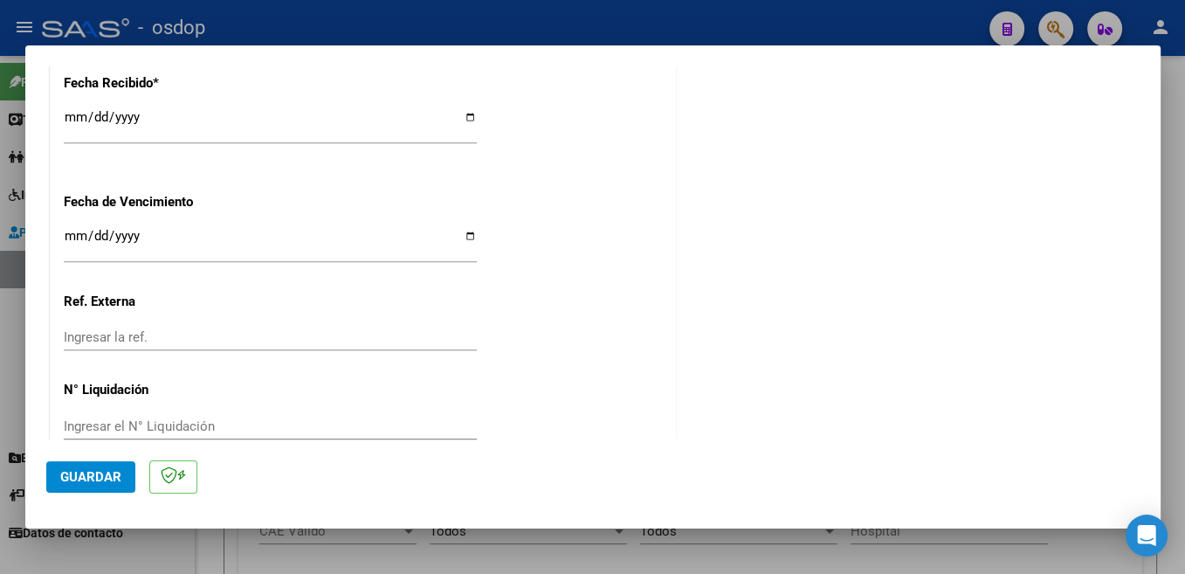
type input "202507"
click at [109, 469] on button "Guardar" at bounding box center [90, 476] width 89 height 31
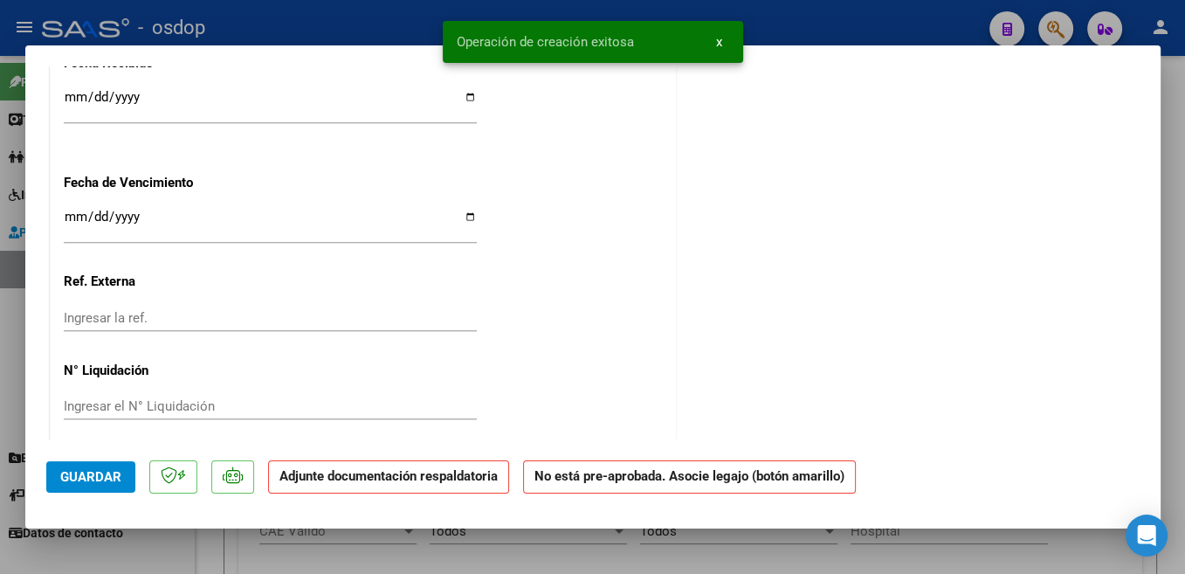
scroll to position [0, 0]
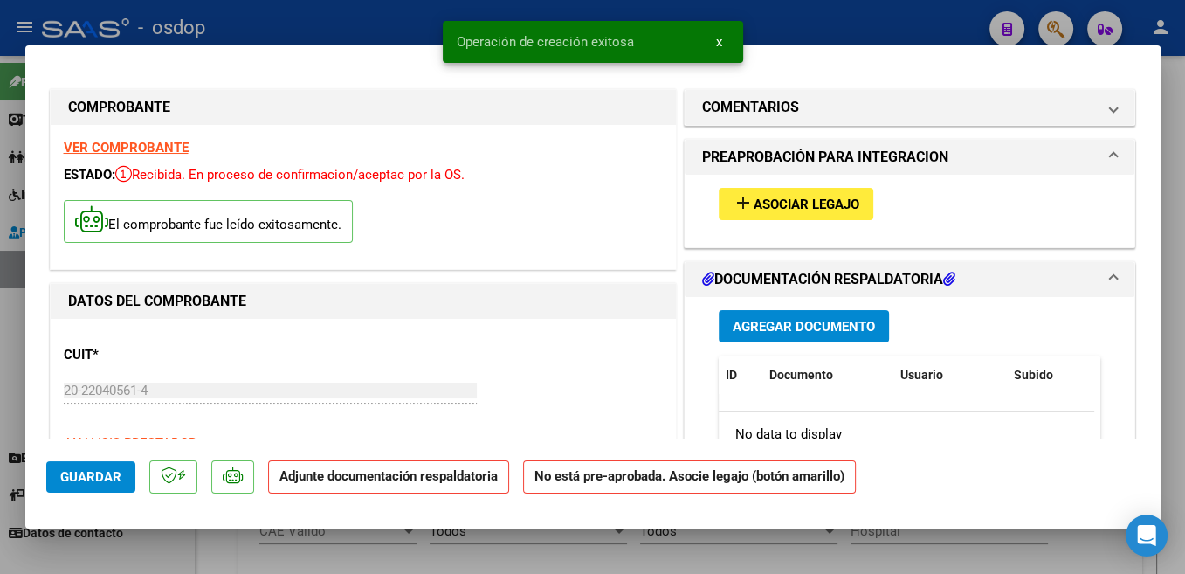
click at [838, 208] on span "Asociar Legajo" at bounding box center [807, 204] width 106 height 16
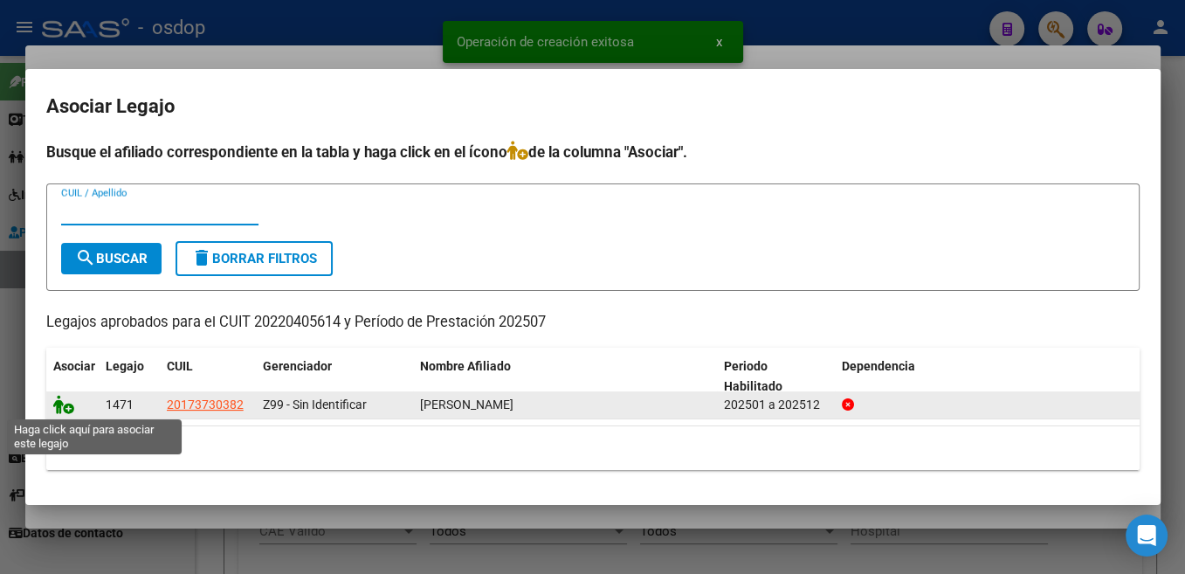
click at [66, 407] on icon at bounding box center [63, 404] width 21 height 19
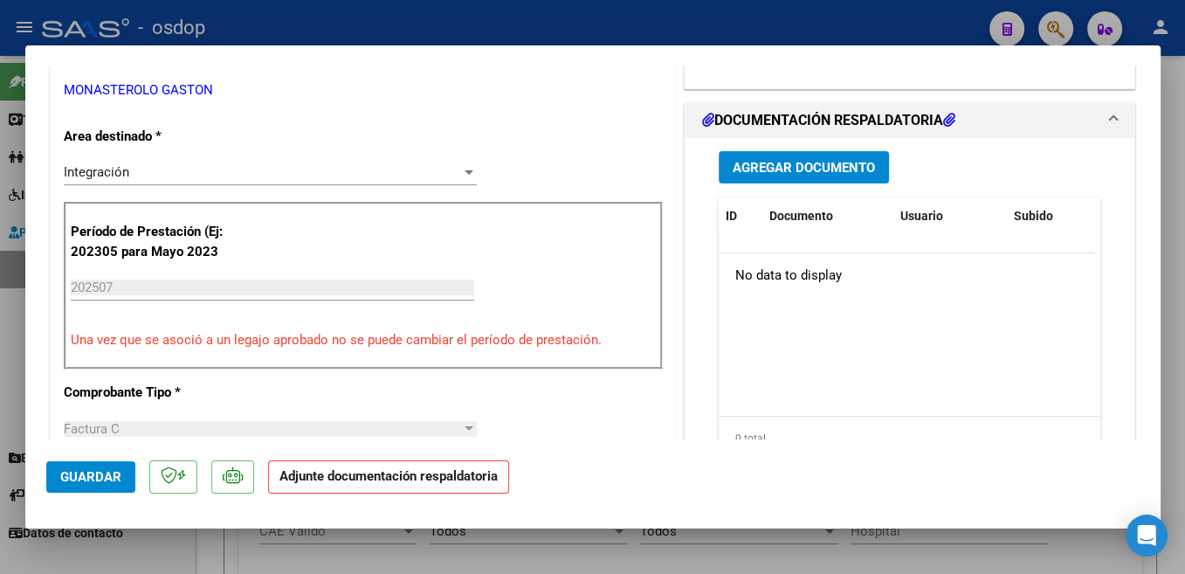
scroll to position [370, 0]
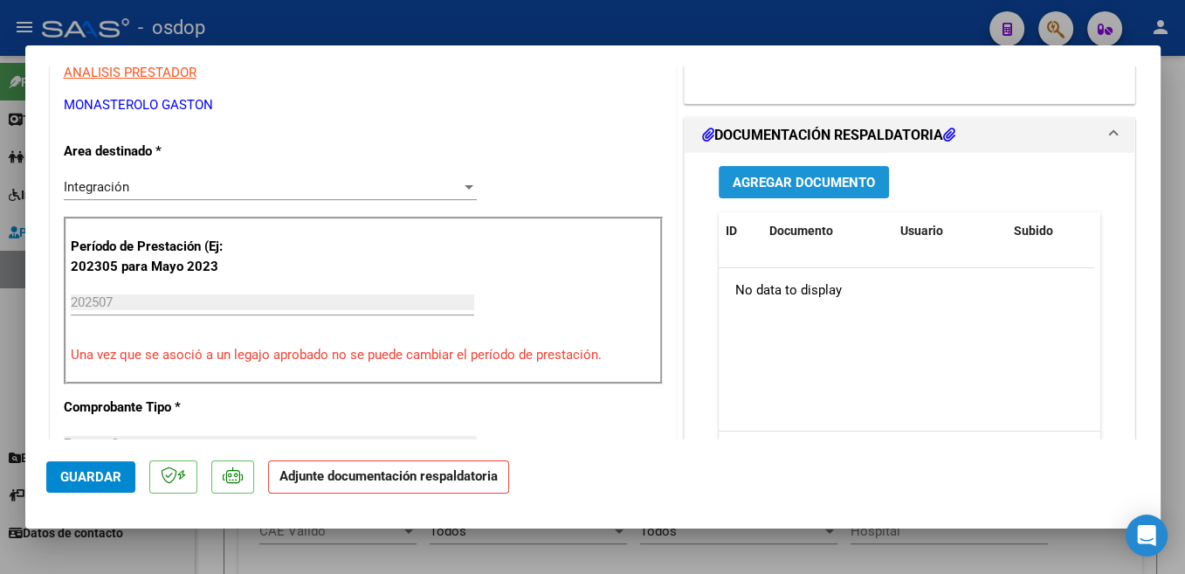
click at [830, 183] on span "Agregar Documento" at bounding box center [804, 183] width 142 height 16
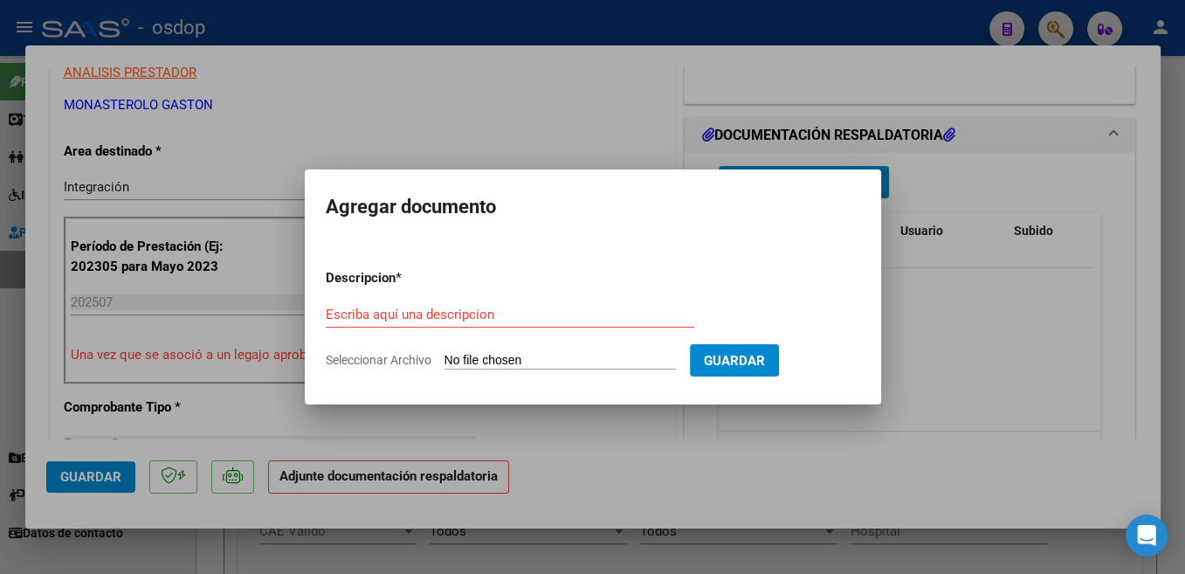
click at [479, 323] on div "Escriba aquí una descripcion" at bounding box center [510, 314] width 369 height 26
click at [474, 316] on input "Escriba aquí una descripcion" at bounding box center [510, 315] width 369 height 16
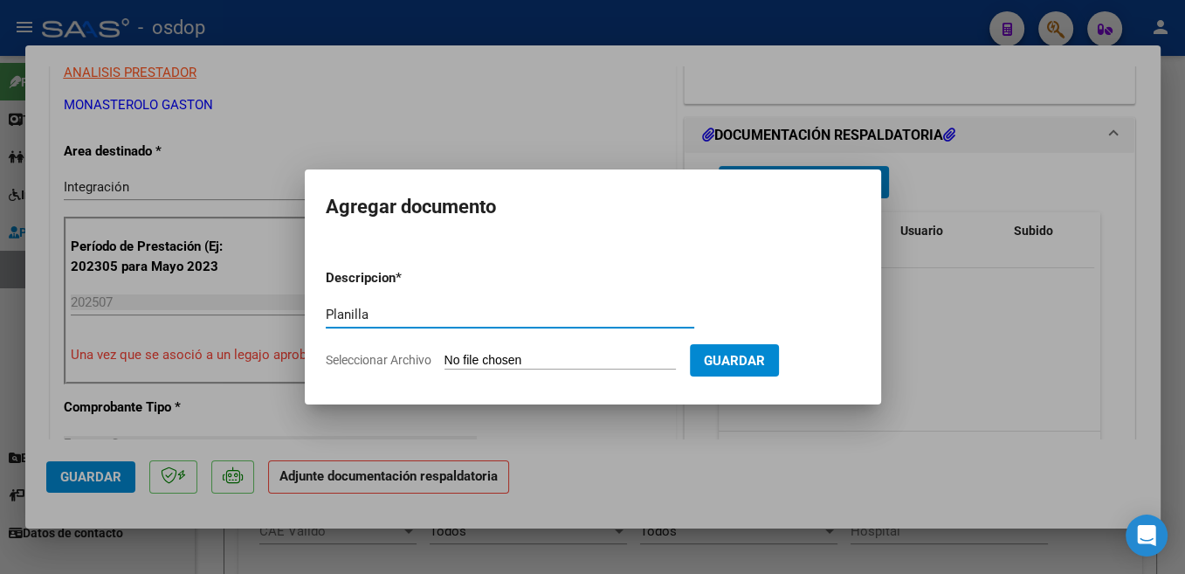
type input "Planilla"
click at [498, 355] on input "Seleccionar Archivo" at bounding box center [560, 361] width 231 height 17
type input "C:\fakepath\CamScanner [DATE] 11.01.pdf"
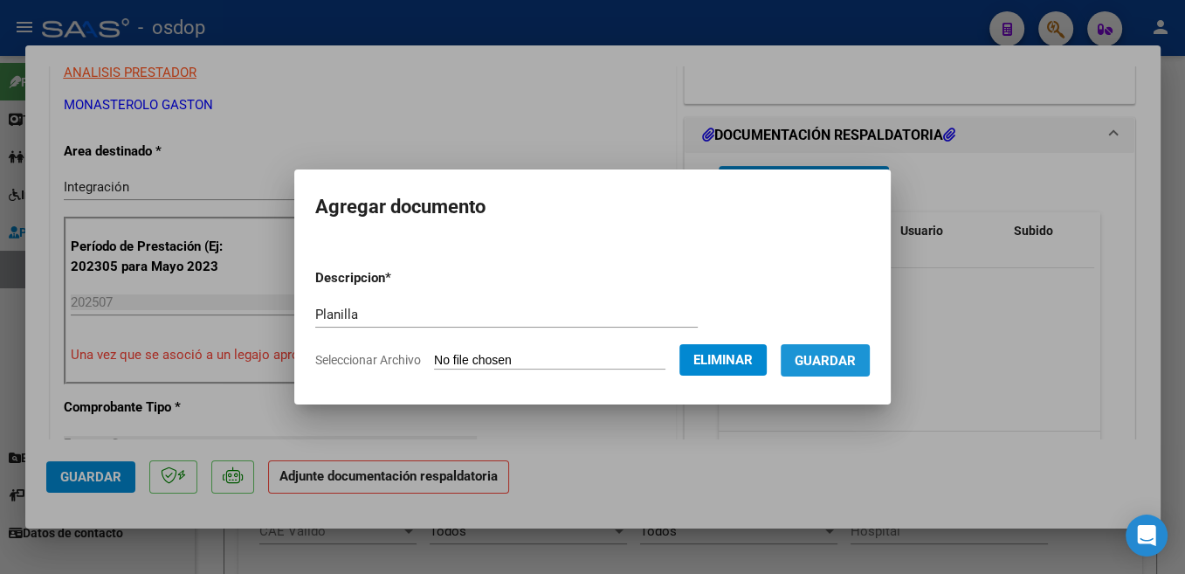
click at [851, 364] on span "Guardar" at bounding box center [825, 361] width 61 height 16
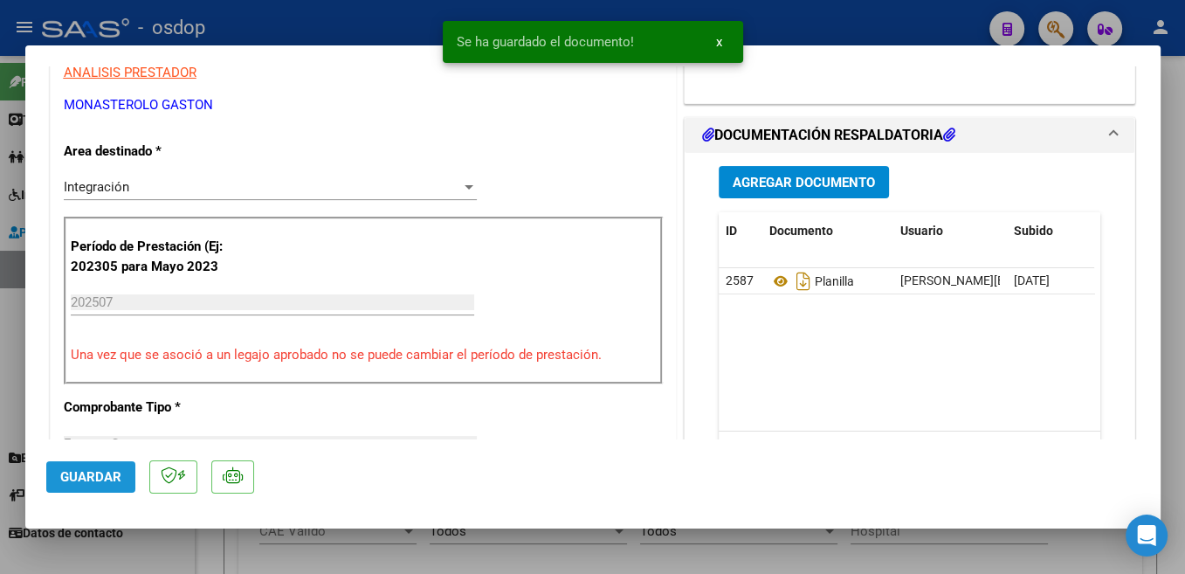
click at [96, 475] on span "Guardar" at bounding box center [90, 477] width 61 height 16
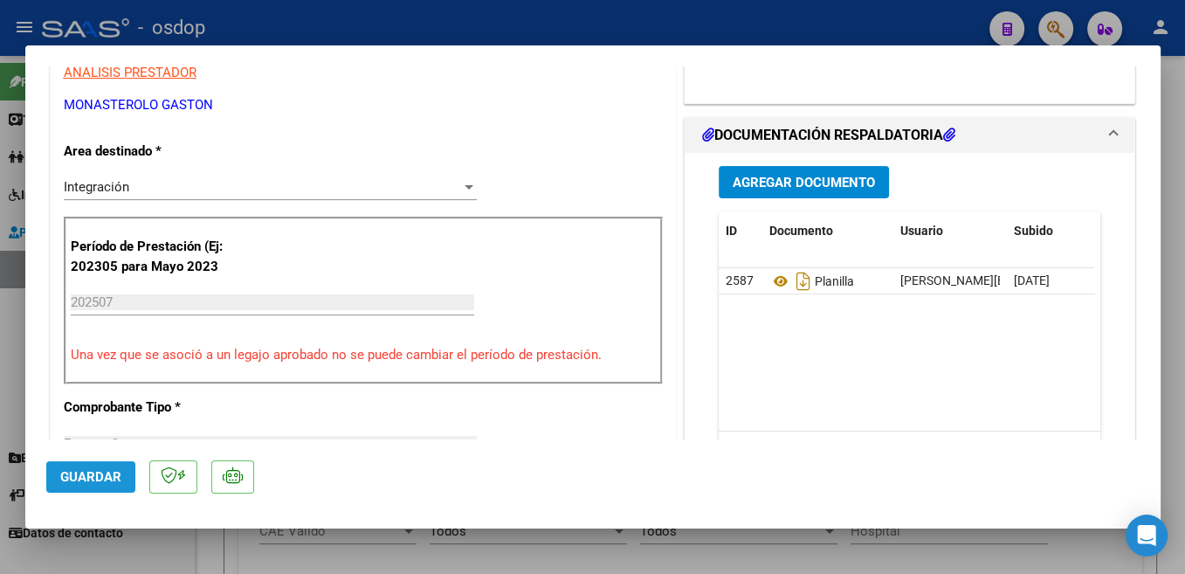
click at [89, 486] on button "Guardar" at bounding box center [90, 476] width 89 height 31
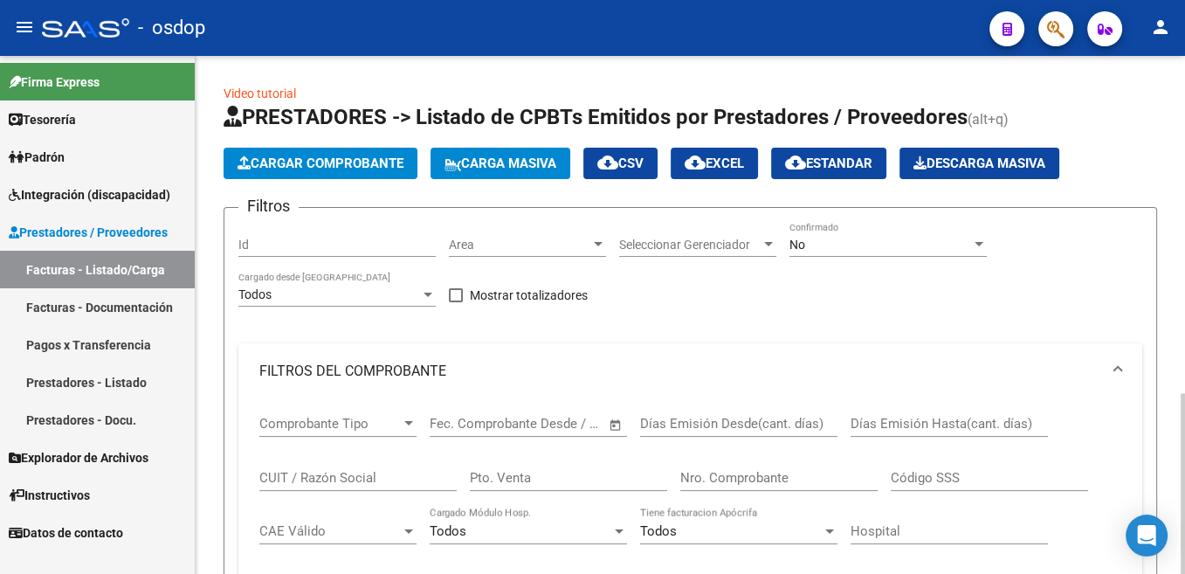
click at [362, 164] on span "Cargar Comprobante" at bounding box center [321, 163] width 166 height 16
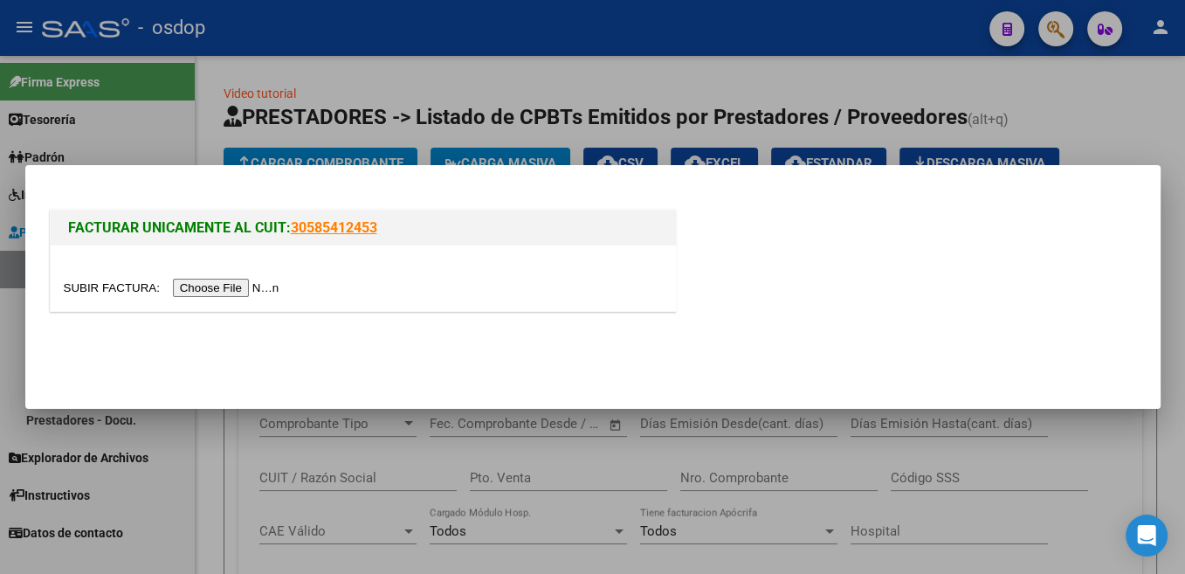
click at [91, 294] on input "file" at bounding box center [174, 288] width 221 height 18
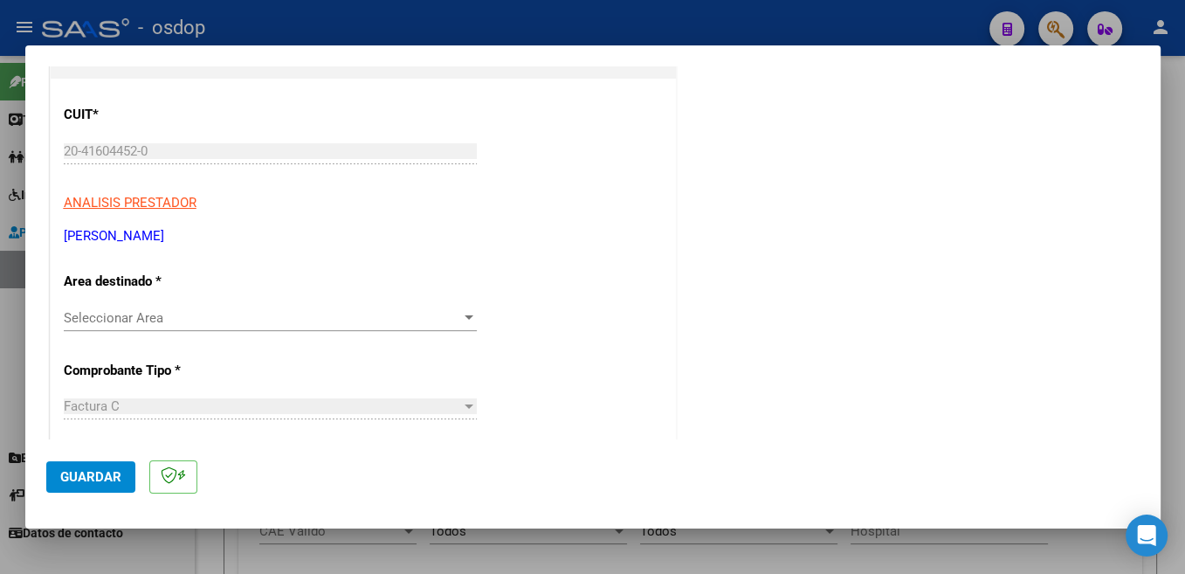
scroll to position [278, 0]
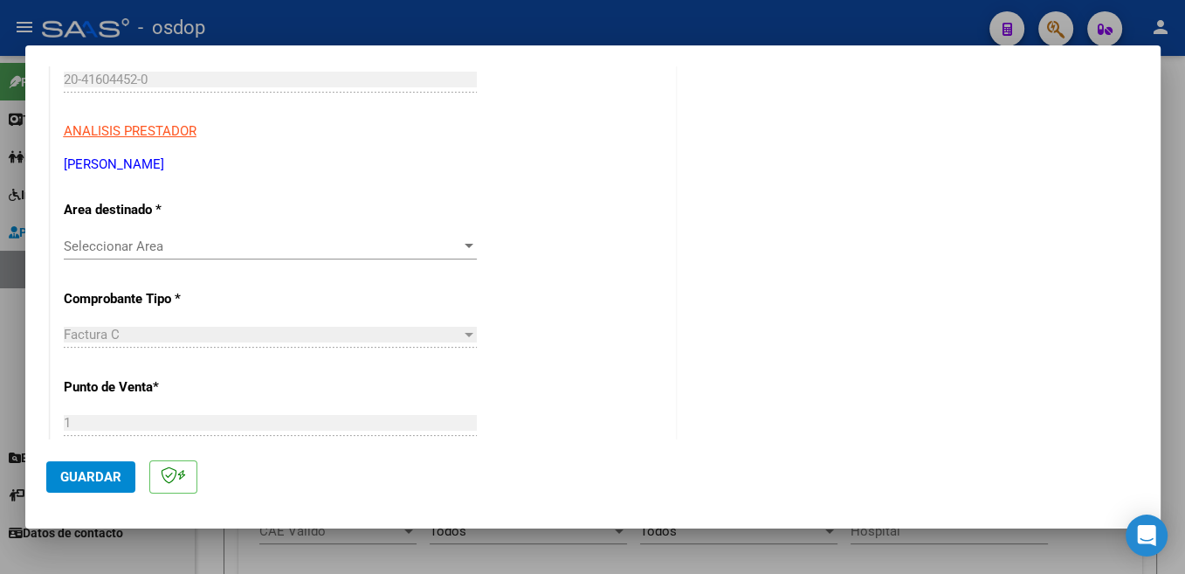
click at [224, 257] on div "Seleccionar Area Seleccionar Area" at bounding box center [270, 246] width 413 height 26
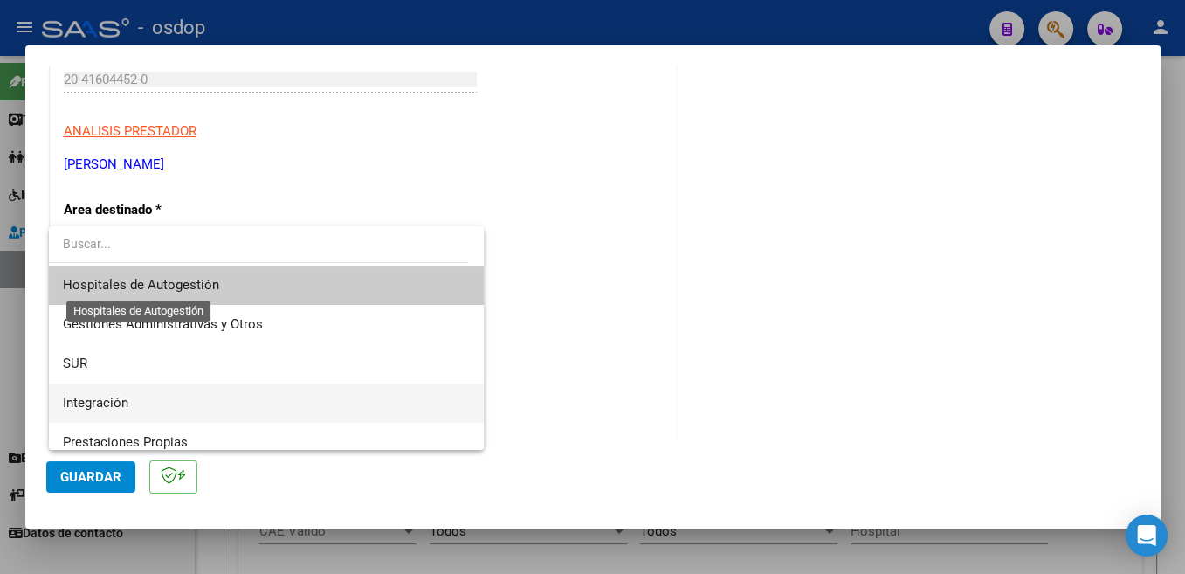
click at [168, 391] on span "Integración" at bounding box center [266, 402] width 407 height 39
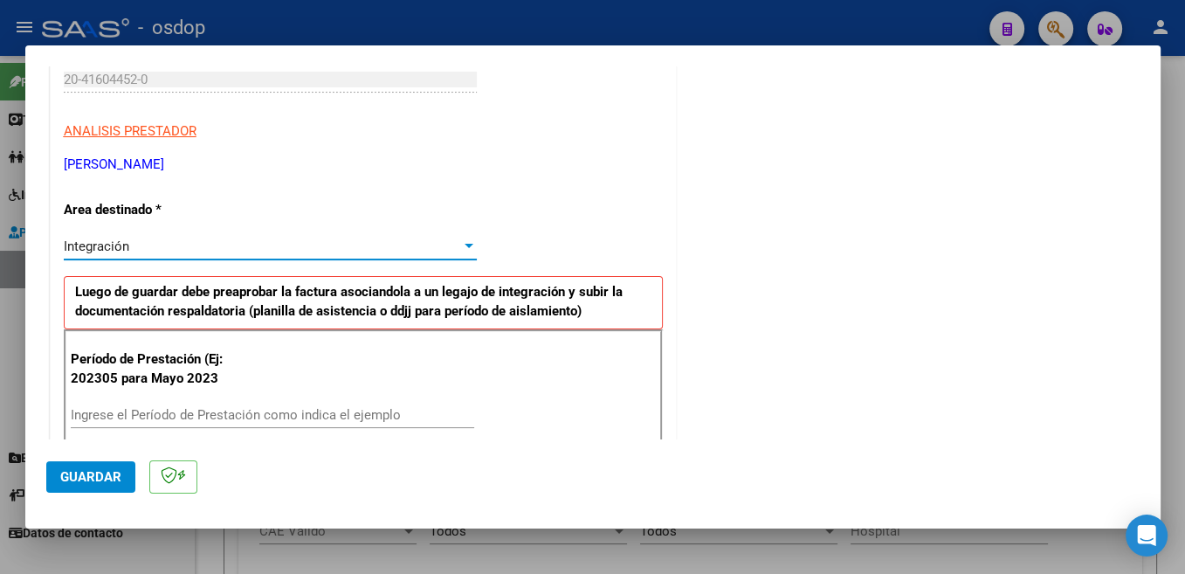
click at [200, 406] on div "Ingrese el Período de Prestación como indica el ejemplo" at bounding box center [272, 415] width 403 height 26
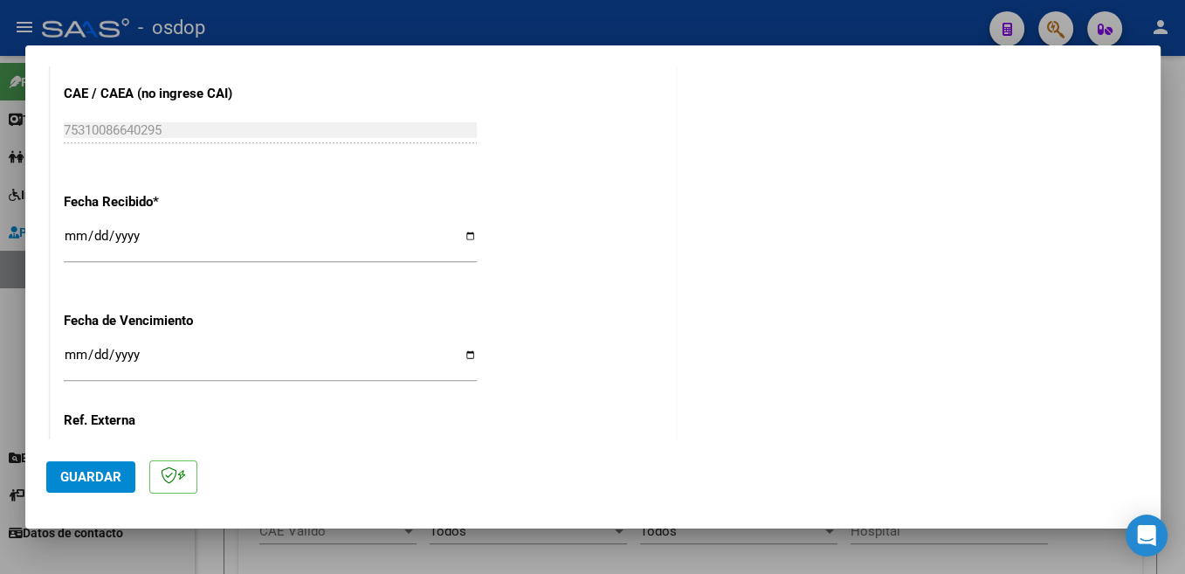
scroll to position [1230, 0]
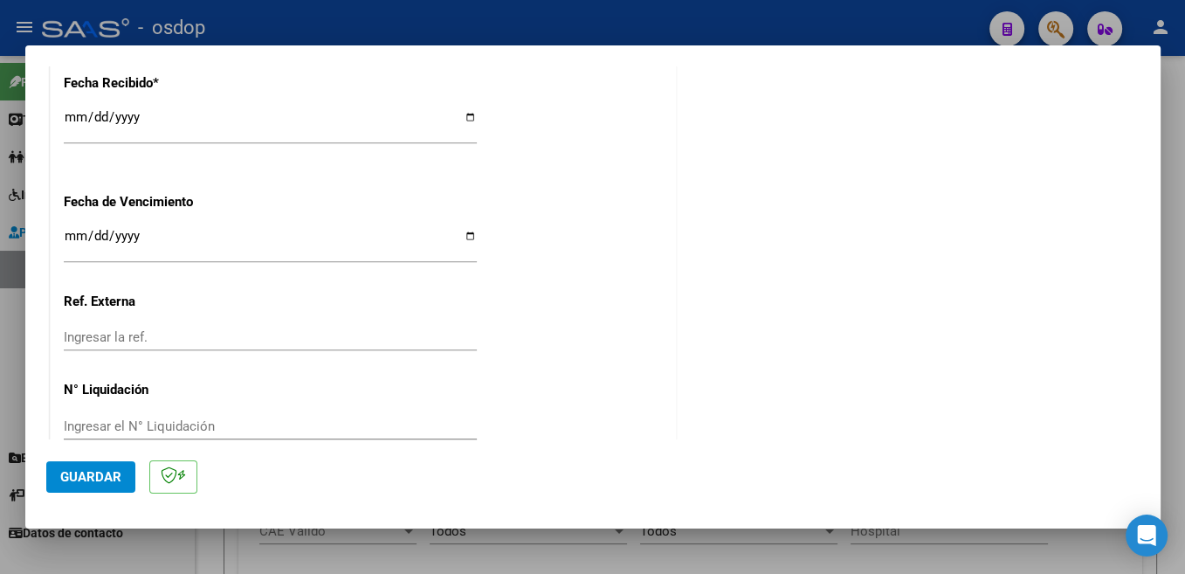
type input "202507"
click at [111, 479] on span "Guardar" at bounding box center [90, 477] width 61 height 16
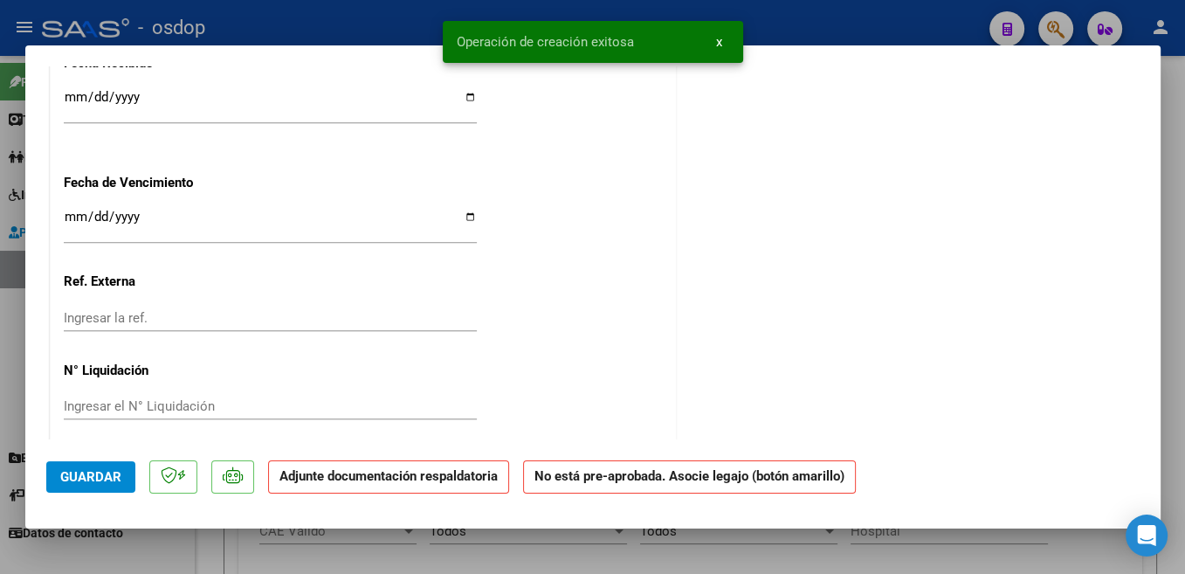
scroll to position [0, 0]
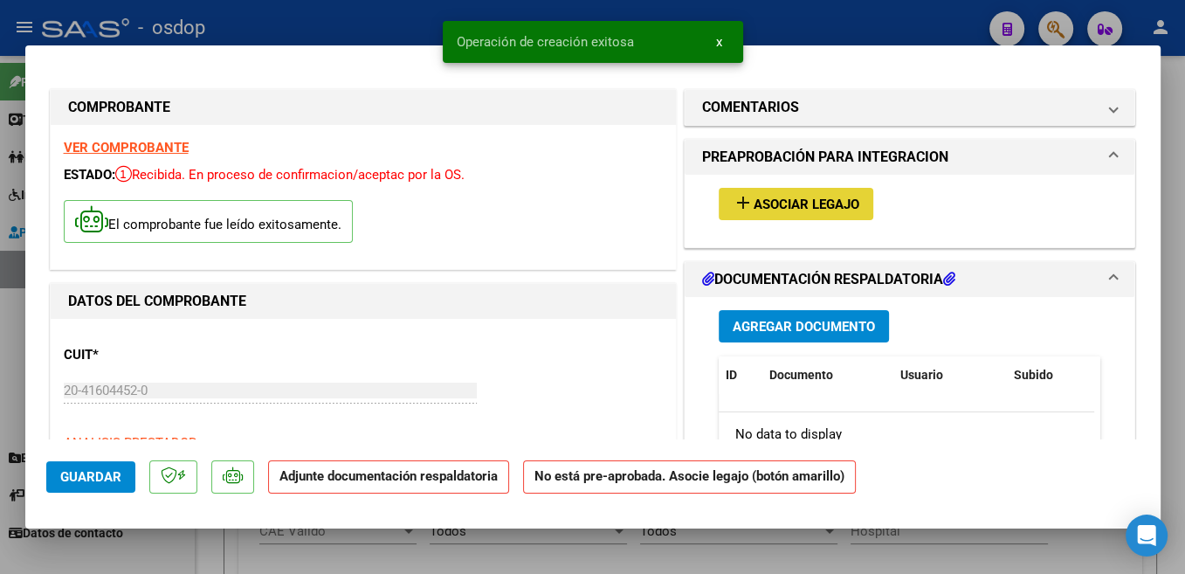
click at [786, 207] on span "Asociar Legajo" at bounding box center [807, 204] width 106 height 16
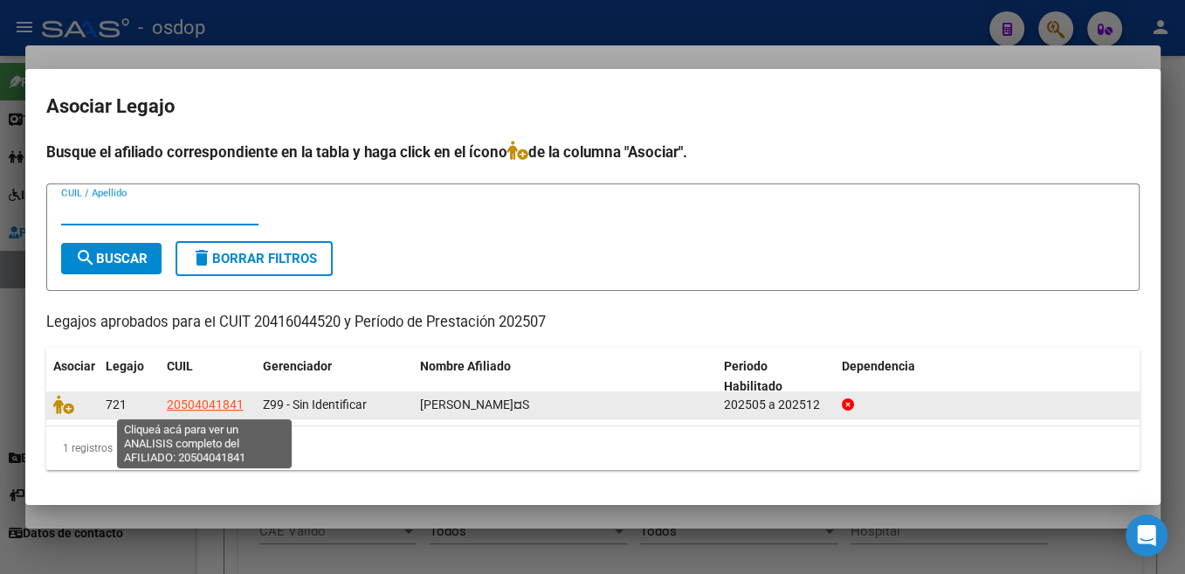
click at [63, 416] on datatable-body-cell at bounding box center [72, 404] width 52 height 27
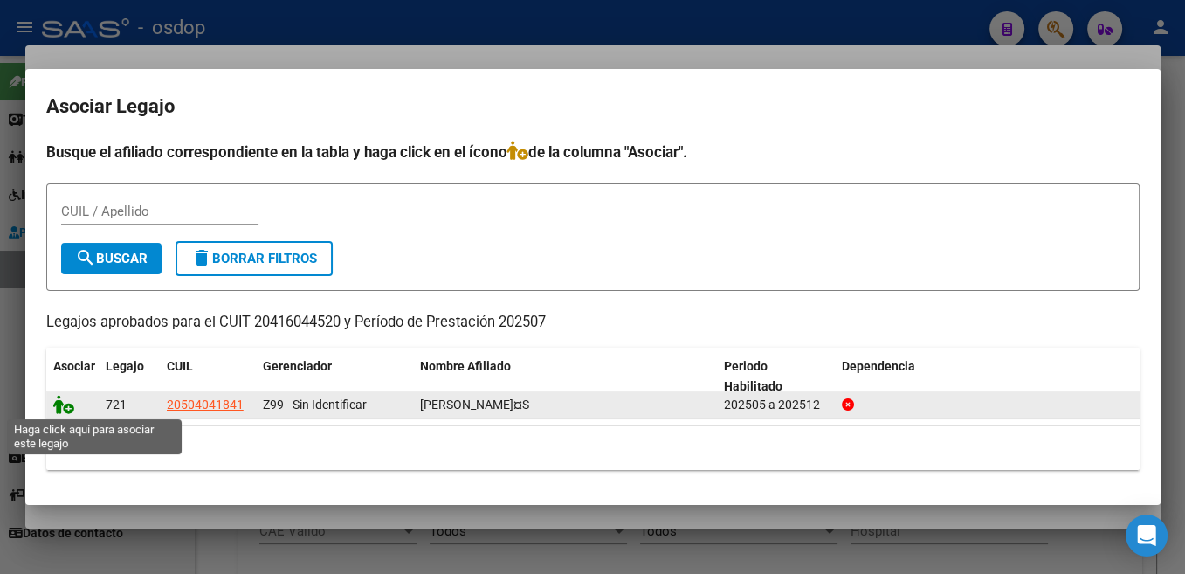
click at [63, 410] on icon at bounding box center [63, 404] width 21 height 19
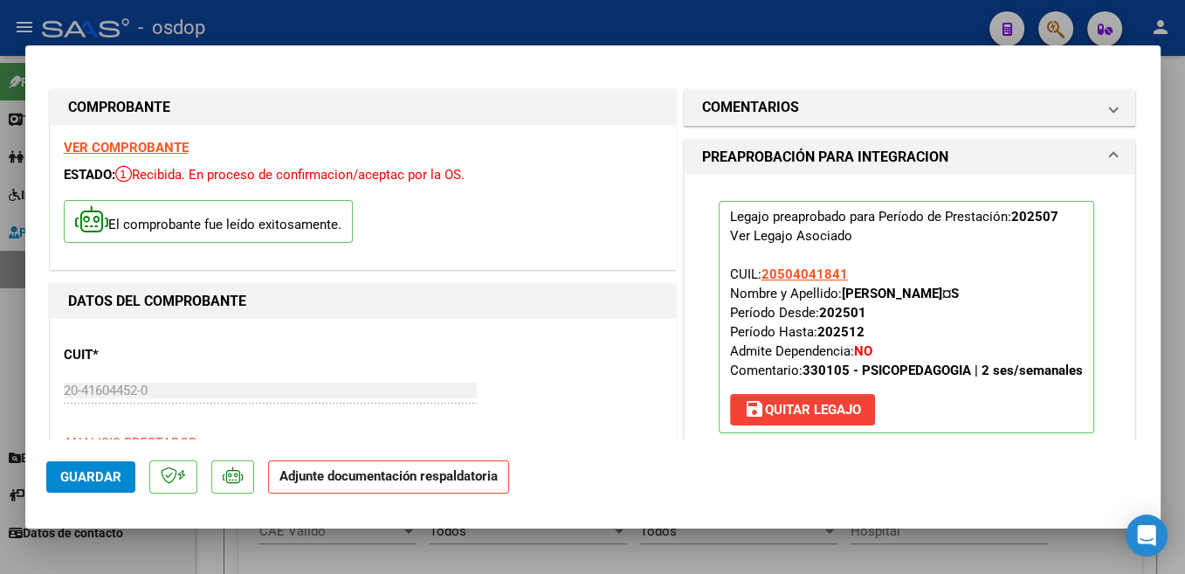
scroll to position [370, 0]
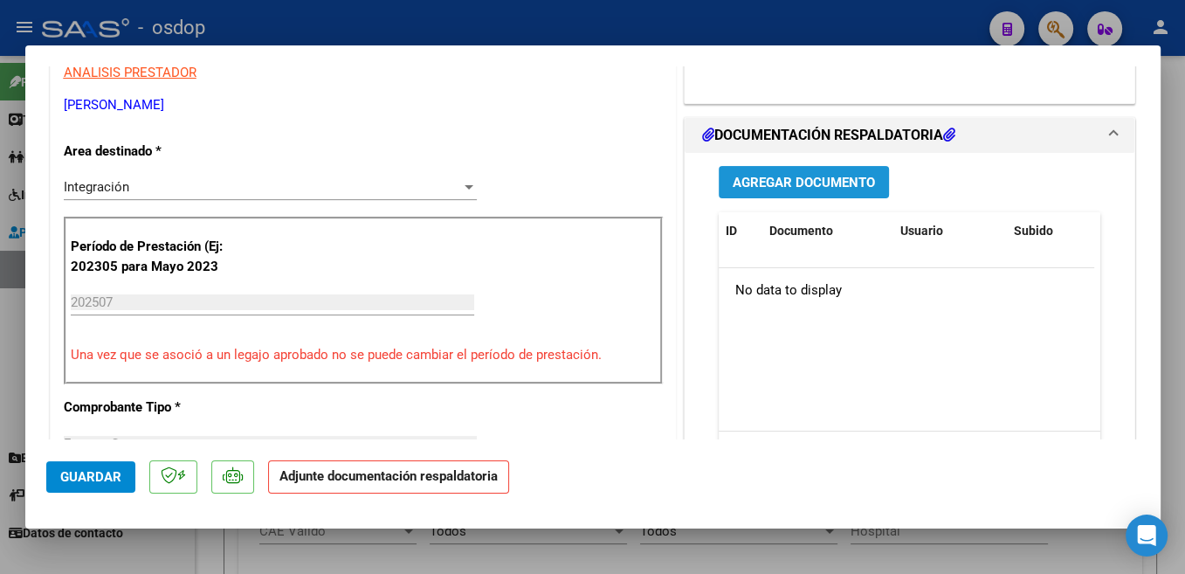
click at [848, 183] on span "Agregar Documento" at bounding box center [804, 183] width 142 height 16
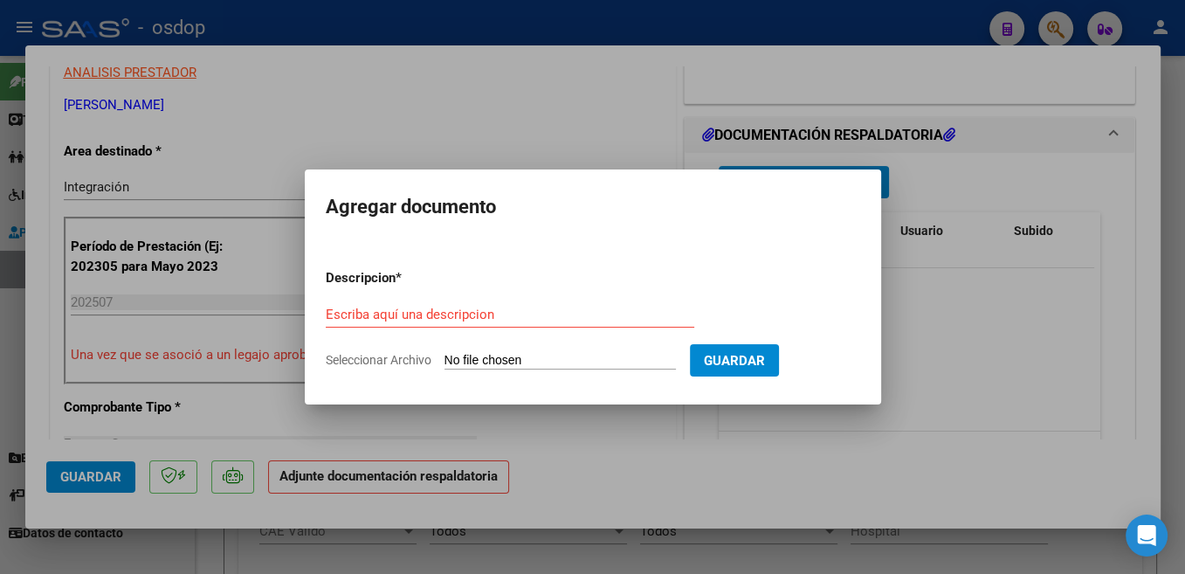
click at [505, 305] on div "Escriba aquí una descripcion" at bounding box center [510, 314] width 369 height 26
click at [513, 314] on input "Escriba aquí una descripcion" at bounding box center [510, 315] width 369 height 16
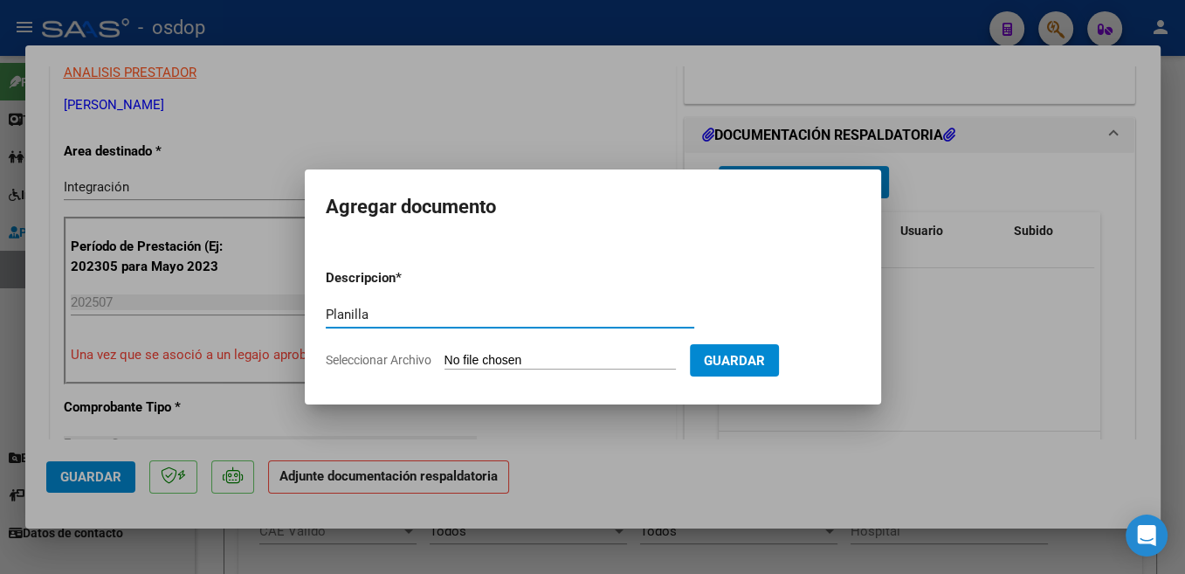
type input "Planilla"
click at [484, 353] on input "Seleccionar Archivo" at bounding box center [560, 361] width 231 height 17
type input "C:\fakepath\Planilla [PERSON_NAME].pdf"
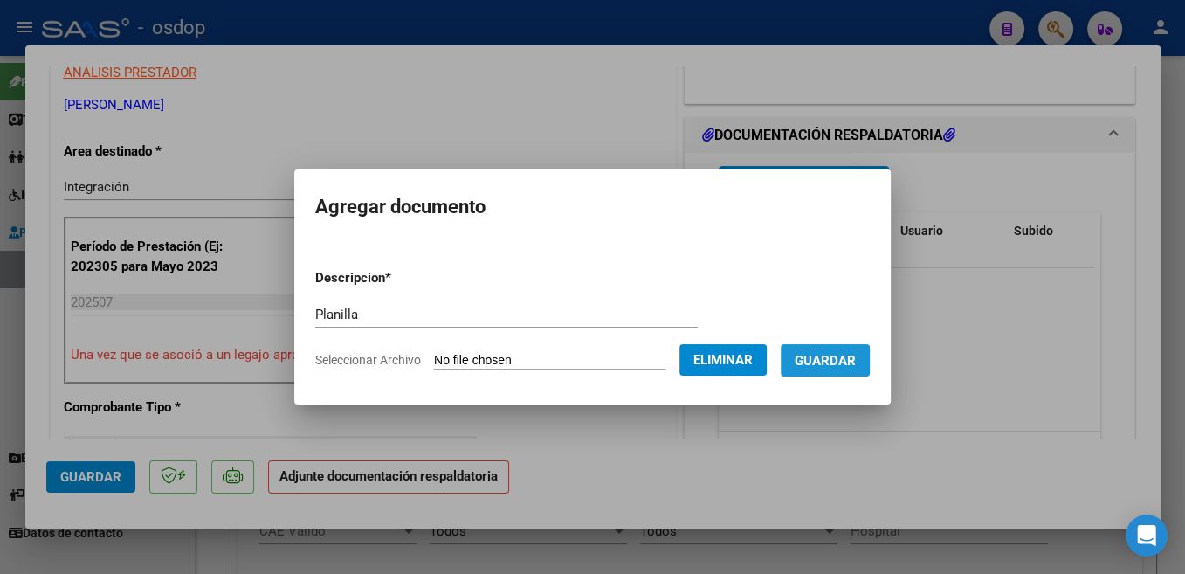
click at [838, 360] on span "Guardar" at bounding box center [825, 361] width 61 height 16
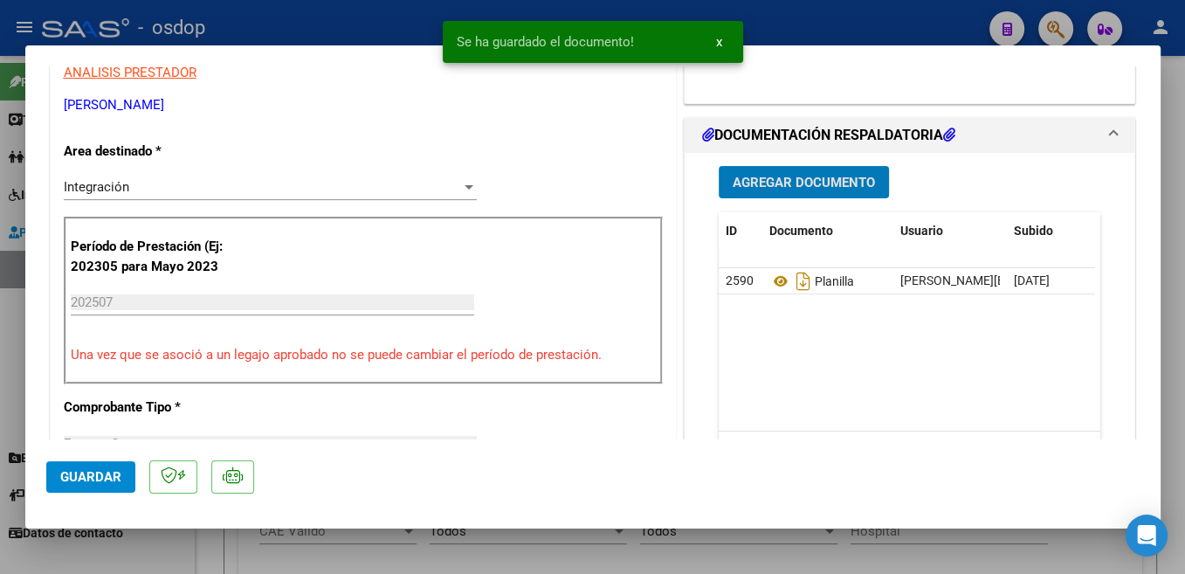
click at [85, 473] on span "Guardar" at bounding box center [90, 477] width 61 height 16
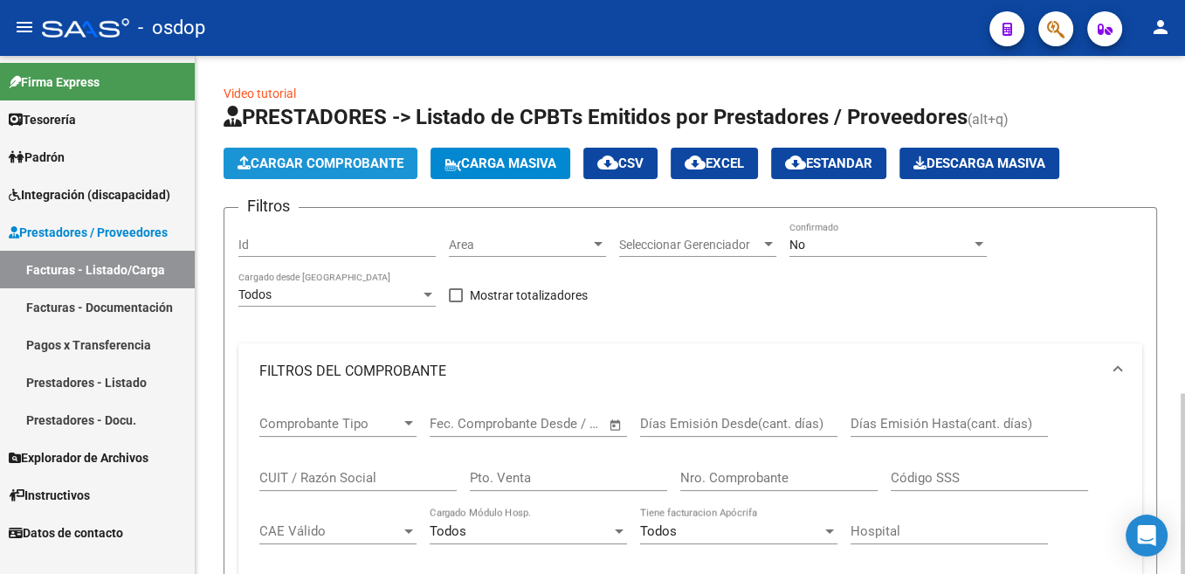
click at [371, 169] on span "Cargar Comprobante" at bounding box center [321, 163] width 166 height 16
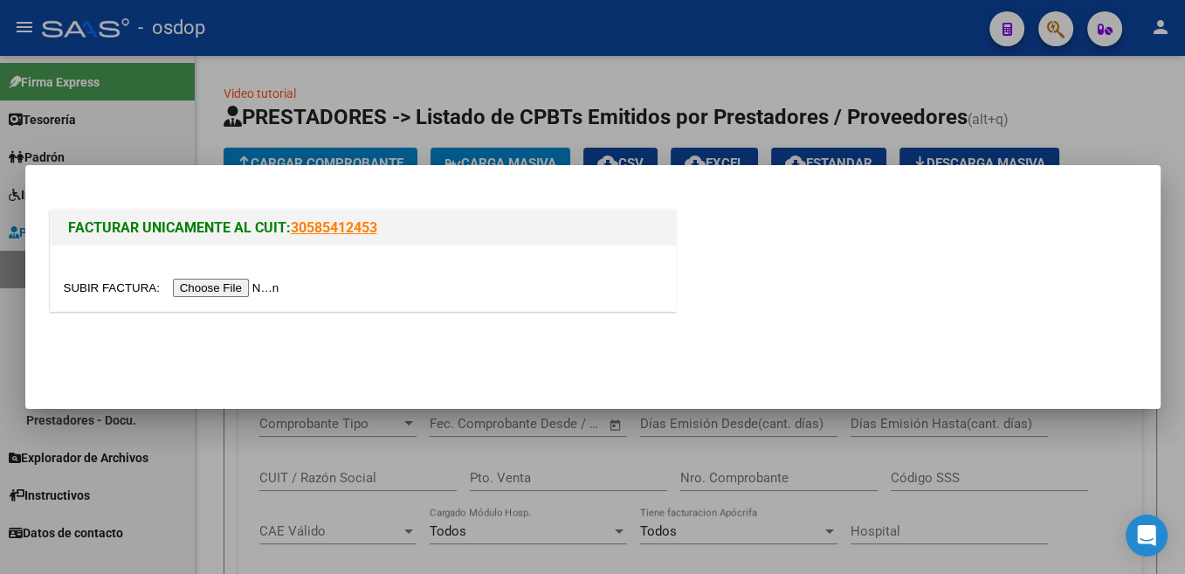
click at [96, 297] on input "file" at bounding box center [174, 288] width 221 height 18
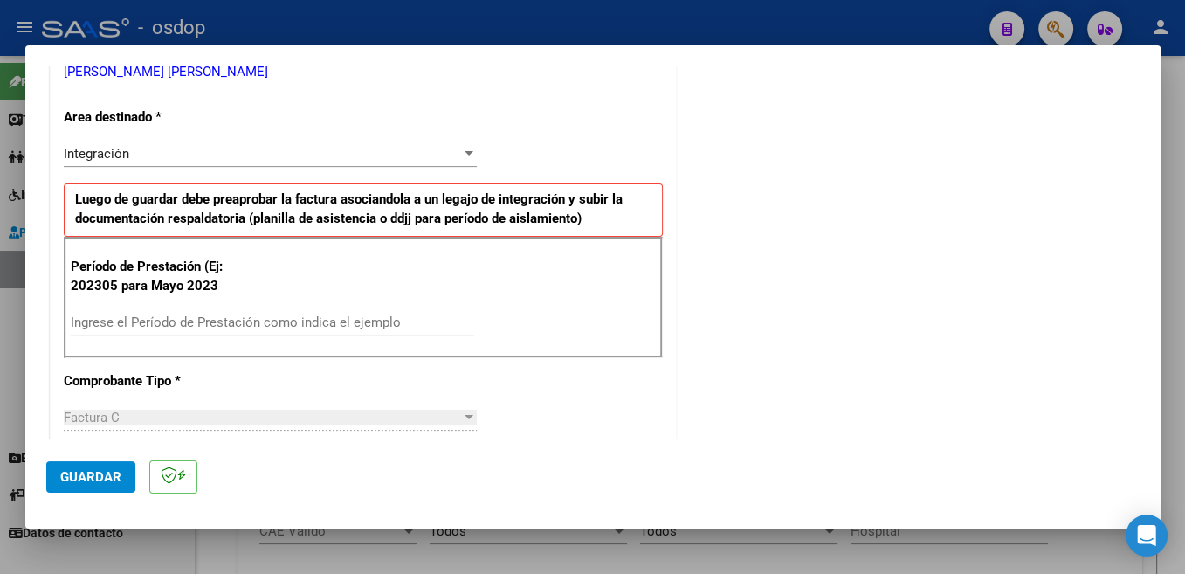
click at [255, 307] on div "Período de Prestación (Ej: 202305 para Mayo 2023 Ingrese el Período de Prestaci…" at bounding box center [363, 298] width 599 height 122
click at [267, 321] on input "Ingrese el Período de Prestación como indica el ejemplo" at bounding box center [272, 322] width 403 height 16
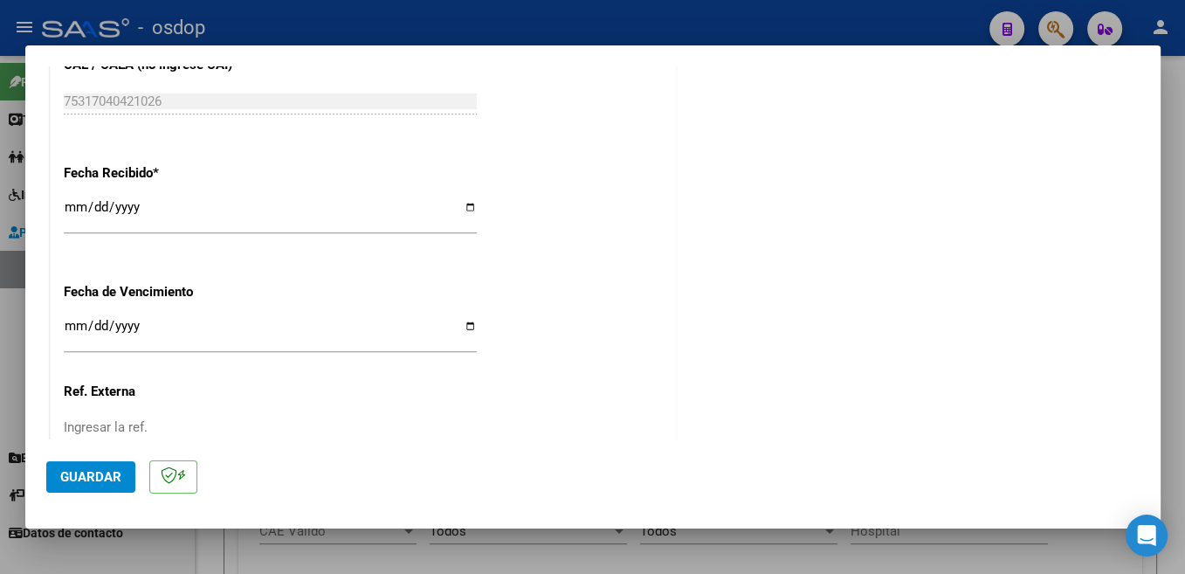
scroll to position [1230, 0]
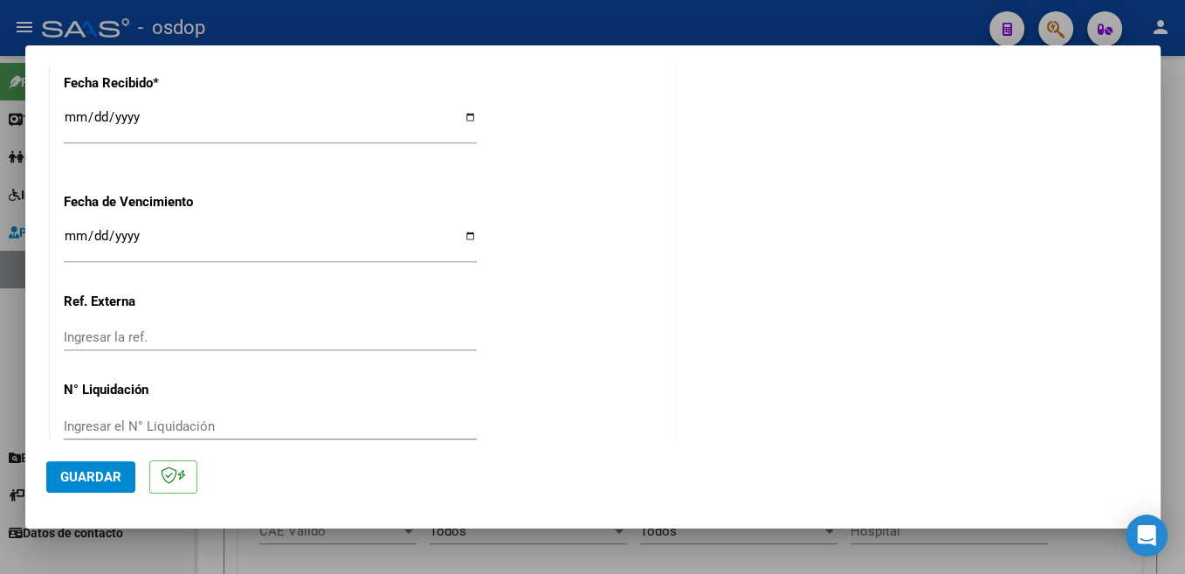
type input "202507"
click at [105, 478] on span "Guardar" at bounding box center [90, 477] width 61 height 16
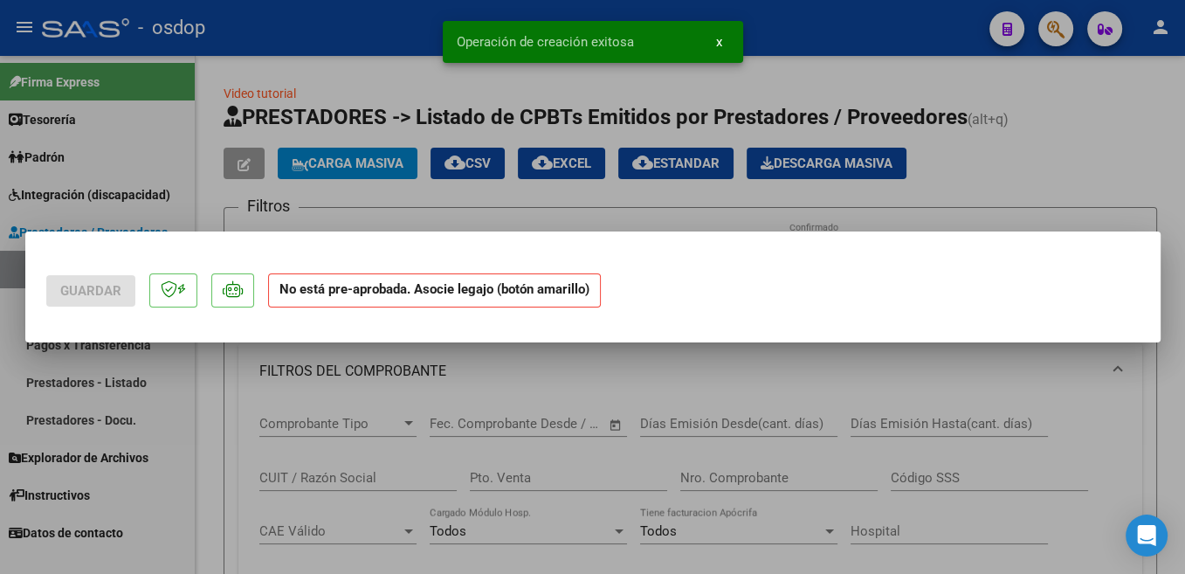
scroll to position [0, 0]
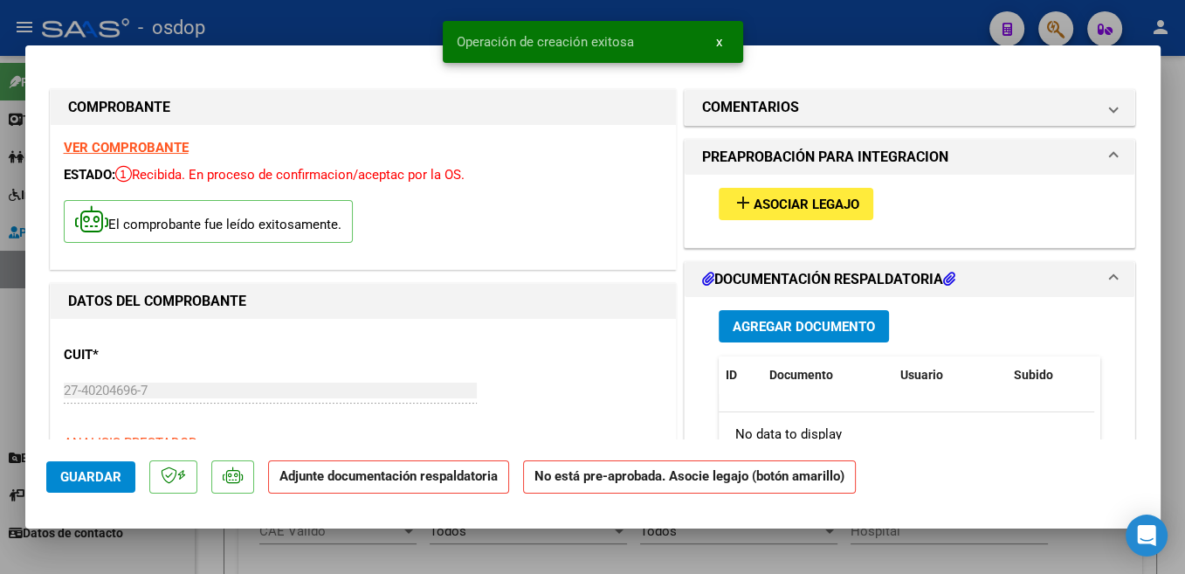
click at [828, 202] on span "Asociar Legajo" at bounding box center [807, 204] width 106 height 16
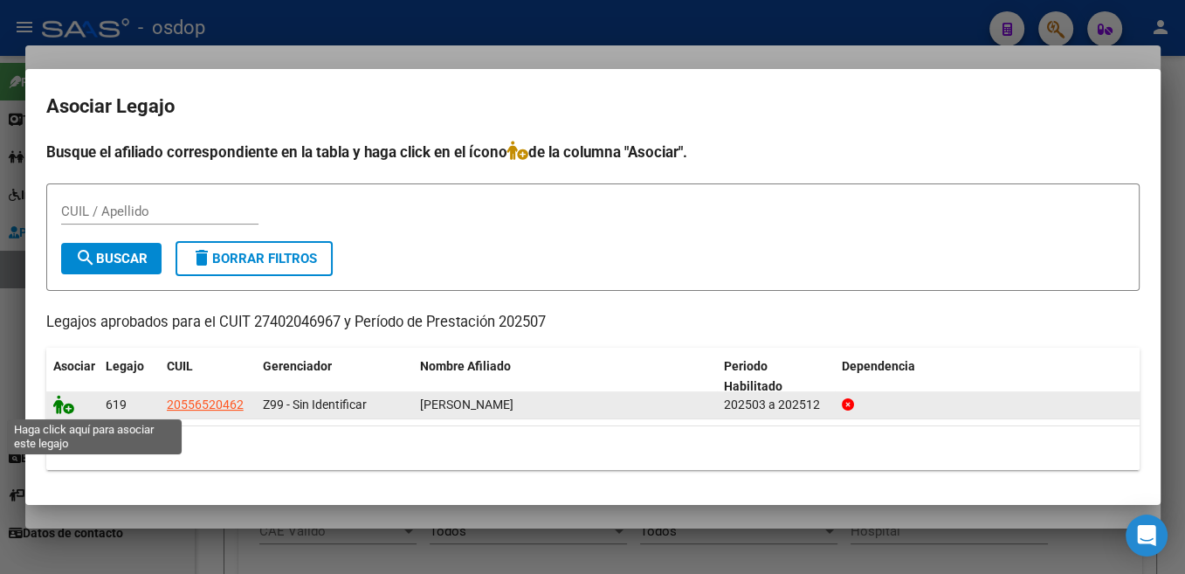
click at [54, 411] on icon at bounding box center [63, 404] width 21 height 19
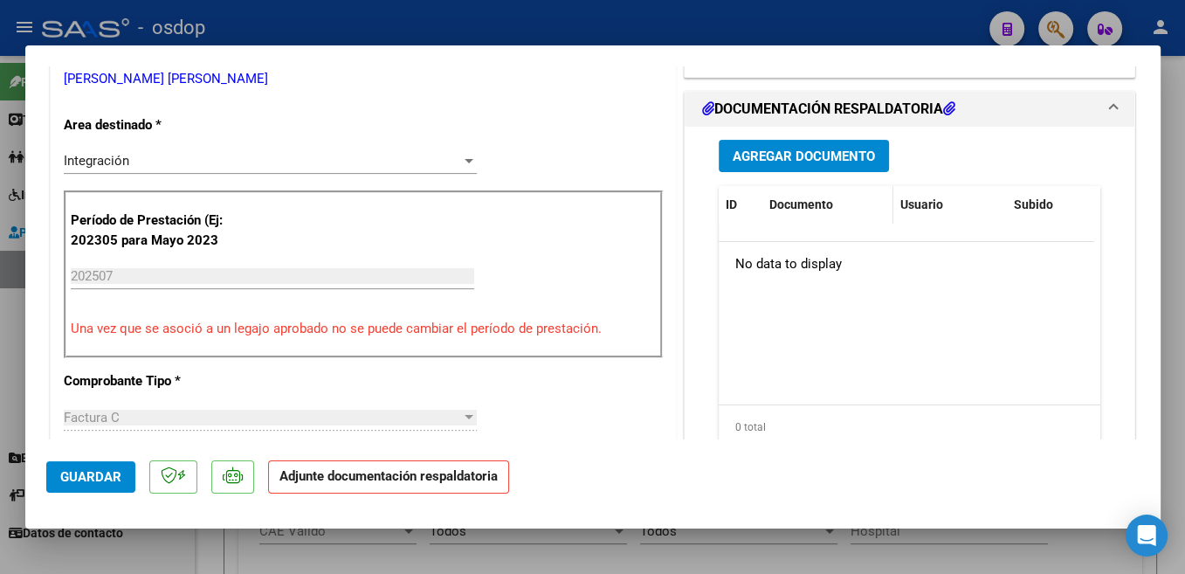
scroll to position [370, 0]
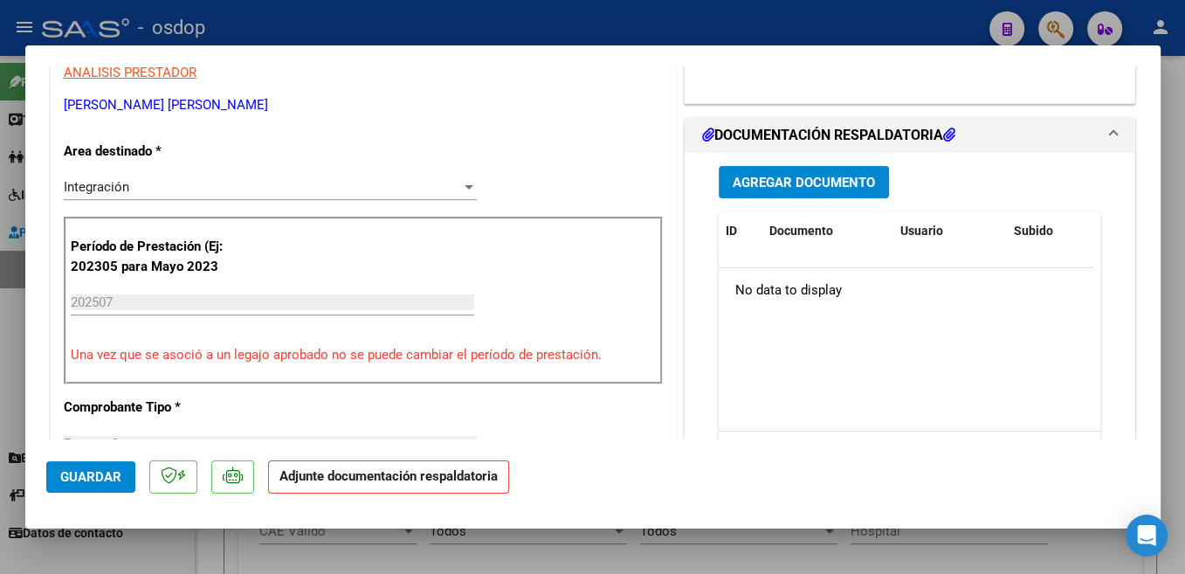
click at [855, 161] on div "Agregar Documento ID Documento Usuario Subido Acción No data to display 0 total…" at bounding box center [910, 327] width 409 height 348
click at [843, 176] on span "Agregar Documento" at bounding box center [804, 183] width 142 height 16
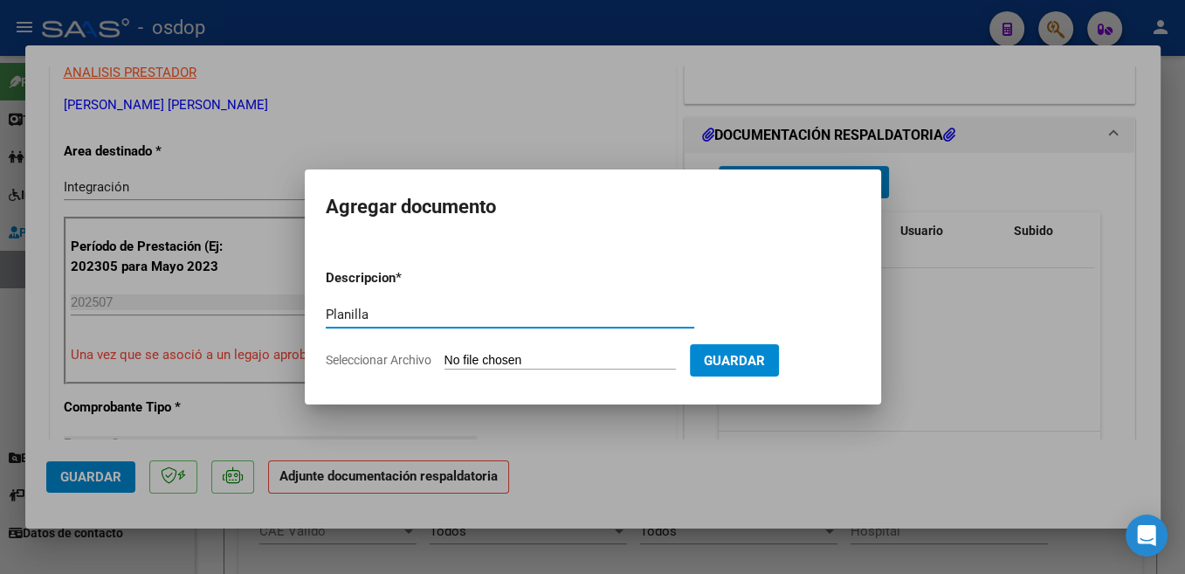
type input "Planilla"
click at [500, 353] on input "Seleccionar Archivo" at bounding box center [560, 361] width 231 height 17
type input "C:\fakepath\Asistencia [DATE] - [PERSON_NAME] .pdf"
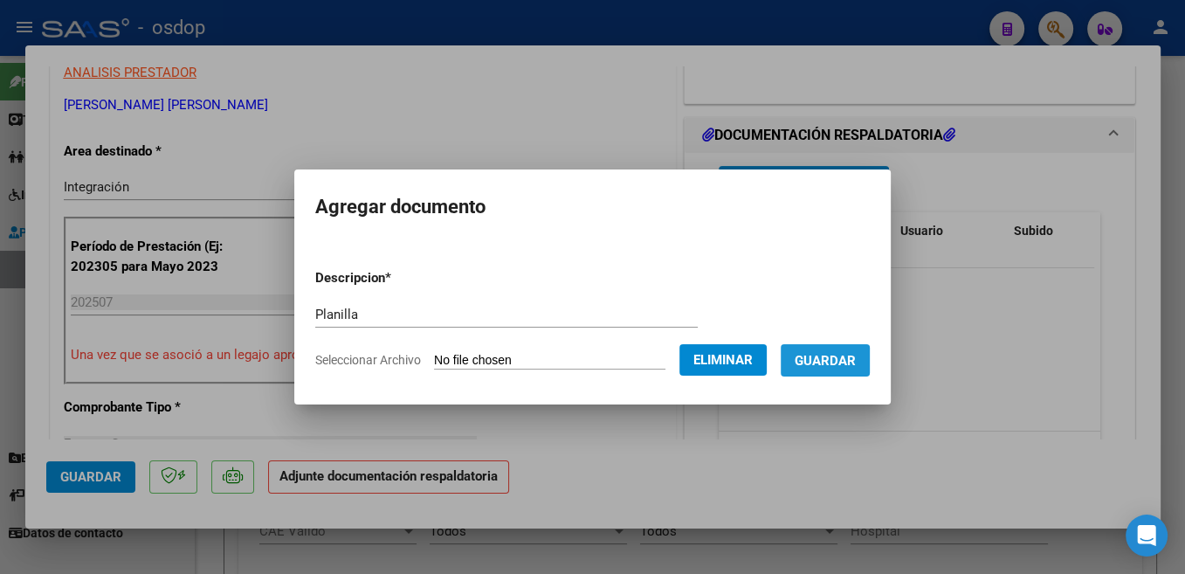
click at [850, 368] on button "Guardar" at bounding box center [825, 360] width 89 height 32
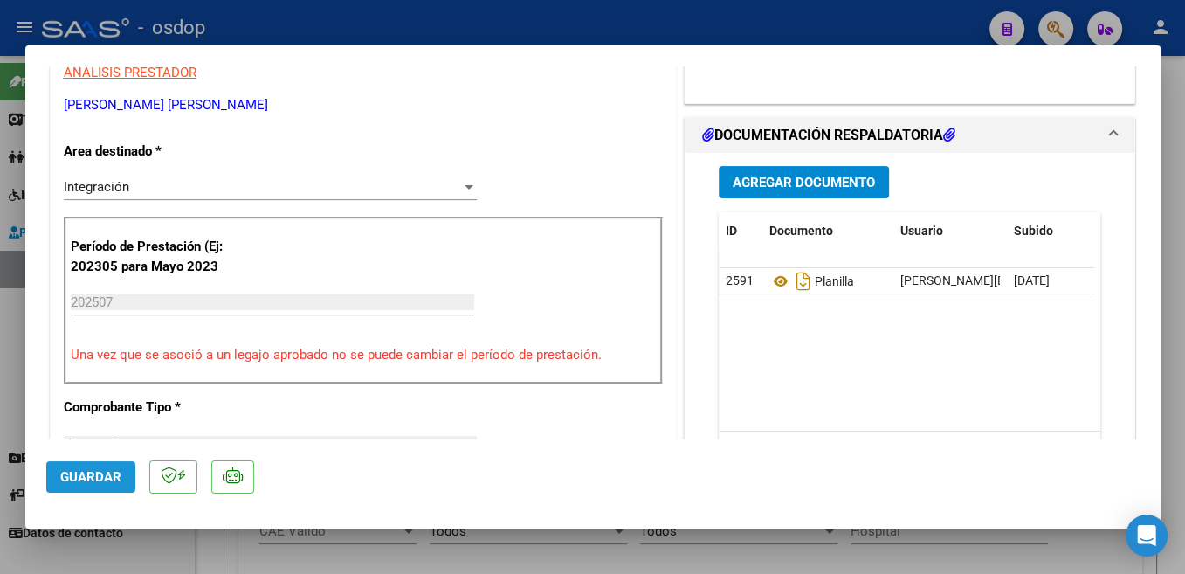
click at [117, 478] on span "Guardar" at bounding box center [90, 477] width 61 height 16
click at [93, 483] on span "Guardar" at bounding box center [90, 477] width 61 height 16
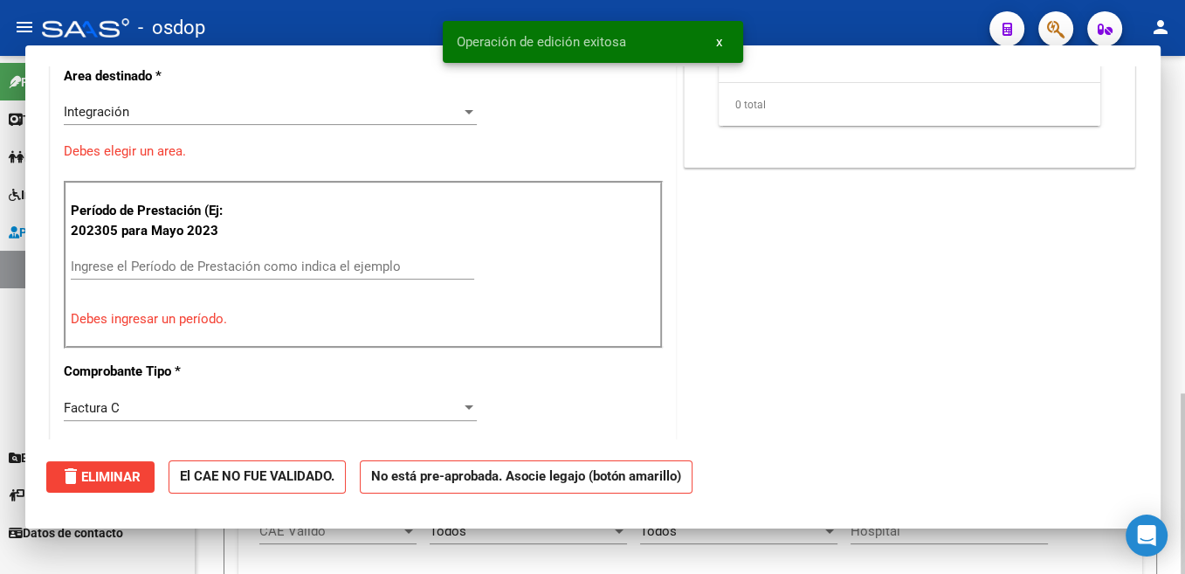
scroll to position [0, 0]
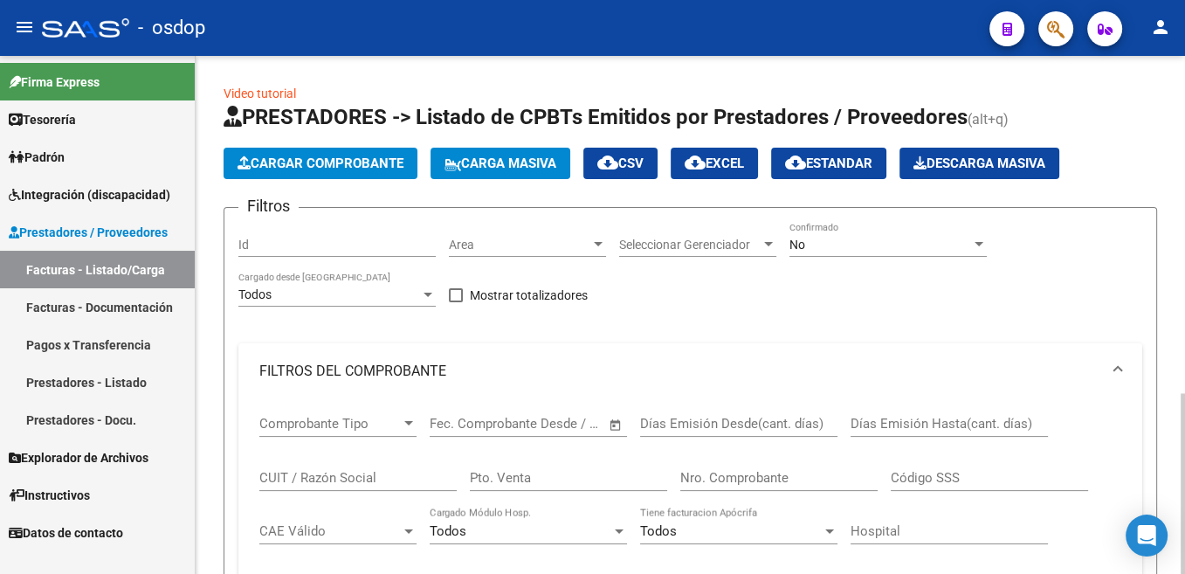
click at [327, 160] on span "Cargar Comprobante" at bounding box center [321, 163] width 166 height 16
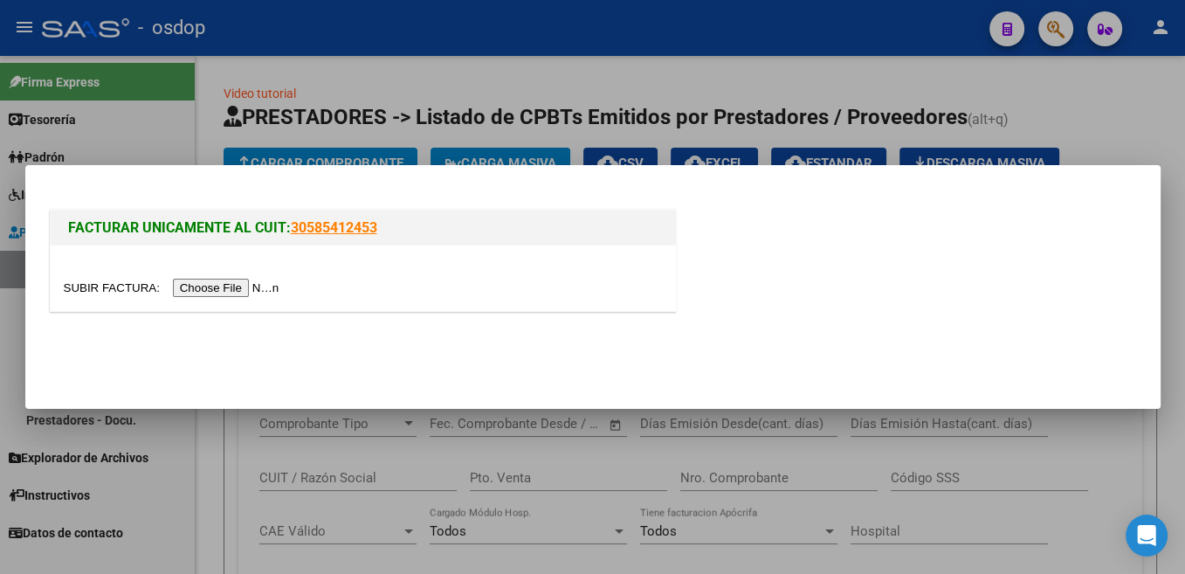
click at [116, 293] on input "file" at bounding box center [174, 288] width 221 height 18
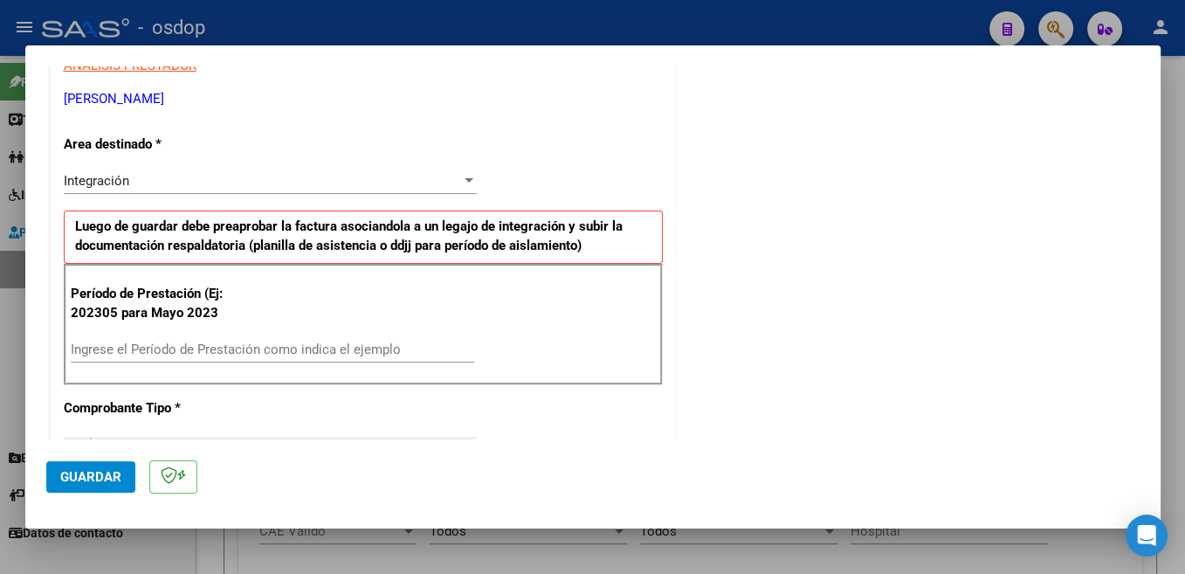
scroll to position [370, 0]
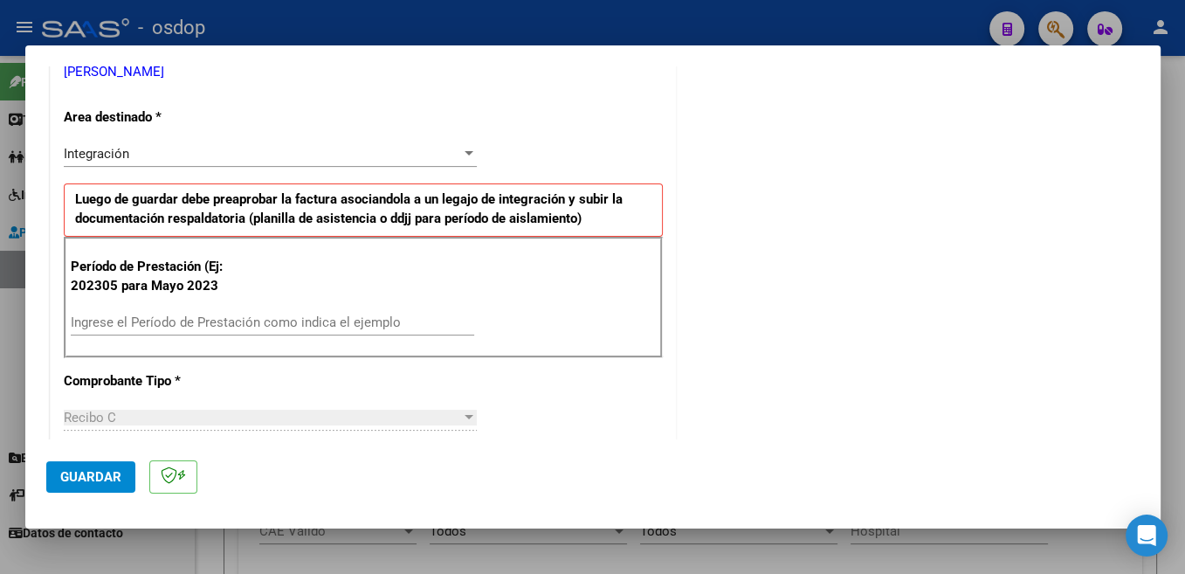
click at [190, 321] on input "Ingrese el Período de Prestación como indica el ejemplo" at bounding box center [272, 322] width 403 height 16
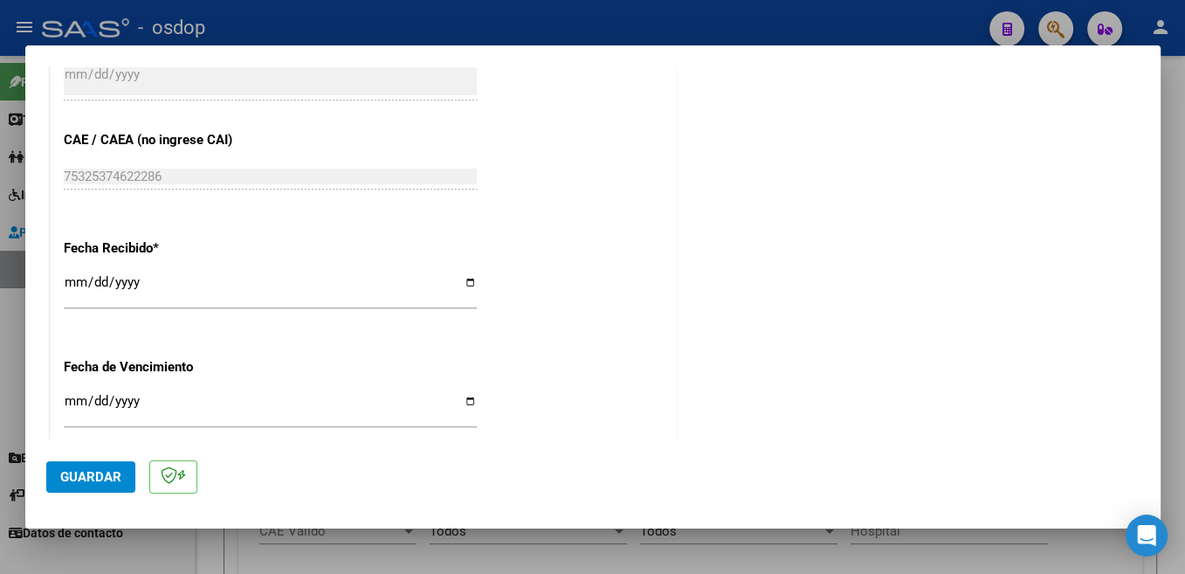
scroll to position [1203, 0]
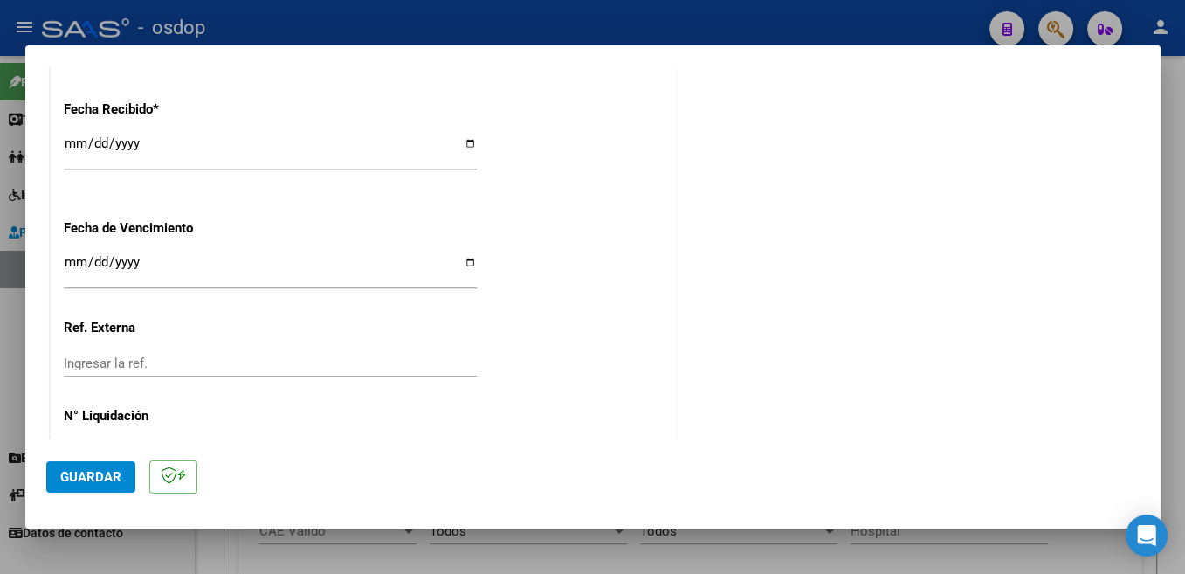
type input "202507"
click at [107, 479] on span "Guardar" at bounding box center [90, 477] width 61 height 16
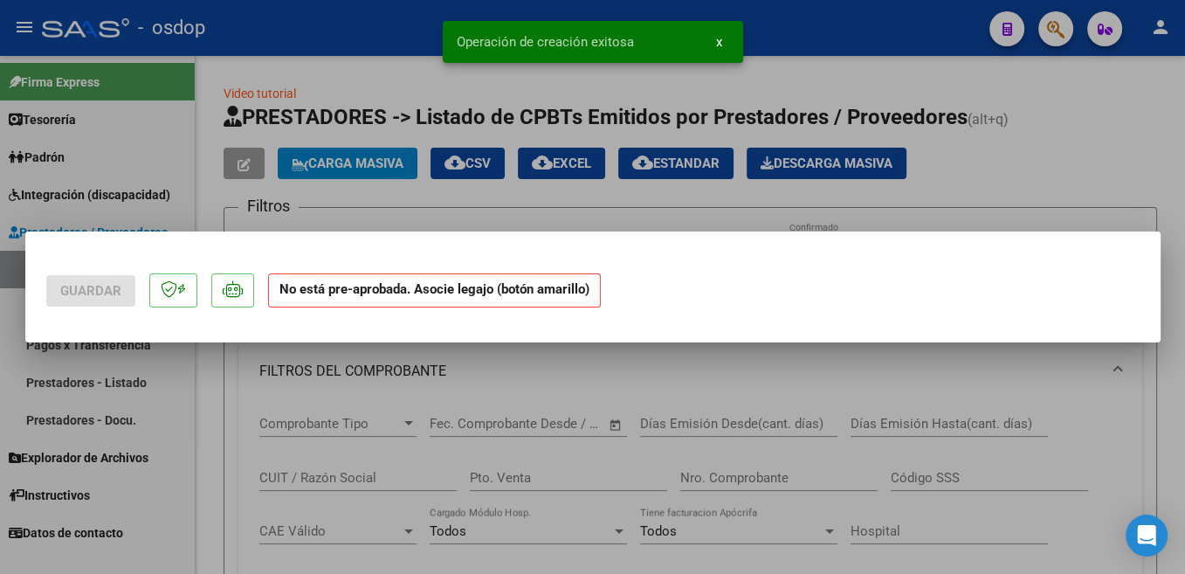
scroll to position [0, 0]
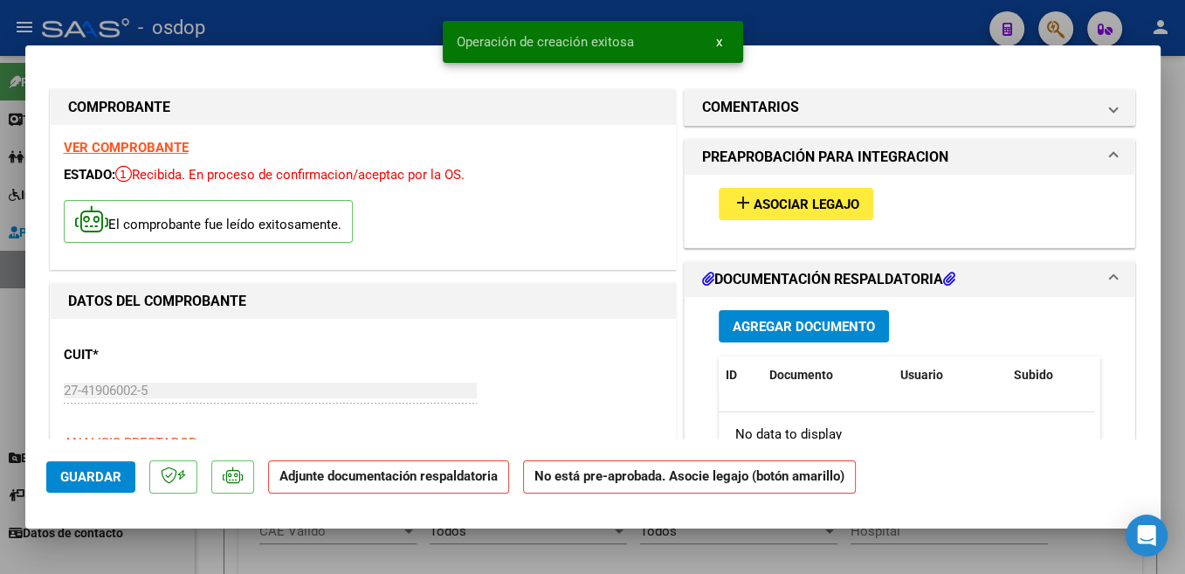
click at [805, 202] on span "Asociar Legajo" at bounding box center [807, 204] width 106 height 16
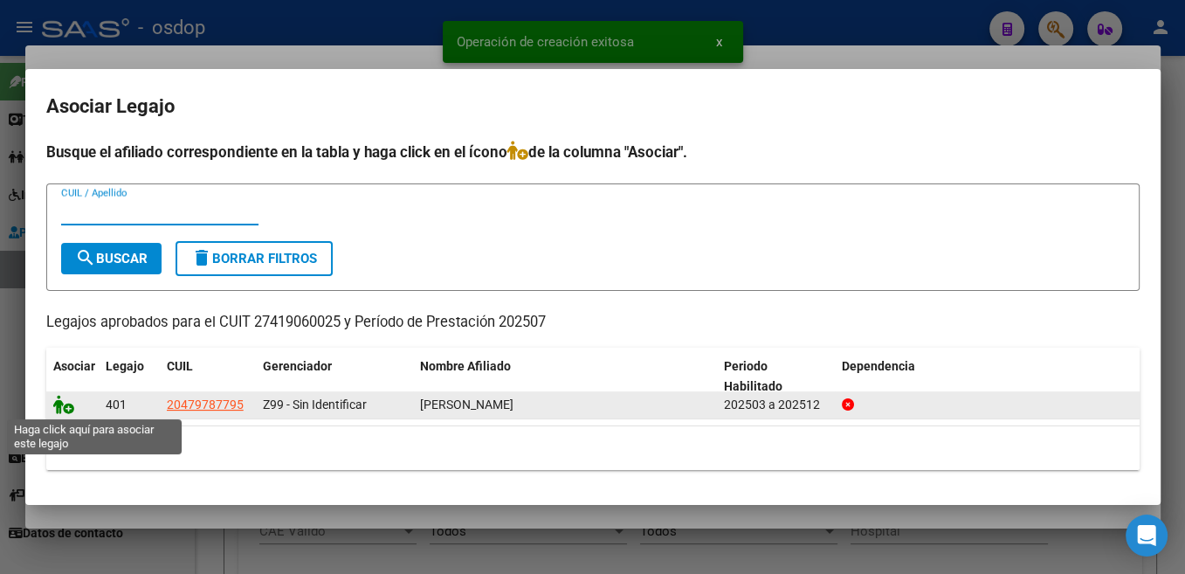
click at [67, 406] on icon at bounding box center [63, 404] width 21 height 19
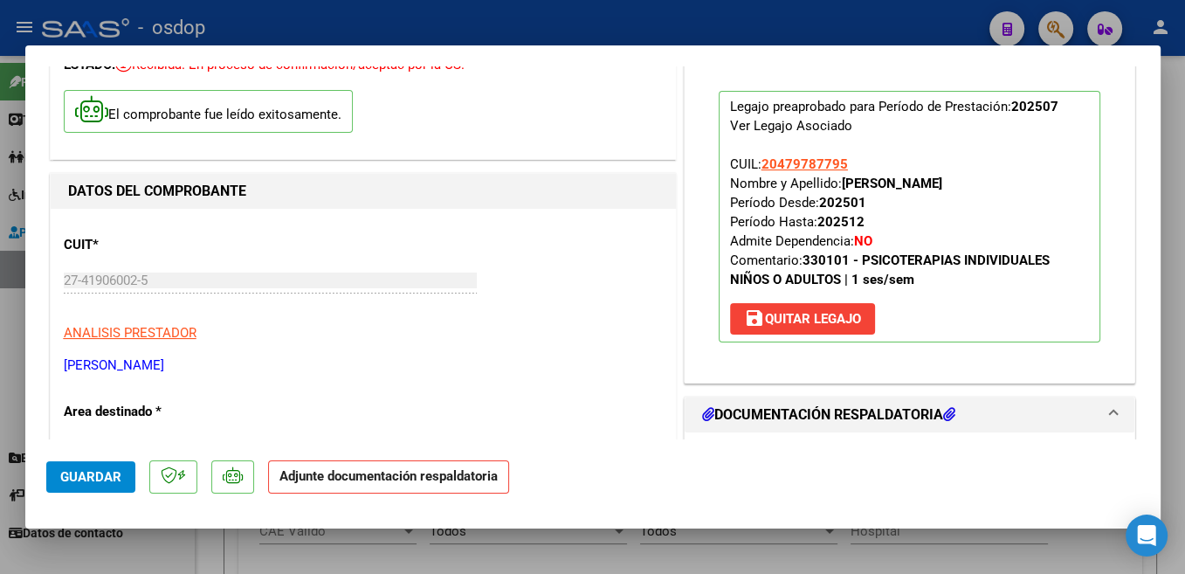
scroll to position [278, 0]
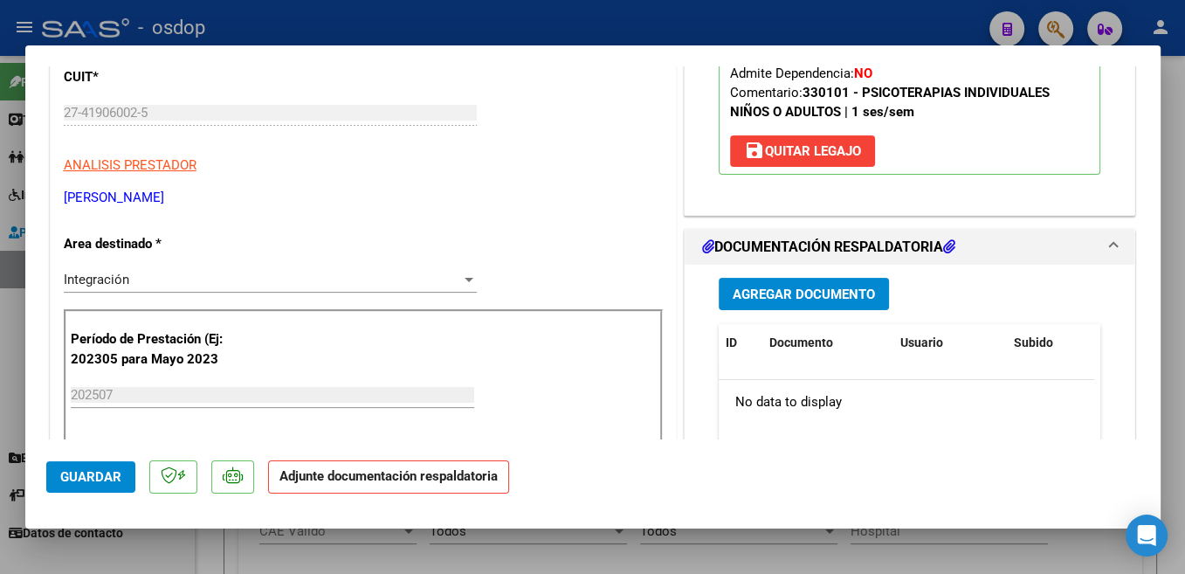
click at [845, 289] on span "Agregar Documento" at bounding box center [804, 294] width 142 height 16
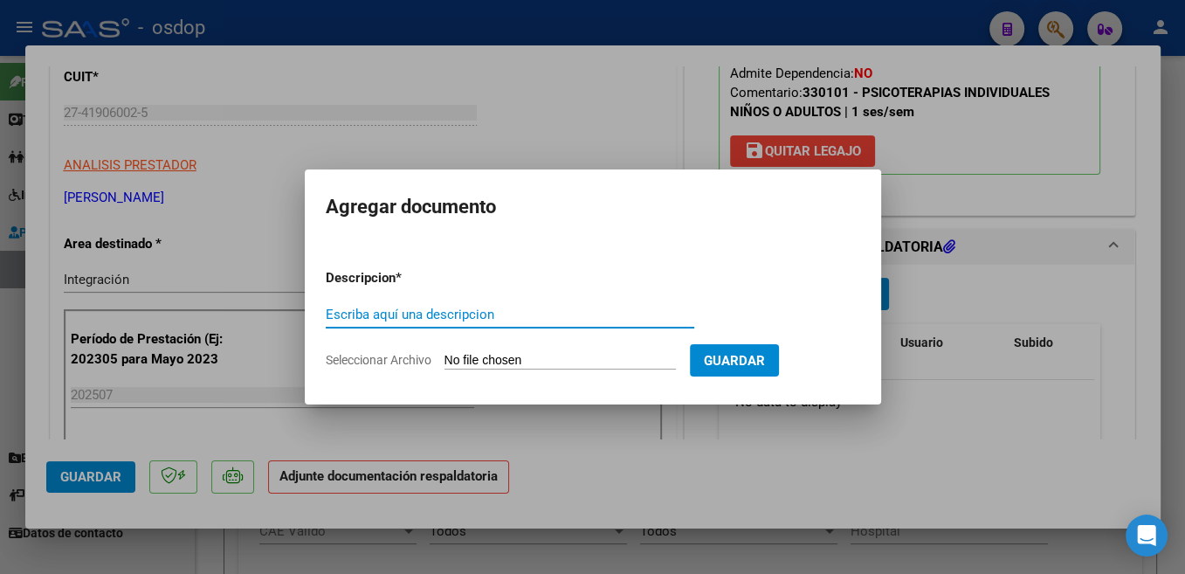
click at [479, 310] on input "Escriba aquí una descripcion" at bounding box center [510, 315] width 369 height 16
type input "Planilla"
click at [493, 360] on input "Seleccionar Archivo" at bounding box center [560, 361] width 231 height 17
type input "C:\fakepath\Bocchini [DATE].pdf"
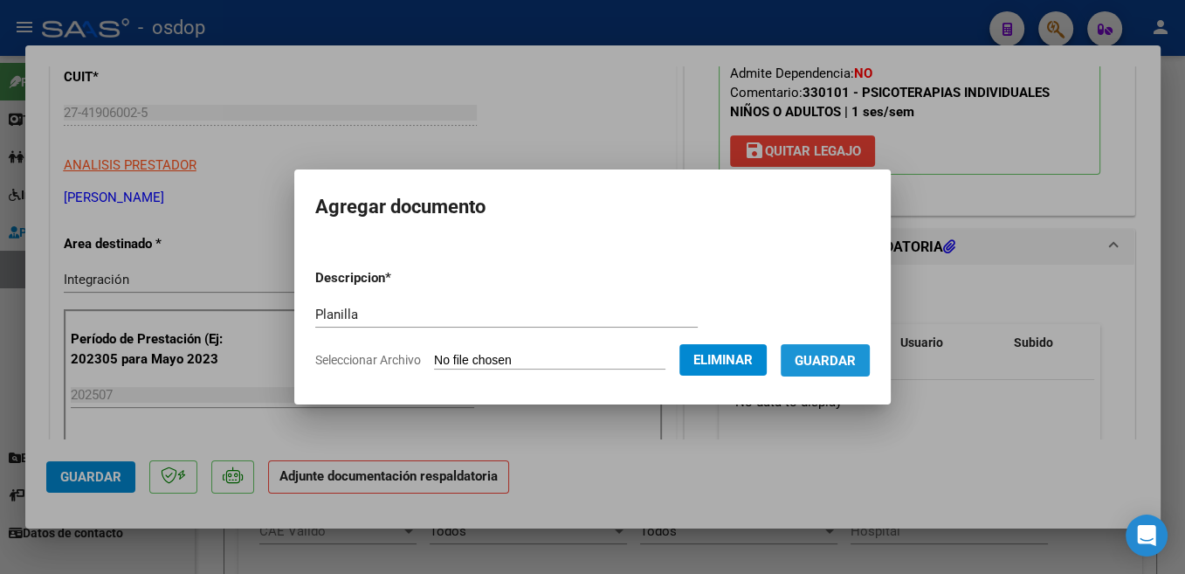
click at [820, 362] on span "Guardar" at bounding box center [825, 361] width 61 height 16
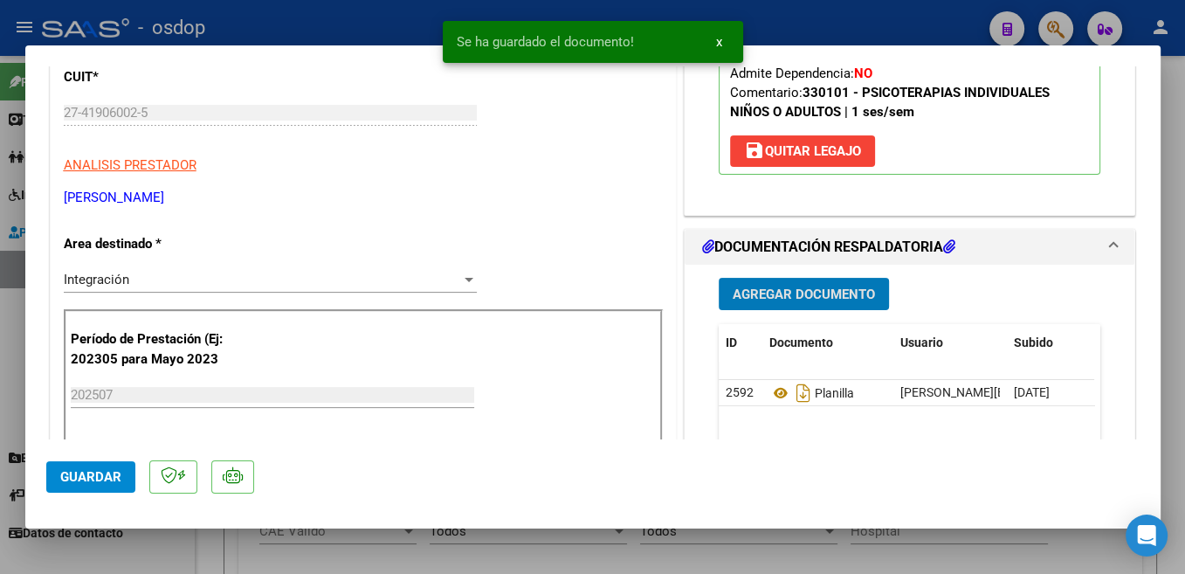
click at [96, 473] on span "Guardar" at bounding box center [90, 477] width 61 height 16
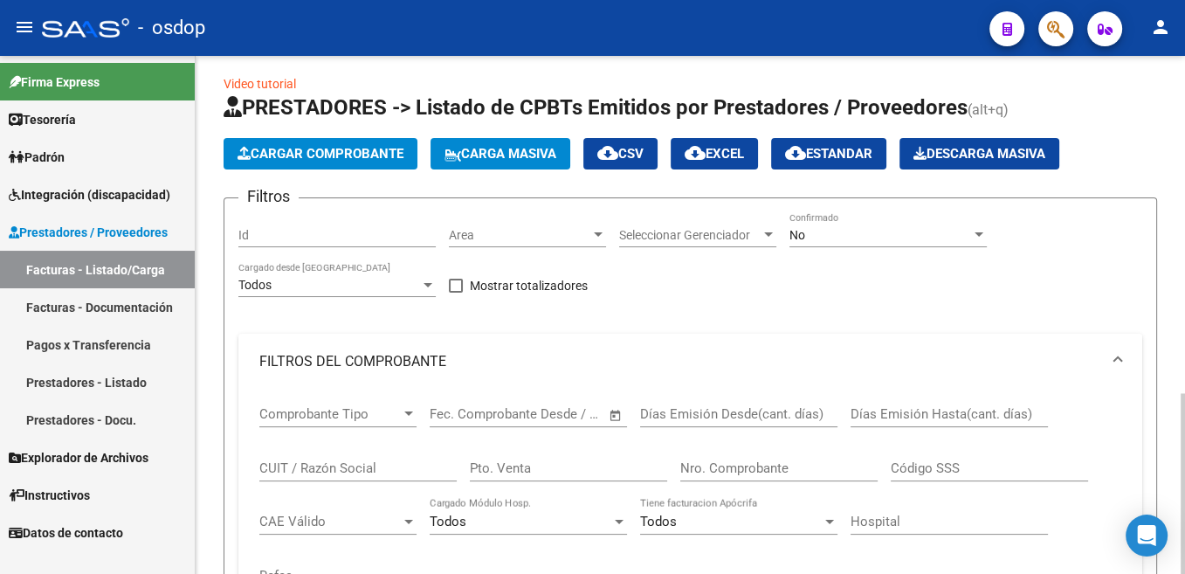
scroll to position [0, 0]
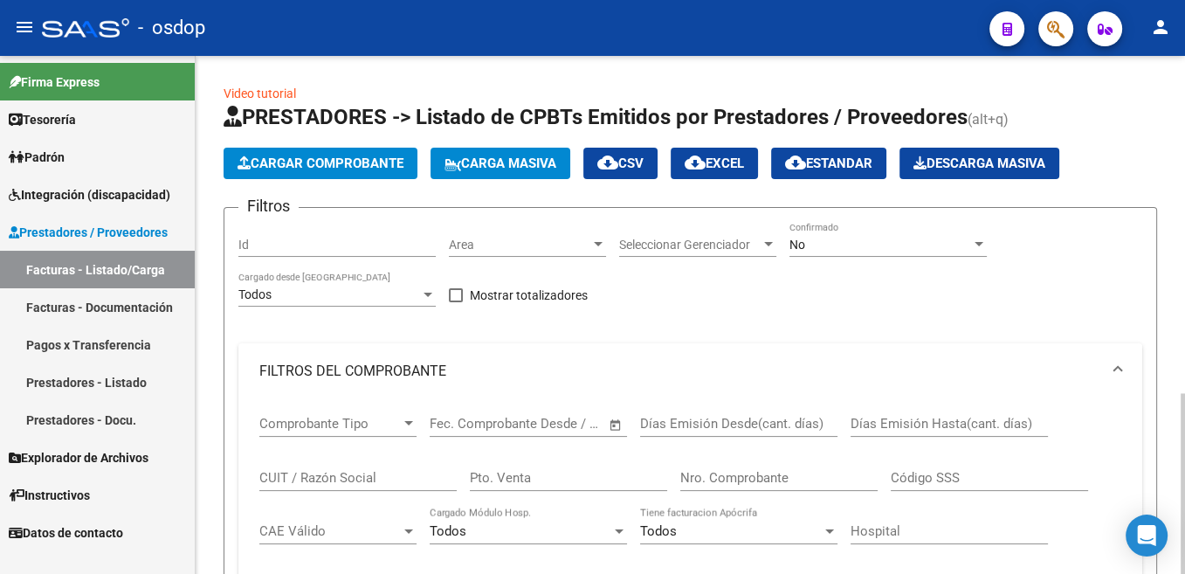
click at [325, 175] on button "Cargar Comprobante" at bounding box center [321, 163] width 194 height 31
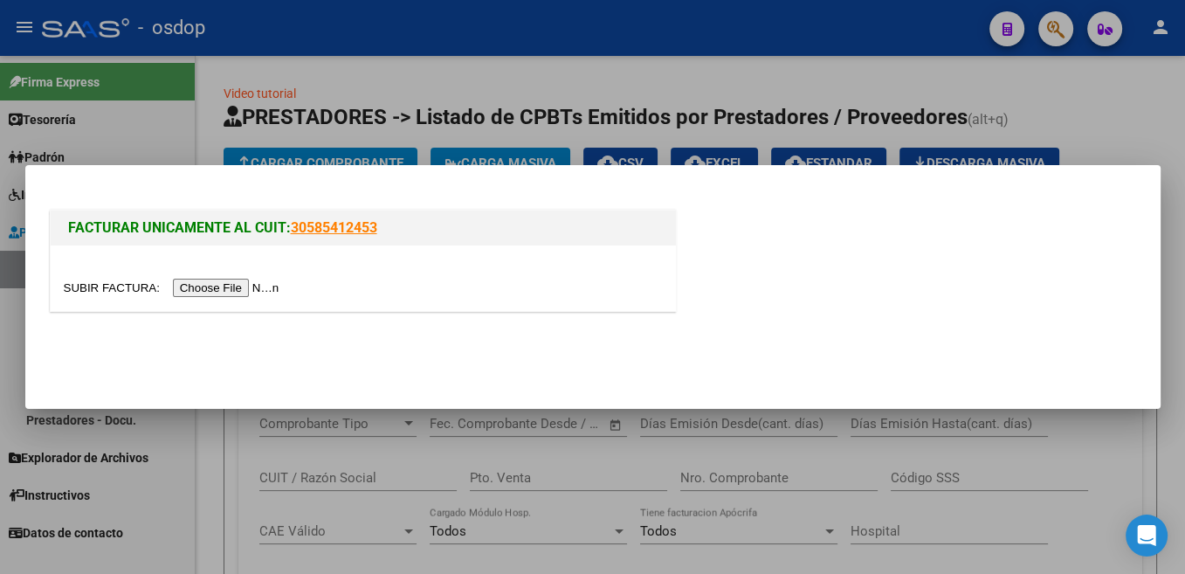
click at [116, 293] on input "file" at bounding box center [174, 288] width 221 height 18
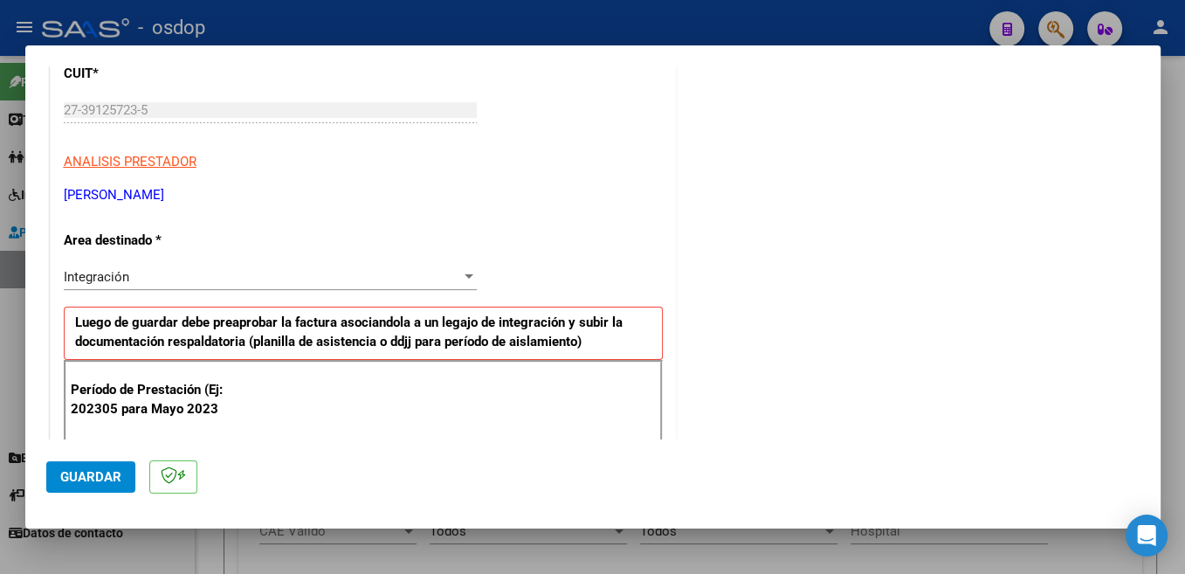
scroll to position [278, 0]
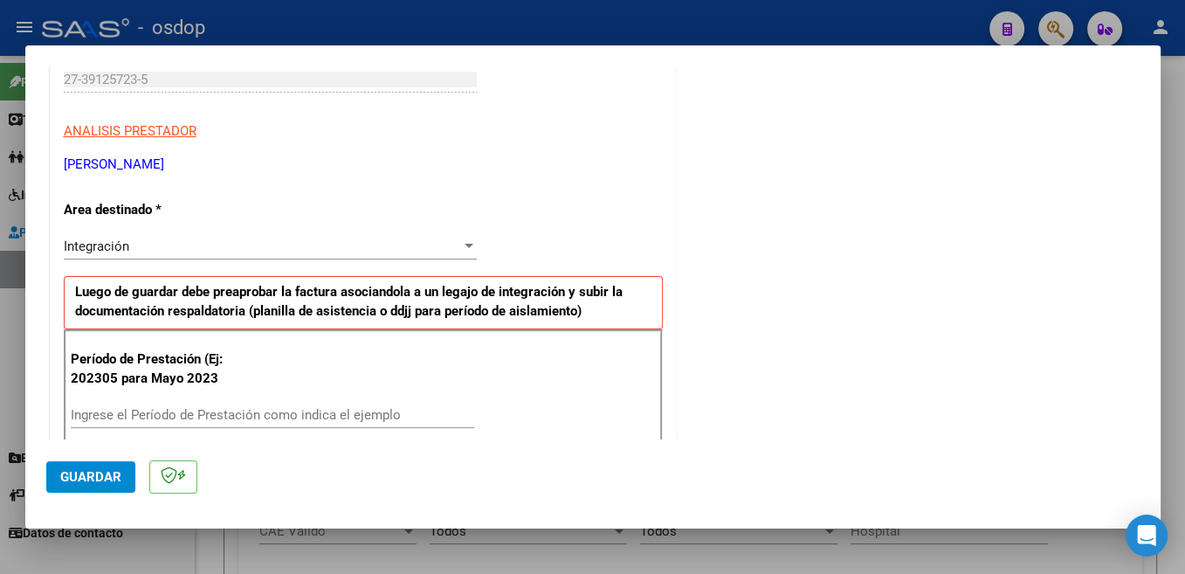
click at [255, 410] on input "Ingrese el Período de Prestación como indica el ejemplo" at bounding box center [272, 415] width 403 height 16
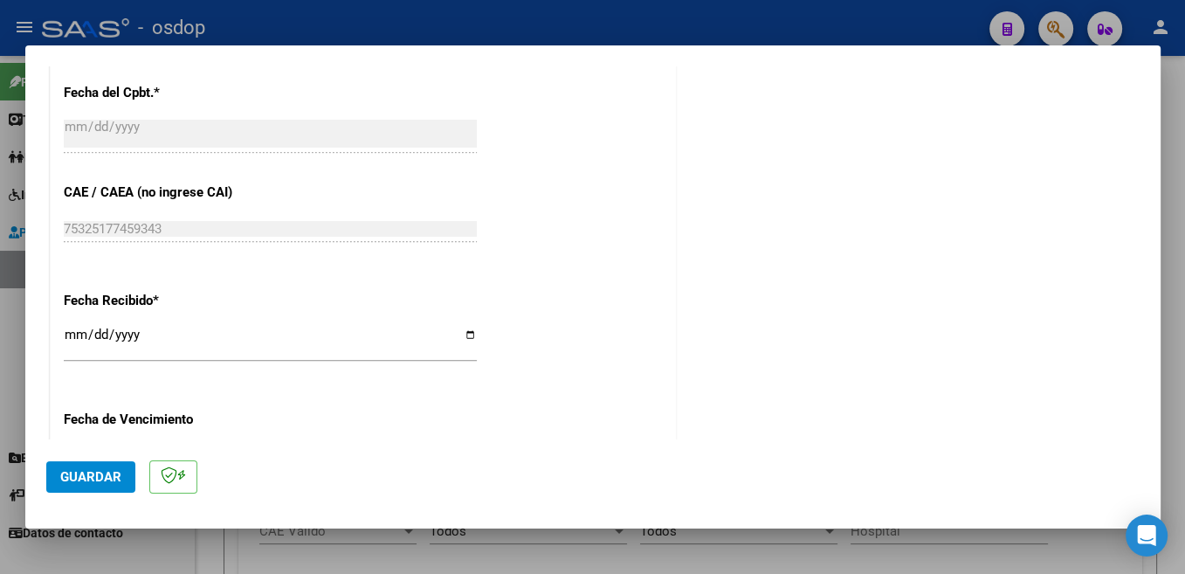
scroll to position [1018, 0]
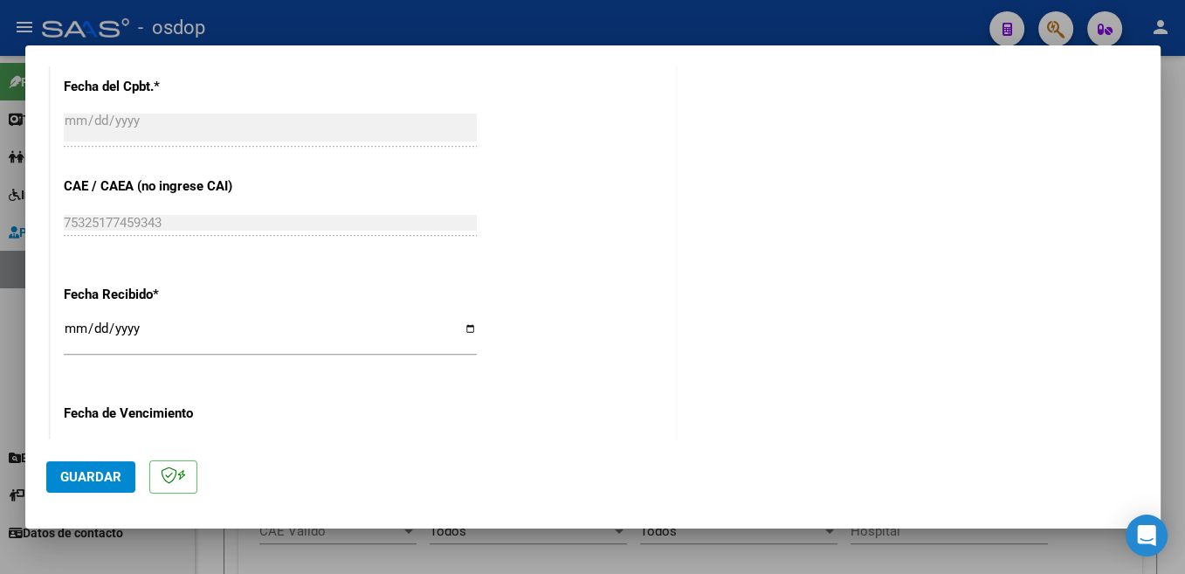
type input "202507"
click at [107, 485] on span "Guardar" at bounding box center [90, 477] width 61 height 16
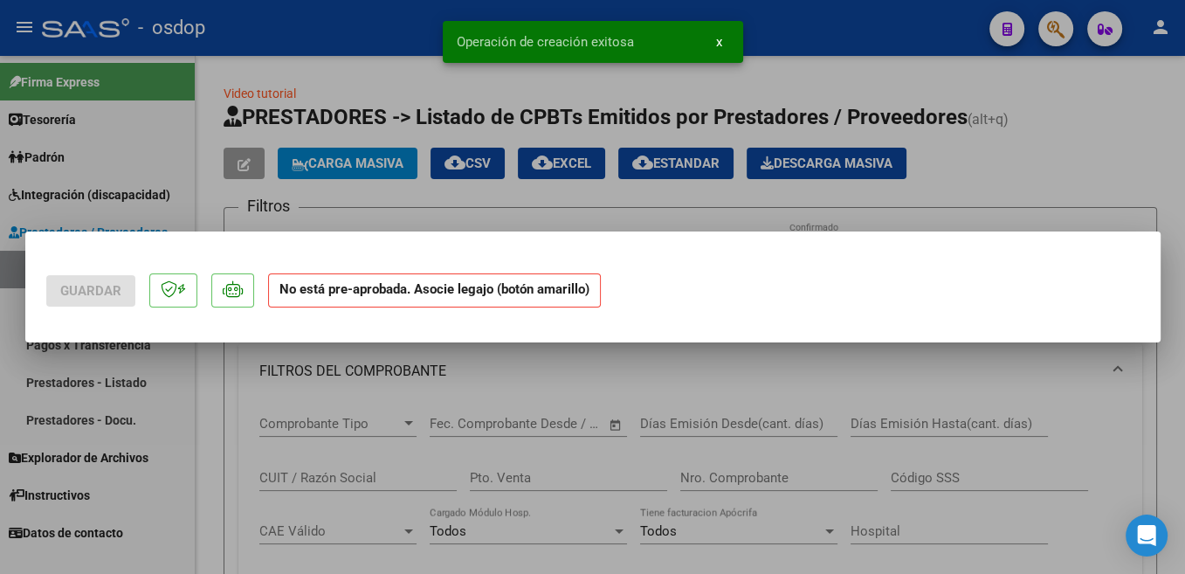
scroll to position [0, 0]
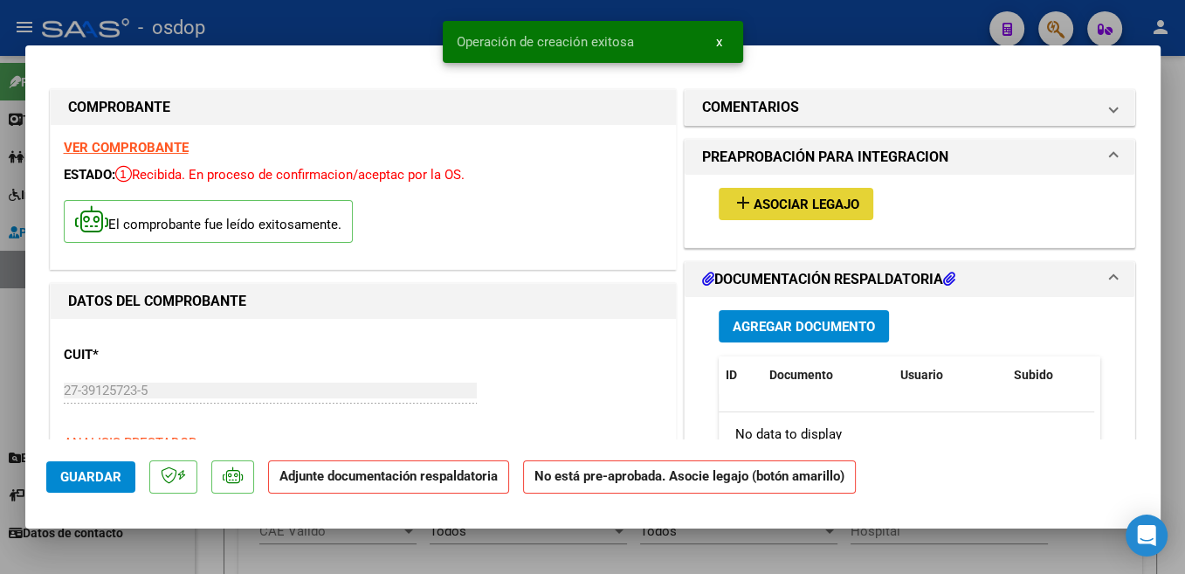
click at [808, 194] on button "add Asociar Legajo" at bounding box center [796, 204] width 155 height 32
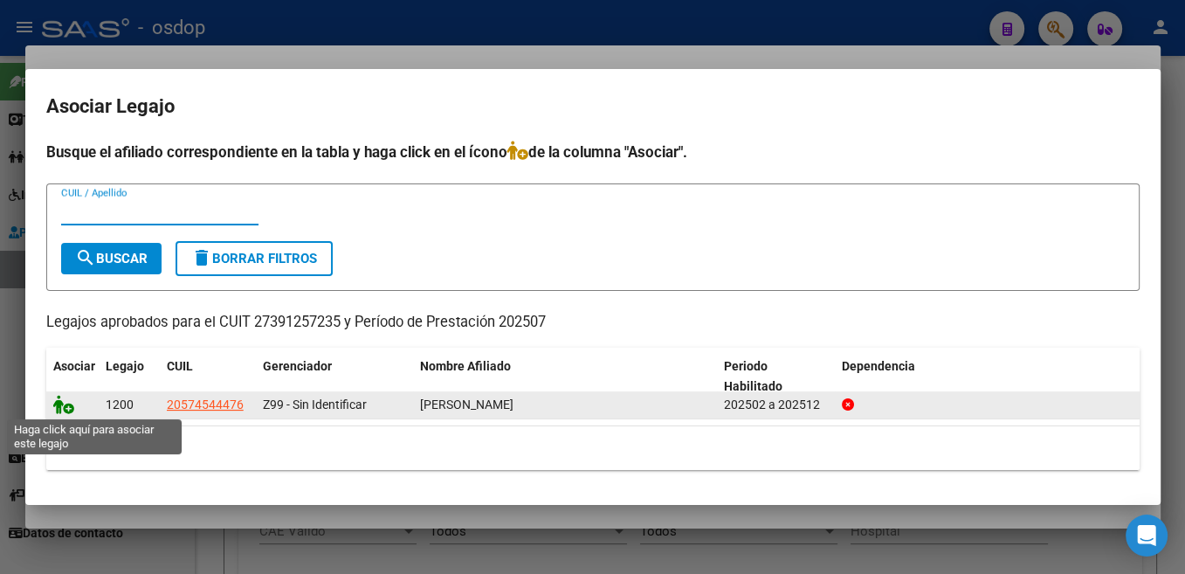
click at [55, 410] on icon at bounding box center [63, 404] width 21 height 19
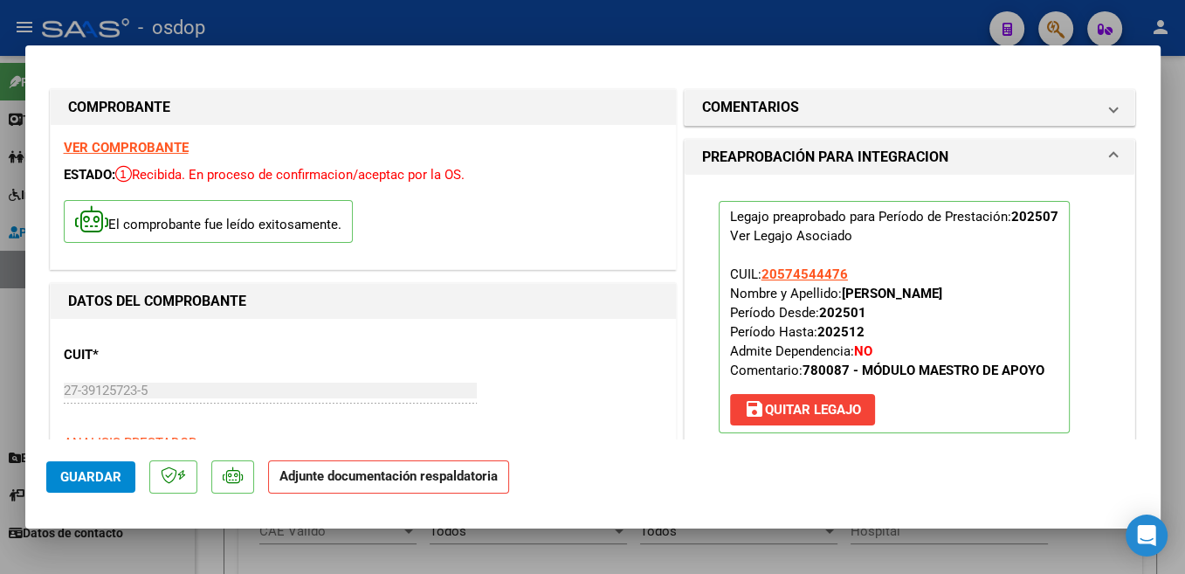
scroll to position [185, 0]
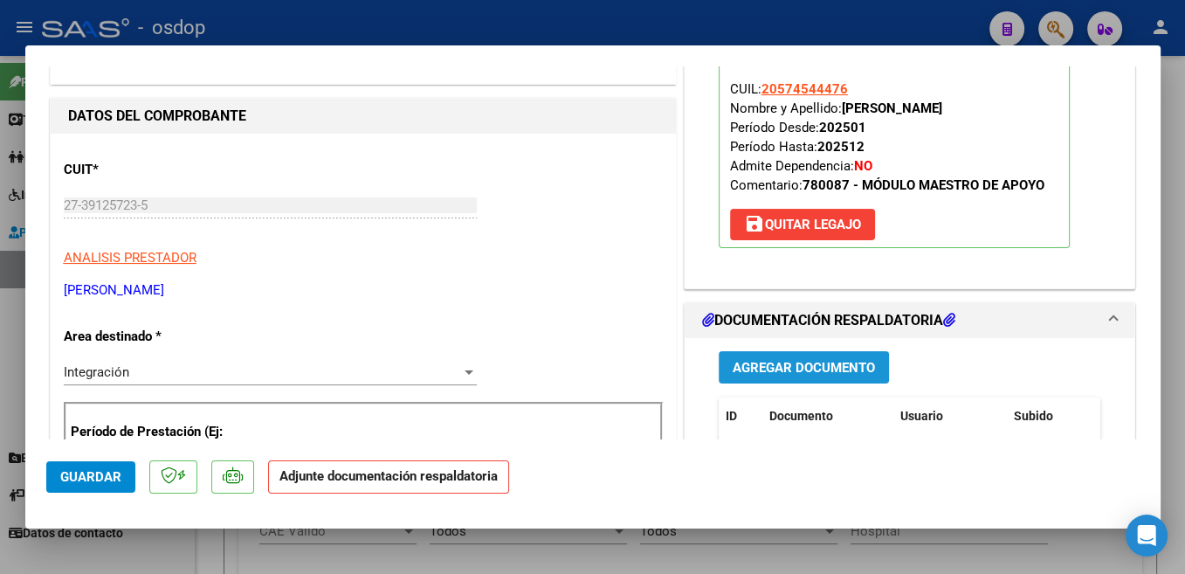
click at [838, 380] on button "Agregar Documento" at bounding box center [804, 367] width 170 height 32
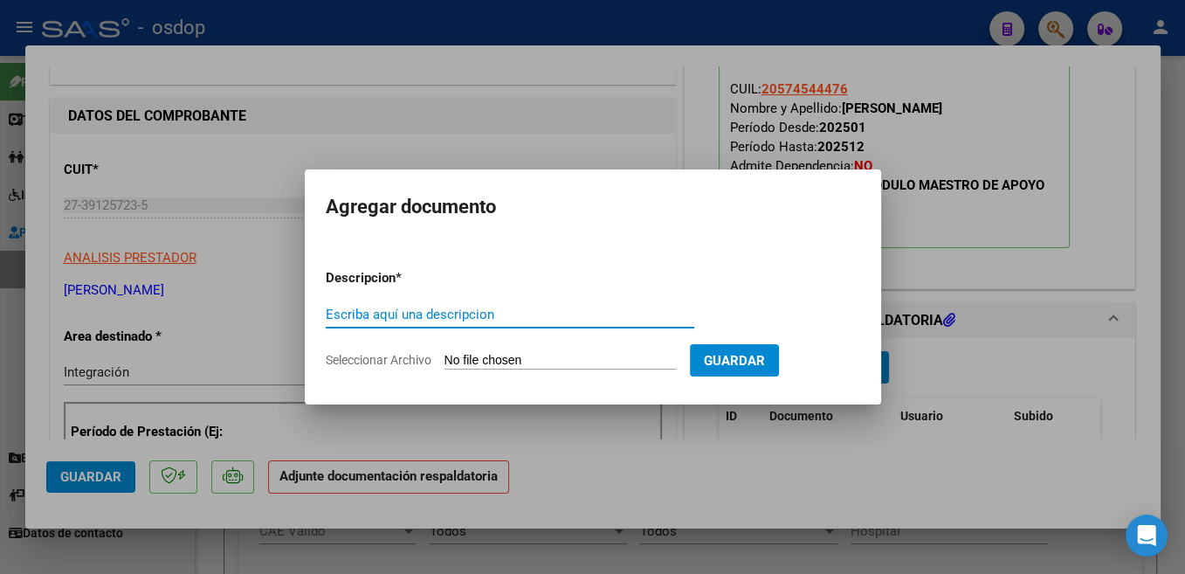
click at [452, 308] on input "Escriba aquí una descripcion" at bounding box center [510, 315] width 369 height 16
type input "Planilla"
click at [497, 357] on input "Seleccionar Archivo" at bounding box center [560, 361] width 231 height 17
type input "C:\fakepath\planilla de asistencia [PERSON_NAME].pdf"
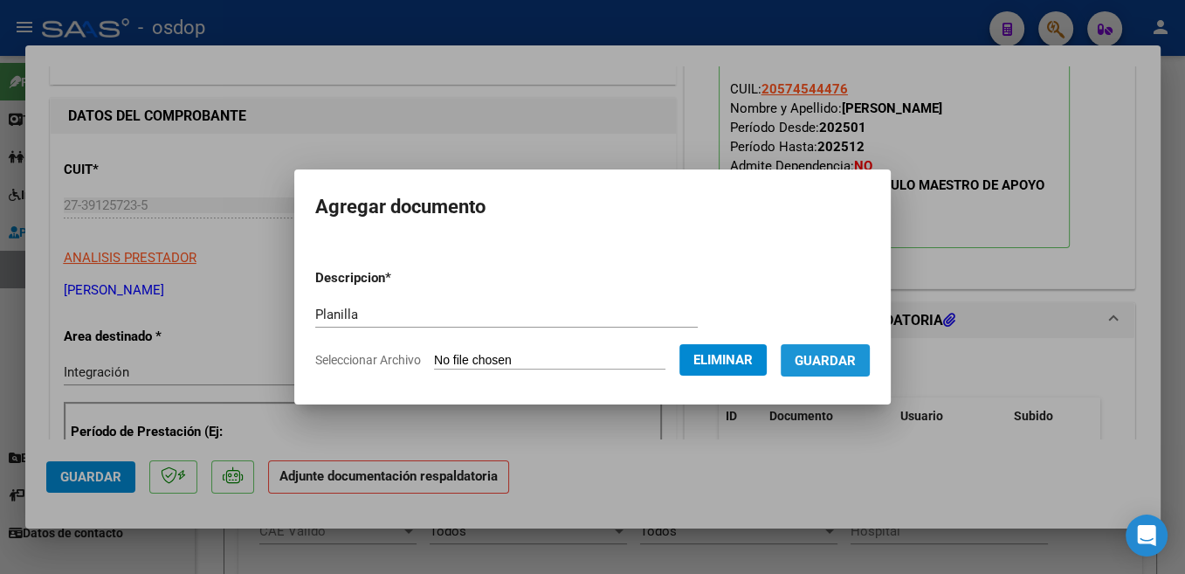
click at [781, 376] on button "Guardar" at bounding box center [825, 360] width 89 height 32
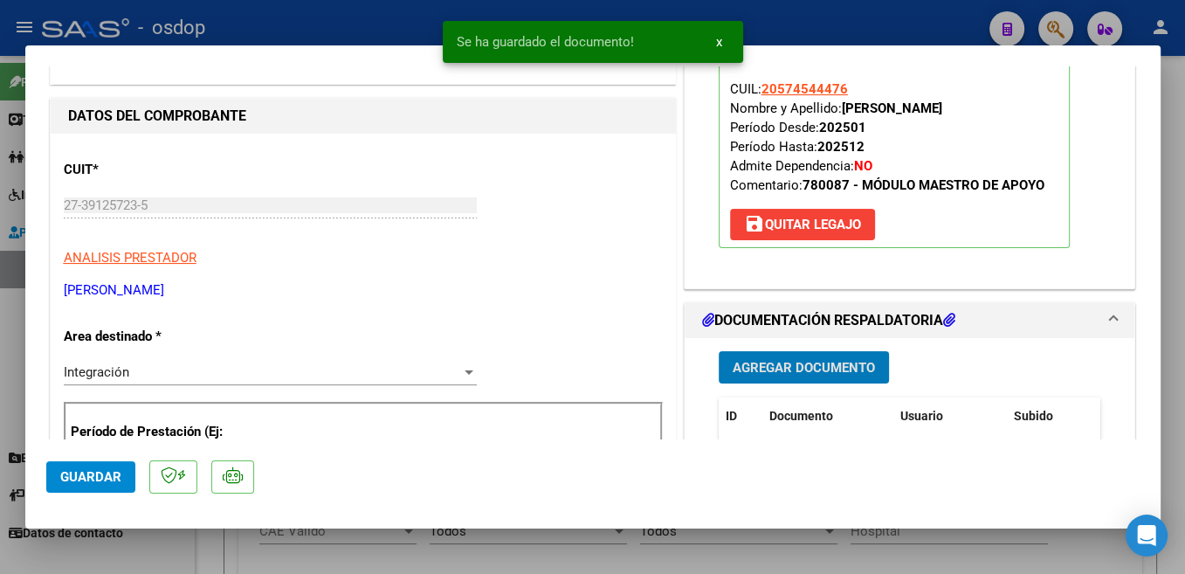
click at [102, 477] on span "Guardar" at bounding box center [90, 477] width 61 height 16
